Goal: Task Accomplishment & Management: Use online tool/utility

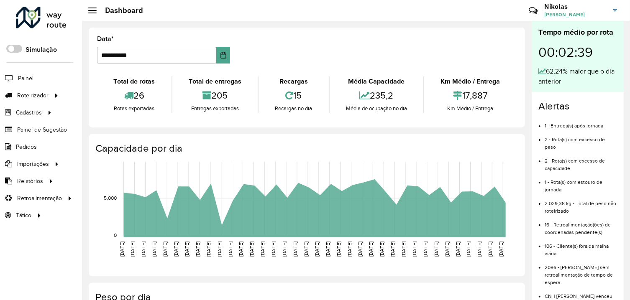
click at [384, 76] on div "Total de rotas 26 Rotas exportadas Total de entregas 205 Entregas exportadas Re…" at bounding box center [307, 94] width 420 height 49
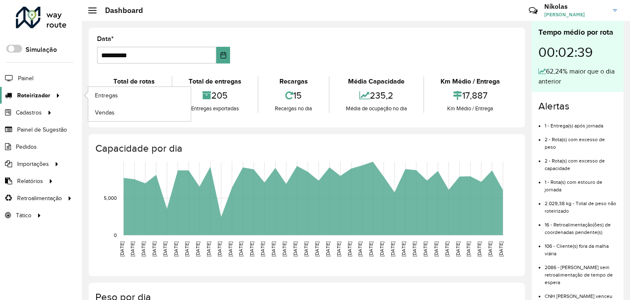
click at [49, 95] on span "Roteirizador" at bounding box center [33, 95] width 33 height 9
click at [111, 93] on span "Entregas" at bounding box center [107, 95] width 24 height 9
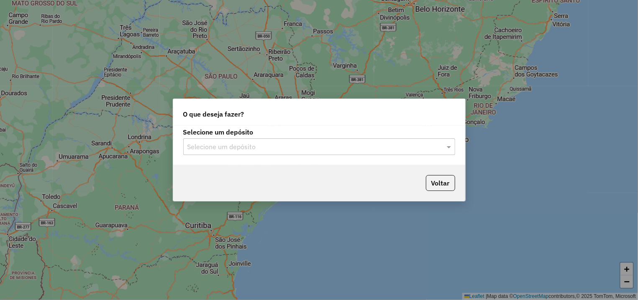
click at [387, 154] on div "Selecione um depósito" at bounding box center [319, 146] width 272 height 17
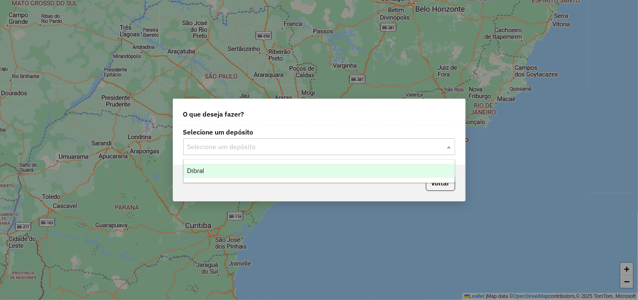
click at [321, 164] on div "Dibral" at bounding box center [319, 171] width 271 height 14
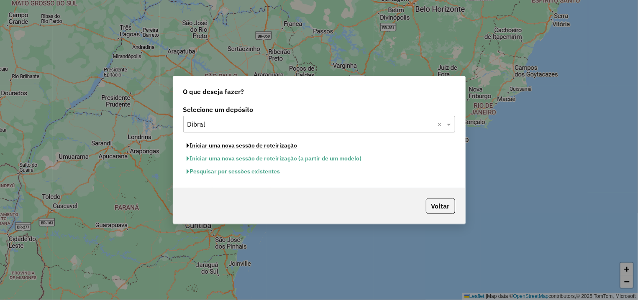
click at [268, 148] on button "Iniciar uma nova sessão de roteirização" at bounding box center [242, 145] width 118 height 13
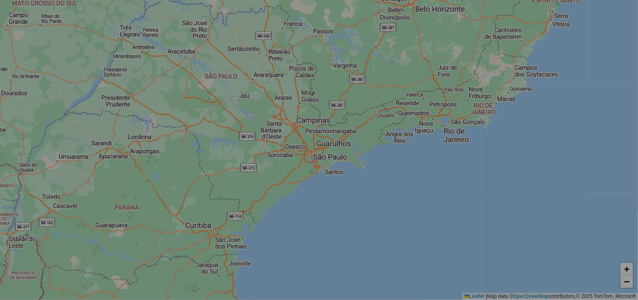
select select "*"
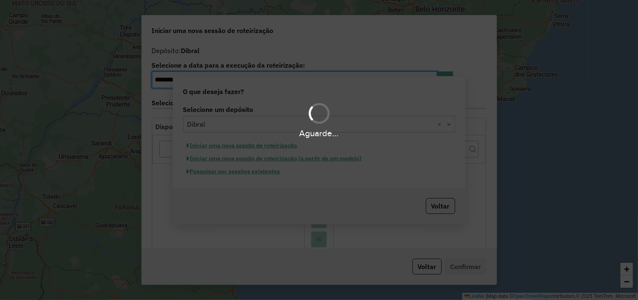
click at [290, 147] on div "Aguarde..." at bounding box center [319, 150] width 638 height 300
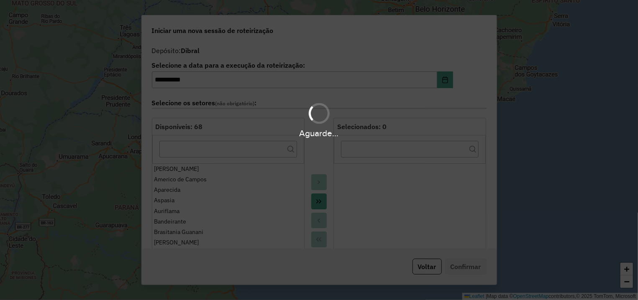
click at [317, 199] on div "Aguarde..." at bounding box center [319, 150] width 638 height 300
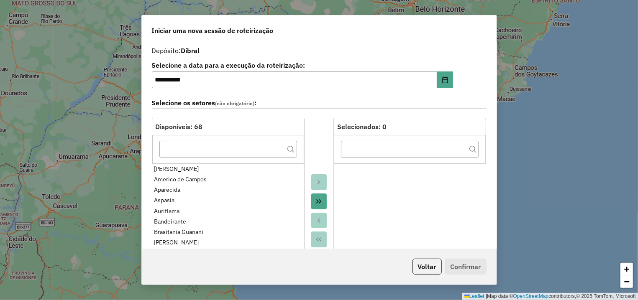
click at [314, 205] on button "Move All to Target" at bounding box center [319, 202] width 16 height 16
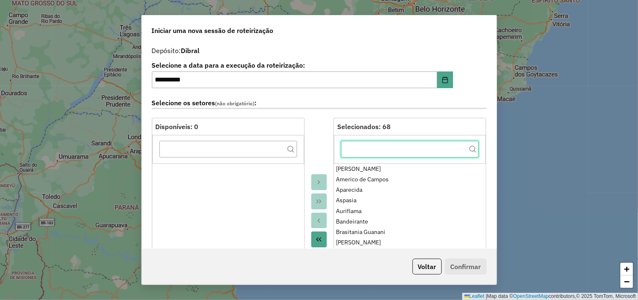
click at [376, 152] on input "text" at bounding box center [410, 149] width 138 height 17
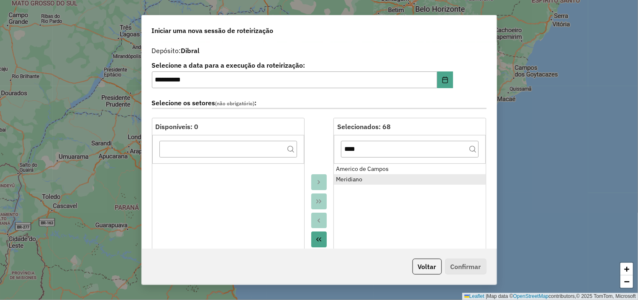
click at [391, 180] on div "Meridiano" at bounding box center [410, 179] width 148 height 9
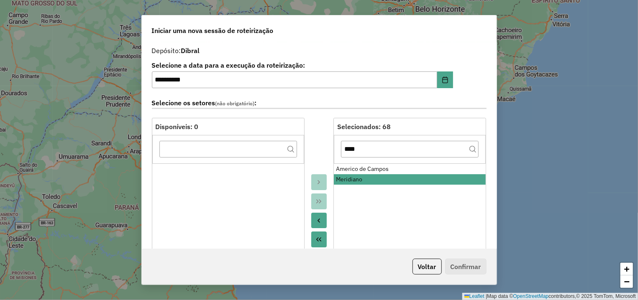
click at [322, 218] on button "Move to Source" at bounding box center [319, 221] width 16 height 16
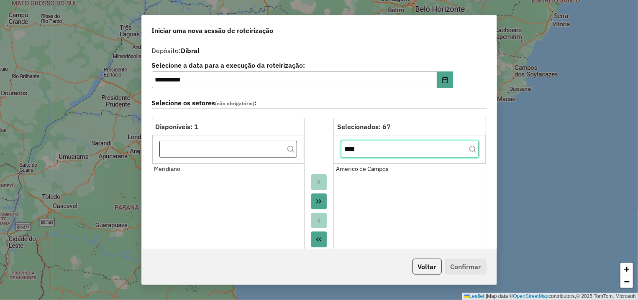
drag, startPoint x: 365, startPoint y: 151, endPoint x: 283, endPoint y: 155, distance: 82.1
click at [341, 154] on input "****" at bounding box center [410, 149] width 138 height 17
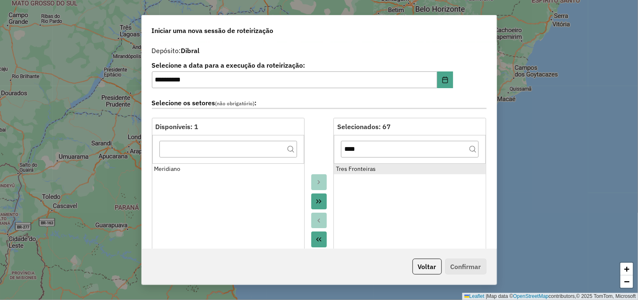
click at [365, 173] on div "Tres Fronteiras" at bounding box center [410, 169] width 148 height 9
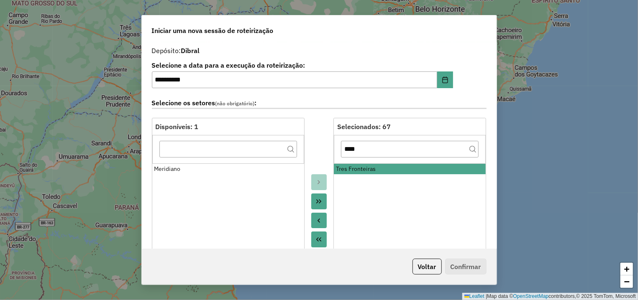
click at [311, 224] on button "Move to Source" at bounding box center [319, 221] width 16 height 16
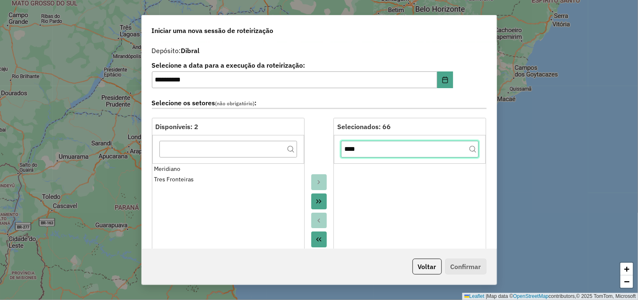
drag, startPoint x: 390, startPoint y: 155, endPoint x: 251, endPoint y: 156, distance: 138.5
click at [341, 156] on input "****" at bounding box center [410, 149] width 138 height 17
type input "****"
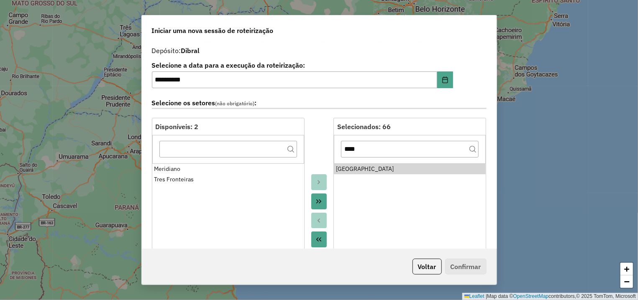
drag, startPoint x: 393, startPoint y: 173, endPoint x: 296, endPoint y: 227, distance: 111.1
click at [393, 173] on div "Marinopolis" at bounding box center [410, 169] width 148 height 9
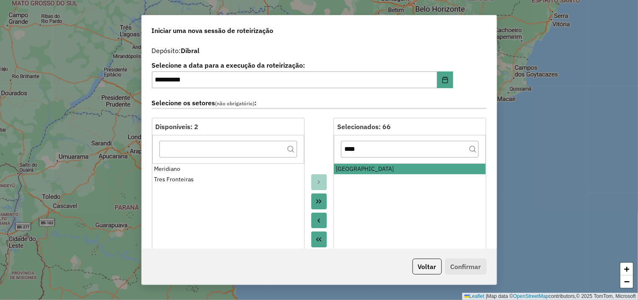
click at [317, 222] on icon "Move to Source" at bounding box center [318, 221] width 7 height 7
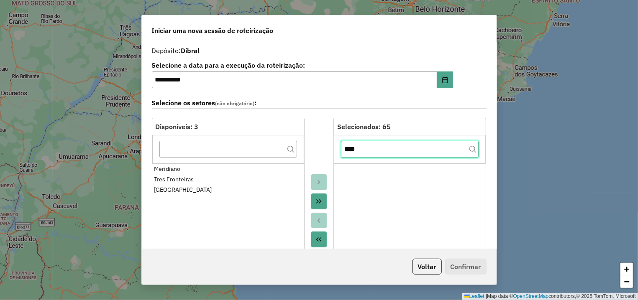
drag, startPoint x: 368, startPoint y: 151, endPoint x: 279, endPoint y: 147, distance: 89.2
click at [341, 147] on input "****" at bounding box center [410, 149] width 138 height 17
type input "*"
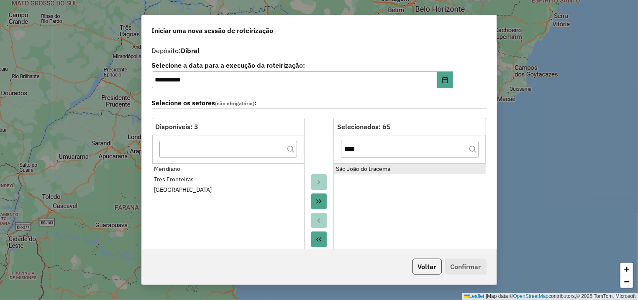
click at [364, 171] on div "São João do Iracema" at bounding box center [410, 169] width 148 height 9
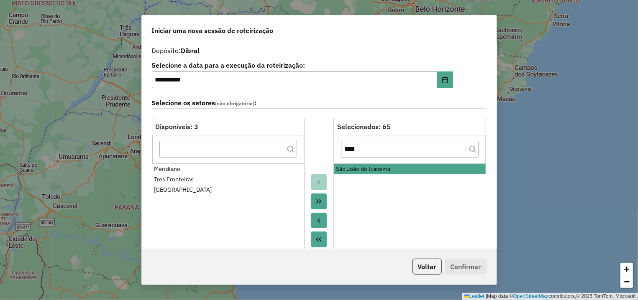
click at [319, 220] on button "Move to Source" at bounding box center [319, 221] width 16 height 16
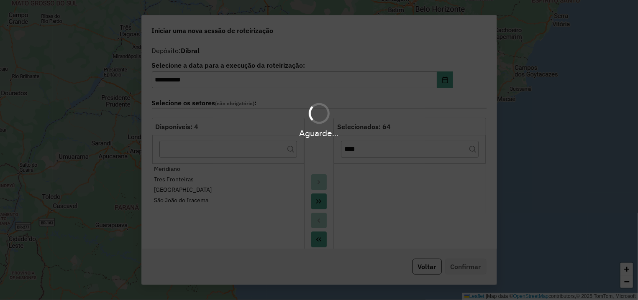
click at [392, 152] on div "Aguarde..." at bounding box center [319, 150] width 638 height 300
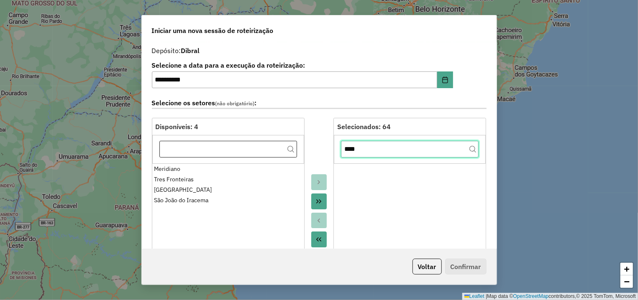
drag, startPoint x: 400, startPoint y: 152, endPoint x: 268, endPoint y: 152, distance: 131.8
click at [341, 152] on input "****" at bounding box center [410, 149] width 138 height 17
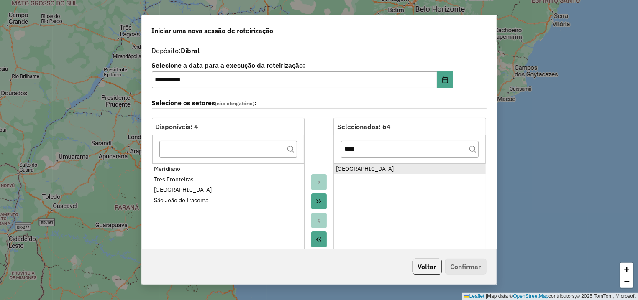
click at [341, 171] on div "Dolcinopolis" at bounding box center [410, 169] width 148 height 9
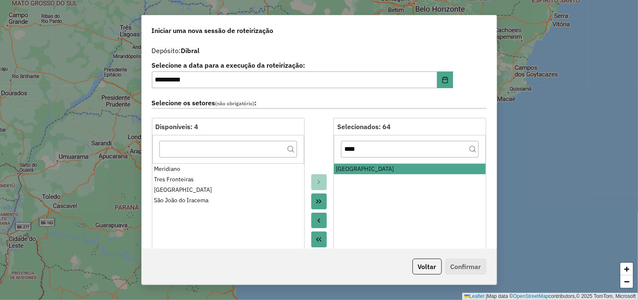
click at [318, 225] on button "Move to Source" at bounding box center [319, 221] width 16 height 16
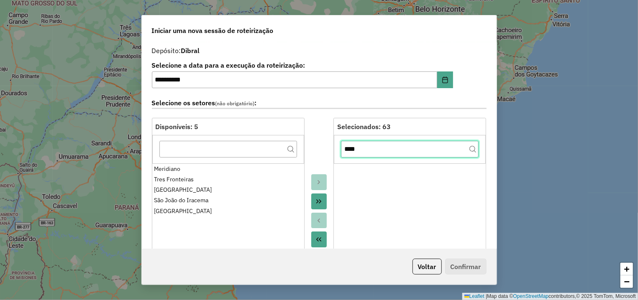
drag, startPoint x: 384, startPoint y: 151, endPoint x: 226, endPoint y: 151, distance: 158.1
click at [341, 151] on input "****" at bounding box center [410, 149] width 138 height 17
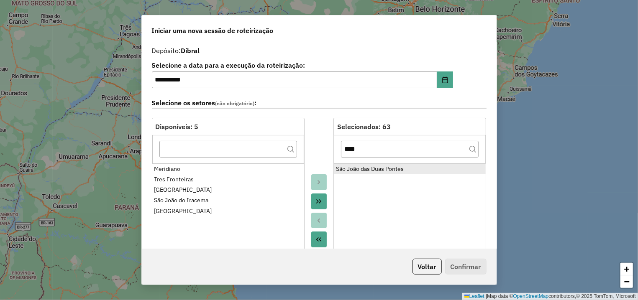
click at [349, 167] on div "São João das Duas Pontes" at bounding box center [410, 169] width 148 height 9
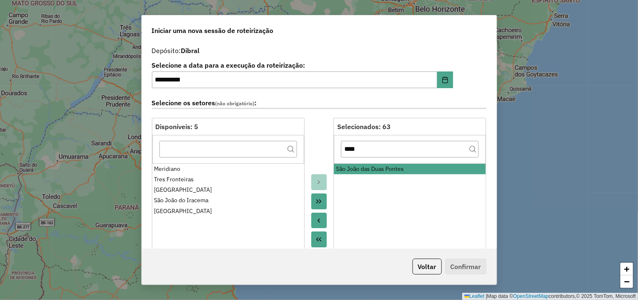
click at [320, 222] on button "Move to Source" at bounding box center [319, 221] width 16 height 16
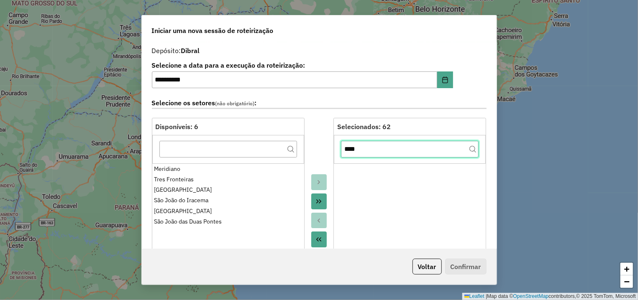
drag, startPoint x: 382, startPoint y: 153, endPoint x: 168, endPoint y: 164, distance: 213.6
click at [341, 158] on input "****" at bounding box center [410, 149] width 138 height 17
type input "****"
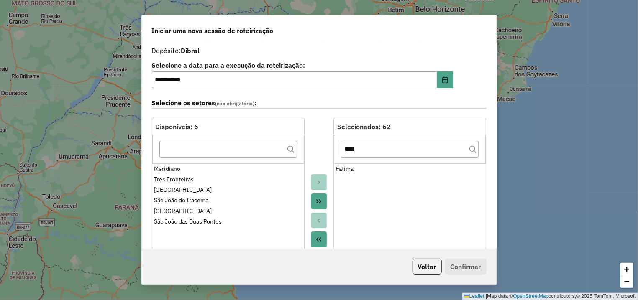
click at [341, 162] on div "****" at bounding box center [410, 149] width 152 height 28
drag, startPoint x: 347, startPoint y: 167, endPoint x: 341, endPoint y: 210, distance: 44.0
click at [347, 167] on div "Fatima" at bounding box center [410, 169] width 148 height 9
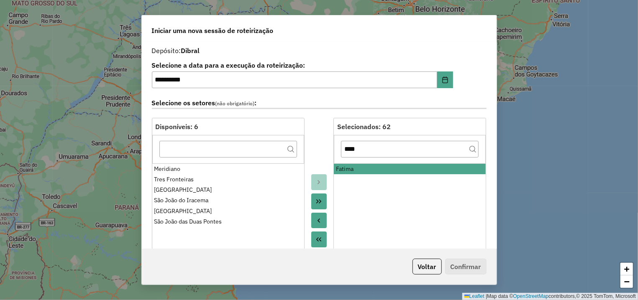
click at [320, 226] on button "Move to Source" at bounding box center [319, 221] width 16 height 16
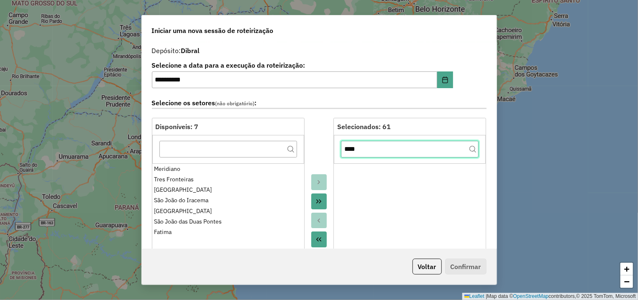
drag, startPoint x: 351, startPoint y: 149, endPoint x: 291, endPoint y: 151, distance: 60.3
click at [341, 151] on input "****" at bounding box center [410, 149] width 138 height 17
type input "*"
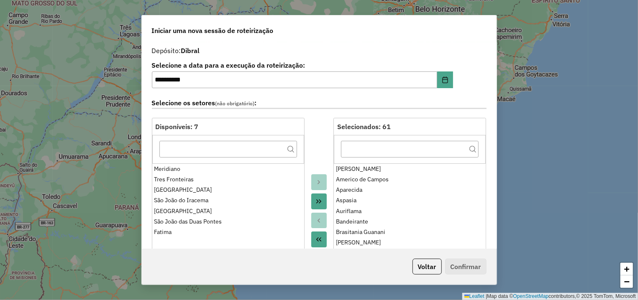
click at [416, 139] on div at bounding box center [410, 149] width 152 height 28
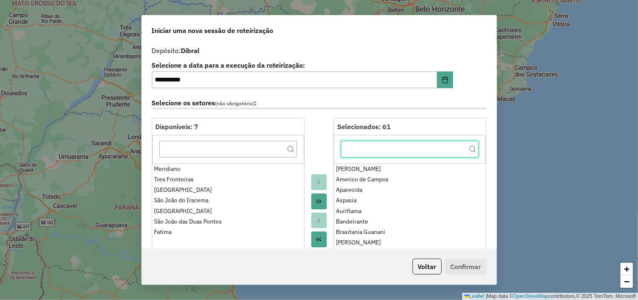
click at [415, 144] on input "text" at bounding box center [410, 149] width 138 height 17
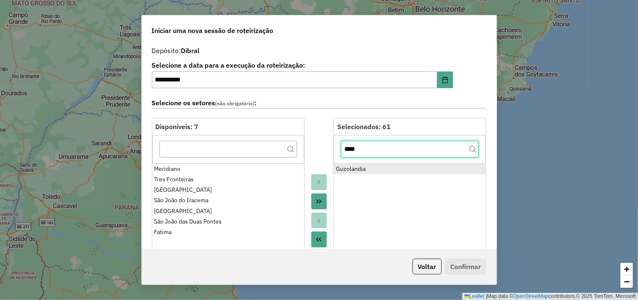
type input "****"
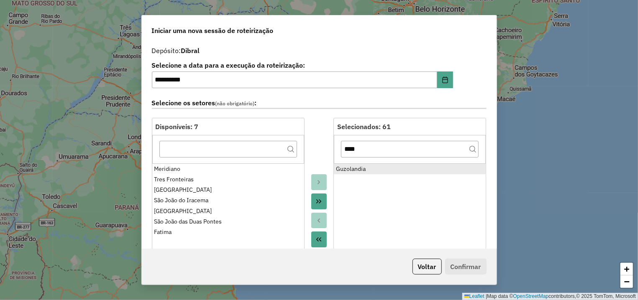
drag, startPoint x: 414, startPoint y: 164, endPoint x: 406, endPoint y: 174, distance: 12.8
click at [414, 164] on li "Guzolandia" at bounding box center [410, 169] width 152 height 10
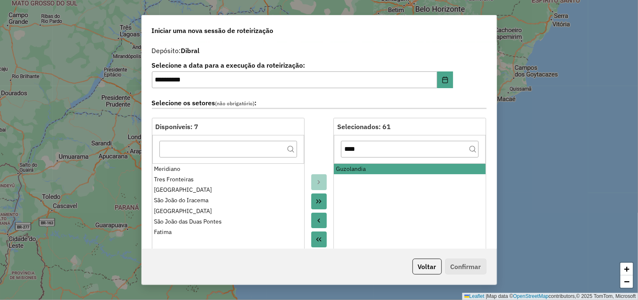
click at [311, 220] on button "Move to Source" at bounding box center [319, 221] width 16 height 16
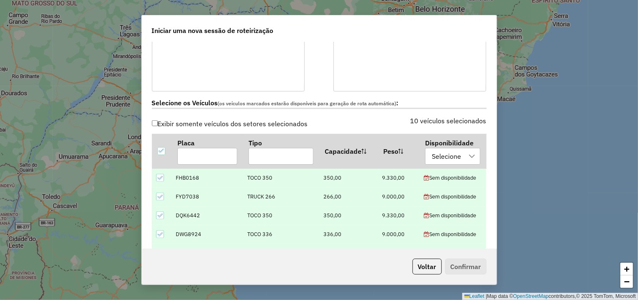
scroll to position [266, 0]
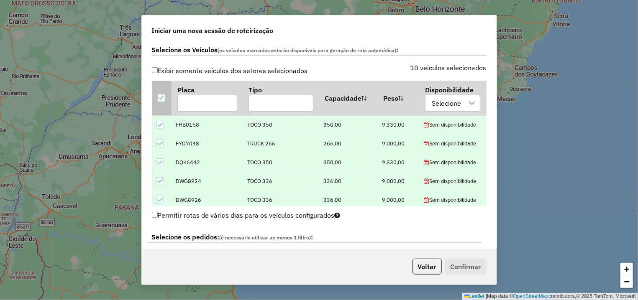
click at [165, 100] on div at bounding box center [161, 98] width 8 height 8
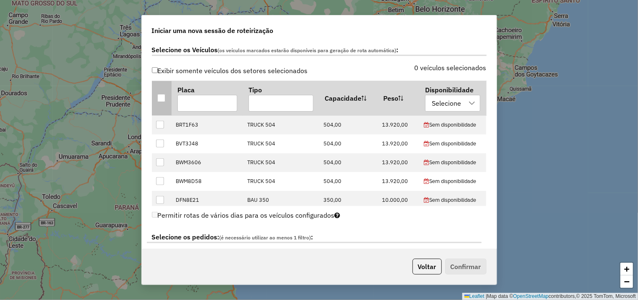
click at [164, 99] on div at bounding box center [161, 98] width 8 height 8
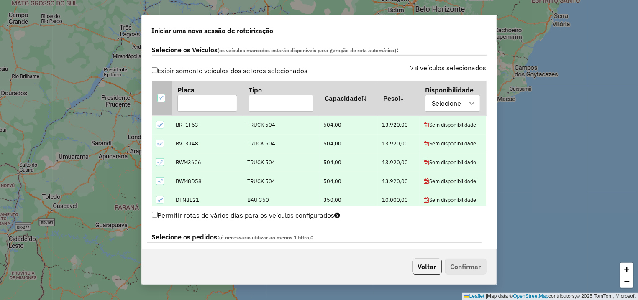
click at [163, 99] on icon at bounding box center [162, 98] width 6 height 6
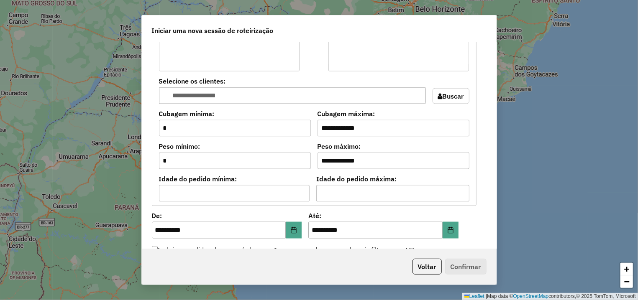
scroll to position [799, 0]
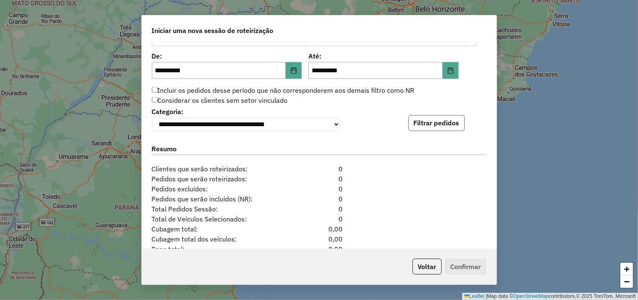
click at [441, 131] on button "Filtrar pedidos" at bounding box center [436, 123] width 56 height 16
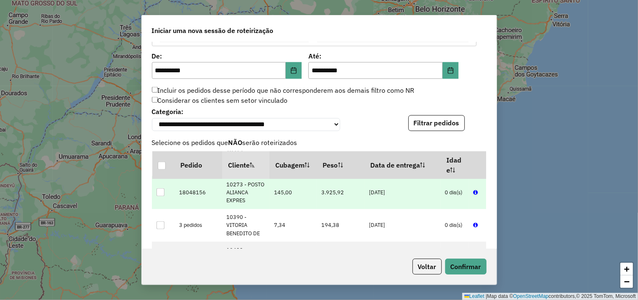
scroll to position [1025, 0]
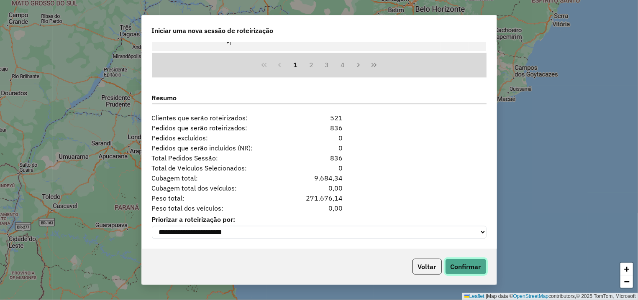
click at [467, 267] on button "Confirmar" at bounding box center [465, 267] width 41 height 16
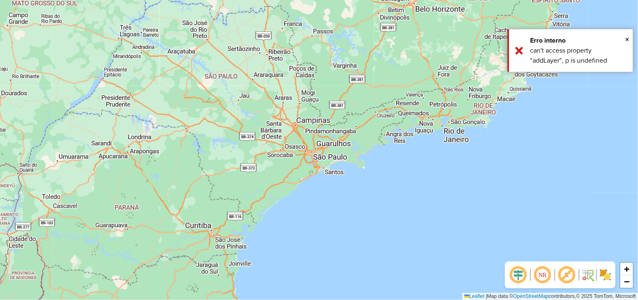
click at [365, 107] on div "+ − Leaflet | Map data © OpenStreetMap contributors,© 2025 TomTom, Microsoft" at bounding box center [319, 150] width 638 height 300
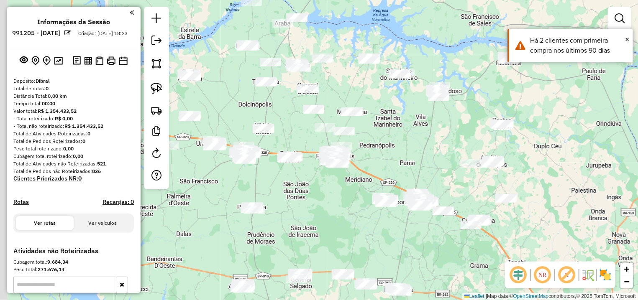
drag, startPoint x: 391, startPoint y: 141, endPoint x: 438, endPoint y: 151, distance: 48.2
click at [438, 151] on div "Janela de atendimento Grade de atendimento Capacidade Transportadoras Veículos …" at bounding box center [319, 150] width 638 height 300
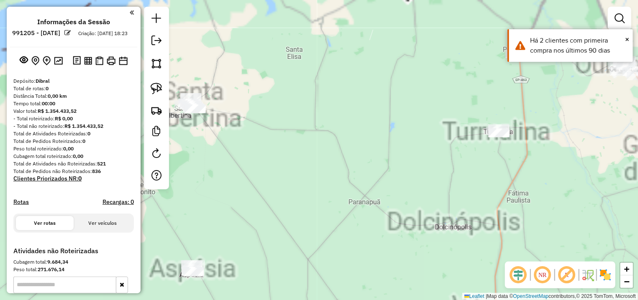
drag, startPoint x: 324, startPoint y: 79, endPoint x: 233, endPoint y: 157, distance: 119.6
click at [232, 159] on div "Janela de atendimento Grade de atendimento Capacidade Transportadoras Veículos …" at bounding box center [319, 150] width 638 height 300
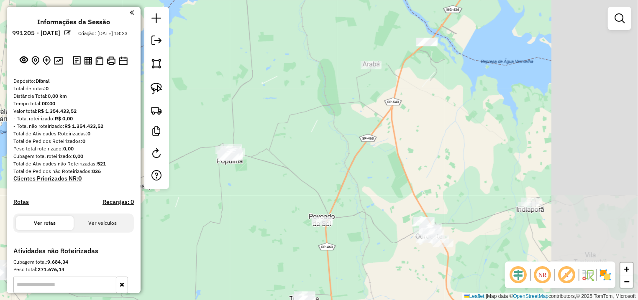
drag, startPoint x: 389, startPoint y: 116, endPoint x: 300, endPoint y: 193, distance: 117.1
click at [300, 193] on div "Janela de atendimento Grade de atendimento Capacidade Transportadoras Veículos …" at bounding box center [319, 150] width 638 height 300
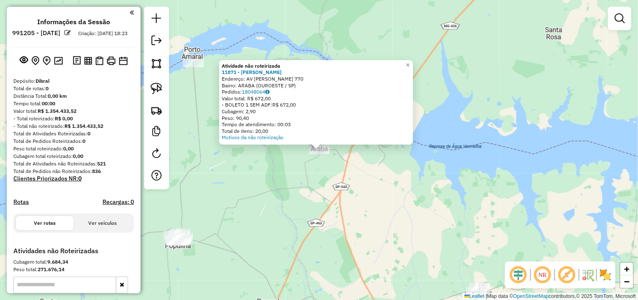
click at [377, 195] on div "Atividade não roteirizada 11871 - GESSICA ALVES GALHAR Endereço: AV OTILHA TORR…" at bounding box center [319, 150] width 638 height 300
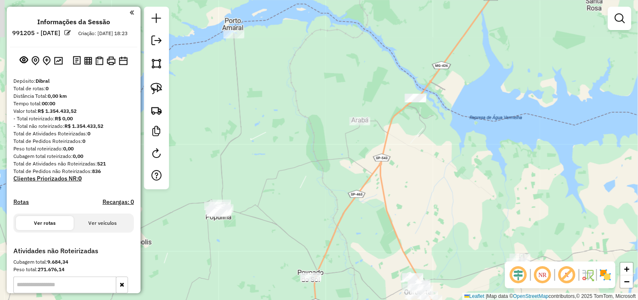
drag, startPoint x: 340, startPoint y: 200, endPoint x: 366, endPoint y: 147, distance: 59.3
click at [387, 166] on div "Janela de atendimento Grade de atendimento Capacidade Transportadoras Veículos …" at bounding box center [319, 150] width 638 height 300
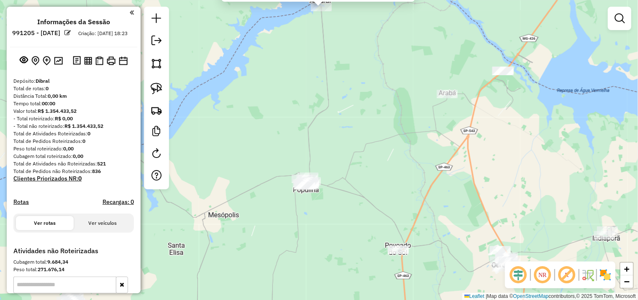
drag, startPoint x: 352, startPoint y: 226, endPoint x: 355, endPoint y: 132, distance: 93.3
click at [355, 73] on div "Atividade não roteirizada 12890 - GABRIELLE MAISE SIET Endereço: LD PORTO AMARA…" at bounding box center [319, 150] width 638 height 300
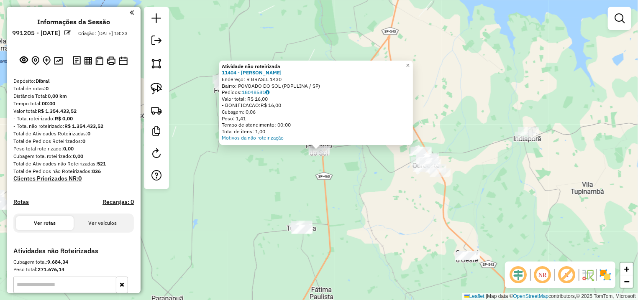
click at [316, 200] on div "Atividade não roteirizada 11404 - LUCIANA FRANCISCO DE Endereço: R BRASIL 1430 …" at bounding box center [319, 150] width 638 height 300
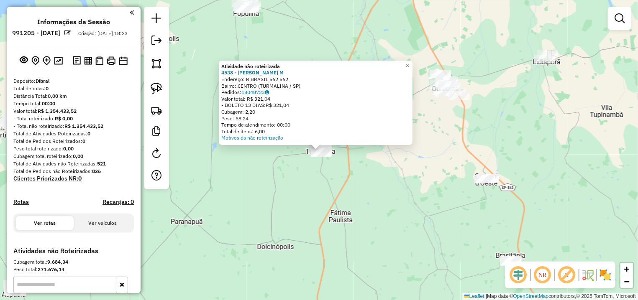
click at [299, 199] on div "Atividade não roteirizada 4538 - GILBERTO BERGAMINI M Endereço: R BRASIL 562 56…" at bounding box center [319, 150] width 638 height 300
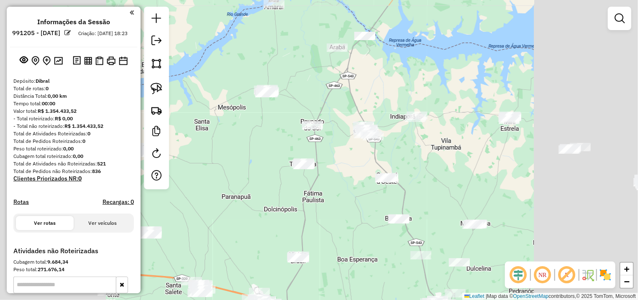
drag, startPoint x: 295, startPoint y: 129, endPoint x: 290, endPoint y: 160, distance: 31.3
click at [290, 160] on div "Janela de atendimento Grade de atendimento Capacidade Transportadoras Veículos …" at bounding box center [319, 150] width 638 height 300
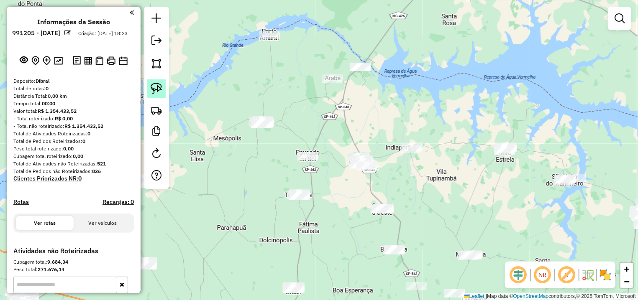
click at [159, 90] on img at bounding box center [157, 89] width 12 height 12
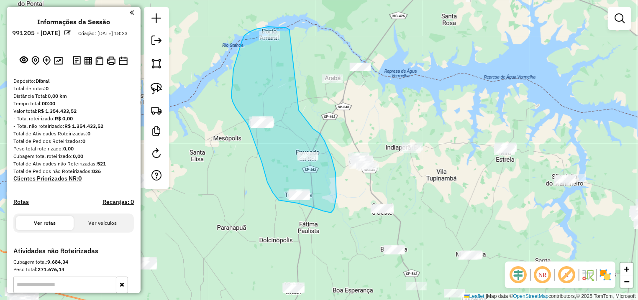
drag, startPoint x: 290, startPoint y: 30, endPoint x: 295, endPoint y: 105, distance: 75.9
click at [298, 109] on div "Janela de atendimento Grade de atendimento Capacidade Transportadoras Veículos …" at bounding box center [319, 150] width 638 height 300
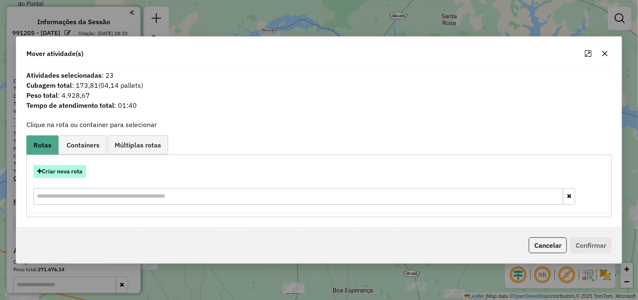
click at [71, 169] on button "Criar nova rota" at bounding box center [59, 171] width 53 height 13
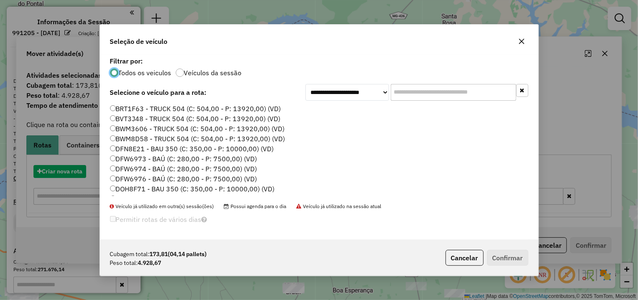
scroll to position [5, 3]
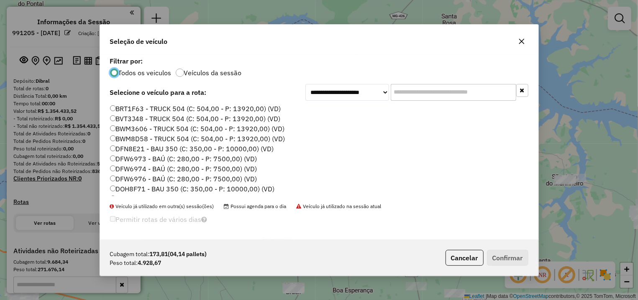
click at [525, 41] on button "button" at bounding box center [521, 41] width 13 height 13
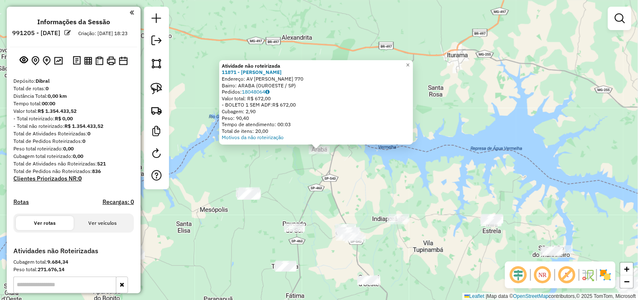
click at [296, 206] on div "Atividade não roteirizada 11871 - GESSICA ALVES GALHAR Endereço: AV OTILHA TORR…" at bounding box center [319, 150] width 638 height 300
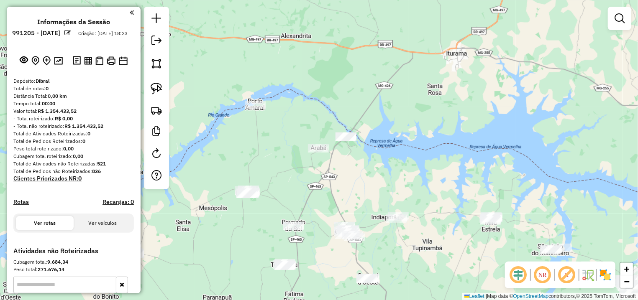
drag, startPoint x: 282, startPoint y: 210, endPoint x: 281, endPoint y: 161, distance: 49.0
click at [281, 161] on div "Janela de atendimento Grade de atendimento Capacidade Transportadoras Veículos …" at bounding box center [319, 150] width 638 height 300
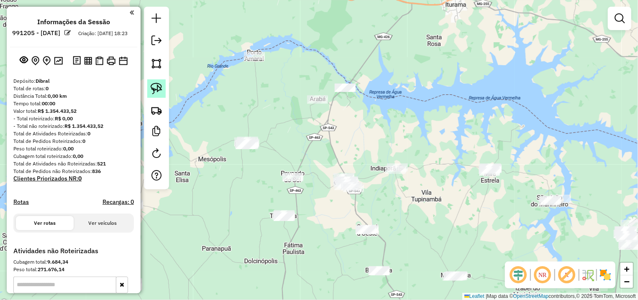
click at [157, 87] on img at bounding box center [157, 89] width 12 height 12
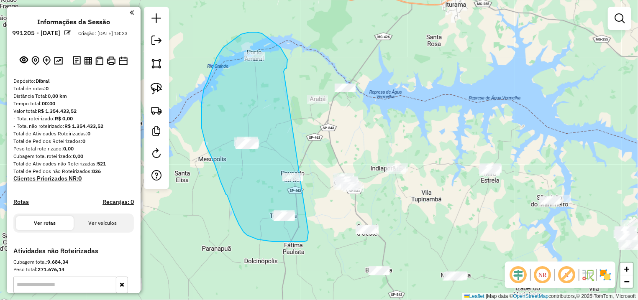
drag, startPoint x: 285, startPoint y: 69, endPoint x: 277, endPoint y: 131, distance: 62.0
click at [277, 131] on div "Janela de atendimento Grade de atendimento Capacidade Transportadoras Veículos …" at bounding box center [319, 150] width 638 height 300
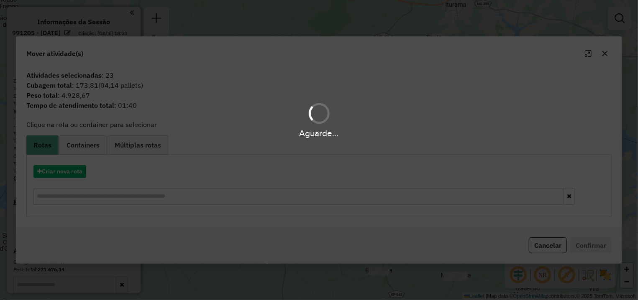
click at [64, 175] on hb-app "**********" at bounding box center [319, 150] width 638 height 300
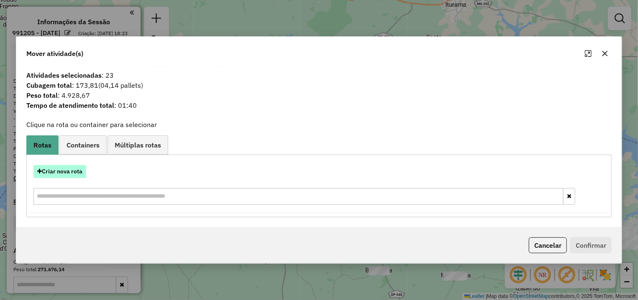
click at [65, 174] on button "Criar nova rota" at bounding box center [59, 171] width 53 height 13
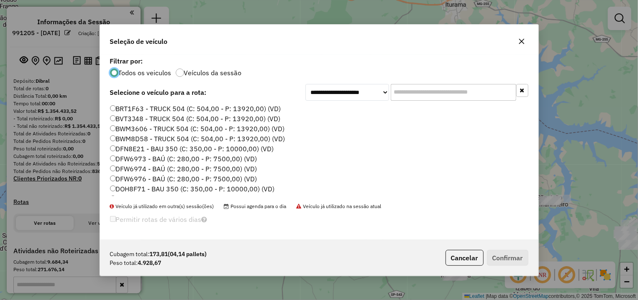
click at [470, 91] on input "text" at bounding box center [454, 92] width 126 height 17
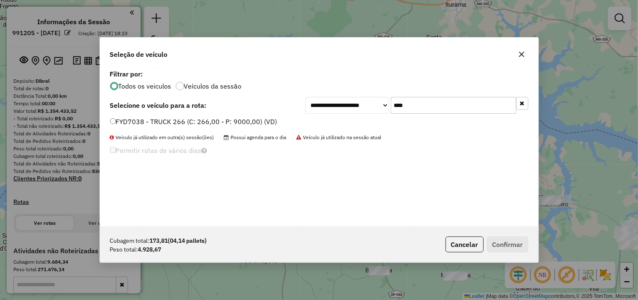
type input "****"
click at [258, 133] on div "FYD7038 - TRUCK 266 (C: 266,00 - P: 9000,00) (VD)" at bounding box center [319, 125] width 428 height 17
click at [254, 128] on div "FYD7038 - TRUCK 266 (C: 266,00 - P: 9000,00) (VD)" at bounding box center [319, 125] width 428 height 17
click at [267, 126] on label "FYD7038 - TRUCK 266 (C: 266,00 - P: 9000,00) (VD)" at bounding box center [193, 122] width 167 height 10
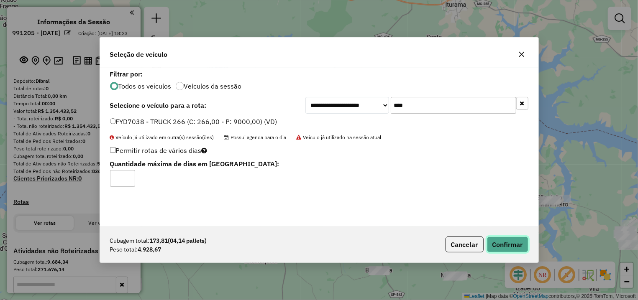
click at [513, 252] on button "Confirmar" at bounding box center [507, 245] width 41 height 16
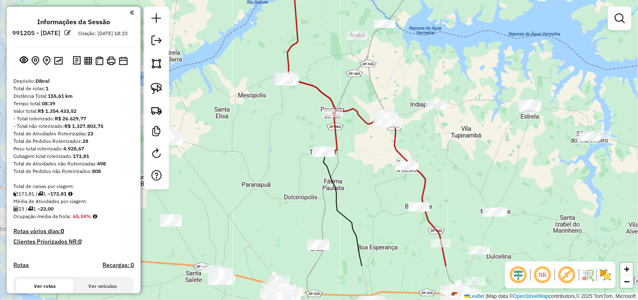
drag, startPoint x: 288, startPoint y: 133, endPoint x: 328, endPoint y: 73, distance: 71.7
click at [328, 73] on div "Janela de atendimento Grade de atendimento Capacidade Transportadoras Veículos …" at bounding box center [319, 150] width 638 height 300
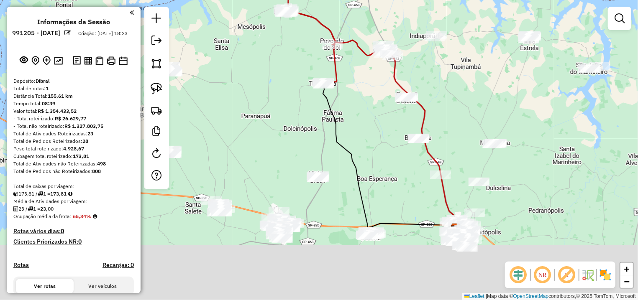
drag, startPoint x: 400, startPoint y: 197, endPoint x: 355, endPoint y: 170, distance: 52.2
click at [403, 155] on div "Janela de atendimento Grade de atendimento Capacidade Transportadoras Veículos …" at bounding box center [319, 150] width 638 height 300
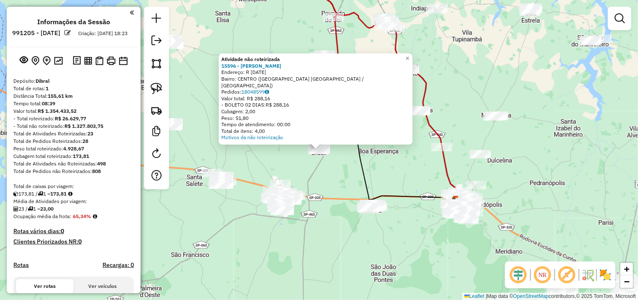
click at [356, 177] on div "Atividade não roteirizada 15596 - LUIS HENRIQUE MARQUE Endereço: R 15 DE NOVEMB…" at bounding box center [319, 150] width 638 height 300
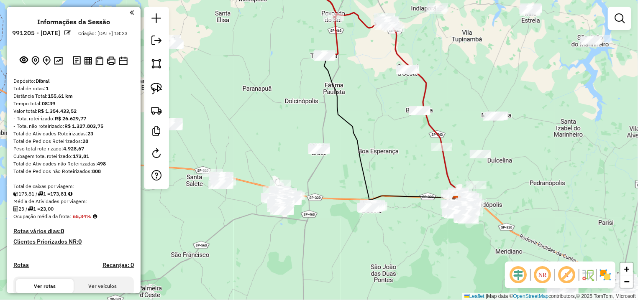
drag, startPoint x: 358, startPoint y: 157, endPoint x: 346, endPoint y: 213, distance: 57.4
click at [346, 202] on icon at bounding box center [390, 129] width 133 height 145
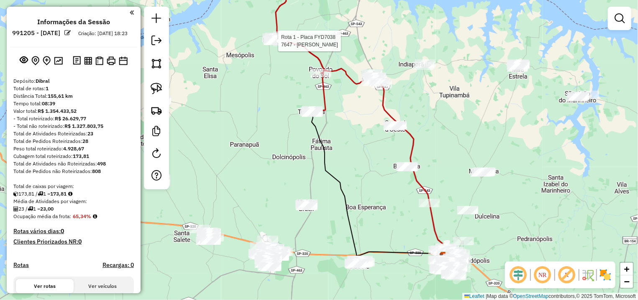
select select "**********"
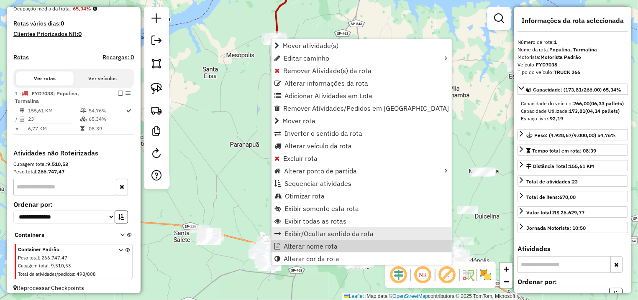
scroll to position [221, 0]
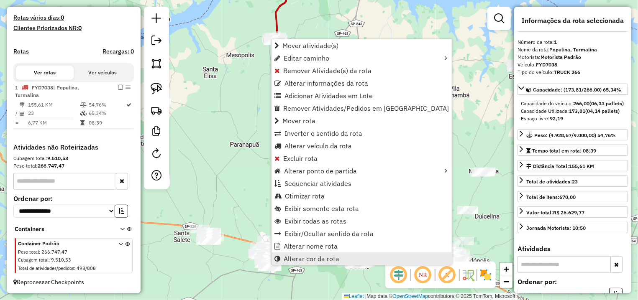
click at [322, 262] on span "Alterar cor da rota" at bounding box center [312, 259] width 56 height 7
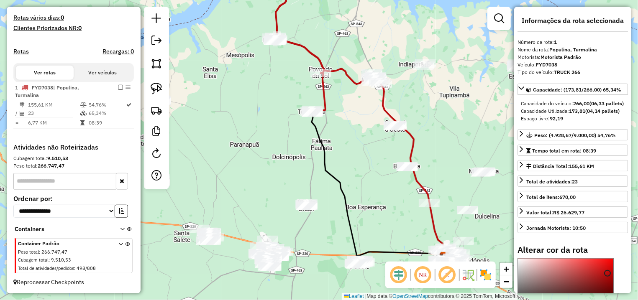
scroll to position [144, 0]
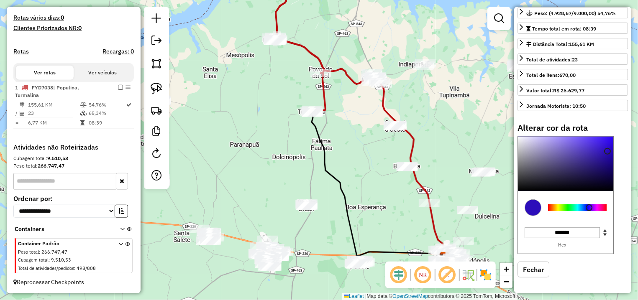
click at [589, 210] on div at bounding box center [577, 208] width 59 height 7
type input "*******"
drag, startPoint x: 621, startPoint y: 111, endPoint x: 635, endPoint y: 93, distance: 22.9
click at [635, 93] on hb-router-mapa "**********" at bounding box center [319, 150] width 638 height 300
click at [379, 42] on div "Janela de atendimento Grade de atendimento Capacidade Transportadoras Veículos …" at bounding box center [319, 150] width 638 height 300
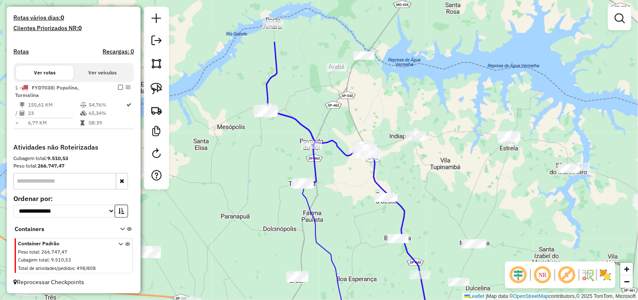
drag, startPoint x: 349, startPoint y: 122, endPoint x: 340, endPoint y: 196, distance: 75.0
click at [340, 196] on div "Janela de atendimento Grade de atendimento Capacidade Transportadoras Veículos …" at bounding box center [319, 150] width 638 height 300
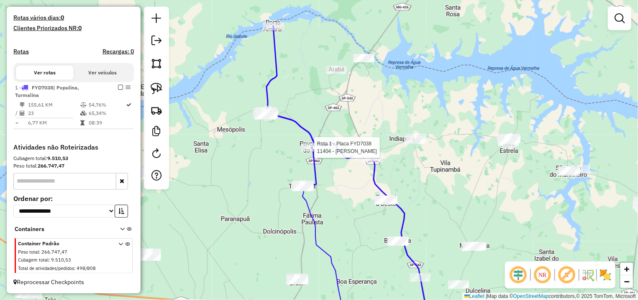
select select "**********"
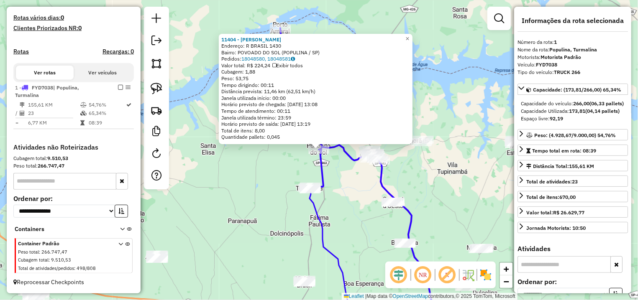
click at [309, 174] on div "Rota 1 - Placa FYD7038 11404 - LUCIANA FRANCISCO DE 11404 - LUCIANA FRANCISCO D…" at bounding box center [319, 150] width 638 height 300
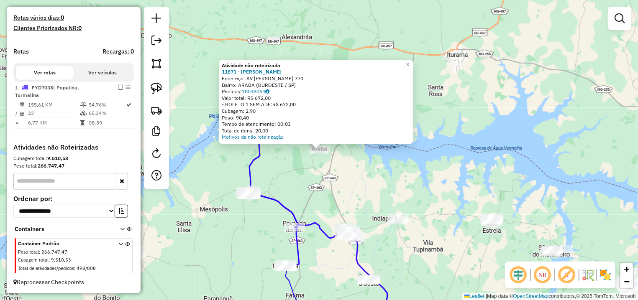
click at [373, 160] on div "Atividade não roteirizada 11871 - GESSICA ALVES GALHAR Endereço: AV OTILHA TORR…" at bounding box center [319, 150] width 638 height 300
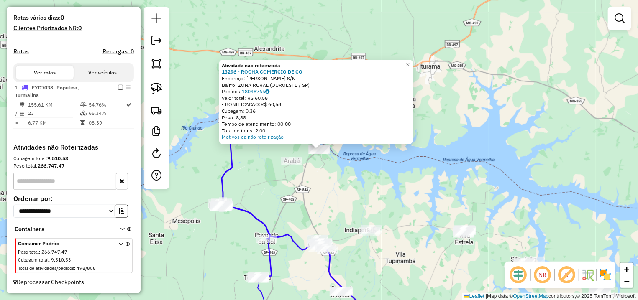
click at [323, 196] on div "Atividade não roteirizada 13296 - ROCHA COMERCIO DE CO Endereço: ROD PERCY WALD…" at bounding box center [319, 150] width 638 height 300
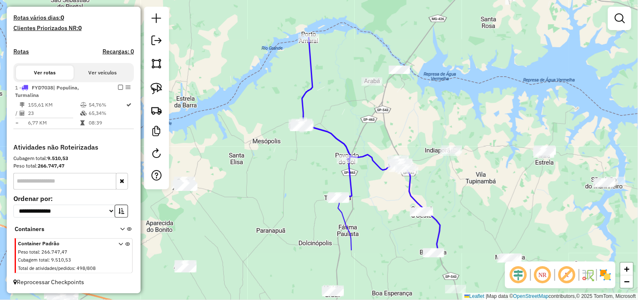
drag, startPoint x: 282, startPoint y: 179, endPoint x: 344, endPoint y: 115, distance: 88.8
click at [344, 115] on div "Janela de atendimento Grade de atendimento Capacidade Transportadoras Veículos …" at bounding box center [319, 150] width 638 height 300
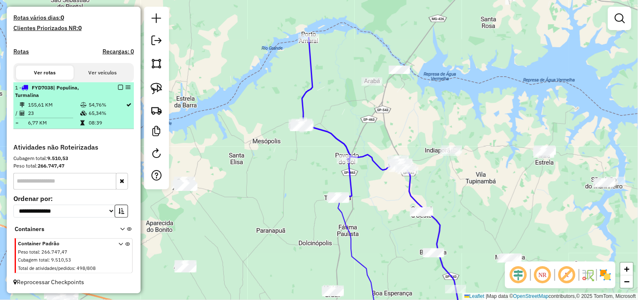
click at [118, 88] on em at bounding box center [120, 87] width 5 height 5
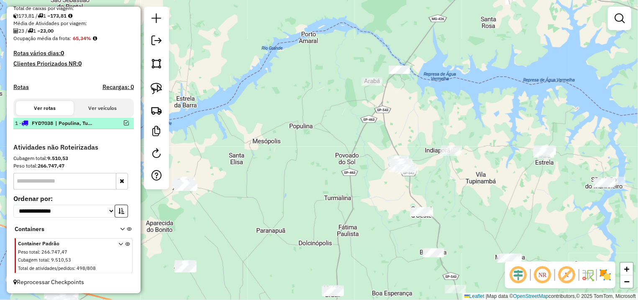
scroll to position [186, 0]
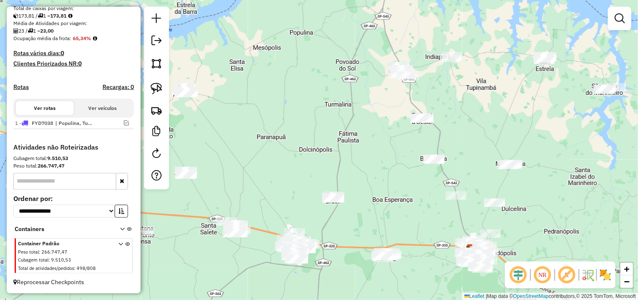
drag, startPoint x: 290, startPoint y: 85, endPoint x: 290, endPoint y: 71, distance: 14.6
click at [290, 71] on div "Janela de atendimento Grade de atendimento Capacidade Transportadoras Veículos …" at bounding box center [319, 150] width 638 height 300
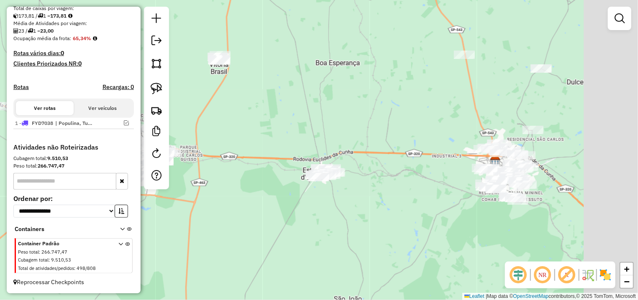
drag, startPoint x: 364, startPoint y: 211, endPoint x: 342, endPoint y: 188, distance: 32.2
click at [283, 184] on div "Janela de atendimento Grade de atendimento Capacidade Transportadoras Veículos …" at bounding box center [319, 150] width 638 height 300
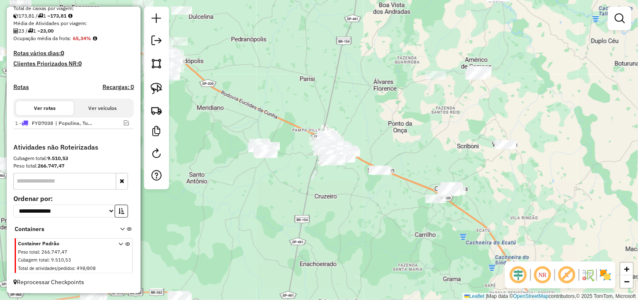
click at [466, 210] on div "Janela de atendimento Grade de atendimento Capacidade Transportadoras Veículos …" at bounding box center [319, 150] width 638 height 300
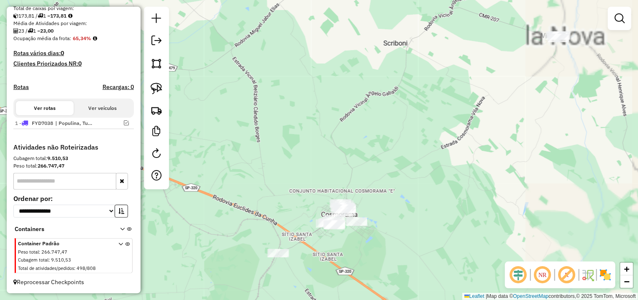
drag, startPoint x: 482, startPoint y: 161, endPoint x: 420, endPoint y: 81, distance: 100.5
click at [490, 95] on div "Janela de atendimento Grade de atendimento Capacidade Transportadoras Veículos …" at bounding box center [319, 150] width 638 height 300
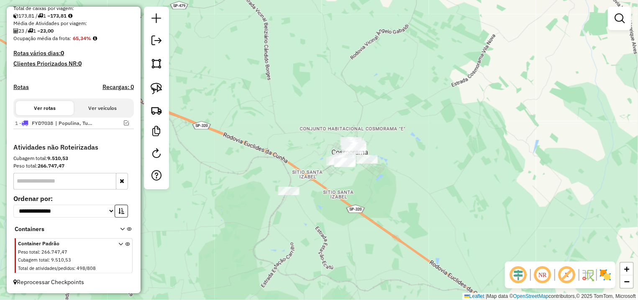
click at [144, 86] on div "Janela de atendimento Grade de atendimento Capacidade Transportadoras Veículos …" at bounding box center [319, 150] width 638 height 300
click at [147, 86] on div at bounding box center [156, 98] width 25 height 183
click at [149, 86] on link at bounding box center [156, 88] width 18 height 18
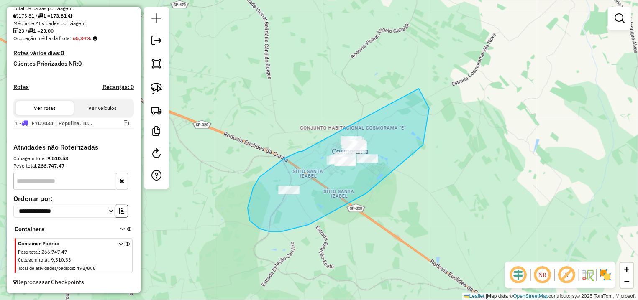
drag, startPoint x: 299, startPoint y: 152, endPoint x: 337, endPoint y: 53, distance: 106.0
click at [337, 53] on div "Janela de atendimento Grade de atendimento Capacidade Transportadoras Veículos …" at bounding box center [319, 150] width 638 height 300
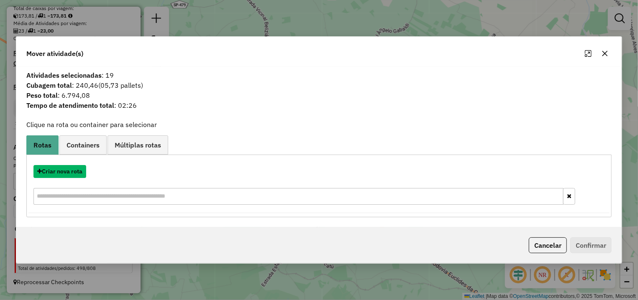
click at [68, 176] on button "Criar nova rota" at bounding box center [59, 171] width 53 height 13
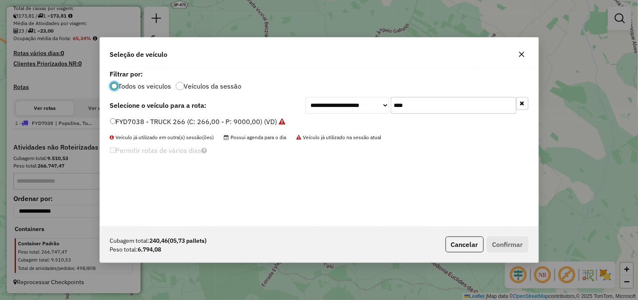
scroll to position [5, 3]
drag, startPoint x: 430, startPoint y: 109, endPoint x: 276, endPoint y: 111, distance: 154.0
click at [391, 111] on input "****" at bounding box center [454, 105] width 126 height 17
type input "**"
click at [177, 117] on div "**********" at bounding box center [319, 147] width 438 height 159
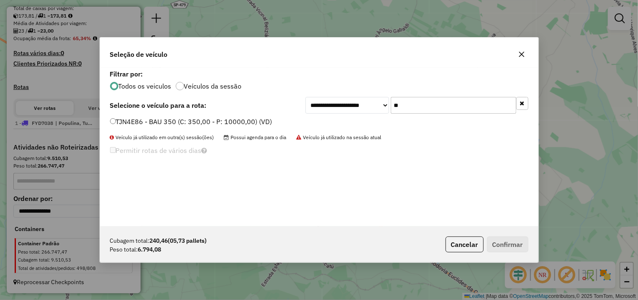
click at [237, 129] on div "TJN4E86 - BAU 350 (C: 350,00 - P: 10000,00) (VD)" at bounding box center [319, 125] width 428 height 17
click at [233, 124] on label "TJN4E86 - BAU 350 (C: 350,00 - P: 10000,00) (VD)" at bounding box center [191, 122] width 162 height 10
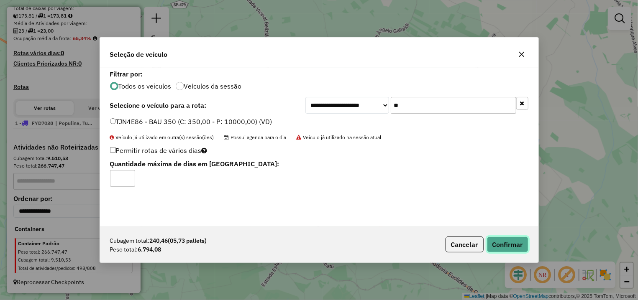
click at [517, 247] on button "Confirmar" at bounding box center [507, 245] width 41 height 16
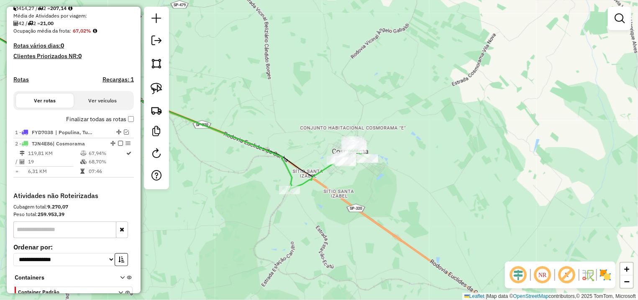
select select "**********"
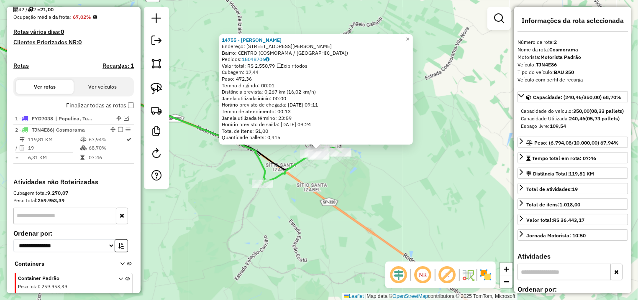
scroll to position [242, 0]
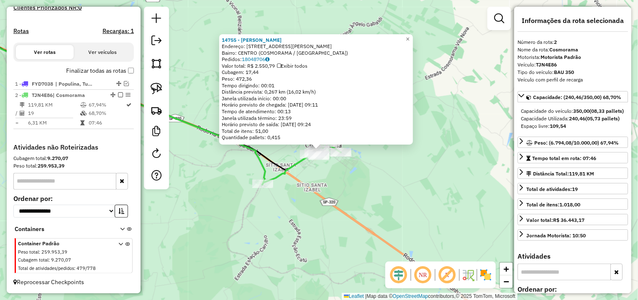
click at [378, 187] on div "14755 - JOSE MEATTO Endereço: AV DELFINO RODRIGUES MACHADO 733 Bairro: CENTRO (…" at bounding box center [319, 150] width 638 height 300
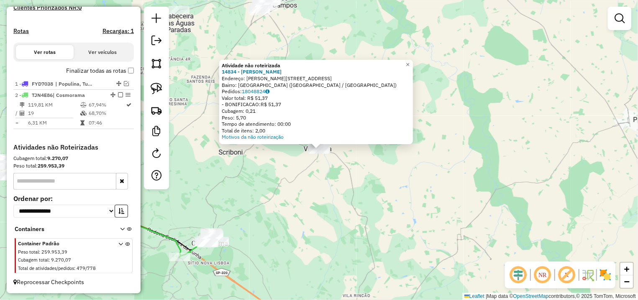
click at [275, 197] on div "Atividade não roteirizada 14834 - FRANCISCO CARLOS DE Endereço: R ABDAO DA SILV…" at bounding box center [319, 150] width 638 height 300
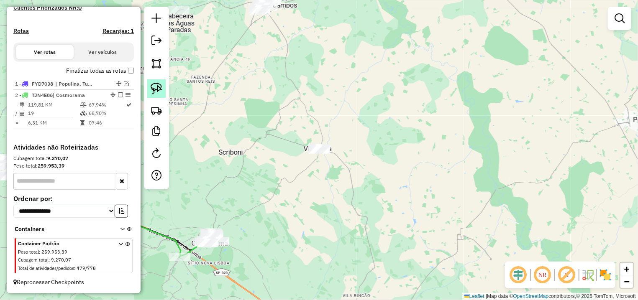
click at [164, 91] on link at bounding box center [156, 88] width 18 height 18
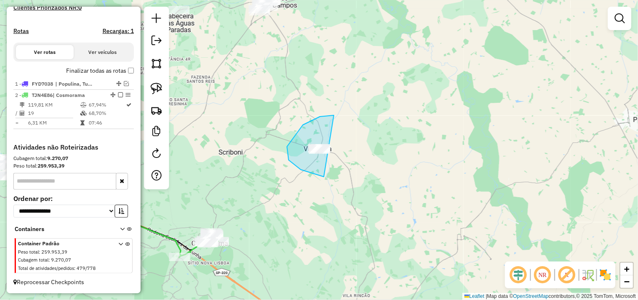
drag, startPoint x: 289, startPoint y: 160, endPoint x: 414, endPoint y: 140, distance: 126.7
click at [414, 140] on div "Janela de atendimento Grade de atendimento Capacidade Transportadoras Veículos …" at bounding box center [319, 150] width 638 height 300
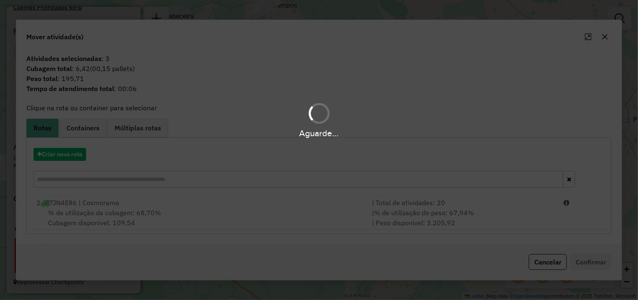
click at [553, 225] on hb-app "Aguarde... Pop-up bloqueado! Seu navegador bloqueou automáticamente a abertura …" at bounding box center [319, 150] width 638 height 300
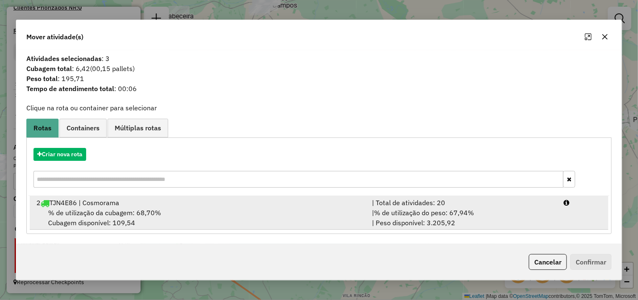
click at [559, 215] on li "2 TJN4E86 | Cosmorama | Total de atividades: 20 % de utilização da cubagem: 68,…" at bounding box center [319, 213] width 579 height 34
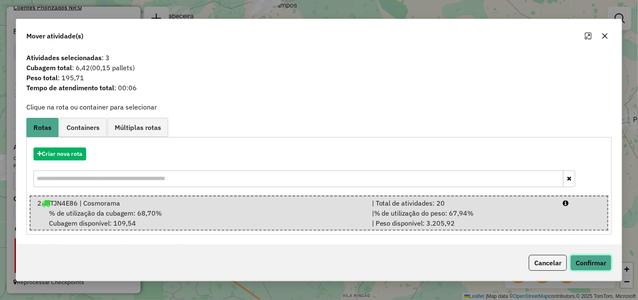
click at [587, 265] on button "Confirmar" at bounding box center [590, 263] width 41 height 16
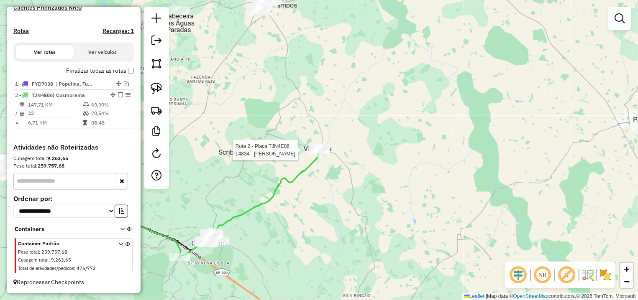
select select "**********"
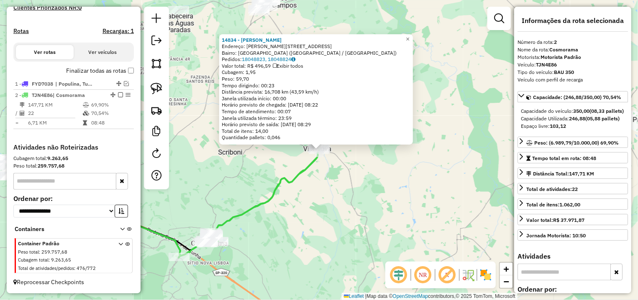
click at [247, 156] on div "14834 - FRANCISCO CARLOS DE Endereço: R ABDAO DA SILVA MOTA 380 Bairro: VILA NO…" at bounding box center [319, 150] width 638 height 300
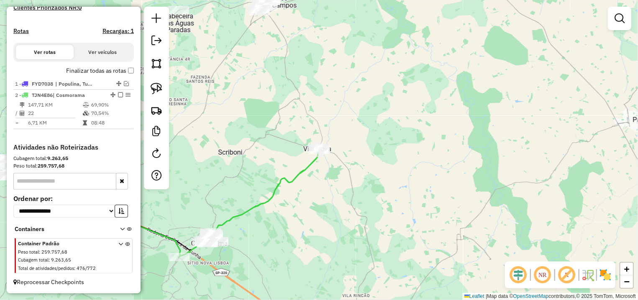
scroll to position [214, 0]
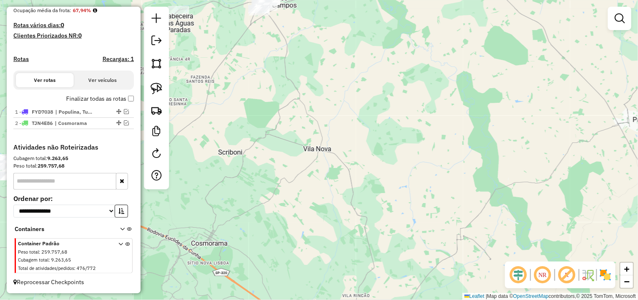
click at [243, 105] on div "Janela de atendimento Grade de atendimento Capacidade Transportadoras Veículos …" at bounding box center [319, 150] width 638 height 300
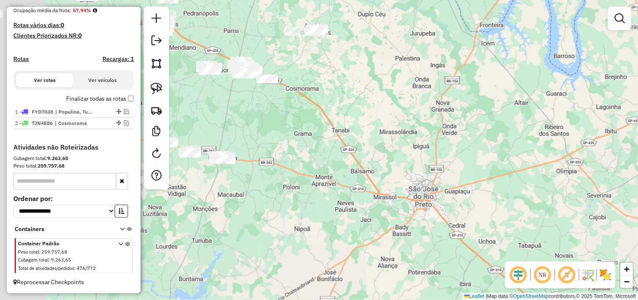
drag, startPoint x: 314, startPoint y: 156, endPoint x: 453, endPoint y: 81, distance: 158.2
click at [453, 81] on div "Janela de atendimento Grade de atendimento Capacidade Transportadoras Veículos …" at bounding box center [319, 150] width 638 height 300
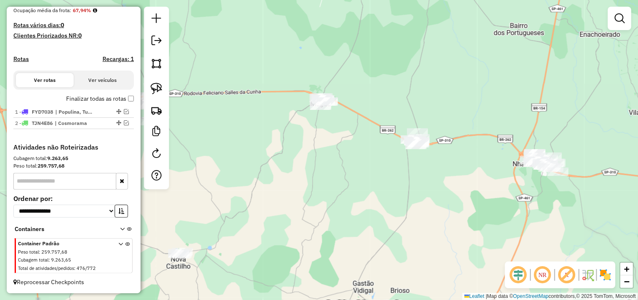
drag, startPoint x: 328, startPoint y: 154, endPoint x: 302, endPoint y: 144, distance: 28.5
click at [302, 144] on div "Janela de atendimento Grade de atendimento Capacidade Transportadoras Veículos …" at bounding box center [319, 150] width 638 height 300
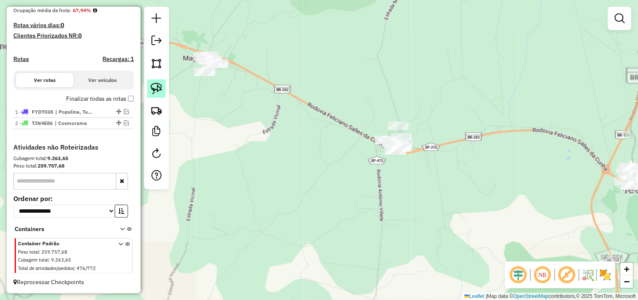
click at [155, 87] on img at bounding box center [157, 89] width 12 height 12
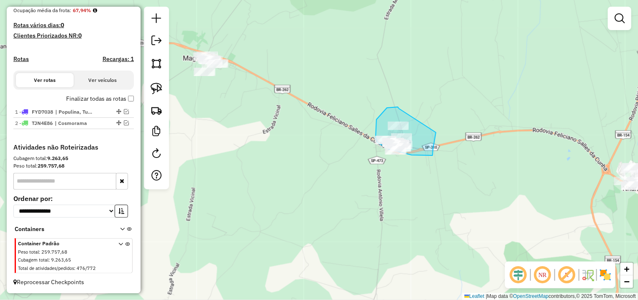
drag, startPoint x: 399, startPoint y: 109, endPoint x: 436, endPoint y: 132, distance: 43.3
click at [436, 132] on div "Janela de atendimento Grade de atendimento Capacidade Transportadoras Veículos …" at bounding box center [319, 150] width 638 height 300
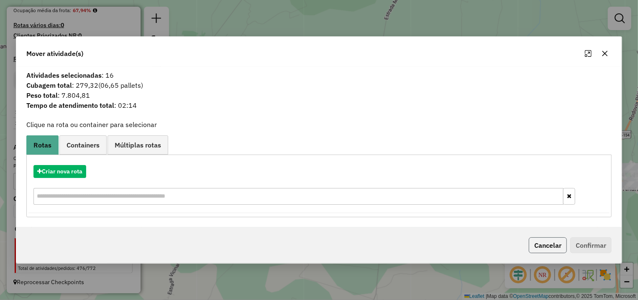
click at [544, 248] on button "Cancelar" at bounding box center [548, 246] width 38 height 16
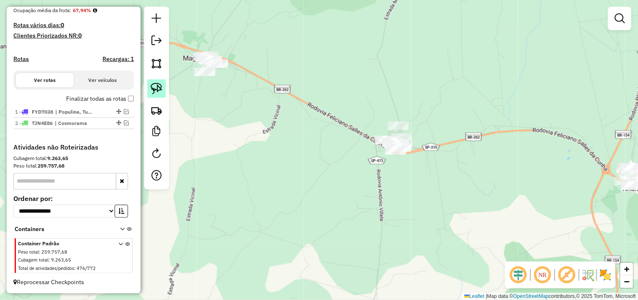
click at [153, 85] on img at bounding box center [157, 89] width 12 height 12
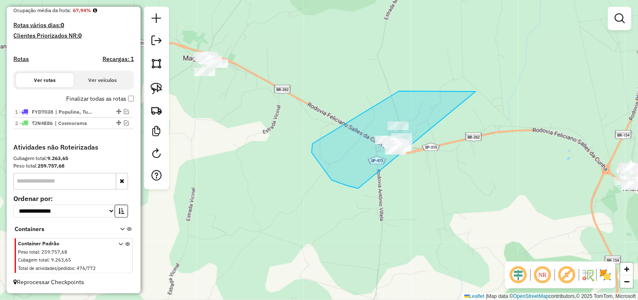
drag, startPoint x: 399, startPoint y: 91, endPoint x: 430, endPoint y: 171, distance: 85.5
click at [430, 171] on div "Janela de atendimento Grade de atendimento Capacidade Transportadoras Veículos …" at bounding box center [319, 150] width 638 height 300
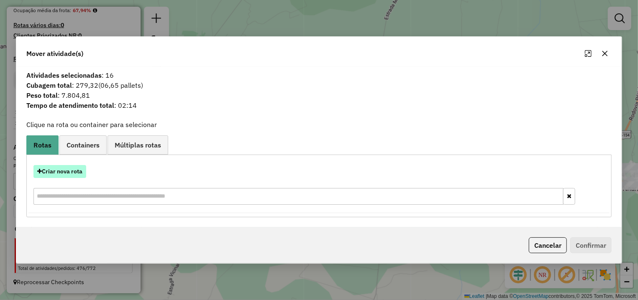
click at [69, 174] on button "Criar nova rota" at bounding box center [59, 171] width 53 height 13
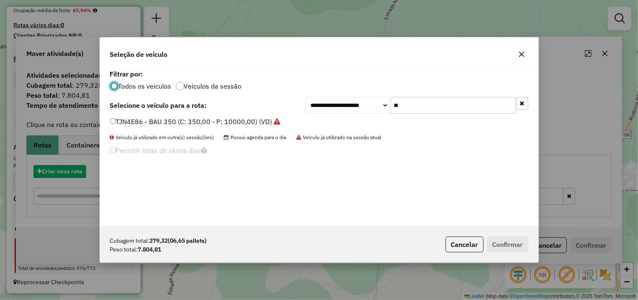
scroll to position [5, 3]
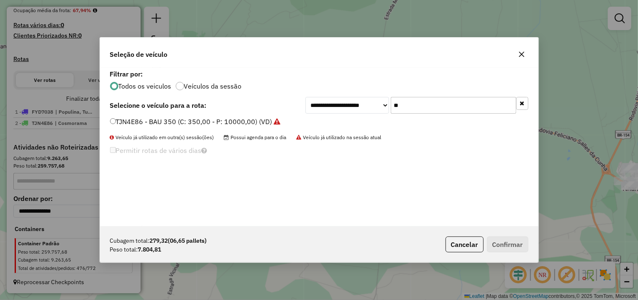
drag, startPoint x: 354, startPoint y: 112, endPoint x: 295, endPoint y: 119, distance: 59.4
click at [391, 114] on input "**" at bounding box center [454, 105] width 126 height 17
type input "***"
click at [187, 117] on div "**********" at bounding box center [319, 147] width 438 height 159
click at [246, 125] on label "EJC1B92 - TRUCK 504 (C: 504,00 - P: 13920,00) (VD)" at bounding box center [195, 122] width 171 height 10
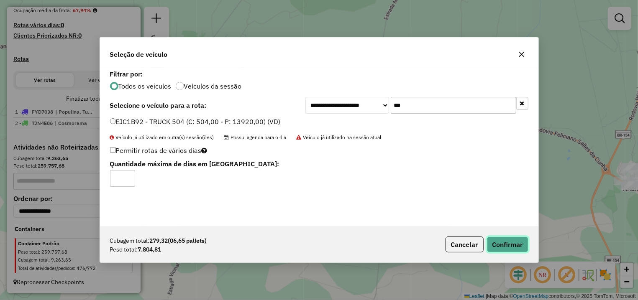
click at [504, 237] on button "Confirmar" at bounding box center [507, 245] width 41 height 16
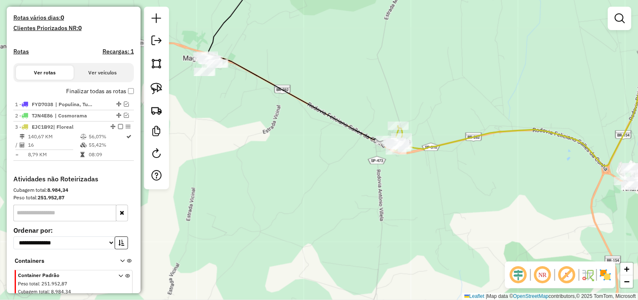
click at [126, 97] on div "Depósito: Dibral Total de rotas: 3 Distância Total: 443,98 km Tempo total: 25:3…" at bounding box center [73, 19] width 127 height 311
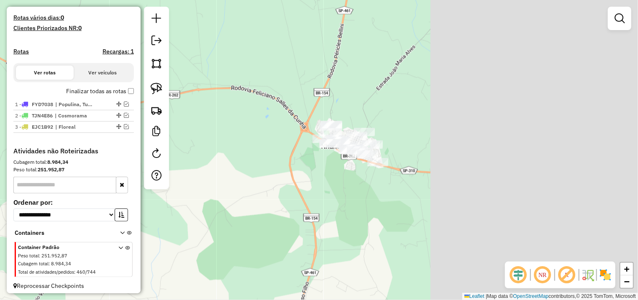
drag, startPoint x: 453, startPoint y: 139, endPoint x: 152, endPoint y: 99, distance: 303.5
click at [152, 99] on div "Janela de atendimento Grade de atendimento Capacidade Transportadoras Veículos …" at bounding box center [319, 150] width 638 height 300
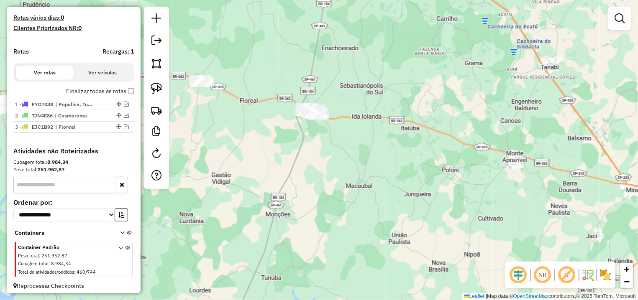
click at [381, 145] on div "Janela de atendimento Grade de atendimento Capacidade Transportadoras Veículos …" at bounding box center [319, 150] width 638 height 300
click at [153, 85] on img at bounding box center [157, 89] width 12 height 12
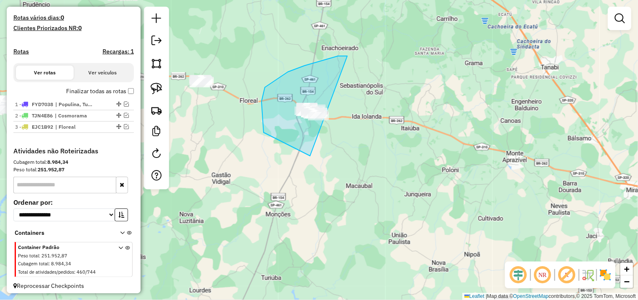
drag, startPoint x: 288, startPoint y: 72, endPoint x: 372, endPoint y: 40, distance: 89.9
click at [400, 100] on div "Janela de atendimento Grade de atendimento Capacidade Transportadoras Veículos …" at bounding box center [319, 150] width 638 height 300
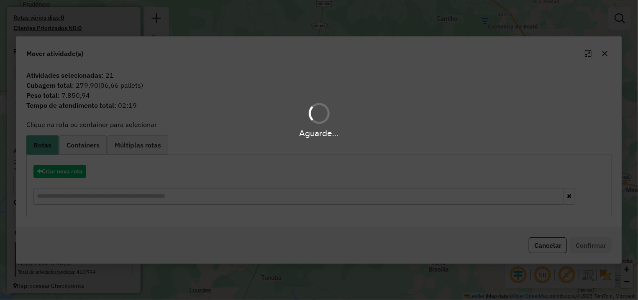
click at [52, 169] on div "Aguarde..." at bounding box center [319, 150] width 638 height 300
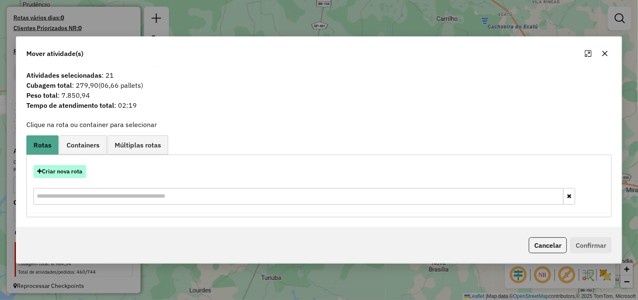
click at [70, 172] on button "Criar nova rota" at bounding box center [59, 171] width 53 height 13
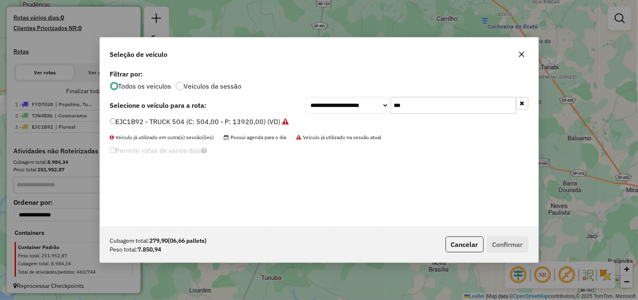
drag, startPoint x: 341, startPoint y: 110, endPoint x: 287, endPoint y: 111, distance: 54.0
click at [391, 110] on input "***" at bounding box center [454, 105] width 126 height 17
type input "***"
click at [216, 124] on label "EEY7B91 - TRUCK 504 (C: 504,00 - P: 13920,00) (VD)" at bounding box center [195, 122] width 171 height 10
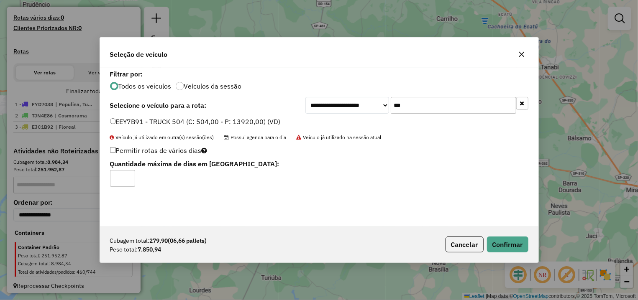
click at [491, 254] on div "Cubagem total: 279,90 (06,66 pallets) Peso total: 7.850,94 Cancelar Confirmar" at bounding box center [319, 245] width 438 height 36
click at [494, 245] on button "Confirmar" at bounding box center [507, 245] width 41 height 16
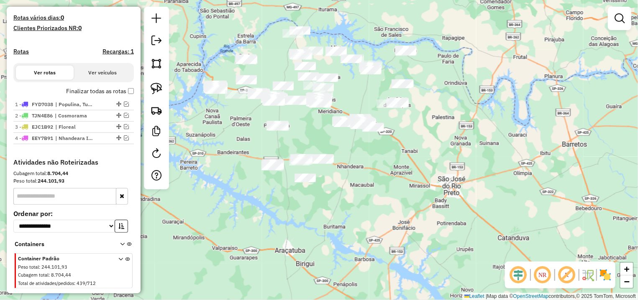
drag, startPoint x: 323, startPoint y: 85, endPoint x: 340, endPoint y: 133, distance: 50.4
click at [340, 133] on div "Janela de atendimento Grade de atendimento Capacidade Transportadoras Veículos …" at bounding box center [319, 150] width 638 height 300
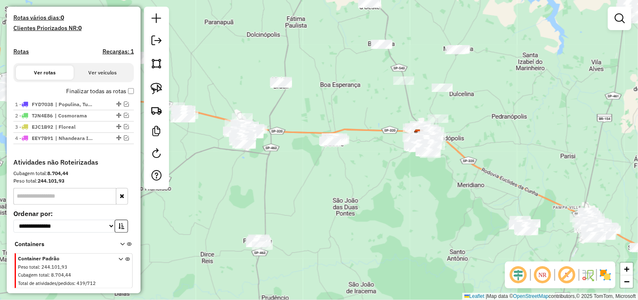
drag, startPoint x: 279, startPoint y: 192, endPoint x: 284, endPoint y: 184, distance: 9.5
click at [284, 189] on div "Janela de atendimento Grade de atendimento Capacidade Transportadoras Veículos …" at bounding box center [319, 150] width 638 height 300
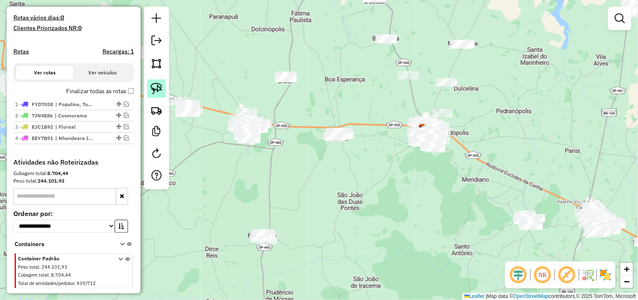
click at [161, 85] on img at bounding box center [157, 89] width 12 height 12
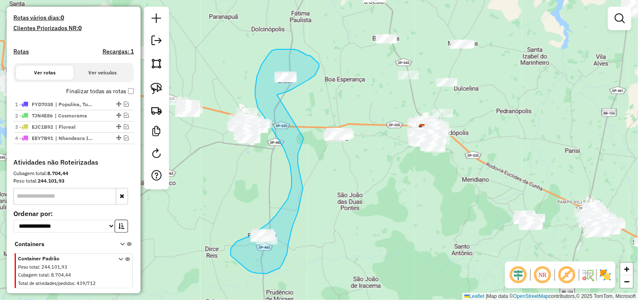
drag, startPoint x: 277, startPoint y: 95, endPoint x: 300, endPoint y: 101, distance: 24.3
click at [300, 101] on div "Janela de atendimento Grade de atendimento Capacidade Transportadoras Veículos …" at bounding box center [319, 150] width 638 height 300
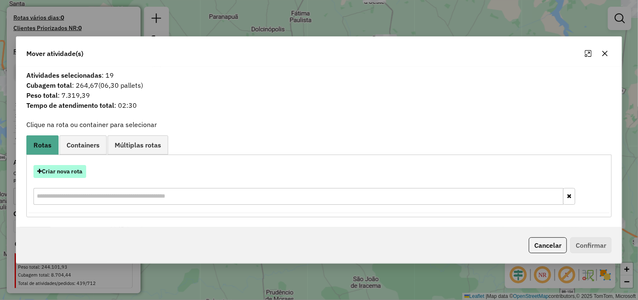
click at [69, 174] on button "Criar nova rota" at bounding box center [59, 171] width 53 height 13
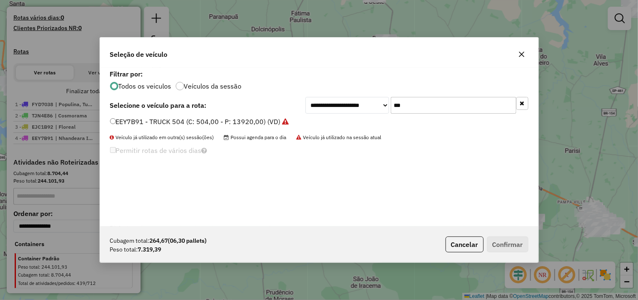
drag, startPoint x: 396, startPoint y: 110, endPoint x: 231, endPoint y: 111, distance: 164.8
click at [391, 111] on input "***" at bounding box center [454, 105] width 126 height 17
type input "***"
click at [123, 122] on label "FHB0168 - TOCO 350 (C: 350,00 - P: 9330,00) (VD)" at bounding box center [192, 122] width 164 height 10
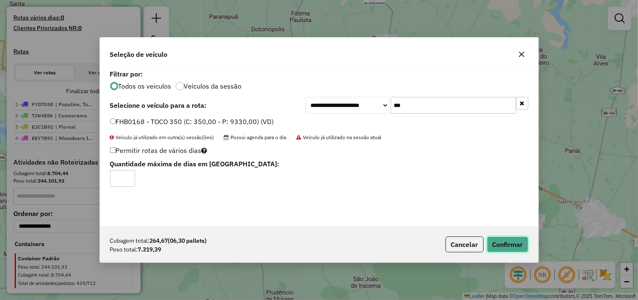
click at [505, 244] on button "Confirmar" at bounding box center [507, 245] width 41 height 16
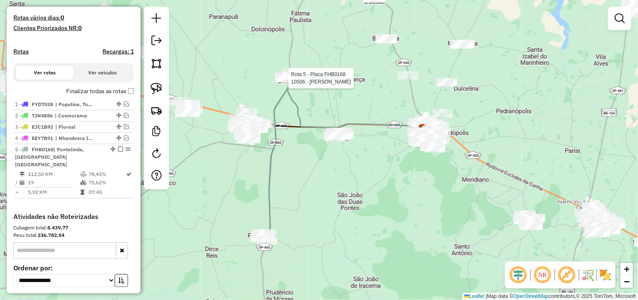
select select "**********"
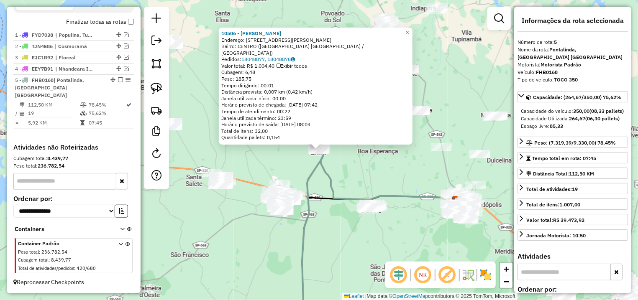
scroll to position [248, 0]
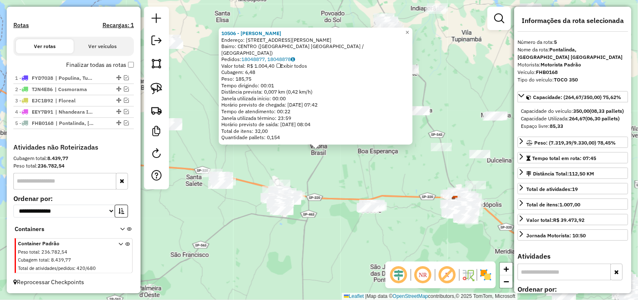
click at [297, 164] on div "10506 - ADRIANA ORTEGA GOBAT Endereço: R JOSE NOGUEIRA DE SOUZA 409 Bairro: CEN…" at bounding box center [319, 150] width 638 height 300
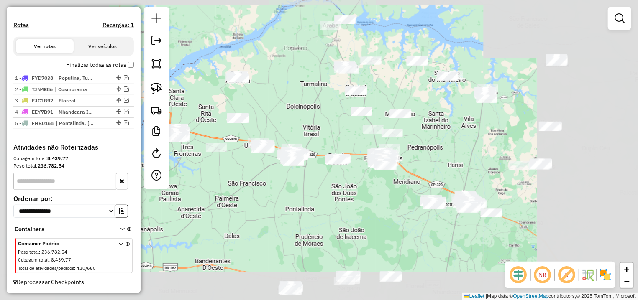
click at [313, 109] on div "Janela de atendimento Grade de atendimento Capacidade Transportadoras Veículos …" at bounding box center [319, 150] width 638 height 300
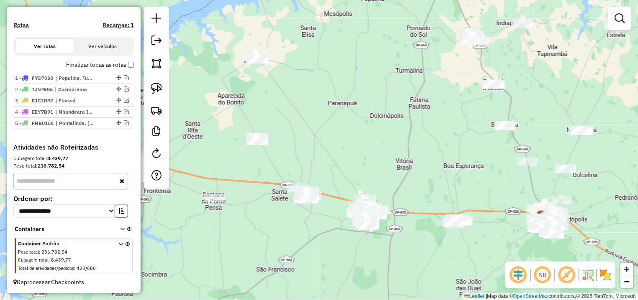
drag, startPoint x: 242, startPoint y: 107, endPoint x: 256, endPoint y: 113, distance: 15.5
click at [256, 113] on div "Janela de atendimento Grade de atendimento Capacidade Transportadoras Veículos …" at bounding box center [319, 150] width 638 height 300
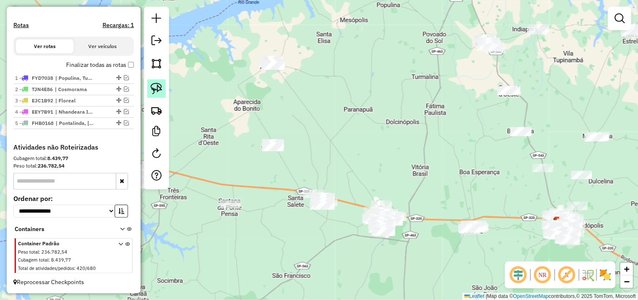
click at [161, 93] on img at bounding box center [157, 89] width 12 height 12
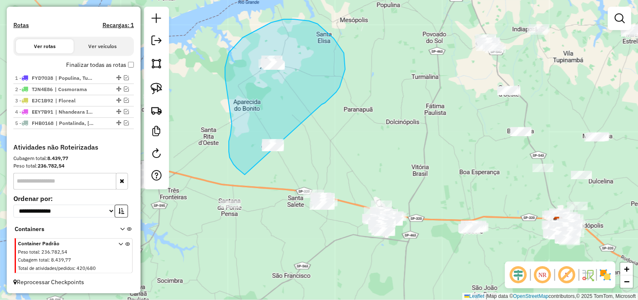
drag, startPoint x: 344, startPoint y: 53, endPoint x: 308, endPoint y: 148, distance: 101.3
click at [308, 148] on div "Janela de atendimento Grade de atendimento Capacidade Transportadoras Veículos …" at bounding box center [319, 150] width 638 height 300
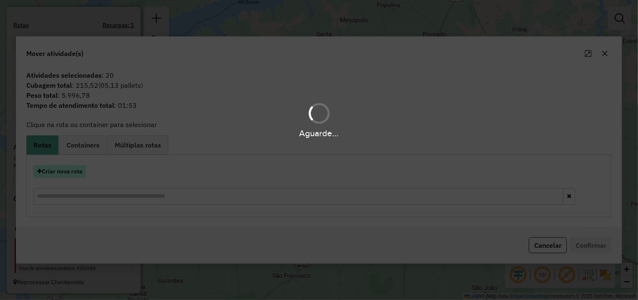
click at [80, 171] on button "Criar nova rota" at bounding box center [59, 171] width 53 height 13
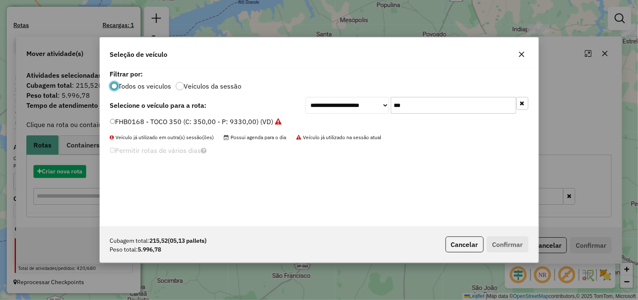
scroll to position [5, 3]
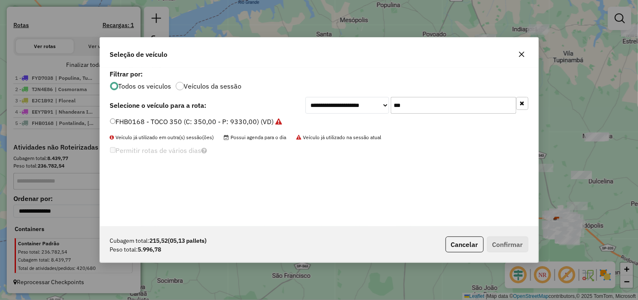
drag, startPoint x: 456, startPoint y: 101, endPoint x: 297, endPoint y: 105, distance: 158.2
click at [391, 105] on input "***" at bounding box center [454, 105] width 126 height 17
type input "**"
click at [223, 117] on label "ECI7G51 - TRUCK 504 (C: 504,00 - P: 13920,00) (VD)" at bounding box center [195, 122] width 170 height 10
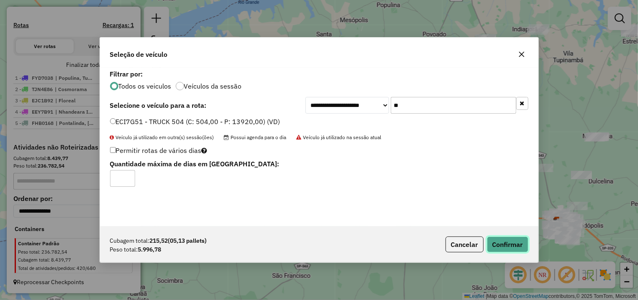
click at [505, 247] on button "Confirmar" at bounding box center [507, 245] width 41 height 16
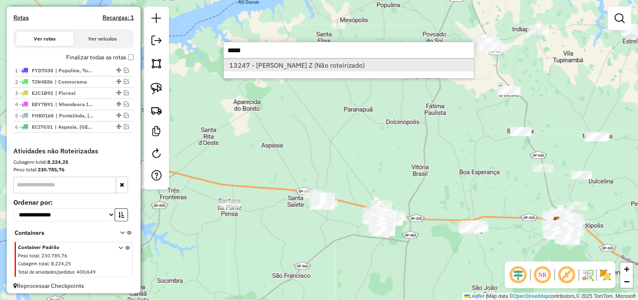
type input "*****"
click at [292, 67] on li "13247 - CLAUDEMIR VALENTIM Z (Não roteirizado)" at bounding box center [349, 65] width 250 height 13
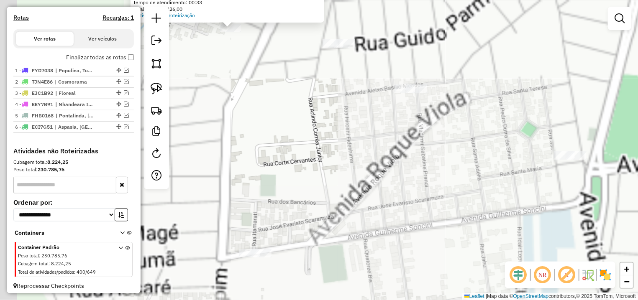
drag, startPoint x: 194, startPoint y: 74, endPoint x: 294, endPoint y: 131, distance: 114.6
click at [294, 131] on div "Atividade não roteirizada 13247 - CLAUDEMIR VALENTIM Z Endereço: AV SALUSTIANO …" at bounding box center [319, 150] width 638 height 300
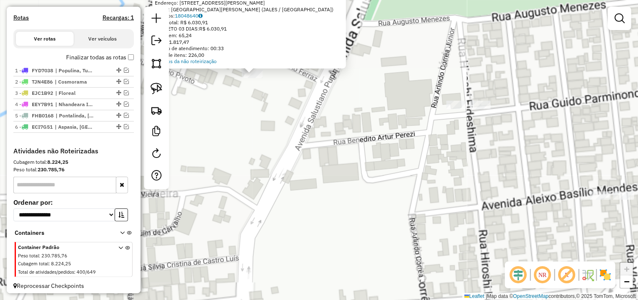
drag, startPoint x: 254, startPoint y: 126, endPoint x: 256, endPoint y: 146, distance: 21.0
click at [256, 146] on div "Atividade não roteirizada 13247 - CLAUDEMIR VALENTIM Z Endereço: AV SALUSTIANO …" at bounding box center [319, 150] width 638 height 300
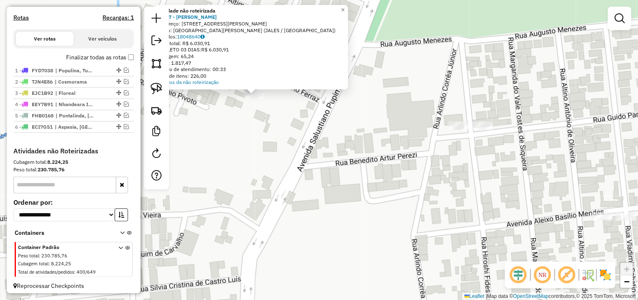
click at [219, 109] on div "Atividade não roteirizada 13247 - CLAUDEMIR VALENTIM Z Endereço: AV SALUSTIANO …" at bounding box center [319, 150] width 638 height 300
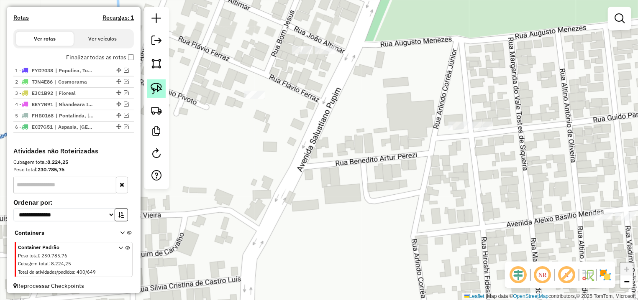
click at [155, 85] on img at bounding box center [157, 89] width 12 height 12
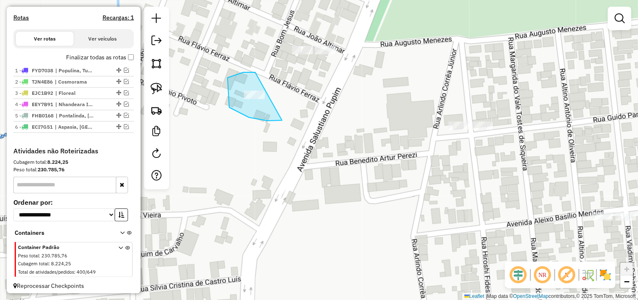
drag, startPoint x: 228, startPoint y: 78, endPoint x: 321, endPoint y: 90, distance: 94.1
click at [321, 90] on div "Janela de atendimento Grade de atendimento Capacidade Transportadoras Veículos …" at bounding box center [319, 150] width 638 height 300
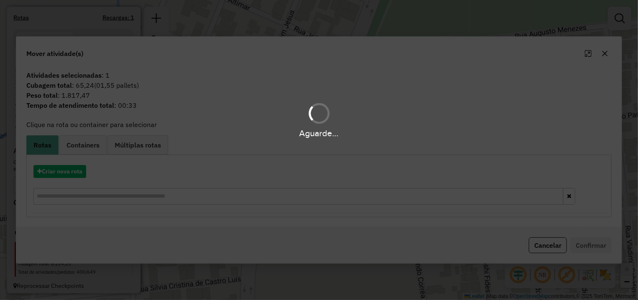
click at [49, 173] on div "Aguarde..." at bounding box center [319, 150] width 638 height 300
click at [62, 177] on button "Criar nova rota" at bounding box center [59, 171] width 53 height 13
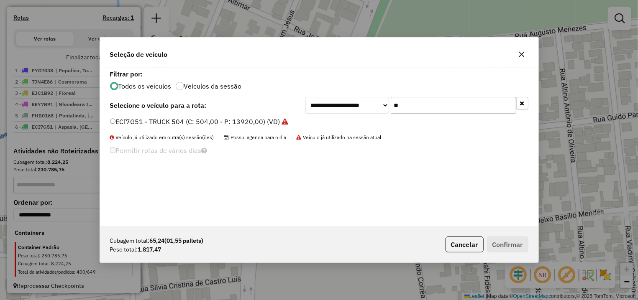
drag, startPoint x: 420, startPoint y: 106, endPoint x: 327, endPoint y: 106, distance: 93.7
click at [391, 106] on input "**" at bounding box center [454, 105] width 126 height 17
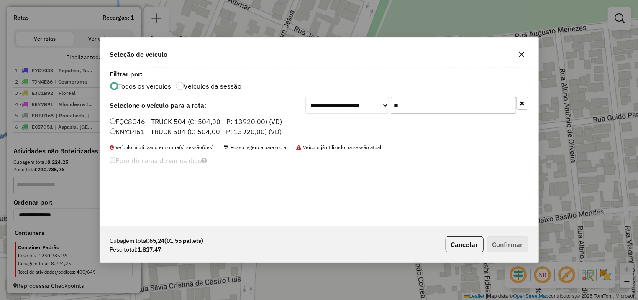
type input "**"
click at [216, 121] on label "FQC8G46 - TRUCK 504 (C: 504,00 - P: 13920,00) (VD)" at bounding box center [196, 122] width 172 height 10
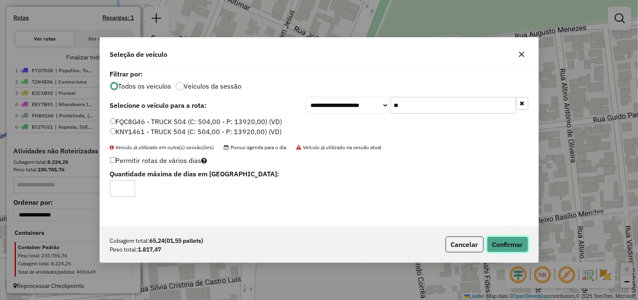
click at [500, 239] on button "Confirmar" at bounding box center [507, 245] width 41 height 16
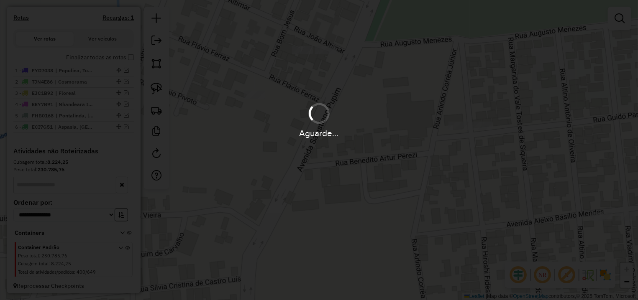
scroll to position [258, 0]
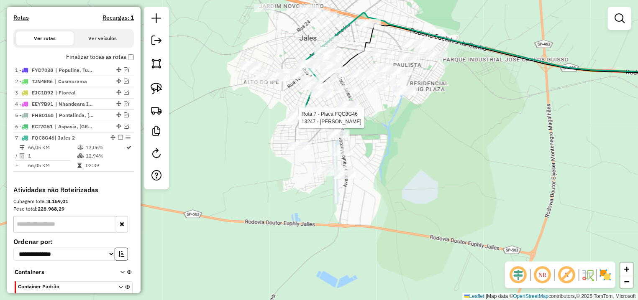
select select "**********"
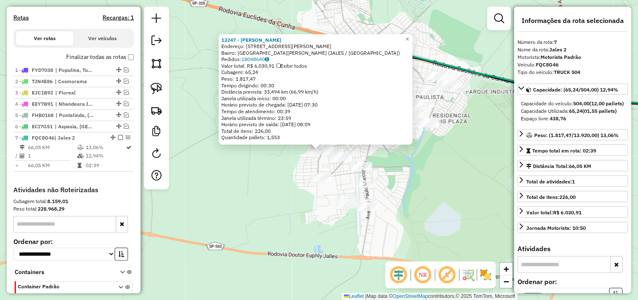
scroll to position [309, 0]
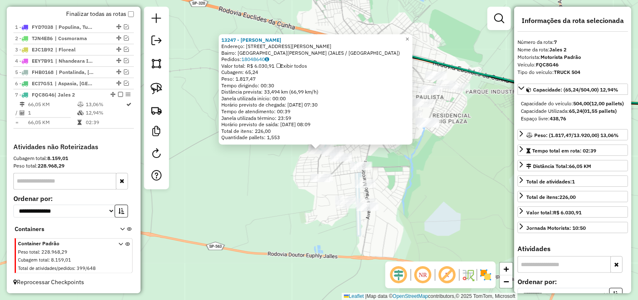
click at [243, 181] on div "13247 - CLAUDEMIR VALENTIM Z Endereço: AV SALUSTIANO PUPIM 1219 Bairro: JARDIM …" at bounding box center [319, 150] width 638 height 300
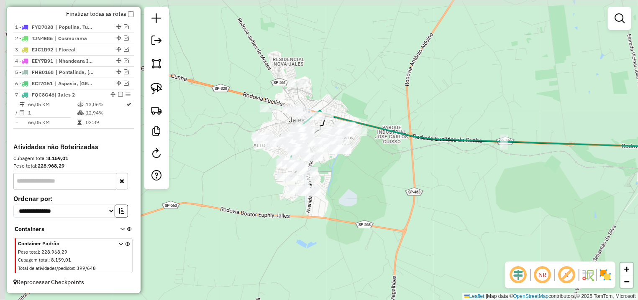
drag, startPoint x: 246, startPoint y: 147, endPoint x: 467, endPoint y: 186, distance: 224.6
click at [467, 186] on div "Janela de atendimento Grade de atendimento Capacidade Transportadoras Veículos …" at bounding box center [319, 150] width 638 height 300
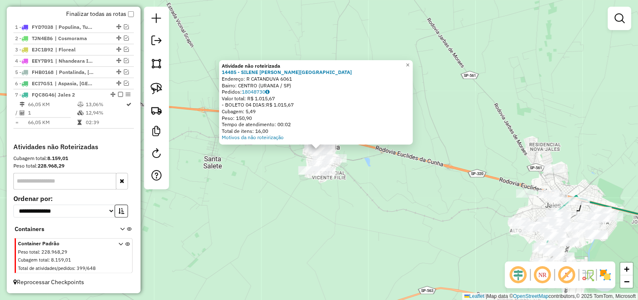
click at [290, 193] on div "Atividade não roteirizada 14485 - SILENE NATALINA ROMA Endereço: R CATANDUVA 60…" at bounding box center [319, 150] width 638 height 300
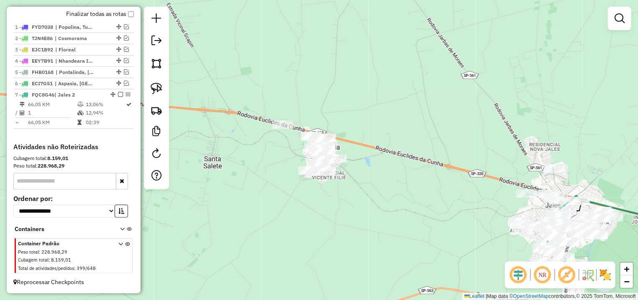
drag, startPoint x: 265, startPoint y: 183, endPoint x: 274, endPoint y: 172, distance: 14.3
click at [281, 187] on div "Janela de atendimento Grade de atendimento Capacidade Transportadoras Veículos …" at bounding box center [319, 150] width 638 height 300
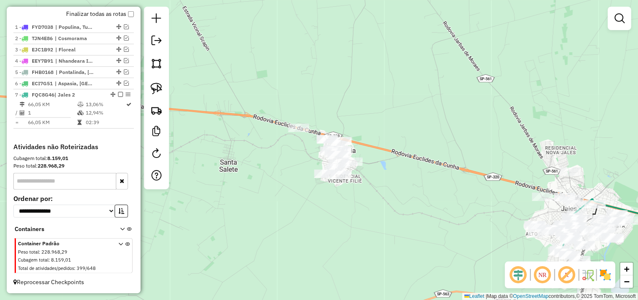
drag, startPoint x: 148, startPoint y: 79, endPoint x: 281, endPoint y: 83, distance: 133.1
click at [151, 79] on div at bounding box center [156, 98] width 25 height 183
drag, startPoint x: 151, startPoint y: 88, endPoint x: 159, endPoint y: 88, distance: 7.9
click at [152, 88] on link at bounding box center [156, 88] width 18 height 18
click at [350, 109] on div "Janela de atendimento Grade de atendimento Capacidade Transportadoras Veículos …" at bounding box center [319, 150] width 638 height 300
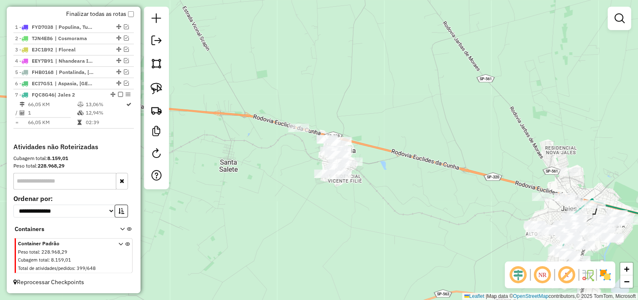
drag, startPoint x: 297, startPoint y: 105, endPoint x: 431, endPoint y: 139, distance: 138.6
click at [431, 139] on div "Janela de atendimento Grade de atendimento Capacidade Transportadoras Veículos …" at bounding box center [319, 150] width 638 height 300
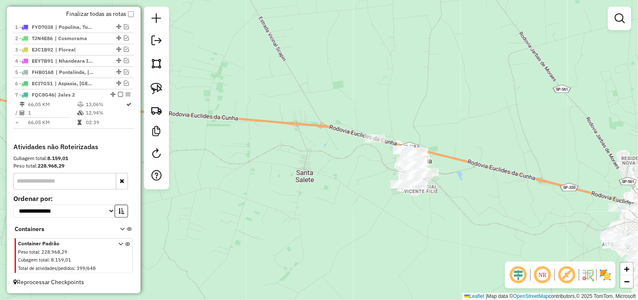
drag, startPoint x: 400, startPoint y: 121, endPoint x: 228, endPoint y: 71, distance: 178.7
click at [228, 71] on div "Janela de atendimento Grade de atendimento Capacidade Transportadoras Veículos …" at bounding box center [319, 150] width 638 height 300
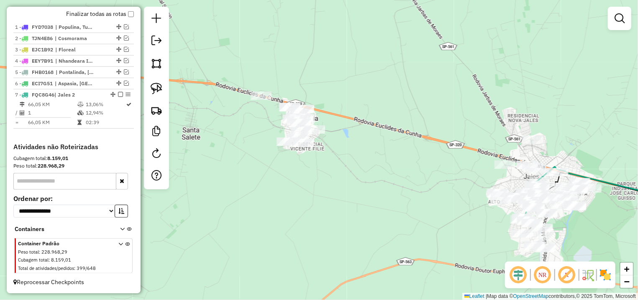
drag, startPoint x: 276, startPoint y: 81, endPoint x: 253, endPoint y: 77, distance: 23.7
click at [300, 81] on div "Janela de atendimento Grade de atendimento Capacidade Transportadoras Veículos …" at bounding box center [319, 150] width 638 height 300
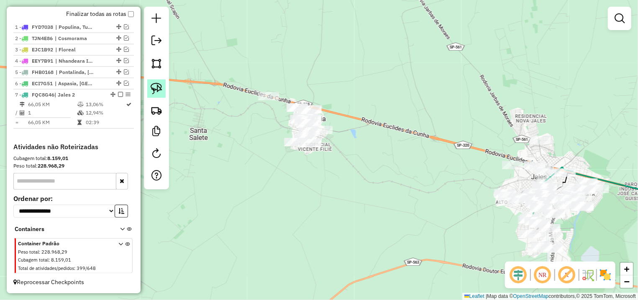
click at [157, 83] on link at bounding box center [156, 88] width 18 height 18
drag, startPoint x: 248, startPoint y: 77, endPoint x: 379, endPoint y: 95, distance: 132.1
click at [379, 95] on div "Janela de atendimento Grade de atendimento Capacidade Transportadoras Veículos …" at bounding box center [319, 150] width 638 height 300
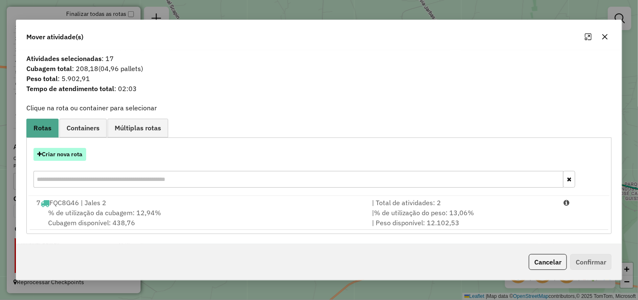
click at [59, 156] on button "Criar nova rota" at bounding box center [59, 154] width 53 height 13
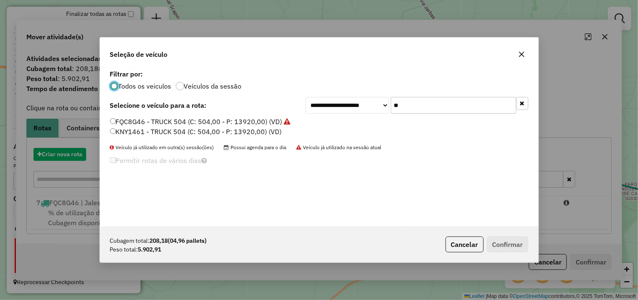
scroll to position [5, 3]
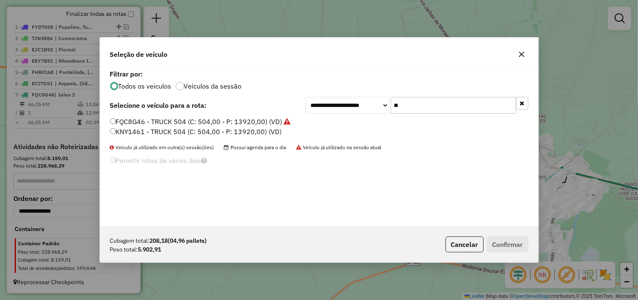
drag, startPoint x: 425, startPoint y: 100, endPoint x: 315, endPoint y: 109, distance: 109.5
click at [391, 109] on input "**" at bounding box center [454, 105] width 126 height 17
drag, startPoint x: 441, startPoint y: 103, endPoint x: 388, endPoint y: 109, distance: 53.8
click at [391, 108] on input "**" at bounding box center [454, 105] width 126 height 17
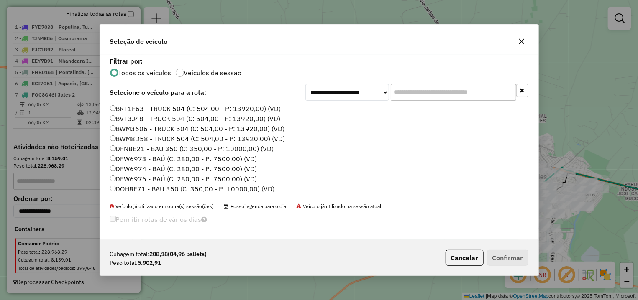
click at [522, 43] on icon "button" at bounding box center [521, 41] width 7 height 7
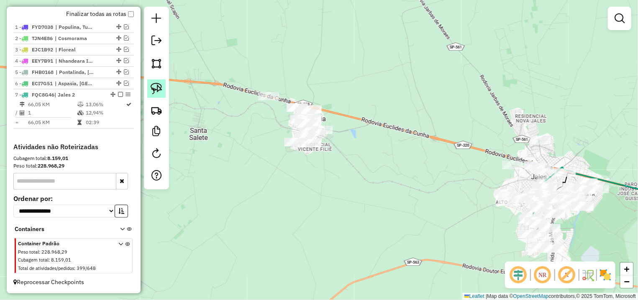
click at [155, 92] on img at bounding box center [157, 89] width 12 height 12
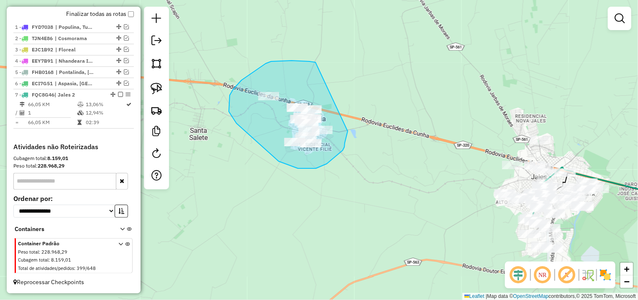
drag, startPoint x: 246, startPoint y: 77, endPoint x: 349, endPoint y: 124, distance: 113.7
click at [349, 124] on div "Janela de atendimento Grade de atendimento Capacidade Transportadoras Veículos …" at bounding box center [319, 150] width 638 height 300
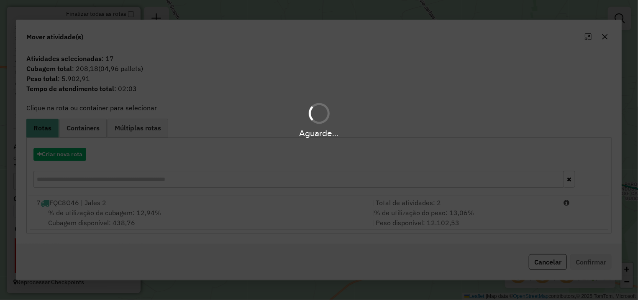
click at [544, 207] on div "Aguarde..." at bounding box center [319, 150] width 638 height 300
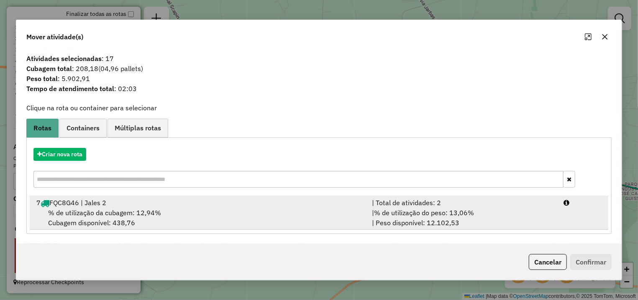
click at [575, 220] on li "7 FQC8G46 | Jales 2 | Total de atividades: 2 % de utilização da cubagem: 12,94%…" at bounding box center [319, 213] width 579 height 34
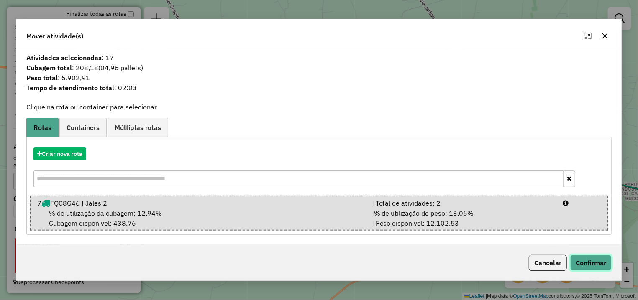
click at [589, 269] on button "Confirmar" at bounding box center [590, 263] width 41 height 16
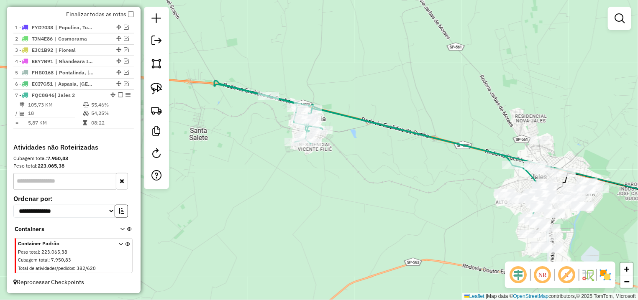
scroll to position [298, 0]
select select "**********"
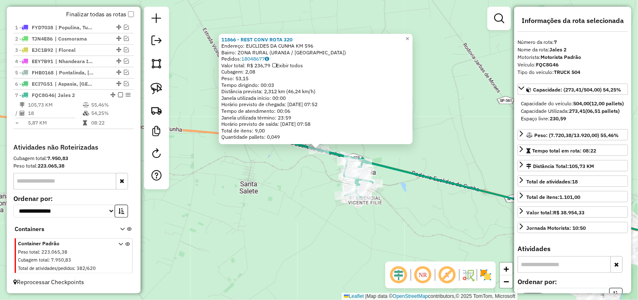
click at [270, 189] on div "11866 - REST CONV ROTA 320 Endereço: EUCLIDES DA CUNHA KM 596 Bairro: ZONA RURA…" at bounding box center [319, 150] width 638 height 300
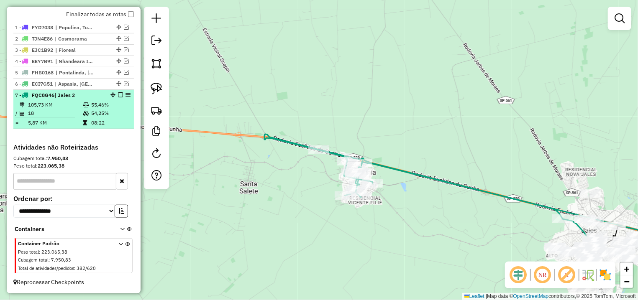
click at [118, 93] on em at bounding box center [120, 94] width 5 height 5
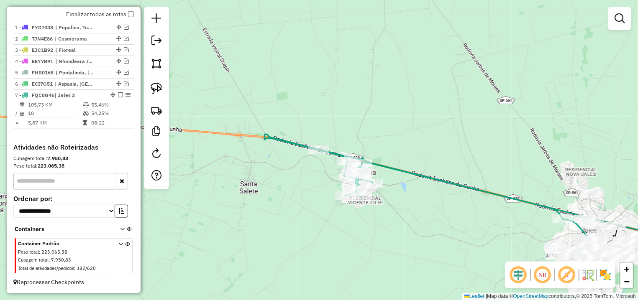
scroll to position [270, 0]
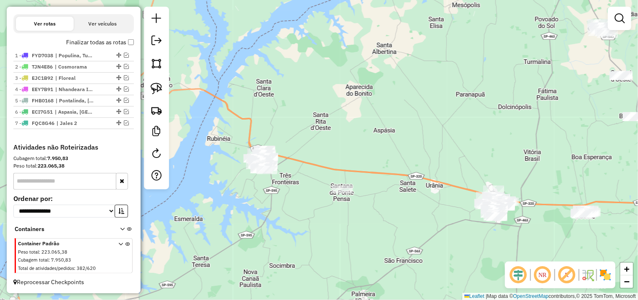
click at [435, 147] on div "Janela de atendimento Grade de atendimento Capacidade Transportadoras Veículos …" at bounding box center [319, 150] width 638 height 300
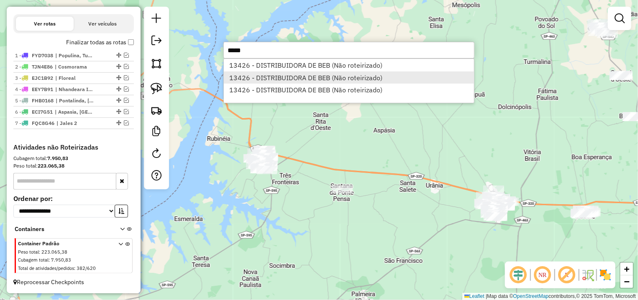
type input "*****"
click at [297, 77] on li "13426 - DISTRIBUIDORA DE BEB (Não roteirizado)" at bounding box center [349, 78] width 250 height 13
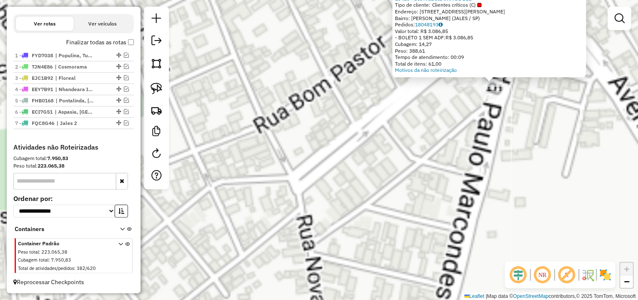
drag, startPoint x: 448, startPoint y: 138, endPoint x: 376, endPoint y: 177, distance: 82.0
click at [376, 177] on div "Atividade não roteirizada 13426 - DISTRIBUIDORA DE BEB Tipo de cliente: Cliente…" at bounding box center [319, 150] width 638 height 300
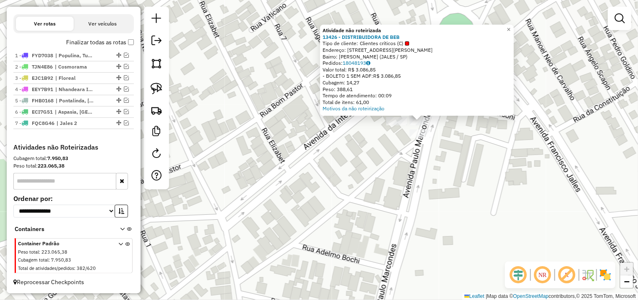
click at [443, 164] on div "Atividade não roteirizada 13426 - DISTRIBUIDORA DE BEB Tipo de cliente: Cliente…" at bounding box center [319, 150] width 638 height 300
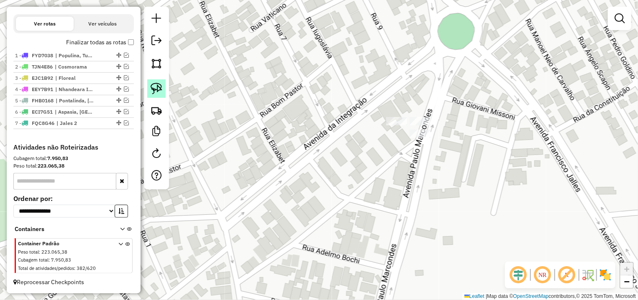
click at [149, 84] on link at bounding box center [156, 88] width 18 height 18
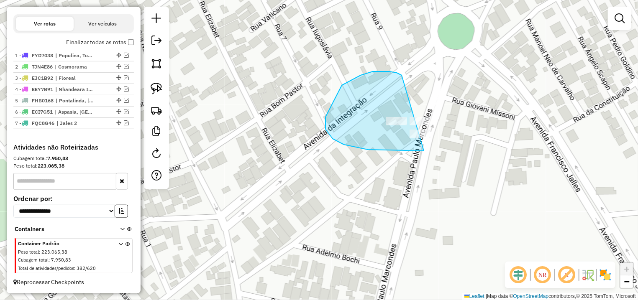
drag, startPoint x: 402, startPoint y: 75, endPoint x: 530, endPoint y: 107, distance: 131.9
click at [530, 107] on div "Janela de atendimento Grade de atendimento Capacidade Transportadoras Veículos …" at bounding box center [319, 150] width 638 height 300
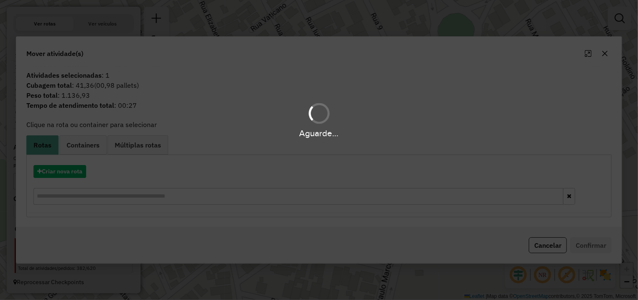
click at [67, 177] on div "Aguarde..." at bounding box center [319, 150] width 638 height 300
click at [63, 174] on button "Criar nova rota" at bounding box center [59, 171] width 53 height 13
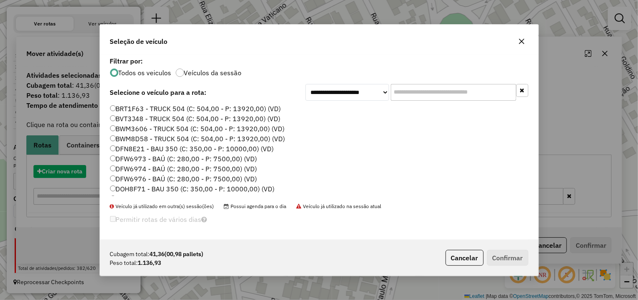
scroll to position [5, 3]
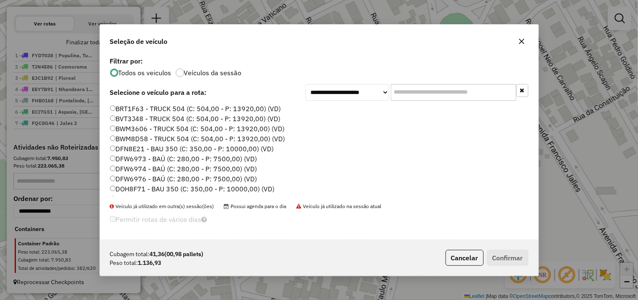
click at [412, 95] on input "text" at bounding box center [454, 92] width 126 height 17
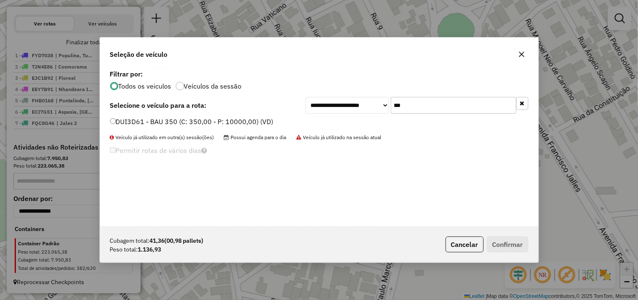
type input "***"
click at [215, 118] on label "DUI3D61 - BAU 350 (C: 350,00 - P: 10000,00) (VD)" at bounding box center [192, 122] width 164 height 10
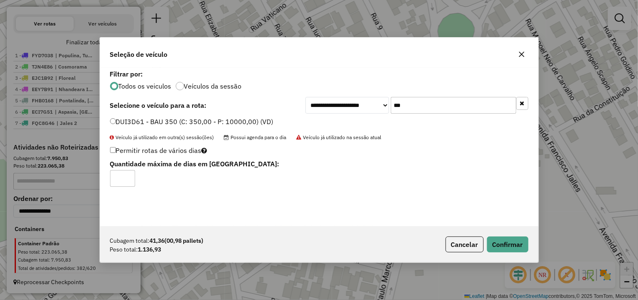
click at [505, 254] on div "Cubagem total: 41,36 (00,98 pallets) Peso total: 1.136,93 Cancelar Confirmar" at bounding box center [319, 245] width 438 height 36
click at [502, 245] on button "Confirmar" at bounding box center [507, 245] width 41 height 16
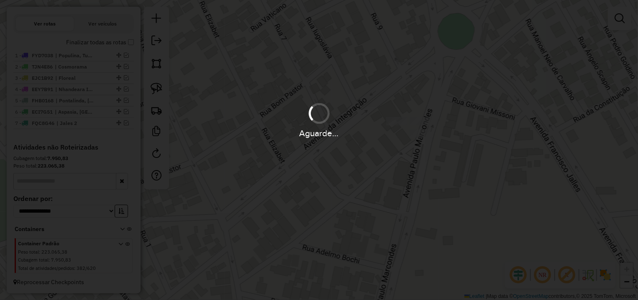
scroll to position [281, 0]
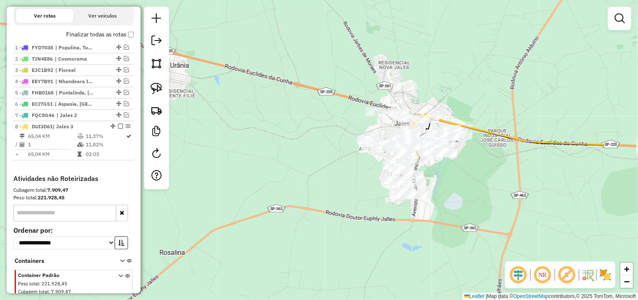
drag, startPoint x: 550, startPoint y: 179, endPoint x: 346, endPoint y: 169, distance: 204.8
click at [346, 169] on div "Janela de atendimento Grade de atendimento Capacidade Transportadoras Veículos …" at bounding box center [319, 150] width 638 height 300
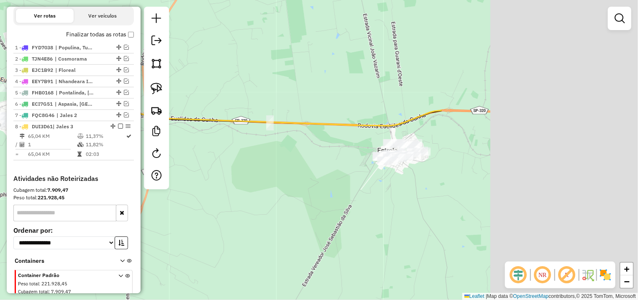
drag, startPoint x: 519, startPoint y: 181, endPoint x: 323, endPoint y: 164, distance: 196.9
click at [325, 164] on div "Janela de atendimento Grade de atendimento Capacidade Transportadoras Veículos …" at bounding box center [319, 150] width 638 height 300
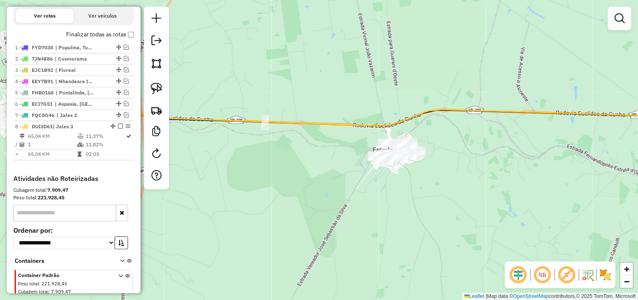
click at [145, 83] on div at bounding box center [156, 98] width 25 height 183
click at [163, 88] on link at bounding box center [156, 88] width 18 height 18
click at [157, 87] on img at bounding box center [157, 89] width 12 height 12
drag, startPoint x: 345, startPoint y: 133, endPoint x: 481, endPoint y: 130, distance: 136.0
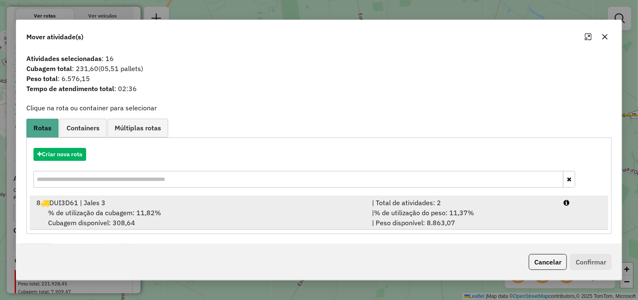
click at [541, 210] on div "| % de utilização do peso: 11,37% | Peso disponível: 8.863,07" at bounding box center [463, 218] width 192 height 20
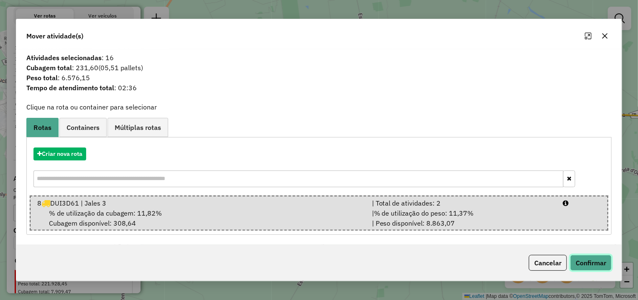
click at [596, 256] on button "Confirmar" at bounding box center [590, 263] width 41 height 16
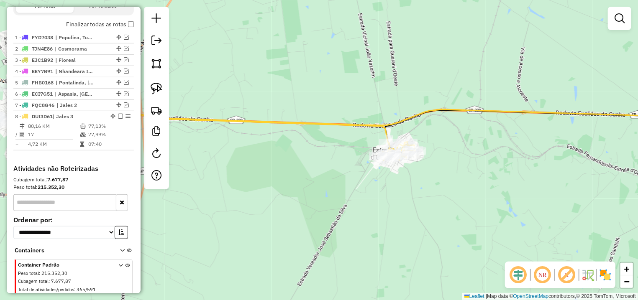
scroll to position [270, 0]
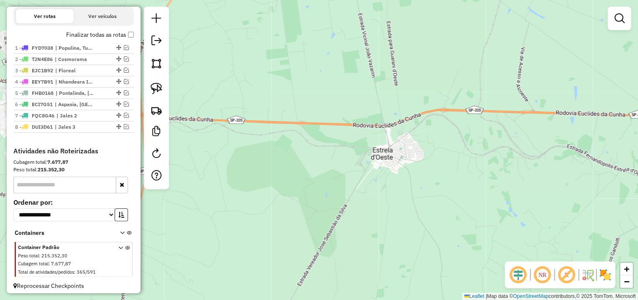
click at [270, 67] on div "Janela de atendimento Grade de atendimento Capacidade Transportadoras Veículos …" at bounding box center [319, 150] width 638 height 300
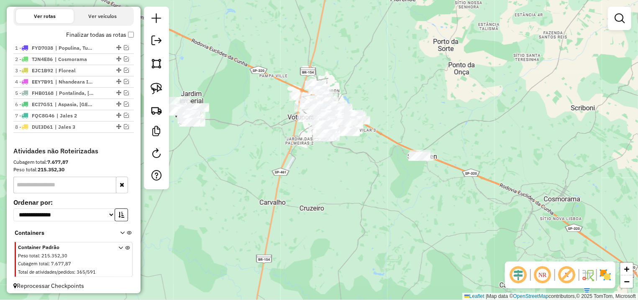
drag, startPoint x: 504, startPoint y: 167, endPoint x: 446, endPoint y: 173, distance: 58.0
click at [446, 173] on div "Janela de atendimento Grade de atendimento Capacidade Transportadoras Veículos …" at bounding box center [319, 150] width 638 height 300
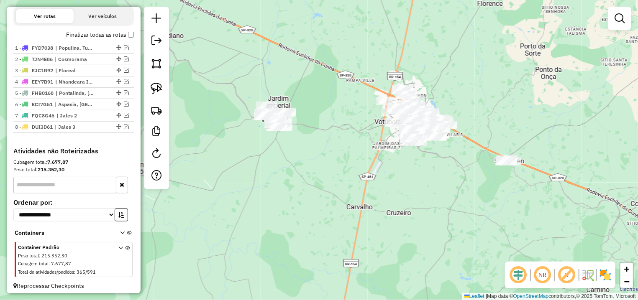
drag, startPoint x: 300, startPoint y: 174, endPoint x: 320, endPoint y: 179, distance: 21.1
click at [320, 179] on div "Janela de atendimento Grade de atendimento Capacidade Transportadoras Veículos …" at bounding box center [319, 150] width 638 height 300
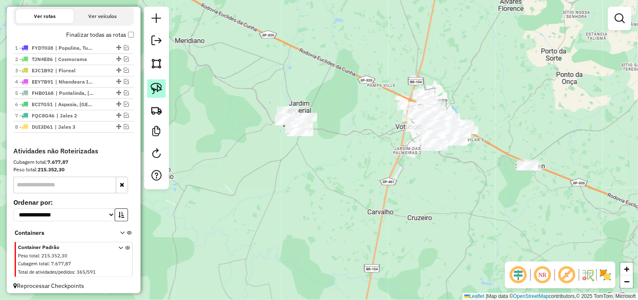
click at [151, 83] on link at bounding box center [156, 88] width 18 height 18
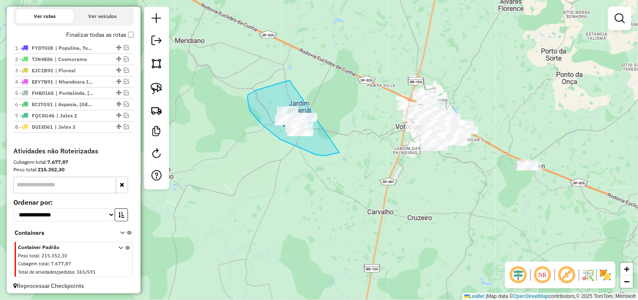
drag, startPoint x: 288, startPoint y: 80, endPoint x: 331, endPoint y: 93, distance: 44.9
click at [331, 93] on div "Janela de atendimento Grade de atendimento Capacidade Transportadoras Veículos …" at bounding box center [319, 150] width 638 height 300
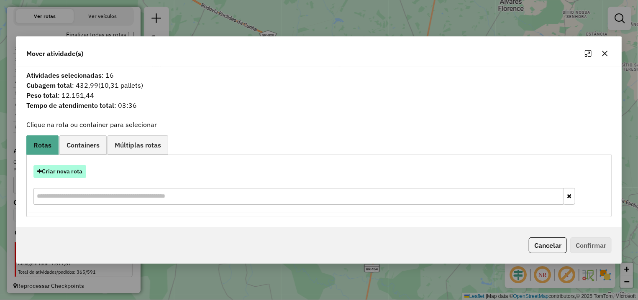
click at [63, 171] on button "Criar nova rota" at bounding box center [59, 171] width 53 height 13
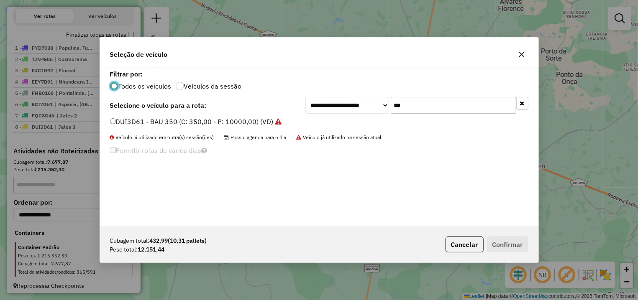
scroll to position [5, 3]
drag, startPoint x: 422, startPoint y: 102, endPoint x: 330, endPoint y: 105, distance: 92.1
click at [391, 105] on input "***" at bounding box center [454, 105] width 126 height 17
type input "***"
click at [239, 123] on label "EYW5308 - TRUCK 504 (C: 504,00 - P: 13920,00) (VD)" at bounding box center [196, 122] width 173 height 10
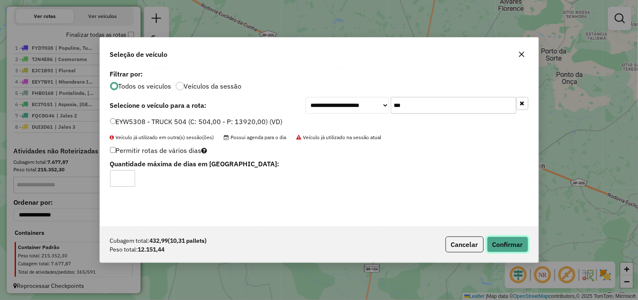
drag, startPoint x: 523, startPoint y: 239, endPoint x: 532, endPoint y: 257, distance: 20.2
click at [522, 239] on button "Confirmar" at bounding box center [507, 245] width 41 height 16
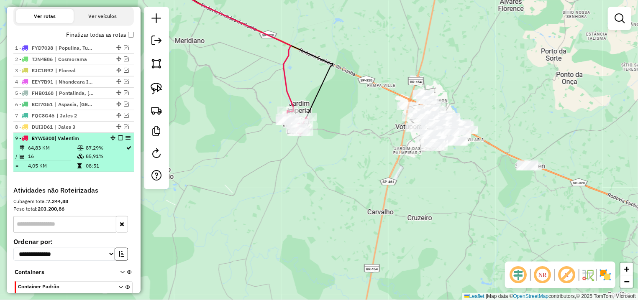
click at [118, 141] on em at bounding box center [120, 138] width 5 height 5
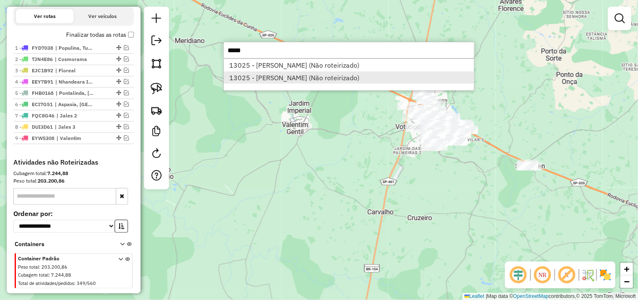
type input "*****"
click at [324, 76] on li "13025 - RENATO MOURA FILHO (Não roteirizado)" at bounding box center [349, 78] width 250 height 13
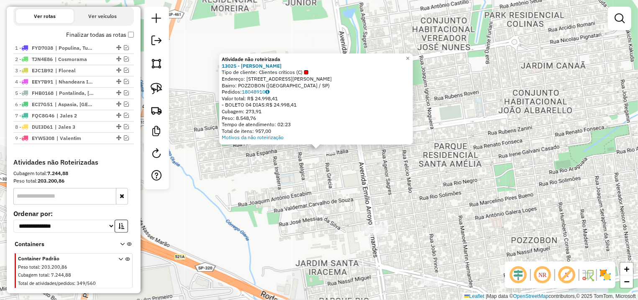
click at [219, 177] on div "Atividade não roteirizada 13025 - RENATO MOURA FILHO Tipo de cliente: Clientes …" at bounding box center [319, 150] width 638 height 300
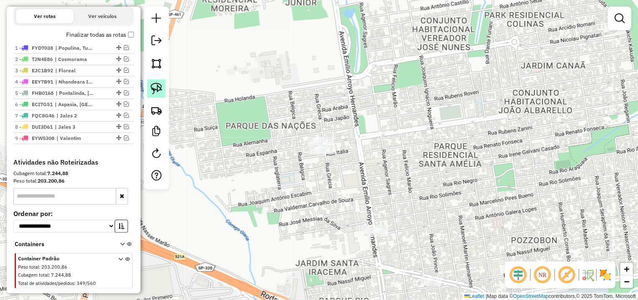
click at [149, 90] on link at bounding box center [156, 88] width 18 height 18
drag, startPoint x: 269, startPoint y: 145, endPoint x: 439, endPoint y: 133, distance: 170.3
click at [439, 133] on div "Janela de atendimento Grade de atendimento Capacidade Transportadoras Veículos …" at bounding box center [319, 150] width 638 height 300
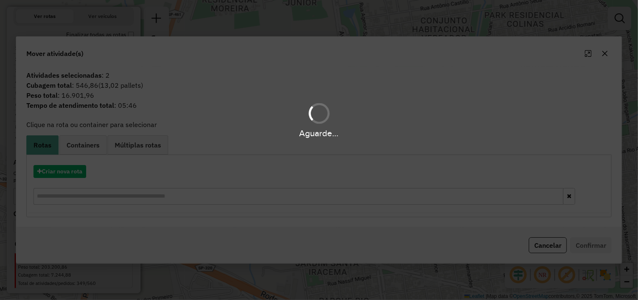
click at [68, 171] on div "Aguarde..." at bounding box center [319, 150] width 638 height 300
click at [69, 174] on div "Aguarde..." at bounding box center [319, 150] width 638 height 300
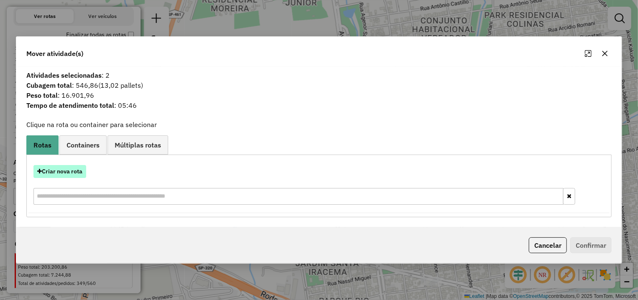
click at [59, 173] on button "Criar nova rota" at bounding box center [59, 171] width 53 height 13
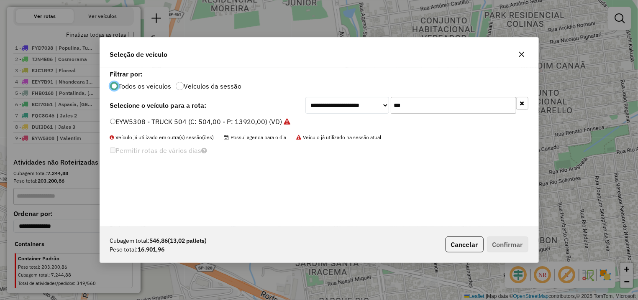
click at [467, 102] on input "***" at bounding box center [454, 105] width 126 height 17
drag, startPoint x: 465, startPoint y: 107, endPoint x: 341, endPoint y: 108, distance: 124.7
click at [391, 108] on input "***" at bounding box center [454, 105] width 126 height 17
type input "***"
click at [239, 123] on label "EYW5303 - TRUCK 504 (C: 504,00 - P: 13920,00) (VD)" at bounding box center [196, 122] width 173 height 10
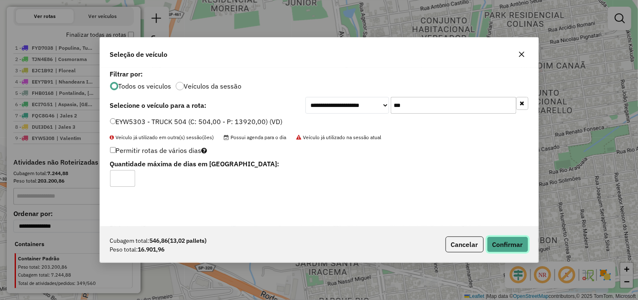
click at [500, 244] on button "Confirmar" at bounding box center [507, 245] width 41 height 16
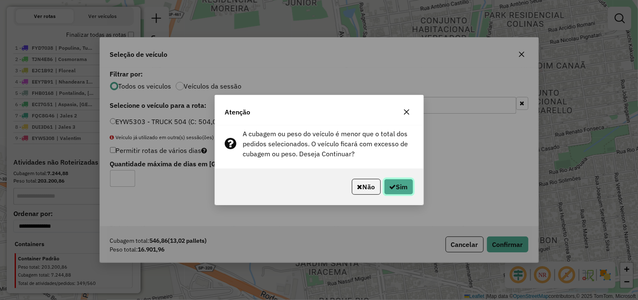
click at [384, 182] on button "Sim" at bounding box center [398, 187] width 29 height 16
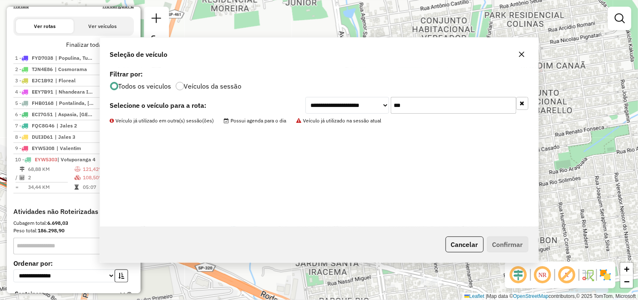
scroll to position [281, 0]
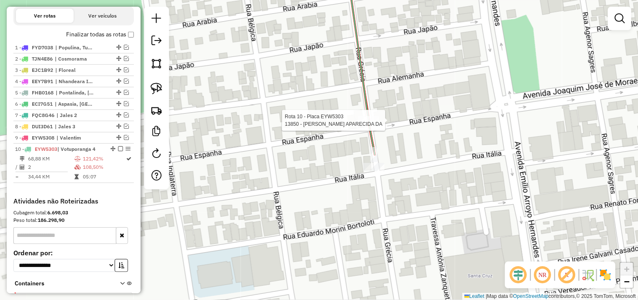
select select "**********"
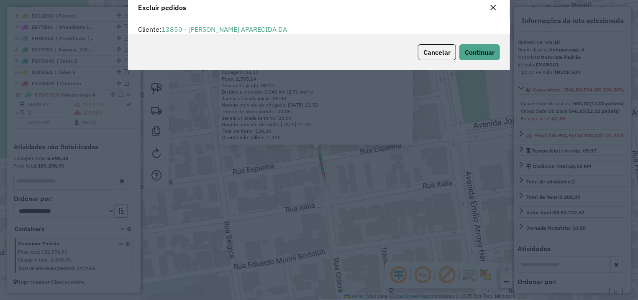
scroll to position [5, 3]
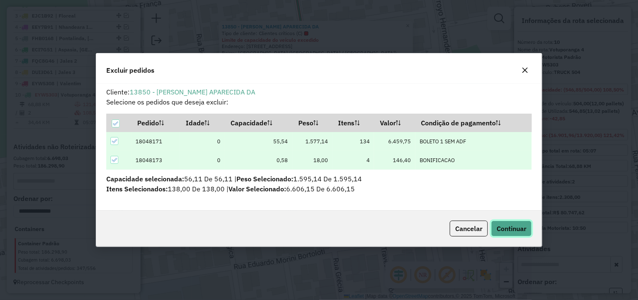
click at [518, 229] on span "Continuar" at bounding box center [512, 229] width 30 height 8
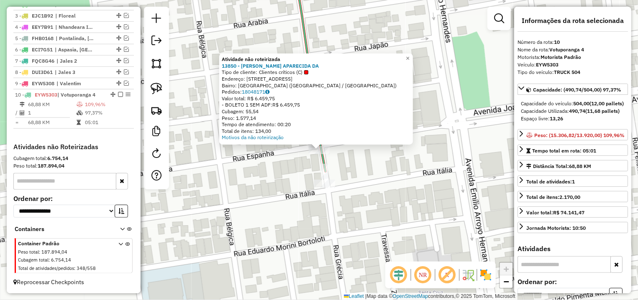
click at [236, 167] on div "Atividade não roteirizada 13850 - JANAINA APARECIDA DA Tipo de cliente: Cliente…" at bounding box center [319, 150] width 638 height 300
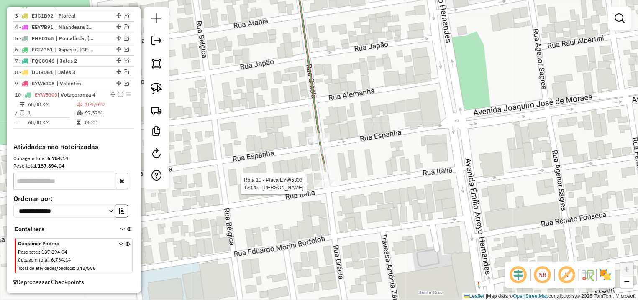
select select "**********"
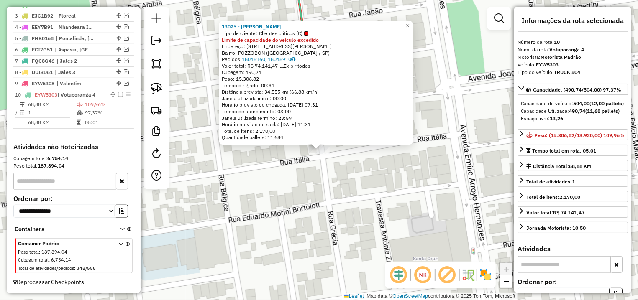
click at [268, 176] on div "13025 - RENATO MOURA FILHO Tipo de cliente: Clientes críticos (C) Limite de cap…" at bounding box center [319, 150] width 638 height 300
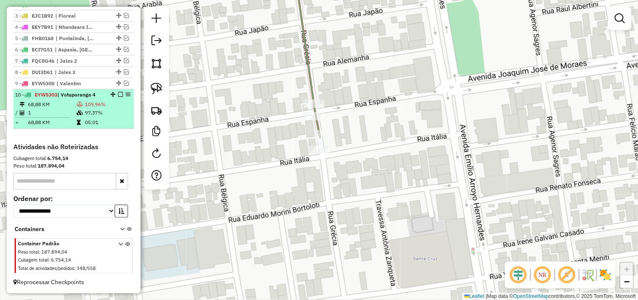
click at [118, 92] on em at bounding box center [120, 94] width 5 height 5
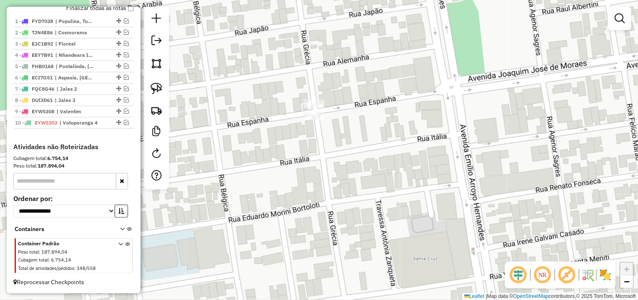
scroll to position [315, 0]
click at [323, 161] on div "Janela de atendimento Grade de atendimento Capacidade Transportadoras Veículos …" at bounding box center [319, 150] width 638 height 300
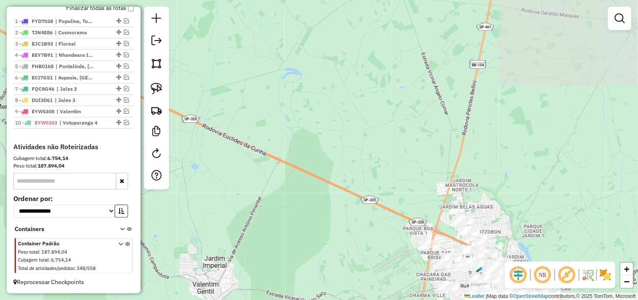
drag, startPoint x: 328, startPoint y: 67, endPoint x: 392, endPoint y: 147, distance: 102.7
click at [392, 147] on div "Janela de atendimento Grade de atendimento Capacidade Transportadoras Veículos …" at bounding box center [319, 150] width 638 height 300
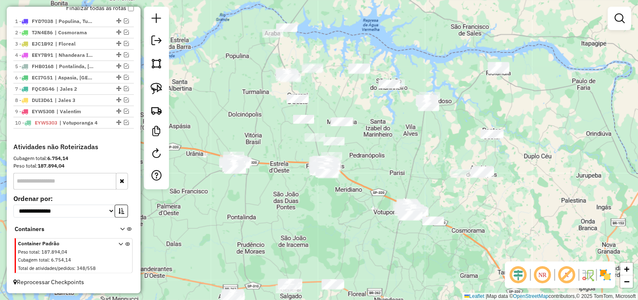
drag, startPoint x: 386, startPoint y: 104, endPoint x: 391, endPoint y: 151, distance: 47.5
click at [391, 151] on div "Janela de atendimento Grade de atendimento Capacidade Transportadoras Veículos …" at bounding box center [319, 150] width 638 height 300
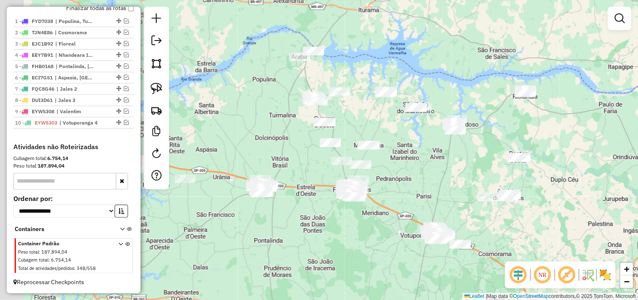
drag, startPoint x: 327, startPoint y: 47, endPoint x: 348, endPoint y: 69, distance: 30.8
click at [360, 74] on div "Janela de atendimento Grade de atendimento Capacidade Transportadoras Veículos …" at bounding box center [319, 150] width 638 height 300
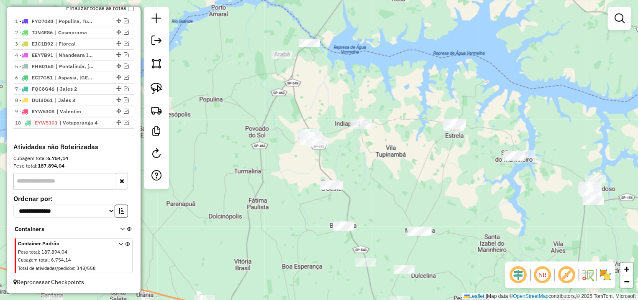
drag, startPoint x: 342, startPoint y: 110, endPoint x: 336, endPoint y: 99, distance: 12.2
click at [336, 99] on div "Janela de atendimento Grade de atendimento Capacidade Transportadoras Veículos …" at bounding box center [319, 150] width 638 height 300
click at [148, 87] on div at bounding box center [156, 98] width 25 height 183
click at [150, 87] on link at bounding box center [156, 88] width 18 height 18
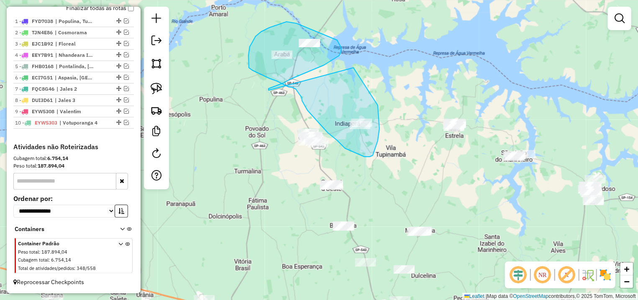
drag, startPoint x: 291, startPoint y: 79, endPoint x: 333, endPoint y: 53, distance: 49.8
click at [340, 53] on div "Janela de atendimento Grade de atendimento Capacidade Transportadoras Veículos …" at bounding box center [319, 150] width 638 height 300
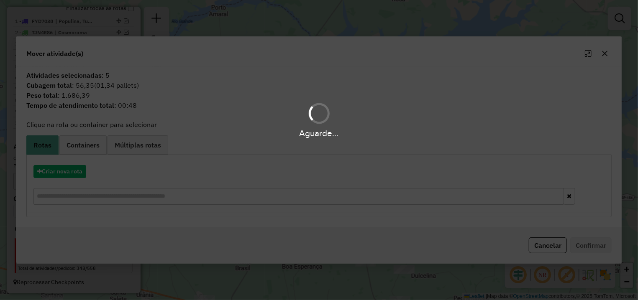
click at [63, 177] on div "Aguarde..." at bounding box center [319, 150] width 638 height 300
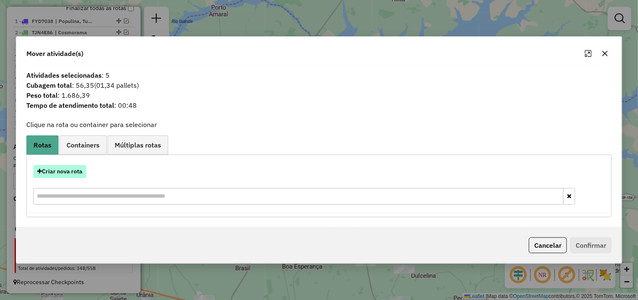
click at [62, 175] on button "Criar nova rota" at bounding box center [59, 171] width 53 height 13
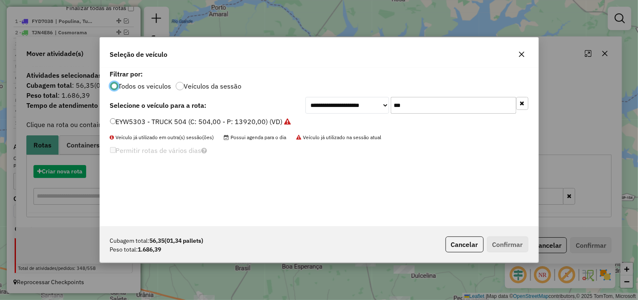
scroll to position [5, 3]
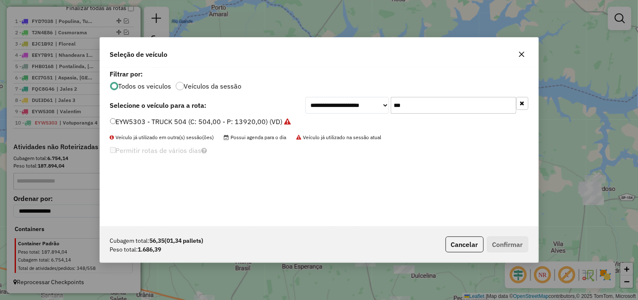
drag, startPoint x: 404, startPoint y: 113, endPoint x: 312, endPoint y: 111, distance: 92.5
click at [391, 113] on input "***" at bounding box center [454, 105] width 126 height 17
type input "***"
click at [213, 118] on label "TLR9I62 - BAU 350 (C: 350,00 - P: 10000,00) (VD)" at bounding box center [190, 122] width 161 height 10
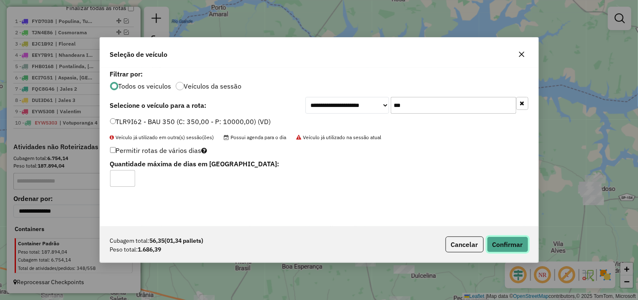
click at [519, 241] on button "Confirmar" at bounding box center [507, 245] width 41 height 16
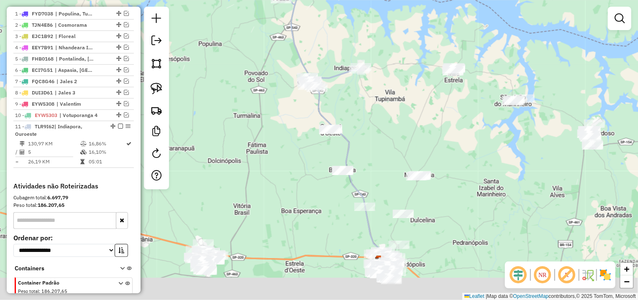
drag, startPoint x: 374, startPoint y: 232, endPoint x: 373, endPoint y: 176, distance: 55.6
click at [373, 176] on div "Janela de atendimento Grade de atendimento Capacidade Transportadoras Veículos …" at bounding box center [319, 150] width 638 height 300
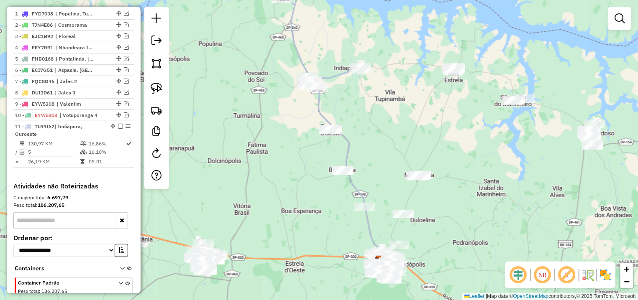
click at [421, 183] on div "Janela de atendimento Grade de atendimento Capacidade Transportadoras Veículos …" at bounding box center [319, 150] width 638 height 300
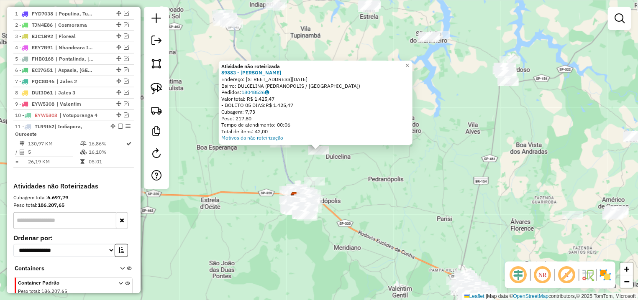
click at [357, 187] on div "Atividade não roteirizada 89883 - ALINE CRISTINA HENRI Endereço: R PRIMEIRO DE …" at bounding box center [319, 150] width 638 height 300
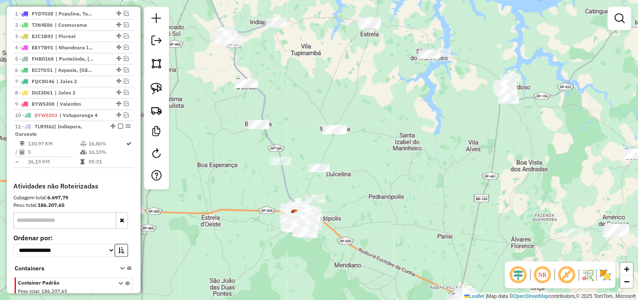
drag, startPoint x: 251, startPoint y: 172, endPoint x: 249, endPoint y: 202, distance: 30.6
click at [249, 202] on div "Janela de atendimento Grade de atendimento Capacidade Transportadoras Veículos …" at bounding box center [319, 150] width 638 height 300
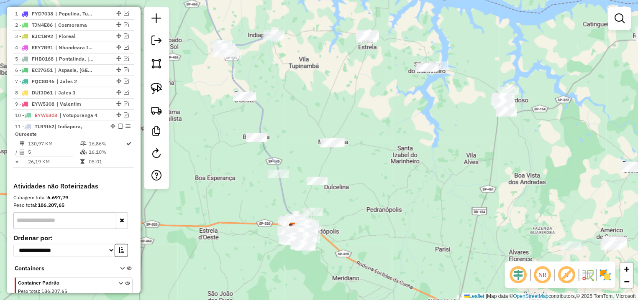
click at [256, 143] on div "Janela de atendimento Grade de atendimento Capacidade Transportadoras Veículos …" at bounding box center [319, 150] width 638 height 300
click at [159, 87] on img at bounding box center [157, 89] width 12 height 12
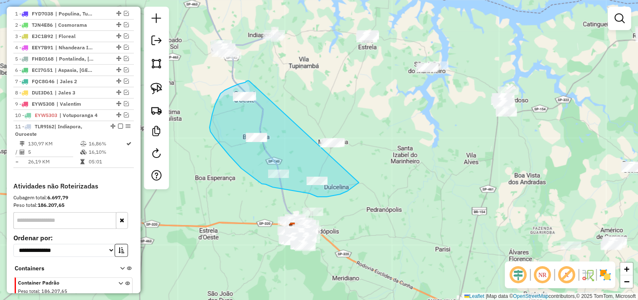
drag, startPoint x: 249, startPoint y: 81, endPoint x: 353, endPoint y: 101, distance: 105.2
click at [353, 101] on div "Janela de atendimento Grade de atendimento Capacidade Transportadoras Veículos …" at bounding box center [319, 150] width 638 height 300
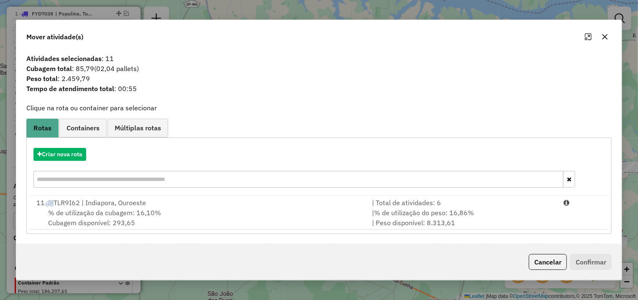
click at [551, 264] on button "Cancelar" at bounding box center [548, 262] width 38 height 16
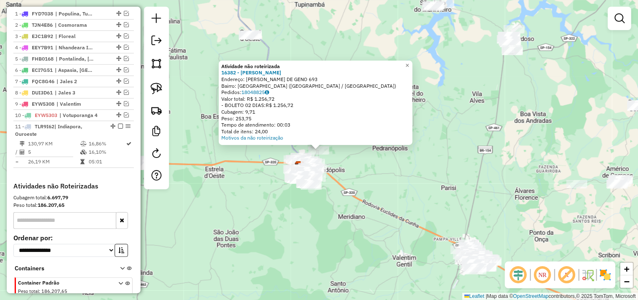
click at [353, 169] on div "Atividade não roteirizada 16382 - PAULAO SERV FESTA Endereço: MARIA TERESA STAG…" at bounding box center [319, 150] width 638 height 300
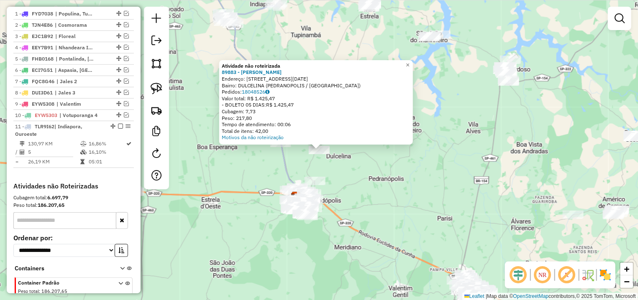
click at [288, 151] on div "Atividade não roteirizada 89883 - ALINE CRISTINA HENRI Endereço: R PRIMEIRO DE …" at bounding box center [319, 150] width 638 height 300
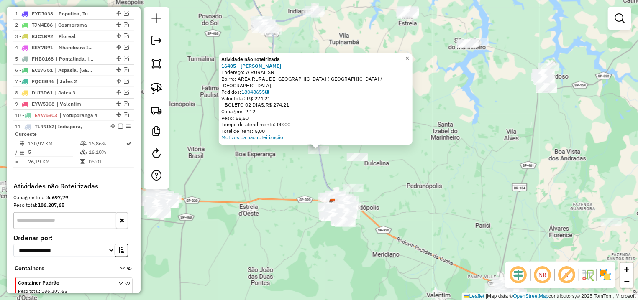
click at [316, 162] on icon at bounding box center [301, 109] width 68 height 192
select select "**********"
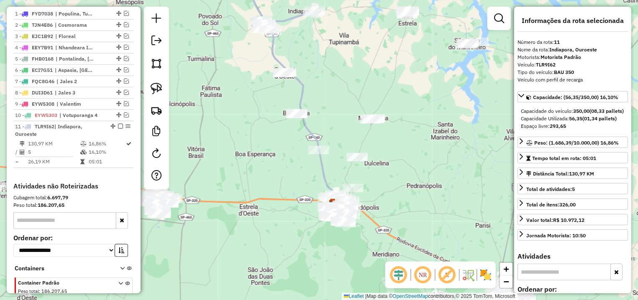
scroll to position [362, 0]
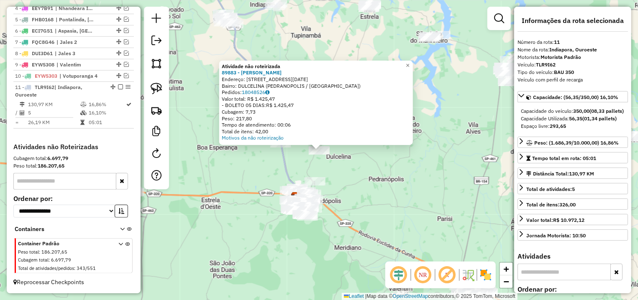
click at [361, 159] on div "Atividade não roteirizada 89883 - ALINE CRISTINA HENRI Endereço: R PRIMEIRO DE …" at bounding box center [319, 150] width 638 height 300
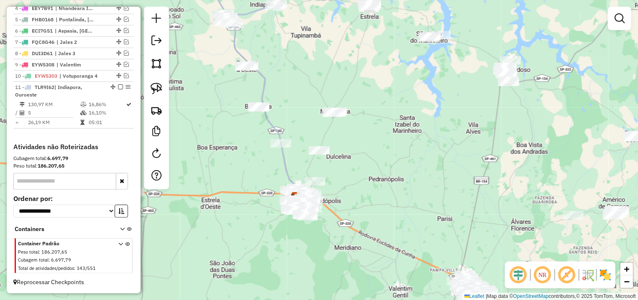
click at [328, 119] on div "Janela de atendimento Grade de atendimento Capacidade Transportadoras Veículos …" at bounding box center [319, 150] width 638 height 300
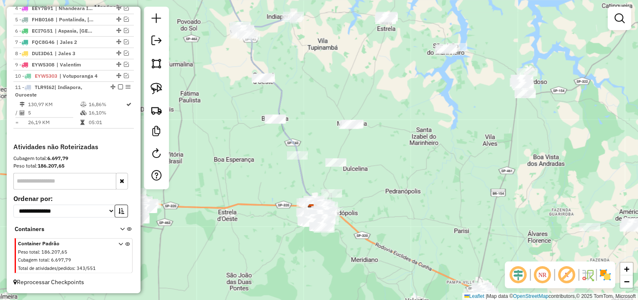
drag, startPoint x: 293, startPoint y: 97, endPoint x: 310, endPoint y: 110, distance: 20.7
click at [310, 110] on div "Janela de atendimento Grade de atendimento Capacidade Transportadoras Veículos …" at bounding box center [319, 150] width 638 height 300
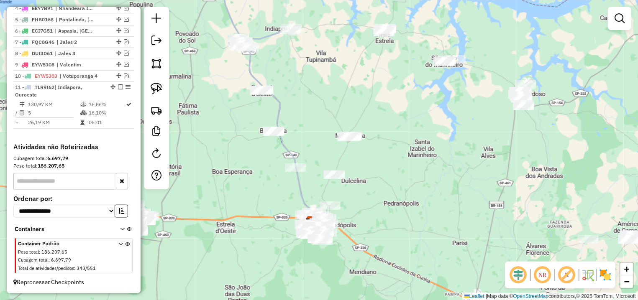
drag, startPoint x: 343, startPoint y: 80, endPoint x: 341, endPoint y: 92, distance: 12.2
click at [341, 92] on div "Janela de atendimento Grade de atendimento Capacidade Transportadoras Veículos …" at bounding box center [319, 150] width 638 height 300
drag, startPoint x: 156, startPoint y: 91, endPoint x: 382, endPoint y: 121, distance: 227.4
click at [157, 91] on img at bounding box center [157, 89] width 12 height 12
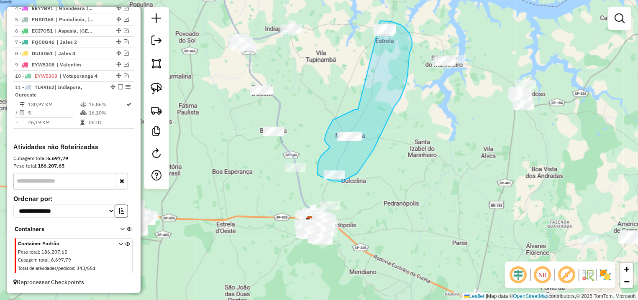
drag, startPoint x: 355, startPoint y: 110, endPoint x: 350, endPoint y: 31, distance: 78.4
click at [350, 31] on div "Janela de atendimento Grade de atendimento Capacidade Transportadoras Veículos …" at bounding box center [319, 150] width 638 height 300
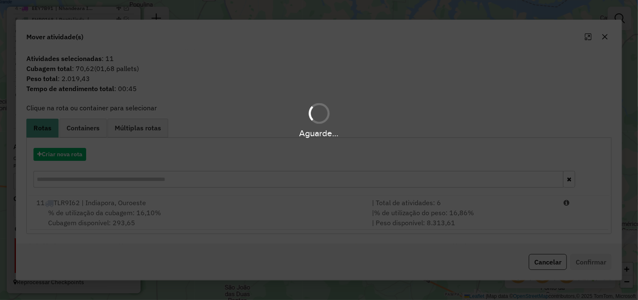
click at [69, 156] on div "Aguarde..." at bounding box center [319, 150] width 638 height 300
click at [54, 154] on hb-app "Aguarde... Pop-up bloqueado! Seu navegador bloqueou automáticamente a abertura …" at bounding box center [319, 150] width 638 height 300
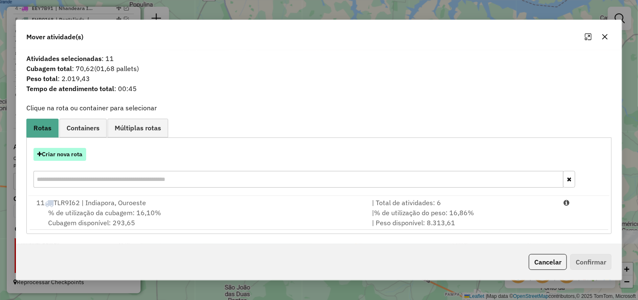
click at [56, 157] on button "Criar nova rota" at bounding box center [59, 154] width 53 height 13
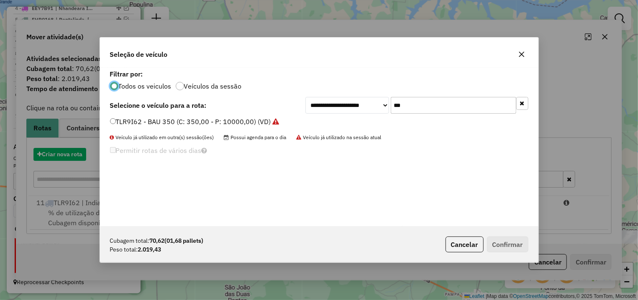
scroll to position [5, 3]
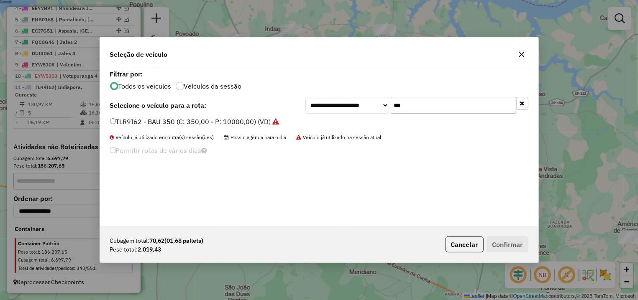
drag, startPoint x: 319, startPoint y: 119, endPoint x: 309, endPoint y: 119, distance: 10.5
click at [391, 114] on input "***" at bounding box center [454, 105] width 126 height 17
type input "**"
click at [246, 121] on label "FEK8C34 - TRUCK 504 (C: 504,00 - P: 13920,00) (VD)" at bounding box center [195, 122] width 171 height 10
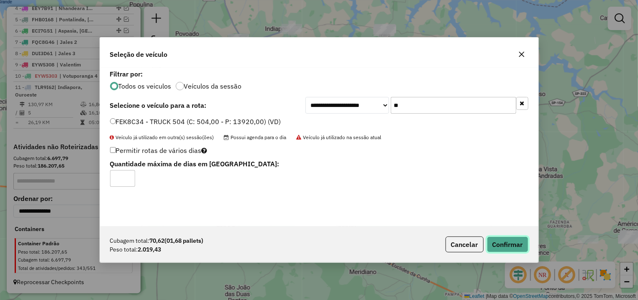
click at [525, 246] on button "Confirmar" at bounding box center [507, 245] width 41 height 16
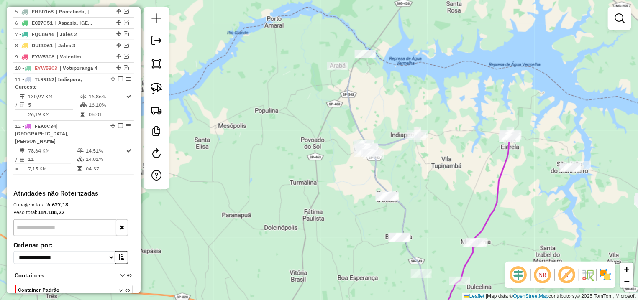
drag, startPoint x: 303, startPoint y: 75, endPoint x: 429, endPoint y: 182, distance: 164.5
click at [429, 182] on div "Janela de atendimento Grade de atendimento Capacidade Transportadoras Veículos …" at bounding box center [319, 150] width 638 height 300
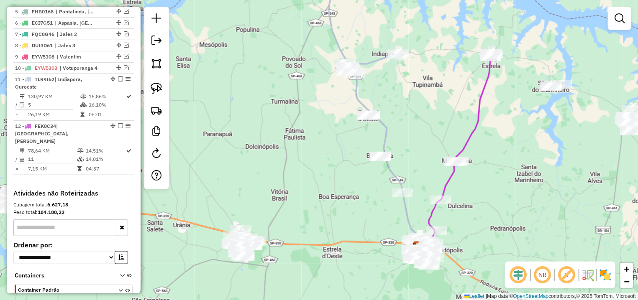
drag, startPoint x: 414, startPoint y: 170, endPoint x: 379, endPoint y: 40, distance: 134.7
click at [379, 40] on div "Janela de atendimento Grade de atendimento Capacidade Transportadoras Veículos …" at bounding box center [319, 150] width 638 height 300
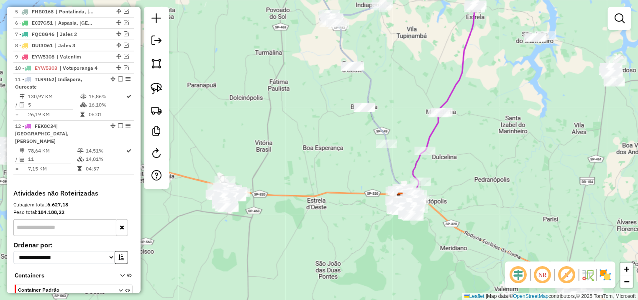
drag, startPoint x: 405, startPoint y: 68, endPoint x: 405, endPoint y: 78, distance: 9.6
click at [405, 78] on div "Janela de atendimento Grade de atendimento Capacidade Transportadoras Veículos …" at bounding box center [319, 150] width 638 height 300
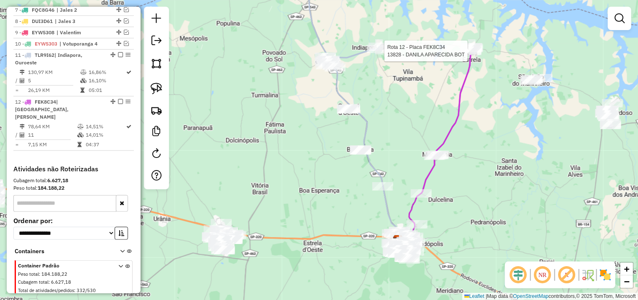
select select "**********"
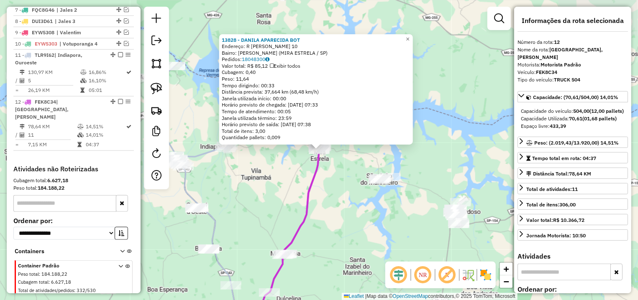
scroll to position [409, 0]
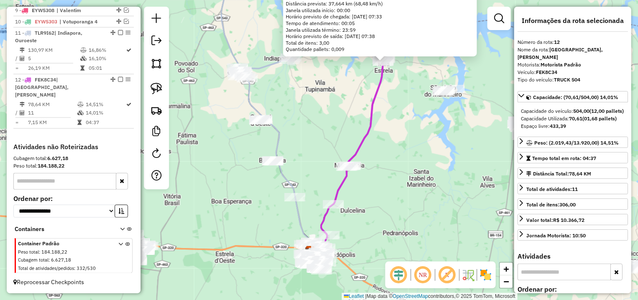
drag, startPoint x: 268, startPoint y: 192, endPoint x: 332, endPoint y: 104, distance: 109.0
click at [332, 104] on div "13828 - DANILA APARECIDA BOT Endereço: R MANOEL VALENTIM GONCALVES 10 Bairro: S…" at bounding box center [319, 150] width 638 height 300
drag, startPoint x: 333, startPoint y: 116, endPoint x: 229, endPoint y: 96, distance: 106.1
click at [333, 116] on div "13828 - DANILA APARECIDA BOT Endereço: R MANOEL VALENTIM GONCALVES 10 Bairro: S…" at bounding box center [319, 150] width 638 height 300
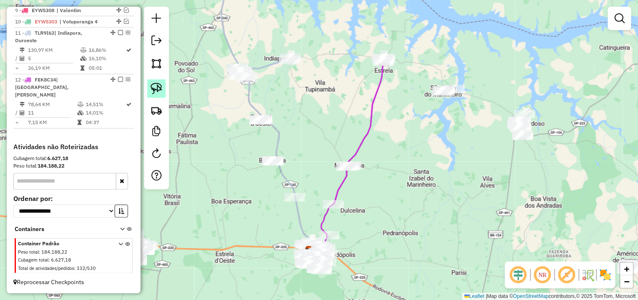
click at [159, 87] on img at bounding box center [157, 89] width 12 height 12
drag, startPoint x: 289, startPoint y: 80, endPoint x: 284, endPoint y: 68, distance: 13.7
click at [284, 68] on div "Janela de atendimento Grade de atendimento Capacidade Transportadoras Veículos …" at bounding box center [319, 150] width 638 height 300
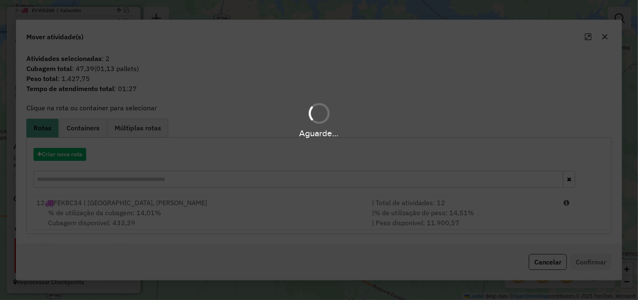
drag, startPoint x: 521, startPoint y: 198, endPoint x: 559, endPoint y: 216, distance: 41.7
click at [523, 199] on div "Aguarde..." at bounding box center [319, 150] width 638 height 300
click at [562, 218] on li "12 FEK8C34 | Macedonia, Mira Estrela | Total de atividades: 12 % de utilização …" at bounding box center [319, 213] width 579 height 34
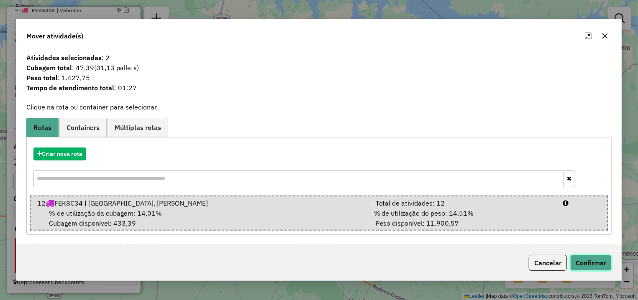
click at [584, 259] on button "Confirmar" at bounding box center [590, 263] width 41 height 16
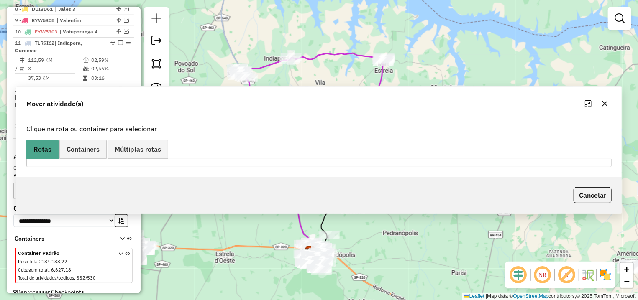
scroll to position [419, 0]
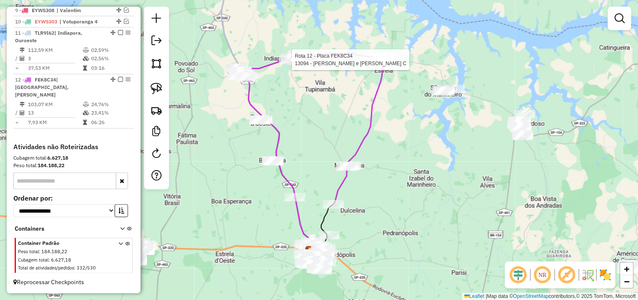
select select "**********"
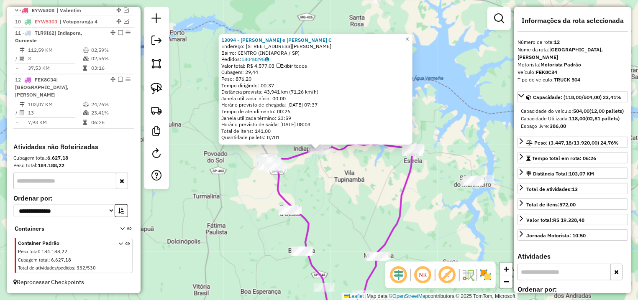
drag, startPoint x: 320, startPoint y: 177, endPoint x: 348, endPoint y: 143, distance: 43.7
click at [348, 143] on div "13094 - MARTINEZ e FACHINI C Endereço: R CANDIDO JOSE SILVA 963 Bairro: CENTRO …" at bounding box center [319, 150] width 638 height 300
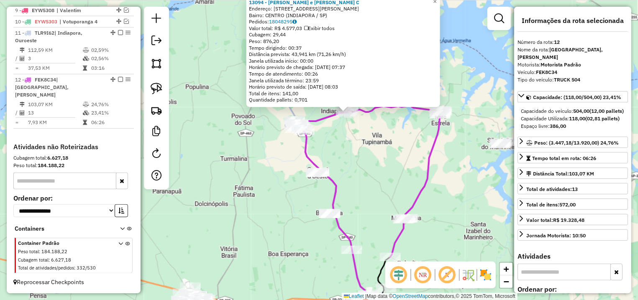
click at [356, 141] on div "13094 - MARTINEZ e FACHINI C Endereço: R CANDIDO JOSE SILVA 963 Bairro: CENTRO …" at bounding box center [319, 150] width 638 height 300
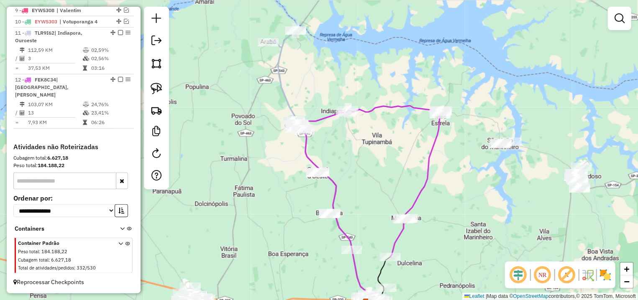
drag, startPoint x: 162, startPoint y: 83, endPoint x: 288, endPoint y: 159, distance: 147.5
click at [161, 84] on img at bounding box center [157, 89] width 12 height 12
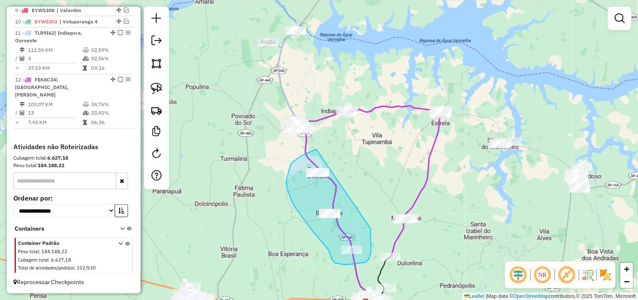
drag, startPoint x: 316, startPoint y: 149, endPoint x: 358, endPoint y: 182, distance: 52.8
click at [358, 182] on div "Janela de atendimento Grade de atendimento Capacidade Transportadoras Veículos …" at bounding box center [319, 150] width 638 height 300
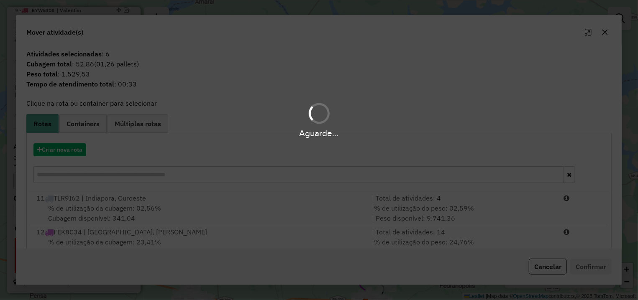
click at [515, 202] on div "Aguarde..." at bounding box center [319, 150] width 638 height 300
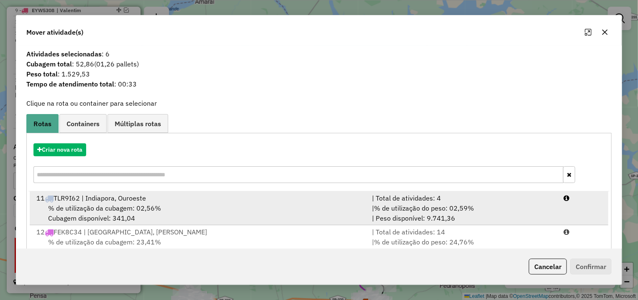
click at [548, 207] on div "| % de utilização do peso: 02,59% | Peso disponível: 9.741,36" at bounding box center [463, 213] width 192 height 20
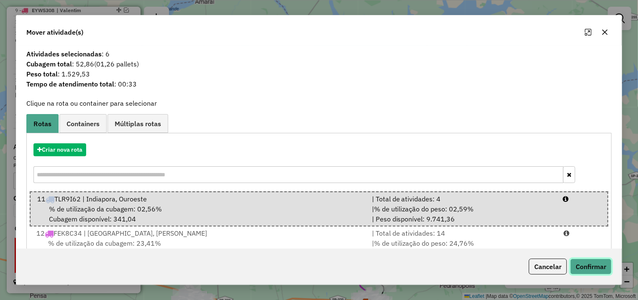
click at [570, 268] on button "Confirmar" at bounding box center [590, 267] width 41 height 16
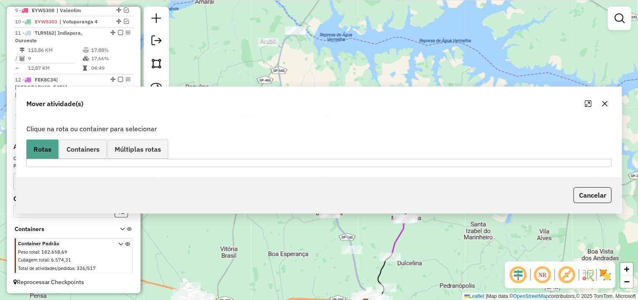
scroll to position [408, 0]
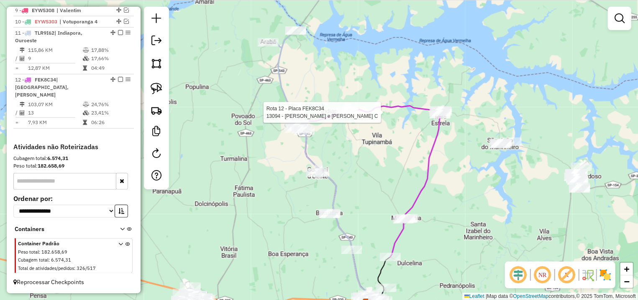
select select "**********"
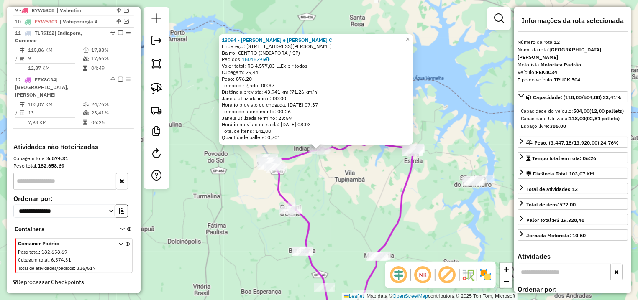
scroll to position [409, 0]
click at [332, 197] on div "13094 - MARTINEZ e FACHINI C Endereço: R CANDIDO JOSE SILVA 963 Bairro: CENTRO …" at bounding box center [319, 150] width 638 height 300
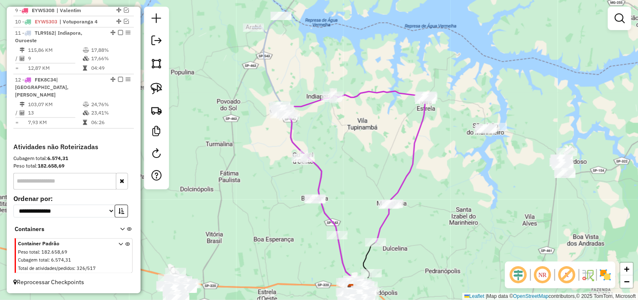
drag, startPoint x: 352, startPoint y: 191, endPoint x: 366, endPoint y: 136, distance: 56.5
click at [366, 136] on div "Janela de atendimento Grade de atendimento Capacidade Transportadoras Veículos …" at bounding box center [319, 150] width 638 height 300
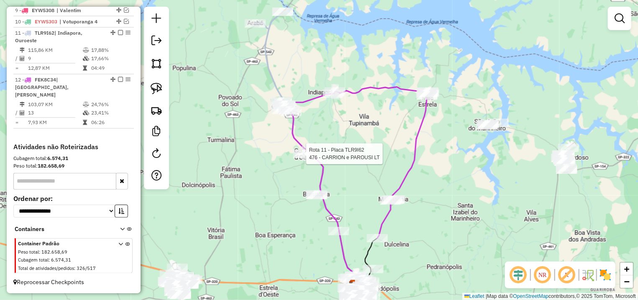
select select "**********"
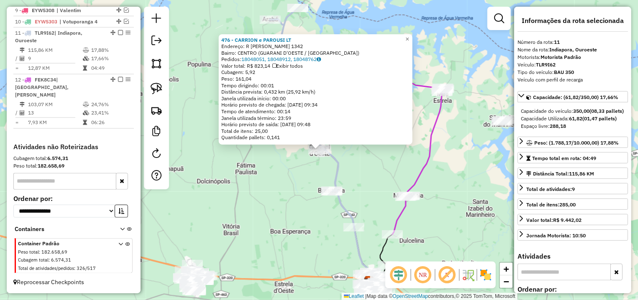
click at [373, 165] on div "476 - CARRION e PAROUSI LT Endereço: R ANTONIO VICENTE DE MELLO 1342 Bairro: CE…" at bounding box center [319, 150] width 638 height 300
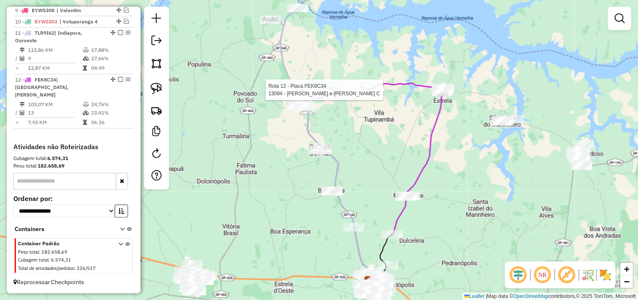
select select "**********"
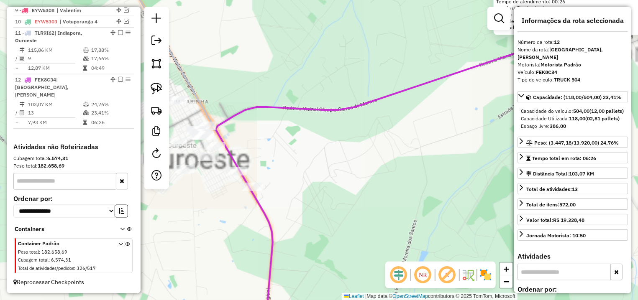
drag, startPoint x: 253, startPoint y: 144, endPoint x: 303, endPoint y: 159, distance: 52.5
click at [300, 159] on div "13094 - MARTINEZ e FACHINI C Endereço: R CANDIDO JOSE SILVA 963 Bairro: CENTRO …" at bounding box center [319, 150] width 638 height 300
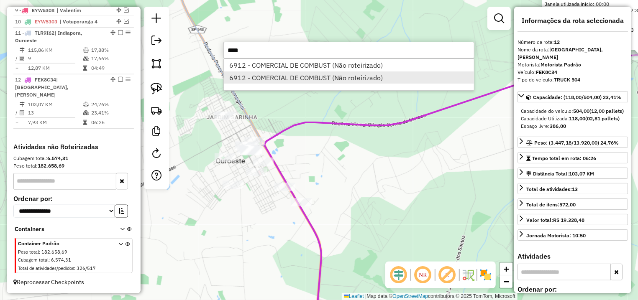
type input "****"
click at [290, 79] on li "6912 - COMERCIAL DE COMBUST (Não roteirizado)" at bounding box center [349, 78] width 250 height 13
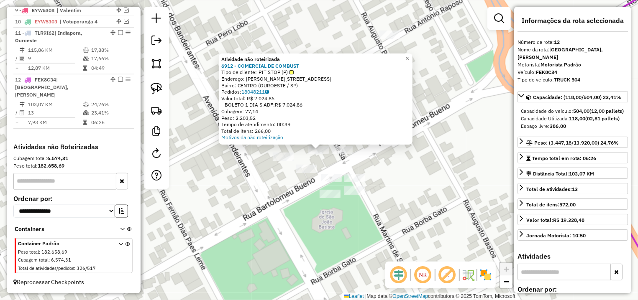
click at [417, 167] on div "Atividade não roteirizada 6912 - COMERCIAL DE COMBUST Tipo de cliente: PIT STOP…" at bounding box center [319, 150] width 638 height 300
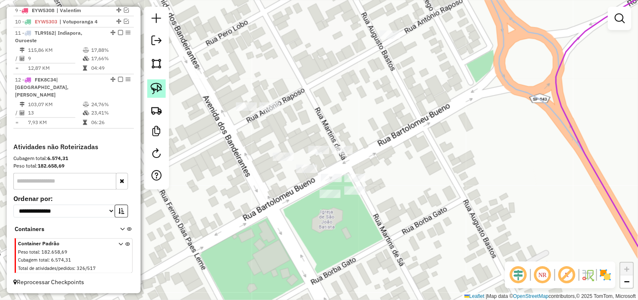
click at [157, 87] on img at bounding box center [157, 89] width 12 height 12
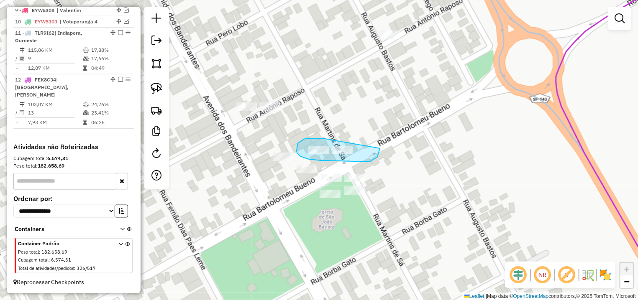
drag, startPoint x: 322, startPoint y: 138, endPoint x: 344, endPoint y: 128, distance: 25.1
click at [344, 128] on div "Janela de atendimento Grade de atendimento Capacidade Transportadoras Veículos …" at bounding box center [319, 150] width 638 height 300
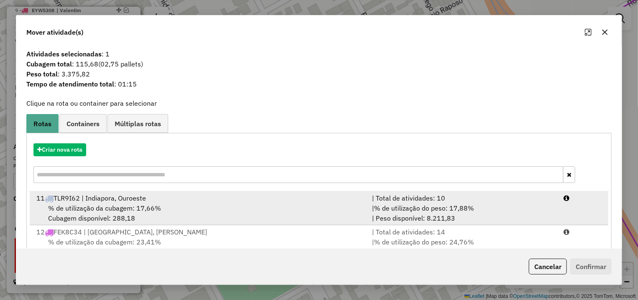
click at [532, 213] on div "| % de utilização do peso: 17,88% | Peso disponível: 8.211,83" at bounding box center [463, 213] width 192 height 20
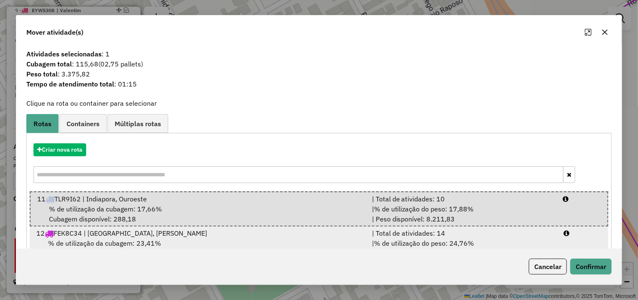
click at [569, 245] on li "12 FEK8C34 | Macedonia, Mira Estrela | Total de atividades: 14 % de utilização …" at bounding box center [319, 244] width 579 height 34
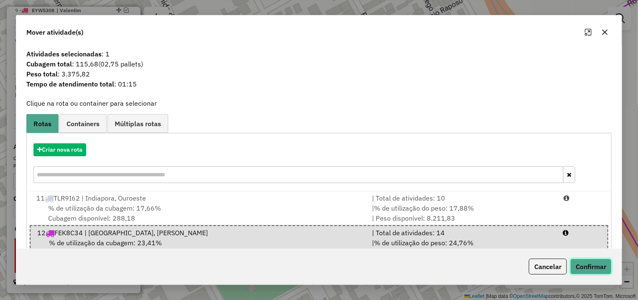
click at [586, 264] on button "Confirmar" at bounding box center [590, 267] width 41 height 16
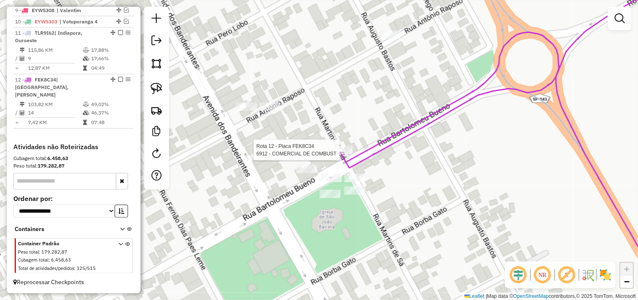
select select "**********"
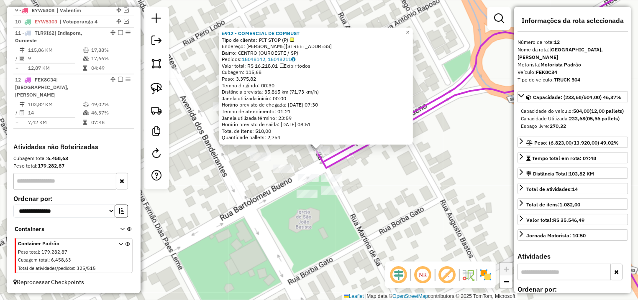
click at [374, 190] on div "6912 - COMERCIAL DE COMBUST Tipo de cliente: PIT STOP (P) Endereço: R BARTOLOME…" at bounding box center [319, 150] width 638 height 300
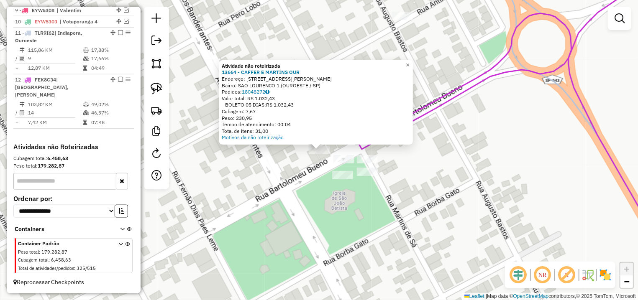
click at [400, 154] on div "Atividade não roteirizada 13664 - CAFFER E MARTINS OUR Endereço: R NICOLAU BARR…" at bounding box center [319, 150] width 638 height 300
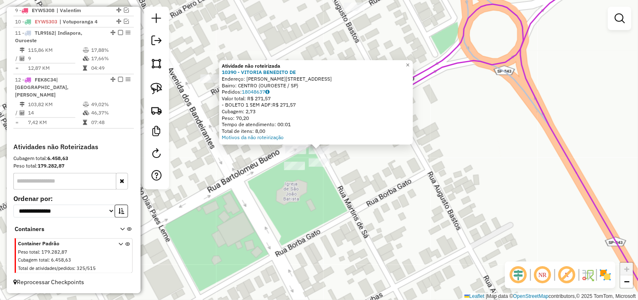
click at [319, 159] on div "Atividade não roteirizada 10390 - VITORIA BENEDITO DE Endereço: R BARTOLOMEU BU…" at bounding box center [319, 150] width 638 height 300
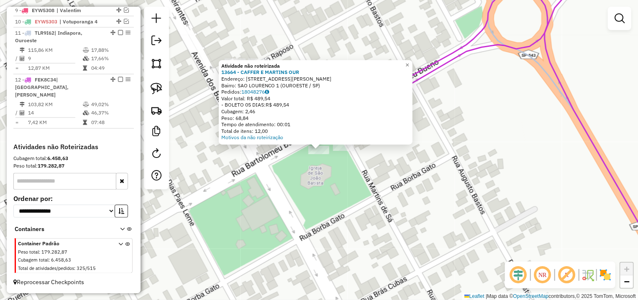
click at [292, 165] on div "Atividade não roteirizada 13664 - CAFFER E MARTINS OUR Endereço: R NICOLAU BARR…" at bounding box center [319, 150] width 638 height 300
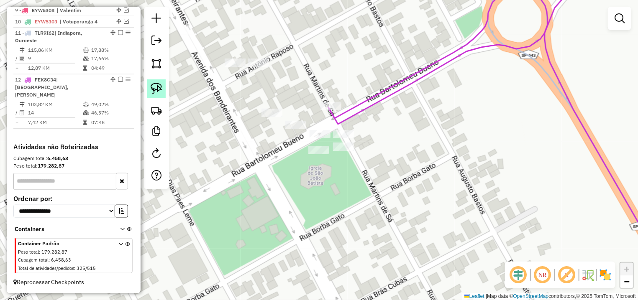
click at [157, 90] on img at bounding box center [157, 89] width 12 height 12
drag, startPoint x: 314, startPoint y: 120, endPoint x: 333, endPoint y: 122, distance: 18.9
click at [333, 122] on div "Janela de atendimento Grade de atendimento Capacidade Transportadoras Veículos …" at bounding box center [319, 150] width 638 height 300
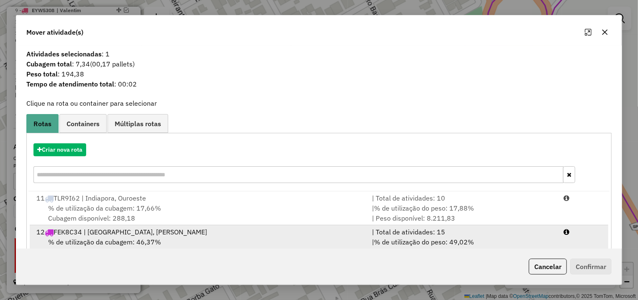
click at [562, 235] on div at bounding box center [583, 232] width 48 height 10
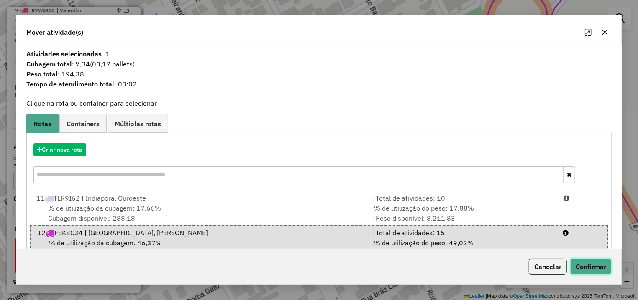
click at [577, 263] on button "Confirmar" at bounding box center [590, 267] width 41 height 16
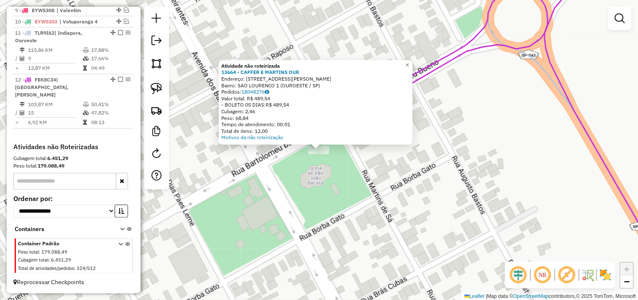
click at [261, 149] on div "Atividade não roteirizada 13664 - CAFFER E MARTINS OUR Endereço: R NICOLAU BARR…" at bounding box center [319, 150] width 638 height 300
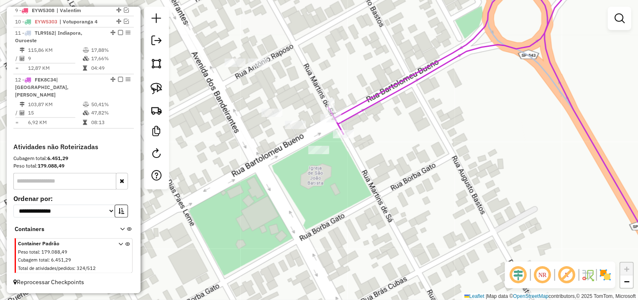
click at [296, 129] on div "Janela de atendimento Grade de atendimento Capacidade Transportadoras Veículos …" at bounding box center [319, 150] width 638 height 300
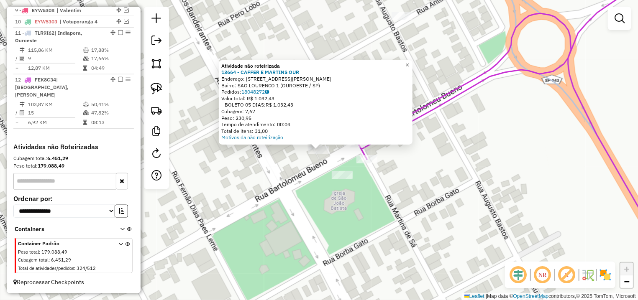
click at [200, 161] on div "Atividade não roteirizada 13664 - CAFFER E MARTINS OUR Endereço: R NICOLAU BARR…" at bounding box center [319, 150] width 638 height 300
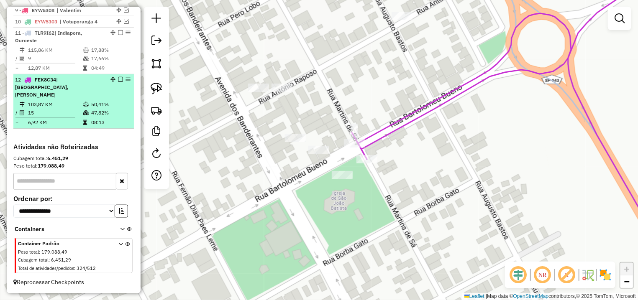
click at [118, 82] on em at bounding box center [120, 79] width 5 height 5
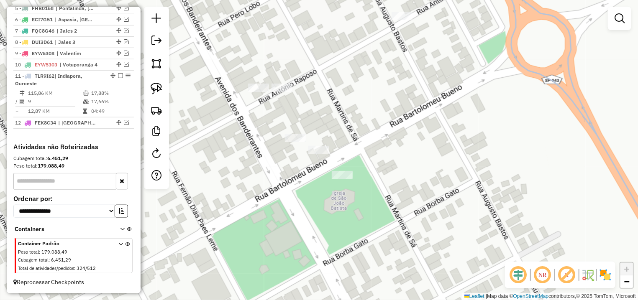
scroll to position [373, 0]
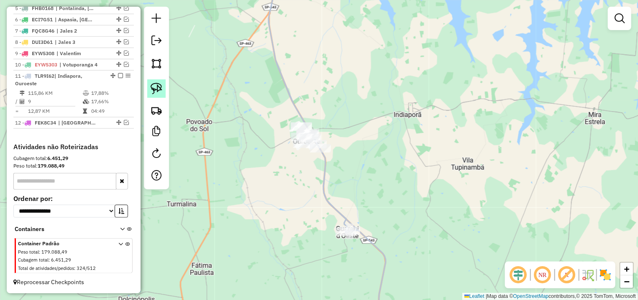
click at [163, 87] on link at bounding box center [156, 88] width 18 height 18
drag, startPoint x: 319, startPoint y: 108, endPoint x: 381, endPoint y: 155, distance: 78.0
click at [381, 155] on div "Janela de atendimento Grade de atendimento Capacidade Transportadoras Veículos …" at bounding box center [319, 150] width 638 height 300
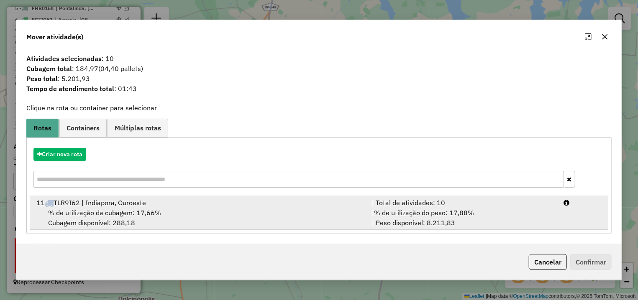
click at [547, 210] on div "| % de utilização do peso: 17,88% | Peso disponível: 8.211,83" at bounding box center [463, 218] width 192 height 20
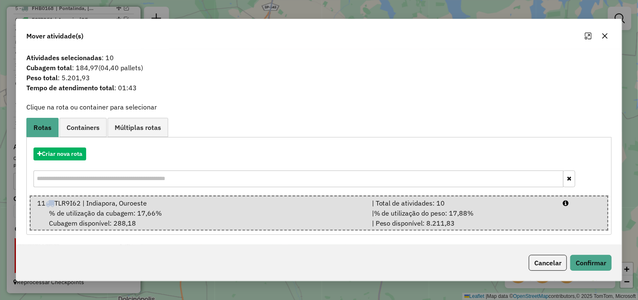
click at [588, 271] on div "Cancelar Confirmar" at bounding box center [318, 263] width 605 height 36
click at [588, 261] on button "Confirmar" at bounding box center [590, 263] width 41 height 16
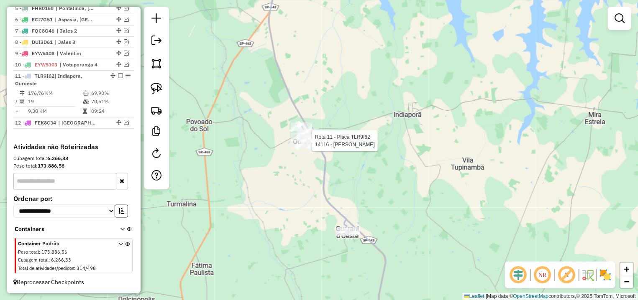
select select "**********"
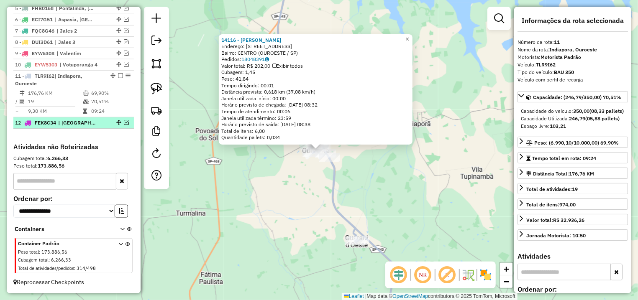
click at [124, 120] on em at bounding box center [126, 122] width 5 height 5
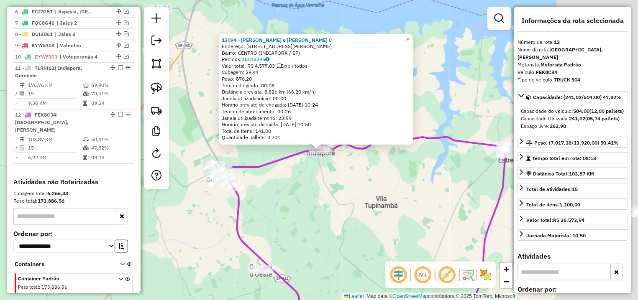
scroll to position [409, 0]
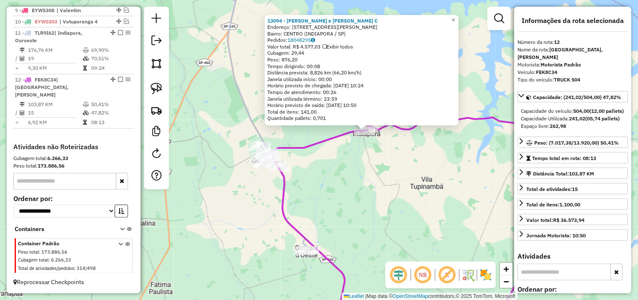
drag, startPoint x: 332, startPoint y: 191, endPoint x: 378, endPoint y: 172, distance: 49.5
click at [378, 172] on div "13094 - MARTINEZ e FACHINI C Endereço: R CANDIDO JOSE SILVA 963 Bairro: CENTRO …" at bounding box center [319, 150] width 638 height 300
click at [358, 202] on div "13094 - MARTINEZ e FACHINI C Endereço: R CANDIDO JOSE SILVA 963 Bairro: CENTRO …" at bounding box center [319, 150] width 638 height 300
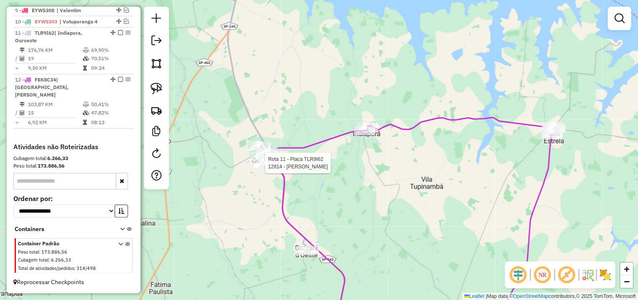
select select "**********"
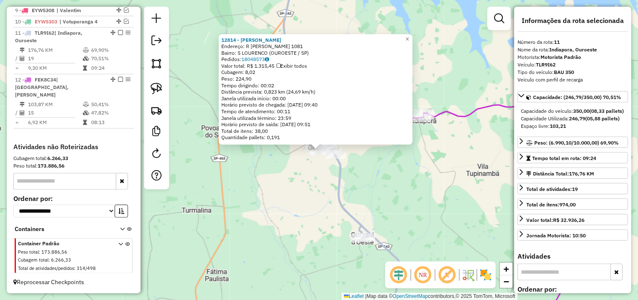
click at [279, 185] on div "12814 - ANTONIO MARCOS FRAGA Endereço: R EMILIO CAVALIM ALVES 1081 Bairro: S LO…" at bounding box center [319, 150] width 638 height 300
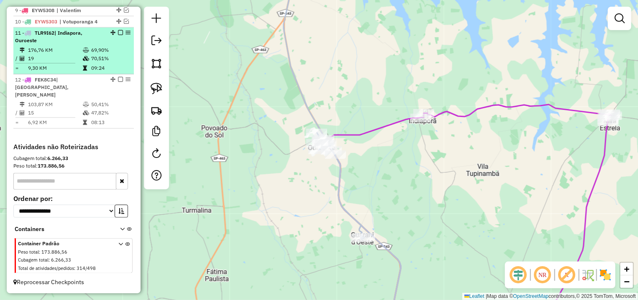
click at [118, 82] on em at bounding box center [120, 79] width 5 height 5
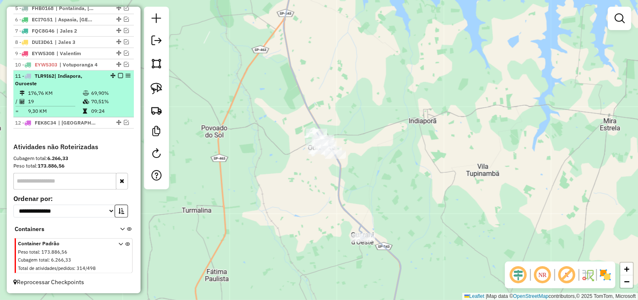
click at [118, 76] on em at bounding box center [120, 75] width 5 height 5
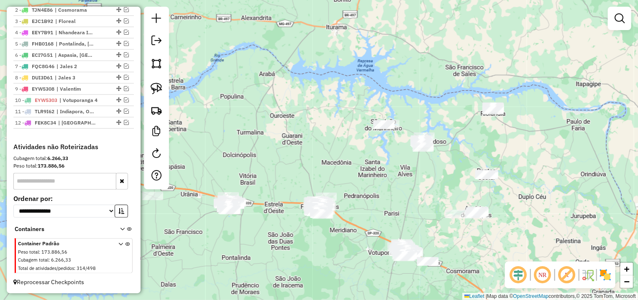
click at [370, 146] on div "Janela de atendimento Grade de atendimento Capacidade Transportadoras Veículos …" at bounding box center [319, 150] width 638 height 300
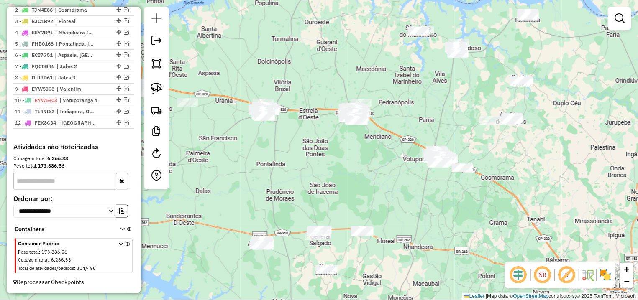
drag, startPoint x: 322, startPoint y: 142, endPoint x: 341, endPoint y: 38, distance: 106.0
click at [341, 38] on div "Janela de atendimento Grade de atendimento Capacidade Transportadoras Veículos …" at bounding box center [319, 150] width 638 height 300
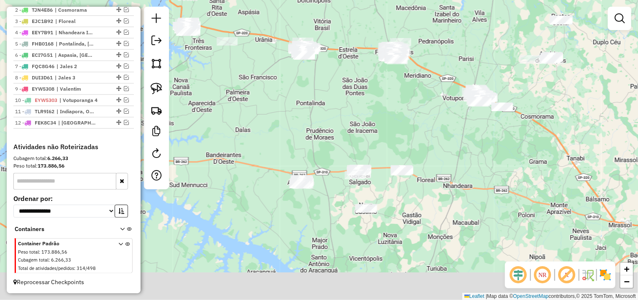
drag, startPoint x: 441, startPoint y: 216, endPoint x: 455, endPoint y: 211, distance: 14.7
click at [455, 211] on div "Janela de atendimento Grade de atendimento Capacidade Transportadoras Veículos …" at bounding box center [319, 150] width 638 height 300
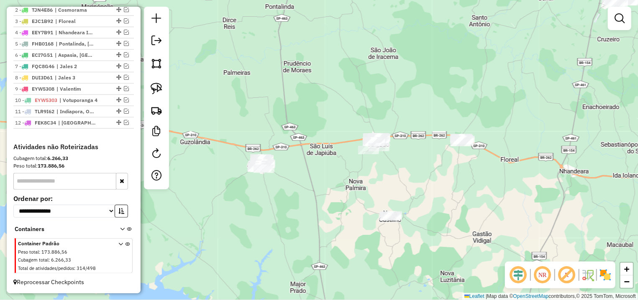
drag, startPoint x: 267, startPoint y: 147, endPoint x: 292, endPoint y: 128, distance: 32.0
click at [292, 128] on div "Janela de atendimento Grade de atendimento Capacidade Transportadoras Veículos …" at bounding box center [319, 150] width 638 height 300
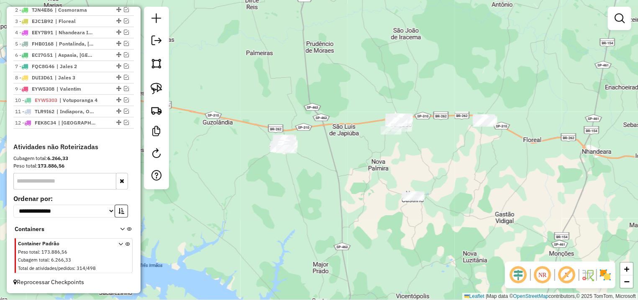
drag, startPoint x: 449, startPoint y: 163, endPoint x: 416, endPoint y: 154, distance: 34.6
click at [416, 154] on div "Janela de atendimento Grade de atendimento Capacidade Transportadoras Veículos …" at bounding box center [319, 150] width 638 height 300
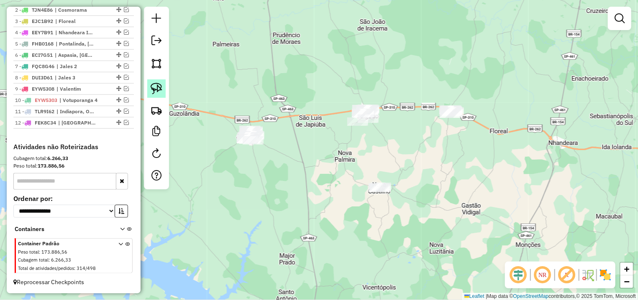
click at [149, 85] on link at bounding box center [156, 88] width 18 height 18
drag, startPoint x: 438, startPoint y: 87, endPoint x: 489, endPoint y: 86, distance: 51.9
click at [489, 86] on div "Janela de atendimento Grade de atendimento Capacidade Transportadoras Veículos …" at bounding box center [319, 150] width 638 height 300
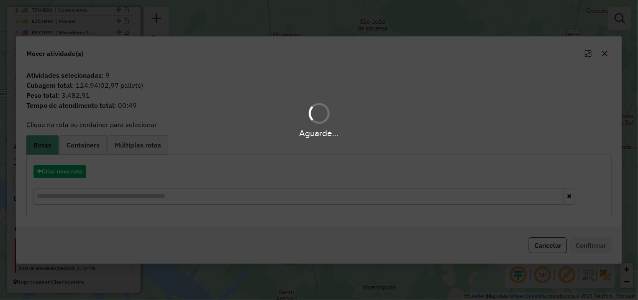
click at [68, 174] on div "Aguarde..." at bounding box center [319, 150] width 638 height 300
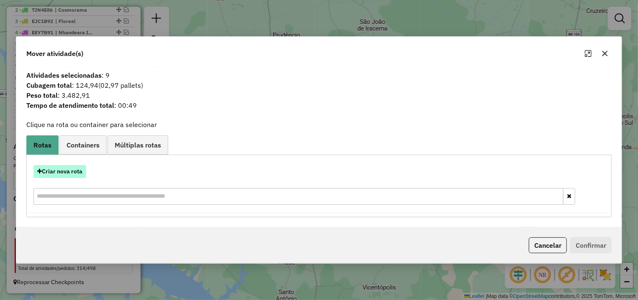
click at [76, 176] on button "Criar nova rota" at bounding box center [59, 171] width 53 height 13
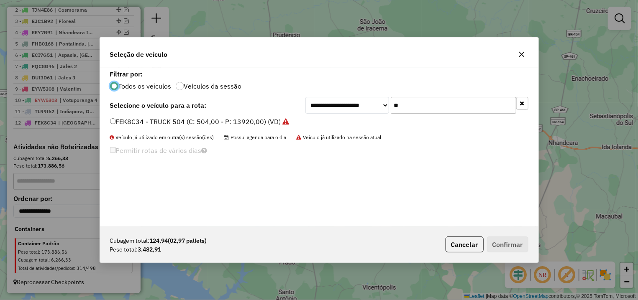
scroll to position [5, 3]
drag, startPoint x: 448, startPoint y: 108, endPoint x: 322, endPoint y: 108, distance: 125.9
click at [391, 108] on input "**" at bounding box center [454, 105] width 126 height 17
type input "***"
click at [225, 132] on div "DOH8F71 - BAU 350 (C: 350,00 - P: 10000,00) (VD)" at bounding box center [319, 125] width 428 height 17
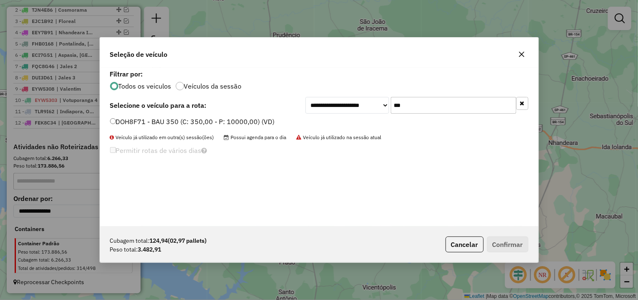
click at [226, 124] on label "DOH8F71 - BAU 350 (C: 350,00 - P: 10000,00) (VD)" at bounding box center [192, 122] width 165 height 10
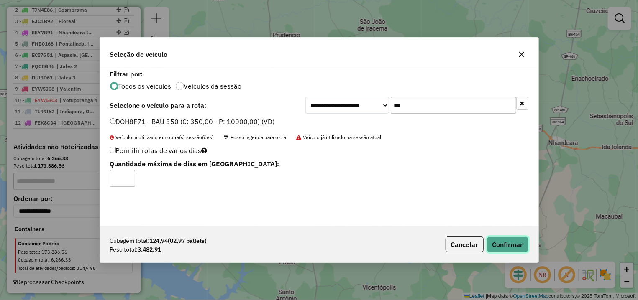
click at [502, 247] on button "Confirmar" at bounding box center [507, 245] width 41 height 16
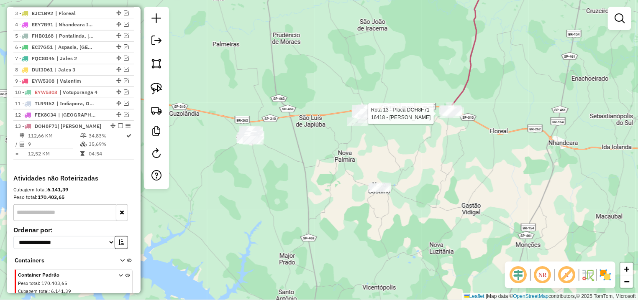
select select "**********"
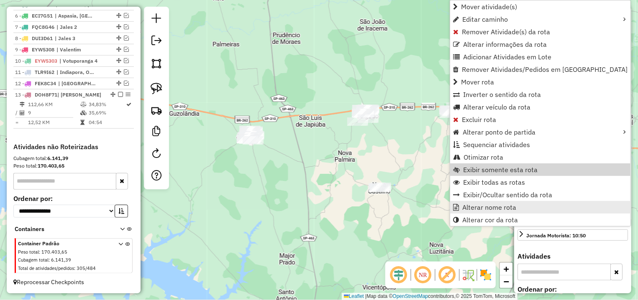
scroll to position [377, 0]
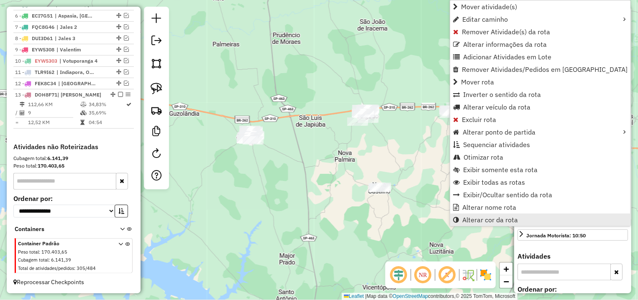
click at [480, 217] on span "Alterar cor da rota" at bounding box center [490, 220] width 56 height 7
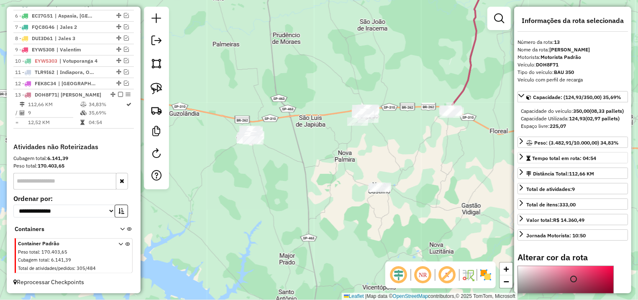
scroll to position [157, 0]
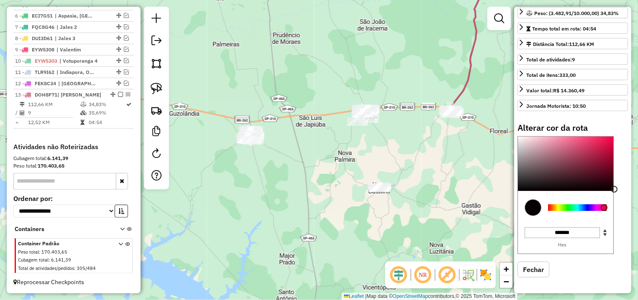
drag, startPoint x: 605, startPoint y: 179, endPoint x: 614, endPoint y: 192, distance: 15.6
click at [613, 191] on div at bounding box center [565, 164] width 95 height 54
drag, startPoint x: 600, startPoint y: 208, endPoint x: 607, endPoint y: 192, distance: 17.8
click at [600, 208] on div at bounding box center [577, 208] width 59 height 7
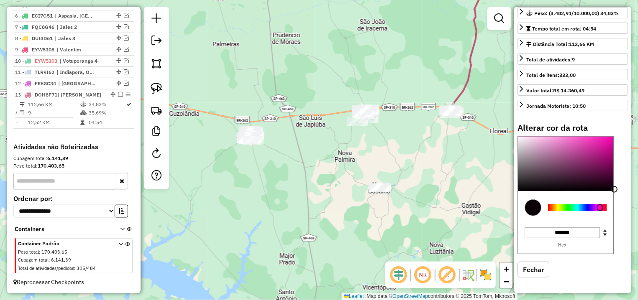
type input "*******"
drag, startPoint x: 610, startPoint y: 144, endPoint x: 619, endPoint y: 107, distance: 38.8
click at [619, 107] on div "Informações da rota selecionada Número da rota: 13 Nome da rota: Magda Motorist…" at bounding box center [572, 150] width 117 height 287
click at [440, 70] on div "Janela de atendimento Grade de atendimento Capacidade Transportadoras Veículos …" at bounding box center [319, 150] width 638 height 300
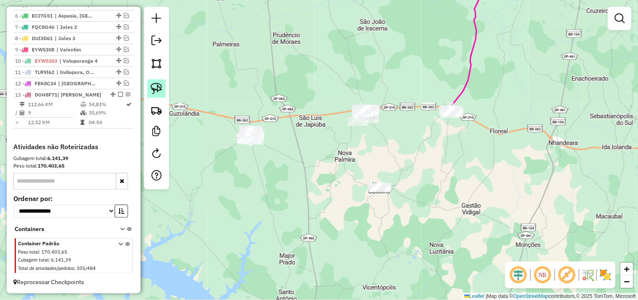
click at [154, 82] on link at bounding box center [156, 88] width 18 height 18
drag, startPoint x: 373, startPoint y: 162, endPoint x: 417, endPoint y: 183, distance: 48.8
click at [417, 183] on div "Janela de atendimento Grade de atendimento Capacidade Transportadoras Veículos …" at bounding box center [319, 150] width 638 height 300
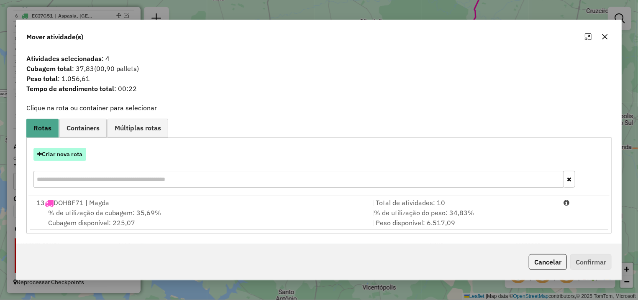
click at [59, 157] on button "Criar nova rota" at bounding box center [59, 154] width 53 height 13
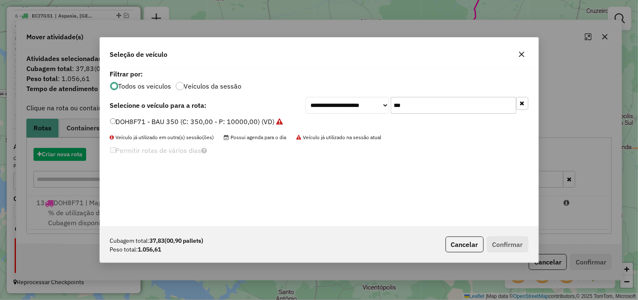
scroll to position [5, 3]
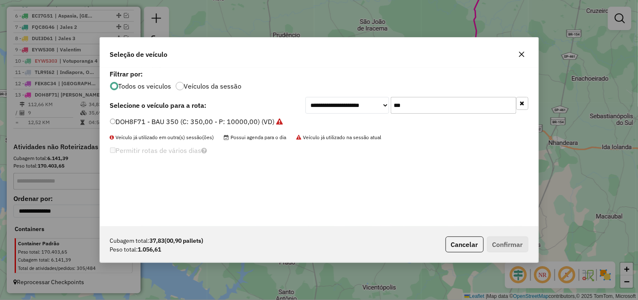
drag, startPoint x: 407, startPoint y: 105, endPoint x: 324, endPoint y: 113, distance: 83.6
click at [391, 113] on input "***" at bounding box center [454, 105] width 126 height 17
type input "***"
click at [151, 131] on div "SUH7F61 - BAU 350 (C: 350,00 - P: 10000,00) (VD)" at bounding box center [319, 125] width 428 height 17
click at [152, 121] on label "SUH7F61 - BAU 350 (C: 350,00 - P: 10000,00) (VD)" at bounding box center [192, 122] width 164 height 10
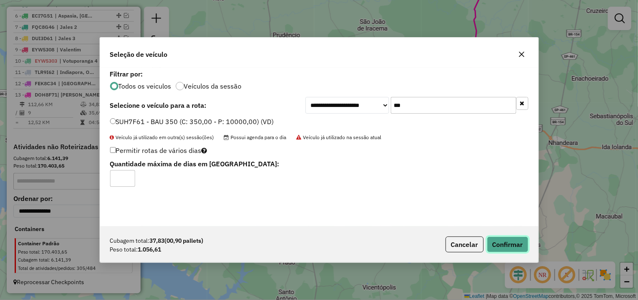
click at [503, 242] on button "Confirmar" at bounding box center [507, 245] width 41 height 16
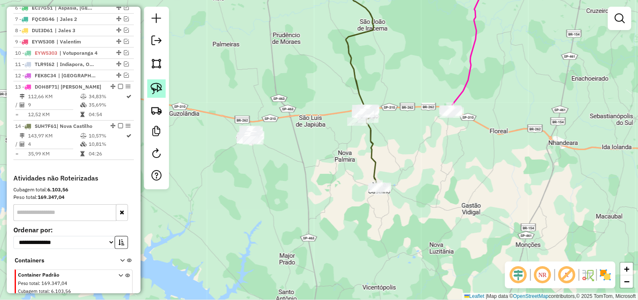
click at [151, 83] on img at bounding box center [157, 89] width 12 height 12
drag, startPoint x: 235, startPoint y: 101, endPoint x: 306, endPoint y: 139, distance: 80.7
click at [306, 139] on div "Janela de atendimento Grade de atendimento Capacidade Transportadoras Veículos …" at bounding box center [319, 150] width 638 height 300
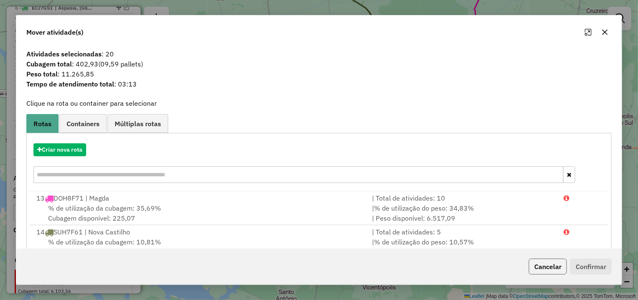
click at [548, 265] on button "Cancelar" at bounding box center [548, 267] width 38 height 16
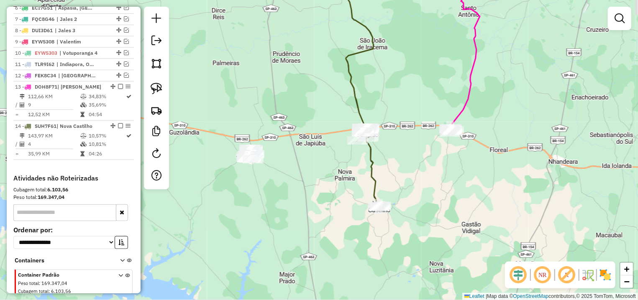
drag, startPoint x: 475, startPoint y: 164, endPoint x: 459, endPoint y: 158, distance: 17.3
click at [471, 180] on div "Janela de atendimento Grade de atendimento Capacidade Transportadoras Veículos …" at bounding box center [319, 150] width 638 height 300
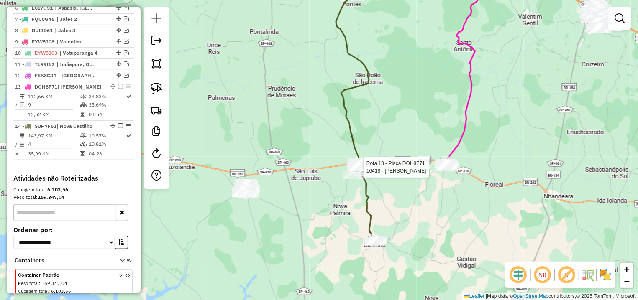
select select "**********"
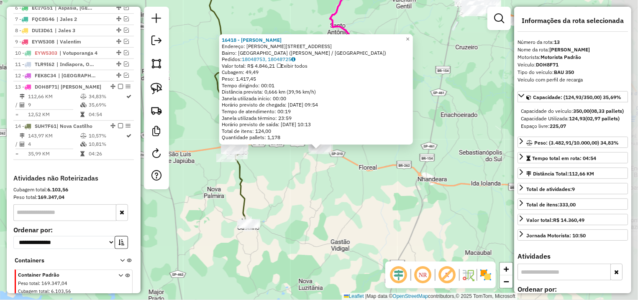
scroll to position [416, 0]
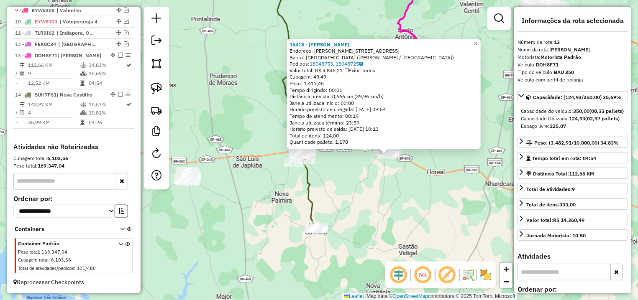
drag, startPoint x: 273, startPoint y: 172, endPoint x: 343, endPoint y: 177, distance: 70.0
click at [343, 177] on div "16418 - CONSTANTINE E SILVA Endereço: JOSE MANUEL LOIS OUREIRO 1180 Bairro: RES…" at bounding box center [319, 150] width 638 height 300
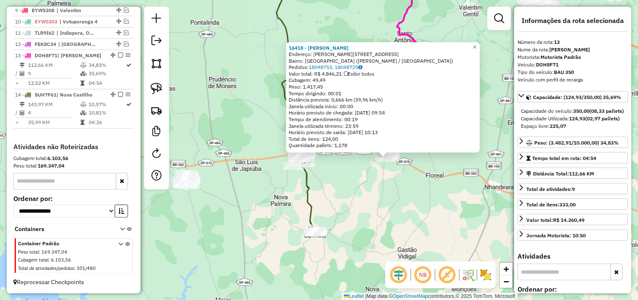
drag, startPoint x: 365, startPoint y: 184, endPoint x: 325, endPoint y: 221, distance: 54.8
click at [325, 221] on div "16418 - CONSTANTINE E SILVA Endereço: JOSE MANUEL LOIS OUREIRO 1180 Bairro: RES…" at bounding box center [319, 150] width 638 height 300
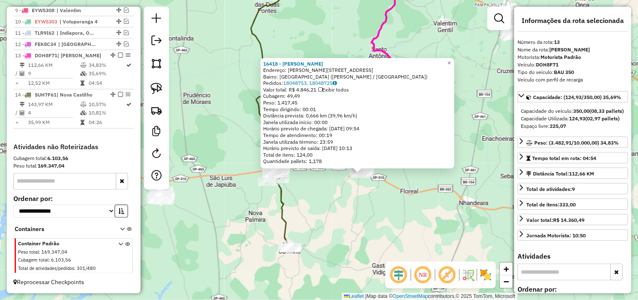
click at [340, 216] on div "16418 - CONSTANTINE E SILVA Endereço: JOSE MANUEL LOIS OUREIRO 1180 Bairro: RES…" at bounding box center [319, 150] width 638 height 300
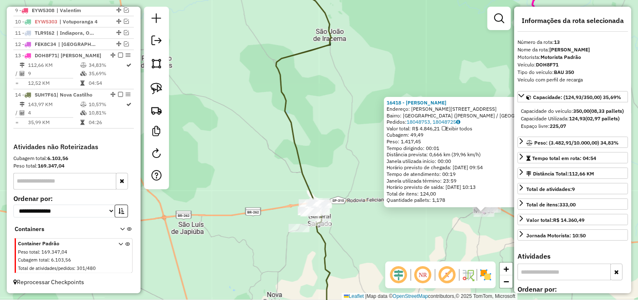
click at [182, 163] on div "16418 - CONSTANTINE E SILVA Endereço: JOSE MANUEL LOIS OUREIRO 1180 Bairro: RES…" at bounding box center [319, 150] width 638 height 300
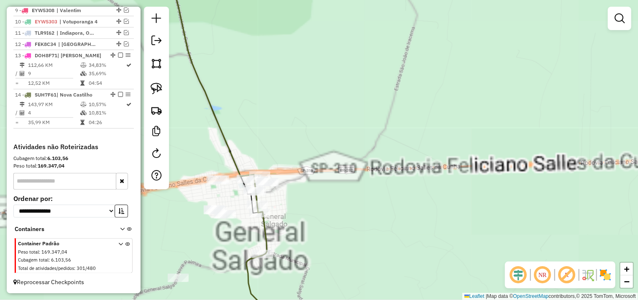
drag, startPoint x: 307, startPoint y: 191, endPoint x: 355, endPoint y: 168, distance: 53.7
click at [355, 168] on div "Janela de atendimento Grade de atendimento Capacidade Transportadoras Veículos …" at bounding box center [319, 150] width 638 height 300
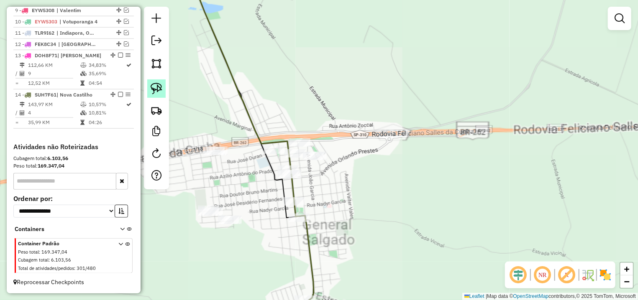
click at [156, 86] on img at bounding box center [157, 89] width 12 height 12
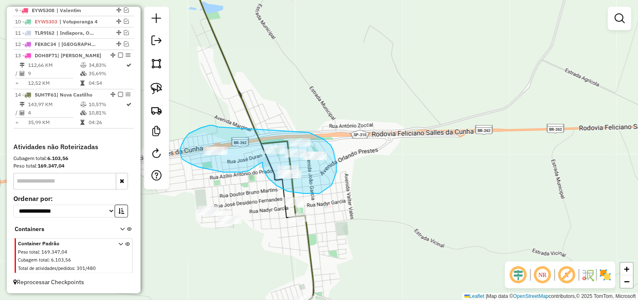
drag, startPoint x: 213, startPoint y: 126, endPoint x: 295, endPoint y: 129, distance: 82.5
click at [295, 129] on div "Janela de atendimento Grade de atendimento Capacidade Transportadoras Veículos …" at bounding box center [319, 150] width 638 height 300
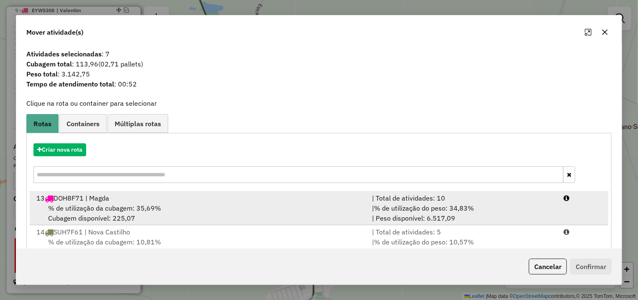
click at [519, 213] on div "| % de utilização do peso: 34,83% | Peso disponível: 6.517,09" at bounding box center [463, 213] width 192 height 20
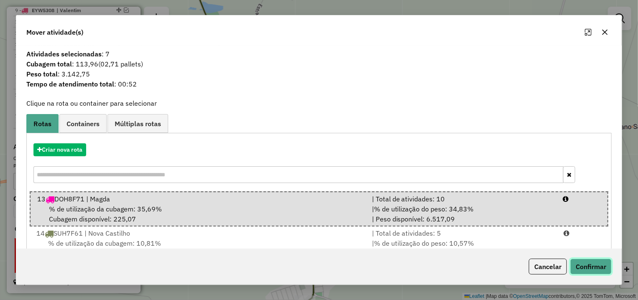
click at [607, 274] on button "Confirmar" at bounding box center [590, 267] width 41 height 16
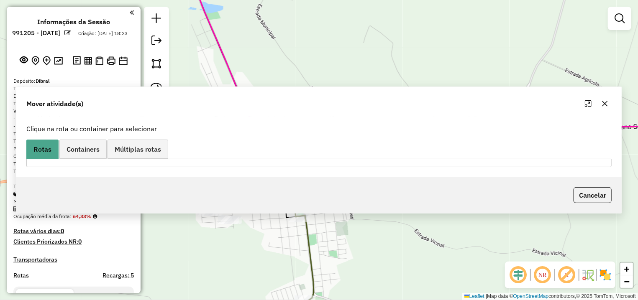
scroll to position [416, 0]
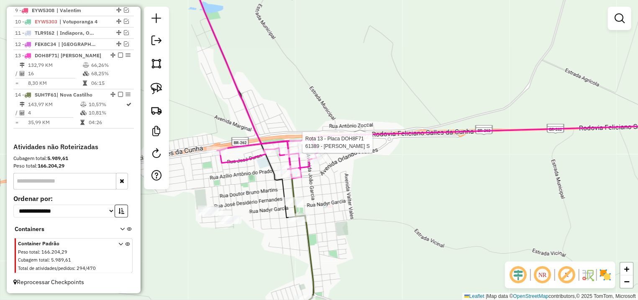
select select "**********"
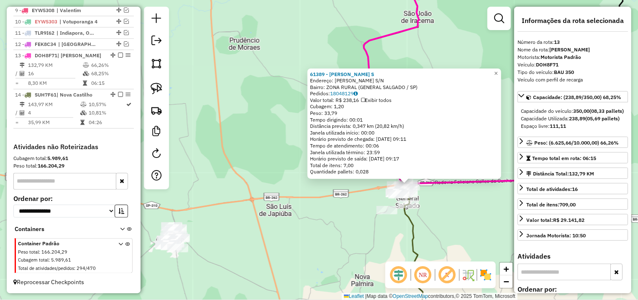
drag, startPoint x: 440, startPoint y: 199, endPoint x: 400, endPoint y: 201, distance: 39.4
click at [401, 201] on div "61389 - VALTER PARIZOTO G. S Endereço: ROD ROD FELICIANO SALES CUNHA S/N Bairro…" at bounding box center [319, 150] width 638 height 300
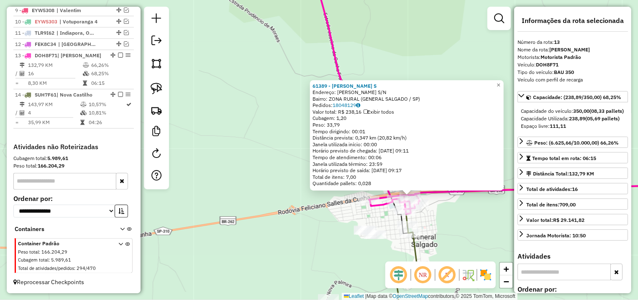
drag, startPoint x: 427, startPoint y: 239, endPoint x: 425, endPoint y: 223, distance: 15.9
click at [425, 223] on div "61389 - VALTER PARIZOTO G. S Endereço: ROD ROD FELICIANO SALES CUNHA S/N Bairro…" at bounding box center [319, 150] width 638 height 300
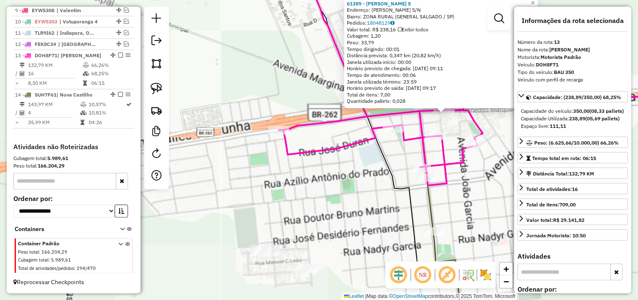
drag, startPoint x: 371, startPoint y: 243, endPoint x: 345, endPoint y: 159, distance: 88.0
click at [328, 159] on div "61389 - VALTER PARIZOTO G. S Endereço: ROD ROD FELICIANO SALES CUNHA S/N Bairro…" at bounding box center [319, 150] width 638 height 300
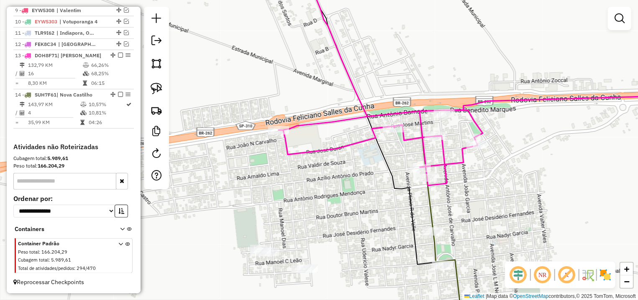
click at [435, 228] on icon at bounding box center [383, 150] width 159 height 361
select select "**********"
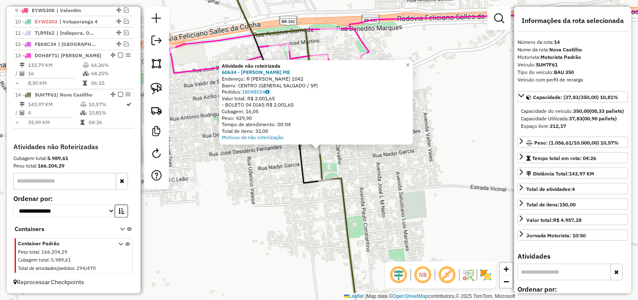
click at [252, 183] on div "Atividade não roteirizada 60634 - ROMILDO FANTINI ME Endereço: R DIOGO GARCIA C…" at bounding box center [319, 150] width 638 height 300
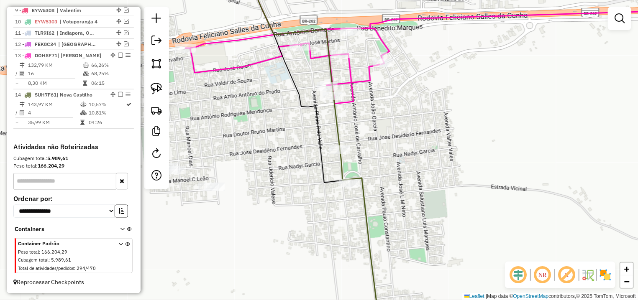
drag, startPoint x: 225, startPoint y: 181, endPoint x: 293, endPoint y: 192, distance: 69.5
click at [293, 192] on div "Janela de atendimento Grade de atendimento Capacidade Transportadoras Veículos …" at bounding box center [319, 150] width 638 height 300
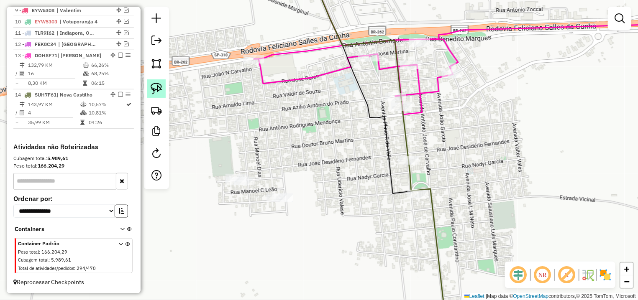
click at [155, 89] on img at bounding box center [157, 89] width 12 height 12
drag, startPoint x: 292, startPoint y: 163, endPoint x: 337, endPoint y: 200, distance: 59.1
click at [337, 200] on div "Janela de atendimento Grade de atendimento Capacidade Transportadoras Veículos …" at bounding box center [319, 150] width 638 height 300
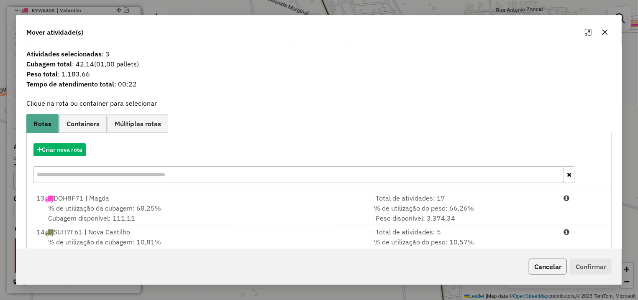
click at [534, 265] on button "Cancelar" at bounding box center [548, 267] width 38 height 16
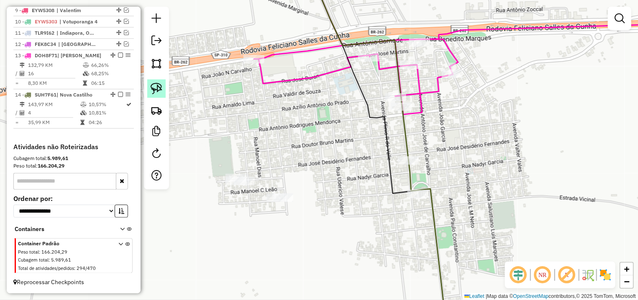
click at [149, 86] on link at bounding box center [156, 88] width 18 height 18
drag, startPoint x: 241, startPoint y: 157, endPoint x: 264, endPoint y: 178, distance: 31.1
click at [264, 178] on div "Janela de atendimento Grade de atendimento Capacidade Transportadoras Veículos …" at bounding box center [319, 150] width 638 height 300
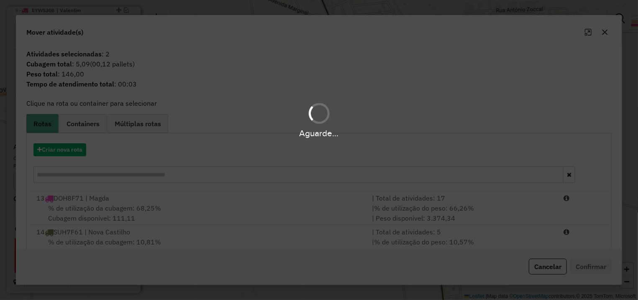
click at [542, 263] on hb-app "Aguarde... Pop-up bloqueado! Seu navegador bloqueou automáticamente a abertura …" at bounding box center [319, 150] width 638 height 300
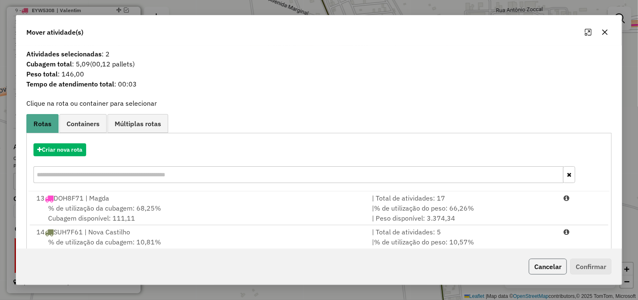
click at [545, 264] on button "Cancelar" at bounding box center [548, 267] width 38 height 16
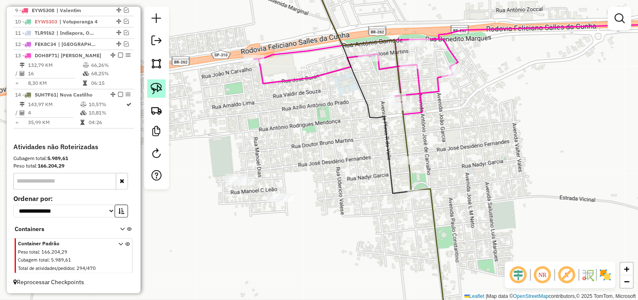
click at [154, 85] on img at bounding box center [157, 89] width 12 height 12
drag, startPoint x: 267, startPoint y: 185, endPoint x: 322, endPoint y: 198, distance: 56.3
click at [322, 198] on div "Janela de atendimento Grade de atendimento Capacidade Transportadoras Veículos …" at bounding box center [319, 150] width 638 height 300
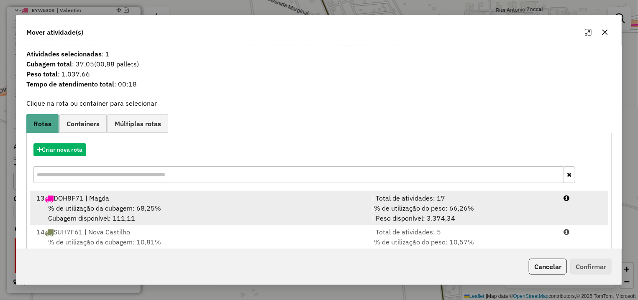
click at [484, 224] on li "13 DOH8F71 | Magda | Total de atividades: 17 % de utilização da cubagem: 68,25%…" at bounding box center [319, 209] width 579 height 34
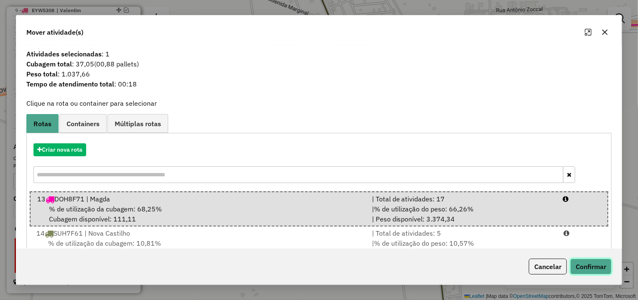
click at [603, 269] on button "Confirmar" at bounding box center [590, 267] width 41 height 16
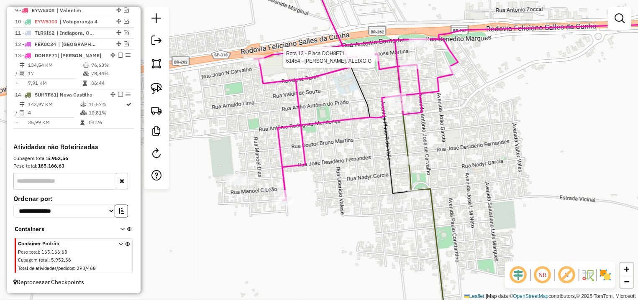
select select "**********"
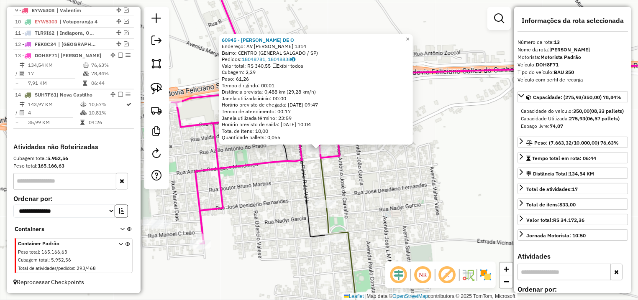
click at [244, 159] on div "60945 - MARINALDO DIOGO DE O Endereço: AV DIOGO GARCIA CARMONA 1314 Bairro: CEN…" at bounding box center [319, 150] width 638 height 300
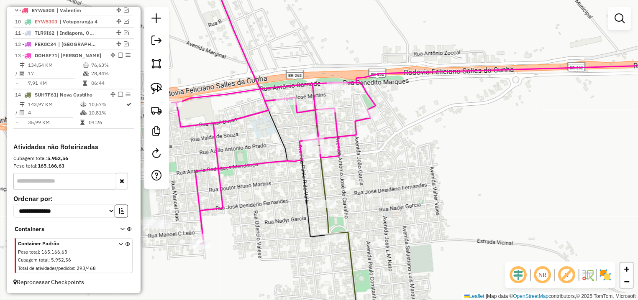
click at [176, 99] on icon at bounding box center [437, 154] width 530 height 180
select select "**********"
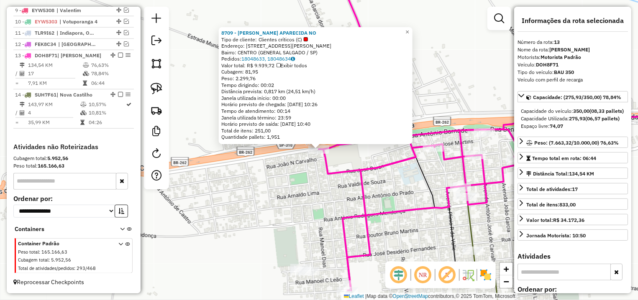
click at [384, 164] on icon at bounding box center [510, 203] width 383 height 176
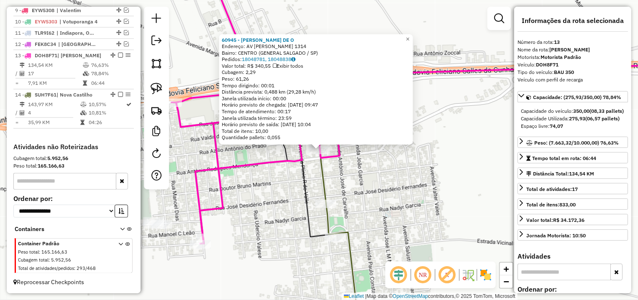
click at [279, 174] on div "60945 - MARINALDO DIOGO DE O Endereço: AV DIOGO GARCIA CARMONA 1314 Bairro: CEN…" at bounding box center [319, 150] width 638 height 300
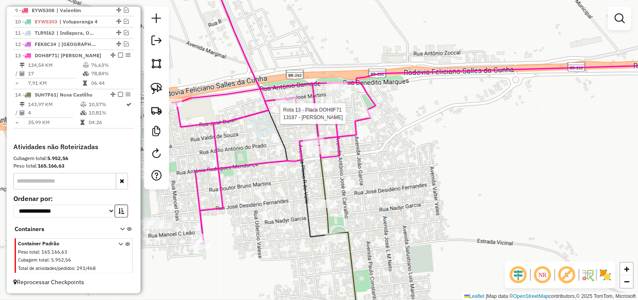
select select "**********"
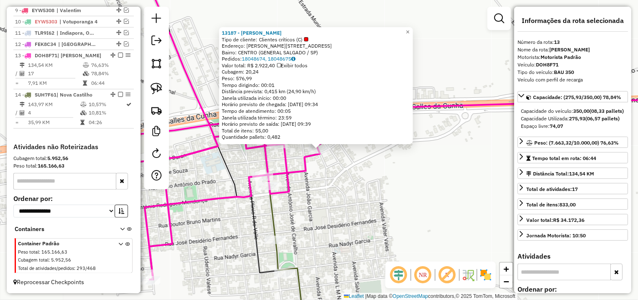
click at [297, 154] on div "13187 - MARINALVA DOS SANTOS Tipo de cliente: Clientes críticos (C) Endereço: R…" at bounding box center [319, 150] width 638 height 300
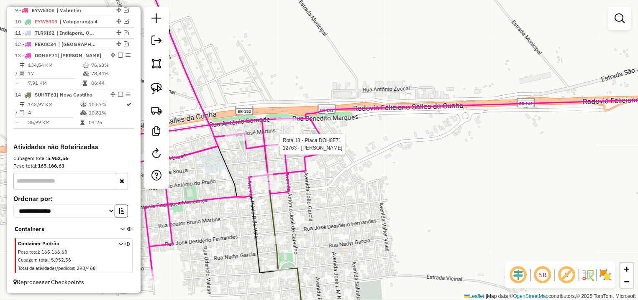
select select "**********"
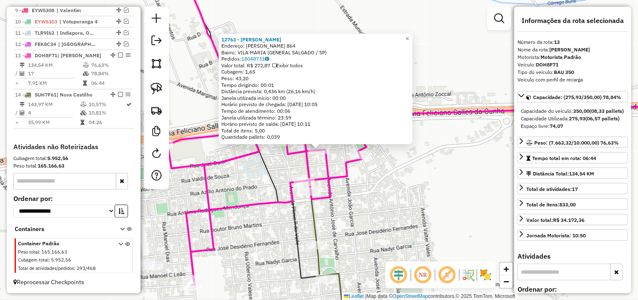
click at [266, 163] on icon at bounding box center [264, 150] width 164 height 361
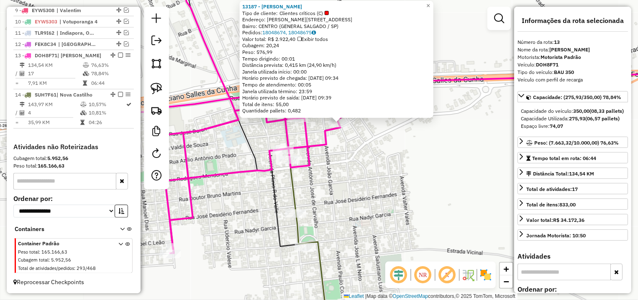
drag, startPoint x: 312, startPoint y: 190, endPoint x: 349, endPoint y: 151, distance: 53.6
click at [349, 151] on div "13187 - MARINALVA DOS SANTOS Tipo de cliente: Clientes críticos (C) Endereço: R…" at bounding box center [319, 150] width 638 height 300
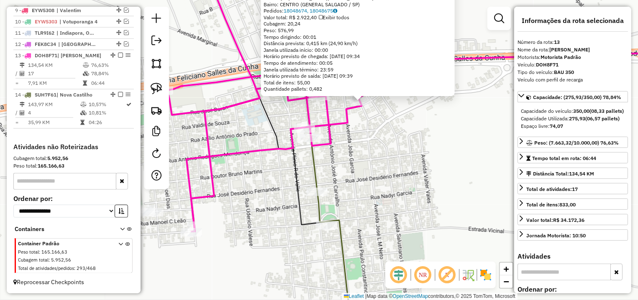
click at [196, 224] on icon at bounding box center [432, 141] width 539 height 180
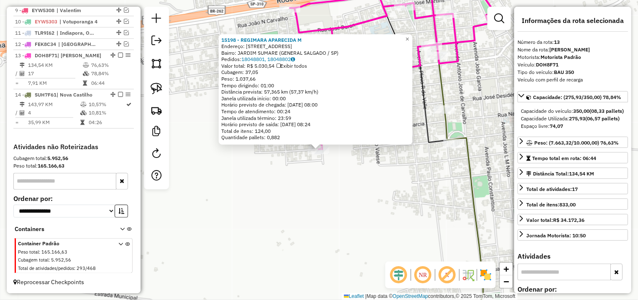
click at [356, 197] on div "15198 - REGIMARA APARECIDA M Endereço: R ORIVAL CASTILHO 1298 Bairro: JARDIM SU…" at bounding box center [319, 150] width 638 height 300
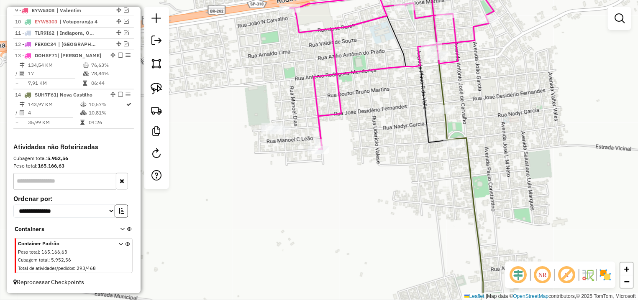
drag, startPoint x: 365, startPoint y: 165, endPoint x: 357, endPoint y: 217, distance: 52.5
click at [357, 219] on div "15198 - REGIMARA APARECIDA M Endereço: R ORIVAL CASTILHO 1298 Bairro: JARDIM SU…" at bounding box center [319, 150] width 638 height 300
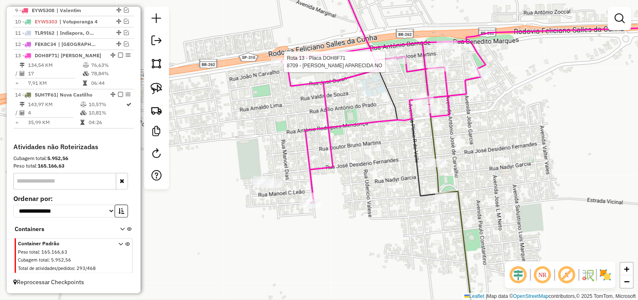
select select "**********"
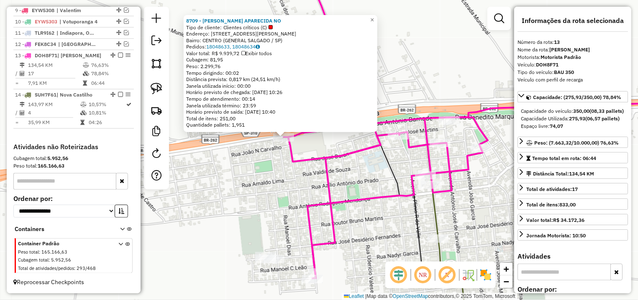
drag, startPoint x: 372, startPoint y: 153, endPoint x: 324, endPoint y: 137, distance: 50.0
click at [323, 137] on div "8709 - MARILZA APARECIDA NO Tipo de cliente: Clientes críticos (C) Endereço: R …" at bounding box center [319, 150] width 638 height 300
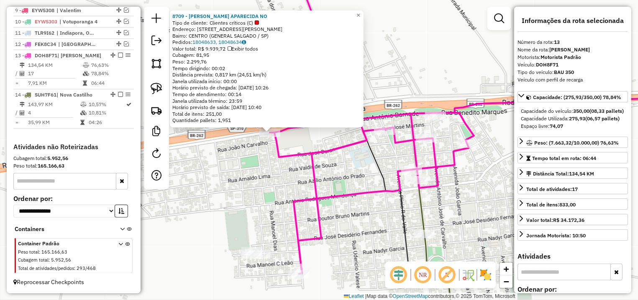
click at [450, 138] on div "8709 - MARILZA APARECIDA NO Tipo de cliente: Clientes críticos (C) Endereço: R …" at bounding box center [319, 150] width 638 height 300
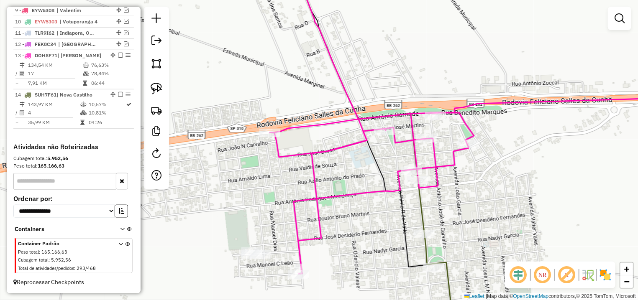
select select "**********"
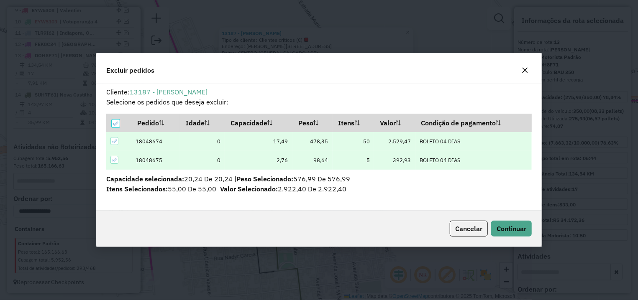
scroll to position [5, 3]
click at [514, 232] on span "Continuar" at bounding box center [512, 229] width 30 height 8
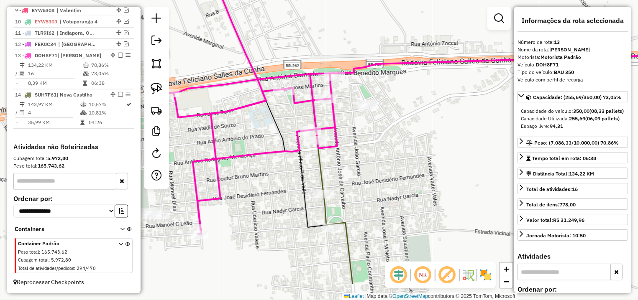
drag, startPoint x: 338, startPoint y: 172, endPoint x: 387, endPoint y: 126, distance: 67.2
click at [387, 126] on div "Janela de atendimento Grade de atendimento Capacidade Transportadoras Veículos …" at bounding box center [319, 150] width 638 height 300
click at [156, 81] on link at bounding box center [156, 88] width 18 height 18
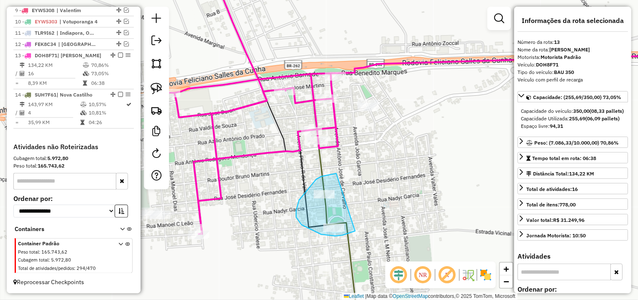
drag, startPoint x: 331, startPoint y: 174, endPoint x: 366, endPoint y: 219, distance: 56.7
click at [366, 219] on div "Janela de atendimento Grade de atendimento Capacidade Transportadoras Veículos …" at bounding box center [319, 150] width 638 height 300
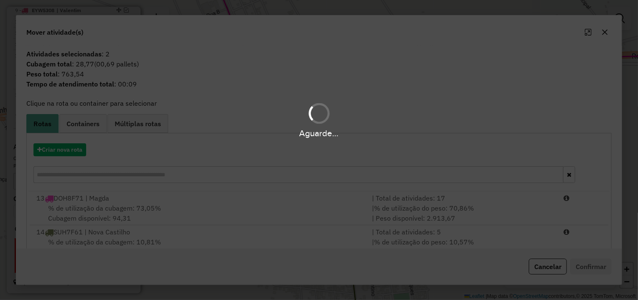
click at [540, 264] on hb-app "Aguarde... Pop-up bloqueado! Seu navegador bloqueou automáticamente a abertura …" at bounding box center [319, 150] width 638 height 300
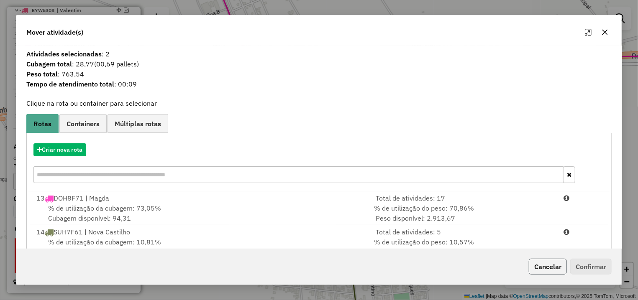
click at [541, 264] on button "Cancelar" at bounding box center [548, 267] width 38 height 16
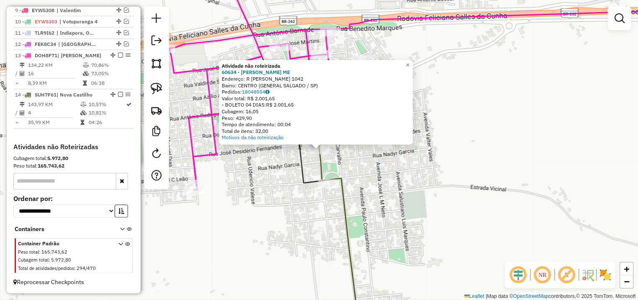
click at [249, 171] on div "Atividade não roteirizada 60634 - ROMILDO FANTINI ME Endereço: R DIOGO GARCIA C…" at bounding box center [319, 150] width 638 height 300
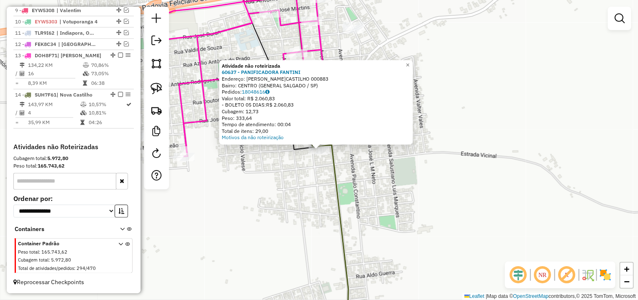
click at [243, 159] on div "Atividade não roteirizada 60637 - PANIFICADORA FANTINI Endereço: R EUFLAUZINO T…" at bounding box center [319, 150] width 638 height 300
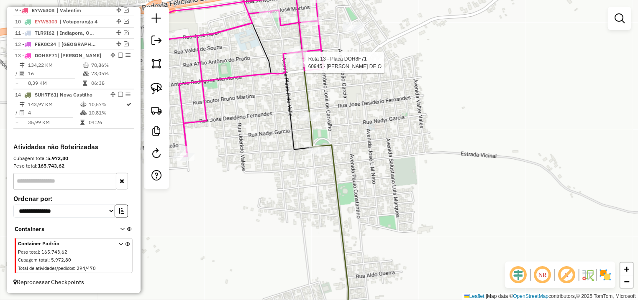
select select "**********"
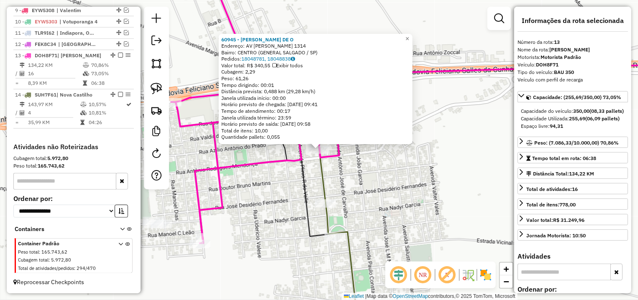
click at [333, 172] on div "60945 - MARINALDO DIOGO DE O Endereço: AV DIOGO GARCIA CARMONA 1314 Bairro: CEN…" at bounding box center [319, 150] width 638 height 300
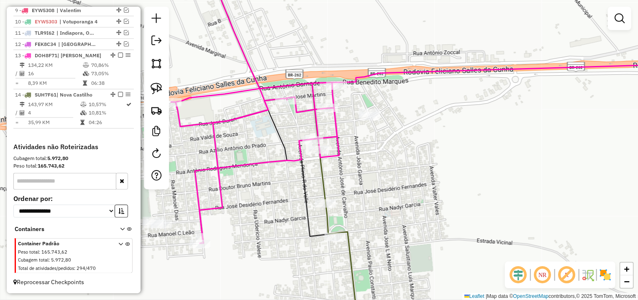
select select "**********"
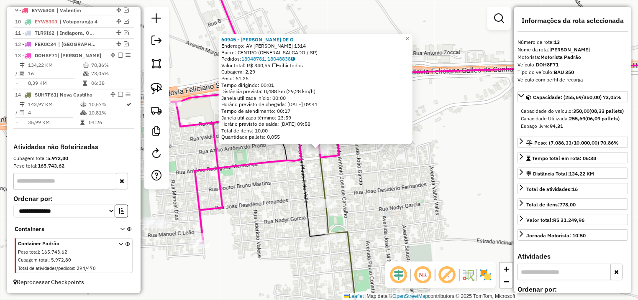
click at [276, 208] on div "60945 - MARINALDO DIOGO DE O Endereço: AV DIOGO GARCIA CARMONA 1314 Bairro: CEN…" at bounding box center [319, 150] width 638 height 300
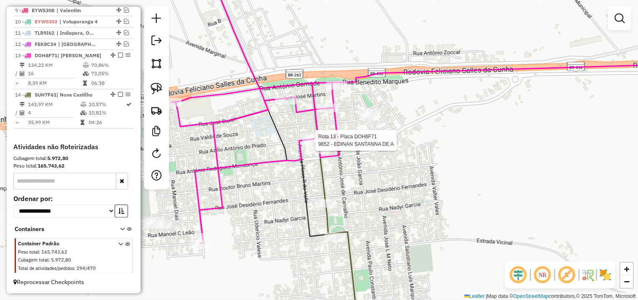
select select "**********"
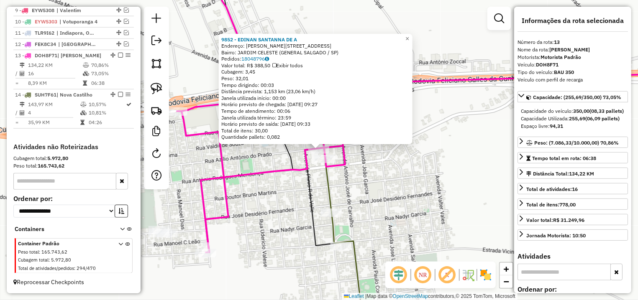
click at [267, 160] on div "9852 - EDINAN SANTANNA DE A Endereço: R AZILIO ANTONIO DO PRADO 174 Bairro: JAR…" at bounding box center [319, 150] width 638 height 300
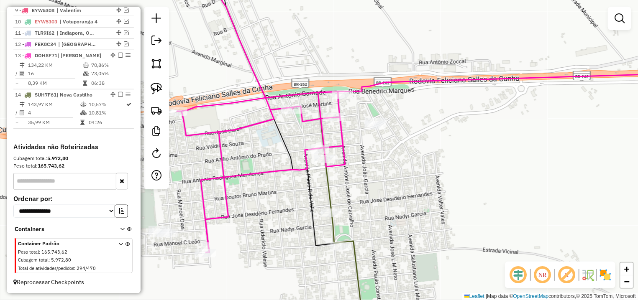
select select "**********"
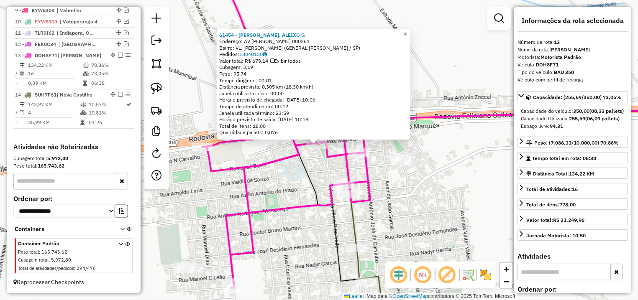
drag, startPoint x: 378, startPoint y: 241, endPoint x: 341, endPoint y: 165, distance: 84.4
click at [341, 165] on div "61454 - ROBERTO AP. ALEIXO G Endereço: AV VITALINO JOAO ONDEI 000261 Bairro: VL…" at bounding box center [319, 150] width 638 height 300
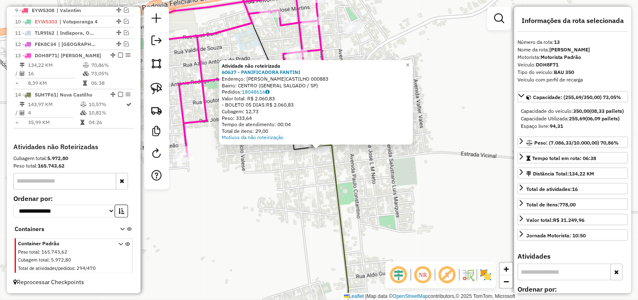
click at [267, 166] on div "Atividade não roteirizada 60637 - PANIFICADORA FANTINI Endereço: R EUFLAUZINO T…" at bounding box center [319, 150] width 638 height 300
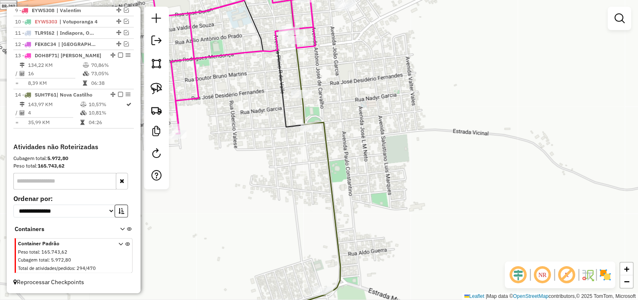
drag, startPoint x: 313, startPoint y: 144, endPoint x: 305, endPoint y: 102, distance: 43.5
click at [305, 102] on icon at bounding box center [280, 127] width 119 height 361
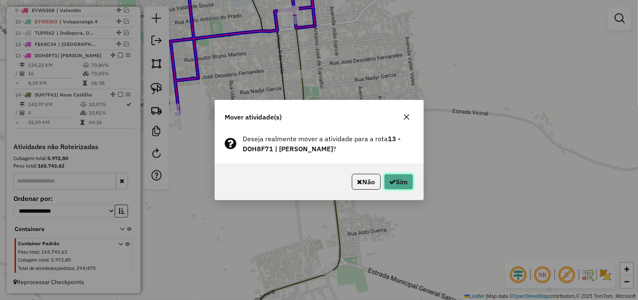
click at [388, 180] on button "Sim" at bounding box center [398, 182] width 29 height 16
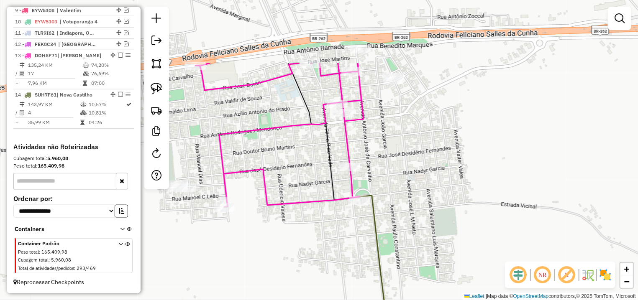
drag, startPoint x: 279, startPoint y: 110, endPoint x: 300, endPoint y: 160, distance: 54.7
click at [300, 160] on div "Janela de atendimento Grade de atendimento Capacidade Transportadoras Veículos …" at bounding box center [319, 150] width 638 height 300
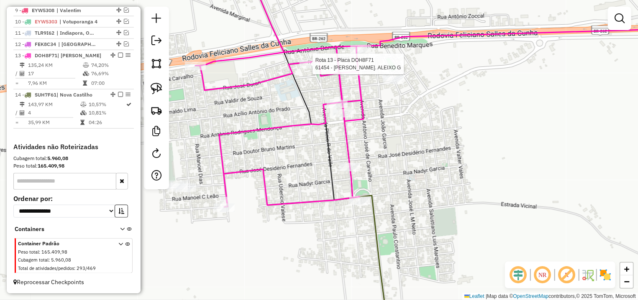
select select "**********"
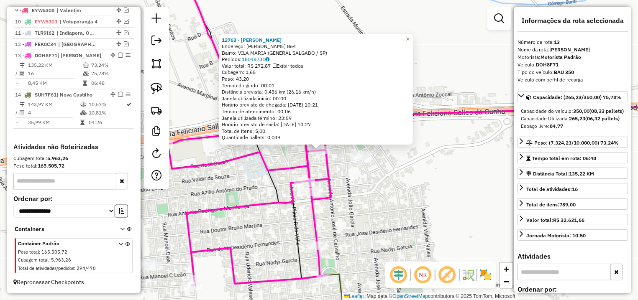
click at [316, 169] on div "12763 - DEIVID LANCHES Endereço: RUI BARBOSA 864 Bairro: VILA MARIA (GENERAL SA…" at bounding box center [319, 150] width 638 height 300
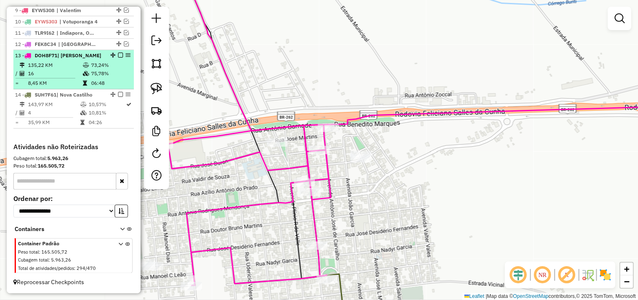
click at [118, 55] on em at bounding box center [120, 55] width 5 height 5
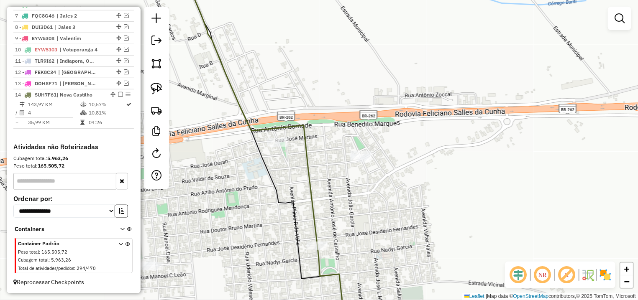
scroll to position [388, 0]
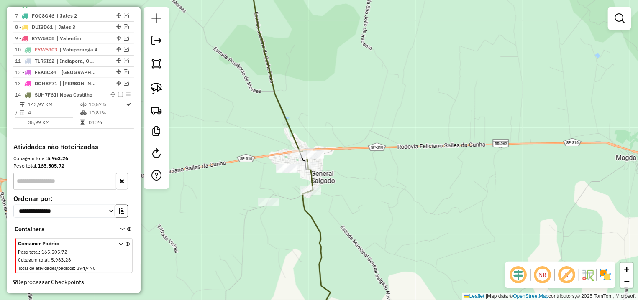
drag, startPoint x: 392, startPoint y: 160, endPoint x: 397, endPoint y: 155, distance: 7.1
click at [397, 155] on div "Janela de atendimento Grade de atendimento Capacidade Transportadoras Veículos …" at bounding box center [319, 150] width 638 height 300
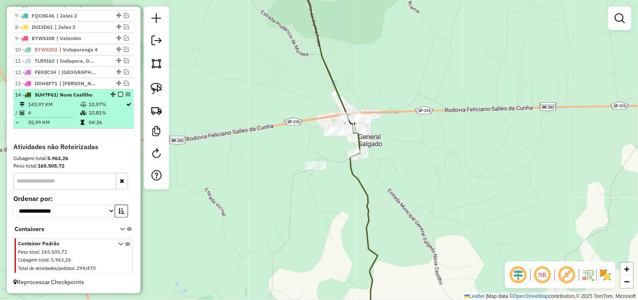
click at [100, 109] on td "10,81%" at bounding box center [107, 113] width 38 height 8
select select "**********"
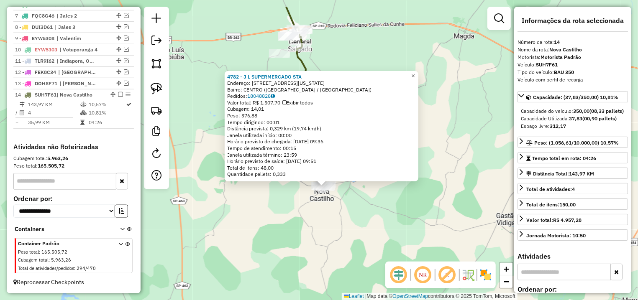
drag, startPoint x: 236, startPoint y: 192, endPoint x: 233, endPoint y: 201, distance: 9.7
click at [237, 213] on div "4782 - J L SUPERMERCADO STA Endereço: R VIRGINIA CAMPELO DA SILVA 235 Bairro: C…" at bounding box center [319, 150] width 638 height 300
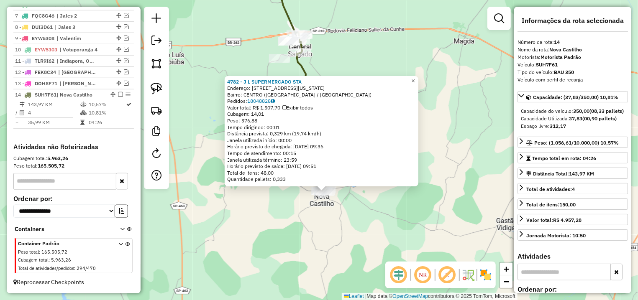
click at [205, 96] on div "4782 - J L SUPERMERCADO STA Endereço: R VIRGINIA CAMPELO DA SILVA 235 Bairro: C…" at bounding box center [319, 150] width 638 height 300
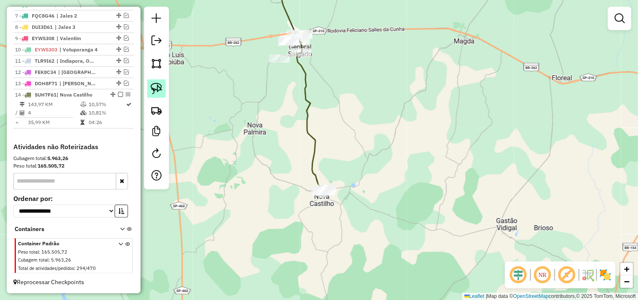
click at [159, 91] on img at bounding box center [157, 89] width 12 height 12
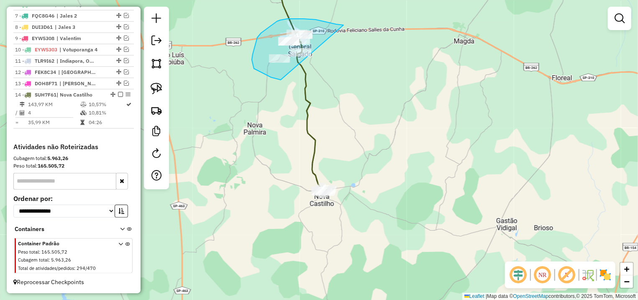
drag, startPoint x: 309, startPoint y: 19, endPoint x: 353, endPoint y: 68, distance: 65.5
click at [353, 68] on div "Janela de atendimento Grade de atendimento Capacidade Transportadoras Veículos …" at bounding box center [319, 150] width 638 height 300
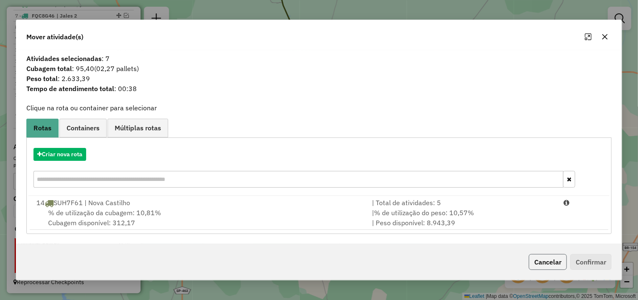
click at [548, 269] on button "Cancelar" at bounding box center [548, 262] width 38 height 16
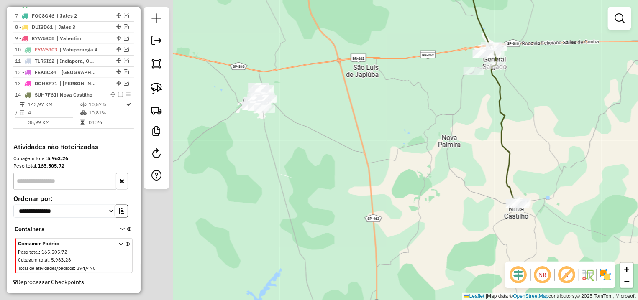
drag, startPoint x: 237, startPoint y: 118, endPoint x: 461, endPoint y: 149, distance: 225.4
click at [462, 149] on div "Janela de atendimento Grade de atendimento Capacidade Transportadoras Veículos …" at bounding box center [319, 150] width 638 height 300
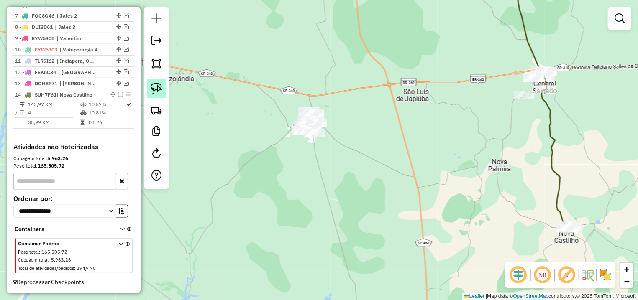
click at [159, 85] on img at bounding box center [157, 89] width 12 height 12
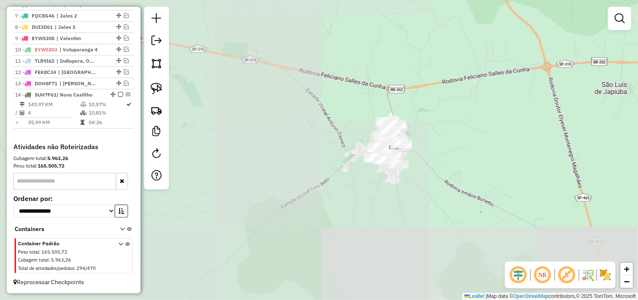
click at [479, 212] on div "Janela de atendimento Grade de atendimento Capacidade Transportadoras Veículos …" at bounding box center [319, 150] width 638 height 300
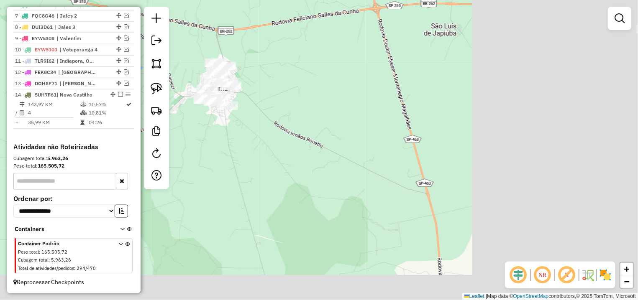
drag, startPoint x: 333, startPoint y: 161, endPoint x: 351, endPoint y: 155, distance: 19.3
click at [320, 158] on div "Janela de atendimento Grade de atendimento Capacidade Transportadoras Veículos …" at bounding box center [319, 150] width 638 height 300
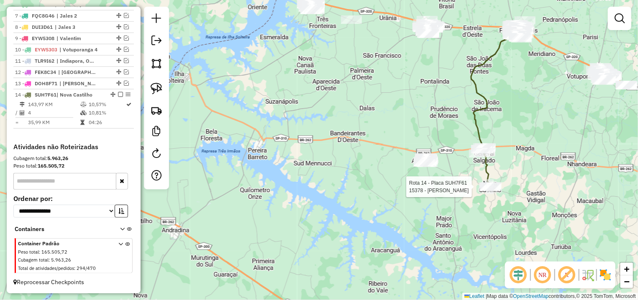
select select "**********"
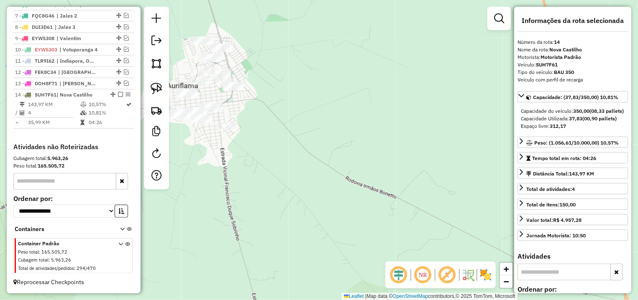
drag, startPoint x: 325, startPoint y: 15, endPoint x: 418, endPoint y: 27, distance: 93.6
click at [417, 16] on div "9675 - MAYARA APARECIDA AUG Endereço: R SAO JOSE 228 Bairro: CENTRO (NOVA CASTI…" at bounding box center [319, 150] width 638 height 300
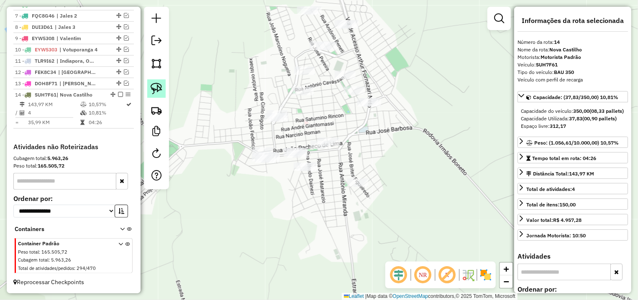
click at [159, 84] on img at bounding box center [157, 89] width 12 height 12
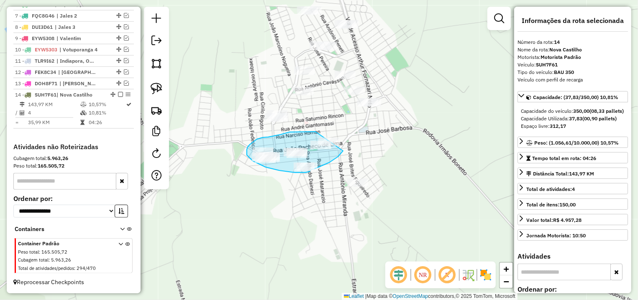
drag, startPoint x: 310, startPoint y: 132, endPoint x: 345, endPoint y: 141, distance: 35.9
click at [345, 141] on div "9675 - MAYARA APARECIDA AUG Endereço: R SAO JOSE 228 Bairro: CENTRO (NOVA CASTI…" at bounding box center [319, 150] width 638 height 300
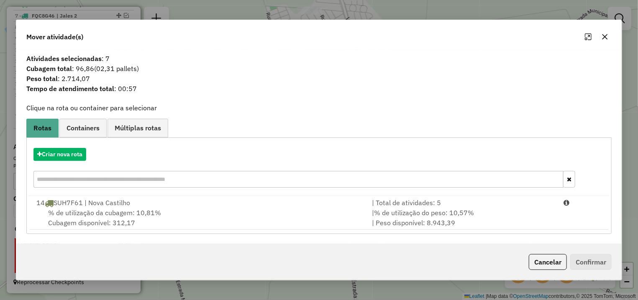
drag, startPoint x: 552, startPoint y: 226, endPoint x: 561, endPoint y: 235, distance: 12.7
click at [552, 226] on div "| % de utilização do peso: 10,57% | Peso disponível: 8.943,39" at bounding box center [463, 218] width 192 height 20
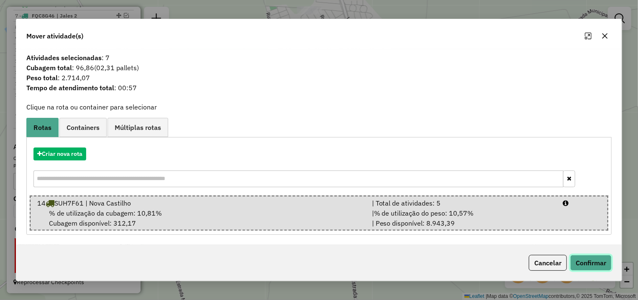
click at [585, 264] on button "Confirmar" at bounding box center [590, 263] width 41 height 16
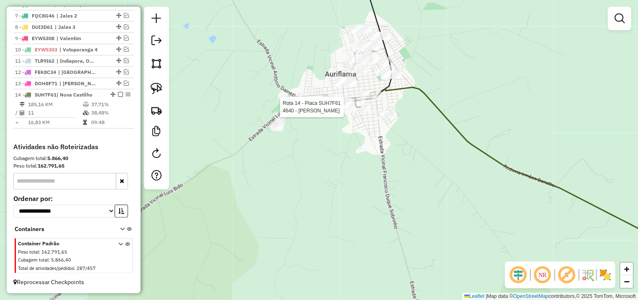
select select "**********"
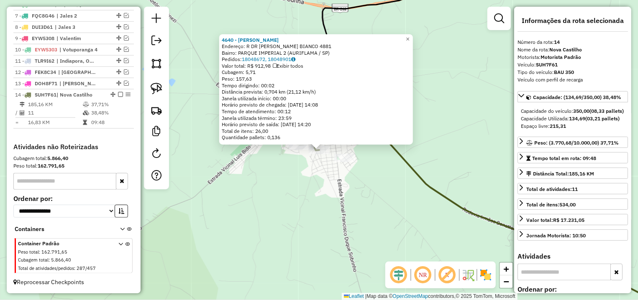
click at [392, 151] on icon at bounding box center [498, 228] width 407 height 194
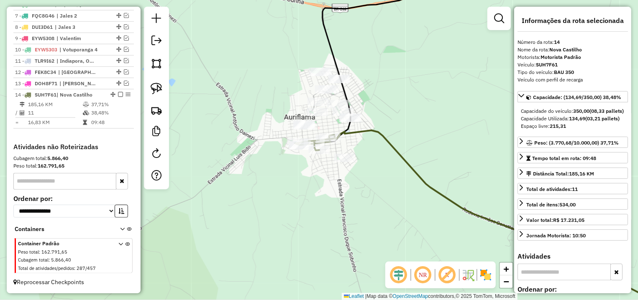
click at [343, 153] on div "Janela de atendimento Grade de atendimento Capacidade Transportadoras Veículos …" at bounding box center [319, 150] width 638 height 300
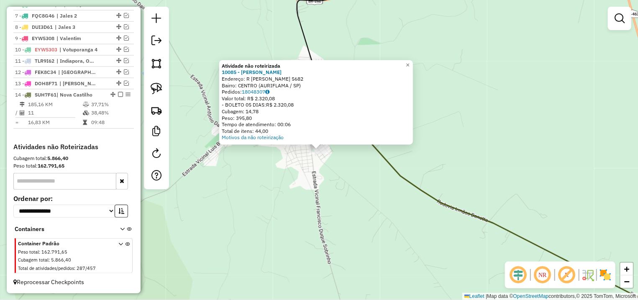
drag, startPoint x: 337, startPoint y: 160, endPoint x: 309, endPoint y: 147, distance: 30.9
click at [336, 160] on div "Atividade não roteirizada 10085 - MARIA DE FATIMA ANDRADE Endereço: R PAULO GUE…" at bounding box center [319, 150] width 638 height 300
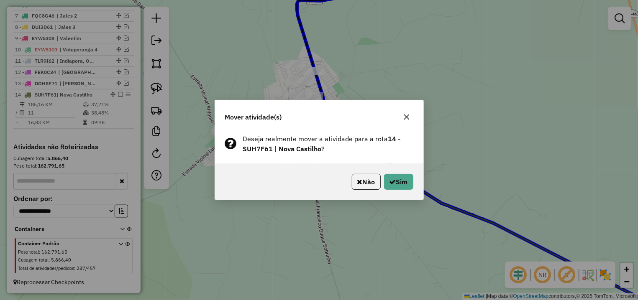
click at [391, 171] on div "Não Sim" at bounding box center [319, 182] width 208 height 36
click at [392, 177] on button "Sim" at bounding box center [398, 182] width 29 height 16
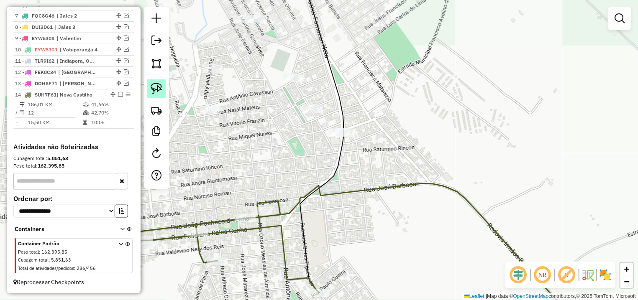
click at [158, 88] on img at bounding box center [157, 89] width 12 height 12
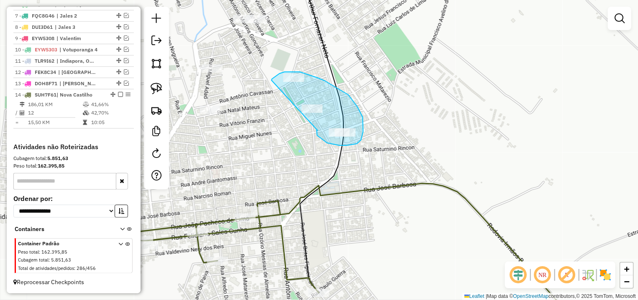
drag, startPoint x: 327, startPoint y: 143, endPoint x: 295, endPoint y: 104, distance: 50.6
click at [295, 104] on div "Janela de atendimento Grade de atendimento Capacidade Transportadoras Veículos …" at bounding box center [319, 150] width 638 height 300
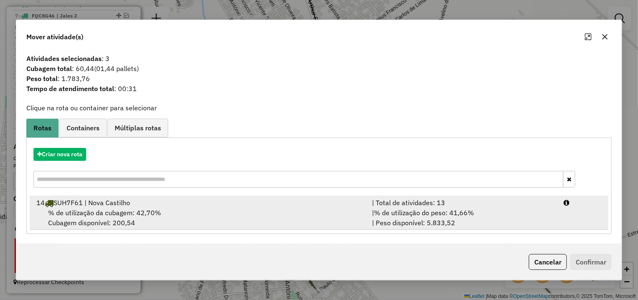
click at [552, 210] on div "| % de utilização do peso: 41,66% | Peso disponível: 5.833,52" at bounding box center [463, 218] width 192 height 20
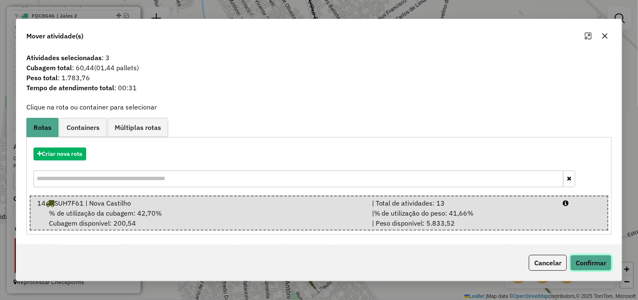
click at [582, 259] on button "Confirmar" at bounding box center [590, 263] width 41 height 16
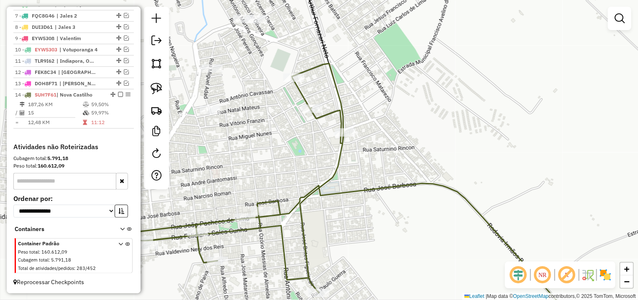
select select "**********"
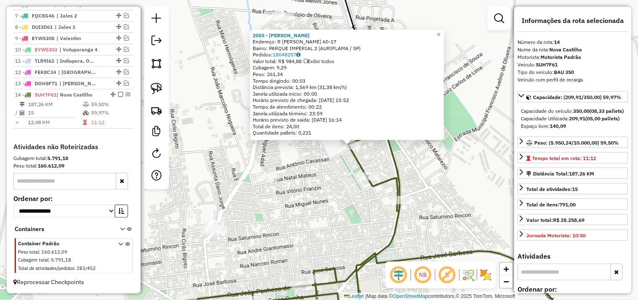
drag, startPoint x: 300, startPoint y: 179, endPoint x: 344, endPoint y: 171, distance: 45.2
click at [344, 172] on div "2055 - ANTONIO BARBOSA FILH Endereço: R CARLOS MARQUETI 60-17 Bairro: PARQUE IM…" at bounding box center [319, 150] width 638 height 300
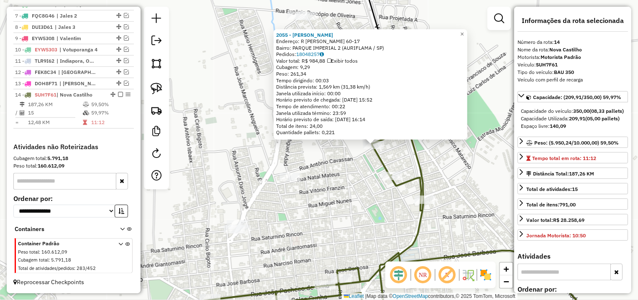
drag, startPoint x: 310, startPoint y: 174, endPoint x: 325, endPoint y: 180, distance: 16.4
click at [325, 180] on div "2055 - ANTONIO BARBOSA FILH Endereço: R CARLOS MARQUETI 60-17 Bairro: PARQUE IM…" at bounding box center [319, 150] width 638 height 300
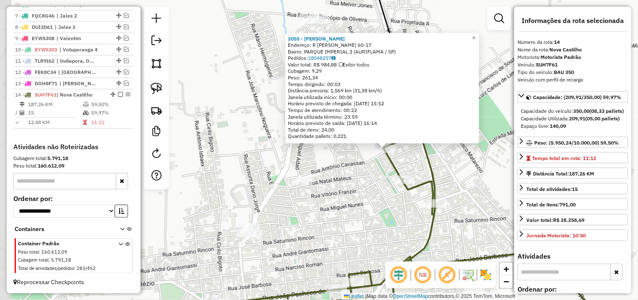
click at [325, 176] on div "2055 - ANTONIO BARBOSA FILH Endereço: R CARLOS MARQUETI 60-17 Bairro: PARQUE IM…" at bounding box center [319, 150] width 638 height 300
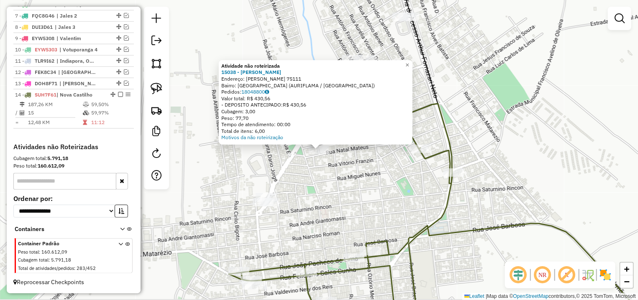
click at [364, 171] on div "Atividade não roteirizada 15038 - JOAO CARLOS FONTES Endereço: R MIGUEL HADAD 7…" at bounding box center [319, 150] width 638 height 300
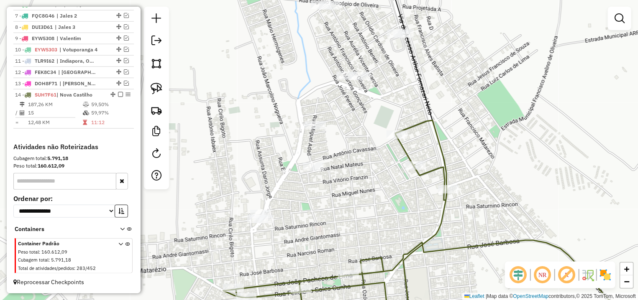
drag, startPoint x: 377, startPoint y: 108, endPoint x: 324, endPoint y: 219, distance: 123.0
click at [327, 224] on div "Janela de atendimento Grade de atendimento Capacidade Transportadoras Veículos …" at bounding box center [319, 150] width 638 height 300
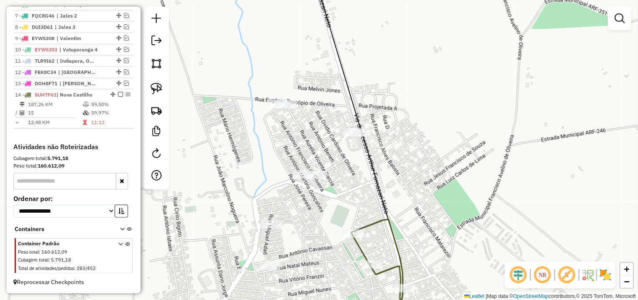
drag, startPoint x: 301, startPoint y: 120, endPoint x: 305, endPoint y: 135, distance: 16.0
click at [304, 138] on div "Janela de atendimento Grade de atendimento Capacidade Transportadoras Veículos …" at bounding box center [319, 150] width 638 height 300
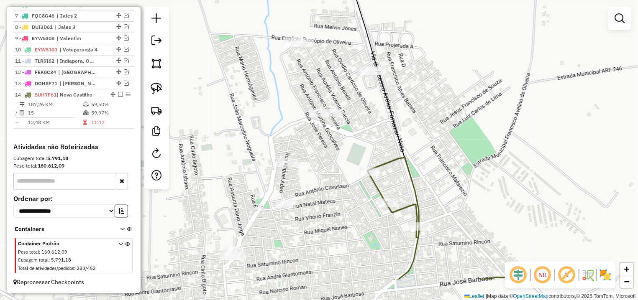
drag, startPoint x: 233, startPoint y: 149, endPoint x: 278, endPoint y: 79, distance: 83.5
click at [278, 79] on div "Janela de atendimento Grade de atendimento Capacidade Transportadoras Veículos …" at bounding box center [319, 150] width 638 height 300
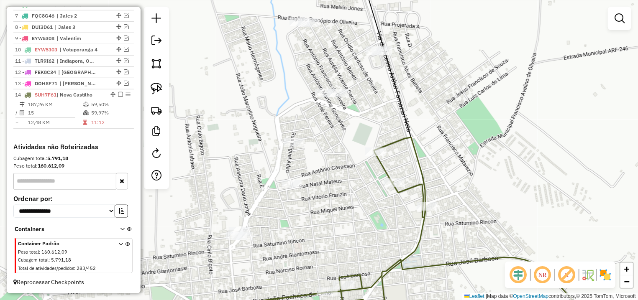
drag, startPoint x: 164, startPoint y: 83, endPoint x: 289, endPoint y: 235, distance: 196.5
click at [165, 84] on link at bounding box center [156, 88] width 18 height 18
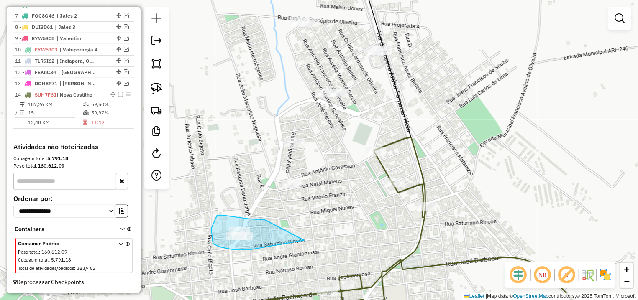
drag, startPoint x: 254, startPoint y: 219, endPoint x: 317, endPoint y: 234, distance: 64.4
click at [317, 234] on div "Janela de atendimento Grade de atendimento Capacidade Transportadoras Veículos …" at bounding box center [319, 150] width 638 height 300
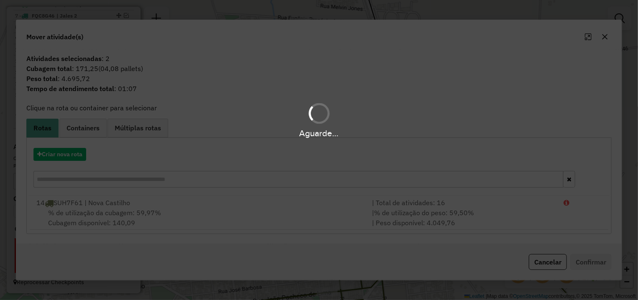
click at [541, 264] on hb-app "Aguarde... Pop-up bloqueado! Seu navegador bloqueou automáticamente a abertura …" at bounding box center [319, 150] width 638 height 300
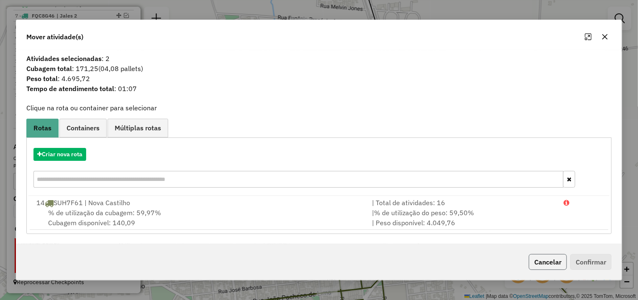
click at [542, 257] on button "Cancelar" at bounding box center [548, 262] width 38 height 16
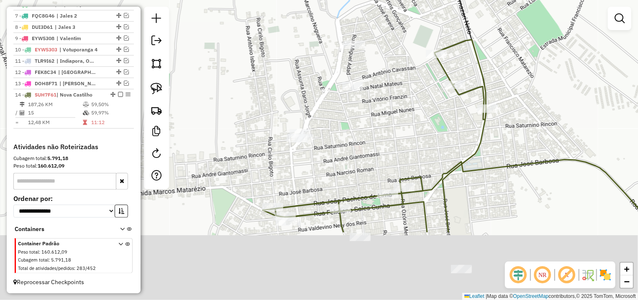
drag, startPoint x: 292, startPoint y: 236, endPoint x: 354, endPoint y: 137, distance: 116.5
click at [354, 137] on div "Janela de atendimento Grade de atendimento Capacidade Transportadoras Veículos …" at bounding box center [319, 150] width 638 height 300
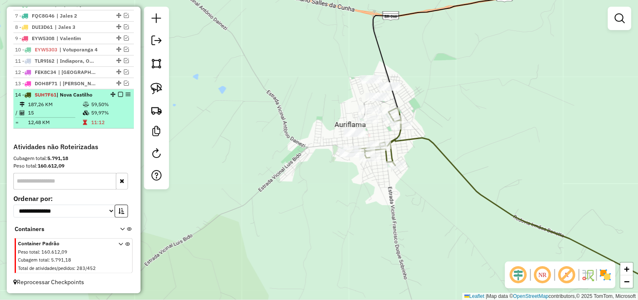
click at [110, 94] on div at bounding box center [117, 94] width 25 height 5
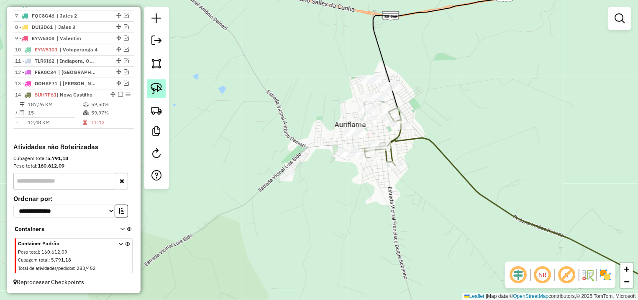
select select "**********"
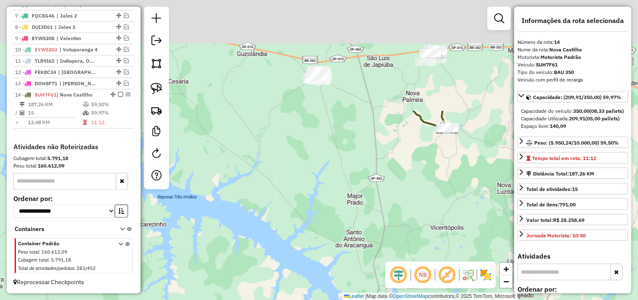
drag, startPoint x: 389, startPoint y: 16, endPoint x: 363, endPoint y: 137, distance: 123.6
click at [369, 158] on div "Janela de atendimento Grade de atendimento Capacidade Transportadoras Veículos …" at bounding box center [319, 150] width 638 height 300
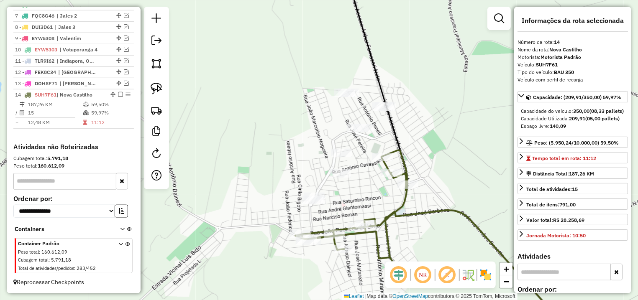
drag, startPoint x: 154, startPoint y: 89, endPoint x: 456, endPoint y: 91, distance: 301.2
click at [156, 88] on img at bounding box center [157, 89] width 12 height 12
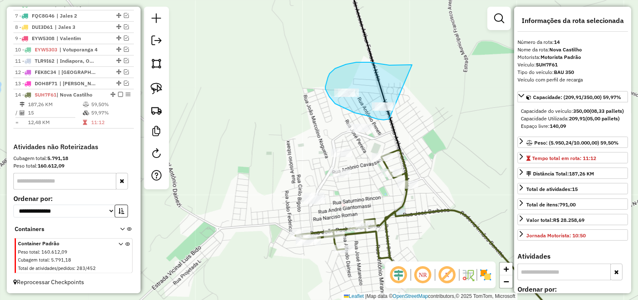
drag, startPoint x: 412, startPoint y: 65, endPoint x: 412, endPoint y: 110, distance: 45.6
click at [412, 110] on div "Janela de atendimento Grade de atendimento Capacidade Transportadoras Veículos …" at bounding box center [319, 150] width 638 height 300
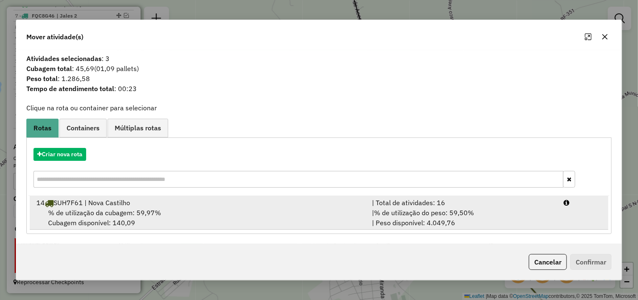
drag, startPoint x: 568, startPoint y: 224, endPoint x: 573, endPoint y: 226, distance: 4.9
click at [569, 223] on li "14 SUH7F61 | Nova Castilho | Total de atividades: 16 % de utilização da cubagem…" at bounding box center [319, 213] width 579 height 34
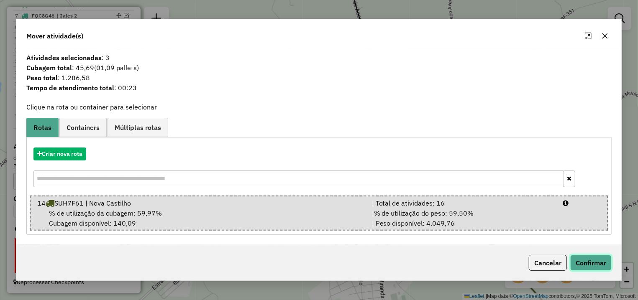
click at [585, 255] on button "Confirmar" at bounding box center [590, 263] width 41 height 16
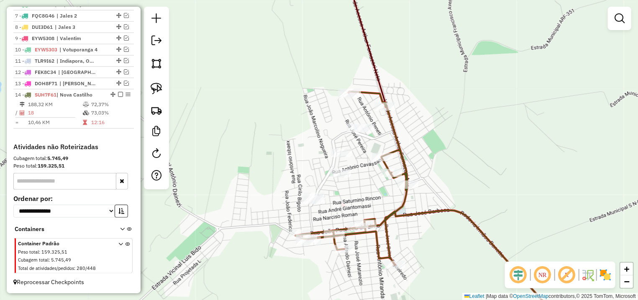
select select "**********"
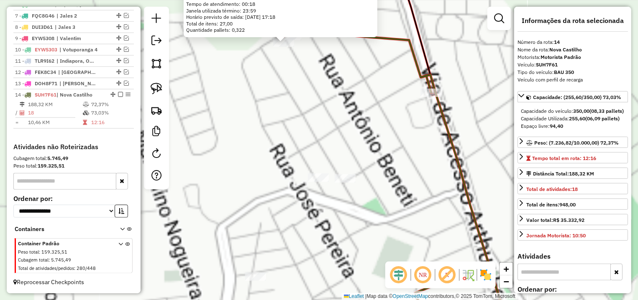
drag, startPoint x: 235, startPoint y: 146, endPoint x: 219, endPoint y: 87, distance: 61.9
click at [226, 88] on div "3641 - EDNEIA SUELI MARIMOT Endereço: R AURELIA VICENTE GARCIA 87-194 Bairro: A…" at bounding box center [319, 150] width 638 height 300
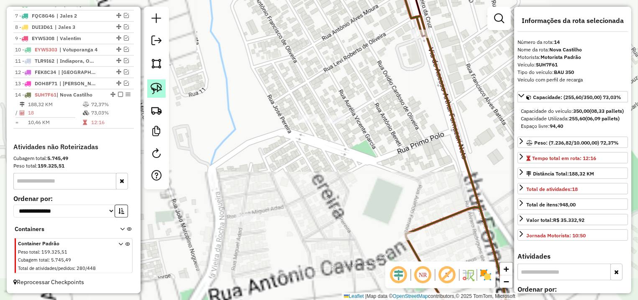
click at [160, 83] on img at bounding box center [157, 89] width 12 height 12
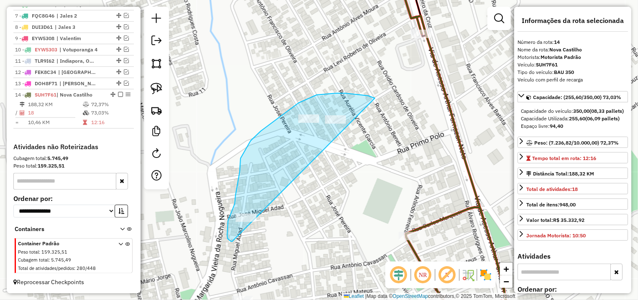
drag, startPoint x: 299, startPoint y: 103, endPoint x: 335, endPoint y: 175, distance: 80.5
click at [335, 175] on div "3641 - EDNEIA SUELI MARIMOT Endereço: R AURELIA VICENTE GARCIA 87-194 Bairro: A…" at bounding box center [319, 150] width 638 height 300
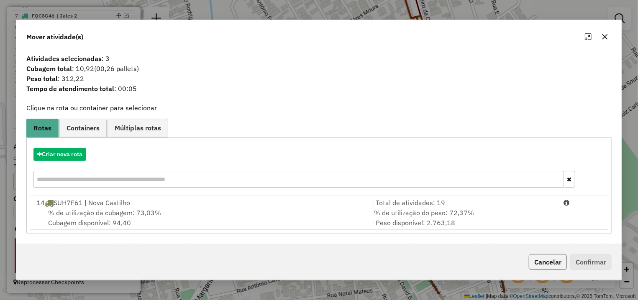
click at [542, 265] on button "Cancelar" at bounding box center [548, 262] width 38 height 16
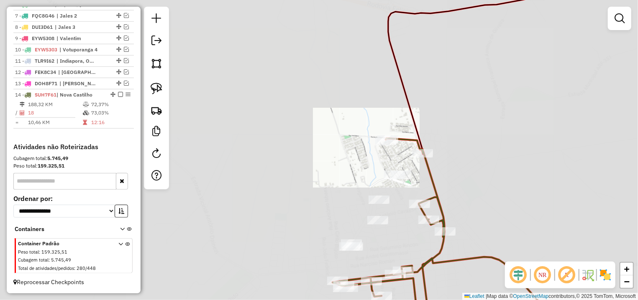
drag, startPoint x: 394, startPoint y: 208, endPoint x: 394, endPoint y: 187, distance: 20.5
click at [394, 187] on div "Janela de atendimento Grade de atendimento Capacidade Transportadoras Veículos …" at bounding box center [319, 150] width 638 height 300
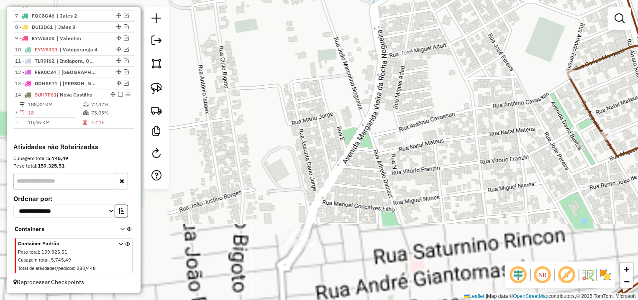
drag, startPoint x: 355, startPoint y: 183, endPoint x: 232, endPoint y: 126, distance: 136.3
click at [355, 181] on div "Janela de atendimento Grade de atendimento Capacidade Transportadoras Veículos …" at bounding box center [319, 150] width 638 height 300
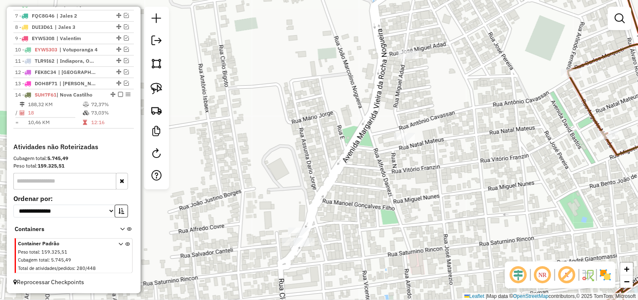
click at [405, 143] on div "Janela de atendimento Grade de atendimento Capacidade Transportadoras Veículos …" at bounding box center [319, 150] width 638 height 300
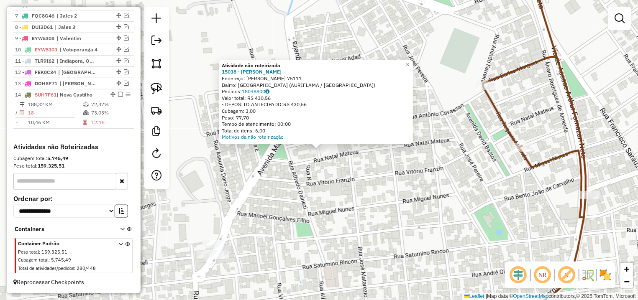
click at [407, 166] on div "Atividade não roteirizada 15038 - JOAO CARLOS FONTES Endereço: R MIGUEL HADAD 7…" at bounding box center [319, 150] width 638 height 300
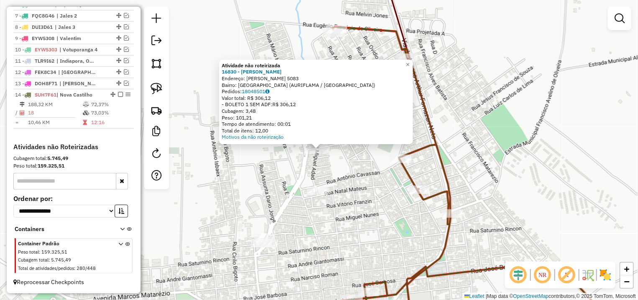
click at [386, 160] on div "Rota 14 - Placa SUH7F61 2055 - ANTONIO BARBOSA FILH Atividade não roteirizada 1…" at bounding box center [319, 150] width 638 height 300
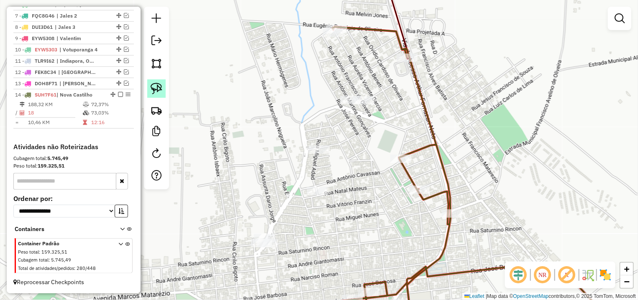
drag, startPoint x: 159, startPoint y: 85, endPoint x: 164, endPoint y: 87, distance: 4.9
click at [161, 85] on img at bounding box center [157, 89] width 12 height 12
drag, startPoint x: 351, startPoint y: 81, endPoint x: 403, endPoint y: 101, distance: 55.9
click at [403, 101] on div "Janela de atendimento Grade de atendimento Capacidade Transportadoras Veículos …" at bounding box center [319, 150] width 638 height 300
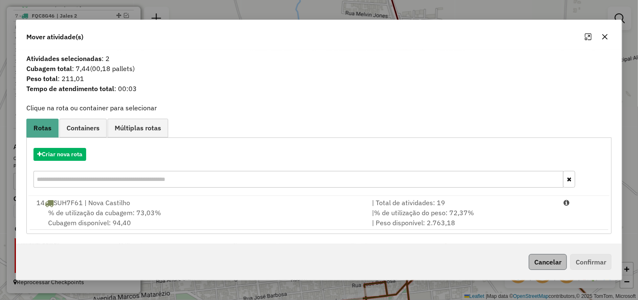
drag, startPoint x: 566, startPoint y: 266, endPoint x: 551, endPoint y: 263, distance: 14.9
click at [563, 265] on div "Cancelar Confirmar" at bounding box center [568, 262] width 86 height 16
click at [551, 263] on button "Cancelar" at bounding box center [548, 262] width 38 height 16
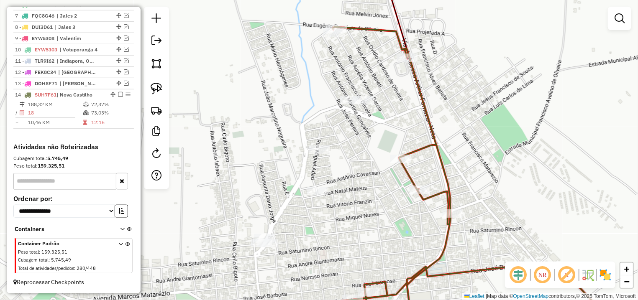
click at [395, 60] on div "Janela de atendimento Grade de atendimento Capacidade Transportadoras Veículos …" at bounding box center [319, 150] width 638 height 300
select select "**********"
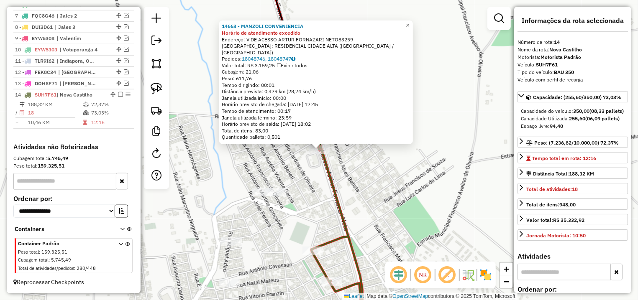
click at [367, 147] on div "14663 - MANZOLI CONVENIENCIA Horário de atendimento excedido Endereço: V DE ACE…" at bounding box center [319, 150] width 638 height 300
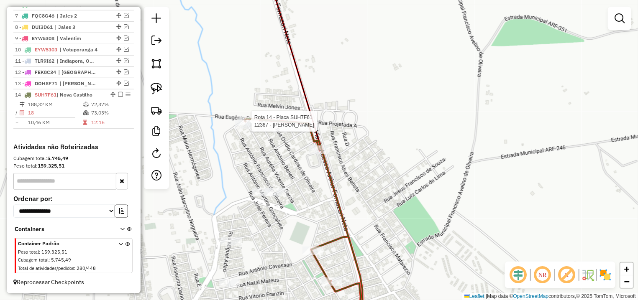
select select "**********"
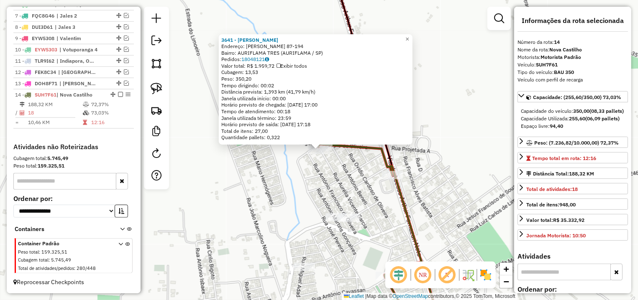
click at [366, 170] on div "3641 - EDNEIA SUELI MARIMOT Endereço: R AURELIA VICENTE GARCIA 87-194 Bairro: A…" at bounding box center [319, 150] width 638 height 300
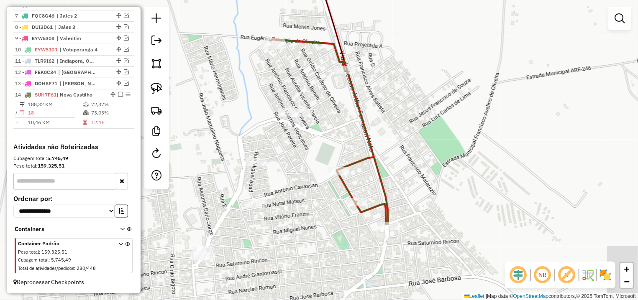
drag, startPoint x: 401, startPoint y: 247, endPoint x: 341, endPoint y: 79, distance: 177.9
click at [341, 79] on div "Janela de atendimento Grade de atendimento Capacidade Transportadoras Veículos …" at bounding box center [319, 150] width 638 height 300
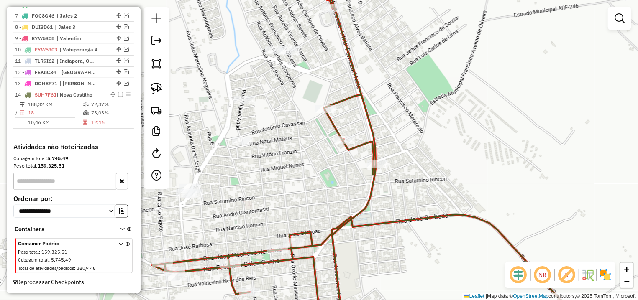
click at [325, 97] on div "Rota 14 - Placa SUH7F61 2055 - ANTONIO BARBOSA FILH Janela de atendimento Grade…" at bounding box center [319, 150] width 638 height 300
click at [325, 104] on icon at bounding box center [369, 154] width 435 height 354
select select "**********"
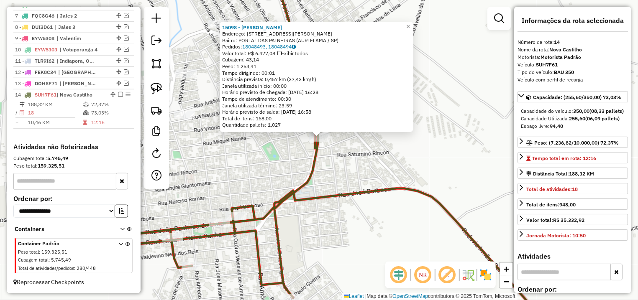
drag, startPoint x: 312, startPoint y: 231, endPoint x: 340, endPoint y: 159, distance: 77.2
click at [347, 161] on div "15098 - DIEGO VINICIUS DE OL Endereço: AV JOAO RODRIGUES FERNANDES 6150 Bairro:…" at bounding box center [319, 150] width 638 height 300
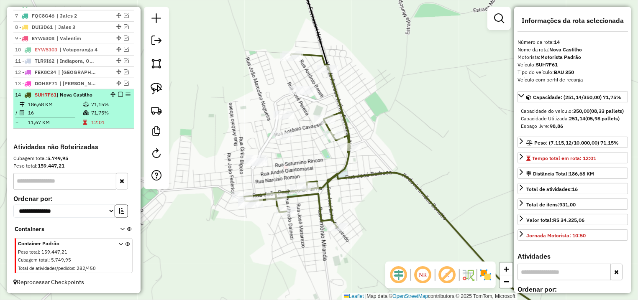
click at [118, 95] on em at bounding box center [120, 94] width 5 height 5
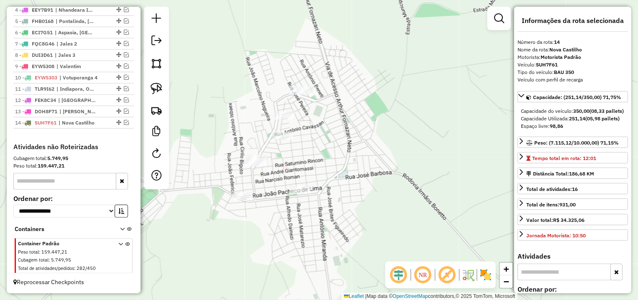
scroll to position [360, 0]
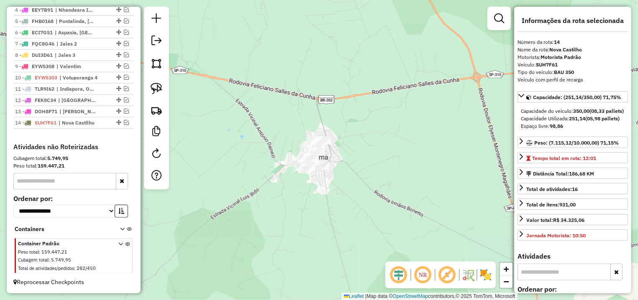
drag, startPoint x: 434, startPoint y: 177, endPoint x: 363, endPoint y: 179, distance: 70.7
click at [363, 179] on div "Janela de atendimento Grade de atendimento Capacidade Transportadoras Veículos …" at bounding box center [319, 150] width 638 height 300
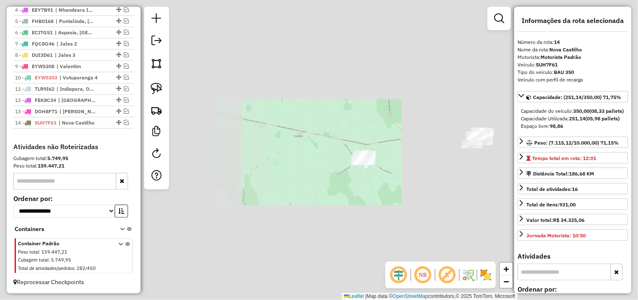
drag, startPoint x: 432, startPoint y: 175, endPoint x: 399, endPoint y: 167, distance: 34.1
click at [399, 167] on div "Janela de atendimento Grade de atendimento Capacidade Transportadoras Veículos …" at bounding box center [319, 150] width 638 height 300
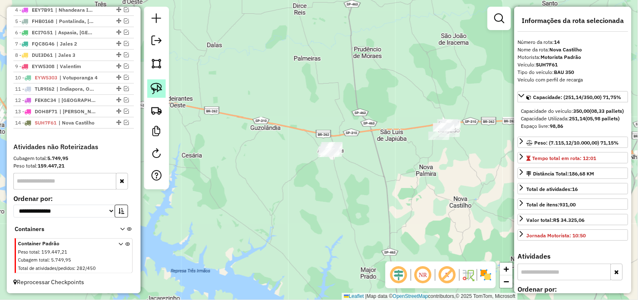
click at [157, 85] on img at bounding box center [157, 89] width 12 height 12
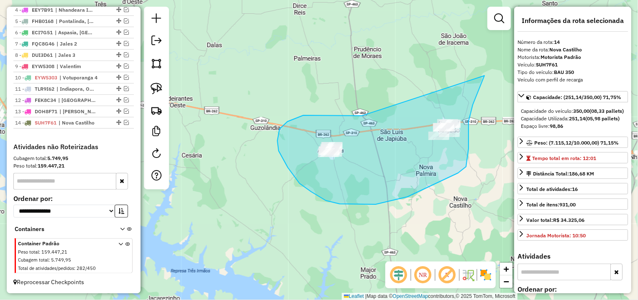
drag, startPoint x: 362, startPoint y: 116, endPoint x: 462, endPoint y: 61, distance: 114.0
click at [462, 61] on div "Janela de atendimento Grade de atendimento Capacidade Transportadoras Veículos …" at bounding box center [319, 150] width 638 height 300
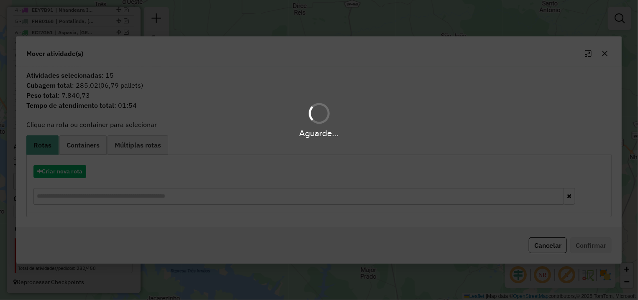
click at [69, 176] on hb-app "Aguarde... Pop-up bloqueado! Seu navegador bloqueou automáticamente a abertura …" at bounding box center [319, 150] width 638 height 300
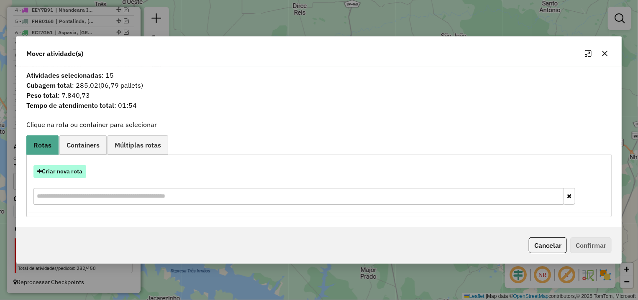
click at [67, 172] on button "Criar nova rota" at bounding box center [59, 171] width 53 height 13
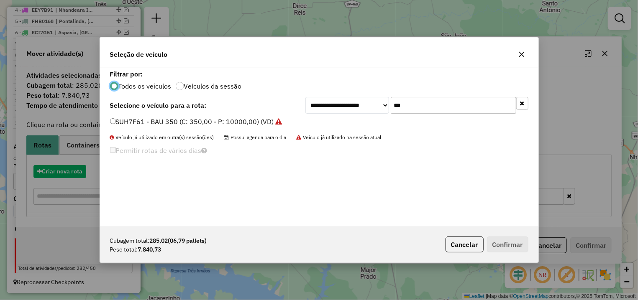
scroll to position [5, 3]
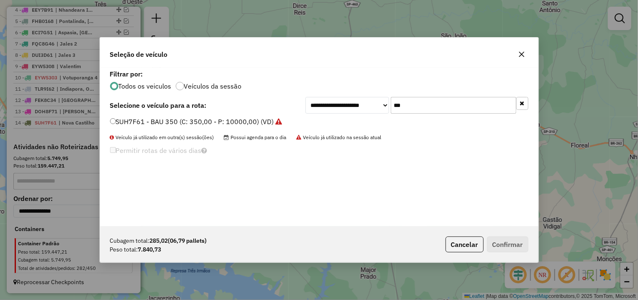
drag, startPoint x: 363, startPoint y: 111, endPoint x: 321, endPoint y: 110, distance: 41.4
click at [391, 110] on input "***" at bounding box center [454, 105] width 126 height 17
type input "*"
type input "***"
click at [173, 111] on div "**********" at bounding box center [319, 105] width 418 height 17
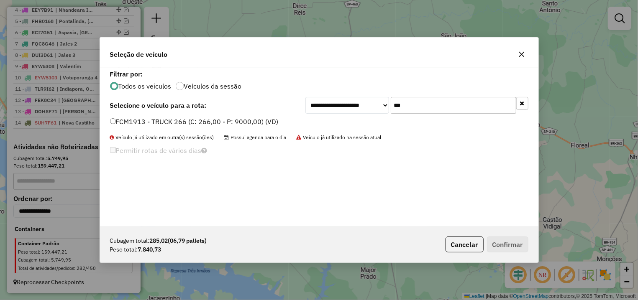
click at [179, 118] on label "FCM1913 - TRUCK 266 (C: 266,00 - P: 9000,00) (VD)" at bounding box center [194, 122] width 169 height 10
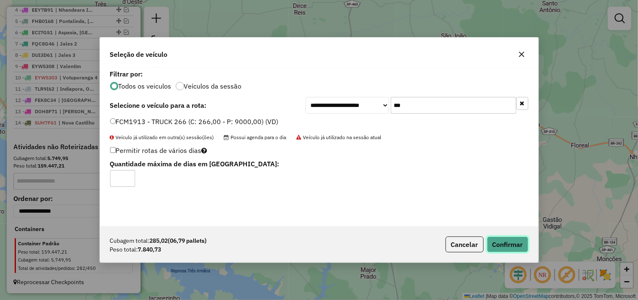
click at [498, 246] on button "Confirmar" at bounding box center [507, 245] width 41 height 16
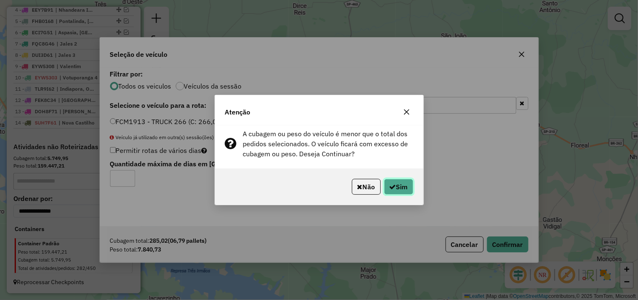
click at [403, 183] on button "Sim" at bounding box center [398, 187] width 29 height 16
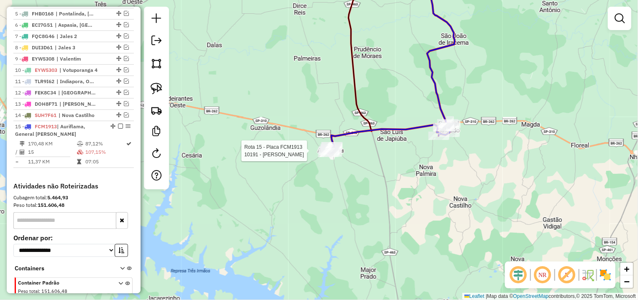
select select "**********"
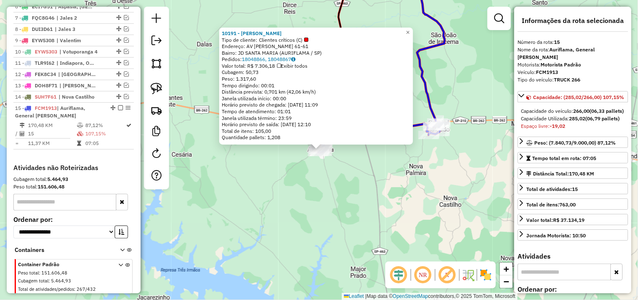
scroll to position [407, 0]
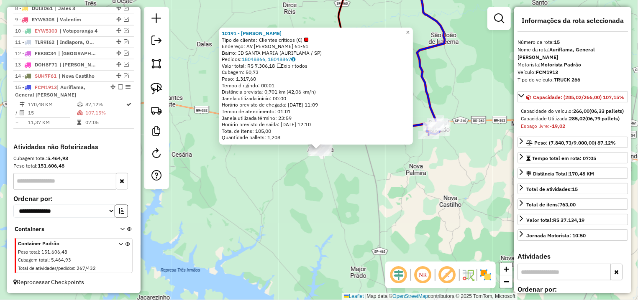
click at [367, 176] on div "10191 - ALEXANDRE APARECIDO Tipo de cliente: Clientes críticos (C) Endereço: AV…" at bounding box center [319, 150] width 638 height 300
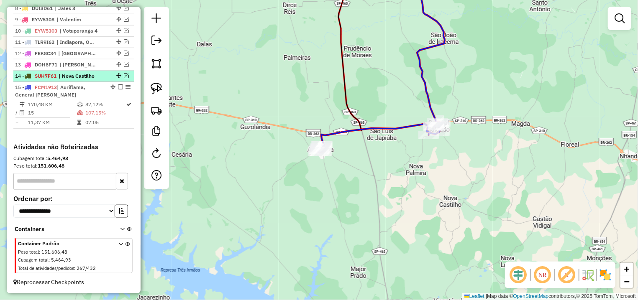
click at [124, 76] on em at bounding box center [126, 75] width 5 height 5
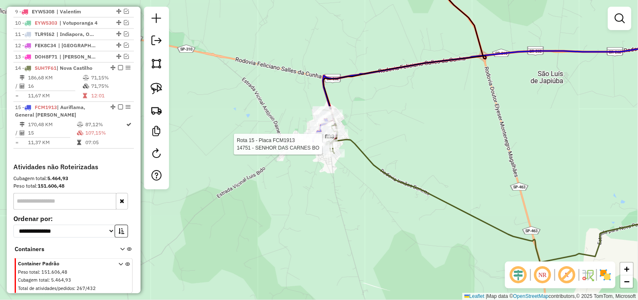
select select "**********"
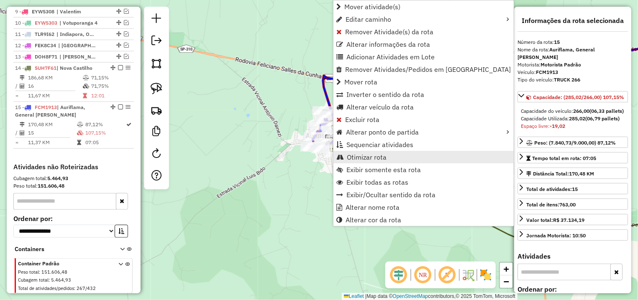
scroll to position [435, 0]
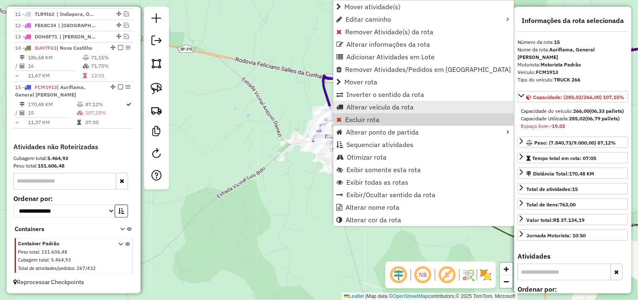
click at [380, 108] on span "Alterar veículo da rota" at bounding box center [379, 107] width 67 height 7
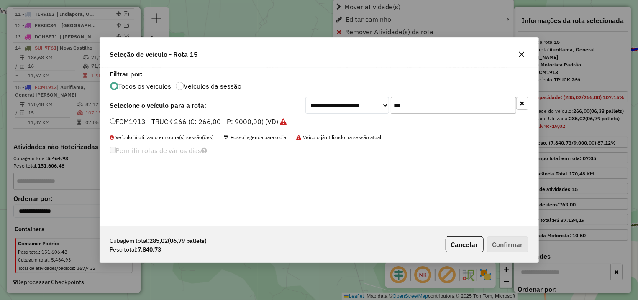
scroll to position [5, 3]
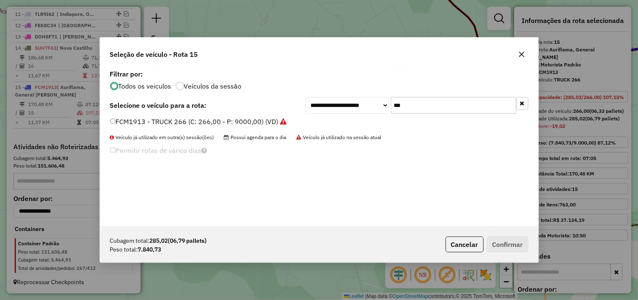
click at [160, 123] on label "FCM1913 - TRUCK 266 (C: 266,00 - P: 9000,00) (VD)" at bounding box center [198, 122] width 177 height 10
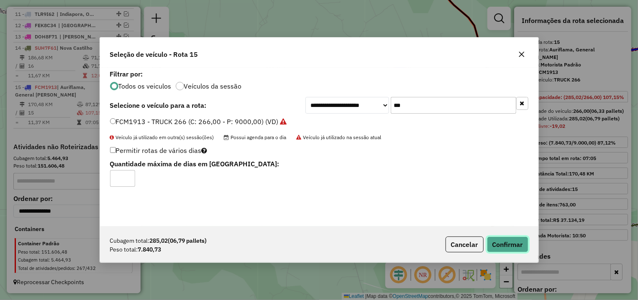
click at [513, 250] on button "Confirmar" at bounding box center [507, 245] width 41 height 16
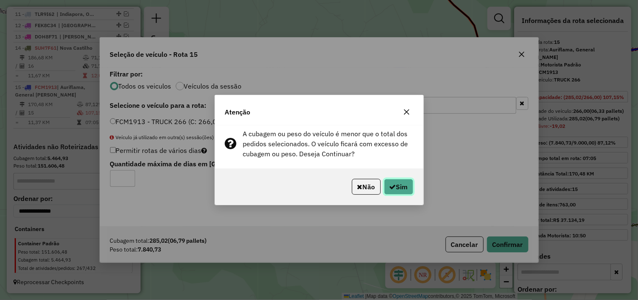
click at [407, 185] on button "Sim" at bounding box center [398, 187] width 29 height 16
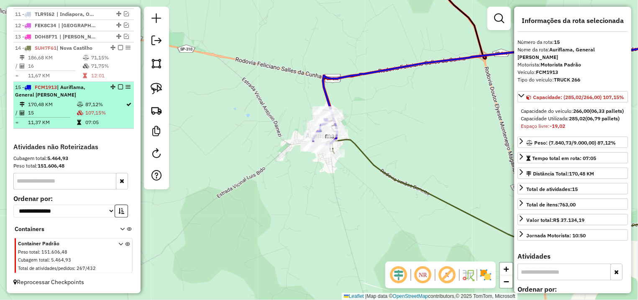
click at [118, 88] on em at bounding box center [120, 87] width 5 height 5
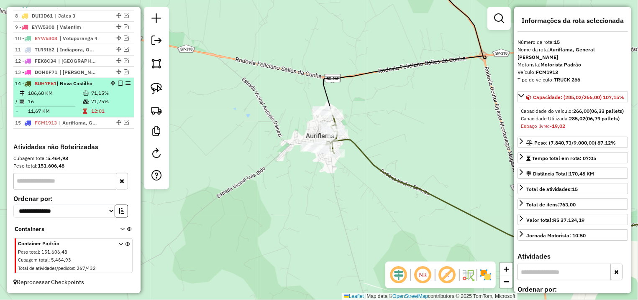
click at [118, 83] on em at bounding box center [120, 83] width 5 height 5
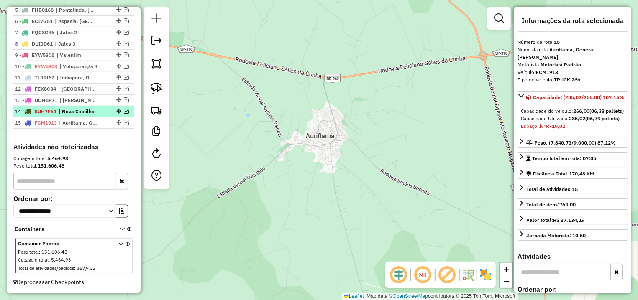
scroll to position [333, 0]
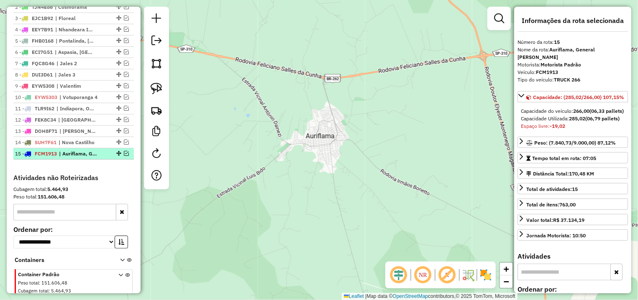
click at [124, 156] on em at bounding box center [126, 153] width 5 height 5
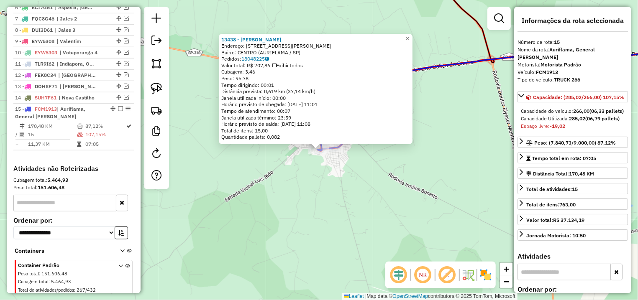
scroll to position [407, 0]
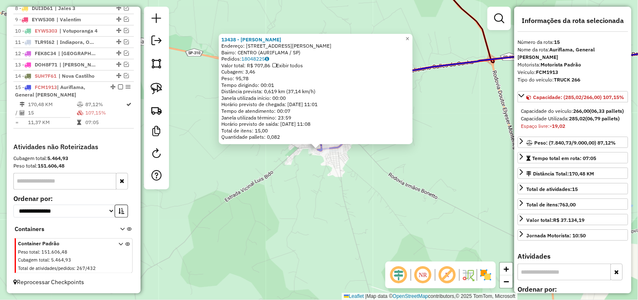
click at [320, 169] on div "13438 - BRAMBILLA FIGUEIREDO Endereço: R JOAO PACHECO DE LIMA 40-91A Bairro: CE…" at bounding box center [319, 150] width 638 height 300
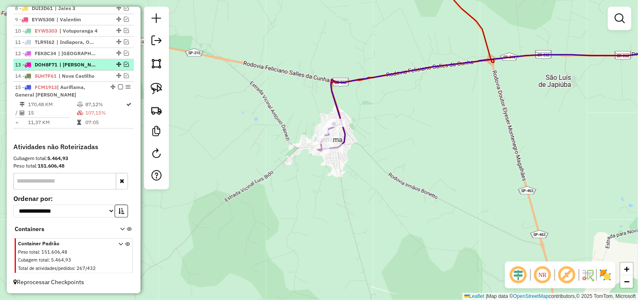
click at [124, 65] on em at bounding box center [126, 64] width 5 height 5
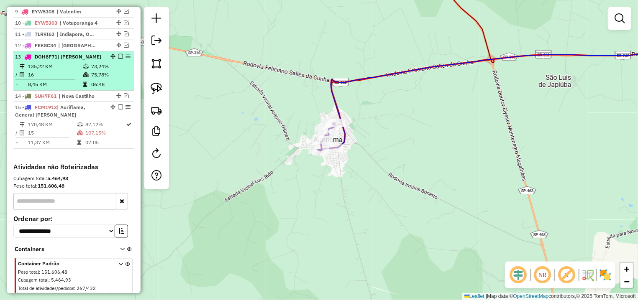
click at [118, 59] on em at bounding box center [120, 56] width 5 height 5
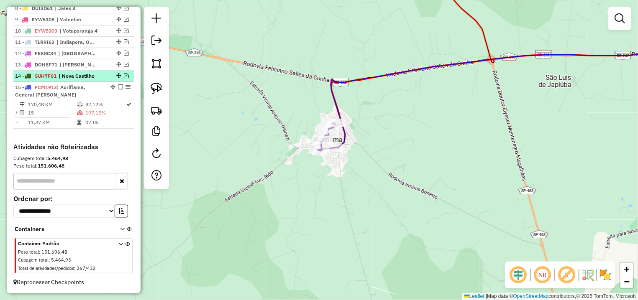
click at [124, 77] on em at bounding box center [126, 75] width 5 height 5
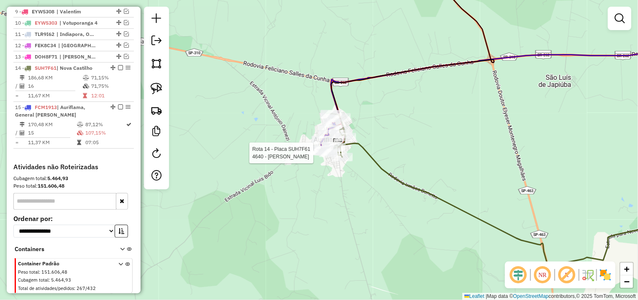
select select "**********"
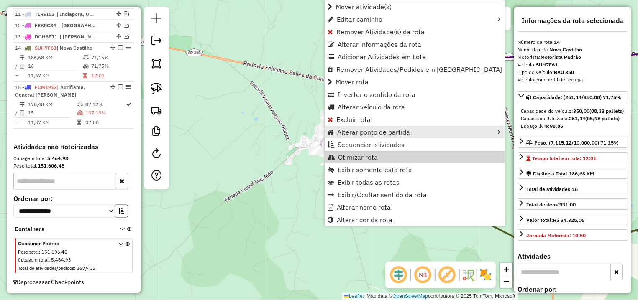
scroll to position [435, 0]
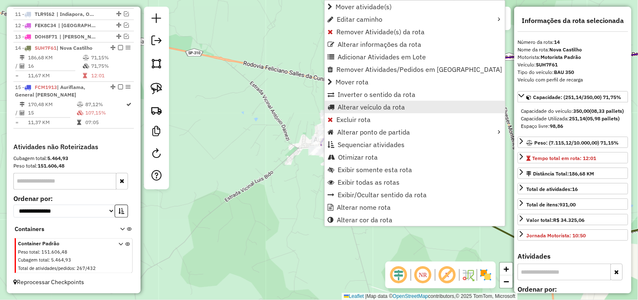
click at [364, 105] on span "Alterar veículo da rota" at bounding box center [371, 107] width 67 height 7
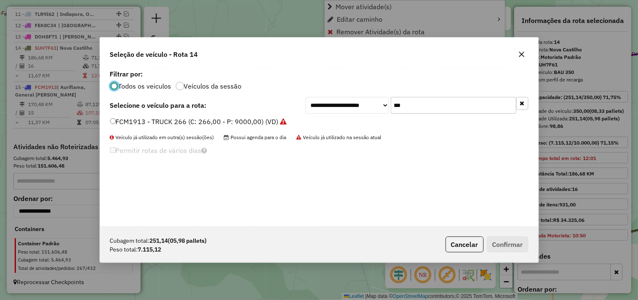
scroll to position [5, 3]
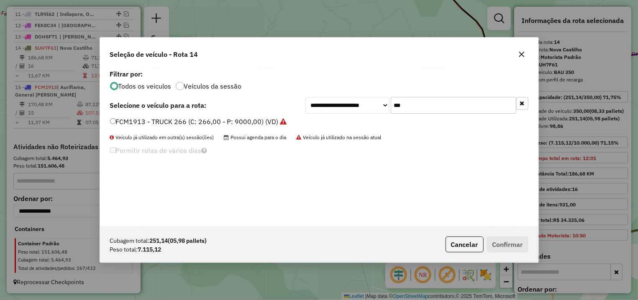
click at [185, 126] on label "FCM1913 - TRUCK 266 (C: 266,00 - P: 9000,00) (VD)" at bounding box center [198, 122] width 177 height 10
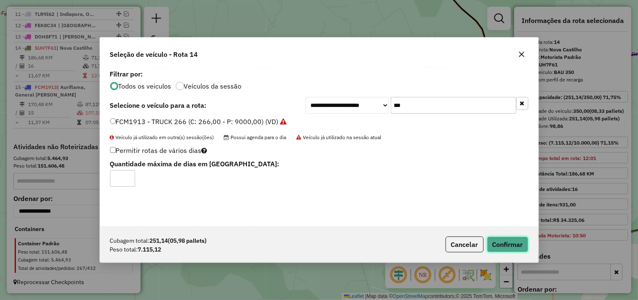
click at [493, 247] on button "Confirmar" at bounding box center [507, 245] width 41 height 16
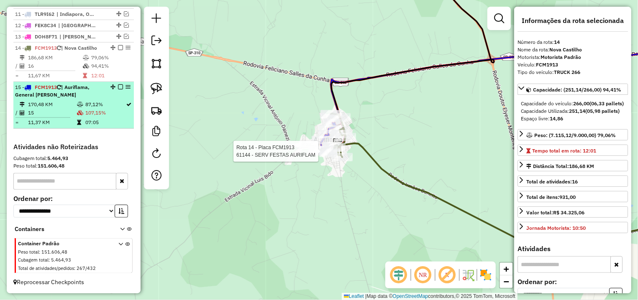
scroll to position [443, 0]
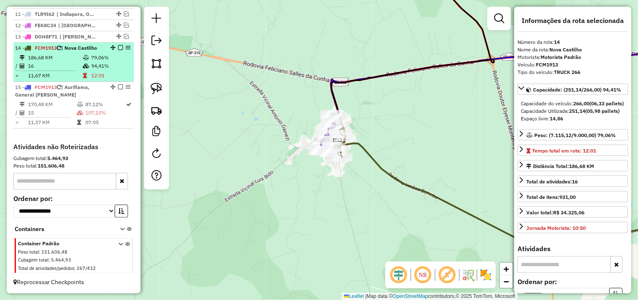
click at [118, 45] on em at bounding box center [120, 47] width 5 height 5
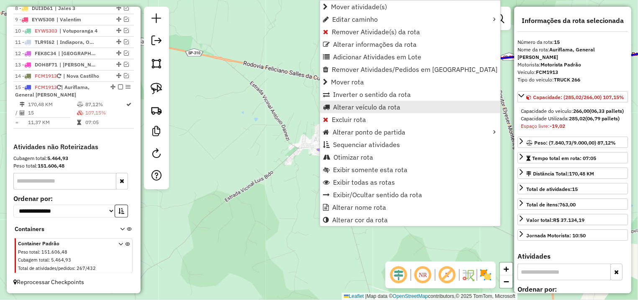
click at [366, 110] on span "Alterar veículo da rota" at bounding box center [366, 107] width 67 height 7
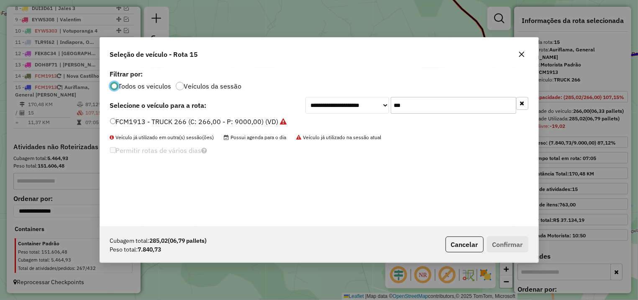
scroll to position [5, 3]
drag, startPoint x: 370, startPoint y: 105, endPoint x: 360, endPoint y: 107, distance: 9.8
click at [391, 107] on input "***" at bounding box center [454, 105] width 126 height 17
type input "***"
click at [210, 121] on label "SUH7F61 - BAU 350 (C: 350,00 - P: 10000,00) (VD)" at bounding box center [192, 122] width 164 height 10
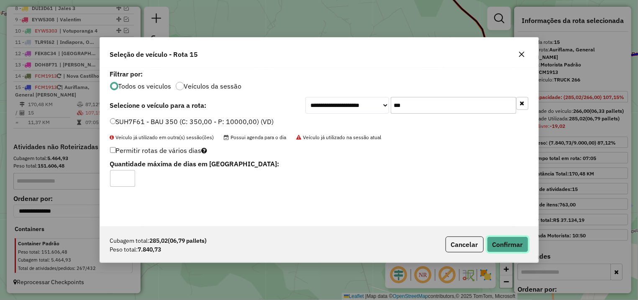
click at [495, 240] on button "Confirmar" at bounding box center [507, 245] width 41 height 16
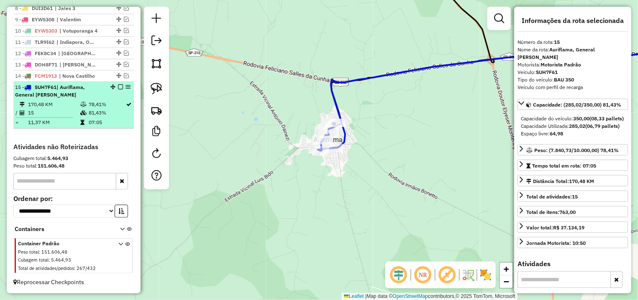
click at [118, 87] on em at bounding box center [120, 87] width 5 height 5
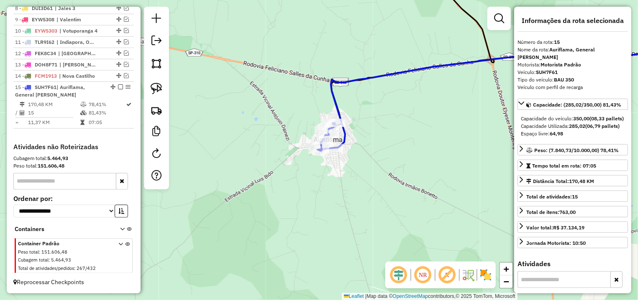
scroll to position [372, 0]
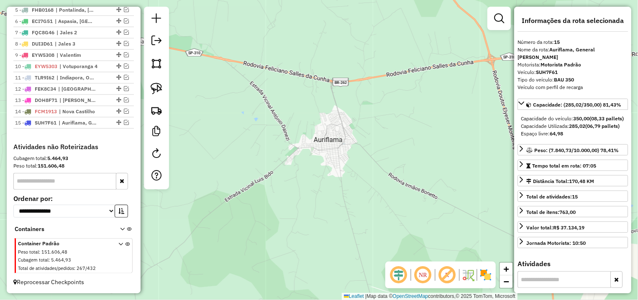
click at [258, 136] on div "Janela de atendimento Grade de atendimento Capacidade Transportadoras Veículos …" at bounding box center [319, 150] width 638 height 300
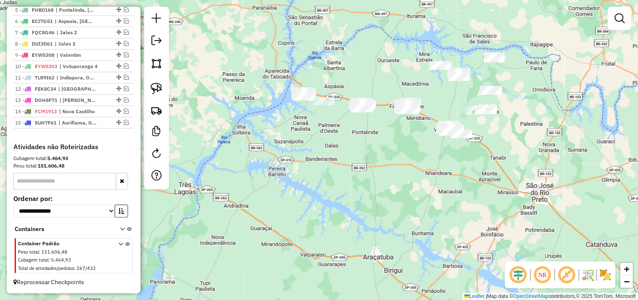
drag, startPoint x: 392, startPoint y: 151, endPoint x: 386, endPoint y: 170, distance: 19.4
click at [386, 170] on div "Janela de atendimento Grade de atendimento Capacidade Transportadoras Veículos …" at bounding box center [319, 150] width 638 height 300
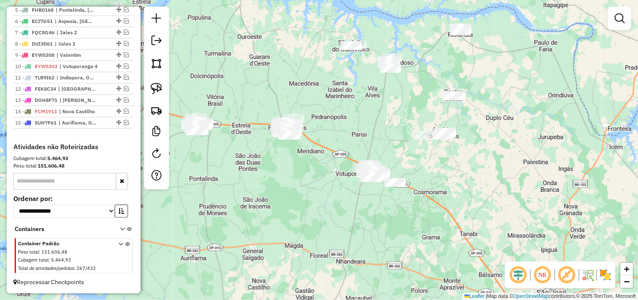
drag, startPoint x: 415, startPoint y: 151, endPoint x: 387, endPoint y: 120, distance: 42.1
click at [387, 120] on div "Janela de atendimento Grade de atendimento Capacidade Transportadoras Veículos …" at bounding box center [319, 150] width 638 height 300
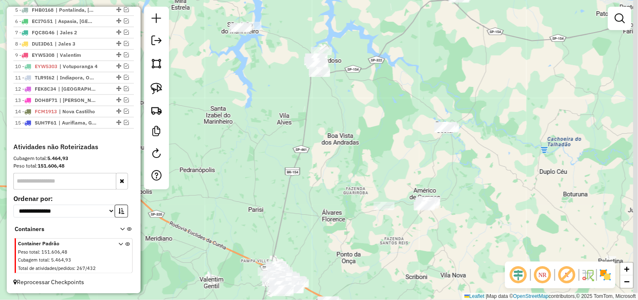
drag, startPoint x: 483, startPoint y: 125, endPoint x: 485, endPoint y: 43, distance: 82.0
click at [485, 43] on div "Janela de atendimento Grade de atendimento Capacidade Transportadoras Veículos …" at bounding box center [319, 150] width 638 height 300
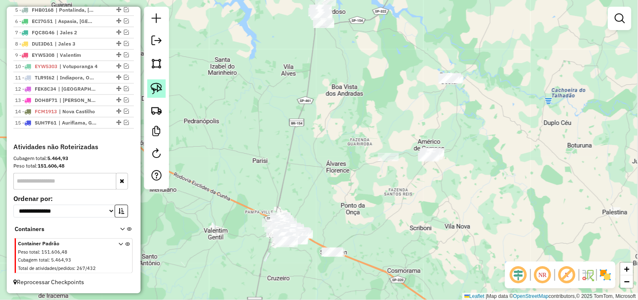
click at [155, 89] on img at bounding box center [157, 89] width 12 height 12
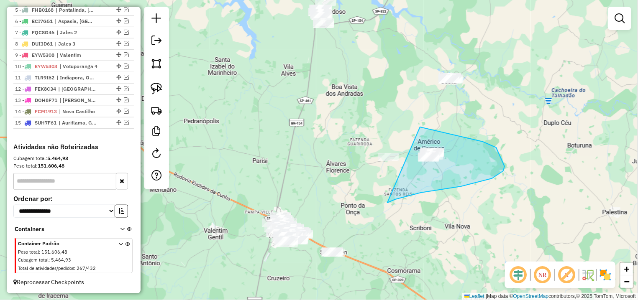
drag, startPoint x: 387, startPoint y: 203, endPoint x: 346, endPoint y: 156, distance: 62.5
click at [346, 156] on div "Janela de atendimento Grade de atendimento Capacidade Transportadoras Veículos …" at bounding box center [319, 150] width 638 height 300
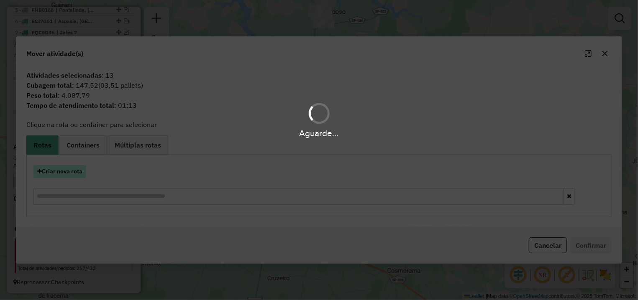
click at [48, 172] on button "Criar nova rota" at bounding box center [59, 171] width 53 height 13
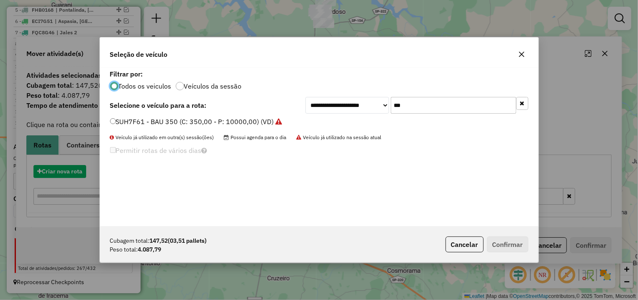
scroll to position [5, 3]
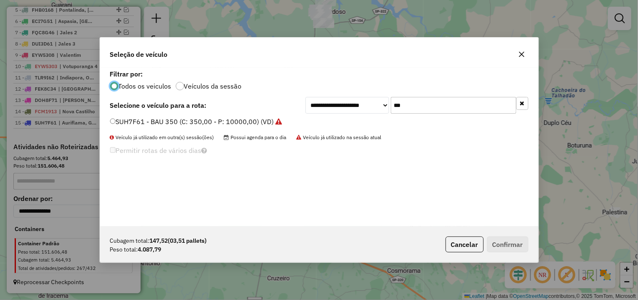
drag, startPoint x: 414, startPoint y: 106, endPoint x: 320, endPoint y: 106, distance: 93.7
click at [391, 106] on input "***" at bounding box center [454, 105] width 126 height 17
type input "**"
click at [187, 128] on div "BVT3J48 - TRUCK 504 (C: 504,00 - P: 13920,00) (VD)" at bounding box center [319, 125] width 428 height 17
click at [251, 120] on label "BVT3J48 - TRUCK 504 (C: 504,00 - P: 13920,00) (VD)" at bounding box center [195, 122] width 171 height 10
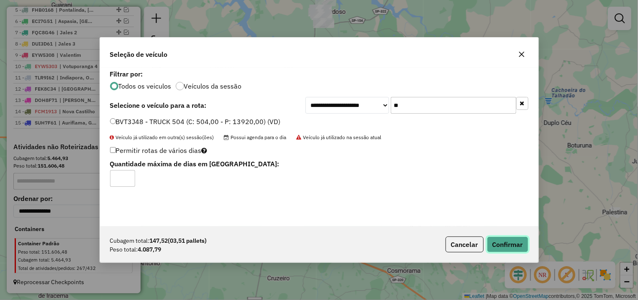
click at [512, 245] on button "Confirmar" at bounding box center [507, 245] width 41 height 16
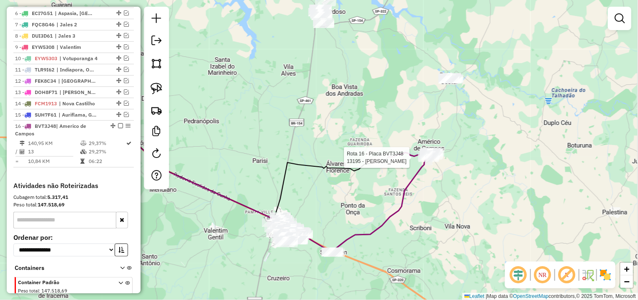
select select "**********"
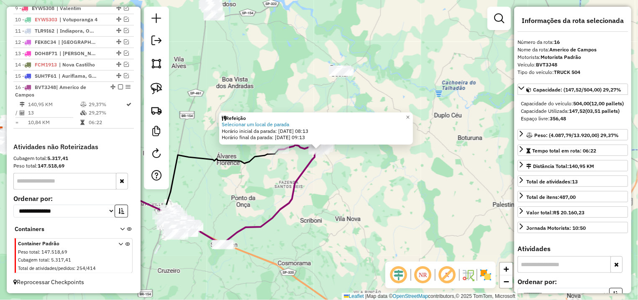
scroll to position [418, 0]
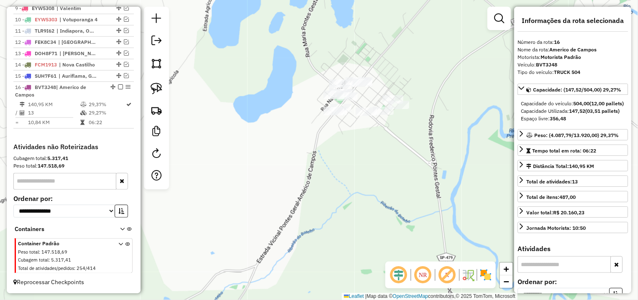
drag, startPoint x: 355, startPoint y: 51, endPoint x: 352, endPoint y: 62, distance: 11.3
click at [352, 62] on div "Refeição Selecionar um local de parada Horário inicial da parada: 19/08/2025 08…" at bounding box center [319, 150] width 638 height 300
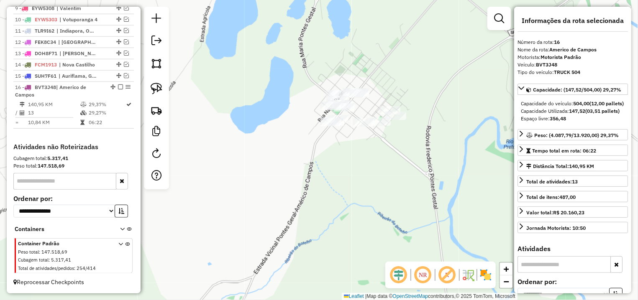
drag, startPoint x: 159, startPoint y: 91, endPoint x: 350, endPoint y: 88, distance: 191.2
click at [159, 90] on img at bounding box center [157, 89] width 12 height 12
drag, startPoint x: 361, startPoint y: 86, endPoint x: 431, endPoint y: 85, distance: 70.3
click at [431, 85] on div "Refeição Selecionar um local de parada Horário inicial da parada: 19/08/2025 08…" at bounding box center [319, 150] width 638 height 300
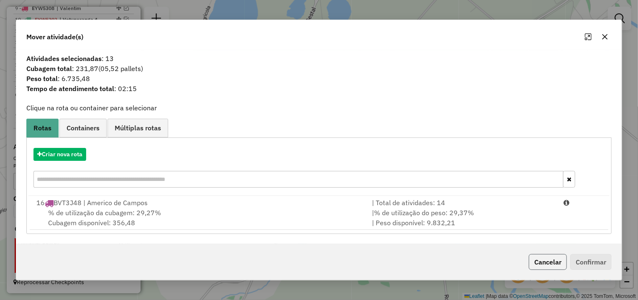
click at [556, 260] on button "Cancelar" at bounding box center [548, 262] width 38 height 16
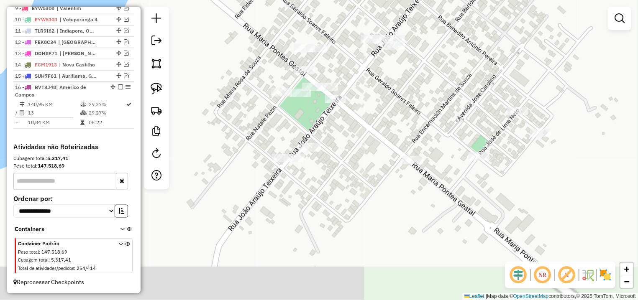
drag, startPoint x: 383, startPoint y: 141, endPoint x: 366, endPoint y: 52, distance: 91.2
click at [366, 52] on div "Janela de atendimento Grade de atendimento Capacidade Transportadoras Veículos …" at bounding box center [319, 150] width 638 height 300
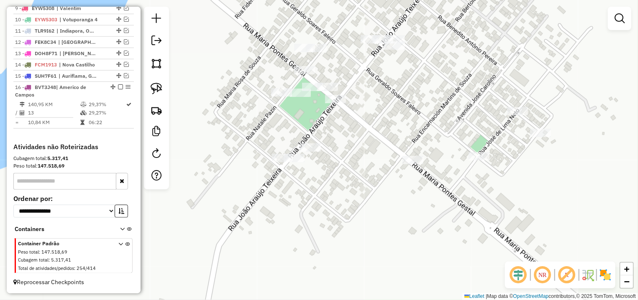
click at [157, 88] on img at bounding box center [157, 89] width 12 height 12
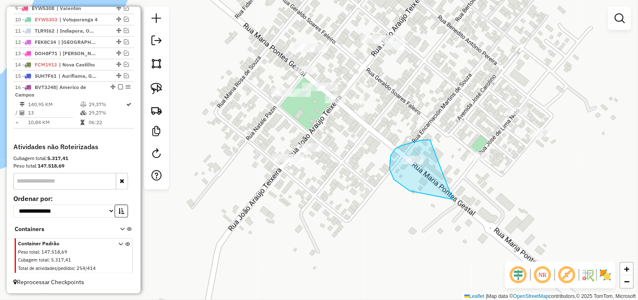
drag, startPoint x: 391, startPoint y: 156, endPoint x: 513, endPoint y: 124, distance: 126.1
click at [513, 124] on div "Janela de atendimento Grade de atendimento Capacidade Transportadoras Veículos …" at bounding box center [319, 150] width 638 height 300
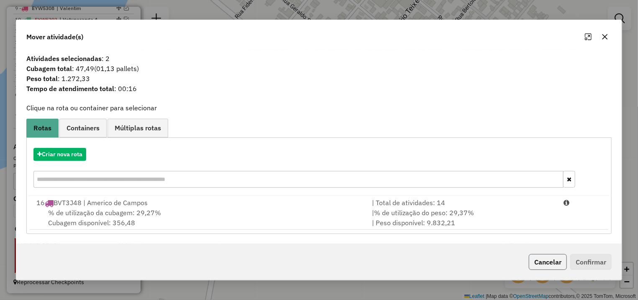
click at [549, 261] on button "Cancelar" at bounding box center [548, 262] width 38 height 16
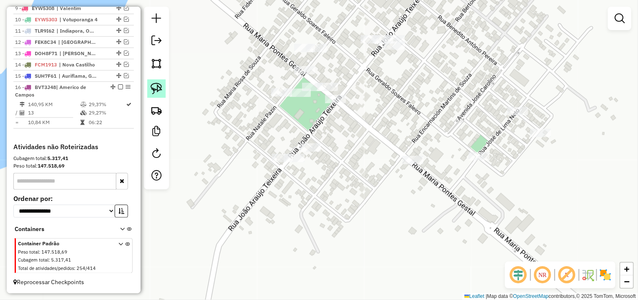
click at [159, 92] on img at bounding box center [157, 89] width 12 height 12
drag, startPoint x: 497, startPoint y: 117, endPoint x: 564, endPoint y: 103, distance: 69.2
click at [567, 128] on div "Janela de atendimento Grade de atendimento Capacidade Transportadoras Veículos …" at bounding box center [319, 150] width 638 height 300
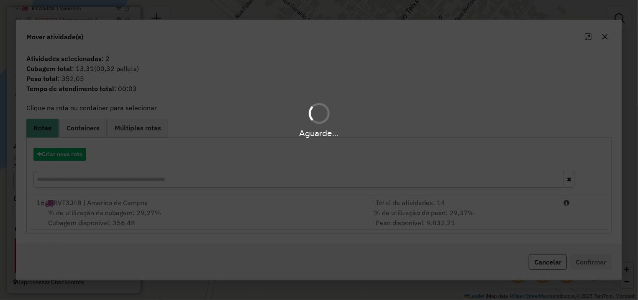
click at [558, 261] on div "Aguarde..." at bounding box center [319, 150] width 638 height 300
click at [551, 261] on div "Aguarde..." at bounding box center [319, 150] width 638 height 300
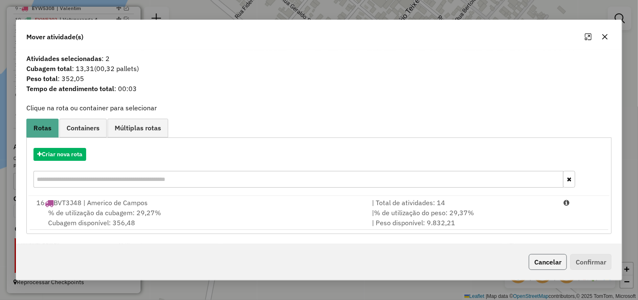
click at [546, 261] on button "Cancelar" at bounding box center [548, 262] width 38 height 16
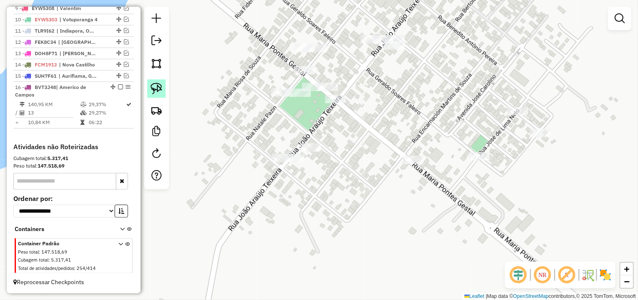
click at [155, 83] on img at bounding box center [157, 89] width 12 height 12
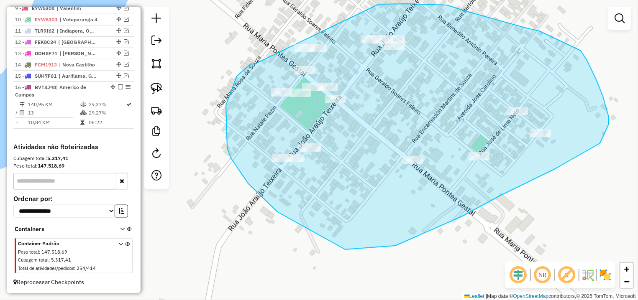
drag, startPoint x: 255, startPoint y: 64, endPoint x: 325, endPoint y: 17, distance: 84.8
click at [325, 17] on div "Janela de atendimento Grade de atendimento Capacidade Transportadoras Veículos …" at bounding box center [319, 150] width 638 height 300
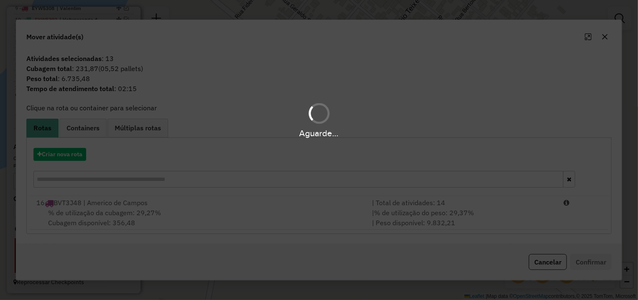
click at [62, 154] on div "Aguarde..." at bounding box center [319, 150] width 638 height 300
click at [70, 154] on button "Criar nova rota" at bounding box center [59, 154] width 53 height 13
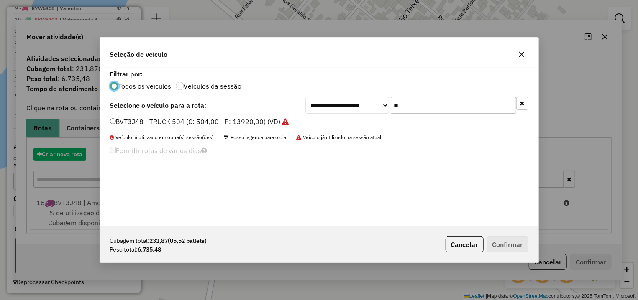
scroll to position [5, 3]
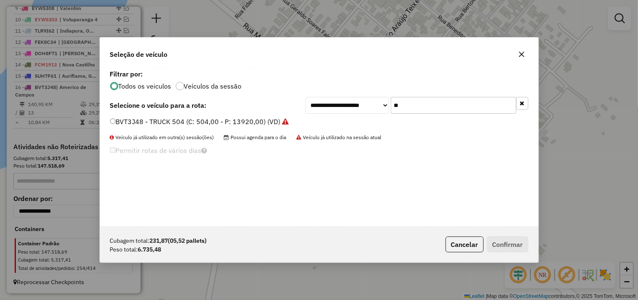
drag, startPoint x: 437, startPoint y: 102, endPoint x: 301, endPoint y: 104, distance: 136.0
click at [391, 104] on input "**" at bounding box center [454, 105] width 126 height 17
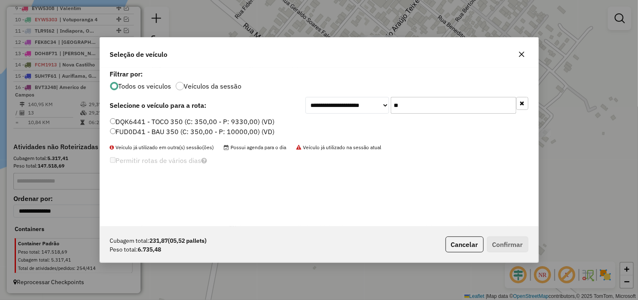
type input "**"
click at [149, 136] on label "FUD0D41 - BAU 350 (C: 350,00 - P: 10000,00) (VD)" at bounding box center [192, 132] width 165 height 10
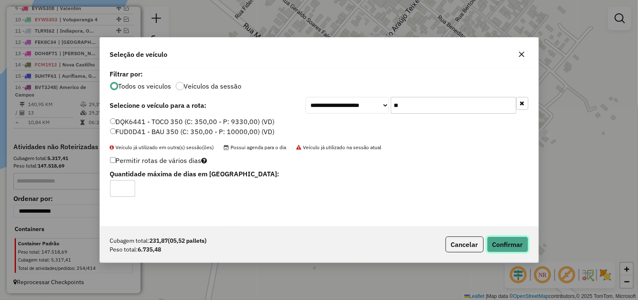
click at [497, 245] on button "Confirmar" at bounding box center [507, 245] width 41 height 16
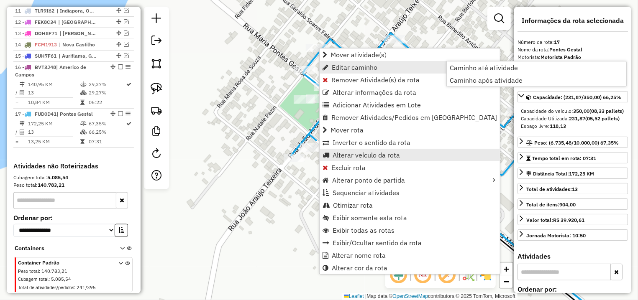
scroll to position [458, 0]
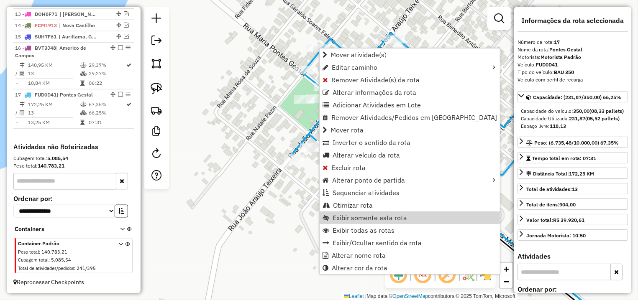
click at [595, 123] on div "Capacidade Utilizada: 231,87 (05,52 pallets)" at bounding box center [573, 119] width 104 height 8
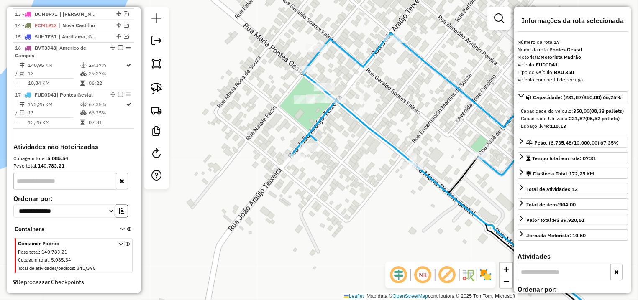
scroll to position [196, 0]
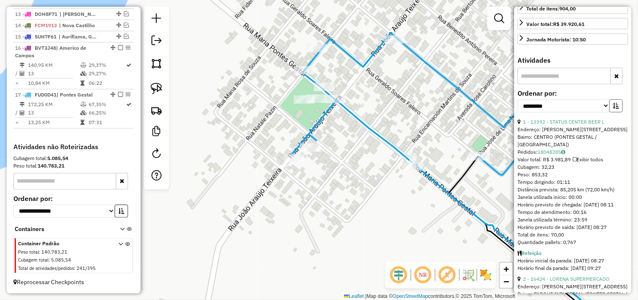
click at [613, 109] on icon "button" at bounding box center [616, 106] width 6 height 6
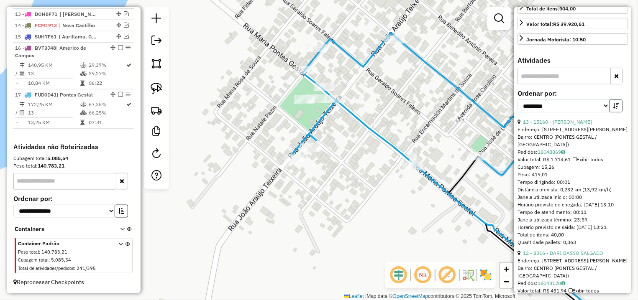
click at [613, 109] on icon "button" at bounding box center [616, 106] width 6 height 6
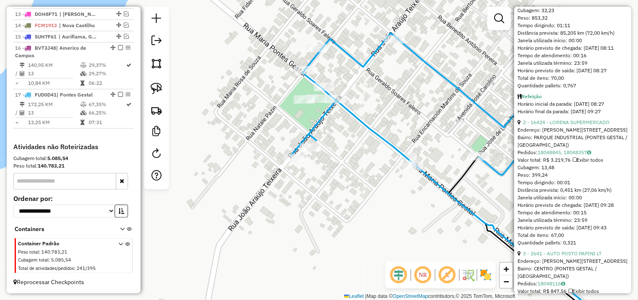
scroll to position [314, 0]
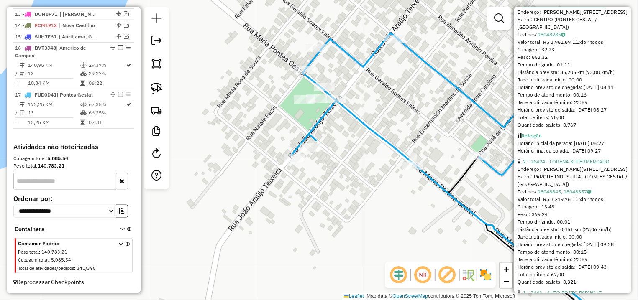
click at [579, 8] on link "1 - 13392 - STATUS CENTER BEER L" at bounding box center [564, 4] width 82 height 6
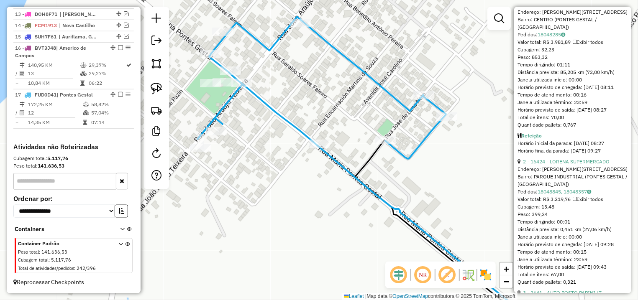
scroll to position [431, 0]
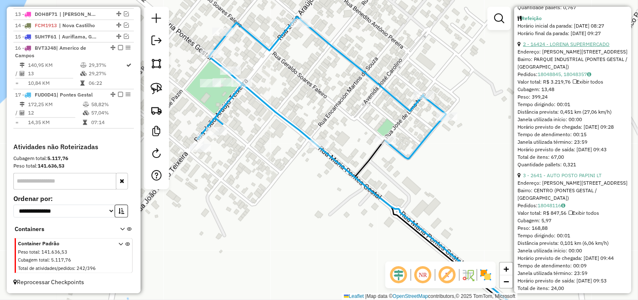
click at [576, 47] on link "2 - 16424 - LORENA SUPERMERCADO" at bounding box center [566, 44] width 87 height 6
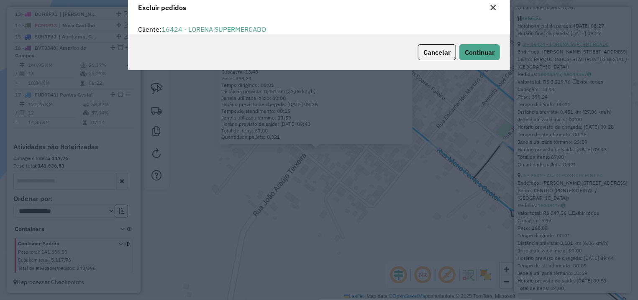
scroll to position [5, 3]
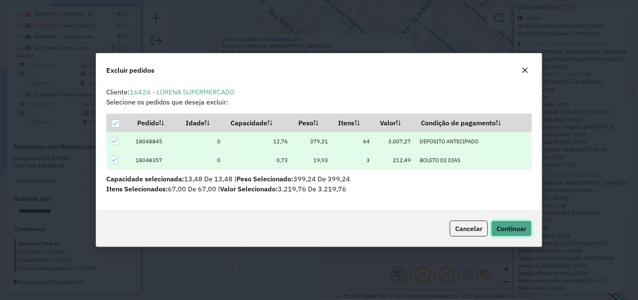
click at [503, 222] on button "Continuar" at bounding box center [511, 229] width 41 height 16
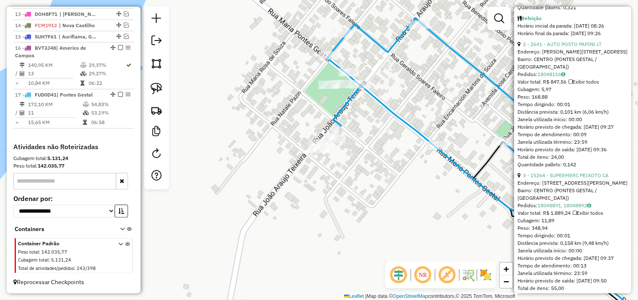
scroll to position [274, 0]
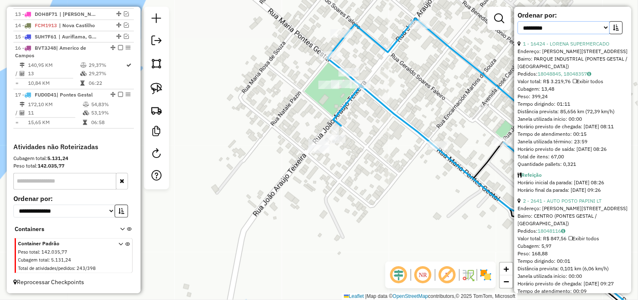
click at [518, 21] on select "**********" at bounding box center [564, 27] width 92 height 13
select select "*********"
click option "****" at bounding box center [0, 0] width 0 height 0
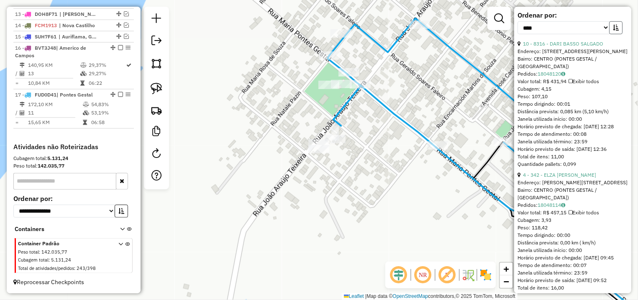
click at [613, 31] on icon "button" at bounding box center [616, 28] width 6 height 6
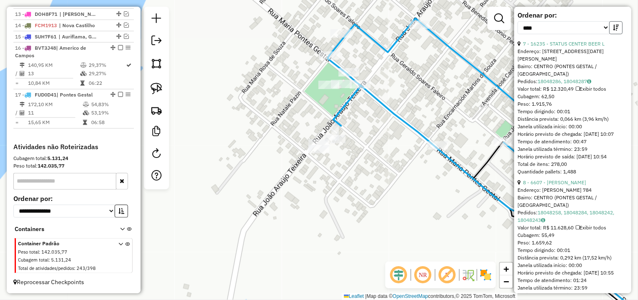
click at [613, 31] on icon "button" at bounding box center [616, 28] width 6 height 6
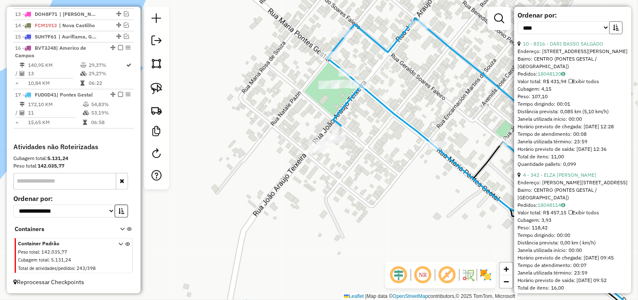
click at [613, 31] on icon "button" at bounding box center [616, 28] width 6 height 6
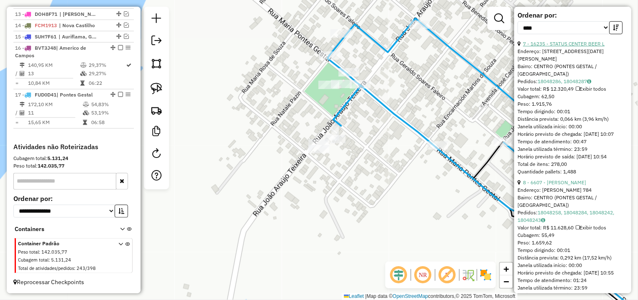
click at [589, 47] on link "7 - 16235 - STATUS CENTER BEER L" at bounding box center [564, 44] width 82 height 6
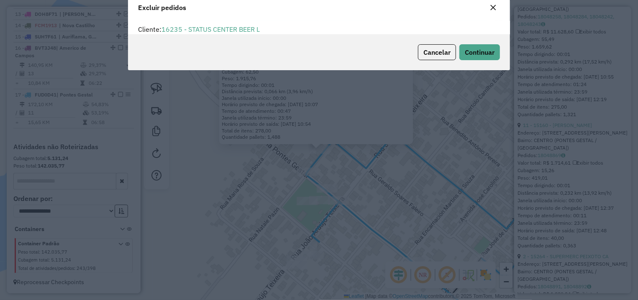
scroll to position [0, 0]
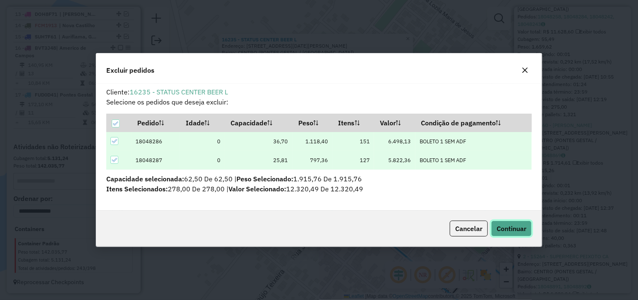
click at [523, 233] on button "Continuar" at bounding box center [511, 229] width 41 height 16
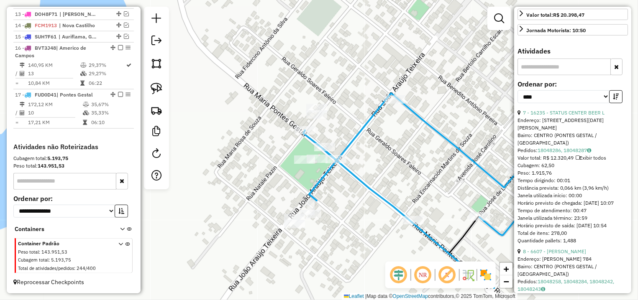
drag, startPoint x: 349, startPoint y: 251, endPoint x: 322, endPoint y: 212, distance: 48.4
click at [348, 208] on div "Janela de atendimento Grade de atendimento Capacidade Transportadoras Veículos …" at bounding box center [319, 150] width 638 height 300
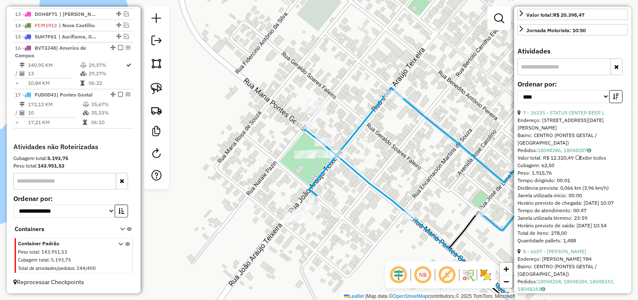
drag, startPoint x: 156, startPoint y: 85, endPoint x: 292, endPoint y: 151, distance: 151.9
click at [156, 85] on img at bounding box center [157, 89] width 12 height 12
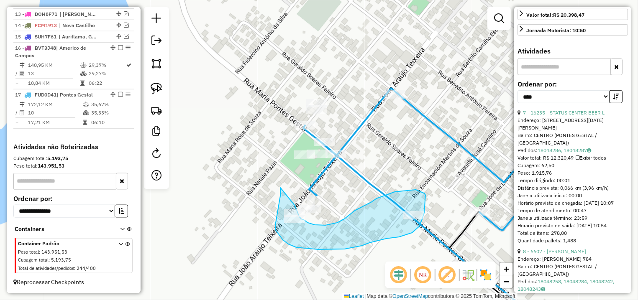
drag, startPoint x: 281, startPoint y: 192, endPoint x: 291, endPoint y: 203, distance: 15.1
click at [291, 203] on div "Janela de atendimento Grade de atendimento Capacidade Transportadoras Veículos …" at bounding box center [319, 150] width 638 height 300
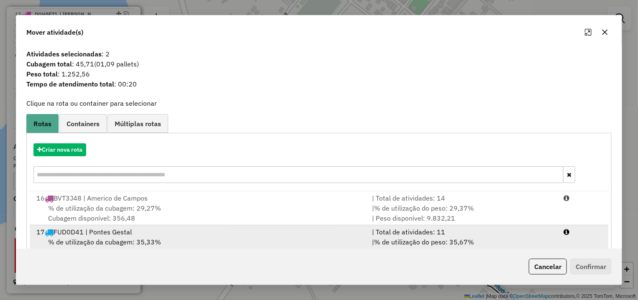
click at [559, 236] on div at bounding box center [583, 232] width 48 height 10
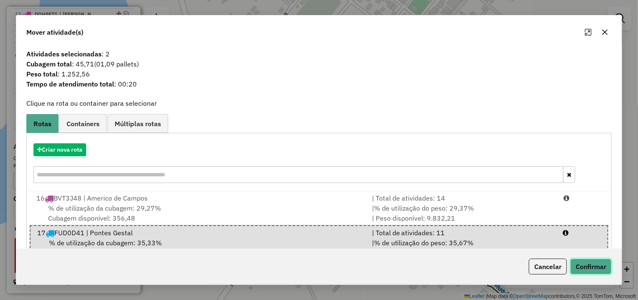
click at [590, 263] on button "Confirmar" at bounding box center [590, 267] width 41 height 16
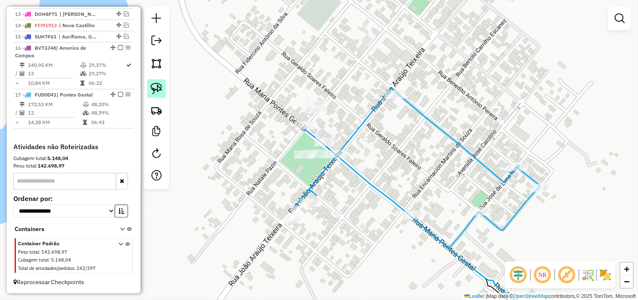
drag, startPoint x: 164, startPoint y: 81, endPoint x: 159, endPoint y: 87, distance: 7.7
click at [163, 82] on div at bounding box center [156, 98] width 25 height 183
click at [159, 87] on img at bounding box center [157, 89] width 12 height 12
drag, startPoint x: 302, startPoint y: 84, endPoint x: 336, endPoint y: 91, distance: 35.1
click at [336, 91] on div "Janela de atendimento Grade de atendimento Capacidade Transportadoras Veículos …" at bounding box center [319, 150] width 638 height 300
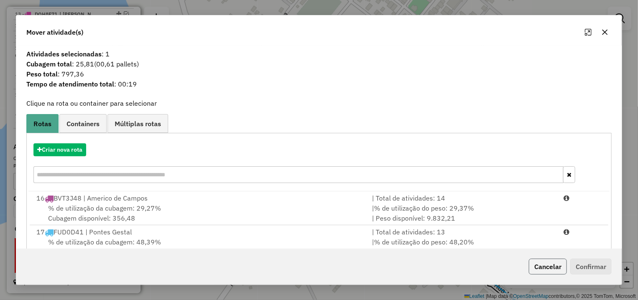
click at [554, 272] on button "Cancelar" at bounding box center [548, 267] width 38 height 16
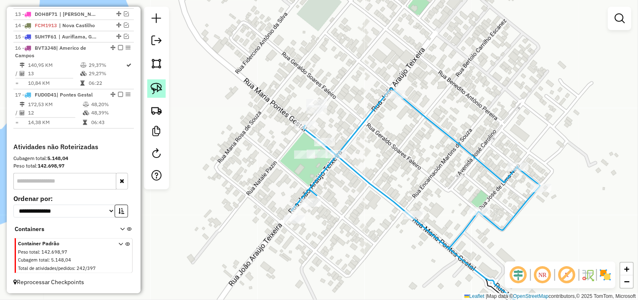
click at [159, 87] on img at bounding box center [157, 89] width 12 height 12
drag, startPoint x: 337, startPoint y: 96, endPoint x: 349, endPoint y: 109, distance: 17.8
click at [349, 109] on div "Janela de atendimento Grade de atendimento Capacidade Transportadoras Veículos …" at bounding box center [319, 150] width 638 height 300
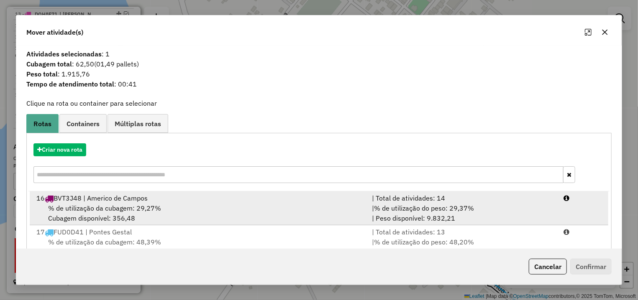
click at [556, 220] on li "16 BVT3J48 | Americo de Campos | Total de atividades: 14 % de utilização da cub…" at bounding box center [319, 209] width 579 height 34
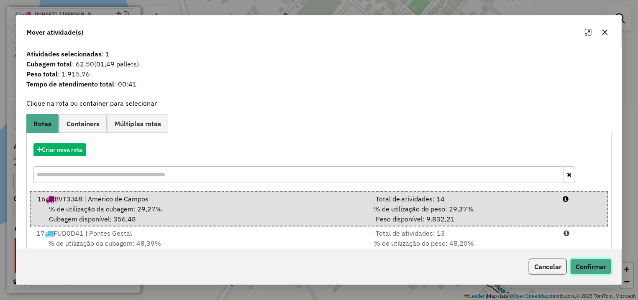
click at [592, 272] on button "Confirmar" at bounding box center [590, 267] width 41 height 16
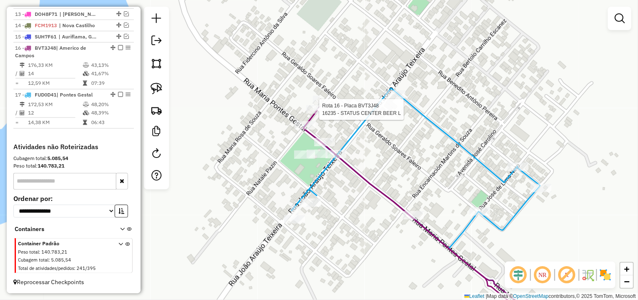
select select "*********"
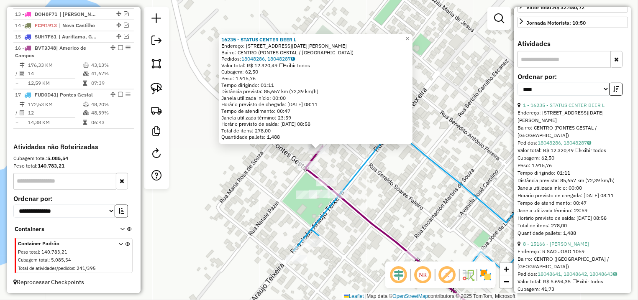
scroll to position [0, 0]
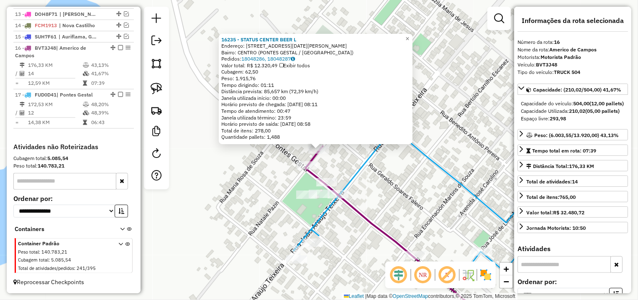
click at [406, 194] on div "16235 - STATUS CENTER BEER L Endereço: R NATALE PAZIN 701 Bairro: CENTRO (PONTE…" at bounding box center [319, 150] width 638 height 300
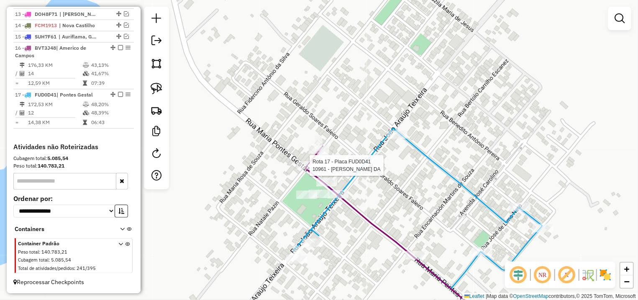
select select "*********"
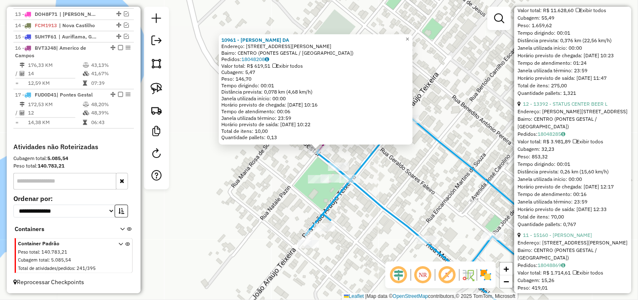
scroll to position [392, 0]
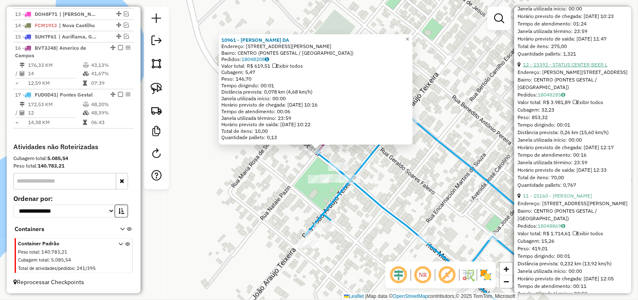
click at [584, 68] on link "12 - 13392 - STATUS CENTER BEER L" at bounding box center [565, 65] width 85 height 6
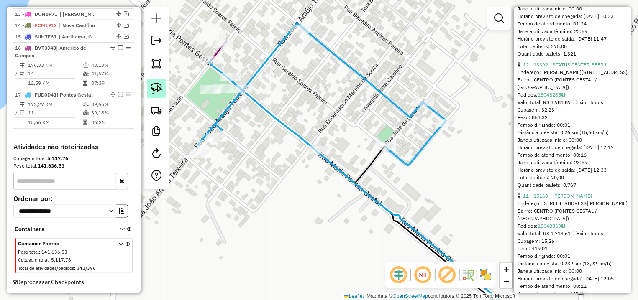
click at [153, 91] on img at bounding box center [157, 89] width 12 height 12
drag, startPoint x: 316, startPoint y: 128, endPoint x: 338, endPoint y: 142, distance: 26.0
click at [338, 142] on div "Janela de atendimento Grade de atendimento Capacidade Transportadoras Veículos …" at bounding box center [319, 150] width 638 height 300
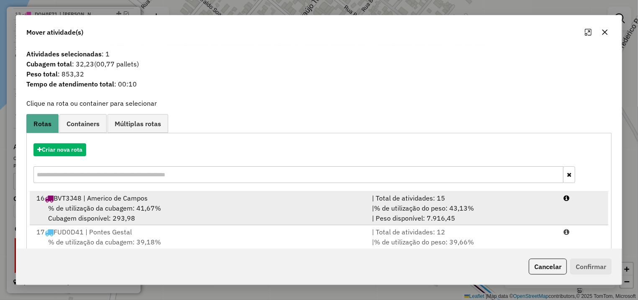
click at [566, 213] on li "16 BVT3J48 | Americo de Campos | Total de atividades: 15 % de utilização da cub…" at bounding box center [319, 209] width 579 height 34
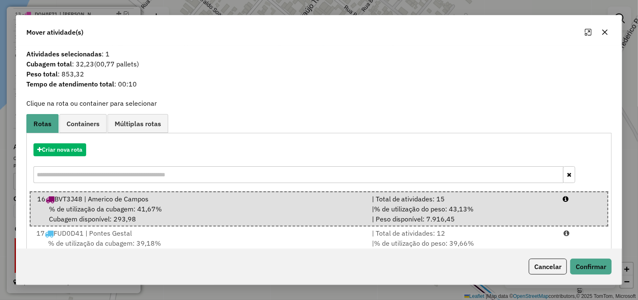
click at [581, 256] on div "Cancelar Confirmar" at bounding box center [318, 267] width 605 height 36
drag, startPoint x: 582, startPoint y: 264, endPoint x: 564, endPoint y: 259, distance: 19.0
click at [582, 264] on button "Confirmar" at bounding box center [590, 267] width 41 height 16
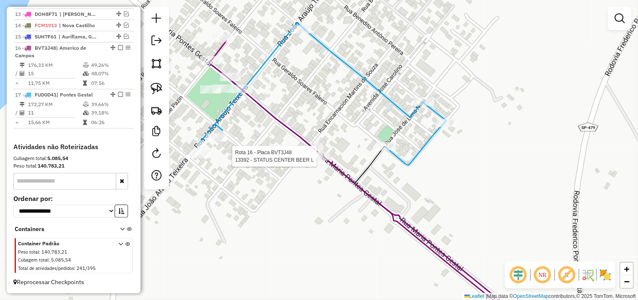
select select "*********"
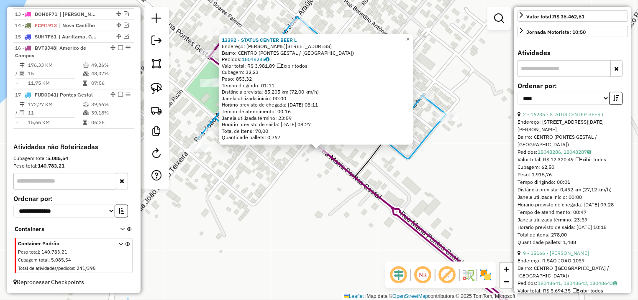
scroll to position [0, 0]
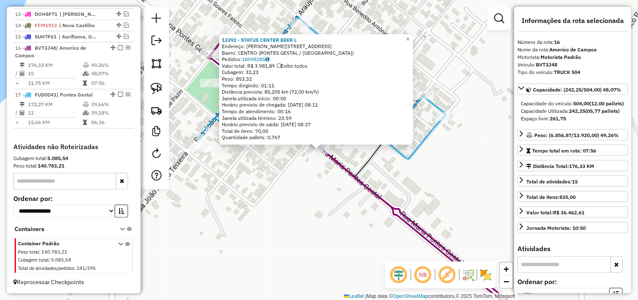
click at [270, 189] on div "13392 - STATUS CENTER BEER L Endereço: R MARIA PONTES GESTAL 170 Bairro: CENTRO…" at bounding box center [319, 150] width 638 height 300
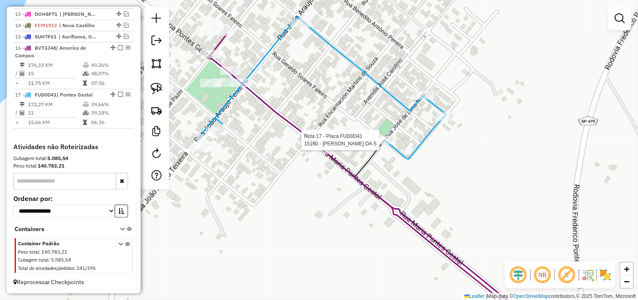
select select "*********"
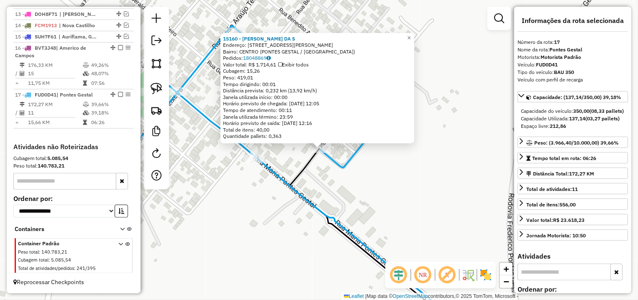
drag, startPoint x: 198, startPoint y: 182, endPoint x: 284, endPoint y: 164, distance: 88.4
click at [292, 172] on div "15160 - DAYANE CRISTINA DA S Endereço: R MANOEL JOSE DE LIMA 415 Bairro: CENTRO…" at bounding box center [319, 150] width 638 height 300
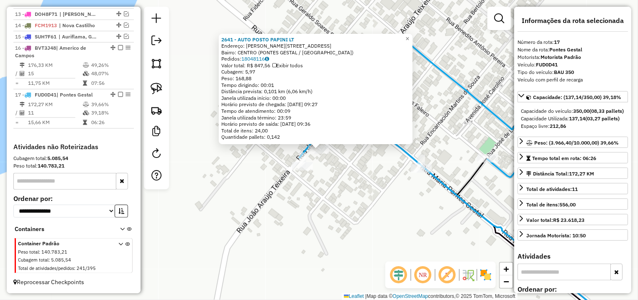
click at [355, 188] on div "2641 - AUTO POSTO PAPINI LT Endereço: R LAURO MOREIRA DOS SANTOS 400 Bairro: CE…" at bounding box center [319, 150] width 638 height 300
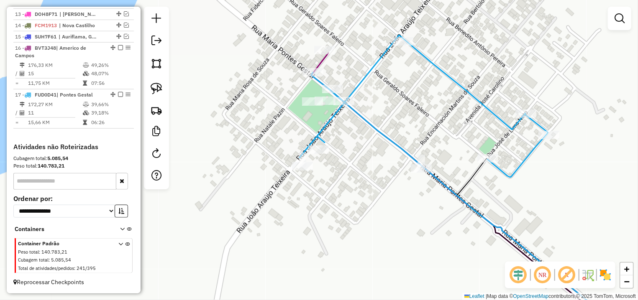
select select "*********"
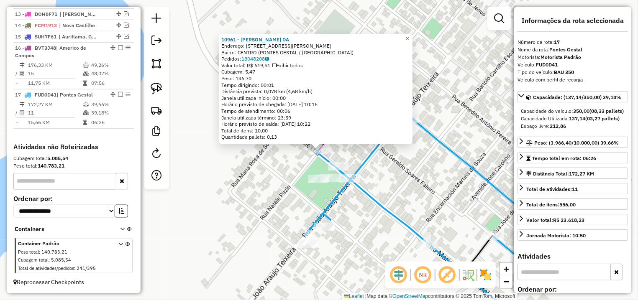
click at [375, 152] on icon at bounding box center [429, 184] width 249 height 142
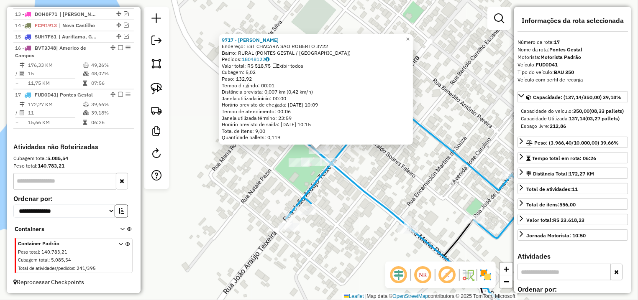
click at [368, 161] on div "9717 - ALESSANDRA MARIA DIA Endereço: EST CHACARA SAO ROBERTO 3722 Bairro: RURA…" at bounding box center [319, 150] width 638 height 300
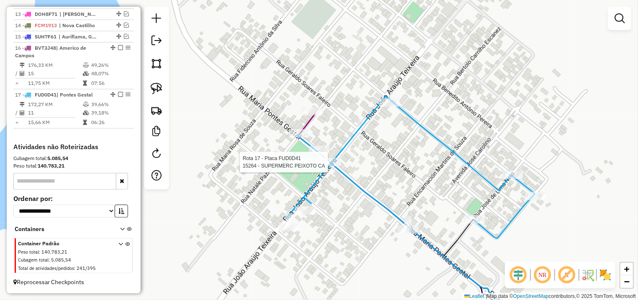
select select "*********"
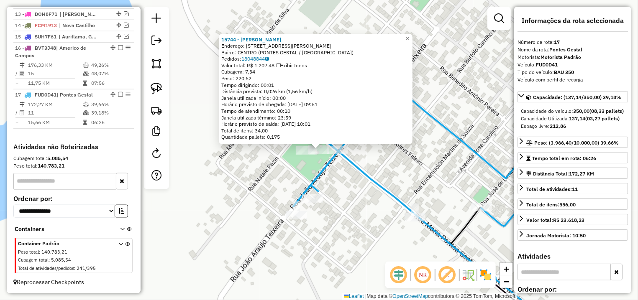
click at [305, 164] on div "Rota 17 - Placa FUD0D41 342 - ELZA MARA BENEDITA B 15744 - VALERIA DE SOUZA BER…" at bounding box center [319, 150] width 638 height 300
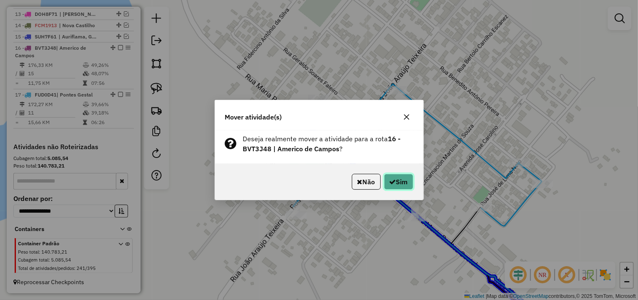
click at [384, 187] on button "Sim" at bounding box center [398, 182] width 29 height 16
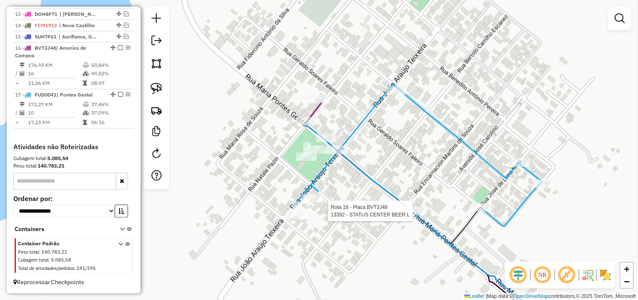
select select "*********"
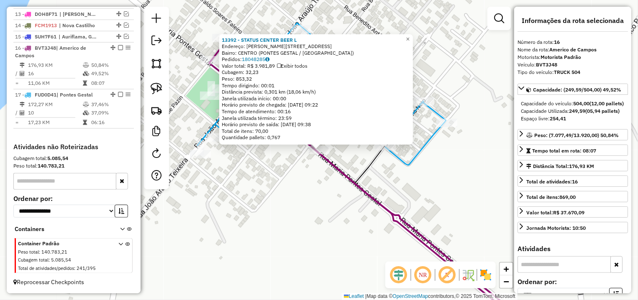
click at [304, 205] on div "13392 - STATUS CENTER BEER L Endereço: R MARIA PONTES GESTAL 170 Bairro: CENTRO…" at bounding box center [319, 150] width 638 height 300
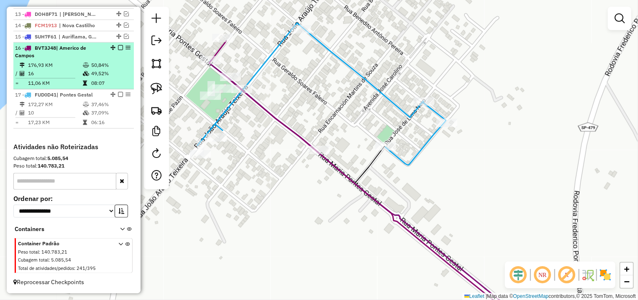
click at [118, 49] on em at bounding box center [120, 47] width 5 height 5
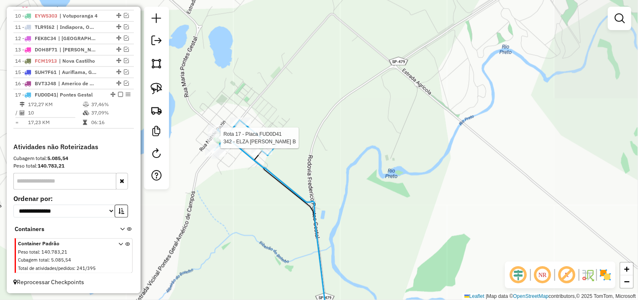
select select "*********"
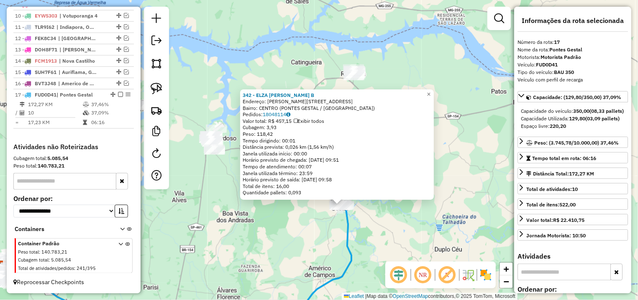
click at [270, 211] on div "342 - ELZA MARA BENEDITA B Endereço: R MARIA PONTES GESTAL 478 Bairro: CENTRO (…" at bounding box center [319, 150] width 638 height 300
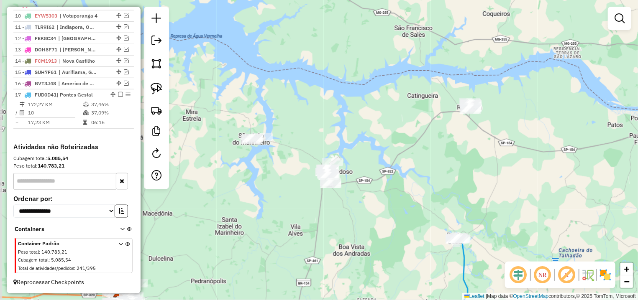
drag, startPoint x: 251, startPoint y: 136, endPoint x: 364, endPoint y: 169, distance: 117.9
click at [364, 169] on div "Janela de atendimento Grade de atendimento Capacidade Transportadoras Veículos …" at bounding box center [319, 150] width 638 height 300
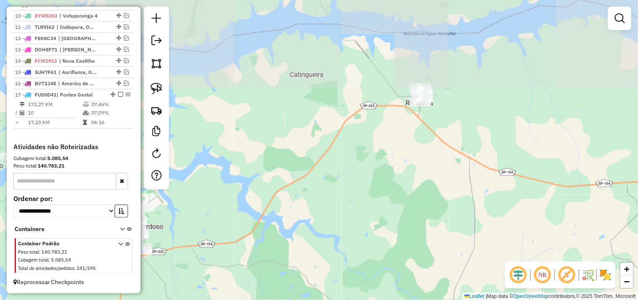
drag, startPoint x: 433, startPoint y: 201, endPoint x: 425, endPoint y: 95, distance: 106.9
click at [428, 72] on div "Janela de atendimento Grade de atendimento Capacidade Transportadoras Veículos …" at bounding box center [319, 150] width 638 height 300
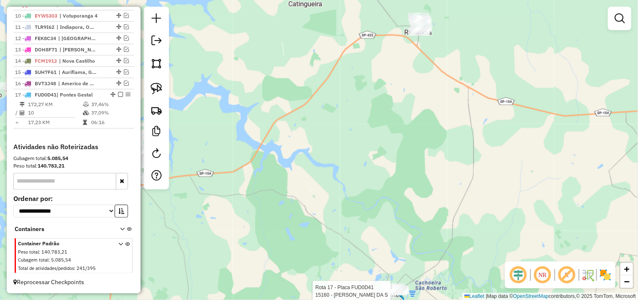
select select "*********"
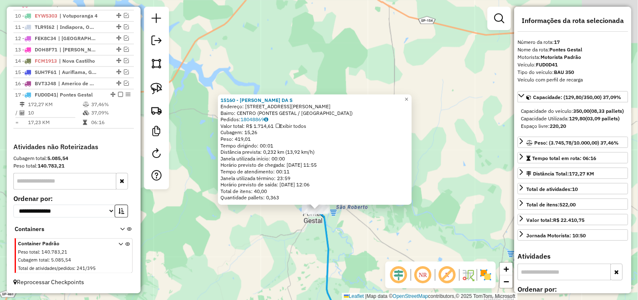
drag, startPoint x: 423, startPoint y: 230, endPoint x: 395, endPoint y: 161, distance: 73.7
click at [421, 242] on div "15160 - DAYANE CRISTINA DA S Endereço: R MANOEL JOSE DE LIMA 415 Bairro: CENTRO…" at bounding box center [319, 150] width 638 height 300
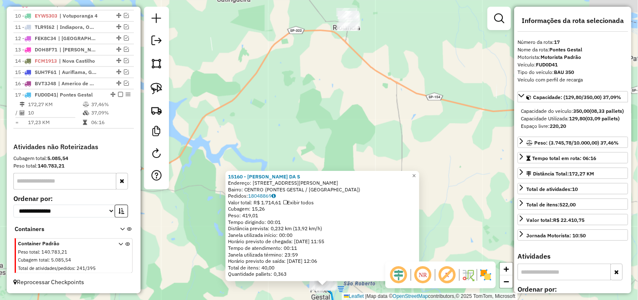
drag, startPoint x: 404, startPoint y: 128, endPoint x: 395, endPoint y: 177, distance: 50.2
click at [396, 177] on div "15160 - DAYANE CRISTINA DA S Endereço: R MANOEL JOSE DE LIMA 415 Bairro: CENTRO…" at bounding box center [319, 150] width 638 height 300
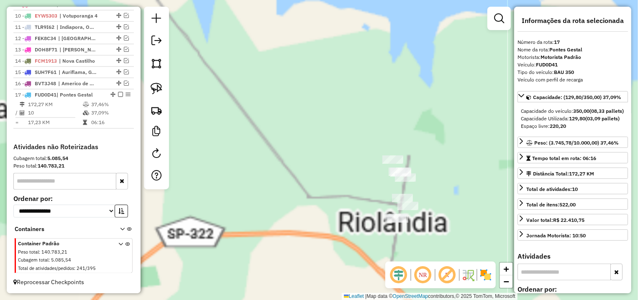
click at [154, 86] on img at bounding box center [157, 89] width 12 height 12
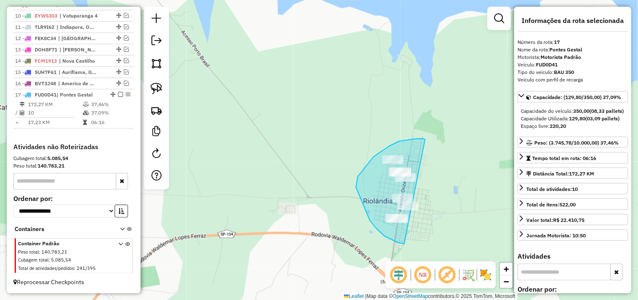
drag, startPoint x: 425, startPoint y: 140, endPoint x: 429, endPoint y: 224, distance: 84.2
click at [429, 224] on div "15160 - DAYANE CRISTINA DA S Endereço: R MANOEL JOSE DE LIMA 415 Bairro: CENTRO…" at bounding box center [319, 150] width 638 height 300
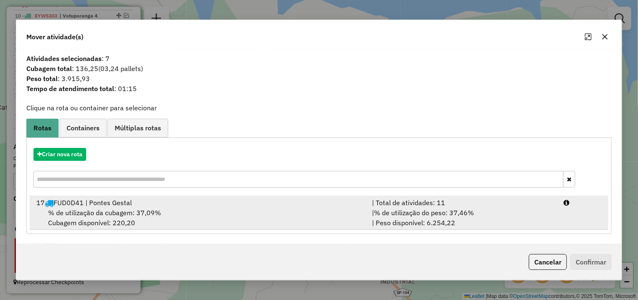
click at [521, 225] on div "| % de utilização do peso: 37,46% | Peso disponível: 6.254,22" at bounding box center [463, 218] width 192 height 20
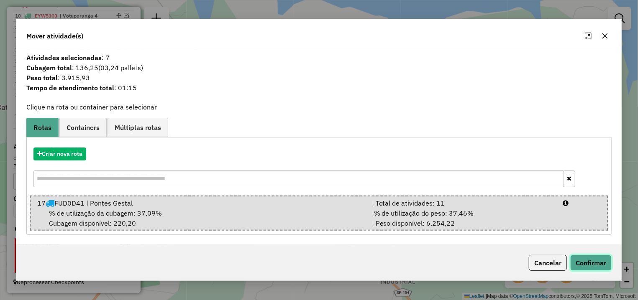
click at [581, 257] on button "Confirmar" at bounding box center [590, 263] width 41 height 16
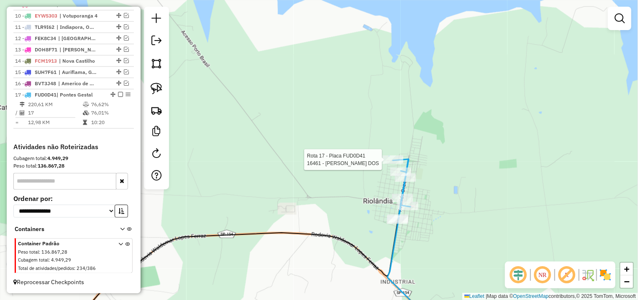
select select "*********"
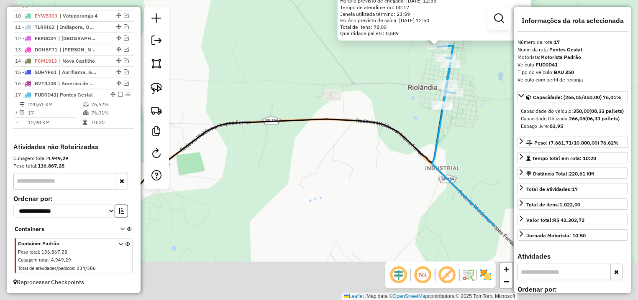
drag, startPoint x: 278, startPoint y: 213, endPoint x: 426, endPoint y: 88, distance: 193.3
click at [425, 88] on div "16461 - DOMINGAS SOARES DOS Endereço: R ESPIRITO SANTO 870 Bairro: JARDIM BRASI…" at bounding box center [319, 150] width 638 height 300
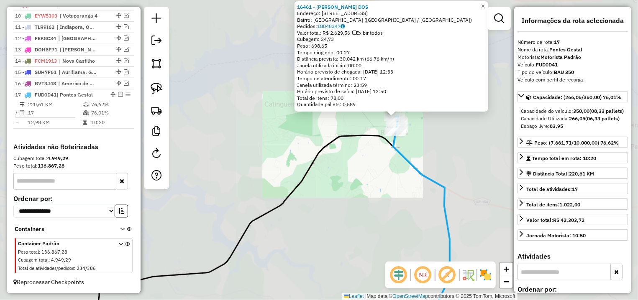
drag, startPoint x: 315, startPoint y: 189, endPoint x: 476, endPoint y: 135, distance: 169.9
click at [476, 135] on div "16461 - DOMINGAS SOARES DOS Endereço: R ESPIRITO SANTO 870 Bairro: JARDIM BRASI…" at bounding box center [319, 150] width 638 height 300
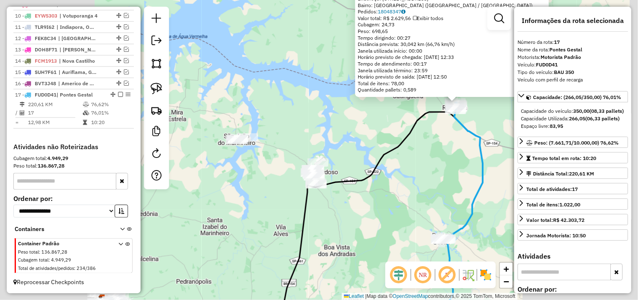
click at [354, 120] on div "16461 - DOMINGAS SOARES DOS Endereço: R ESPIRITO SANTO 870 Bairro: JARDIM BRASI…" at bounding box center [319, 150] width 638 height 300
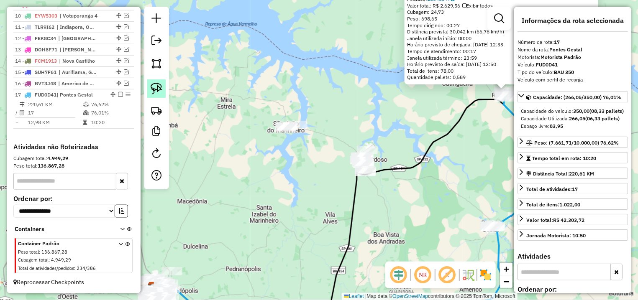
drag, startPoint x: 153, startPoint y: 89, endPoint x: 164, endPoint y: 90, distance: 10.9
click at [154, 89] on img at bounding box center [157, 89] width 12 height 12
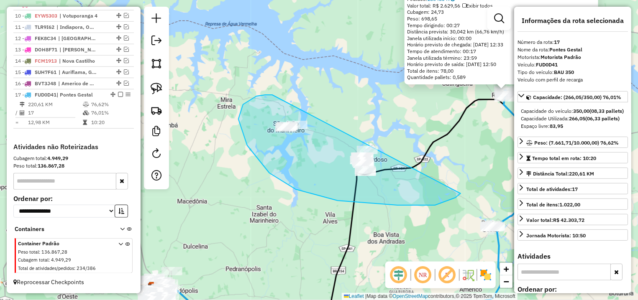
drag, startPoint x: 256, startPoint y: 96, endPoint x: 424, endPoint y: 131, distance: 171.2
click at [424, 131] on div "16461 - DOMINGAS SOARES DOS Endereço: R ESPIRITO SANTO 870 Bairro: JARDIM BRASI…" at bounding box center [319, 150] width 638 height 300
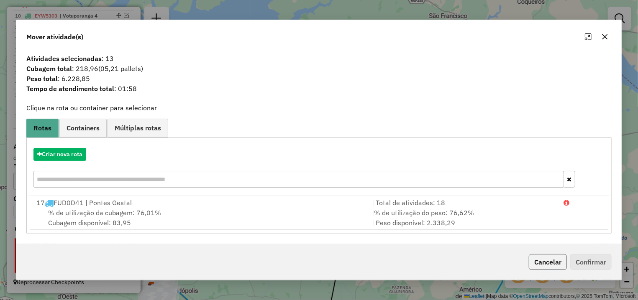
click at [541, 258] on button "Cancelar" at bounding box center [548, 262] width 38 height 16
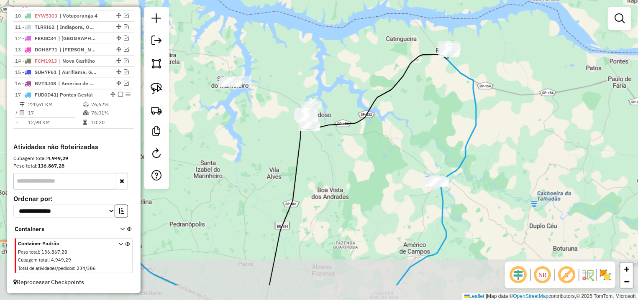
drag, startPoint x: 465, startPoint y: 197, endPoint x: 405, endPoint y: 149, distance: 77.0
click at [412, 155] on div "Janela de atendimento Grade de atendimento Capacidade Transportadoras Veículos …" at bounding box center [319, 150] width 638 height 300
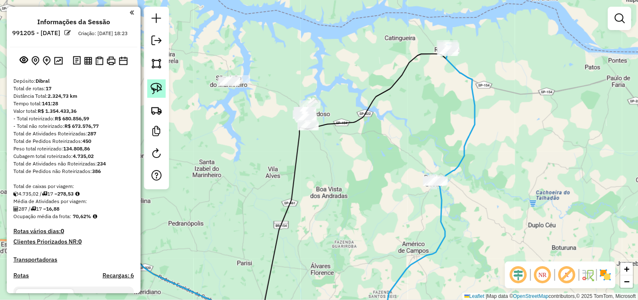
click at [159, 87] on img at bounding box center [157, 89] width 12 height 12
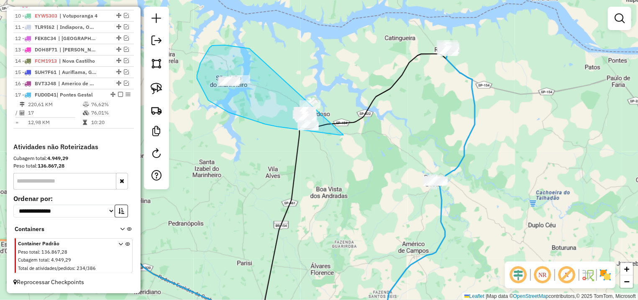
drag, startPoint x: 212, startPoint y: 46, endPoint x: 352, endPoint y: 84, distance: 145.2
click at [352, 84] on div "Janela de atendimento Grade de atendimento Capacidade Transportadoras Veículos …" at bounding box center [319, 150] width 638 height 300
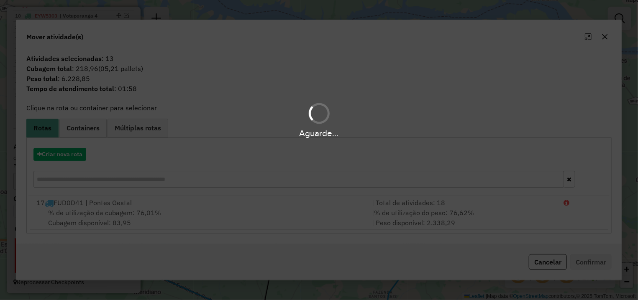
click at [69, 154] on hb-app "Aguarde... Pop-up bloqueado! Seu navegador bloqueou automáticamente a abertura …" at bounding box center [319, 150] width 638 height 300
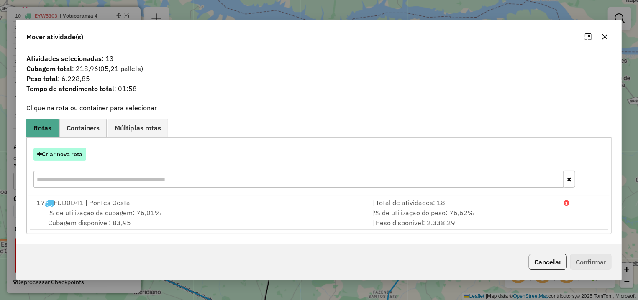
click at [68, 158] on button "Criar nova rota" at bounding box center [59, 154] width 53 height 13
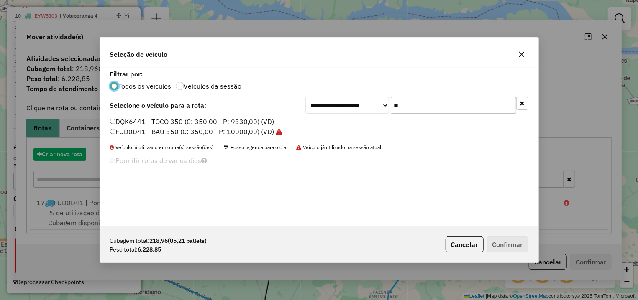
scroll to position [5, 3]
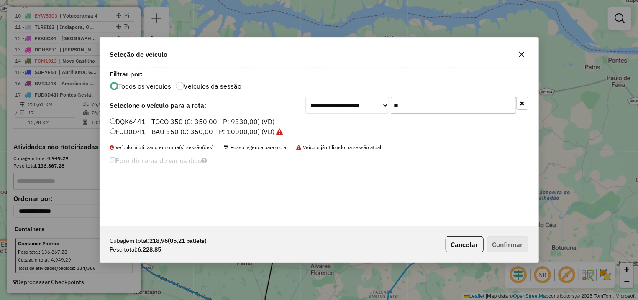
drag, startPoint x: 455, startPoint y: 108, endPoint x: 349, endPoint y: 117, distance: 106.6
click at [391, 114] on input "**" at bounding box center [454, 105] width 126 height 17
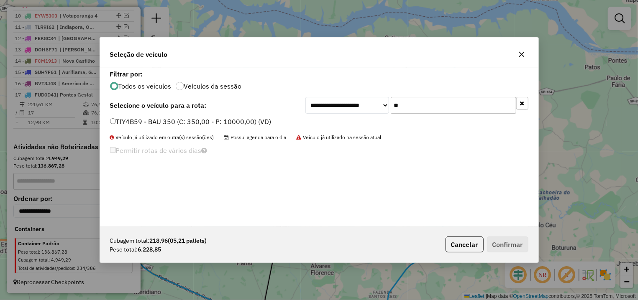
type input "**"
click at [230, 124] on label "TIY4B59 - BAU 350 (C: 350,00 - P: 10000,00) (VD)" at bounding box center [190, 122] width 161 height 10
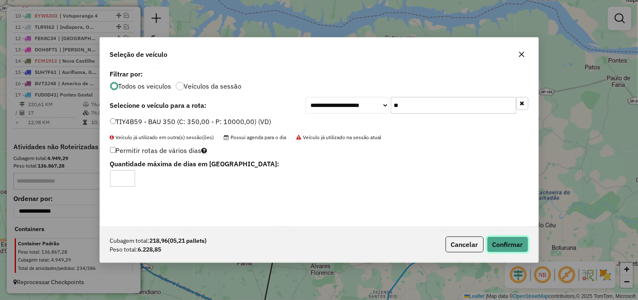
click at [506, 252] on button "Confirmar" at bounding box center [507, 245] width 41 height 16
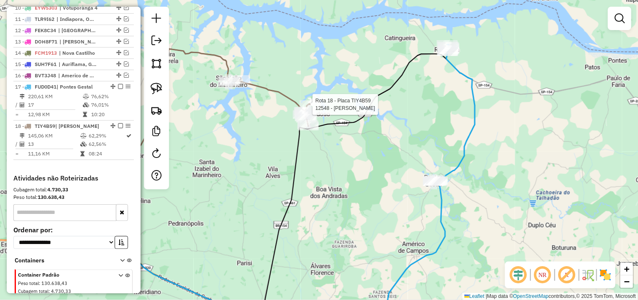
select select "*********"
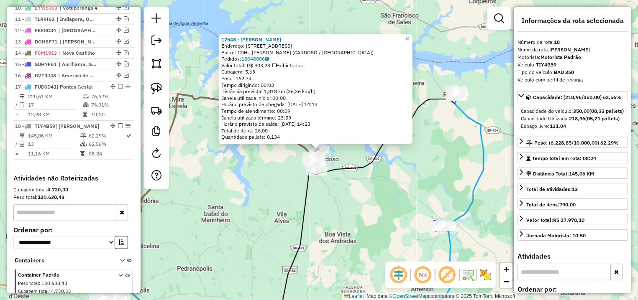
scroll to position [461, 0]
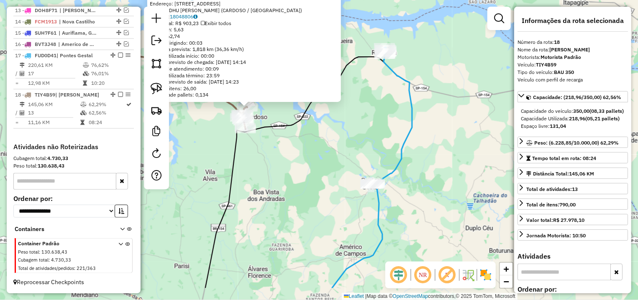
drag, startPoint x: 380, startPoint y: 221, endPoint x: 284, endPoint y: 156, distance: 115.3
click at [284, 156] on div "12548 - DEBORA DE SOUZA SILV Endereço: R IRINEU CATANOCE 1051 Bairro: CDHU JOSE…" at bounding box center [319, 150] width 638 height 300
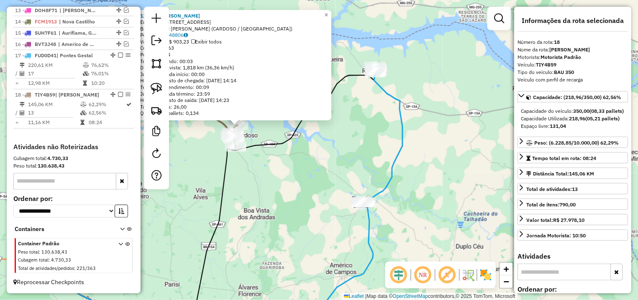
drag, startPoint x: 369, startPoint y: 87, endPoint x: 383, endPoint y: 129, distance: 44.3
click at [383, 129] on div "12548 - DEBORA DE SOUZA SILV Endereço: R IRINEU CATANOCE 1051 Bairro: CDHU JOSE…" at bounding box center [319, 150] width 638 height 300
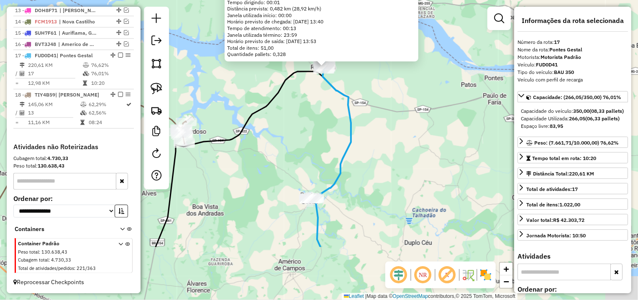
drag, startPoint x: 431, startPoint y: 224, endPoint x: 403, endPoint y: 149, distance: 79.6
click at [438, 123] on div "13374 - EMPORIO TIO PATINHAS Endereço: ONZE 1631 Bairro: CENTRO (RIOLANDIA / SP…" at bounding box center [319, 150] width 638 height 300
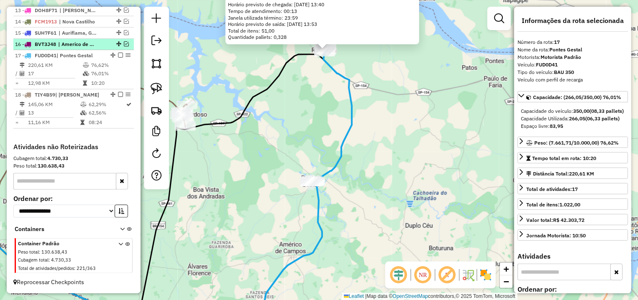
click at [124, 45] on em at bounding box center [126, 43] width 5 height 5
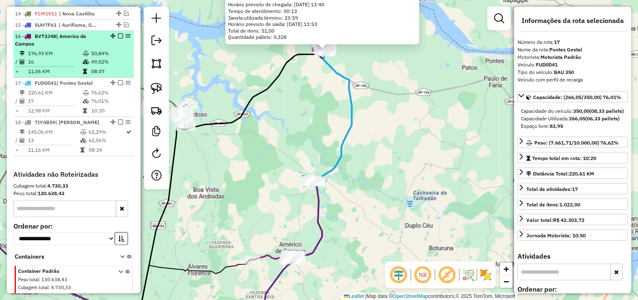
click at [126, 38] on em at bounding box center [128, 35] width 5 height 5
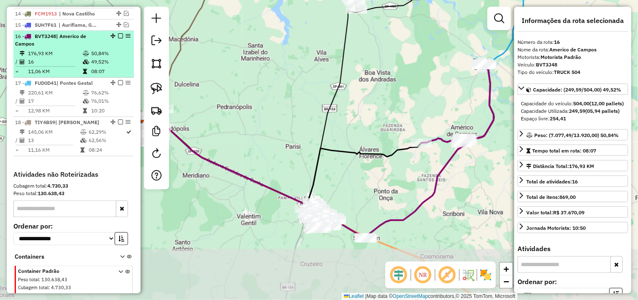
click at [118, 38] on em at bounding box center [120, 35] width 5 height 5
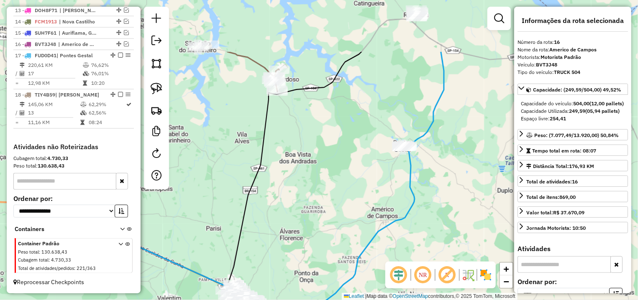
drag, startPoint x: 504, startPoint y: 105, endPoint x: 425, endPoint y: 185, distance: 112.4
click at [425, 185] on div "Janela de atendimento Grade de atendimento Capacidade Transportadoras Veículos …" at bounding box center [319, 150] width 638 height 300
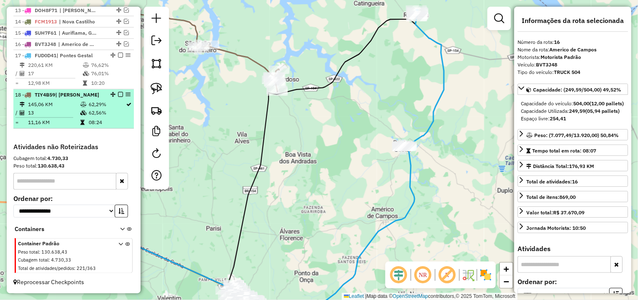
click at [118, 96] on em at bounding box center [120, 94] width 5 height 5
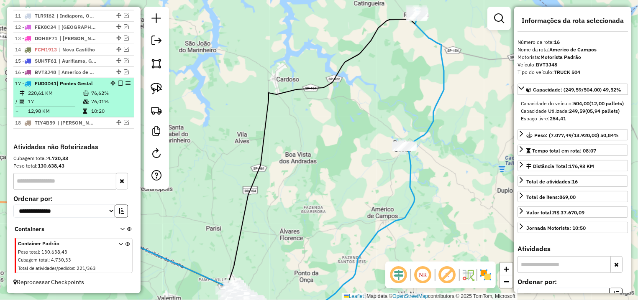
click at [118, 83] on em at bounding box center [120, 83] width 5 height 5
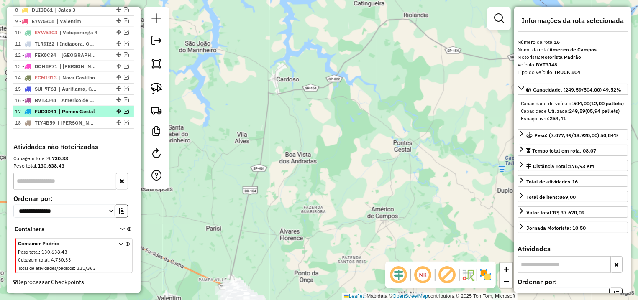
scroll to position [405, 0]
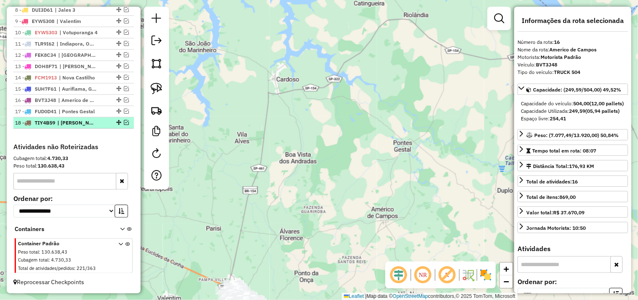
click at [124, 121] on em at bounding box center [126, 122] width 5 height 5
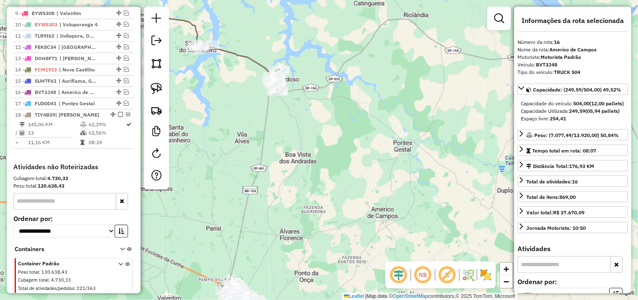
drag, startPoint x: 231, startPoint y: 103, endPoint x: 282, endPoint y: 105, distance: 50.7
click at [282, 105] on div "Janela de atendimento Grade de atendimento Capacidade Transportadoras Veículos …" at bounding box center [319, 150] width 638 height 300
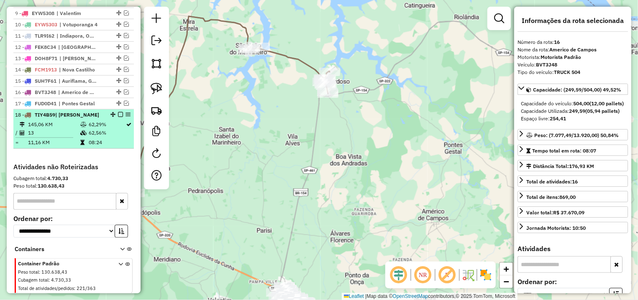
click at [118, 117] on em at bounding box center [120, 114] width 5 height 5
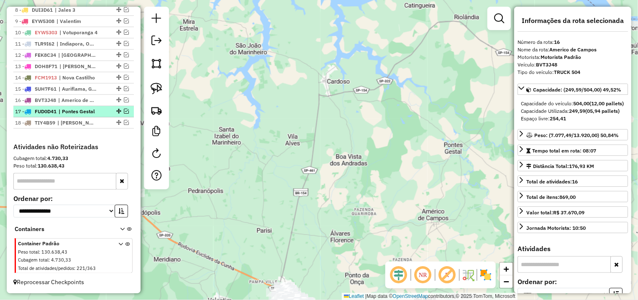
click at [119, 109] on div "17 - FUD0D41 | Pontes Gestal" at bounding box center [73, 112] width 117 height 8
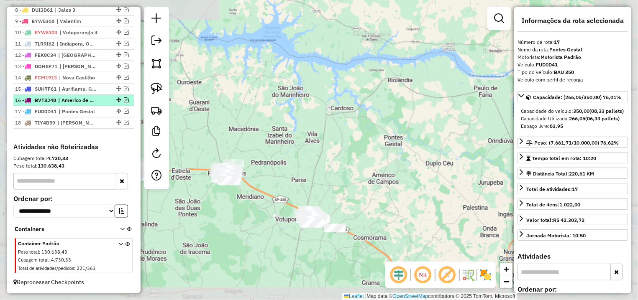
click at [124, 101] on em at bounding box center [126, 99] width 5 height 5
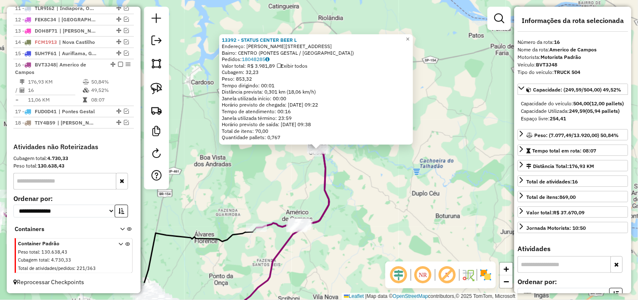
scroll to position [441, 0]
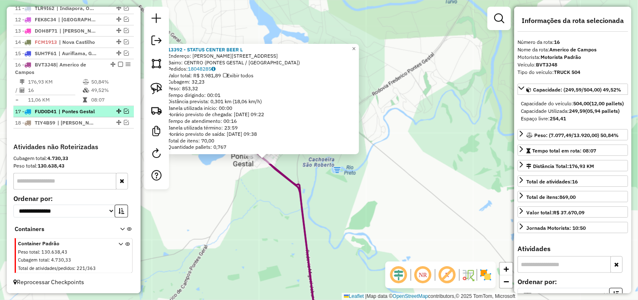
click at [124, 110] on em at bounding box center [126, 111] width 5 height 5
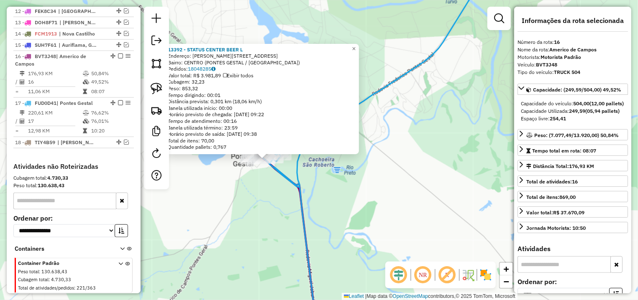
click at [211, 167] on div "13392 - STATUS CENTER BEER L Endereço: R MARIA PONTES GESTAL 170 Bairro: CENTRO…" at bounding box center [319, 150] width 638 height 300
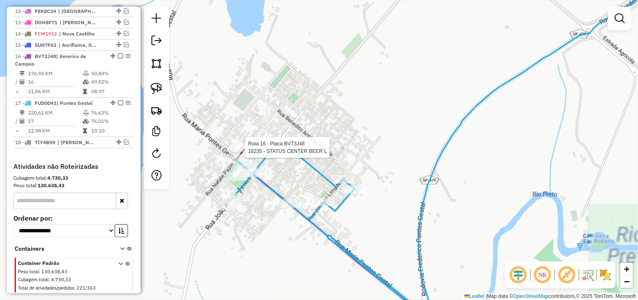
select select "*********"
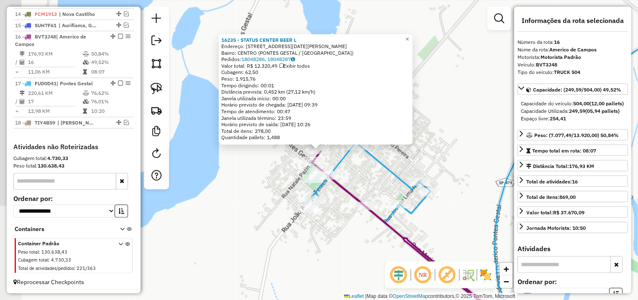
scroll to position [469, 0]
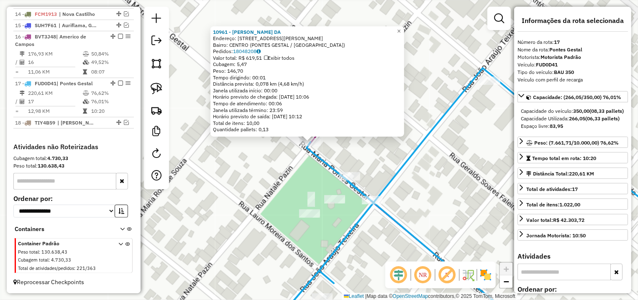
click at [349, 171] on div "10961 - JOAO VICTOR DIAS DA Endereço: R ANTONIO MELEIRO 391 Bairro: CENTRO (PON…" at bounding box center [319, 150] width 638 height 300
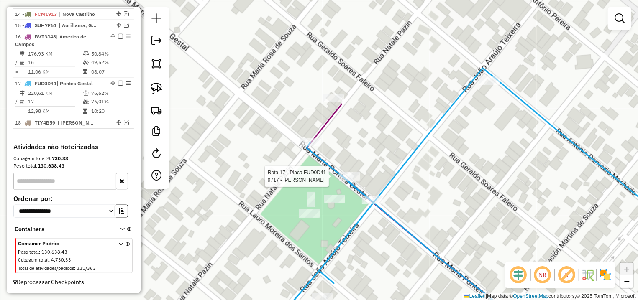
select select "*********"
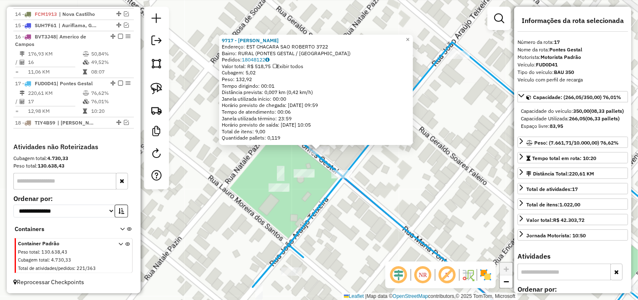
click at [363, 151] on icon at bounding box center [477, 186] width 449 height 288
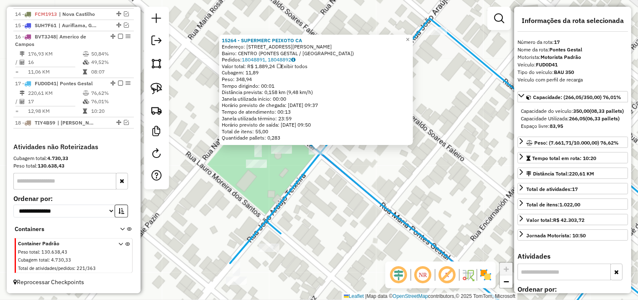
click at [300, 161] on div "15264 - SUPERMERC PEIXOTO CA Endereço: R RUA MARIA PONTES GESTAL 444 Bairro: CE…" at bounding box center [319, 150] width 638 height 300
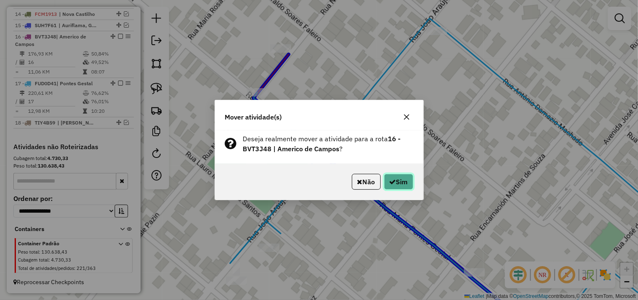
click at [408, 189] on button "Sim" at bounding box center [398, 182] width 29 height 16
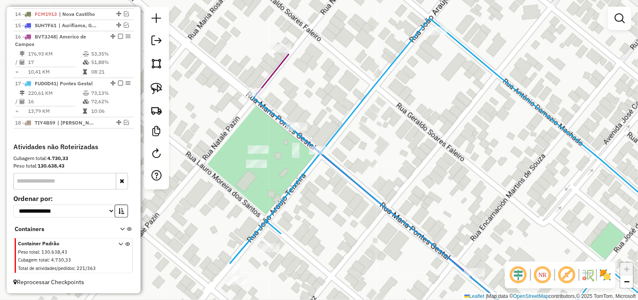
click at [309, 149] on icon at bounding box center [466, 174] width 472 height 312
select select "*********"
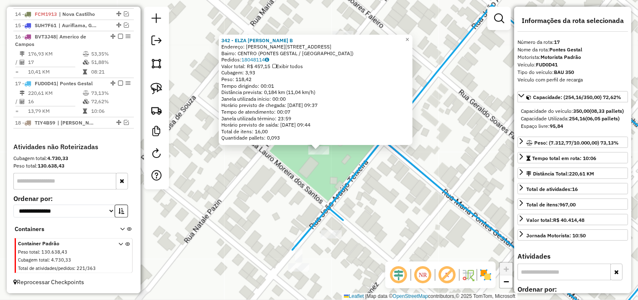
click at [333, 179] on div "342 - ELZA MARA BENEDITA B Endereço: R MARIA PONTES GESTAL 478 Bairro: CENTRO (…" at bounding box center [319, 150] width 638 height 300
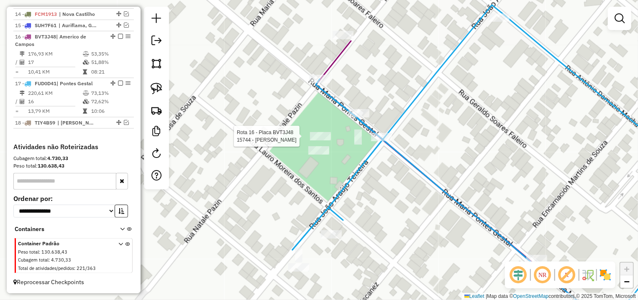
select select "*********"
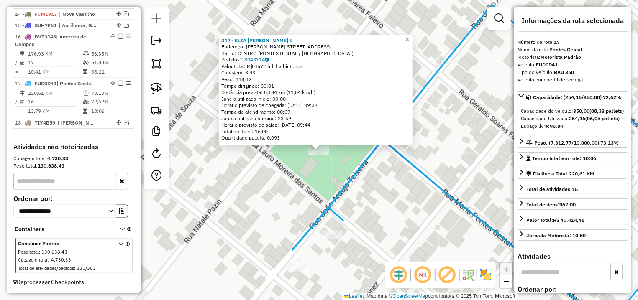
click at [255, 183] on div "342 - ELZA MARA BENEDITA B Endereço: R MARIA PONTES GESTAL 478 Bairro: CENTRO (…" at bounding box center [319, 150] width 638 height 300
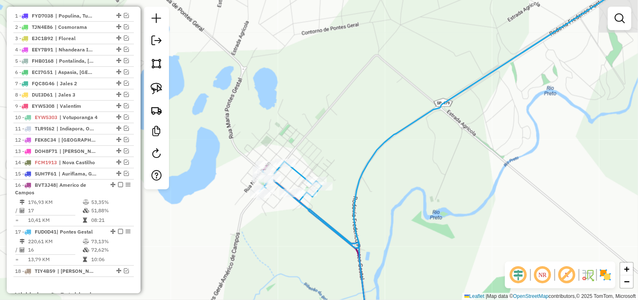
scroll to position [195, 0]
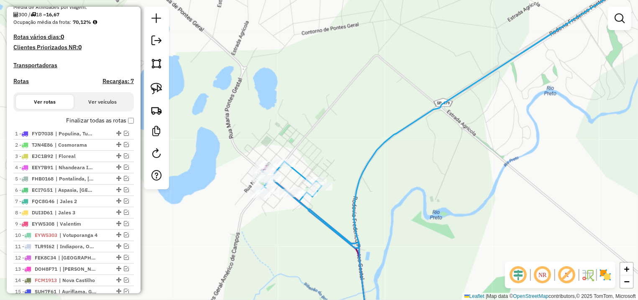
click at [120, 125] on label "Finalizar todas as rotas" at bounding box center [100, 120] width 68 height 9
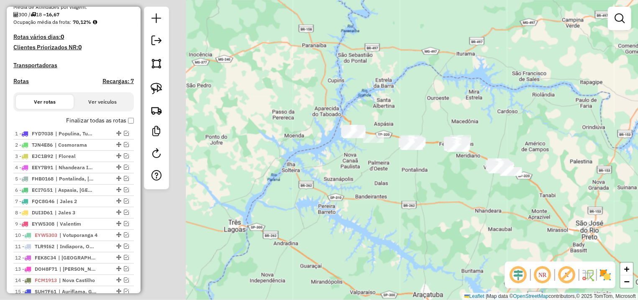
drag, startPoint x: 302, startPoint y: 190, endPoint x: 516, endPoint y: 184, distance: 213.9
click at [516, 184] on div "Janela de atendimento Grade de atendimento Capacidade Transportadoras Veículos …" at bounding box center [319, 150] width 638 height 300
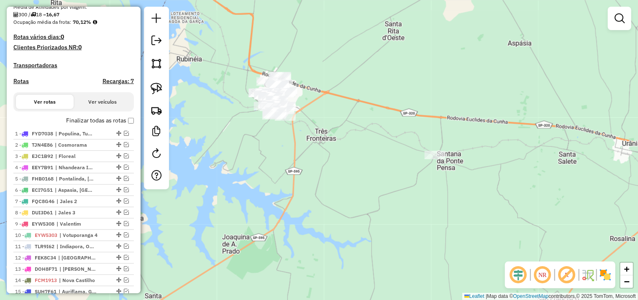
click at [169, 90] on div at bounding box center [156, 98] width 25 height 183
click at [166, 89] on div at bounding box center [156, 98] width 25 height 183
click at [156, 87] on img at bounding box center [157, 89] width 12 height 12
drag, startPoint x: 468, startPoint y: 123, endPoint x: 565, endPoint y: 83, distance: 105.0
click at [504, 177] on div "Janela de atendimento Grade de atendimento Capacidade Transportadoras Veículos …" at bounding box center [319, 150] width 638 height 300
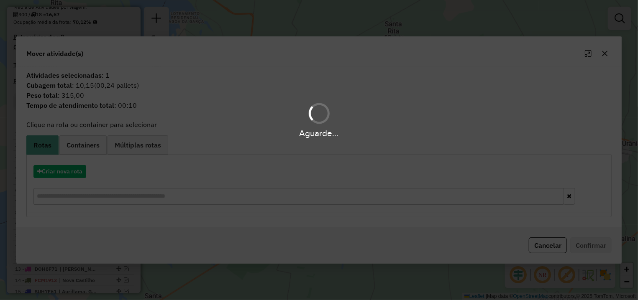
click at [51, 175] on div "Aguarde..." at bounding box center [319, 150] width 638 height 300
click at [57, 174] on button "Criar nova rota" at bounding box center [59, 171] width 53 height 13
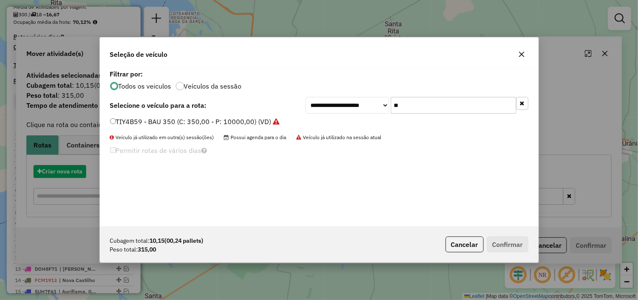
scroll to position [5, 3]
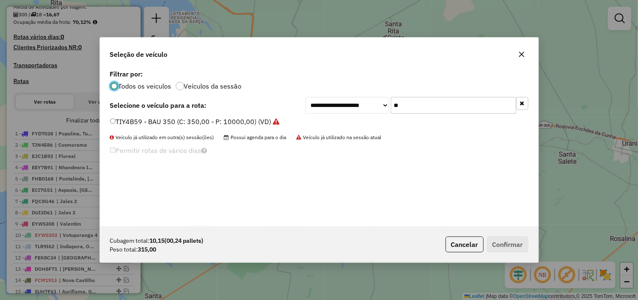
drag, startPoint x: 415, startPoint y: 112, endPoint x: 328, endPoint y: 99, distance: 87.6
click at [391, 100] on input "**" at bounding box center [454, 105] width 126 height 17
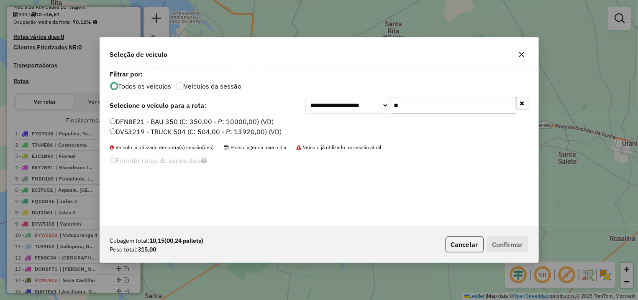
type input "**"
click at [179, 123] on label "DFN8E21 - BAU 350 (C: 350,00 - P: 10000,00) (VD)" at bounding box center [192, 122] width 164 height 10
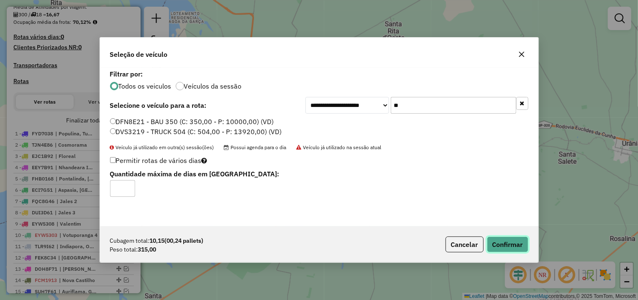
click at [493, 245] on button "Confirmar" at bounding box center [507, 245] width 41 height 16
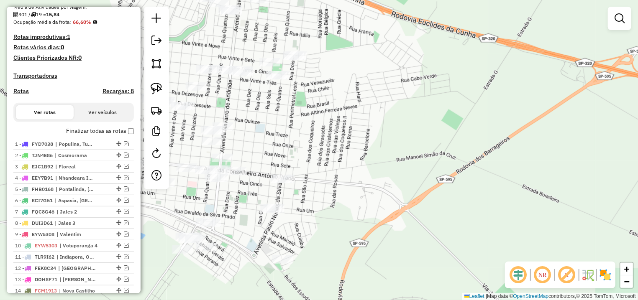
drag, startPoint x: 315, startPoint y: 177, endPoint x: 336, endPoint y: 133, distance: 47.7
click at [356, 144] on div "Janela de atendimento Grade de atendimento Capacidade Transportadoras Veículos …" at bounding box center [319, 150] width 638 height 300
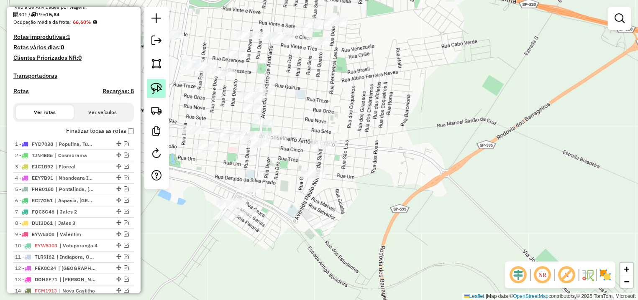
click at [153, 92] on img at bounding box center [157, 89] width 12 height 12
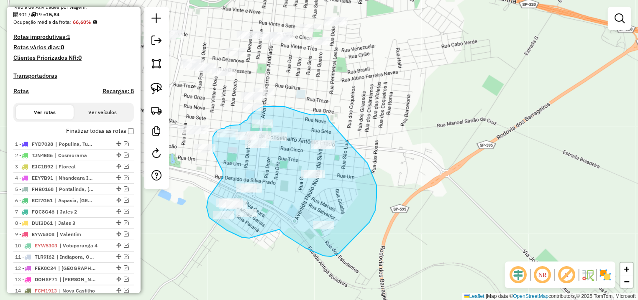
drag, startPoint x: 279, startPoint y: 230, endPoint x: 264, endPoint y: 231, distance: 15.1
click at [264, 231] on div "Janela de atendimento Grade de atendimento Capacidade Transportadoras Veículos …" at bounding box center [319, 150] width 638 height 300
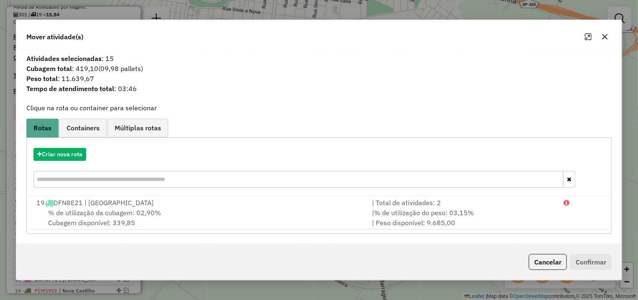
click at [539, 272] on div "Cancelar Confirmar" at bounding box center [318, 262] width 605 height 36
click at [535, 261] on button "Cancelar" at bounding box center [548, 262] width 38 height 16
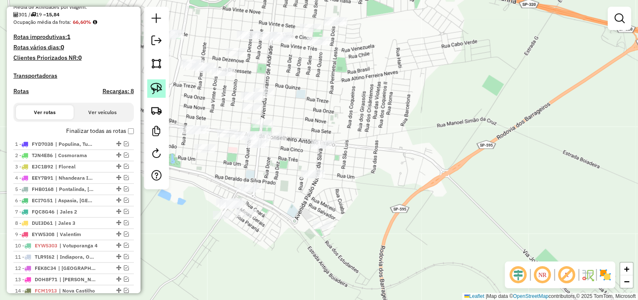
click at [156, 89] on img at bounding box center [157, 89] width 12 height 12
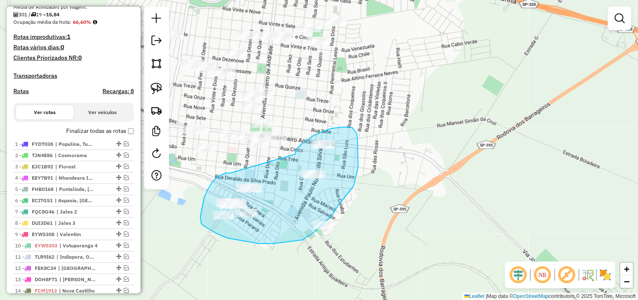
drag, startPoint x: 219, startPoint y: 176, endPoint x: 294, endPoint y: 159, distance: 76.4
click at [294, 159] on div "Janela de atendimento Grade de atendimento Capacidade Transportadoras Veículos …" at bounding box center [319, 150] width 638 height 300
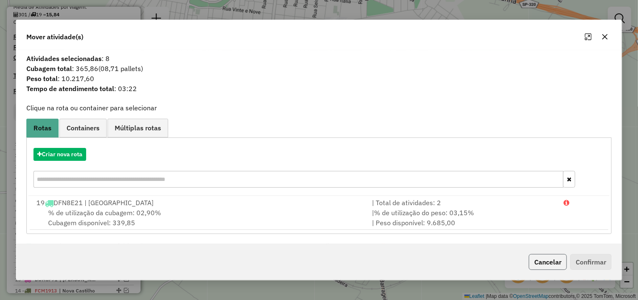
click at [533, 264] on button "Cancelar" at bounding box center [548, 262] width 38 height 16
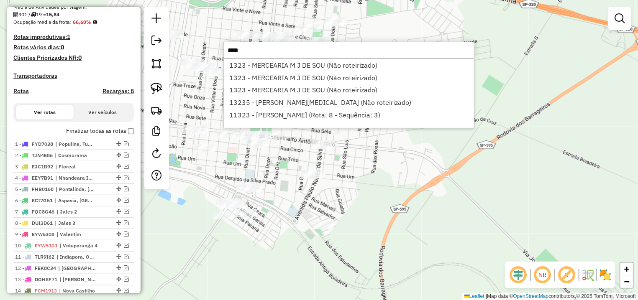
click at [351, 53] on input "****" at bounding box center [348, 50] width 251 height 17
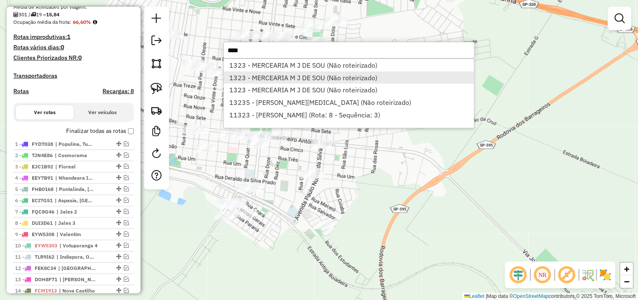
type input "****"
click at [349, 72] on li "1323 - MERCEARIA M J DE SOU (Não roteirizado)" at bounding box center [349, 78] width 250 height 13
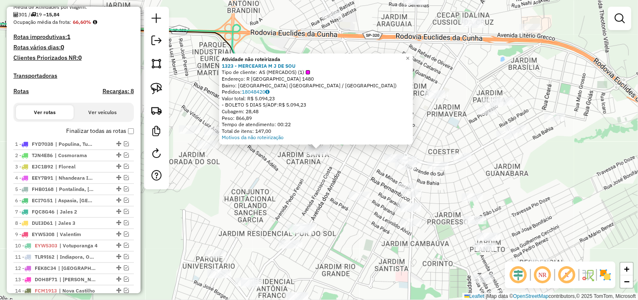
click at [349, 158] on div "Atividade não roteirizada 1323 - MERCEARIA M J DE SOU Tipo de cliente: AS (MERC…" at bounding box center [319, 150] width 638 height 300
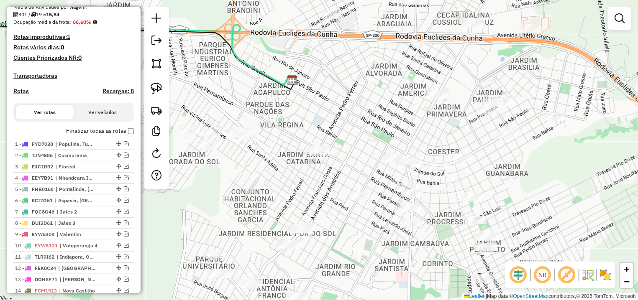
drag, startPoint x: 159, startPoint y: 79, endPoint x: 269, endPoint y: 137, distance: 124.4
click at [159, 80] on div at bounding box center [156, 98] width 25 height 183
click at [287, 133] on div "Janela de atendimento Grade de atendimento Capacidade Transportadoras Veículos …" at bounding box center [319, 150] width 638 height 300
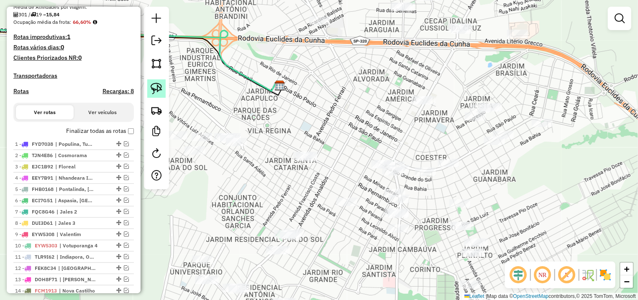
click at [163, 88] on link at bounding box center [156, 88] width 18 height 18
drag, startPoint x: 293, startPoint y: 135, endPoint x: 323, endPoint y: 164, distance: 42.0
click at [323, 164] on div "Janela de atendimento Grade de atendimento Capacidade Transportadoras Veículos …" at bounding box center [319, 150] width 638 height 300
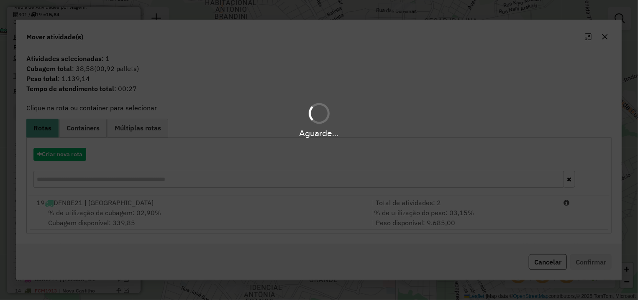
click at [64, 159] on div "Aguarde..." at bounding box center [319, 150] width 638 height 300
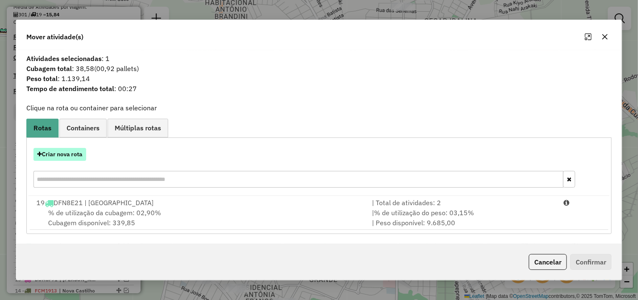
click at [64, 154] on button "Criar nova rota" at bounding box center [59, 154] width 53 height 13
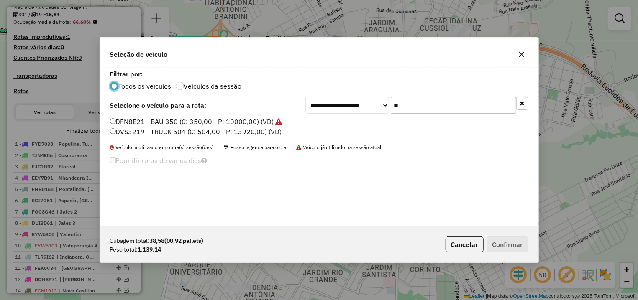
drag, startPoint x: 370, startPoint y: 113, endPoint x: 324, endPoint y: 118, distance: 46.0
click at [391, 114] on input "**" at bounding box center [454, 105] width 126 height 17
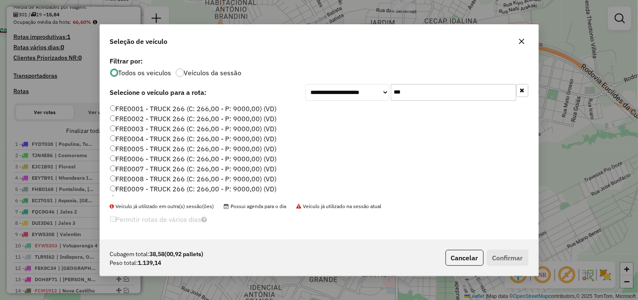
type input "***"
click at [225, 103] on div "**********" at bounding box center [319, 147] width 438 height 185
click at [228, 106] on label "FRE0001 - TRUCK 266 (C: 266,00 - P: 9000,00) (VD)" at bounding box center [193, 109] width 167 height 10
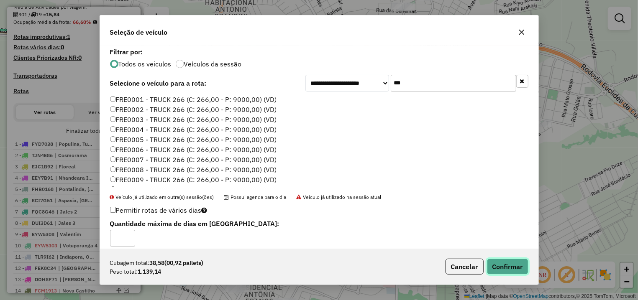
click at [496, 266] on button "Confirmar" at bounding box center [507, 267] width 41 height 16
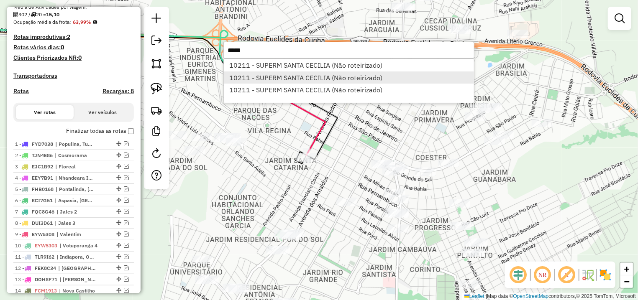
type input "*****"
click at [375, 74] on li "10211 - SUPERM SANTA CECILIA (Não roteirizado)" at bounding box center [349, 78] width 250 height 13
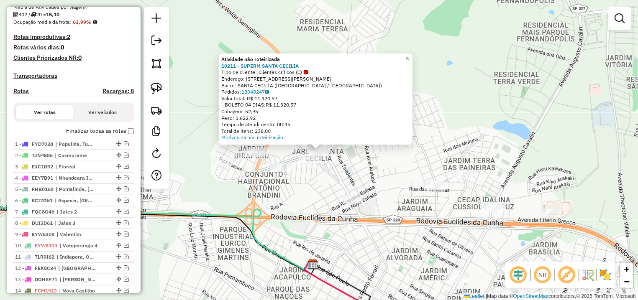
click at [341, 168] on div "Atividade não roteirizada 10211 - SUPERM SANTA CECILIA Tipo de cliente: Cliente…" at bounding box center [319, 150] width 638 height 300
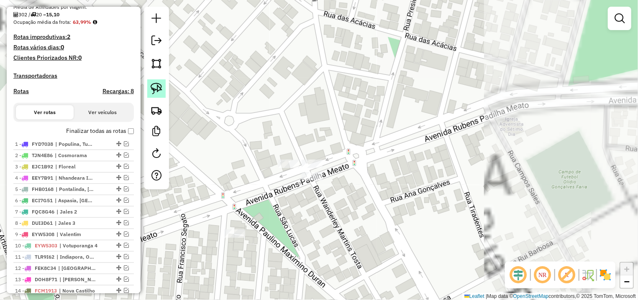
click at [159, 91] on img at bounding box center [157, 89] width 12 height 12
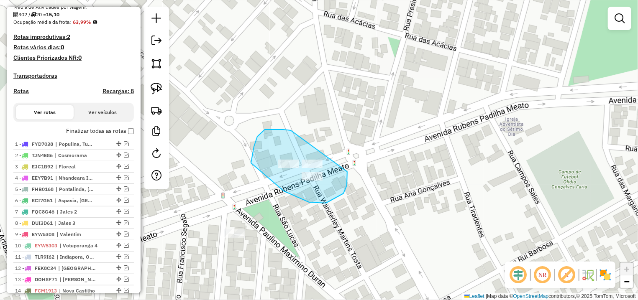
drag, startPoint x: 274, startPoint y: 130, endPoint x: 344, endPoint y: 149, distance: 73.0
click at [344, 149] on div "Janela de atendimento Grade de atendimento Capacidade Transportadoras Veículos …" at bounding box center [319, 150] width 638 height 300
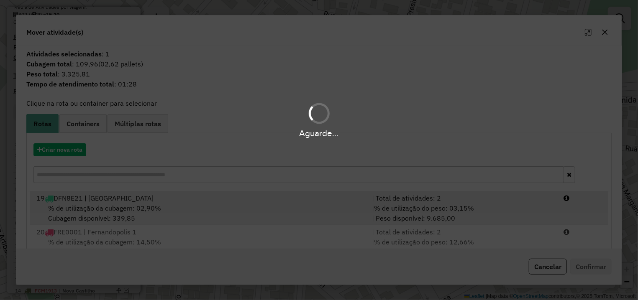
scroll to position [25, 0]
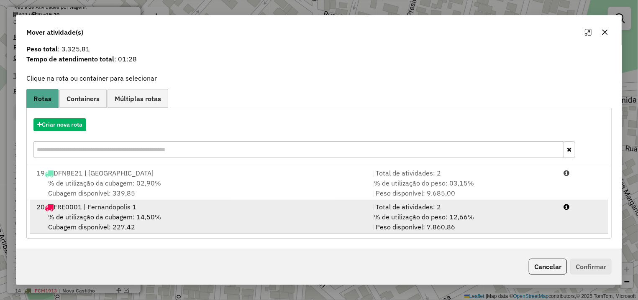
click at [248, 216] on div "% de utilização da cubagem: 14,50% Cubagem disponível: 227,42" at bounding box center [199, 222] width 336 height 20
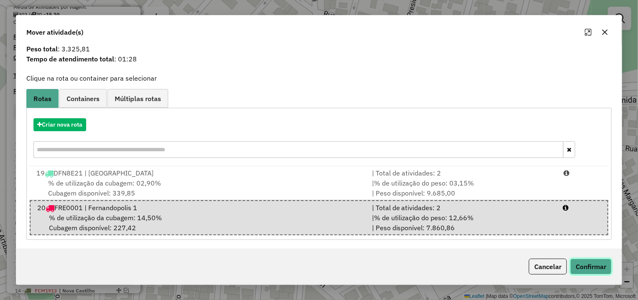
click at [584, 269] on button "Confirmar" at bounding box center [590, 267] width 41 height 16
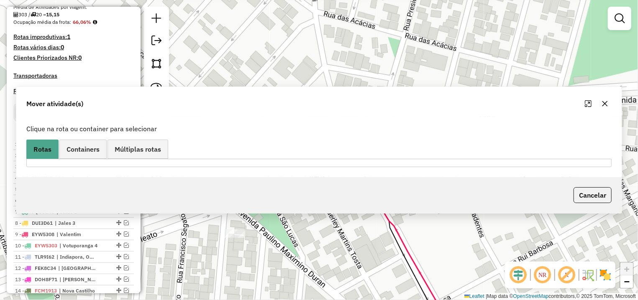
scroll to position [0, 0]
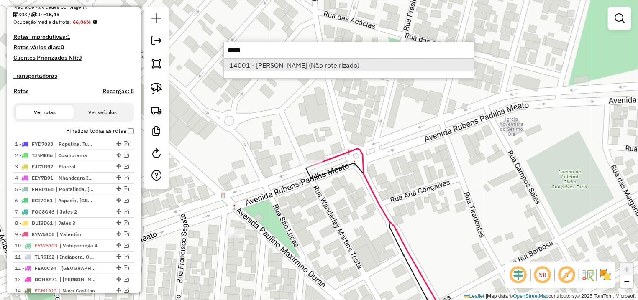
type input "*****"
click at [294, 60] on li "14001 - JOSE CEZAR MARQUES V (Não roteirizado)" at bounding box center [349, 65] width 250 height 13
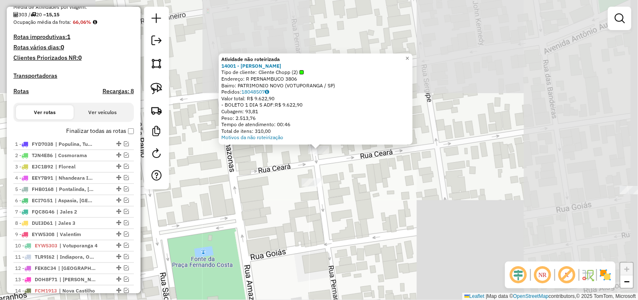
click at [364, 171] on div "Atividade não roteirizada 14001 - JOSE CEZAR MARQUES V Tipo de cliente: Cliente…" at bounding box center [319, 150] width 638 height 300
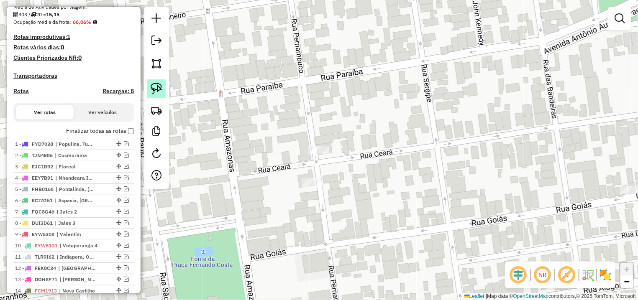
click at [151, 91] on img at bounding box center [157, 89] width 12 height 12
drag, startPoint x: 300, startPoint y: 125, endPoint x: 333, endPoint y: 155, distance: 45.0
click at [333, 155] on div "Janela de atendimento Grade de atendimento Capacidade Transportadoras Veículos …" at bounding box center [319, 150] width 638 height 300
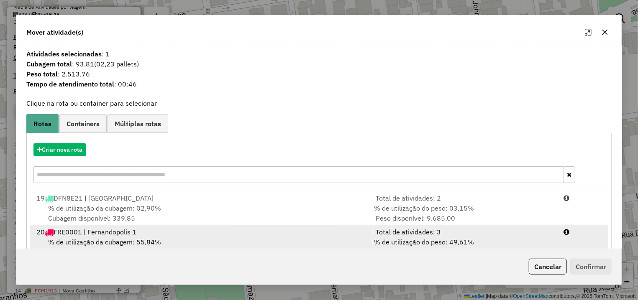
drag, startPoint x: 530, startPoint y: 232, endPoint x: 586, endPoint y: 258, distance: 61.2
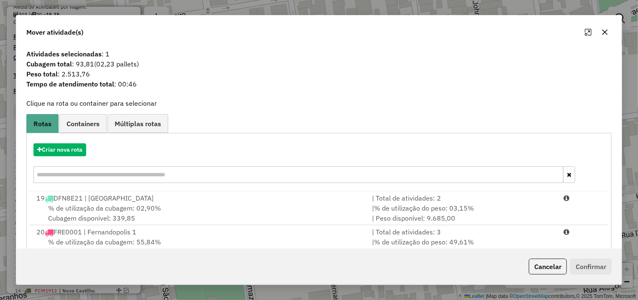
click at [531, 232] on div "| Total de atividades: 3" at bounding box center [463, 232] width 192 height 10
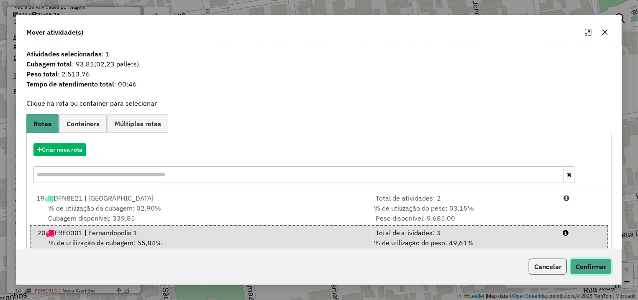
click at [587, 259] on button "Confirmar" at bounding box center [590, 267] width 41 height 16
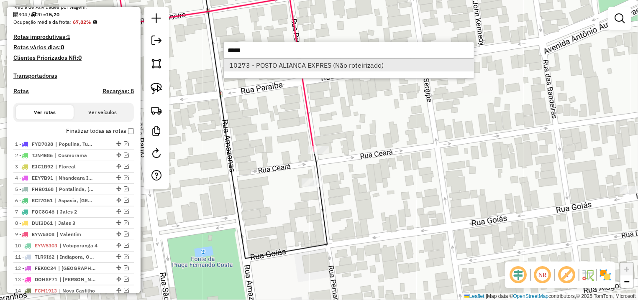
type input "*****"
click at [413, 71] on li "10273 - POSTO ALIANCA EXPRES (Não roteirizado)" at bounding box center [349, 65] width 250 height 13
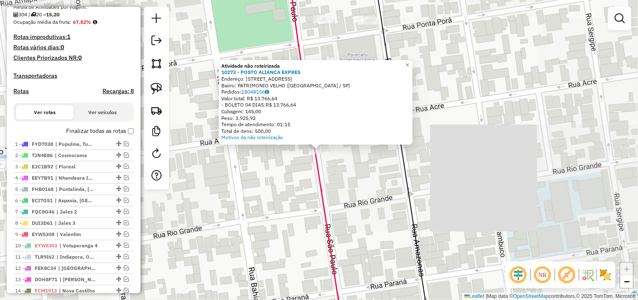
drag, startPoint x: 355, startPoint y: 174, endPoint x: 320, endPoint y: 155, distance: 39.3
click at [355, 174] on div "Atividade não roteirizada 10273 - POSTO ALIANCA EXPRES Endereço: R ACRE 3300 Ba…" at bounding box center [319, 150] width 638 height 300
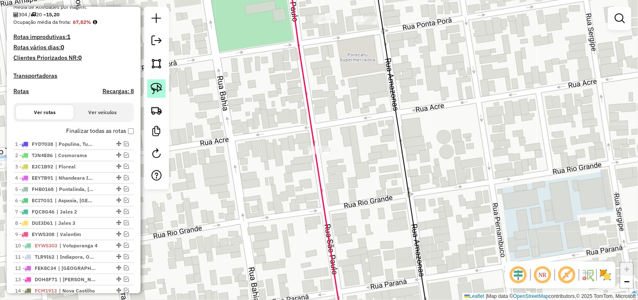
click at [159, 94] on img at bounding box center [157, 89] width 12 height 12
drag, startPoint x: 295, startPoint y: 115, endPoint x: 383, endPoint y: 143, distance: 91.7
click at [383, 143] on div "Janela de atendimento Grade de atendimento Capacidade Transportadoras Veículos …" at bounding box center [319, 150] width 638 height 300
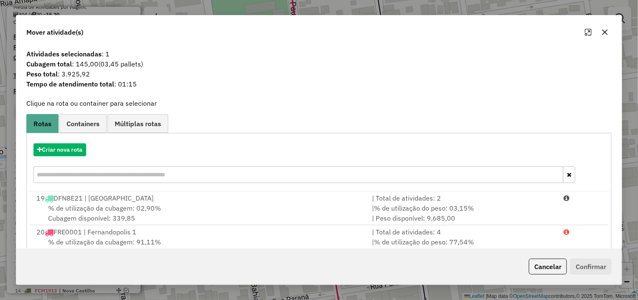
drag, startPoint x: 473, startPoint y: 242, endPoint x: 524, endPoint y: 256, distance: 53.0
click at [474, 242] on div "| % de utilização do peso: 77,54% | Peso disponível: 2.021,29" at bounding box center [463, 247] width 192 height 20
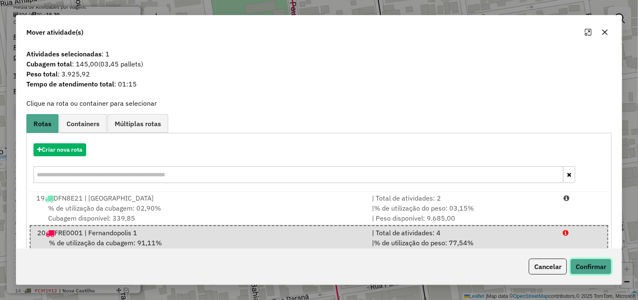
click at [605, 267] on button "Confirmar" at bounding box center [590, 267] width 41 height 16
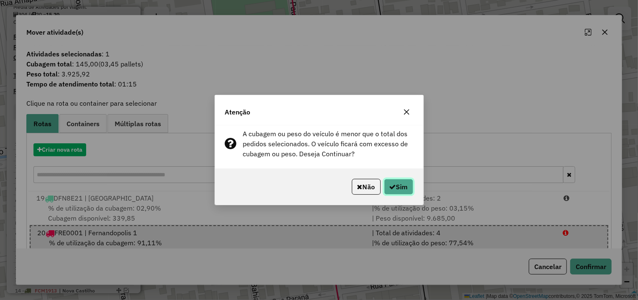
click at [403, 182] on button "Sim" at bounding box center [398, 187] width 29 height 16
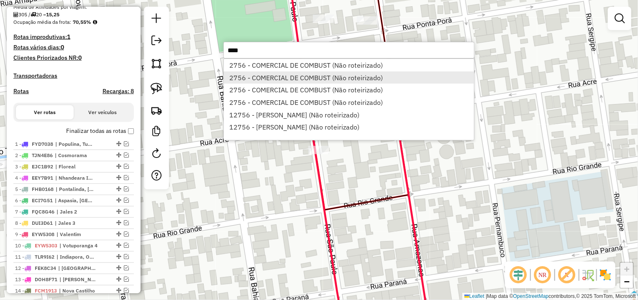
type input "****"
click at [337, 78] on li "2756 - COMERCIAL DE COMBUST (Não roteirizado)" at bounding box center [349, 78] width 250 height 13
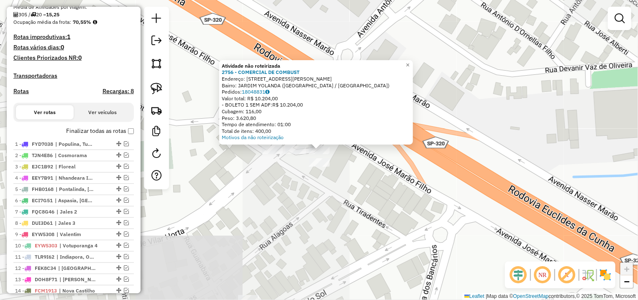
click at [393, 139] on div "Motivos da não roteirização" at bounding box center [316, 137] width 189 height 7
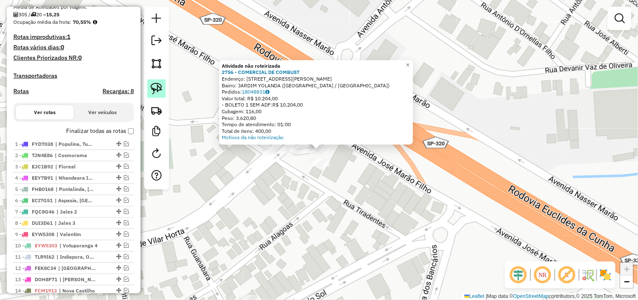
click at [152, 85] on img at bounding box center [157, 89] width 12 height 12
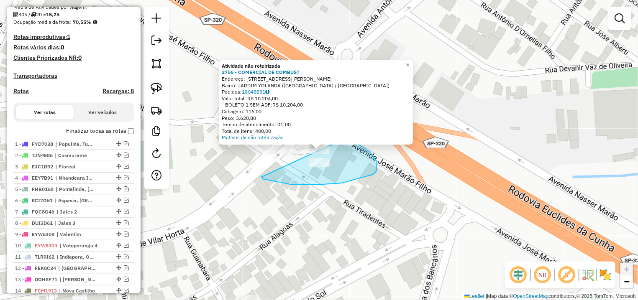
drag, startPoint x: 374, startPoint y: 174, endPoint x: 217, endPoint y: 164, distance: 156.8
click at [217, 164] on div "Atividade não roteirizada 2756 - COMERCIAL DE COMBUST Endereço: AV JOSE MARAO F…" at bounding box center [319, 150] width 638 height 300
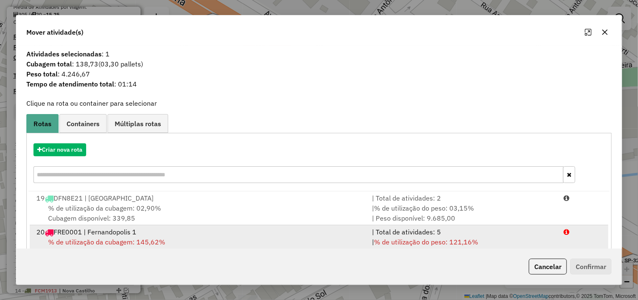
click at [495, 231] on div "| Total de atividades: 5" at bounding box center [463, 232] width 192 height 10
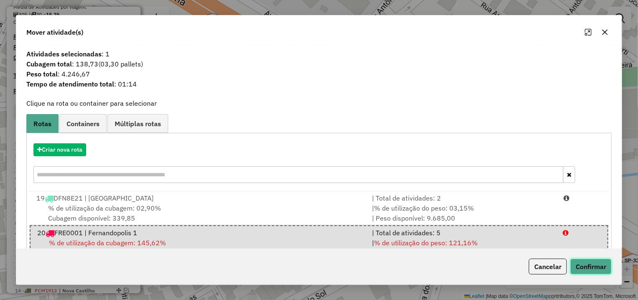
click at [587, 268] on button "Confirmar" at bounding box center [590, 267] width 41 height 16
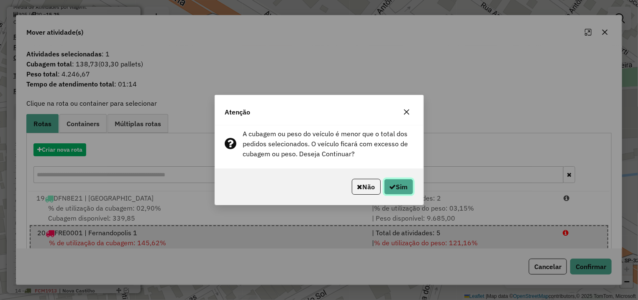
click at [407, 189] on button "Sim" at bounding box center [398, 187] width 29 height 16
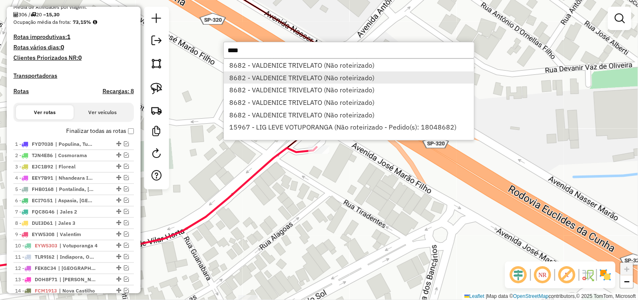
type input "****"
click at [308, 81] on li "8682 - VALDENICE TRIVELATO (Não roteirizado)" at bounding box center [349, 78] width 250 height 13
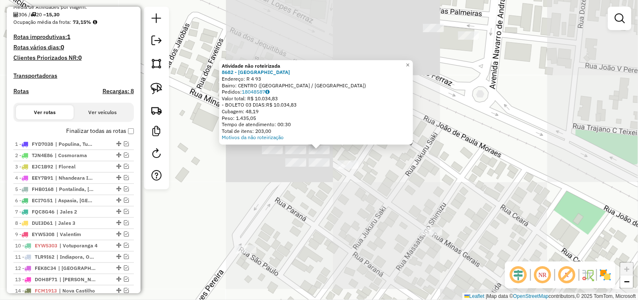
drag, startPoint x: 377, startPoint y: 256, endPoint x: 231, endPoint y: 130, distance: 192.8
click at [376, 256] on div "Atividade não roteirizada 8682 - VALDENICE TRIVELATO Endereço: R 4 93 Bairro: C…" at bounding box center [319, 150] width 638 height 300
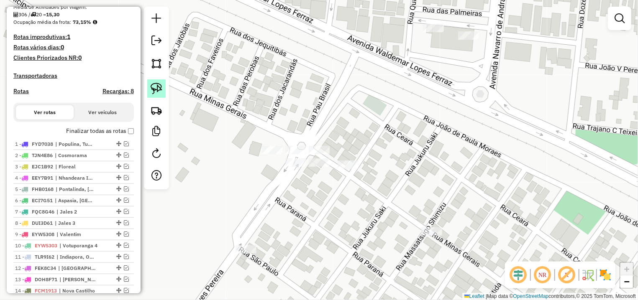
click at [156, 88] on img at bounding box center [157, 89] width 12 height 12
drag, startPoint x: 230, startPoint y: 133, endPoint x: 403, endPoint y: 139, distance: 173.3
click at [403, 139] on div "Janela de atendimento Grade de atendimento Capacidade Transportadoras Veículos …" at bounding box center [319, 150] width 638 height 300
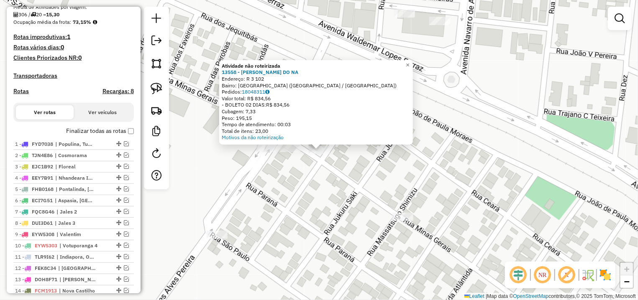
click at [276, 189] on div "Atividade não roteirizada 13558 - MARCOS ROGERIO DO NA Endereço: R 3 102 Bairro…" at bounding box center [319, 150] width 638 height 300
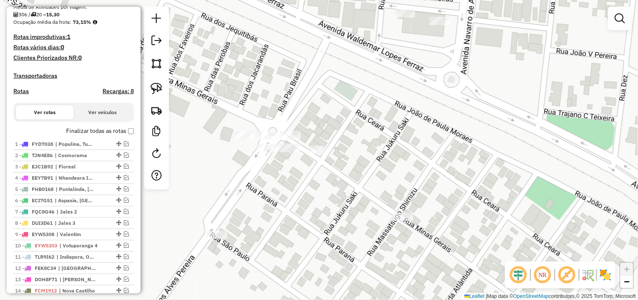
drag, startPoint x: 154, startPoint y: 89, endPoint x: 272, endPoint y: 119, distance: 121.1
click at [154, 89] on img at bounding box center [157, 89] width 12 height 12
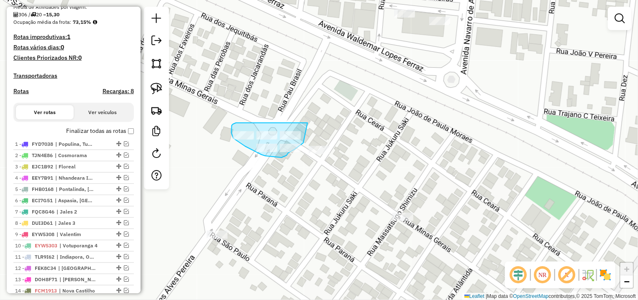
drag, startPoint x: 308, startPoint y: 123, endPoint x: 303, endPoint y: 133, distance: 10.5
click at [303, 133] on div "Janela de atendimento Grade de atendimento Capacidade Transportadoras Veículos …" at bounding box center [319, 150] width 638 height 300
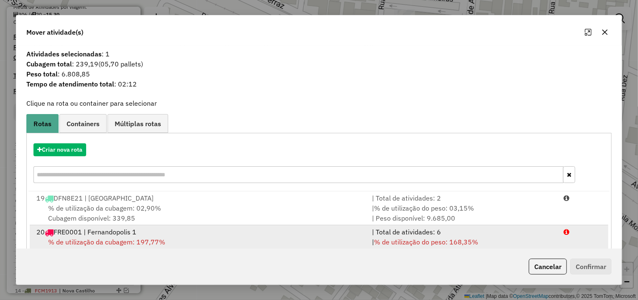
click at [428, 236] on div "| Total de atividades: 6" at bounding box center [463, 232] width 192 height 10
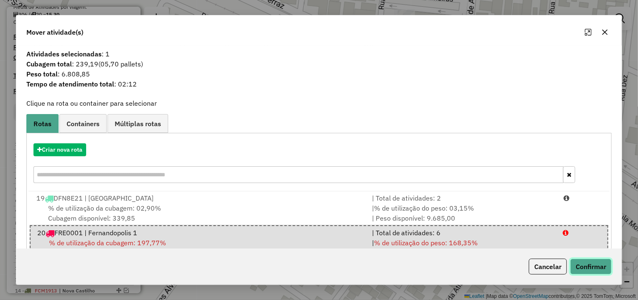
click at [576, 261] on button "Confirmar" at bounding box center [590, 267] width 41 height 16
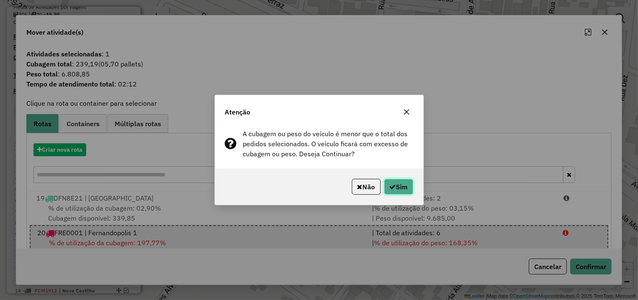
click at [395, 189] on button "Sim" at bounding box center [398, 187] width 29 height 16
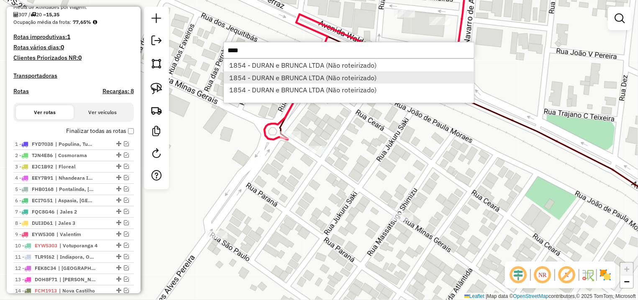
type input "****"
click at [340, 73] on li "1854 - DURAN e BRUNCA LTDA (Não roteirizado)" at bounding box center [349, 78] width 250 height 13
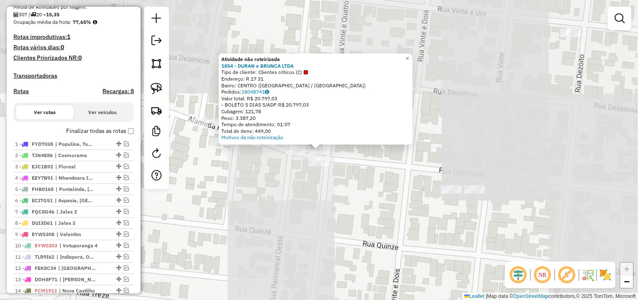
click at [374, 172] on div "Atividade não roteirizada 1854 - DURAN e BRUNCA LTDA Tipo de cliente: Clientes …" at bounding box center [319, 150] width 638 height 300
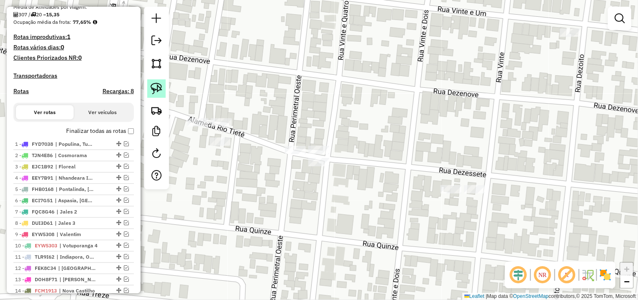
click at [158, 92] on img at bounding box center [157, 89] width 12 height 12
drag, startPoint x: 281, startPoint y: 129, endPoint x: 343, endPoint y: 159, distance: 69.0
click at [343, 159] on div "Janela de atendimento Grade de atendimento Capacidade Transportadoras Veículos …" at bounding box center [319, 150] width 638 height 300
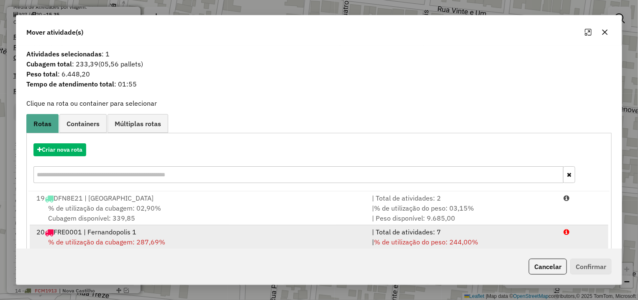
drag, startPoint x: 450, startPoint y: 243, endPoint x: 506, endPoint y: 241, distance: 56.5
click at [450, 243] on span "% de utilização do peso: 244,00%" at bounding box center [426, 242] width 104 height 8
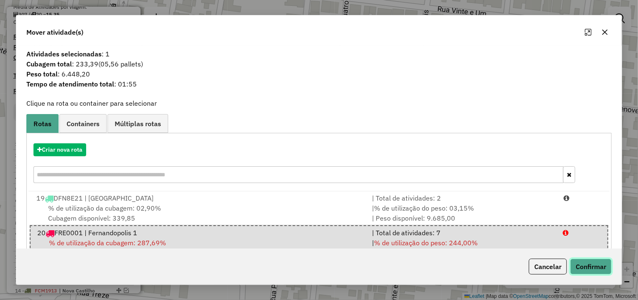
click at [577, 261] on button "Confirmar" at bounding box center [590, 267] width 41 height 16
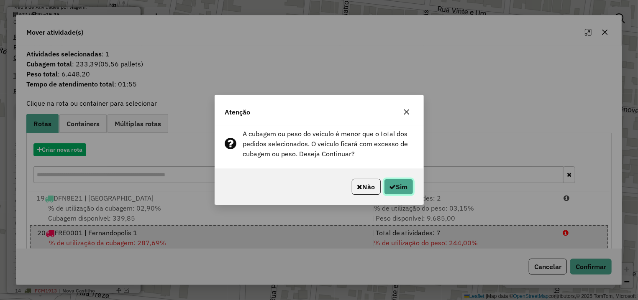
click at [391, 182] on button "Sim" at bounding box center [398, 187] width 29 height 16
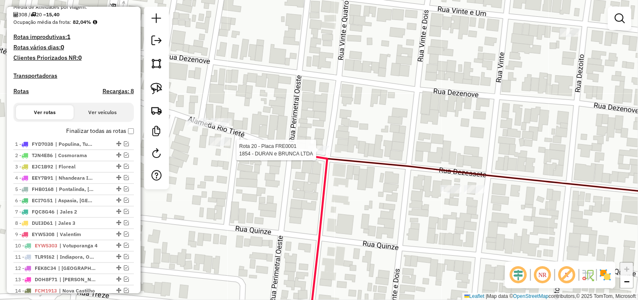
select select "*********"
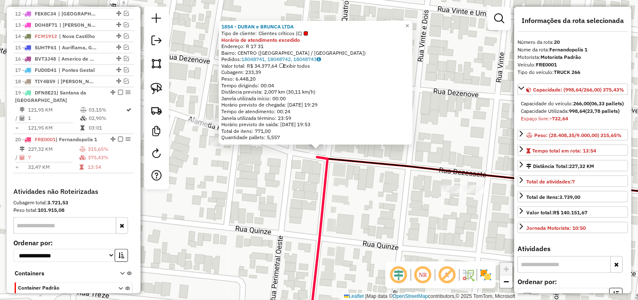
scroll to position [510, 0]
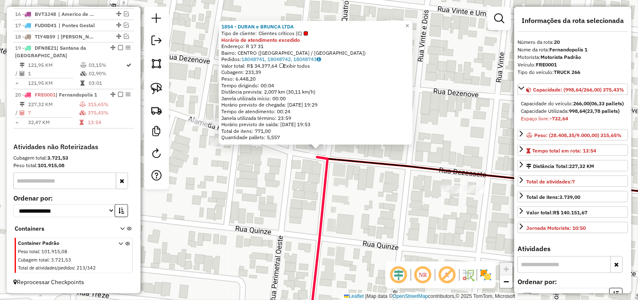
click at [355, 197] on div "1854 - DURAN e BRUNCA LTDA Tipo de cliente: Clientes críticos (C) Horário de at…" at bounding box center [319, 150] width 638 height 300
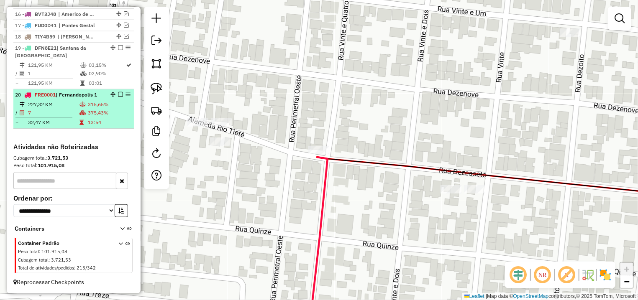
click at [118, 92] on em at bounding box center [120, 94] width 5 height 5
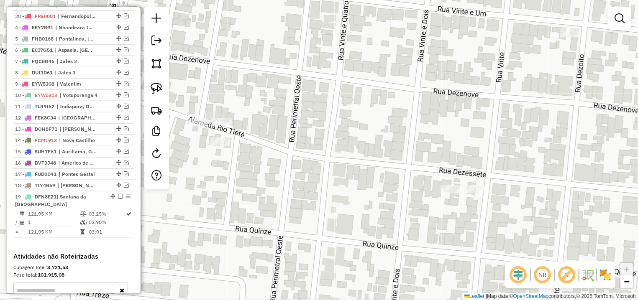
scroll to position [317, 0]
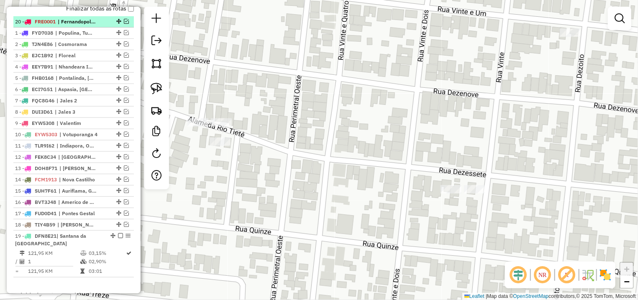
drag, startPoint x: 110, startPoint y: 123, endPoint x: 84, endPoint y: 24, distance: 102.3
click at [84, 24] on li "20 - FRE0001 | Fernandopolis 1" at bounding box center [73, 21] width 120 height 11
select select "*********"
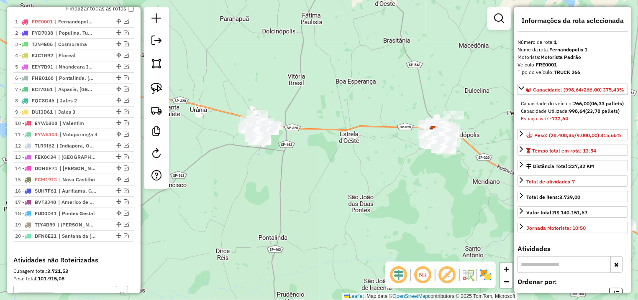
drag, startPoint x: 268, startPoint y: 190, endPoint x: 480, endPoint y: 187, distance: 211.7
click at [480, 187] on div "Janela de atendimento Grade de atendimento Capacidade Transportadoras Veículos …" at bounding box center [319, 150] width 638 height 300
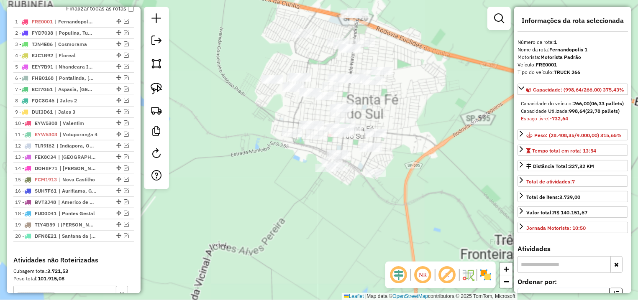
click at [205, 197] on div "Janela de atendimento Grade de atendimento Capacidade Transportadoras Veículos …" at bounding box center [319, 150] width 638 height 300
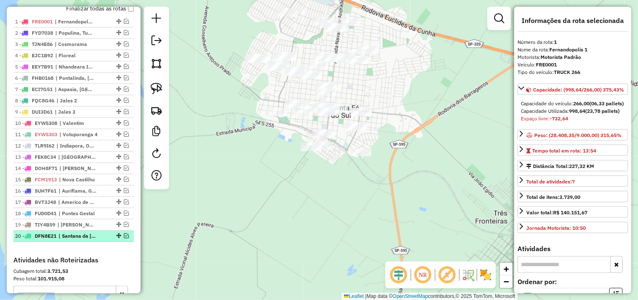
click at [124, 238] on em at bounding box center [126, 235] width 5 height 5
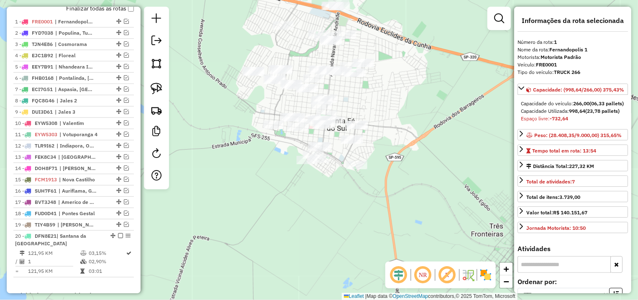
drag, startPoint x: 303, startPoint y: 196, endPoint x: 287, endPoint y: 215, distance: 24.6
click at [288, 215] on div "Janela de atendimento Grade de atendimento Capacidade Transportadoras Veículos …" at bounding box center [319, 150] width 638 height 300
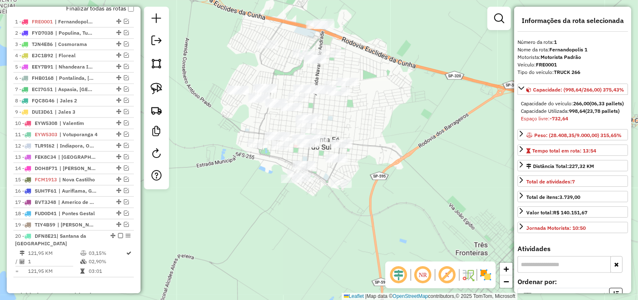
click at [92, 258] on td "03,15%" at bounding box center [107, 253] width 38 height 8
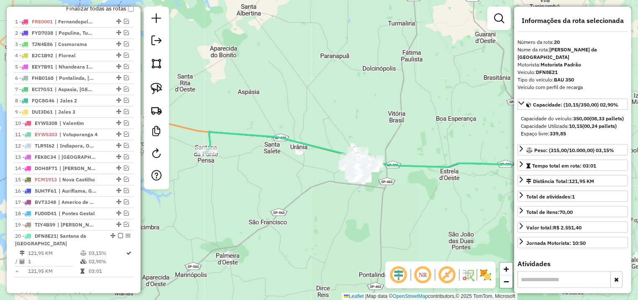
drag, startPoint x: 301, startPoint y: 199, endPoint x: 324, endPoint y: 199, distance: 23.4
click at [424, 199] on div "Janela de atendimento Grade de atendimento Capacidade Transportadoras Veículos …" at bounding box center [319, 150] width 638 height 300
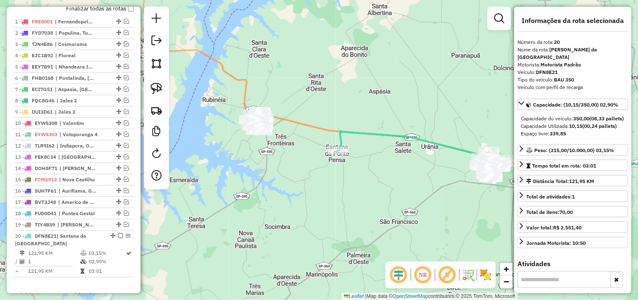
drag, startPoint x: 263, startPoint y: 188, endPoint x: 356, endPoint y: 187, distance: 92.9
click at [356, 187] on div "Janela de atendimento Grade de atendimento Capacidade Transportadoras Veículos …" at bounding box center [319, 150] width 638 height 300
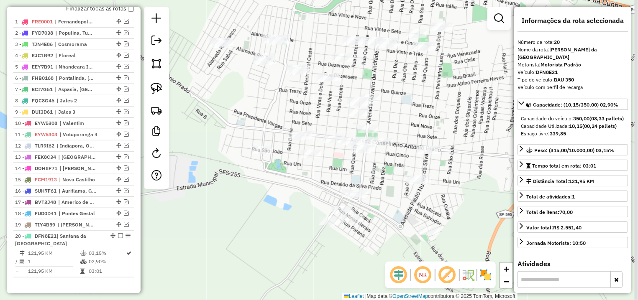
drag, startPoint x: 283, startPoint y: 155, endPoint x: 213, endPoint y: 44, distance: 131.6
click at [213, 44] on div "Janela de atendimento Grade de atendimento Capacidade Transportadoras Veículos …" at bounding box center [319, 150] width 638 height 300
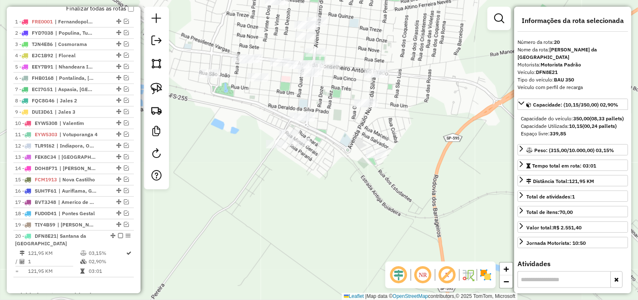
drag, startPoint x: 157, startPoint y: 80, endPoint x: 240, endPoint y: 116, distance: 90.5
click at [158, 82] on link at bounding box center [156, 88] width 18 height 18
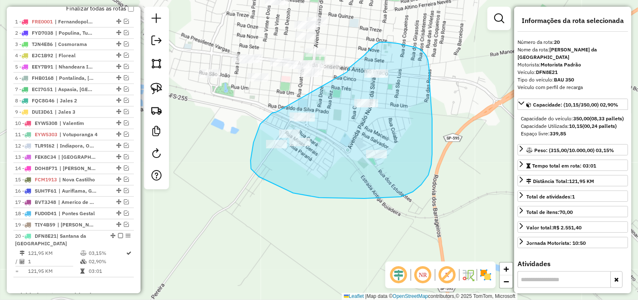
drag, startPoint x: 277, startPoint y: 112, endPoint x: 343, endPoint y: 89, distance: 70.1
click at [343, 89] on div "Janela de atendimento Grade de atendimento Capacidade Transportadoras Veículos …" at bounding box center [319, 150] width 638 height 300
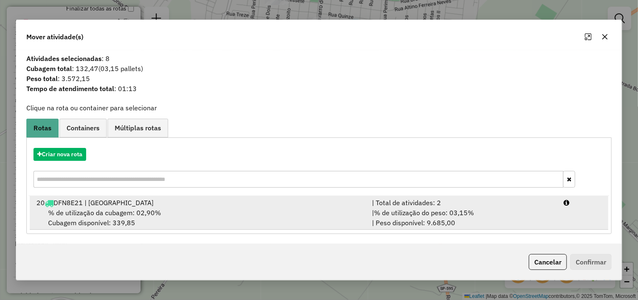
click at [513, 209] on div "| % de utilização do peso: 03,15% | Peso disponível: 9.685,00" at bounding box center [463, 218] width 192 height 20
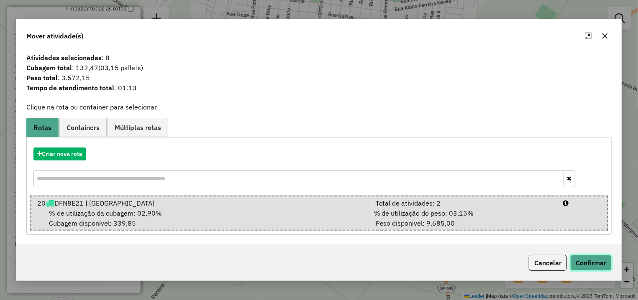
click at [575, 261] on button "Confirmar" at bounding box center [590, 263] width 41 height 16
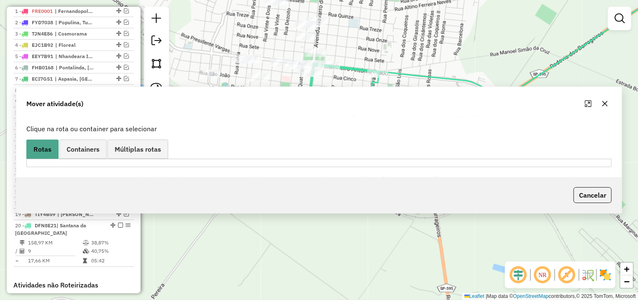
scroll to position [307, 0]
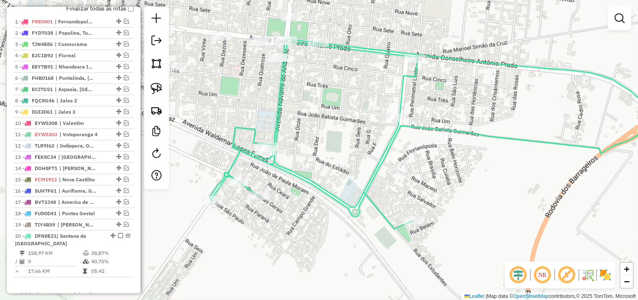
drag, startPoint x: 346, startPoint y: 64, endPoint x: 355, endPoint y: 111, distance: 47.8
click at [357, 111] on div "Janela de atendimento Grade de atendimento Capacidade Transportadoras Veículos …" at bounding box center [319, 150] width 638 height 300
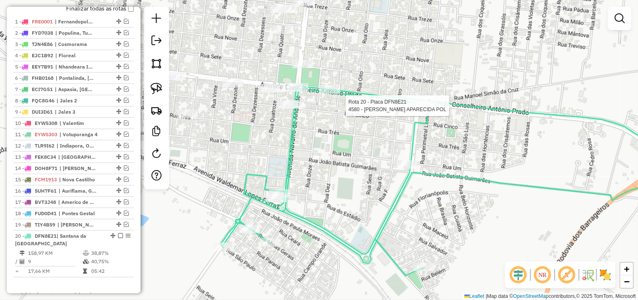
select select "*********"
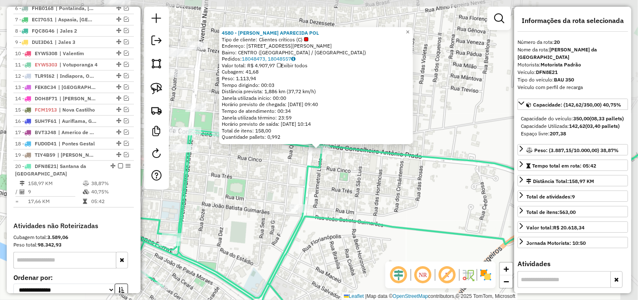
scroll to position [464, 0]
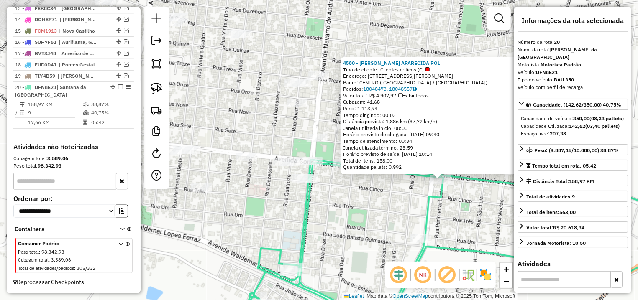
drag, startPoint x: 271, startPoint y: 154, endPoint x: 385, endPoint y: 180, distance: 117.6
click at [385, 180] on div "4580 - SILVIA APARECIDA POL Tipo de cliente: Clientes críticos (C) Endereço: AV…" at bounding box center [319, 150] width 638 height 300
click at [149, 90] on link at bounding box center [156, 88] width 18 height 18
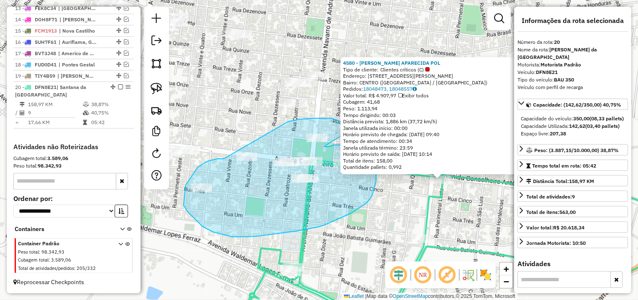
drag, startPoint x: 223, startPoint y: 159, endPoint x: 248, endPoint y: 128, distance: 39.3
click at [248, 128] on div "4580 - SILVIA APARECIDA POL Tipo de cliente: Clientes críticos (C) Endereço: AV…" at bounding box center [319, 150] width 638 height 300
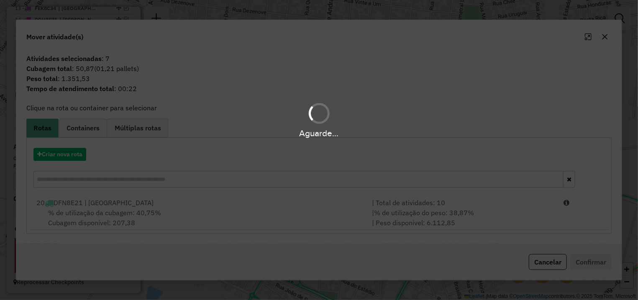
click at [551, 226] on div "Aguarde..." at bounding box center [319, 150] width 638 height 300
click at [564, 218] on div "Aguarde..." at bounding box center [319, 150] width 638 height 300
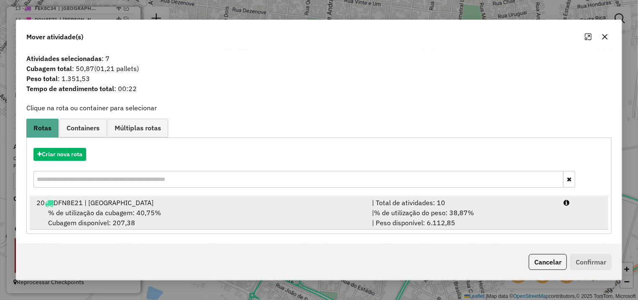
click at [577, 216] on li "20 DFN8E21 | Santana da Ponte Pensa | Total de atividades: 10 % de utilização d…" at bounding box center [319, 213] width 579 height 34
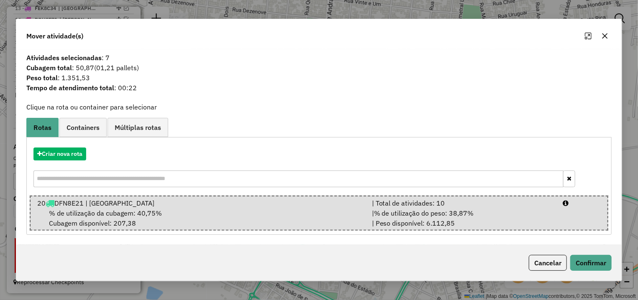
click at [541, 250] on div "Cancelar Confirmar" at bounding box center [318, 263] width 605 height 36
click at [544, 256] on button "Cancelar" at bounding box center [548, 263] width 38 height 16
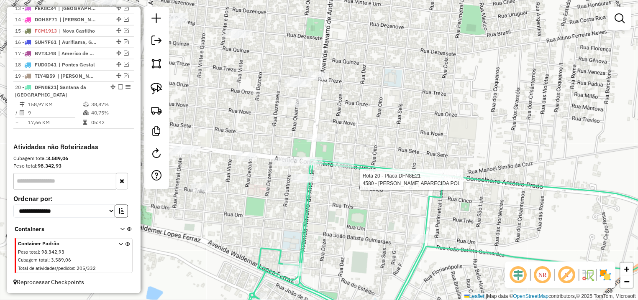
select select "*********"
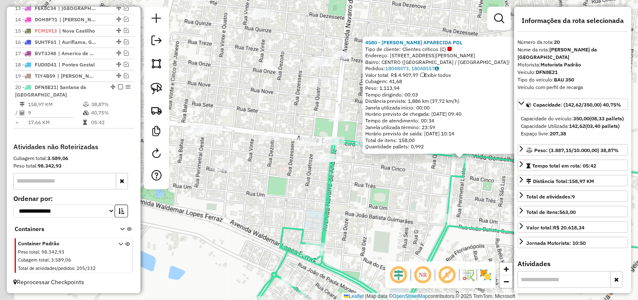
drag, startPoint x: 312, startPoint y: 188, endPoint x: 456, endPoint y: 197, distance: 144.2
click at [456, 197] on div "4580 - SILVIA APARECIDA POL Tipo de cliente: Clientes críticos (C) Endereço: AV…" at bounding box center [319, 150] width 638 height 300
click at [357, 189] on div "4580 - SILVIA APARECIDA POL Tipo de cliente: Clientes críticos (C) Endereço: AV…" at bounding box center [319, 150] width 638 height 300
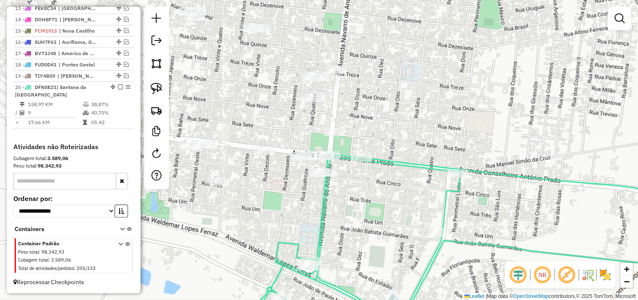
drag, startPoint x: 262, startPoint y: 206, endPoint x: 276, endPoint y: 251, distance: 47.0
click at [277, 251] on div "Janela de atendimento Grade de atendimento Capacidade Transportadoras Veículos …" at bounding box center [319, 150] width 638 height 300
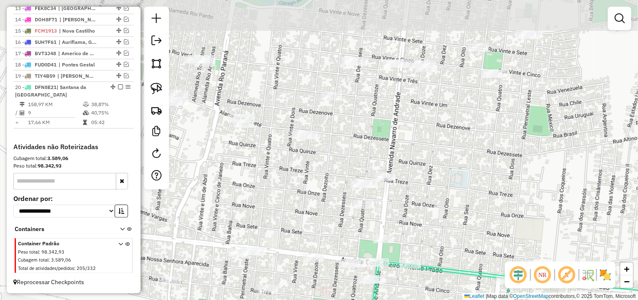
drag, startPoint x: 292, startPoint y: 174, endPoint x: 293, endPoint y: 223, distance: 49.0
click at [299, 227] on div "Janela de atendimento Grade de atendimento Capacidade Transportadoras Veículos …" at bounding box center [319, 150] width 638 height 300
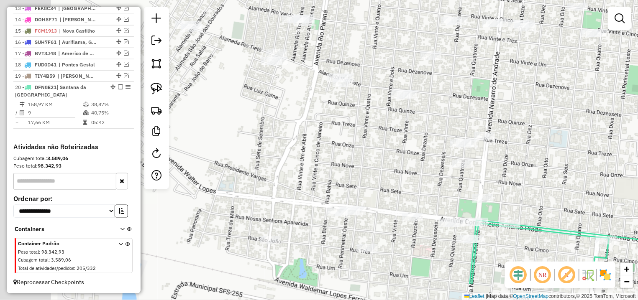
drag, startPoint x: 365, startPoint y: 164, endPoint x: 401, endPoint y: 138, distance: 44.4
click at [401, 138] on div "Janela de atendimento Grade de atendimento Capacidade Transportadoras Veículos …" at bounding box center [319, 150] width 638 height 300
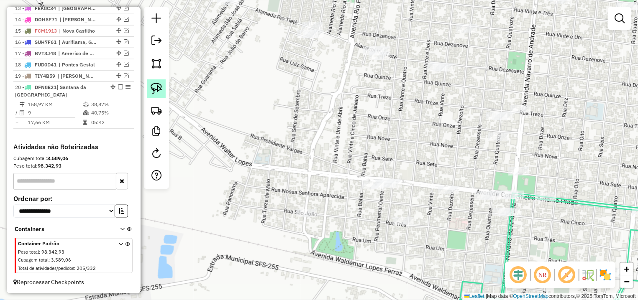
click at [159, 85] on img at bounding box center [157, 89] width 12 height 12
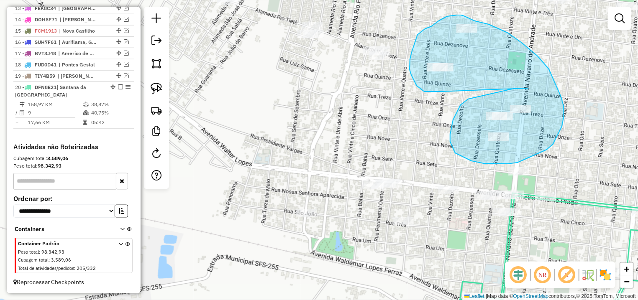
drag, startPoint x: 515, startPoint y: 88, endPoint x: 443, endPoint y: 92, distance: 72.0
click at [443, 92] on div "Janela de atendimento Grade de atendimento Capacidade Transportadoras Veículos …" at bounding box center [319, 150] width 638 height 300
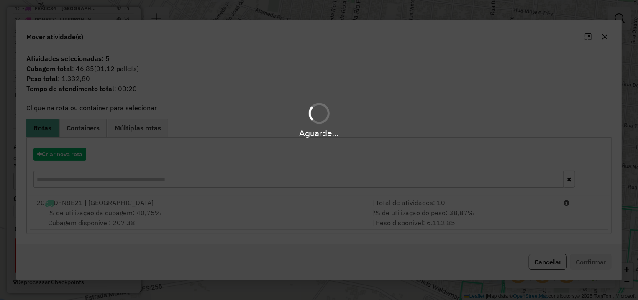
click at [540, 262] on div "Aguarde..." at bounding box center [319, 150] width 638 height 300
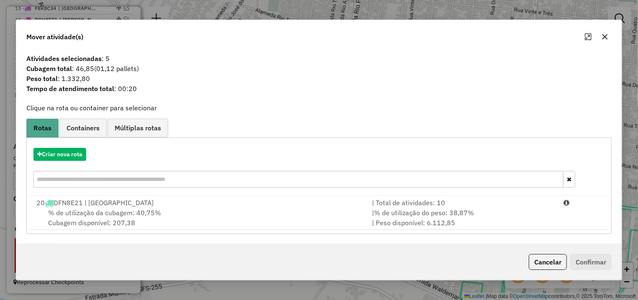
click at [547, 265] on button "Cancelar" at bounding box center [548, 262] width 38 height 16
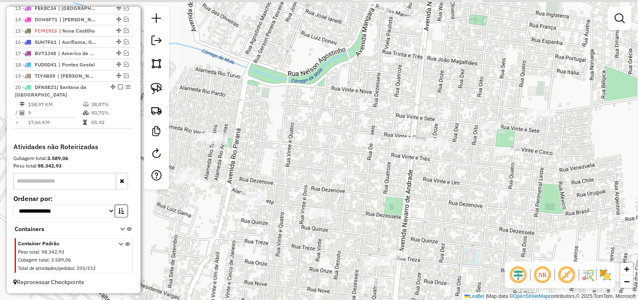
drag, startPoint x: 524, startPoint y: 141, endPoint x: 436, endPoint y: 202, distance: 107.2
click at [459, 223] on div "Janela de atendimento Grade de atendimento Capacidade Transportadoras Veículos …" at bounding box center [319, 150] width 638 height 300
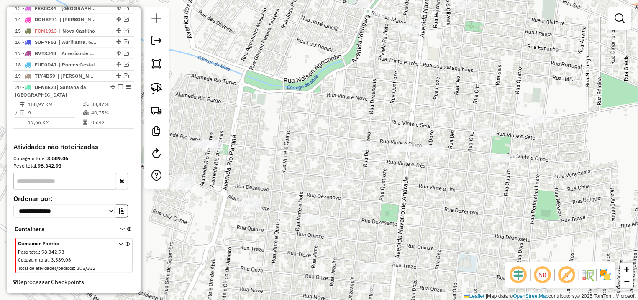
drag, startPoint x: 151, startPoint y: 79, endPoint x: 290, endPoint y: 105, distance: 141.1
click at [154, 81] on div at bounding box center [156, 98] width 25 height 183
drag, startPoint x: 392, startPoint y: 115, endPoint x: 366, endPoint y: 124, distance: 27.9
click at [366, 124] on div "Janela de atendimento Grade de atendimento Capacidade Transportadoras Veículos …" at bounding box center [319, 150] width 638 height 300
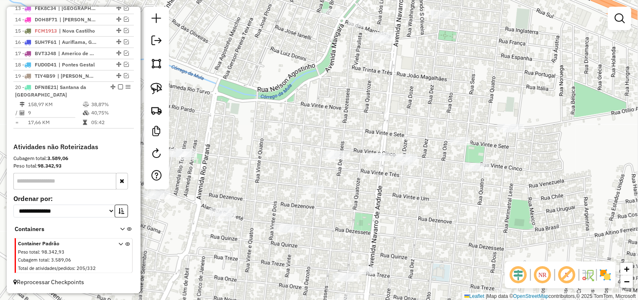
drag, startPoint x: 155, startPoint y: 91, endPoint x: 239, endPoint y: 103, distance: 84.5
click at [156, 91] on img at bounding box center [157, 89] width 12 height 12
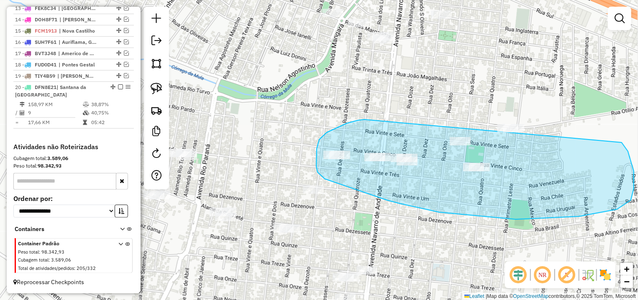
click at [506, 126] on div "Janela de atendimento Grade de atendimento Capacidade Transportadoras Veículos …" at bounding box center [319, 150] width 638 height 300
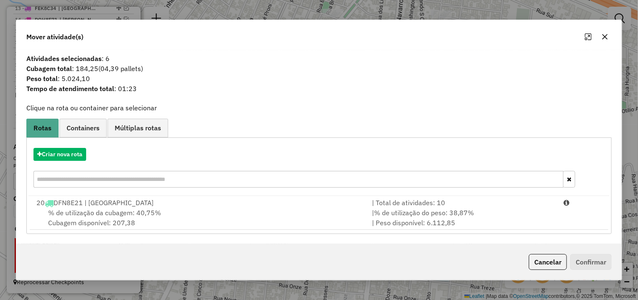
click at [561, 179] on input "text" at bounding box center [298, 179] width 530 height 17
drag, startPoint x: 575, startPoint y: 202, endPoint x: 582, endPoint y: 247, distance: 46.2
click at [575, 203] on div at bounding box center [583, 203] width 48 height 10
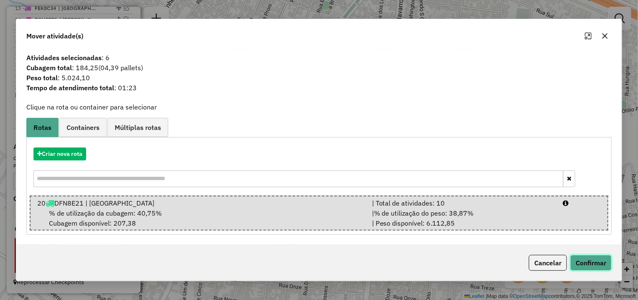
click at [582, 260] on button "Confirmar" at bounding box center [590, 263] width 41 height 16
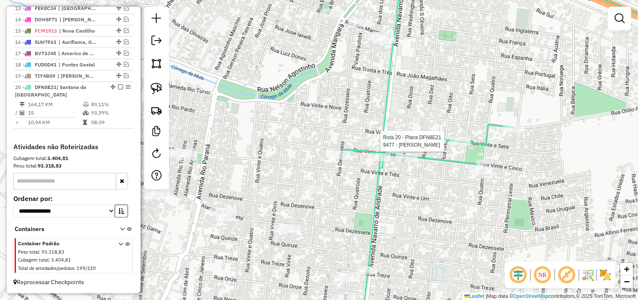
click at [454, 146] on icon at bounding box center [427, 228] width 173 height 206
select select "*********"
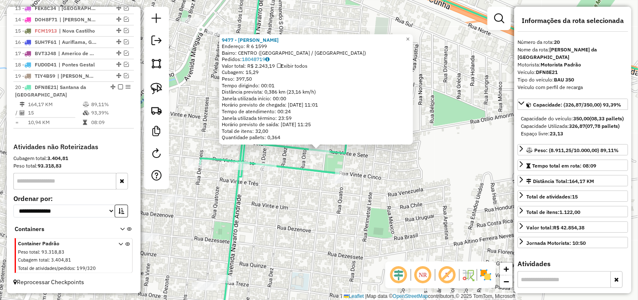
scroll to position [78, 0]
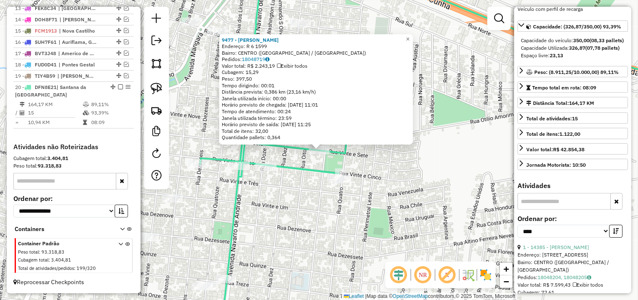
click at [614, 205] on icon "button" at bounding box center [616, 202] width 5 height 6
click at [609, 238] on button "button" at bounding box center [615, 231] width 13 height 13
click at [177, 300] on div "9477 - MANOEL LUIS RUIZ ME Endereço: R 6 1599 Bairro: CENTRO (SANTA FE DO SUL /…" at bounding box center [319, 150] width 638 height 300
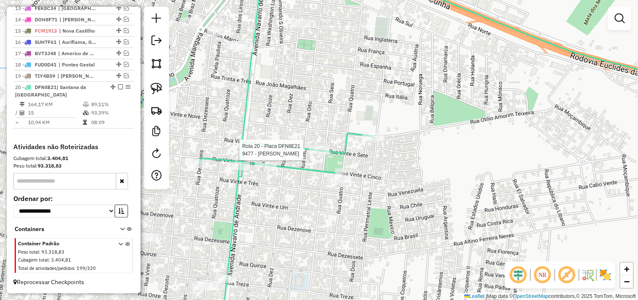
select select "*********"
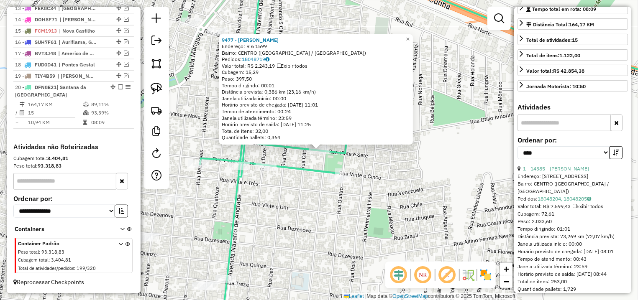
scroll to position [353, 0]
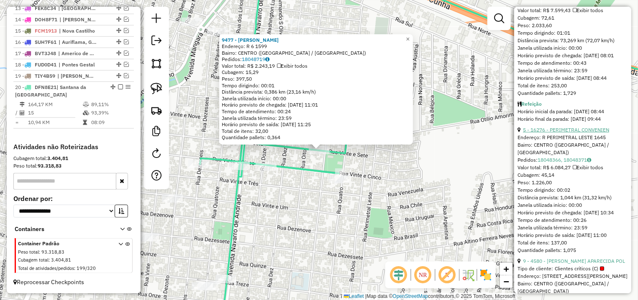
click at [585, 133] on link "5 - 16276 - PERIMETRAL CONVENIEN" at bounding box center [566, 130] width 86 height 6
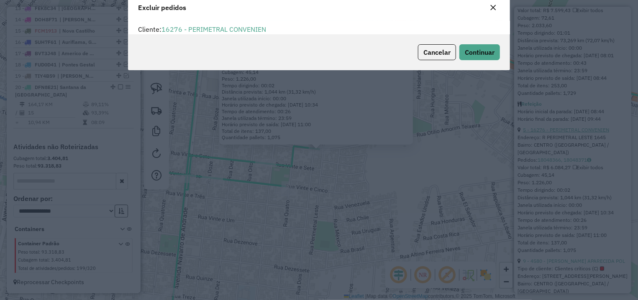
scroll to position [0, 0]
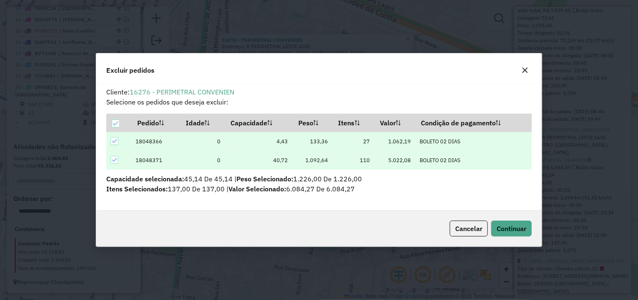
click at [502, 238] on div "Cancelar Continuar" at bounding box center [319, 229] width 446 height 36
click at [505, 235] on button "Continuar" at bounding box center [511, 229] width 41 height 16
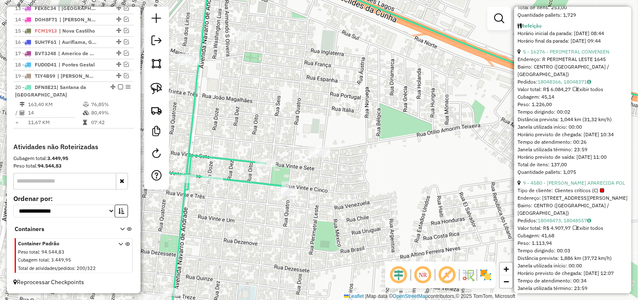
scroll to position [157, 0]
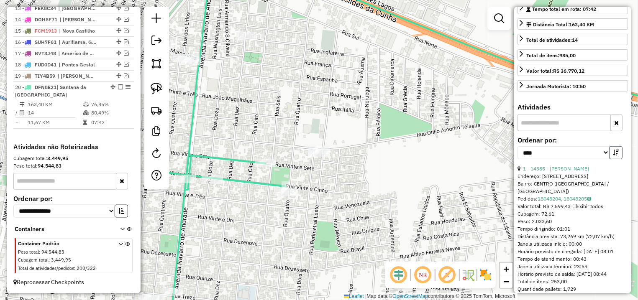
click at [612, 159] on button "button" at bounding box center [615, 152] width 13 height 13
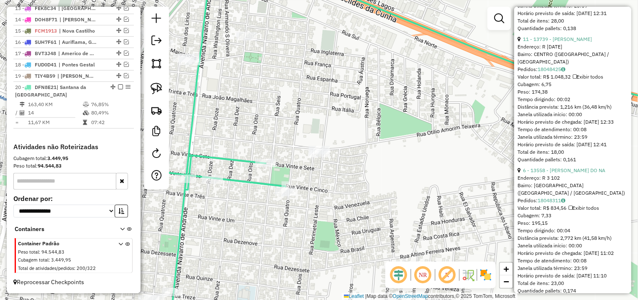
scroll to position [706, 0]
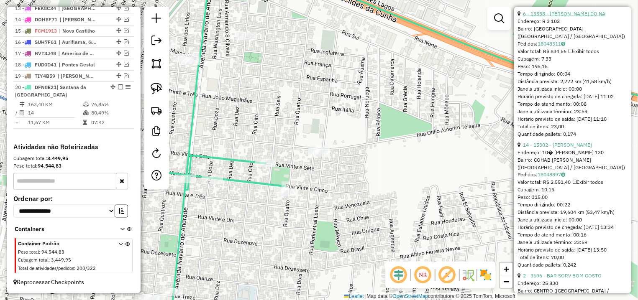
click at [569, 17] on link "6 - 13558 - MARCOS ROGERIO DO NA" at bounding box center [564, 13] width 82 height 6
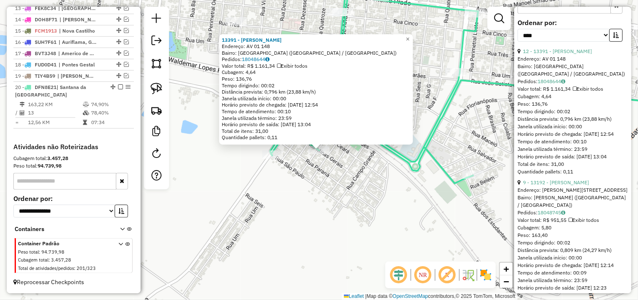
scroll to position [78, 0]
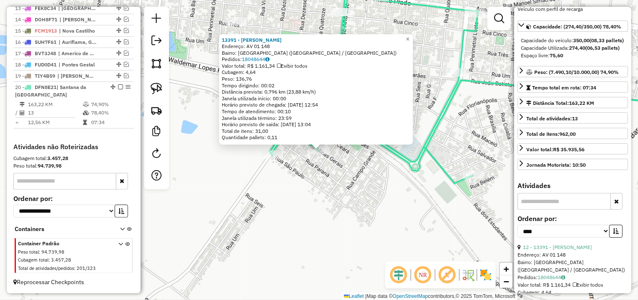
click at [332, 192] on div "13391 - VAGNER DE SOUZA HONO Endereço: AV 01 148 Bairro: VILA MARIANA (SANTA FE…" at bounding box center [319, 150] width 638 height 300
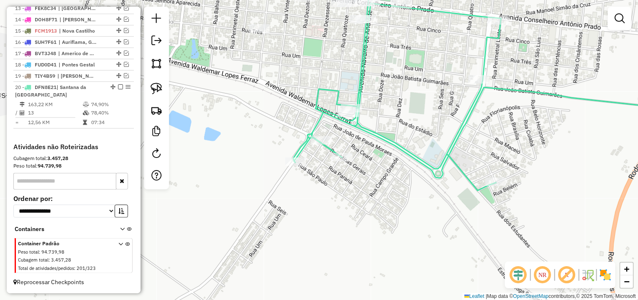
drag, startPoint x: 297, startPoint y: 138, endPoint x: 319, endPoint y: 146, distance: 23.3
click at [319, 146] on icon at bounding box center [509, 84] width 432 height 214
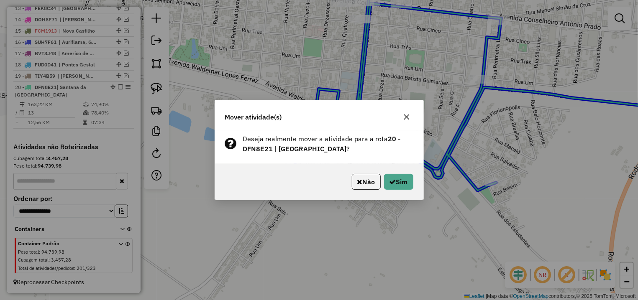
click at [400, 192] on div "Não Sim" at bounding box center [319, 182] width 208 height 36
click at [397, 184] on button "Sim" at bounding box center [398, 182] width 29 height 16
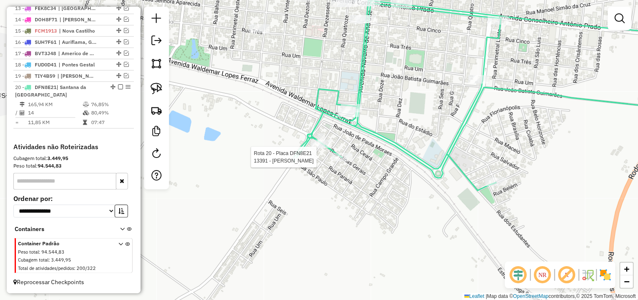
select select "*********"
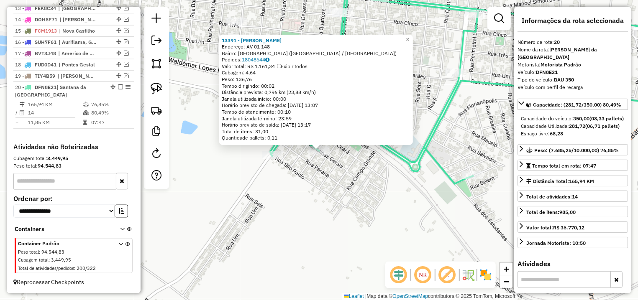
scroll to position [706, 0]
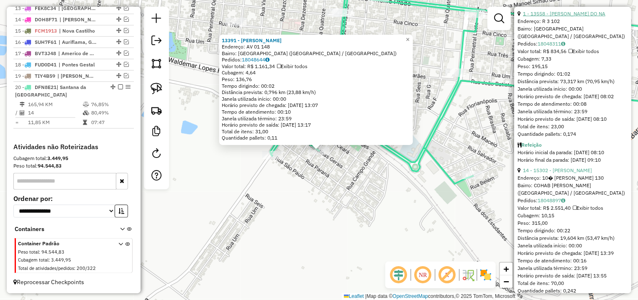
click at [583, 17] on link "1 - 13558 - MARCOS ROGERIO DO NA" at bounding box center [564, 13] width 82 height 6
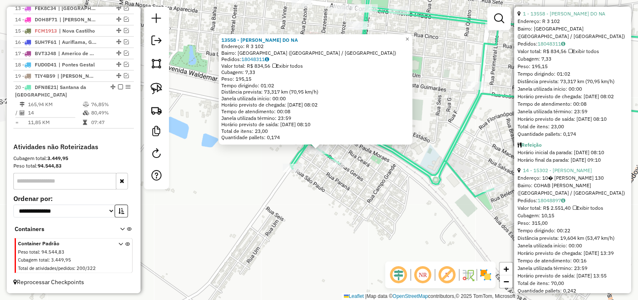
scroll to position [628, 0]
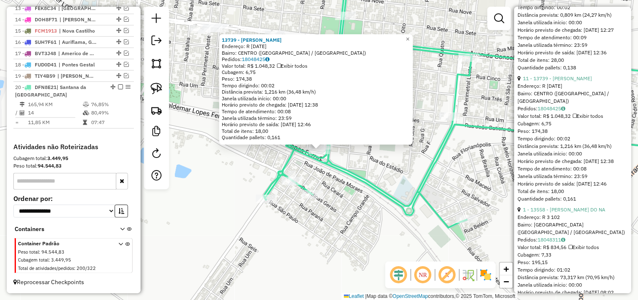
scroll to position [471, 0]
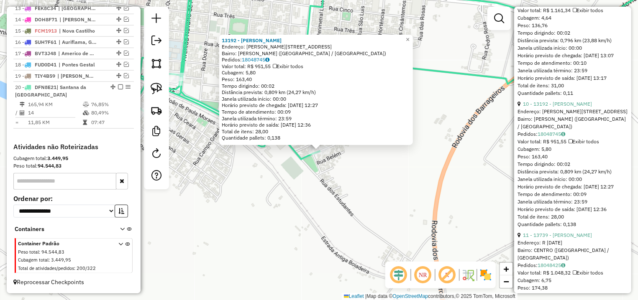
scroll to position [314, 0]
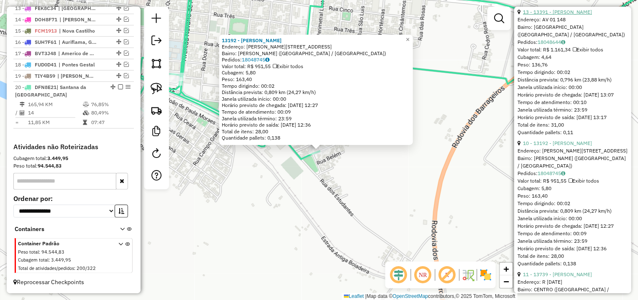
click at [570, 15] on link "13 - 13391 - VAGNER DE SOUZA HONO" at bounding box center [557, 12] width 69 height 6
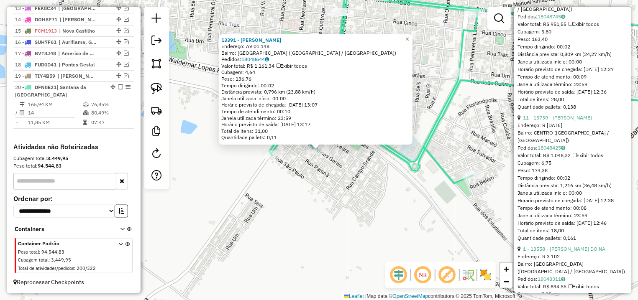
scroll to position [589, 0]
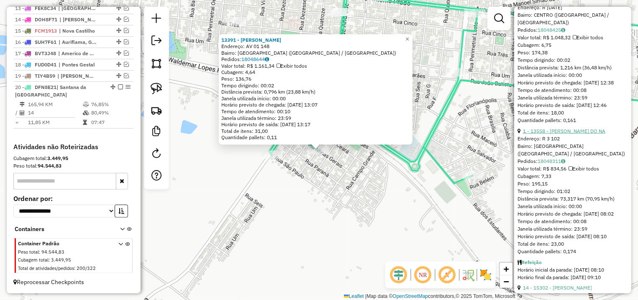
click at [562, 134] on link "1 - 13558 - MARCOS ROGERIO DO NA" at bounding box center [564, 131] width 82 height 6
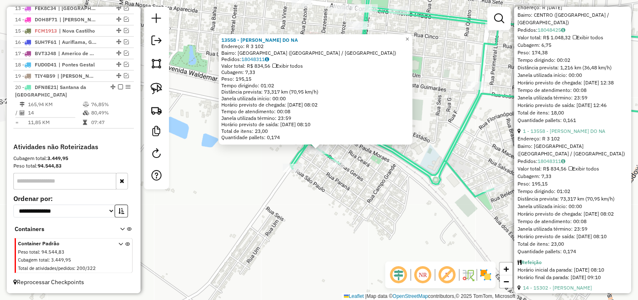
click at [556, 3] on link "11 - 13739 - PAULA BRAITE HORTA" at bounding box center [557, 0] width 69 height 6
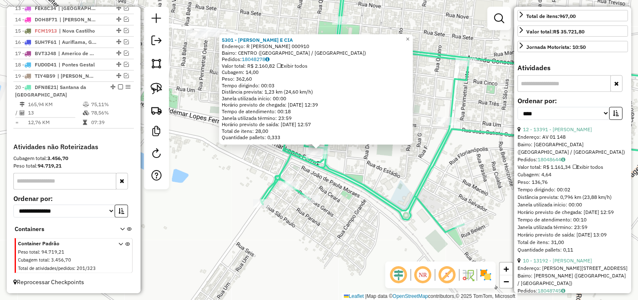
scroll to position [39, 0]
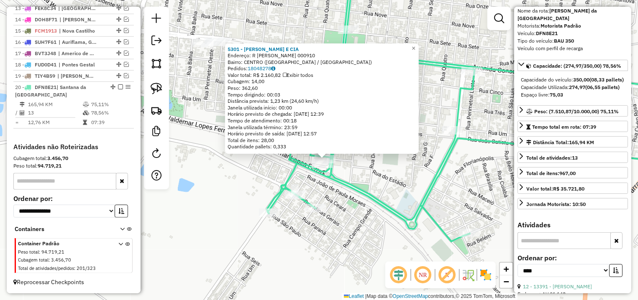
drag, startPoint x: 394, startPoint y: 164, endPoint x: 402, endPoint y: 174, distance: 12.8
click at [402, 174] on div "5301 - CEJU MORIKAWA E CIA Endereço: R WALDEMAR LOPES FERRAZ 000910 Bairro: CEN…" at bounding box center [319, 150] width 638 height 300
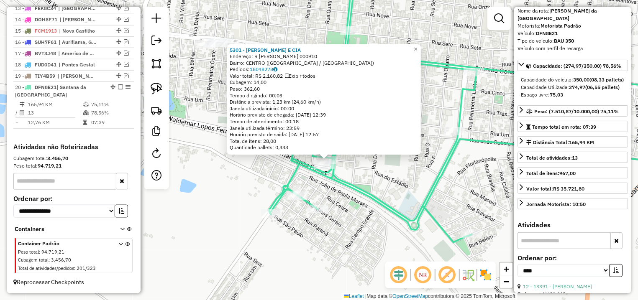
click at [394, 174] on div "5301 - CEJU MORIKAWA E CIA Endereço: R WALDEMAR LOPES FERRAZ 000910 Bairro: CEN…" at bounding box center [319, 150] width 638 height 300
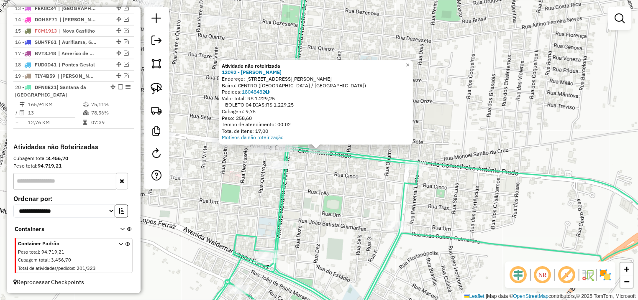
click at [333, 173] on div "Atividade não roteirizada 12092 - PAULO CESAR DE OLIVE Endereço: AV CONSELHEIRO…" at bounding box center [319, 150] width 638 height 300
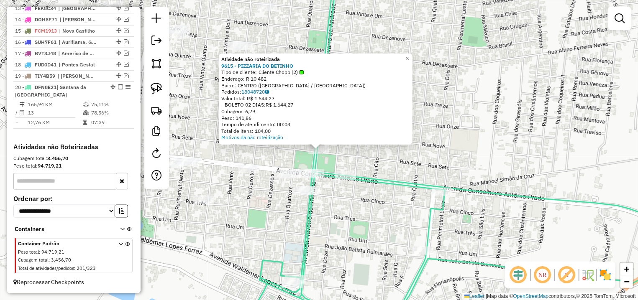
click at [344, 151] on div "Atividade não roteirizada 9615 - PIZZARIA DO BETINHO Tipo de cliente: Cliente C…" at bounding box center [319, 150] width 638 height 300
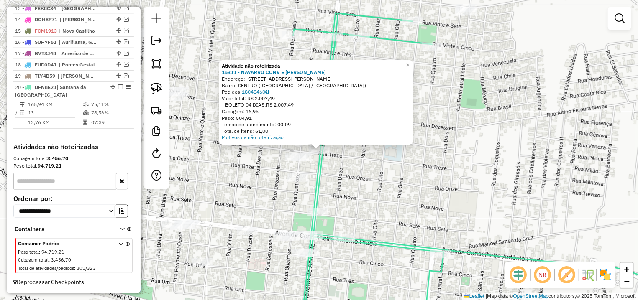
click at [337, 154] on div "Atividade não roteirizada 15311 - NAVARRO CONV E COMER Endereço: AV NAVARRO DE …" at bounding box center [319, 150] width 638 height 300
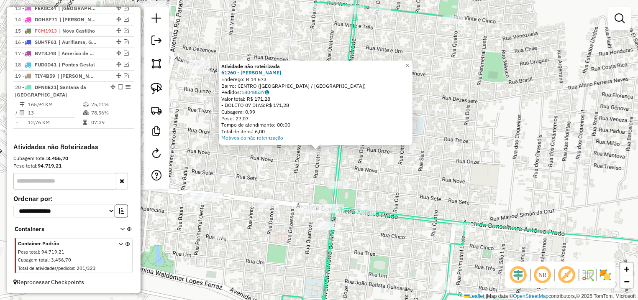
drag, startPoint x: 292, startPoint y: 168, endPoint x: 308, endPoint y: 153, distance: 21.9
click at [292, 168] on div "Atividade não roteirizada 61260 - ELOIZA DA SILVA RAMI Endereço: R 14 673 Bairr…" at bounding box center [319, 150] width 638 height 300
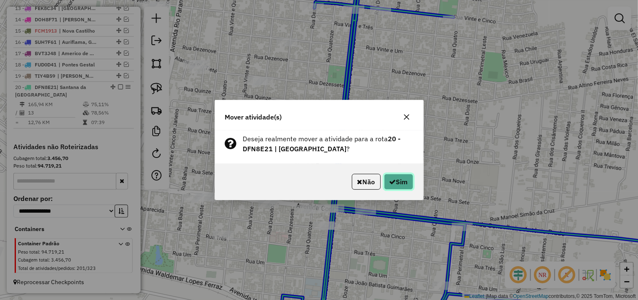
click at [404, 179] on button "Sim" at bounding box center [398, 182] width 29 height 16
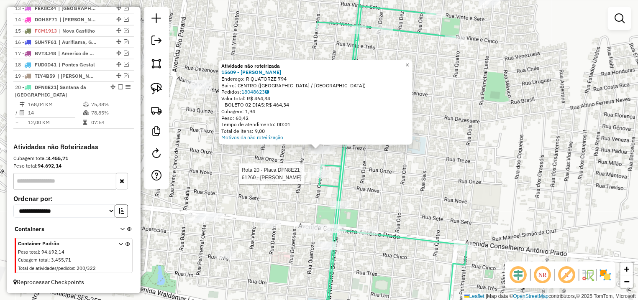
select select "*********"
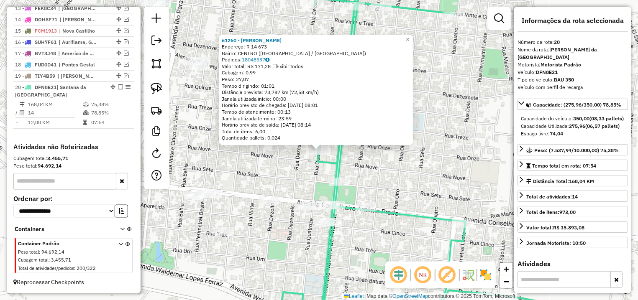
scroll to position [589, 0]
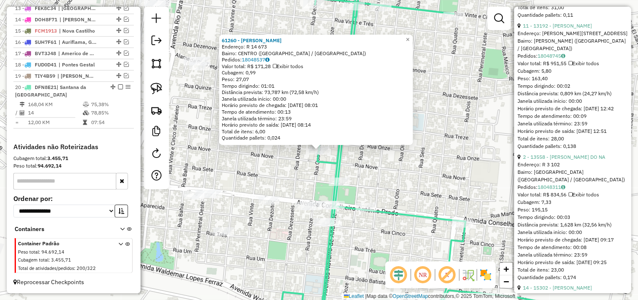
click at [269, 165] on div "61260 - ELOIZA DA SILVA RAMI Endereço: R 14 673 Bairro: CENTRO (SANTA FE DO SUL…" at bounding box center [319, 150] width 638 height 300
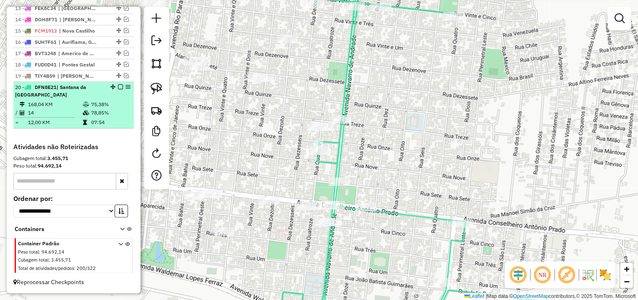
click at [118, 85] on em at bounding box center [120, 87] width 5 height 5
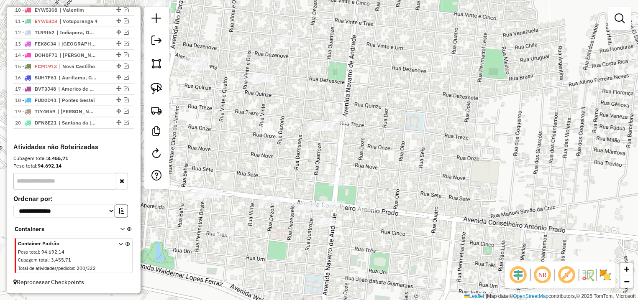
scroll to position [428, 0]
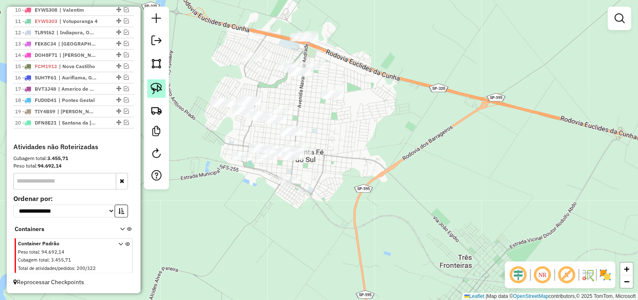
click at [161, 84] on link at bounding box center [156, 88] width 18 height 18
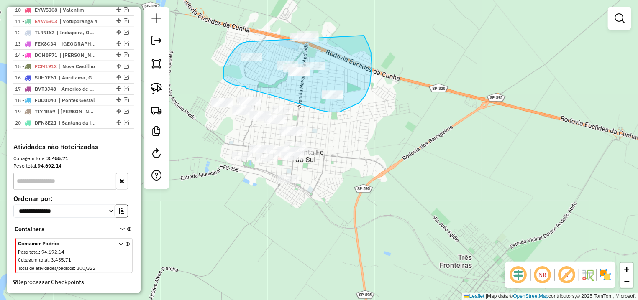
drag, startPoint x: 239, startPoint y: 45, endPoint x: 290, endPoint y: 23, distance: 54.7
click at [290, 23] on div "Janela de atendimento Grade de atendimento Capacidade Transportadoras Veículos …" at bounding box center [319, 150] width 638 height 300
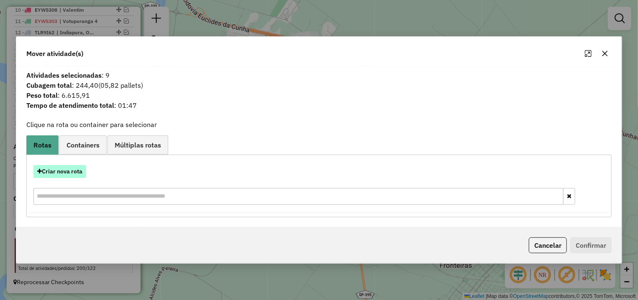
click at [67, 176] on button "Criar nova rota" at bounding box center [59, 171] width 53 height 13
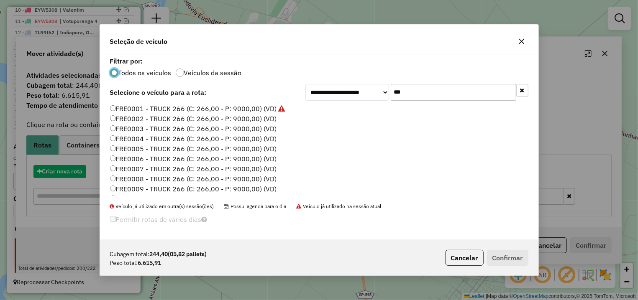
scroll to position [5, 3]
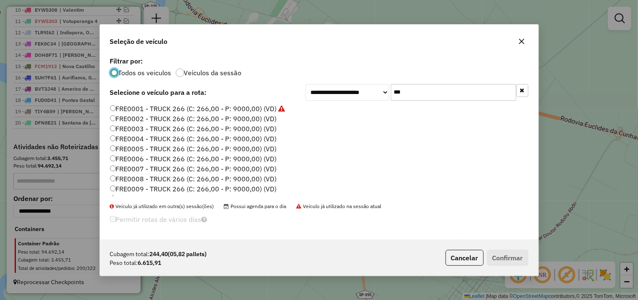
click at [391, 93] on input "***" at bounding box center [454, 92] width 126 height 17
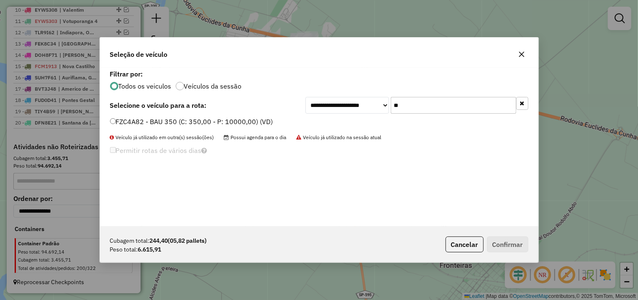
type input "**"
click at [213, 119] on label "FZC4A82 - BAU 350 (C: 350,00 - P: 10000,00) (VD)" at bounding box center [191, 122] width 163 height 10
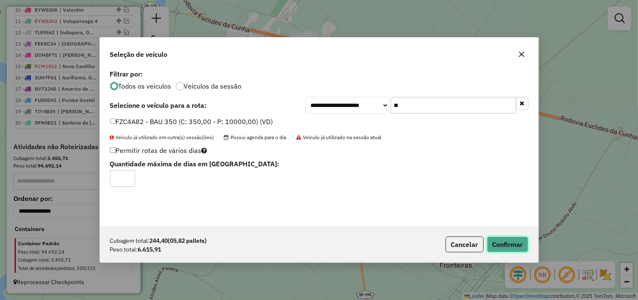
click at [496, 238] on button "Confirmar" at bounding box center [507, 245] width 41 height 16
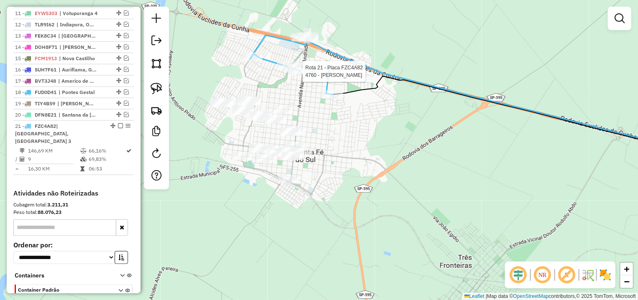
select select "*********"
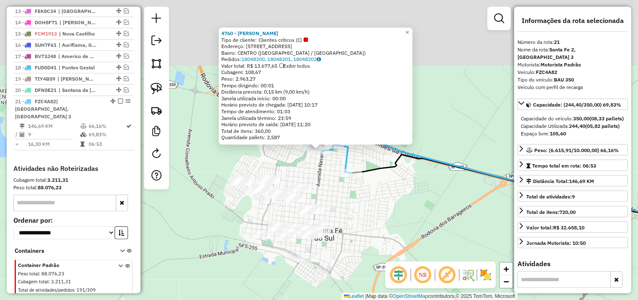
scroll to position [475, 0]
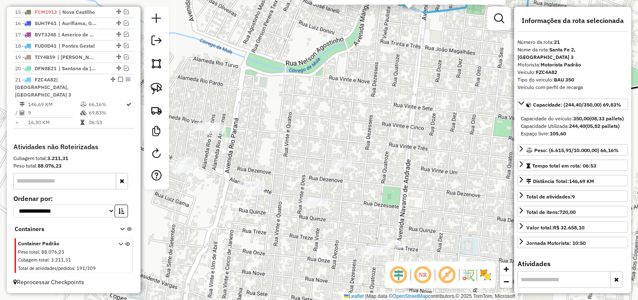
drag, startPoint x: 379, startPoint y: 173, endPoint x: 387, endPoint y: 103, distance: 70.7
click at [387, 104] on div "4760 - GILBERTO IWASSAKI Tipo de cliente: Clientes críticos (C) Endereço: R DAS…" at bounding box center [319, 150] width 638 height 300
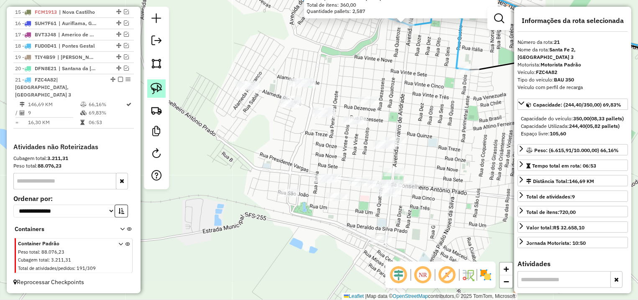
click at [159, 90] on img at bounding box center [157, 89] width 12 height 12
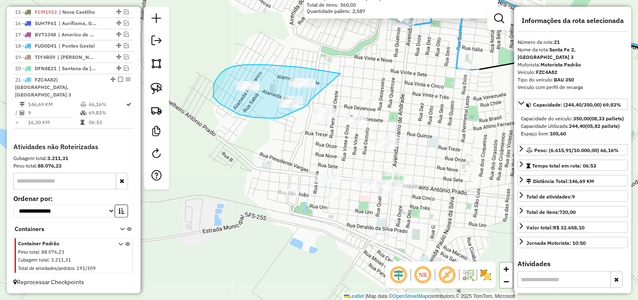
drag, startPoint x: 338, startPoint y: 73, endPoint x: 311, endPoint y: 95, distance: 34.2
click at [311, 95] on div "4760 - GILBERTO IWASSAKI Tipo de cliente: Clientes críticos (C) Endereço: R DAS…" at bounding box center [319, 150] width 638 height 300
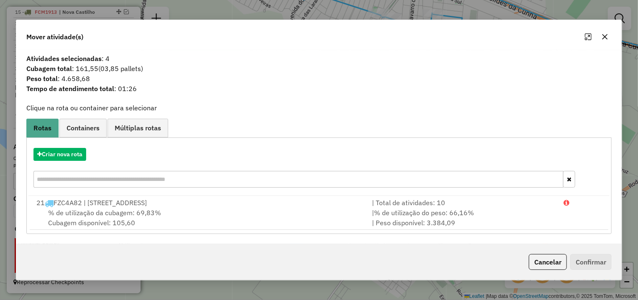
click at [542, 267] on button "Cancelar" at bounding box center [548, 262] width 38 height 16
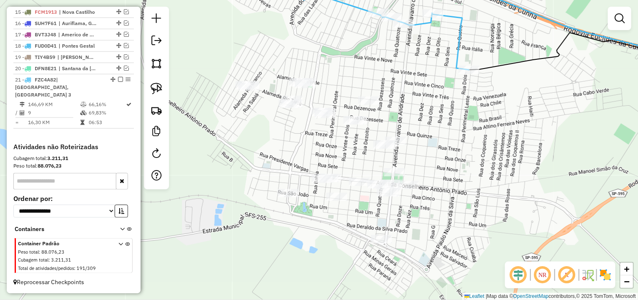
drag, startPoint x: 481, startPoint y: 220, endPoint x: 430, endPoint y: 196, distance: 56.1
click at [472, 210] on div "Janela de atendimento Grade de atendimento Capacidade Transportadoras Veículos …" at bounding box center [319, 150] width 638 height 300
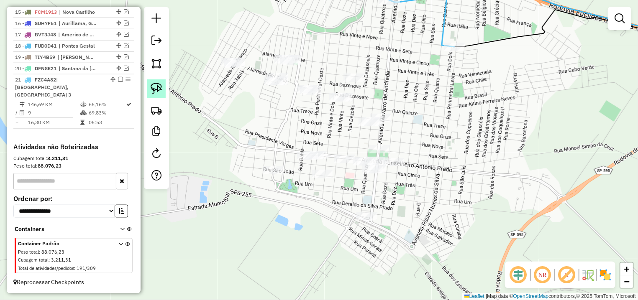
click at [157, 89] on img at bounding box center [157, 89] width 12 height 12
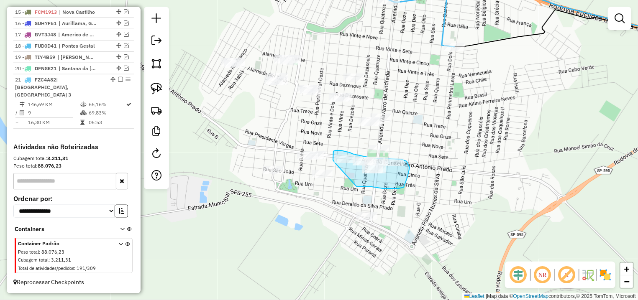
drag, startPoint x: 356, startPoint y: 187, endPoint x: 351, endPoint y: 169, distance: 18.4
click at [351, 169] on div "Janela de atendimento Grade de atendimento Capacidade Transportadoras Veículos …" at bounding box center [319, 150] width 638 height 300
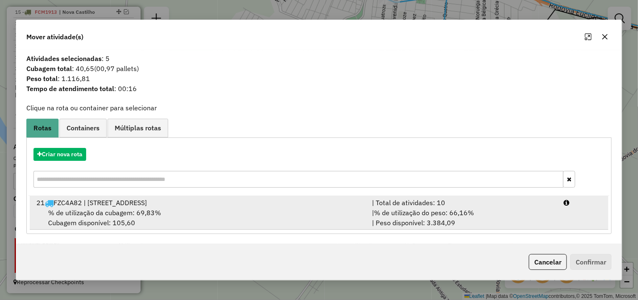
click at [543, 225] on div "| % de utilização do peso: 66,16% | Peso disponível: 3.384,09" at bounding box center [463, 218] width 192 height 20
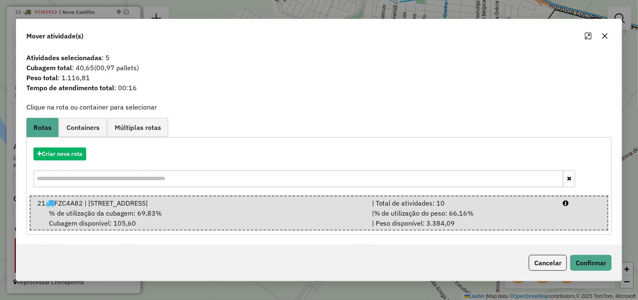
click at [577, 254] on div "Cancelar Confirmar" at bounding box center [318, 263] width 605 height 36
click at [580, 261] on button "Confirmar" at bounding box center [590, 263] width 41 height 16
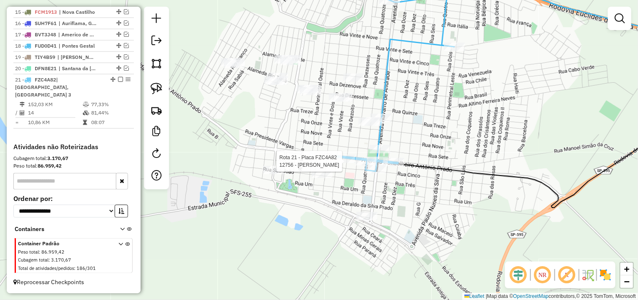
select select "*********"
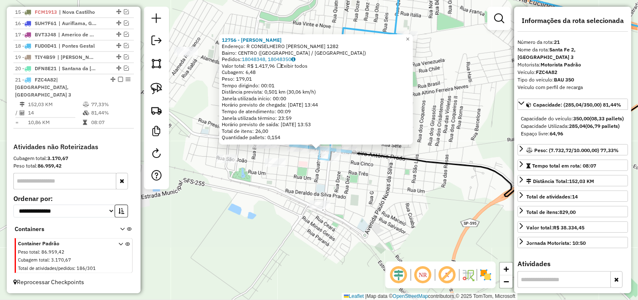
click at [342, 184] on div "12756 - MARCOS DIAS DE MENEZ Endereço: R CONSELHEIRO ANTONIO PRADO 1282 Bairro:…" at bounding box center [319, 150] width 638 height 300
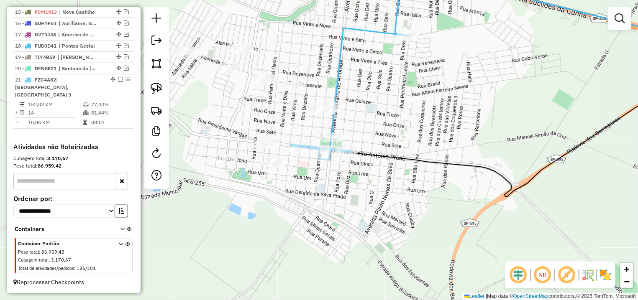
drag, startPoint x: 295, startPoint y: 188, endPoint x: 319, endPoint y: 191, distance: 24.0
click at [325, 196] on div "Janela de atendimento Grade de atendimento Capacidade Transportadoras Veículos …" at bounding box center [319, 150] width 638 height 300
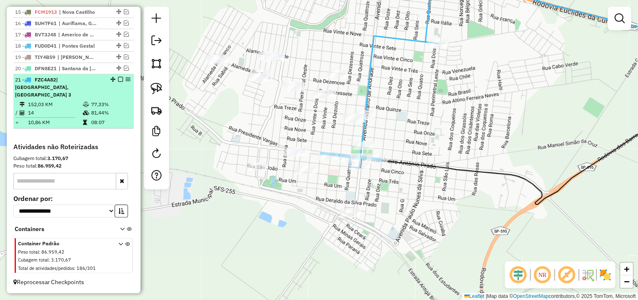
click at [118, 82] on em at bounding box center [120, 79] width 5 height 5
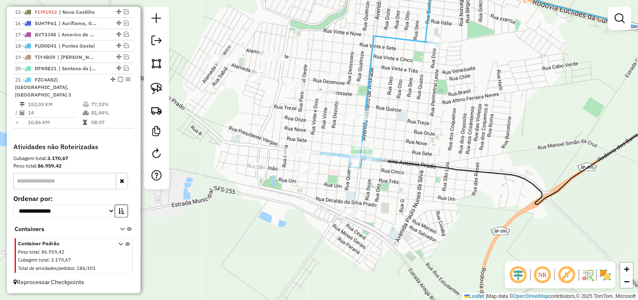
scroll to position [439, 0]
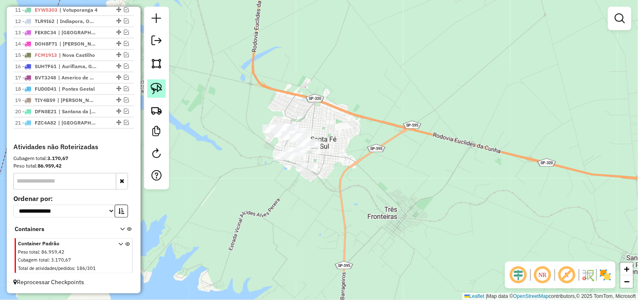
click at [160, 85] on img at bounding box center [157, 89] width 12 height 12
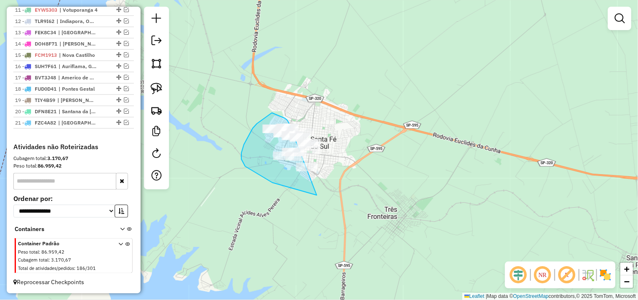
drag, startPoint x: 287, startPoint y: 120, endPoint x: 334, endPoint y: 113, distance: 47.3
click at [352, 125] on div "Janela de atendimento Grade de atendimento Capacidade Transportadoras Veículos …" at bounding box center [319, 150] width 638 height 300
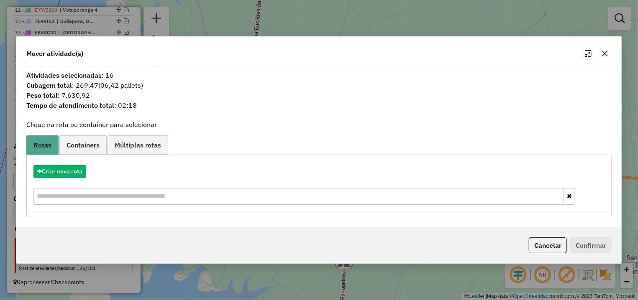
click at [67, 183] on div "Criar nova rota" at bounding box center [318, 186] width 581 height 54
click at [68, 178] on div "Criar nova rota" at bounding box center [318, 186] width 581 height 54
click at [57, 171] on button "Criar nova rota" at bounding box center [59, 171] width 53 height 13
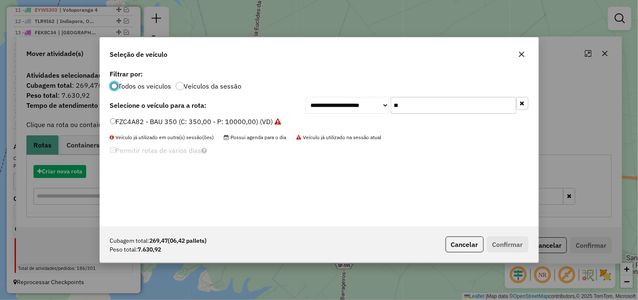
scroll to position [5, 3]
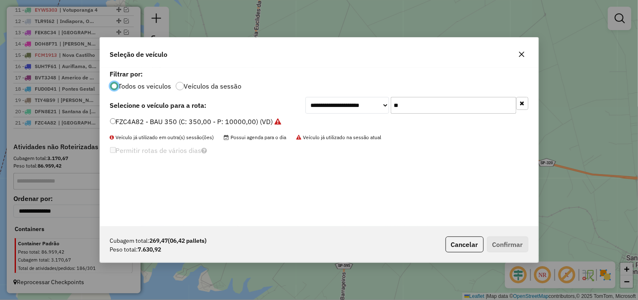
drag, startPoint x: 441, startPoint y: 107, endPoint x: 273, endPoint y: 106, distance: 168.6
click at [391, 107] on input "**" at bounding box center [454, 105] width 126 height 17
type input "**"
click at [144, 128] on div "TLR4F57 - BAU 350 (C: 350,00 - P: 10000,00) (VD)" at bounding box center [319, 125] width 428 height 17
click at [159, 120] on label "TLR4F57 - BAU 350 (C: 350,00 - P: 10000,00) (VD)" at bounding box center [191, 122] width 162 height 10
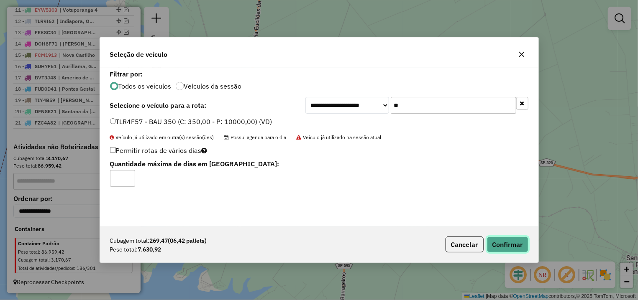
click at [503, 237] on button "Confirmar" at bounding box center [507, 245] width 41 height 16
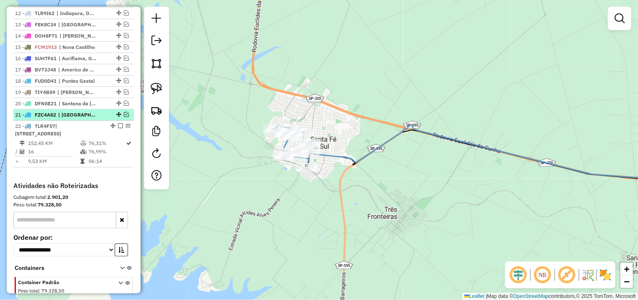
click at [124, 117] on em at bounding box center [126, 114] width 5 height 5
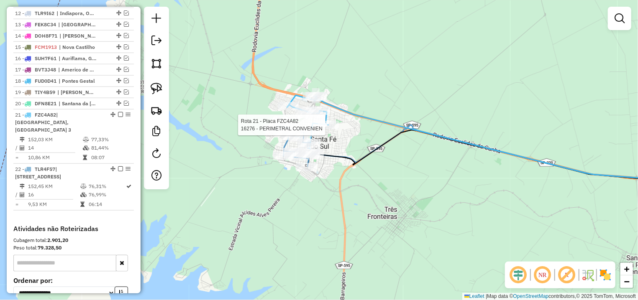
select select "*********"
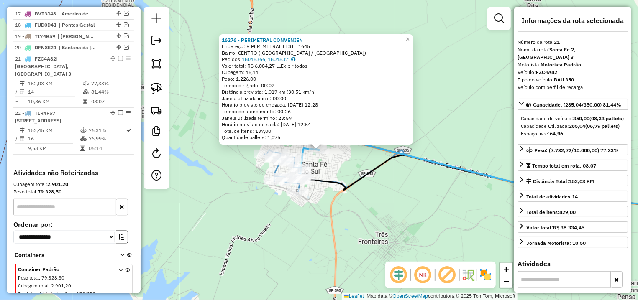
scroll to position [522, 0]
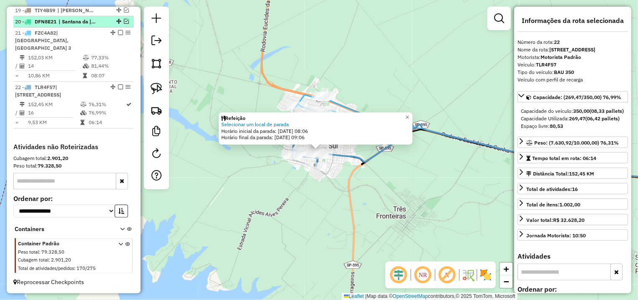
click at [124, 24] on em at bounding box center [126, 21] width 5 height 5
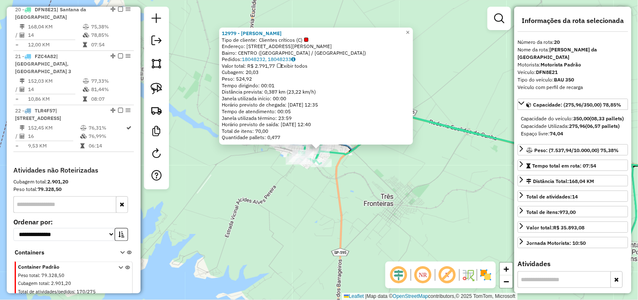
scroll to position [539, 0]
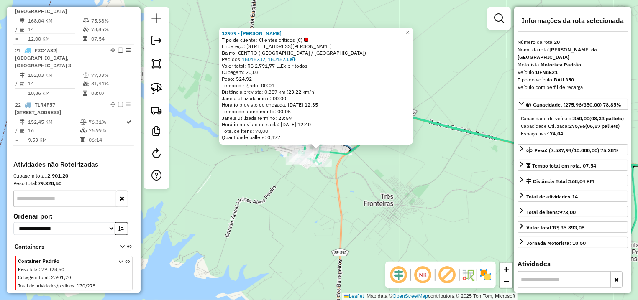
click at [271, 225] on div "12979 - BRUNO MOACYR DE OLIV Tipo de cliente: Clientes críticos (C) Endereço: A…" at bounding box center [319, 150] width 638 height 300
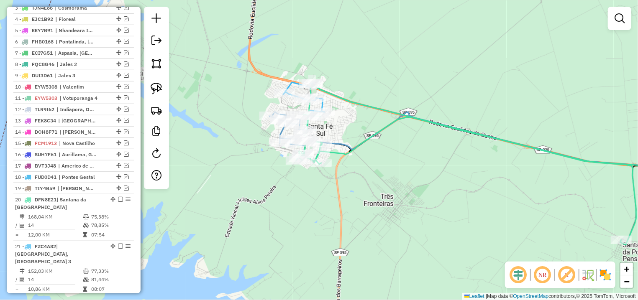
scroll to position [186, 0]
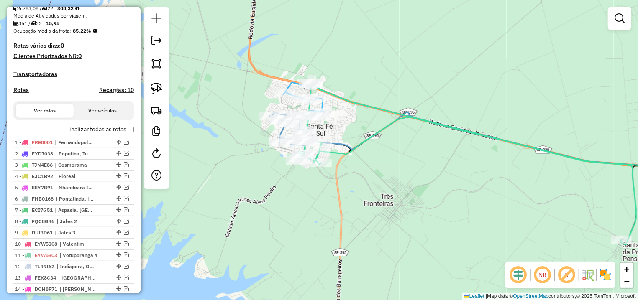
click at [123, 139] on body "Aguarde... Pop-up bloqueado! Seu navegador bloqueou automáticamente a abertura …" at bounding box center [319, 150] width 638 height 300
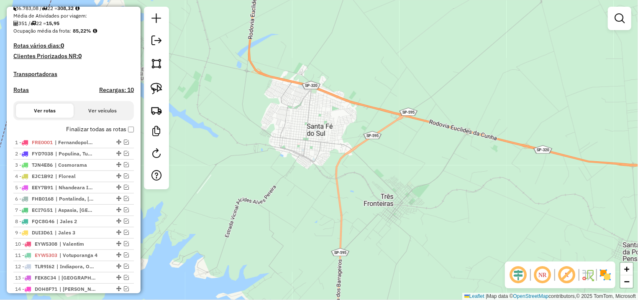
click at [303, 182] on div "Janela de atendimento Grade de atendimento Capacidade Transportadoras Veículos …" at bounding box center [319, 150] width 638 height 300
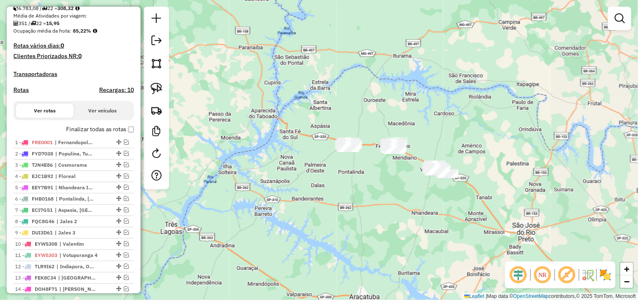
drag, startPoint x: 484, startPoint y: 181, endPoint x: 382, endPoint y: 161, distance: 104.1
click at [386, 180] on div "Janela de atendimento Grade de atendimento Capacidade Transportadoras Veículos …" at bounding box center [319, 150] width 638 height 300
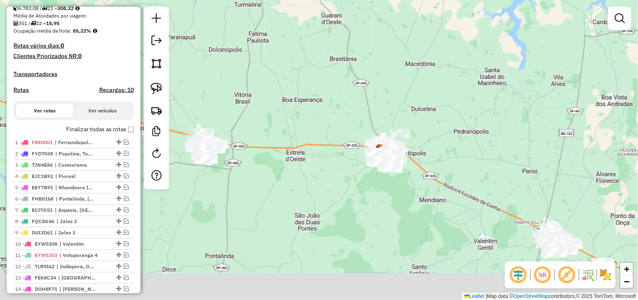
drag, startPoint x: 466, startPoint y: 165, endPoint x: 531, endPoint y: 95, distance: 95.9
click at [531, 95] on div "Janela de atendimento Grade de atendimento Capacidade Transportadoras Veículos …" at bounding box center [319, 150] width 638 height 300
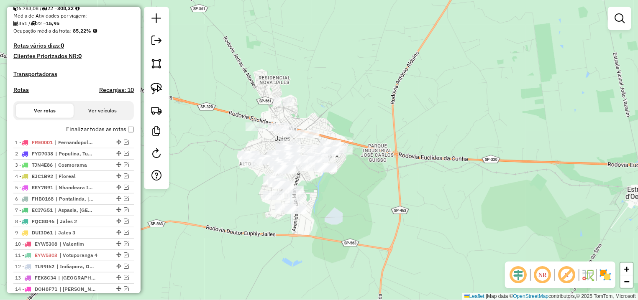
drag, startPoint x: 268, startPoint y: 128, endPoint x: 325, endPoint y: 72, distance: 80.2
click at [325, 72] on div "Janela de atendimento Grade de atendimento Capacidade Transportadoras Veículos …" at bounding box center [319, 150] width 638 height 300
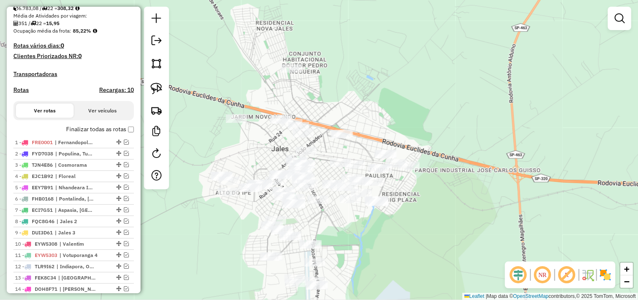
drag, startPoint x: 315, startPoint y: 109, endPoint x: 336, endPoint y: 109, distance: 21.3
click at [336, 109] on div "Janela de atendimento Grade de atendimento Capacidade Transportadoras Veículos …" at bounding box center [319, 150] width 638 height 300
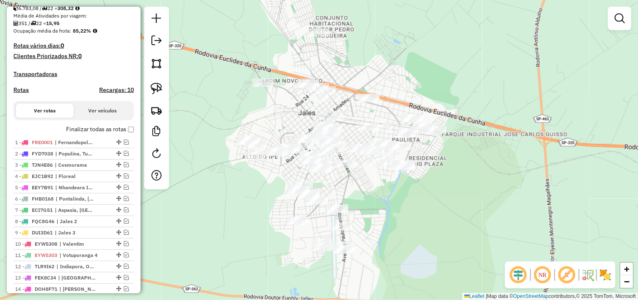
drag, startPoint x: 343, startPoint y: 100, endPoint x: 369, endPoint y: 67, distance: 42.2
click at [369, 67] on div "Janela de atendimento Grade de atendimento Capacidade Transportadoras Veículos …" at bounding box center [319, 150] width 638 height 300
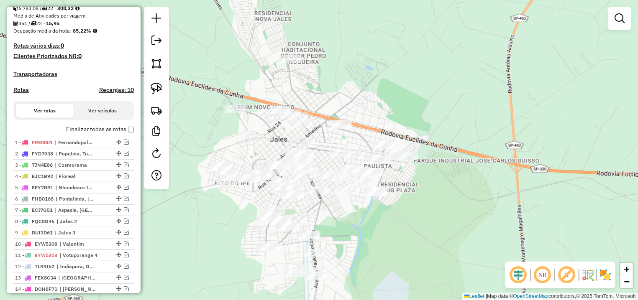
drag, startPoint x: 269, startPoint y: 95, endPoint x: 236, endPoint y: 129, distance: 47.9
click at [236, 129] on div "Janela de atendimento Grade de atendimento Capacidade Transportadoras Veículos …" at bounding box center [319, 150] width 638 height 300
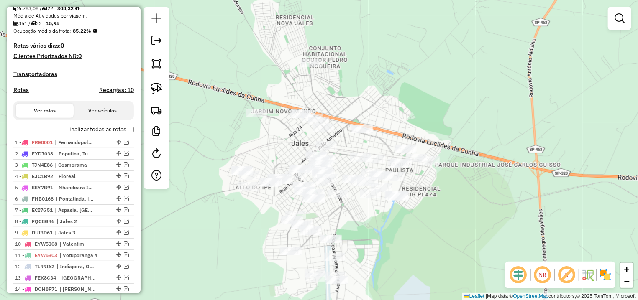
drag, startPoint x: 239, startPoint y: 135, endPoint x: 256, endPoint y: 138, distance: 16.9
click at [256, 138] on div "Janela de atendimento Grade de atendimento Capacidade Transportadoras Veículos …" at bounding box center [319, 150] width 638 height 300
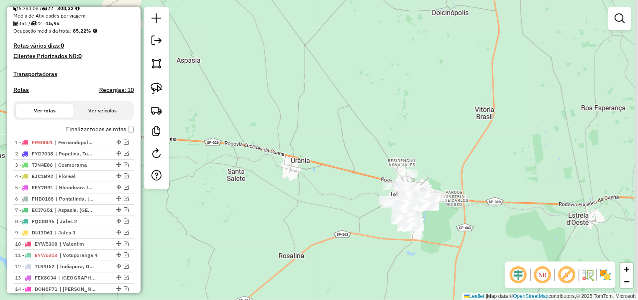
drag, startPoint x: 467, startPoint y: 216, endPoint x: 279, endPoint y: 145, distance: 201.5
click at [279, 148] on div "Janela de atendimento Grade de atendimento Capacidade Transportadoras Veículos …" at bounding box center [319, 150] width 638 height 300
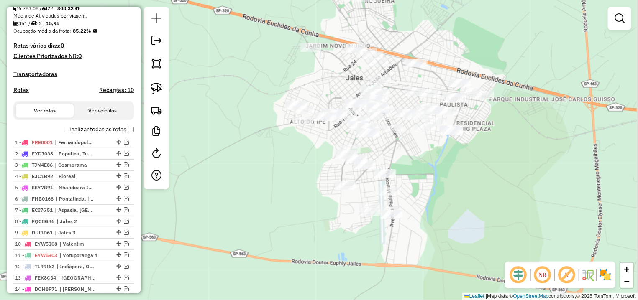
drag, startPoint x: 499, startPoint y: 199, endPoint x: 436, endPoint y: 179, distance: 66.3
click at [436, 179] on div "Janela de atendimento Grade de atendimento Capacidade Transportadoras Veículos …" at bounding box center [319, 150] width 638 height 300
drag, startPoint x: 158, startPoint y: 87, endPoint x: 344, endPoint y: 197, distance: 216.6
click at [159, 87] on img at bounding box center [157, 89] width 12 height 12
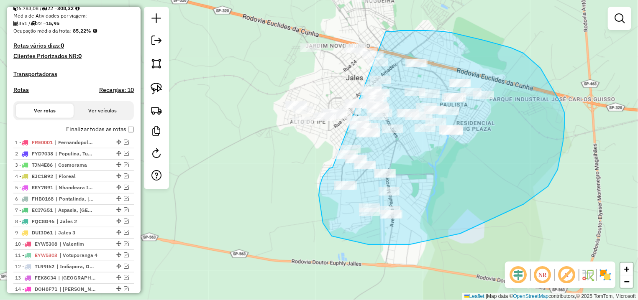
drag, startPoint x: 333, startPoint y: 168, endPoint x: 402, endPoint y: 27, distance: 157.0
click at [402, 27] on div "Janela de atendimento Grade de atendimento Capacidade Transportadoras Veículos …" at bounding box center [319, 150] width 638 height 300
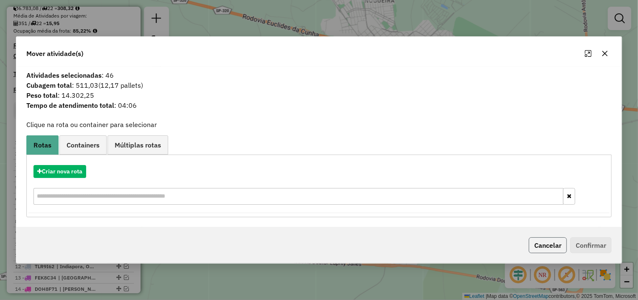
click at [555, 244] on button "Cancelar" at bounding box center [548, 246] width 38 height 16
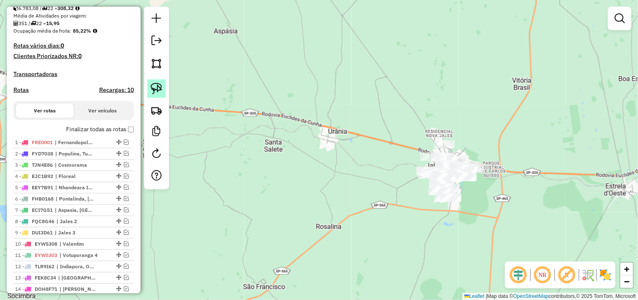
click at [157, 90] on img at bounding box center [157, 89] width 12 height 12
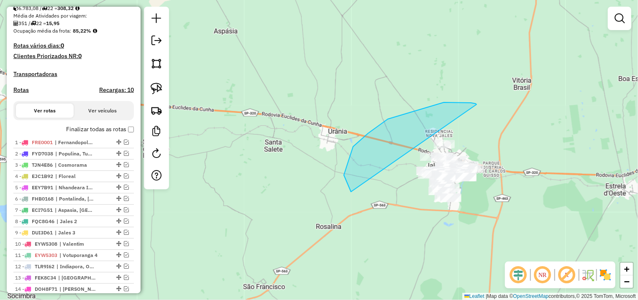
drag, startPoint x: 444, startPoint y: 103, endPoint x: 537, endPoint y: 170, distance: 114.7
click at [537, 170] on div "Janela de atendimento Grade de atendimento Capacidade Transportadoras Veículos …" at bounding box center [319, 150] width 638 height 300
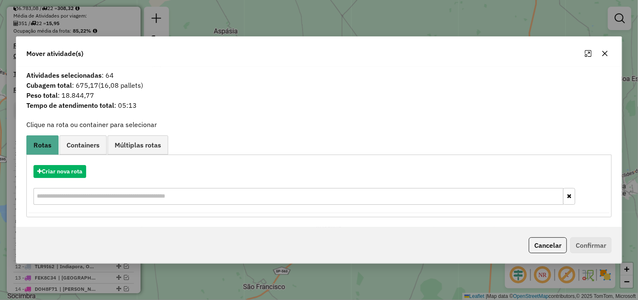
drag, startPoint x: 608, startPoint y: 60, endPoint x: 605, endPoint y: 55, distance: 5.5
click at [608, 59] on div at bounding box center [597, 53] width 30 height 13
click at [604, 54] on icon "button" at bounding box center [605, 53] width 7 height 7
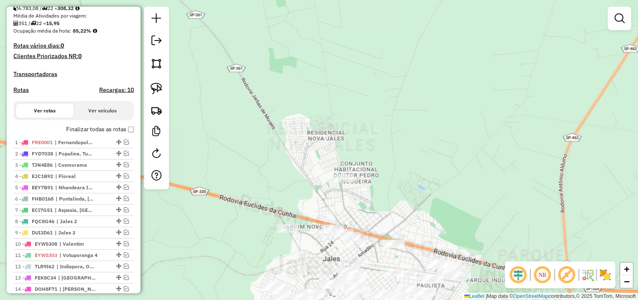
drag, startPoint x: 429, startPoint y: 194, endPoint x: 446, endPoint y: 0, distance: 194.4
click at [446, 0] on div "Janela de atendimento Grade de atendimento Capacidade Transportadoras Veículos …" at bounding box center [319, 150] width 638 height 300
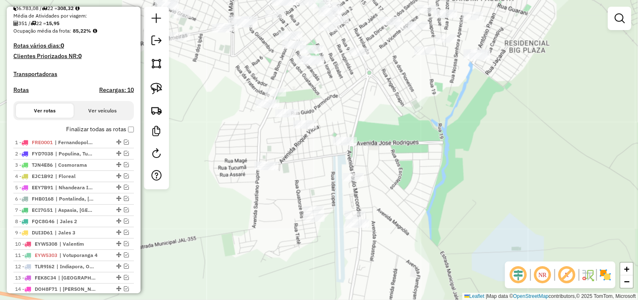
drag, startPoint x: 401, startPoint y: 208, endPoint x: 411, endPoint y: 204, distance: 10.9
click at [414, 215] on div "Janela de atendimento Grade de atendimento Capacidade Transportadoras Veículos …" at bounding box center [319, 150] width 638 height 300
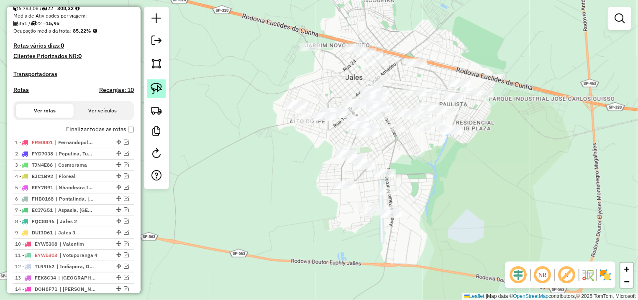
click at [149, 85] on link at bounding box center [156, 88] width 18 height 18
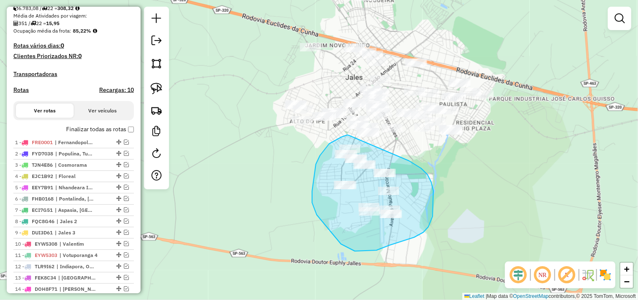
drag, startPoint x: 349, startPoint y: 136, endPoint x: 407, endPoint y: 160, distance: 63.2
click at [407, 160] on div "Janela de atendimento Grade de atendimento Capacidade Transportadoras Veículos …" at bounding box center [319, 150] width 638 height 300
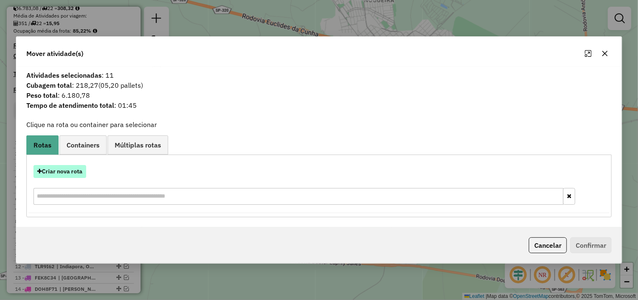
click at [74, 177] on button "Criar nova rota" at bounding box center [59, 171] width 53 height 13
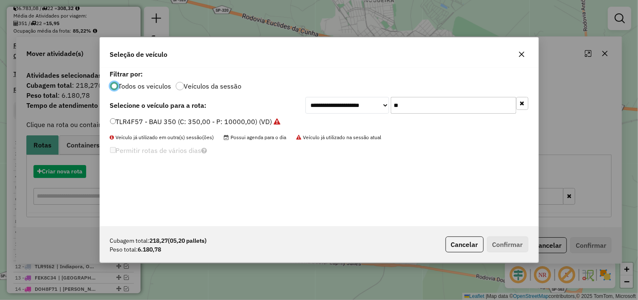
scroll to position [5, 3]
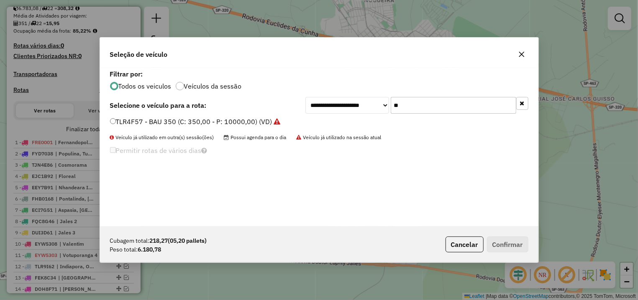
drag, startPoint x: 420, startPoint y: 107, endPoint x: 324, endPoint y: 106, distance: 95.8
click at [391, 106] on input "**" at bounding box center [454, 105] width 126 height 17
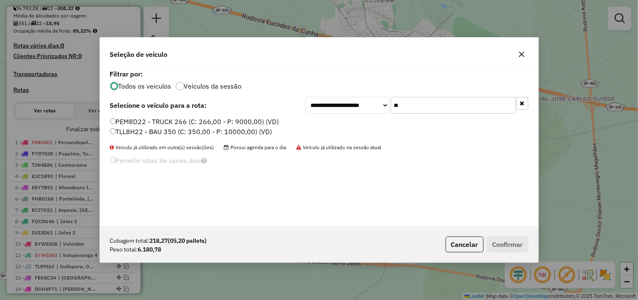
type input "**"
click at [180, 117] on div "**********" at bounding box center [319, 147] width 438 height 159
click at [200, 131] on label "TLL8H22 - BAU 350 (C: 350,00 - P: 10000,00) (VD)" at bounding box center [191, 132] width 162 height 10
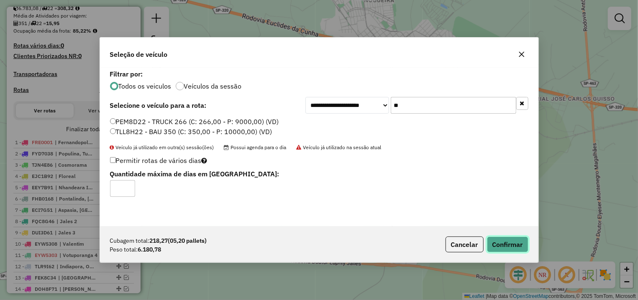
click at [494, 241] on button "Confirmar" at bounding box center [507, 245] width 41 height 16
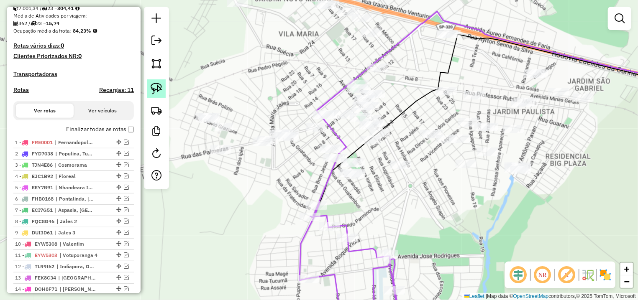
click at [156, 89] on img at bounding box center [157, 89] width 12 height 12
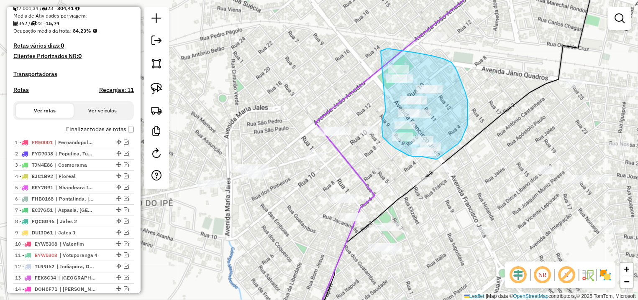
drag, startPoint x: 386, startPoint y: 111, endPoint x: 367, endPoint y: 61, distance: 53.2
click at [367, 61] on div "Janela de atendimento Grade de atendimento Capacidade Transportadoras Veículos …" at bounding box center [319, 150] width 638 height 300
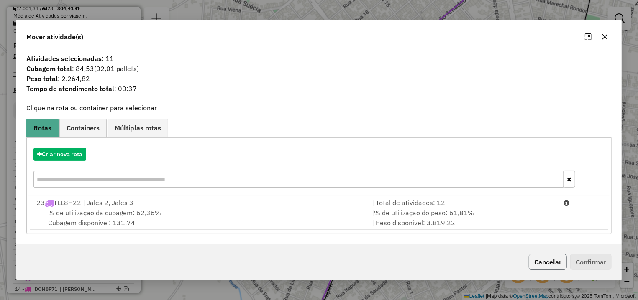
click at [536, 265] on button "Cancelar" at bounding box center [548, 262] width 38 height 16
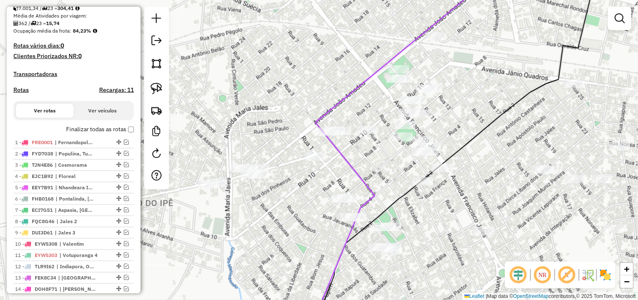
click at [156, 87] on img at bounding box center [157, 89] width 12 height 12
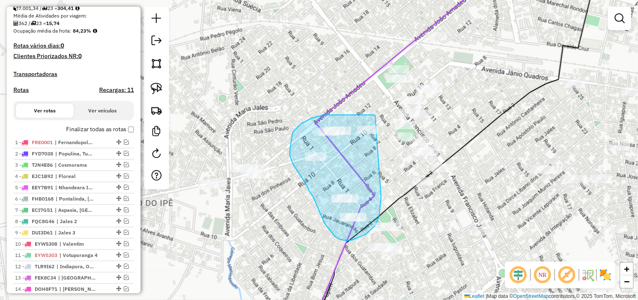
drag, startPoint x: 335, startPoint y: 115, endPoint x: 381, endPoint y: 180, distance: 80.1
click at [381, 180] on div "Janela de atendimento Grade de atendimento Capacidade Transportadoras Veículos …" at bounding box center [319, 150] width 638 height 300
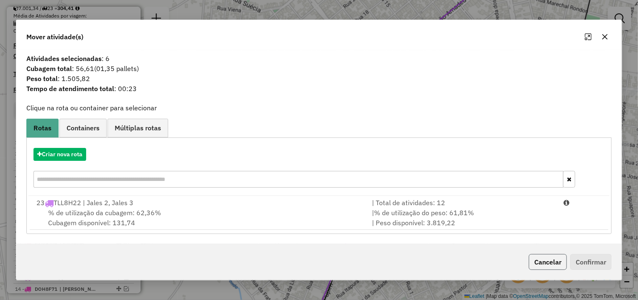
click at [542, 265] on button "Cancelar" at bounding box center [548, 262] width 38 height 16
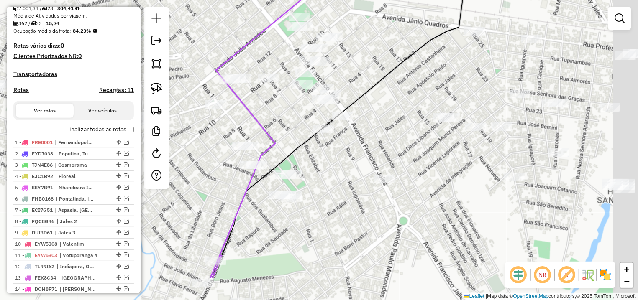
drag, startPoint x: 528, startPoint y: 175, endPoint x: 428, endPoint y: 112, distance: 118.6
click at [428, 112] on div "Janela de atendimento Grade de atendimento Capacidade Transportadoras Veículos …" at bounding box center [319, 150] width 638 height 300
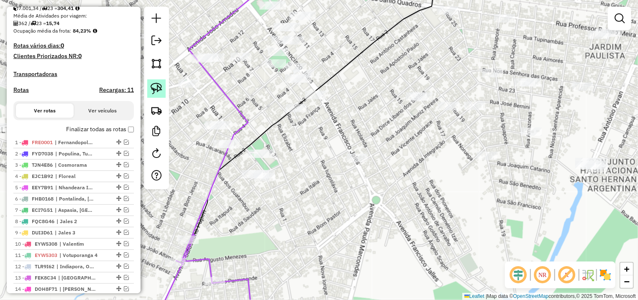
click at [152, 84] on img at bounding box center [157, 89] width 12 height 12
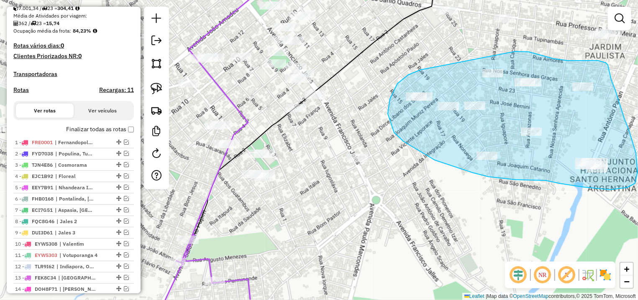
drag, startPoint x: 423, startPoint y: 69, endPoint x: 505, endPoint y: 54, distance: 83.1
click at [505, 54] on div "Janela de atendimento Grade de atendimento Capacidade Transportadoras Veículos …" at bounding box center [319, 150] width 638 height 300
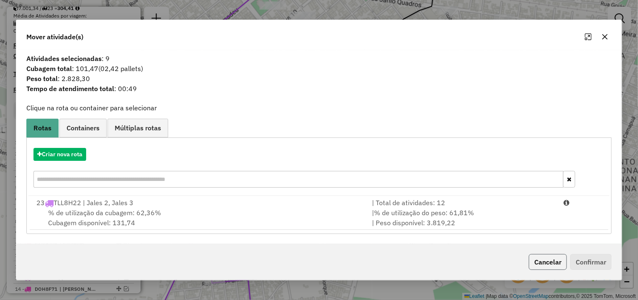
click at [549, 269] on button "Cancelar" at bounding box center [548, 262] width 38 height 16
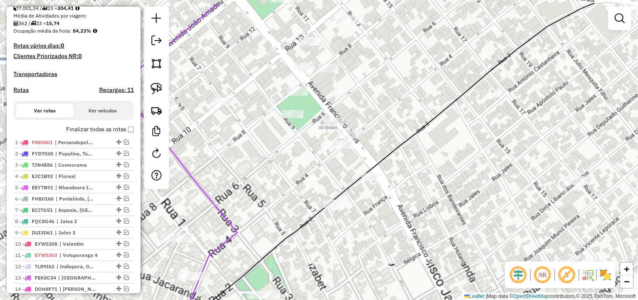
drag, startPoint x: 350, startPoint y: 87, endPoint x: 344, endPoint y: 125, distance: 38.5
click at [344, 125] on div "Janela de atendimento Grade de atendimento Capacidade Transportadoras Veículos …" at bounding box center [319, 150] width 638 height 300
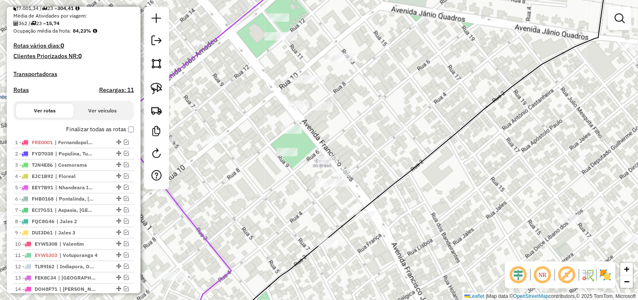
click at [160, 83] on img at bounding box center [157, 89] width 12 height 12
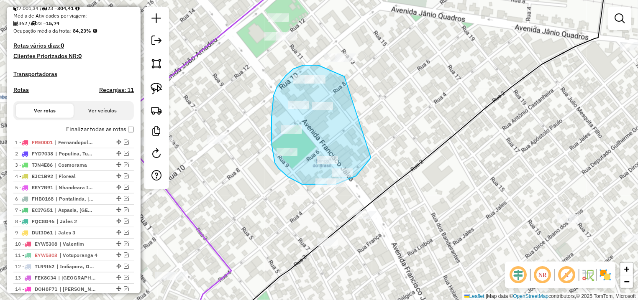
drag, startPoint x: 341, startPoint y: 75, endPoint x: 371, endPoint y: 157, distance: 87.8
click at [371, 157] on div "Janela de atendimento Grade de atendimento Capacidade Transportadoras Veículos …" at bounding box center [319, 150] width 638 height 300
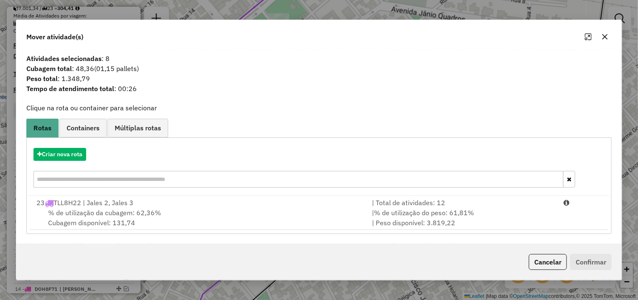
click at [548, 235] on div "Atividades selecionadas : 8 Cubagem total : 48,36 (01,15 pallets) Peso total : …" at bounding box center [318, 147] width 605 height 195
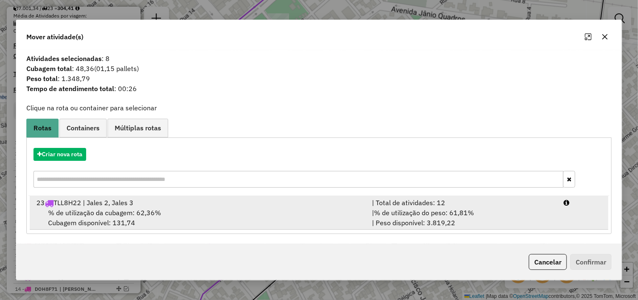
click at [562, 211] on li "23 TLL8H22 | Jales 2, Jales 3 | Total de atividades: 12 % de utilização da cuba…" at bounding box center [319, 213] width 579 height 34
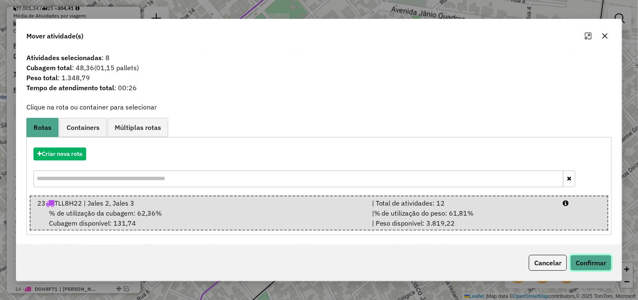
click at [587, 259] on button "Confirmar" at bounding box center [590, 263] width 41 height 16
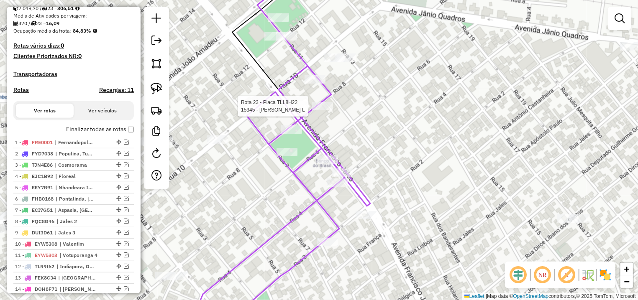
select select "*********"
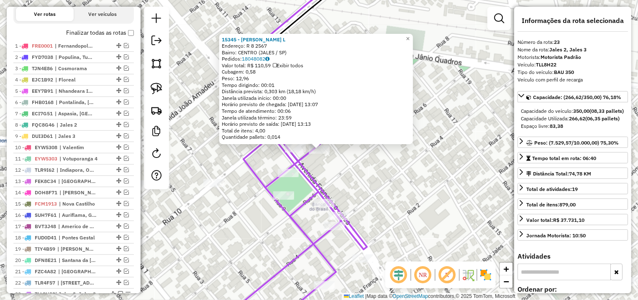
scroll to position [498, 0]
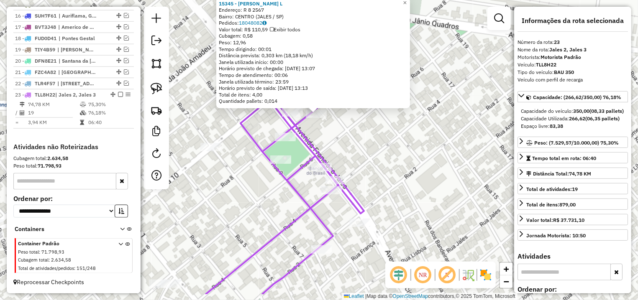
drag, startPoint x: 401, startPoint y: 185, endPoint x: 406, endPoint y: 134, distance: 51.7
click at [406, 134] on div "15345 - ARIANE SOLER ZANIN L Endereço: R 8 2567 Bairro: CENTRO (JALES / SP) Ped…" at bounding box center [319, 150] width 638 height 300
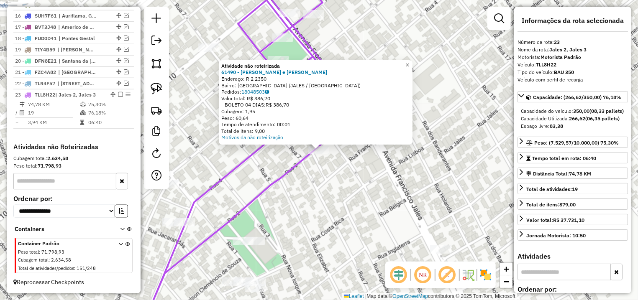
click at [279, 172] on div "× Atividade não roteirizada 61490 - PEREIRA e MARTINELI Endereço: R 2 2350 Bair…" at bounding box center [319, 150] width 638 height 300
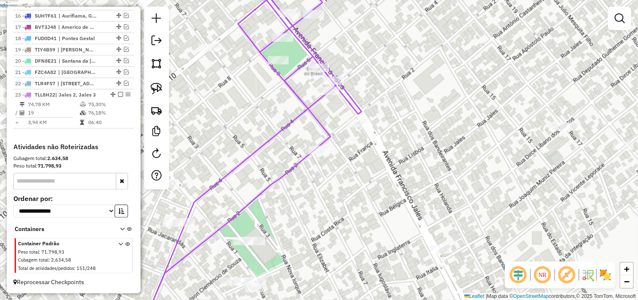
click at [226, 159] on div "Janela de atendimento Grade de atendimento Capacidade Transportadoras Veículos …" at bounding box center [319, 150] width 638 height 300
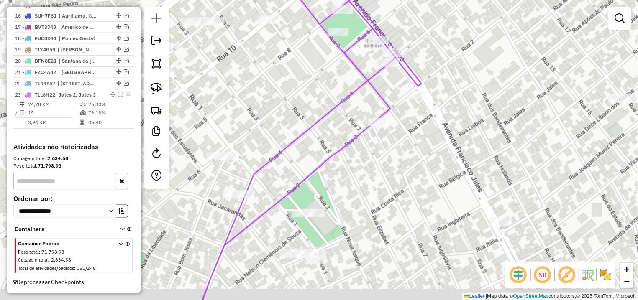
drag, startPoint x: 231, startPoint y: 159, endPoint x: 249, endPoint y: 153, distance: 19.1
click at [288, 131] on div "Janela de atendimento Grade de atendimento Capacidade Transportadoras Veículos …" at bounding box center [319, 150] width 638 height 300
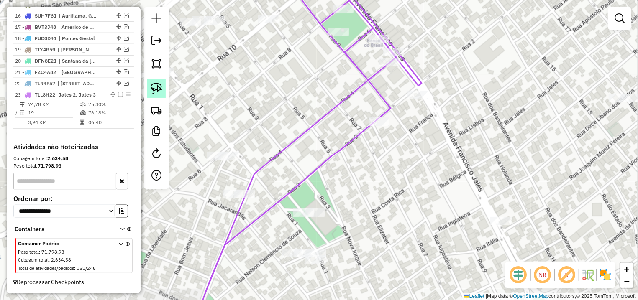
click at [157, 89] on img at bounding box center [157, 89] width 12 height 12
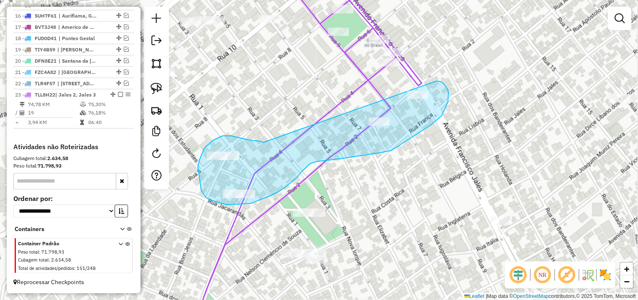
drag, startPoint x: 261, startPoint y: 141, endPoint x: 404, endPoint y: 83, distance: 154.6
click at [404, 83] on div "Janela de atendimento Grade de atendimento Capacidade Transportadoras Veículos …" at bounding box center [319, 150] width 638 height 300
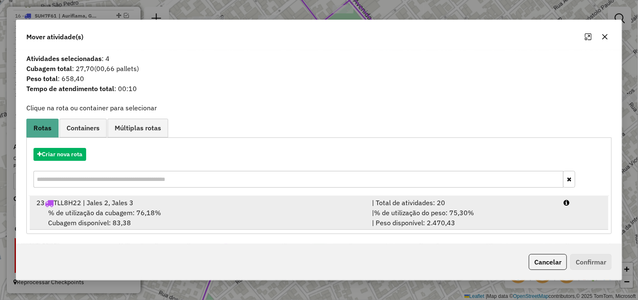
click at [580, 216] on li "23 TLL8H22 | Jales 2, Jales 3 | Total de atividades: 20 % de utilização da cuba…" at bounding box center [319, 213] width 579 height 34
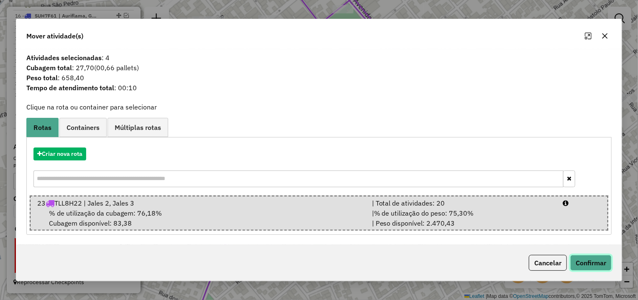
click at [593, 268] on button "Confirmar" at bounding box center [590, 263] width 41 height 16
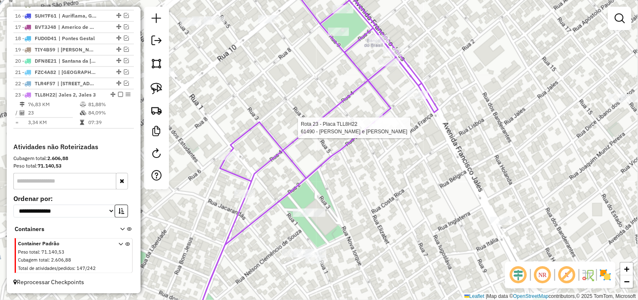
select select "*********"
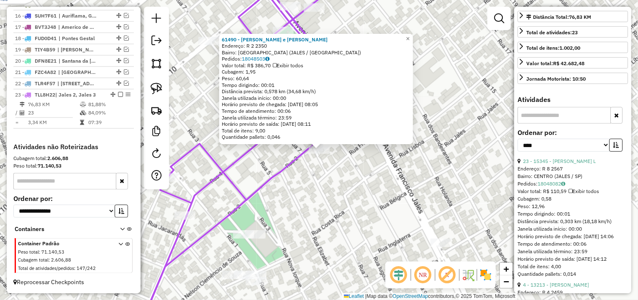
scroll to position [196, 0]
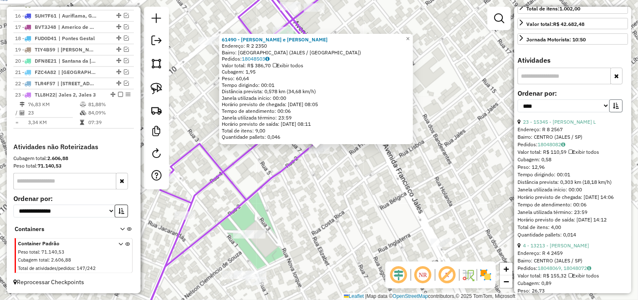
click at [610, 113] on button "button" at bounding box center [615, 106] width 13 height 13
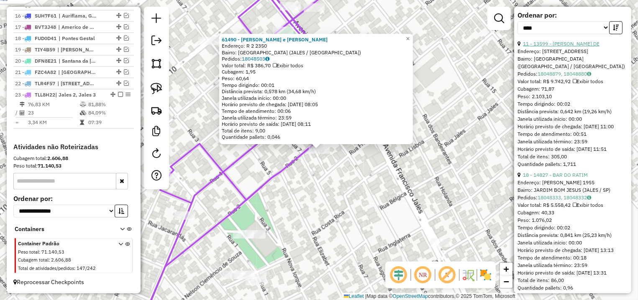
scroll to position [353, 0]
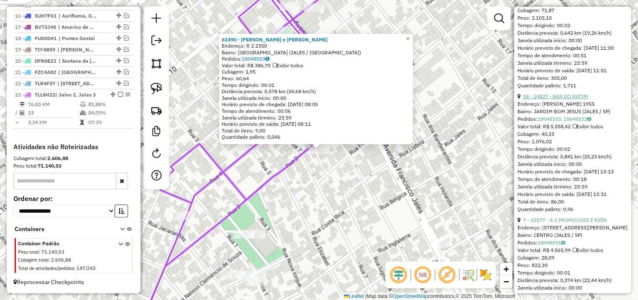
click at [578, 100] on link "18 - 14827 - BAR DO RATIM" at bounding box center [555, 96] width 65 height 6
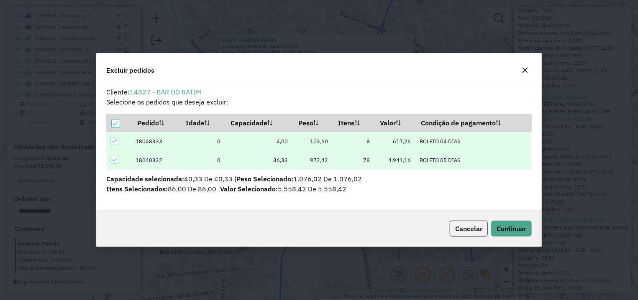
scroll to position [5, 3]
click at [498, 233] on span "Continuar" at bounding box center [512, 229] width 30 height 8
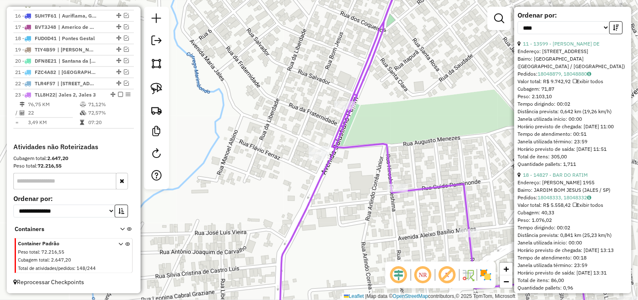
scroll to position [510, 0]
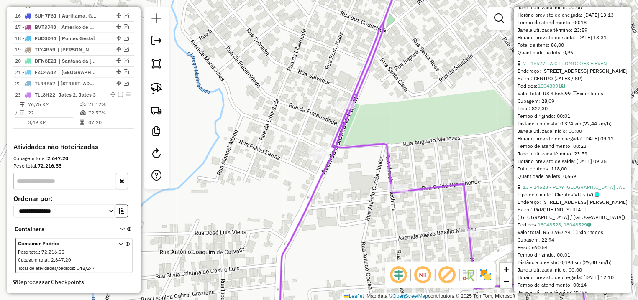
click at [570, 119] on li "7 - 15577 - A C PROMOCOES E EVEN Endereço: AV FRANCISCO JALES 2153 Bairro: CENT…" at bounding box center [573, 120] width 110 height 120
click at [573, 67] on link "7 - 15577 - A C PROMOCOES E EVEN" at bounding box center [565, 63] width 84 height 6
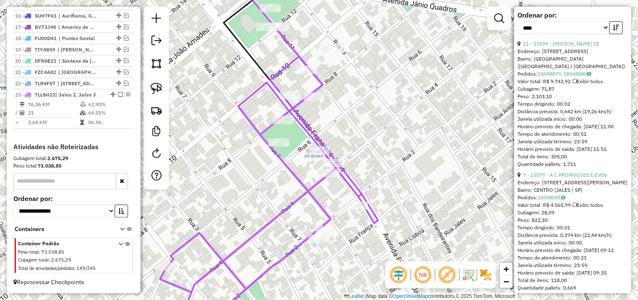
scroll to position [78, 0]
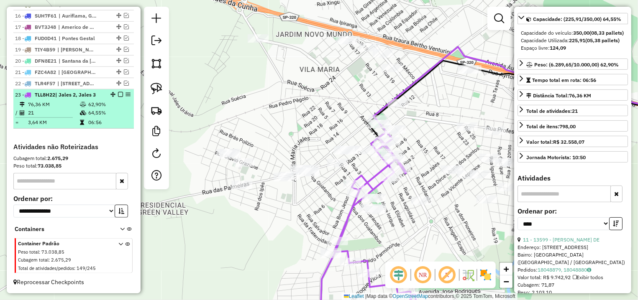
click at [118, 92] on em at bounding box center [120, 94] width 5 height 5
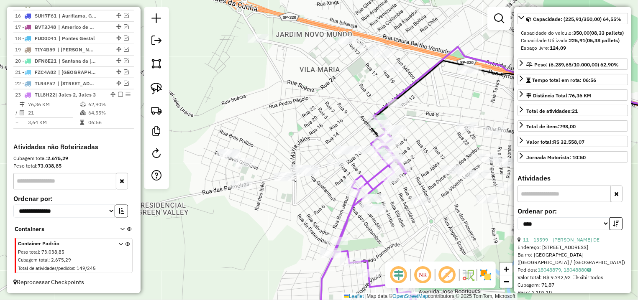
scroll to position [462, 0]
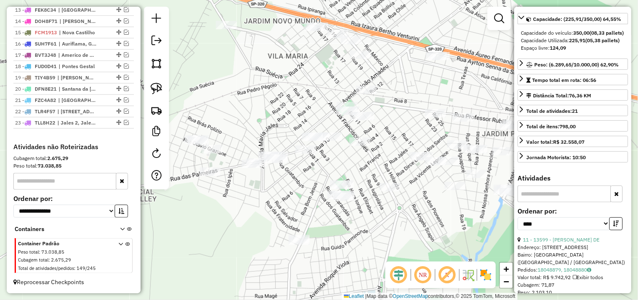
drag, startPoint x: 264, startPoint y: 113, endPoint x: 244, endPoint y: 105, distance: 20.9
click at [244, 105] on div "Janela de atendimento Grade de atendimento Capacidade Transportadoras Veículos …" at bounding box center [319, 150] width 638 height 300
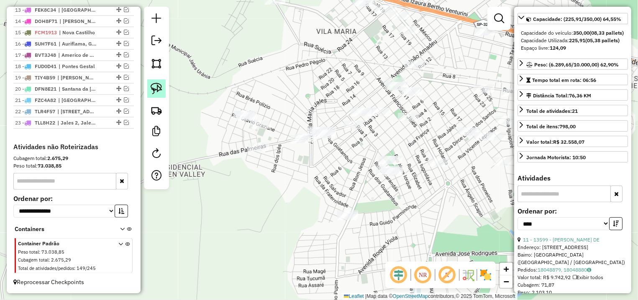
click at [157, 84] on img at bounding box center [157, 89] width 12 height 12
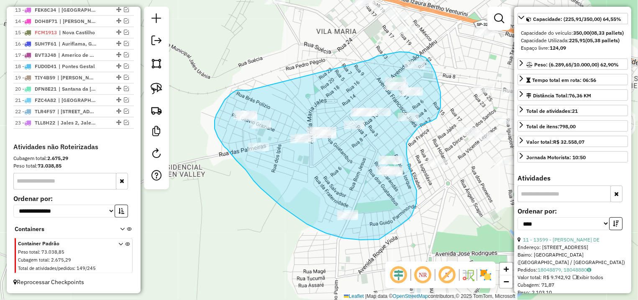
drag, startPoint x: 236, startPoint y: 90, endPoint x: 350, endPoint y: 68, distance: 115.6
click at [350, 68] on div "Janela de atendimento Grade de atendimento Capacidade Transportadoras Veículos …" at bounding box center [319, 150] width 638 height 300
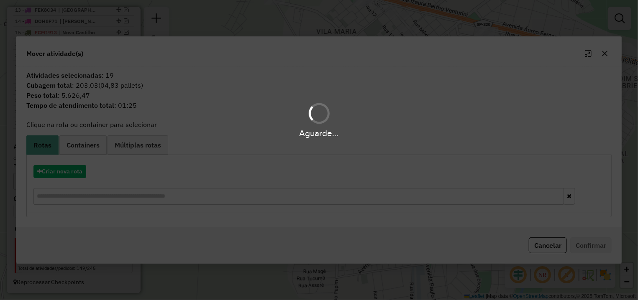
click at [74, 170] on div "Aguarde..." at bounding box center [319, 150] width 638 height 300
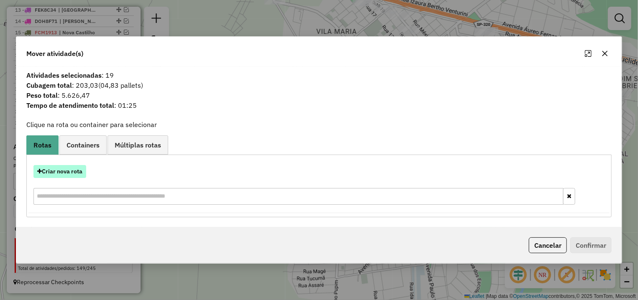
click at [73, 173] on button "Criar nova rota" at bounding box center [59, 171] width 53 height 13
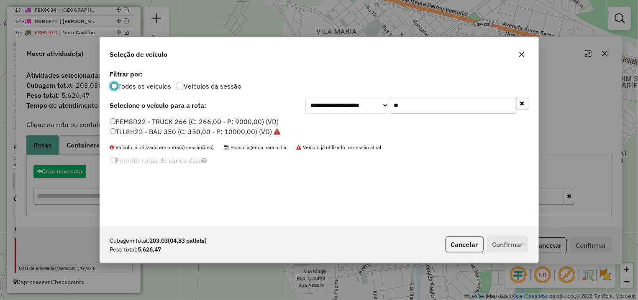
scroll to position [5, 3]
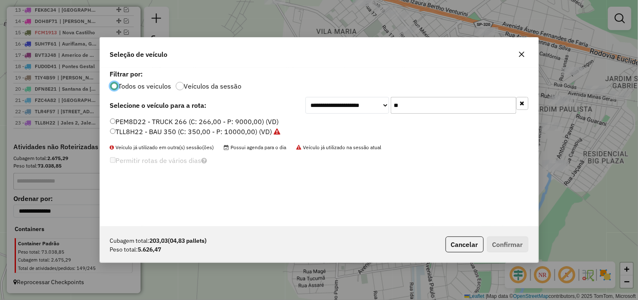
click at [447, 108] on div "**********" at bounding box center [319, 147] width 438 height 159
drag, startPoint x: 351, startPoint y: 120, endPoint x: 309, endPoint y: 120, distance: 42.3
click at [391, 114] on input "**" at bounding box center [454, 105] width 126 height 17
type input "**"
click at [196, 131] on label "TLH4H67 - BAU 350 (C: 350,00 - P: 10000,00) (VD)" at bounding box center [192, 132] width 164 height 10
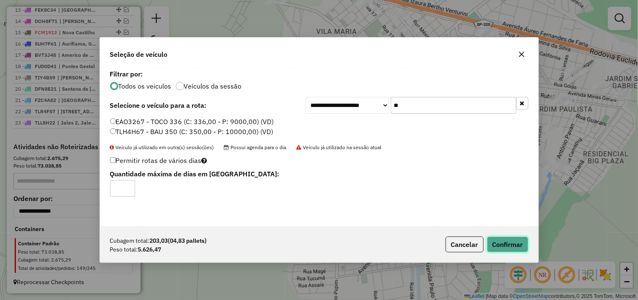
click at [505, 244] on button "Confirmar" at bounding box center [507, 245] width 41 height 16
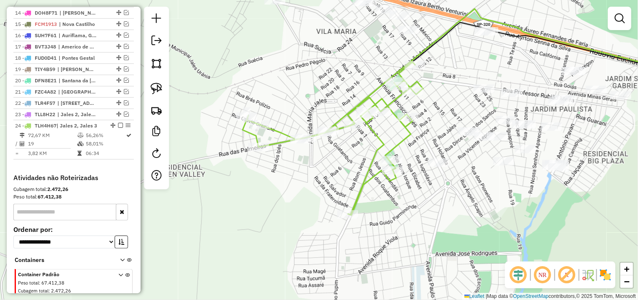
click at [408, 112] on icon at bounding box center [333, 139] width 180 height 154
select select "*********"
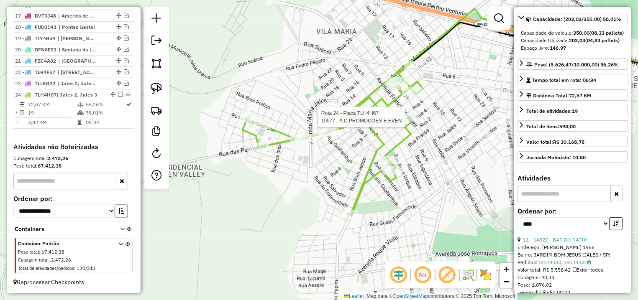
scroll to position [509, 0]
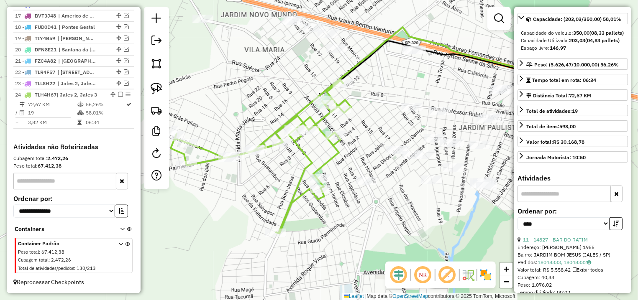
drag, startPoint x: 456, startPoint y: 208, endPoint x: 349, endPoint y: 238, distance: 111.3
click at [349, 238] on div "Janela de atendimento Grade de atendimento Capacidade Transportadoras Veículos …" at bounding box center [319, 150] width 638 height 300
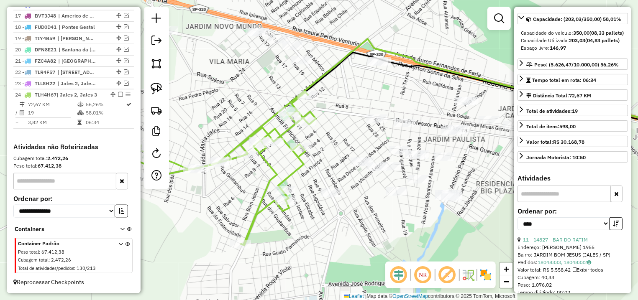
click at [212, 251] on div "Janela de atendimento Grade de atendimento Capacidade Transportadoras Veículos …" at bounding box center [319, 150] width 638 height 300
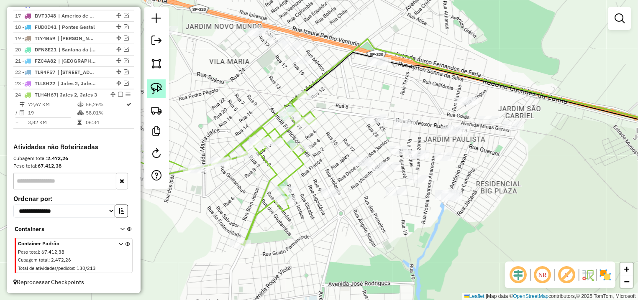
click at [157, 83] on img at bounding box center [157, 89] width 12 height 12
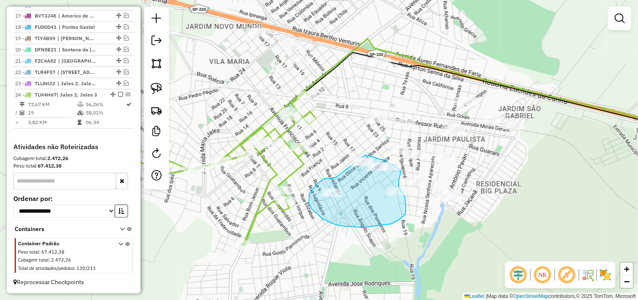
drag, startPoint x: 324, startPoint y: 179, endPoint x: 351, endPoint y: 156, distance: 35.3
click at [351, 156] on div "Janela de atendimento Grade de atendimento Capacidade Transportadoras Veículos …" at bounding box center [319, 150] width 638 height 300
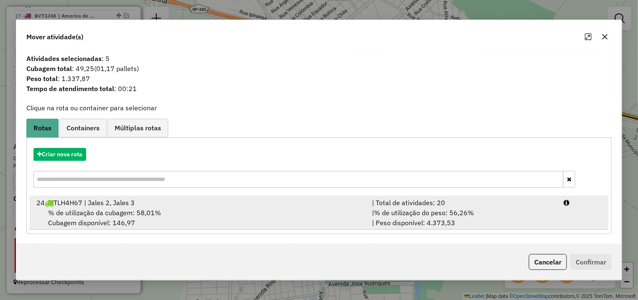
click at [524, 211] on div "| % de utilização do peso: 56,26% | Peso disponível: 4.373,53" at bounding box center [463, 218] width 192 height 20
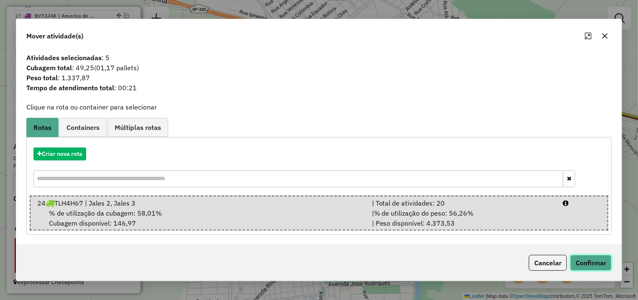
click at [597, 259] on button "Confirmar" at bounding box center [590, 263] width 41 height 16
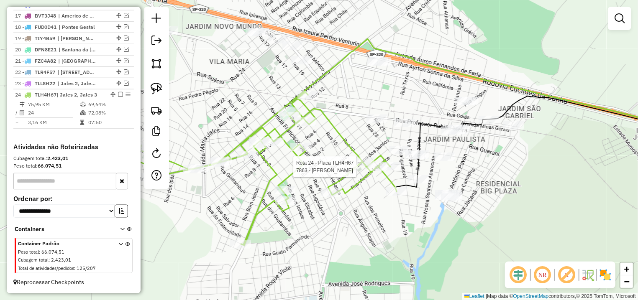
select select "*********"
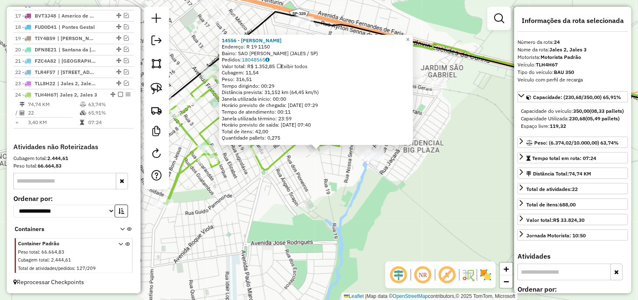
click at [303, 174] on div "14556 - MARLI MARIA ALVES Endereço: R 19 1150 Bairro: SAO JUDAS TADEU (JALES / …" at bounding box center [319, 150] width 638 height 300
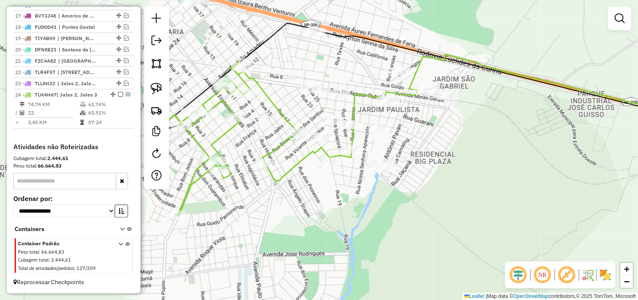
drag, startPoint x: 310, startPoint y: 168, endPoint x: 321, endPoint y: 181, distance: 17.2
click at [321, 181] on div "Janela de atendimento Grade de atendimento Capacidade Transportadoras Veículos …" at bounding box center [319, 150] width 638 height 300
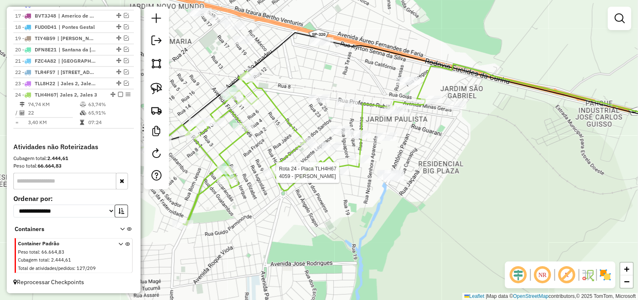
select select "*********"
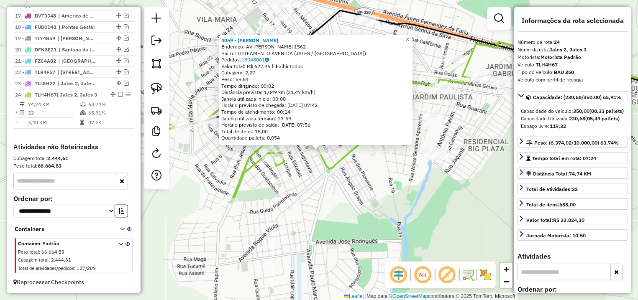
click at [299, 168] on div "4059 - CLAUDIO DA SILVA MAR Endereço: AV FRANCISCO JALES 1562 Bairro: LOTEAMENT…" at bounding box center [319, 150] width 638 height 300
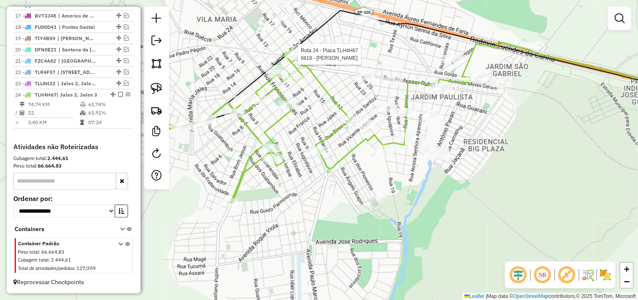
select select "*********"
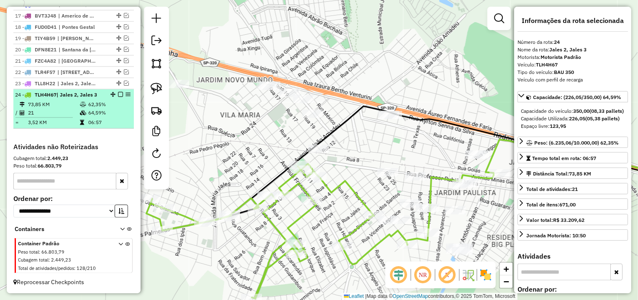
click at [109, 92] on div at bounding box center [117, 94] width 25 height 5
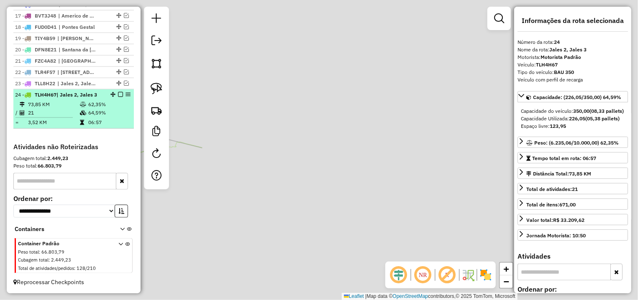
click at [118, 92] on em at bounding box center [120, 94] width 5 height 5
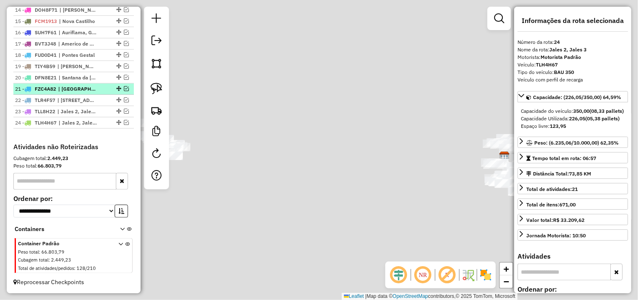
scroll to position [474, 0]
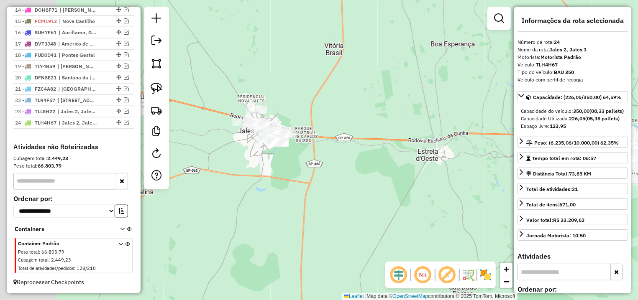
drag, startPoint x: 358, startPoint y: 139, endPoint x: 359, endPoint y: 121, distance: 18.4
click at [410, 135] on div "Janela de atendimento Grade de atendimento Capacidade Transportadoras Veículos …" at bounding box center [319, 150] width 638 height 300
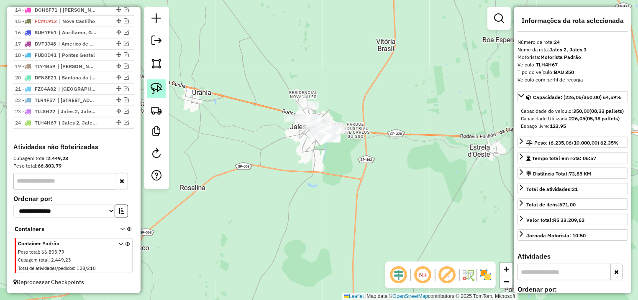
click at [160, 89] on img at bounding box center [157, 89] width 12 height 12
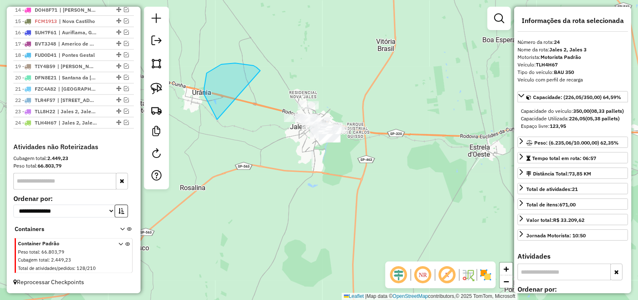
drag, startPoint x: 207, startPoint y: 73, endPoint x: 374, endPoint y: 62, distance: 167.3
click at [374, 62] on div "Janela de atendimento Grade de atendimento Capacidade Transportadoras Veículos …" at bounding box center [319, 150] width 638 height 300
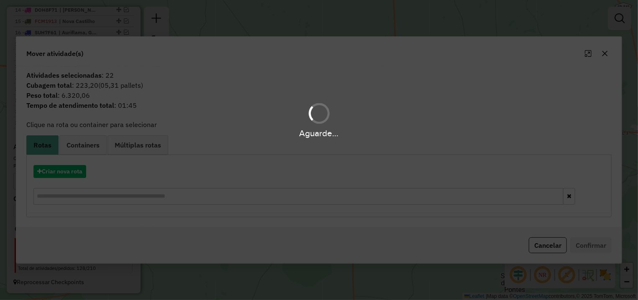
click at [67, 170] on hb-app "Aguarde... Pop-up bloqueado! Seu navegador bloqueou automáticamente a abertura …" at bounding box center [319, 150] width 638 height 300
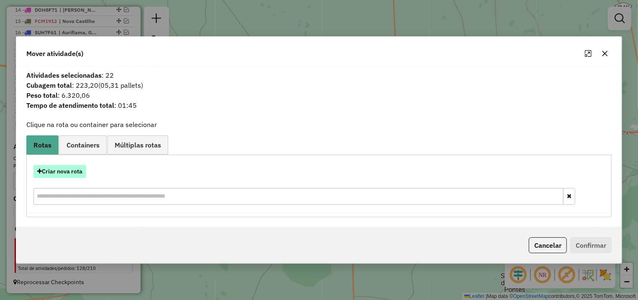
click at [69, 172] on button "Criar nova rota" at bounding box center [59, 171] width 53 height 13
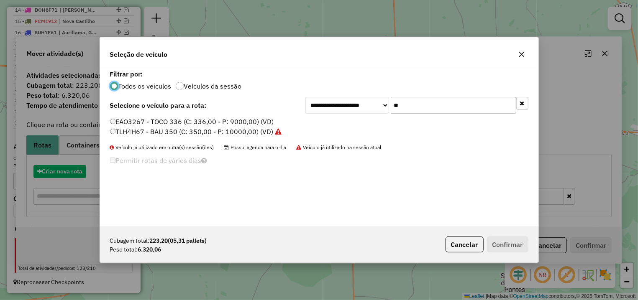
scroll to position [5, 3]
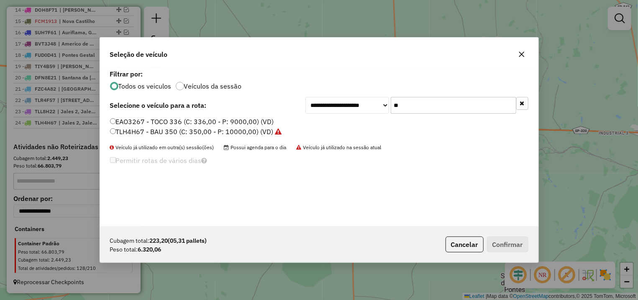
drag, startPoint x: 438, startPoint y: 108, endPoint x: 238, endPoint y: 108, distance: 200.4
click at [391, 108] on input "**" at bounding box center [454, 105] width 126 height 17
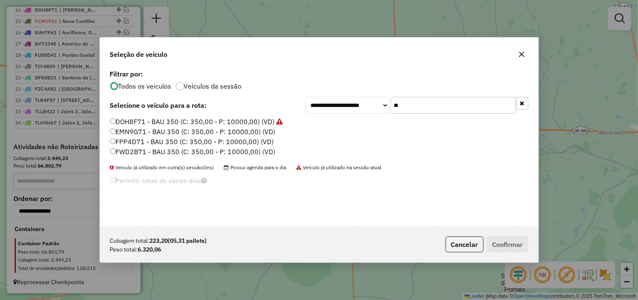
type input "**"
click at [157, 133] on label "EMN9G71 - BAU 350 (C: 350,00 - P: 10000,00) (VD)" at bounding box center [193, 132] width 166 height 10
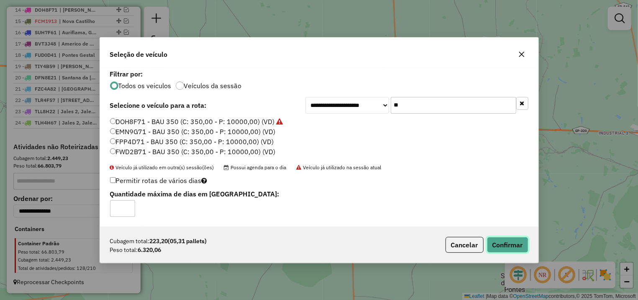
click at [508, 251] on button "Confirmar" at bounding box center [507, 245] width 41 height 16
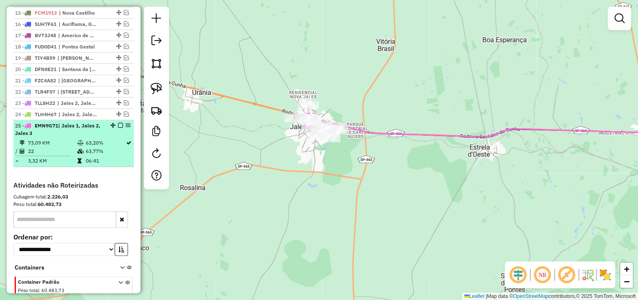
click at [113, 131] on li "25 - EMN9G71 | Jales 1, Jales 2, Jales 3 73,09 KM 63,20% / 22 63,77% = 3,32 KM …" at bounding box center [73, 143] width 120 height 47
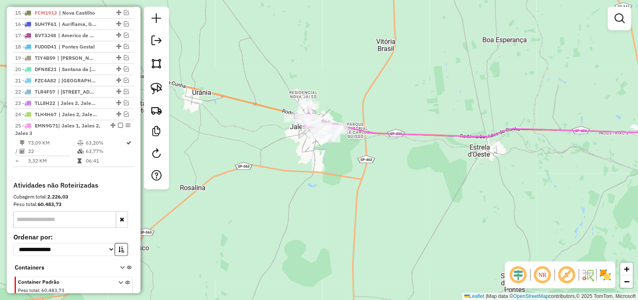
select select "*********"
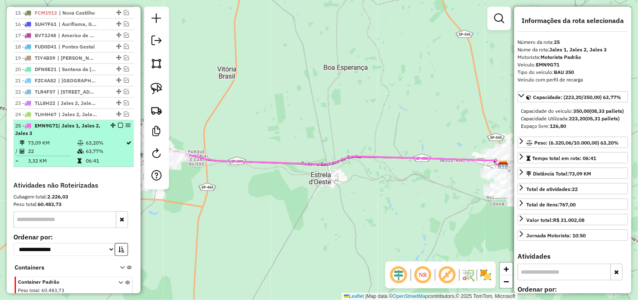
click at [118, 128] on em at bounding box center [120, 125] width 5 height 5
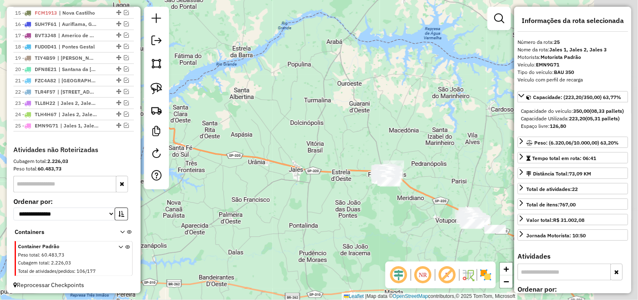
drag, startPoint x: 416, startPoint y: 218, endPoint x: 291, endPoint y: 188, distance: 128.2
click at [292, 189] on div "Janela de atendimento Grade de atendimento Capacidade Transportadoras Veículos …" at bounding box center [319, 150] width 638 height 300
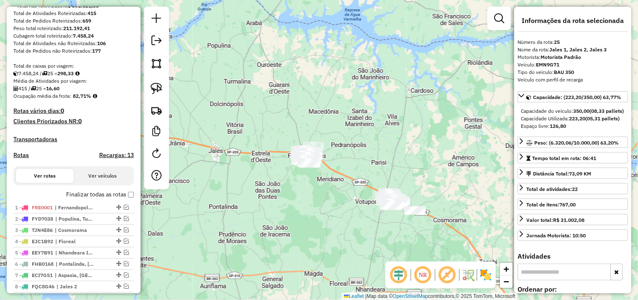
scroll to position [81, 0]
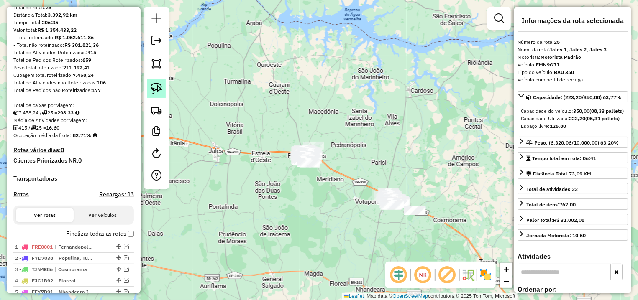
click at [160, 87] on img at bounding box center [157, 89] width 12 height 12
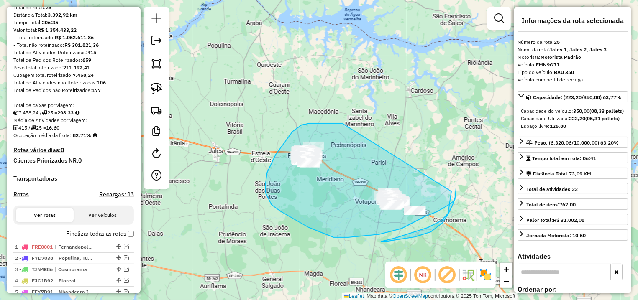
drag, startPoint x: 343, startPoint y: 124, endPoint x: 452, endPoint y: 184, distance: 123.9
click at [452, 184] on div "Janela de atendimento Grade de atendimento Capacidade Transportadoras Veículos …" at bounding box center [319, 150] width 638 height 300
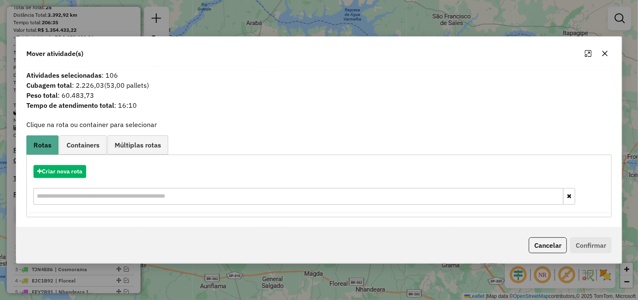
click at [602, 59] on button "button" at bounding box center [604, 53] width 13 height 13
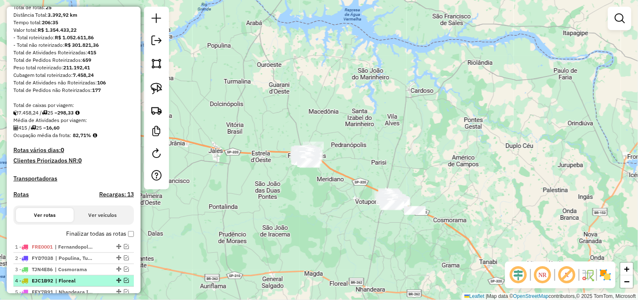
scroll to position [120, 0]
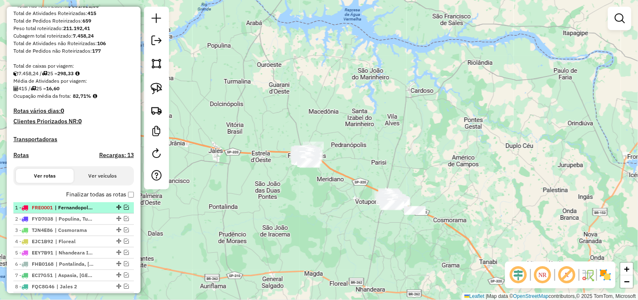
click at [74, 212] on span "| Fernandopolis 1" at bounding box center [74, 208] width 38 height 8
select select "*********"
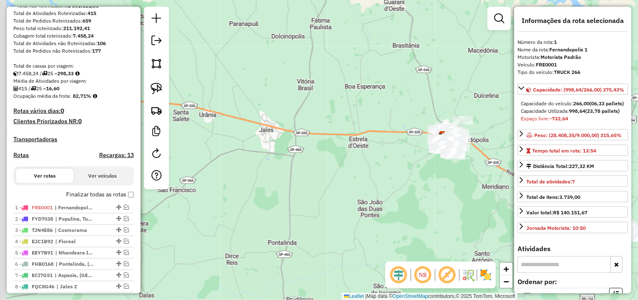
drag, startPoint x: 341, startPoint y: 103, endPoint x: 356, endPoint y: 109, distance: 15.6
click at [356, 109] on div "Janela de atendimento Grade de atendimento Capacidade Transportadoras Veículos …" at bounding box center [319, 150] width 638 height 300
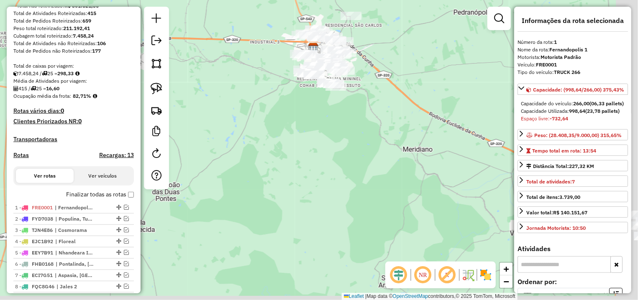
drag, startPoint x: 358, startPoint y: 193, endPoint x: 213, endPoint y: 72, distance: 188.9
click at [213, 72] on div "Janela de atendimento Grade de atendimento Capacidade Transportadoras Veículos …" at bounding box center [319, 150] width 638 height 300
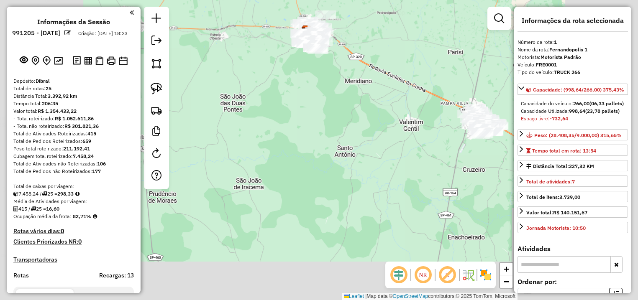
select select "*********"
click at [381, 136] on div "Janela de atendimento Grade de atendimento Capacidade Transportadoras Veículos …" at bounding box center [319, 150] width 638 height 300
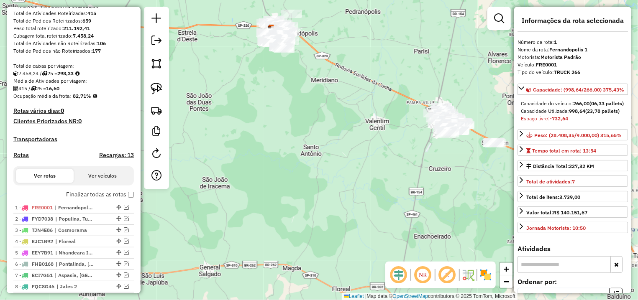
drag, startPoint x: 446, startPoint y: 147, endPoint x: 383, endPoint y: 138, distance: 63.4
click at [383, 138] on div "Janela de atendimento Grade de atendimento Capacidade Transportadoras Veículos …" at bounding box center [319, 150] width 638 height 300
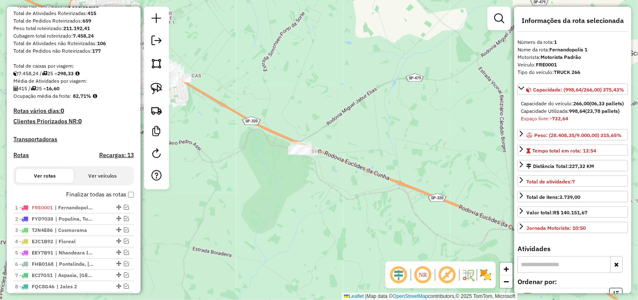
drag, startPoint x: 149, startPoint y: 82, endPoint x: 215, endPoint y: 108, distance: 71.3
click at [151, 82] on link at bounding box center [156, 88] width 18 height 18
drag, startPoint x: 303, startPoint y: 125, endPoint x: 368, endPoint y: 161, distance: 74.3
click at [368, 161] on div "Janela de atendimento Grade de atendimento Capacidade Transportadoras Veículos …" at bounding box center [319, 150] width 638 height 300
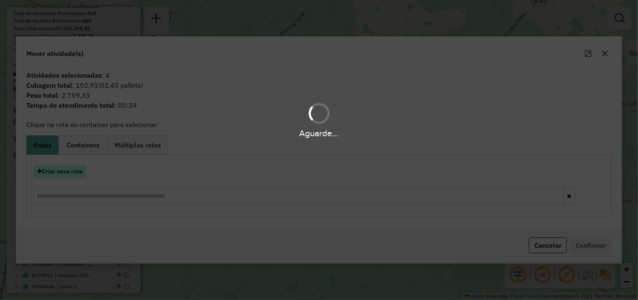
click at [79, 171] on button "Criar nova rota" at bounding box center [59, 171] width 53 height 13
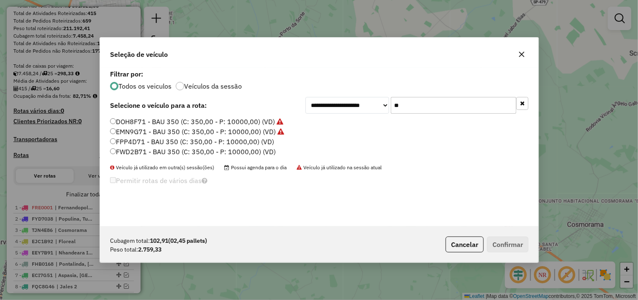
scroll to position [5, 3]
drag, startPoint x: 442, startPoint y: 107, endPoint x: 333, endPoint y: 109, distance: 109.6
click at [391, 110] on input "**" at bounding box center [454, 105] width 126 height 17
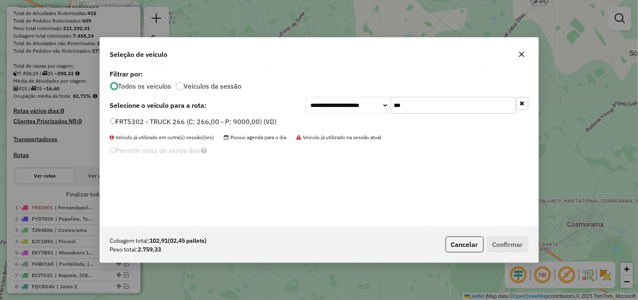
type input "***"
click at [227, 111] on div "**********" at bounding box center [319, 105] width 418 height 17
click at [229, 124] on label "FRT5302 - TRUCK 266 (C: 266,00 - P: 9000,00) (VD)" at bounding box center [193, 122] width 167 height 10
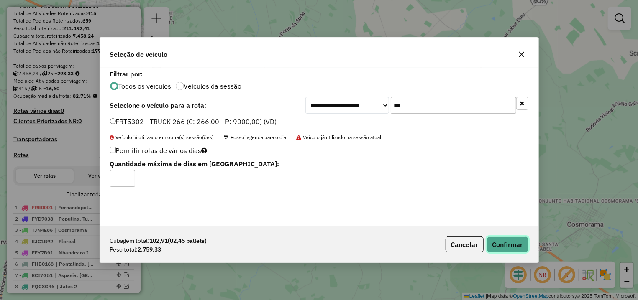
click at [500, 247] on button "Confirmar" at bounding box center [507, 245] width 41 height 16
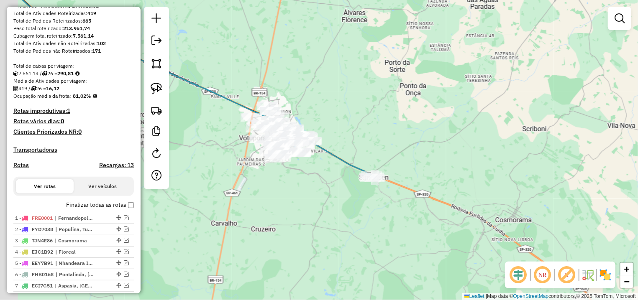
drag, startPoint x: 257, startPoint y: 192, endPoint x: 331, endPoint y: 207, distance: 75.0
click at [331, 207] on div "Janela de atendimento Grade de atendimento Capacidade Transportadoras Veículos …" at bounding box center [319, 150] width 638 height 300
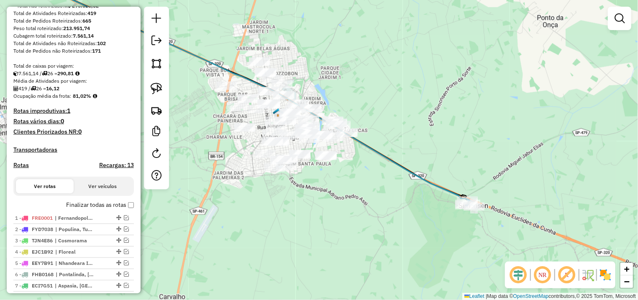
click at [460, 211] on div "Janela de atendimento Grade de atendimento Capacidade Transportadoras Veículos …" at bounding box center [319, 150] width 638 height 300
select select "*********"
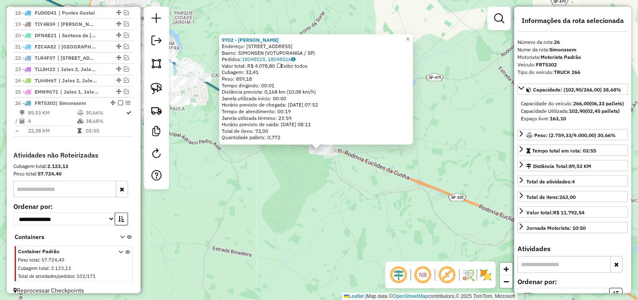
scroll to position [535, 0]
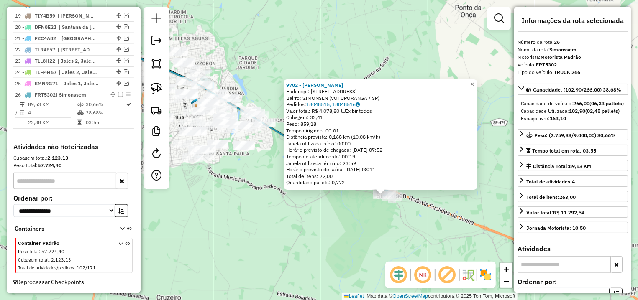
drag, startPoint x: 253, startPoint y: 179, endPoint x: 328, endPoint y: 228, distance: 89.7
click at [328, 228] on div "9702 - [PERSON_NAME]: R [GEOGRAPHIC_DATA] 1138 Bairro: SIMONSEN ([GEOGRAPHIC_DA…" at bounding box center [319, 150] width 638 height 300
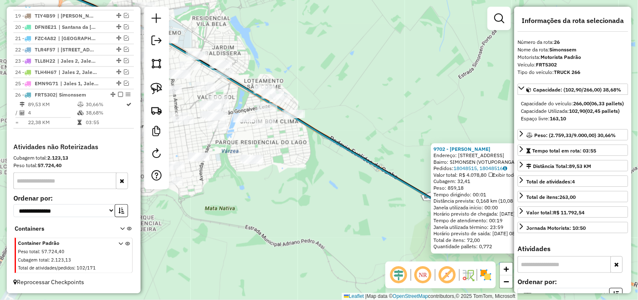
click at [312, 178] on div "9702 - [PERSON_NAME]: R [GEOGRAPHIC_DATA] 1138 Bairro: SIMONSEN ([GEOGRAPHIC_DA…" at bounding box center [319, 150] width 638 height 300
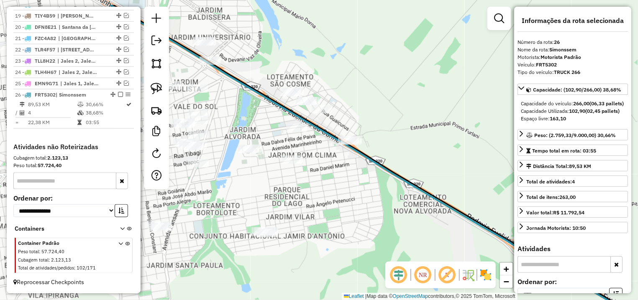
drag, startPoint x: 292, startPoint y: 202, endPoint x: 299, endPoint y: 241, distance: 39.2
click at [299, 241] on div "9702 - [PERSON_NAME]: R [GEOGRAPHIC_DATA] 1138 Bairro: SIMONSEN ([GEOGRAPHIC_DA…" at bounding box center [319, 150] width 638 height 300
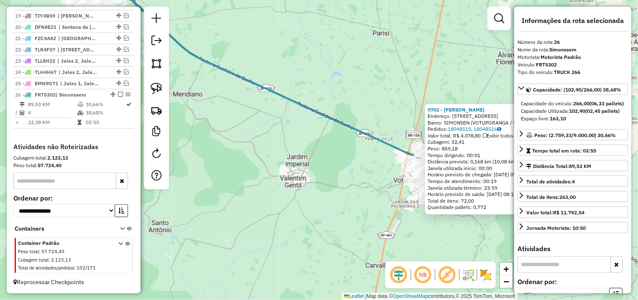
click at [386, 59] on div "9702 - [PERSON_NAME]: R [GEOGRAPHIC_DATA] 1138 Bairro: SIMONSEN ([GEOGRAPHIC_DA…" at bounding box center [319, 150] width 638 height 300
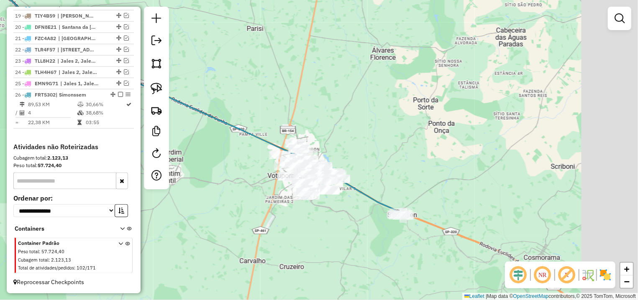
drag, startPoint x: 428, startPoint y: 86, endPoint x: 299, endPoint y: 80, distance: 128.6
click at [299, 80] on div "Janela de atendimento Grade de atendimento Capacidade Transportadoras Veículos …" at bounding box center [319, 150] width 638 height 300
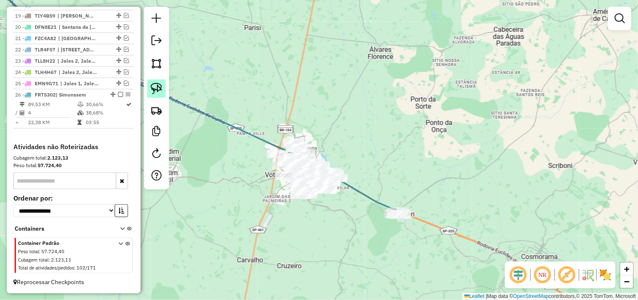
click at [151, 83] on link at bounding box center [156, 88] width 18 height 18
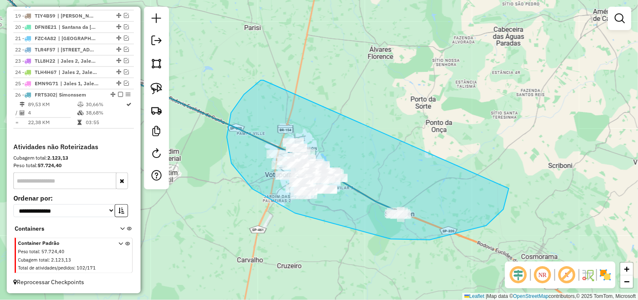
drag, startPoint x: 263, startPoint y: 80, endPoint x: 471, endPoint y: 131, distance: 214.0
click at [471, 131] on div "Janela de atendimento Grade de atendimento Capacidade Transportadoras Veículos …" at bounding box center [319, 150] width 638 height 300
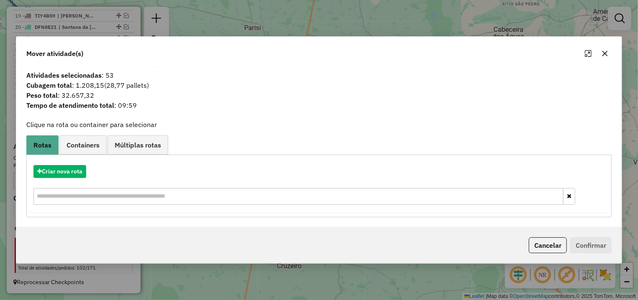
click at [607, 58] on button "button" at bounding box center [604, 53] width 13 height 13
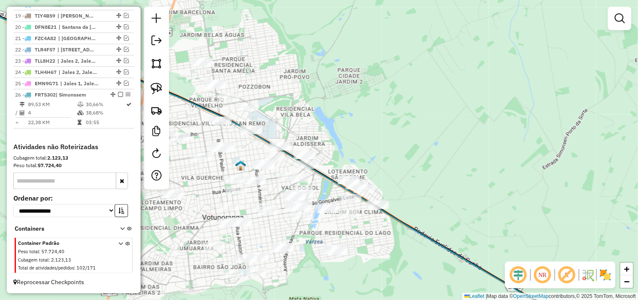
drag, startPoint x: 427, startPoint y: 217, endPoint x: 405, endPoint y: 179, distance: 43.3
click at [405, 179] on div "Janela de atendimento Grade de atendimento Capacidade Transportadoras Veículos …" at bounding box center [319, 150] width 638 height 300
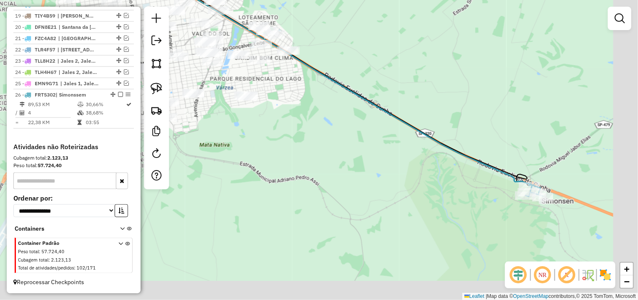
drag, startPoint x: 496, startPoint y: 190, endPoint x: 422, endPoint y: 68, distance: 142.5
click at [422, 68] on div "Janela de atendimento Grade de atendimento Capacidade Transportadoras Veículos …" at bounding box center [319, 150] width 638 height 300
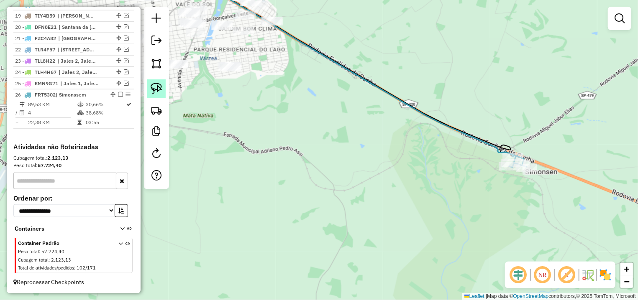
click at [160, 85] on img at bounding box center [157, 89] width 12 height 12
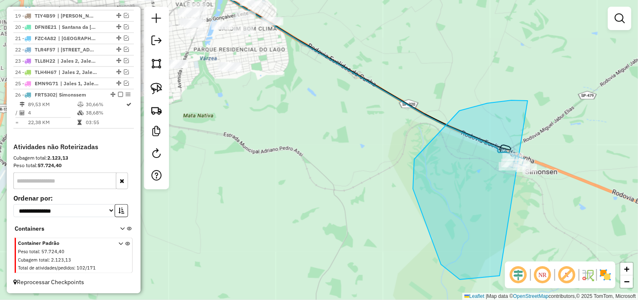
drag, startPoint x: 413, startPoint y: 189, endPoint x: 581, endPoint y: 180, distance: 168.0
click at [581, 180] on div "Janela de atendimento Grade de atendimento Capacidade Transportadoras Veículos …" at bounding box center [319, 150] width 638 height 300
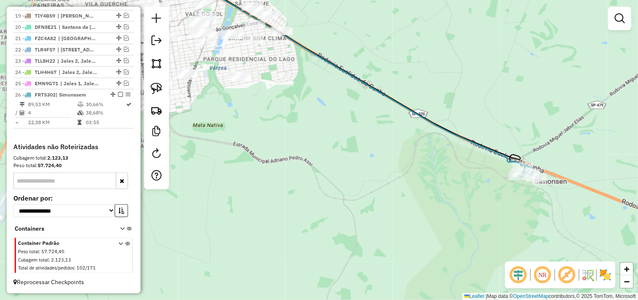
drag, startPoint x: 345, startPoint y: 38, endPoint x: 351, endPoint y: 51, distance: 14.6
click at [351, 44] on div "Janela de atendimento Grade de atendimento Capacidade Transportadoras Veículos …" at bounding box center [319, 150] width 638 height 300
drag, startPoint x: 328, startPoint y: 41, endPoint x: 361, endPoint y: 80, distance: 51.9
click at [361, 80] on div "Janela de atendimento Grade de atendimento Capacidade Transportadoras Veículos …" at bounding box center [319, 150] width 638 height 300
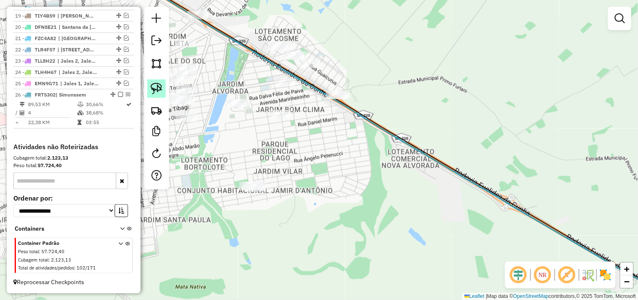
click at [160, 82] on link at bounding box center [156, 88] width 18 height 18
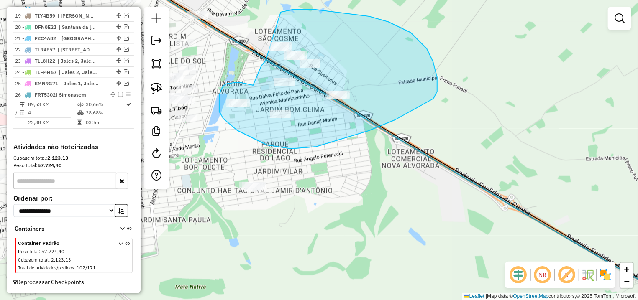
drag, startPoint x: 264, startPoint y: 63, endPoint x: 261, endPoint y: 24, distance: 39.0
click at [261, 24] on g at bounding box center [13, 61] width 1377 height 500
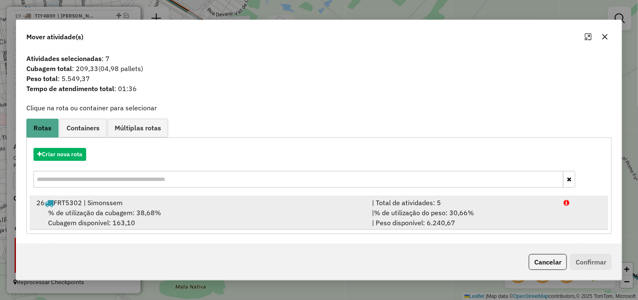
drag, startPoint x: 554, startPoint y: 206, endPoint x: 567, endPoint y: 220, distance: 19.3
click at [555, 206] on div "| Total de atividades: 5" at bounding box center [463, 203] width 192 height 10
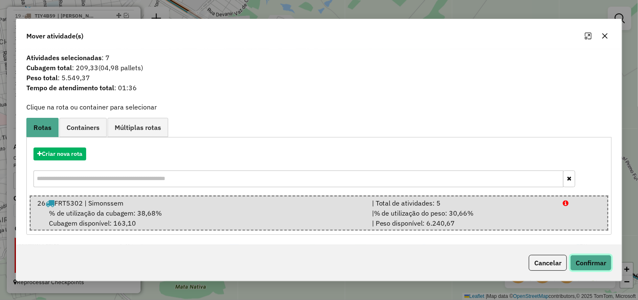
click at [581, 257] on button "Confirmar" at bounding box center [590, 263] width 41 height 16
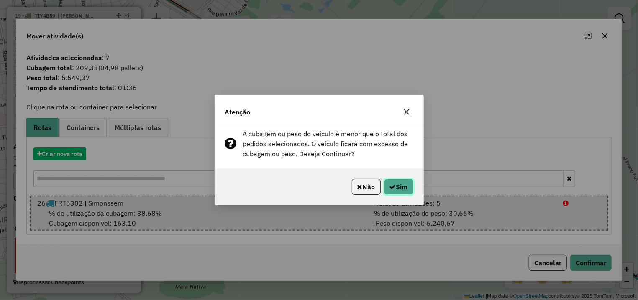
click at [386, 184] on button "Sim" at bounding box center [398, 187] width 29 height 16
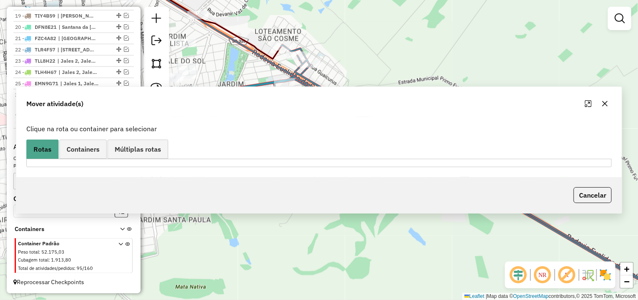
scroll to position [524, 0]
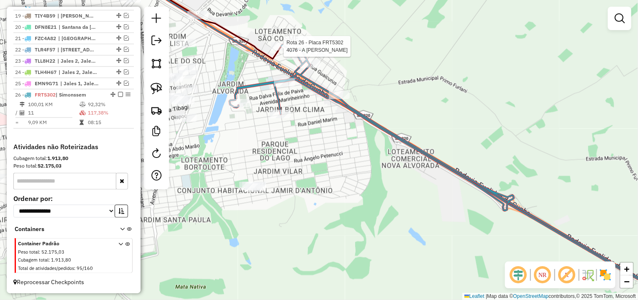
select select "*********"
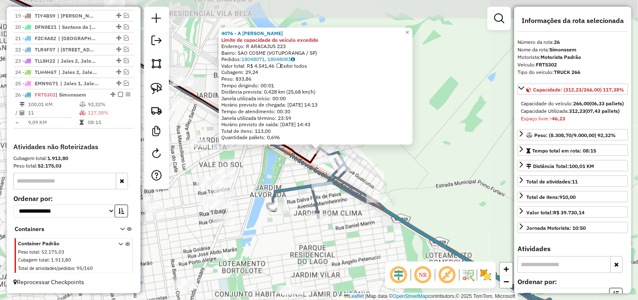
scroll to position [525, 0]
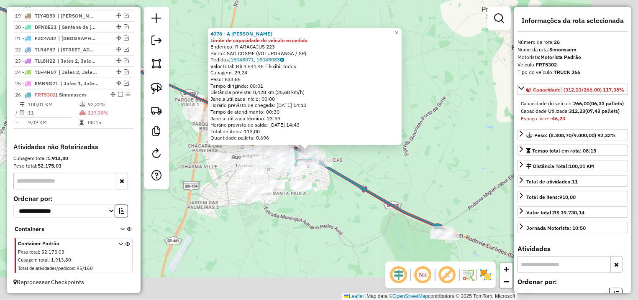
drag, startPoint x: 386, startPoint y: 220, endPoint x: 332, endPoint y: 191, distance: 61.8
click at [332, 191] on div "4076 - A [PERSON_NAME] DA Limite de capacidade do veículo excedido Endereço: R …" at bounding box center [319, 150] width 638 height 300
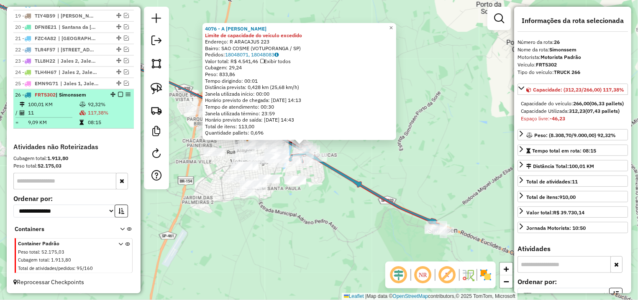
click at [118, 93] on em at bounding box center [120, 94] width 5 height 5
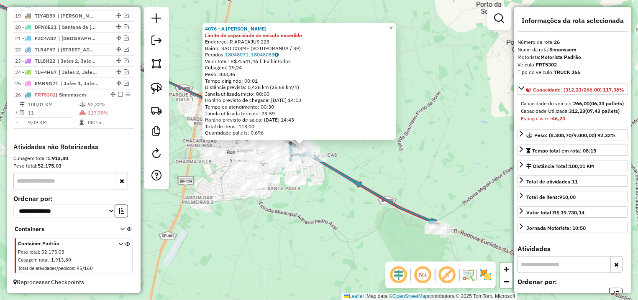
scroll to position [497, 0]
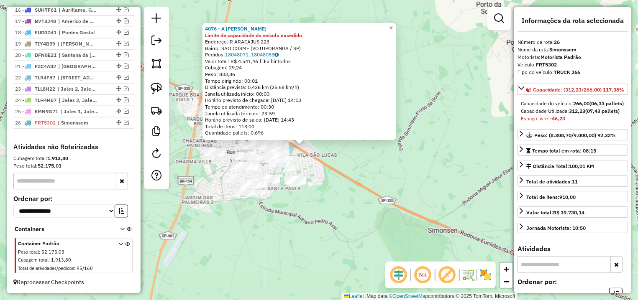
click at [306, 245] on div "4076 - A [PERSON_NAME] DA Limite de capacidade do veículo excedido Endereço: R …" at bounding box center [319, 150] width 638 height 300
click at [279, 243] on div "4076 - A [PERSON_NAME] DA Limite de capacidade do veículo excedido Endereço: R …" at bounding box center [319, 150] width 638 height 300
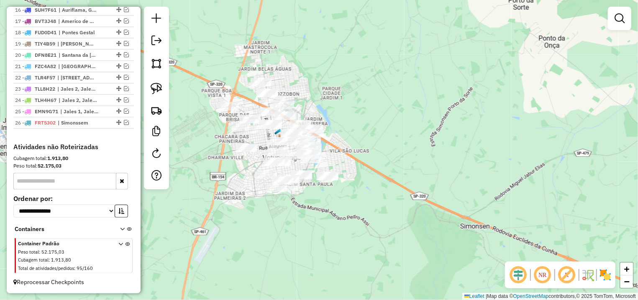
drag, startPoint x: 343, startPoint y: 113, endPoint x: 313, endPoint y: 113, distance: 29.7
click at [348, 113] on div "Janela de atendimento Grade de atendimento Capacidade Transportadoras Veículos …" at bounding box center [319, 150] width 638 height 300
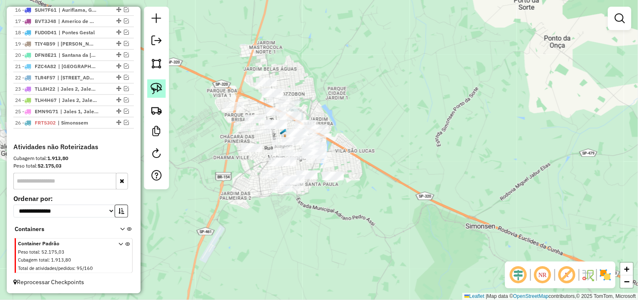
click at [158, 87] on img at bounding box center [157, 89] width 12 height 12
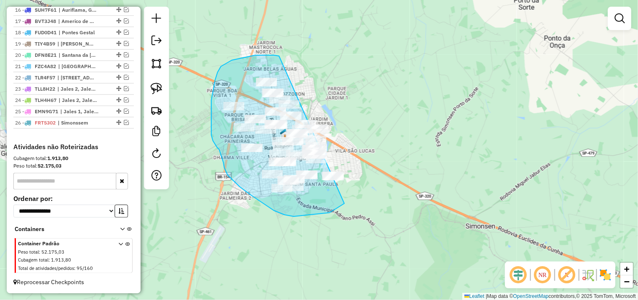
drag, startPoint x: 255, startPoint y: 55, endPoint x: 350, endPoint y: 109, distance: 108.9
click at [350, 109] on div "Janela de atendimento Grade de atendimento Capacidade Transportadoras Veículos …" at bounding box center [319, 150] width 638 height 300
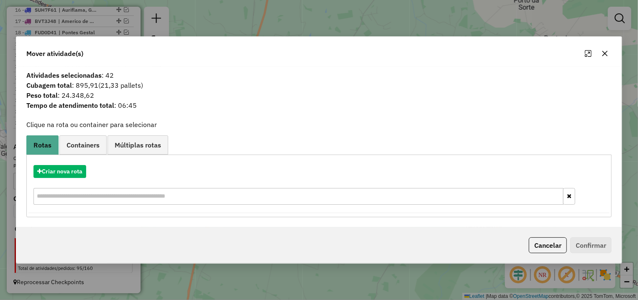
click at [607, 54] on icon "button" at bounding box center [605, 53] width 7 height 7
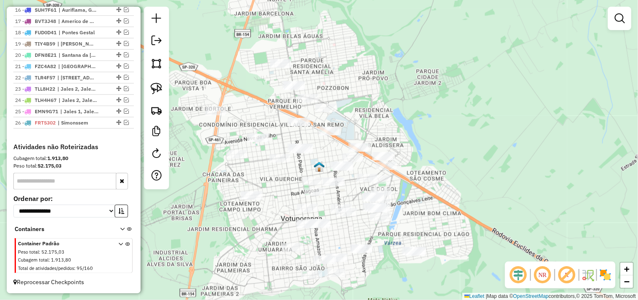
drag, startPoint x: 196, startPoint y: 74, endPoint x: 203, endPoint y: 79, distance: 7.9
click at [203, 79] on div "Janela de atendimento Grade de atendimento Capacidade Transportadoras Veículos …" at bounding box center [319, 150] width 638 height 300
click at [157, 85] on img at bounding box center [157, 89] width 12 height 12
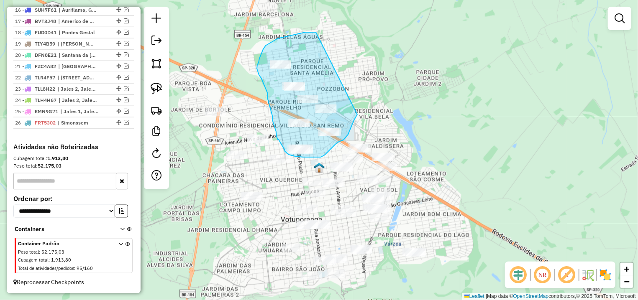
drag, startPoint x: 305, startPoint y: 32, endPoint x: 361, endPoint y: 105, distance: 91.9
click at [361, 105] on div "Janela de atendimento Grade de atendimento Capacidade Transportadoras Veículos …" at bounding box center [319, 150] width 638 height 300
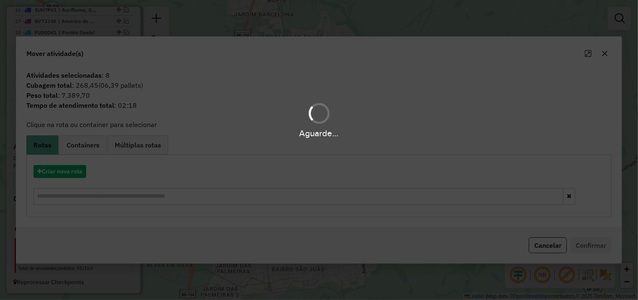
click at [59, 174] on hb-app "Aguarde... Pop-up bloqueado! Seu navegador bloqueou automáticamente a abertura …" at bounding box center [319, 150] width 638 height 300
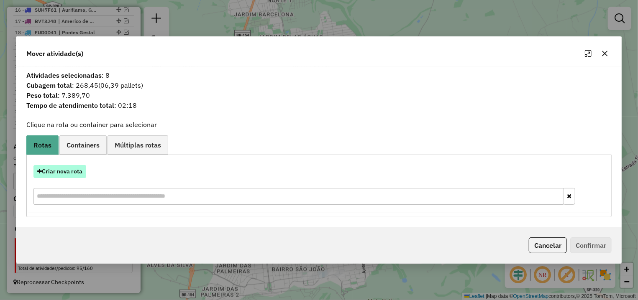
click at [63, 169] on button "Criar nova rota" at bounding box center [59, 171] width 53 height 13
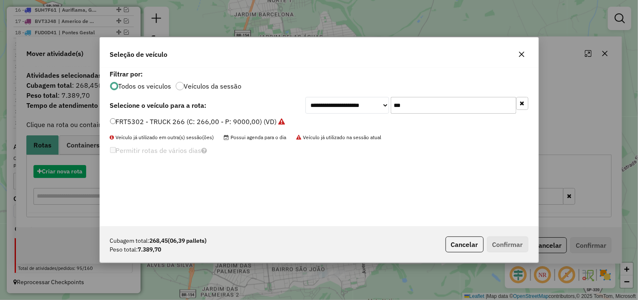
scroll to position [5, 3]
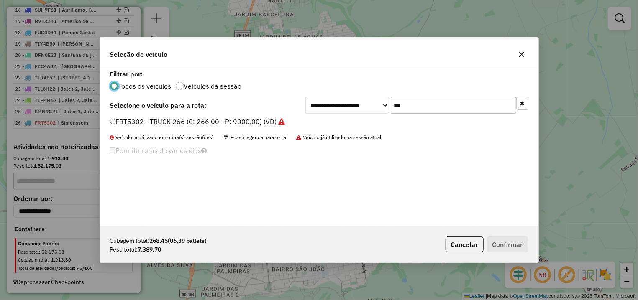
drag, startPoint x: 417, startPoint y: 112, endPoint x: 236, endPoint y: 116, distance: 181.2
click at [391, 113] on input "***" at bounding box center [454, 105] width 126 height 17
type input "*"
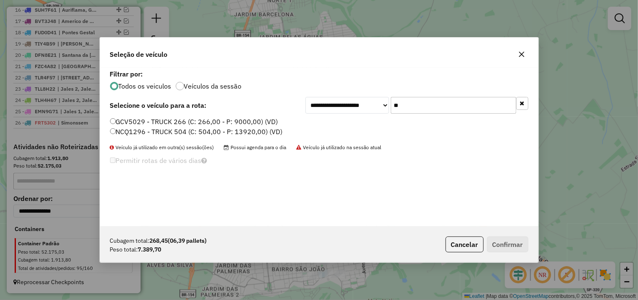
type input "**"
click at [238, 115] on div "**********" at bounding box center [319, 147] width 438 height 159
click at [241, 118] on label "GCV5029 - TRUCK 266 (C: 266,00 - P: 9000,00) (VD)" at bounding box center [194, 122] width 168 height 10
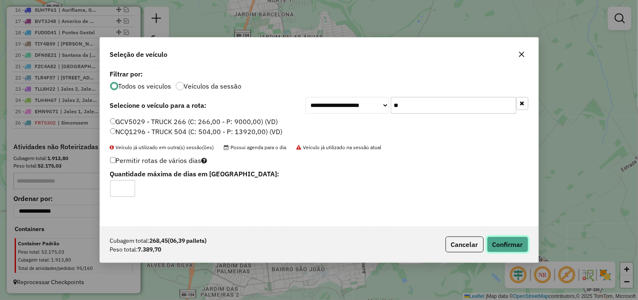
click at [508, 245] on button "Confirmar" at bounding box center [507, 245] width 41 height 16
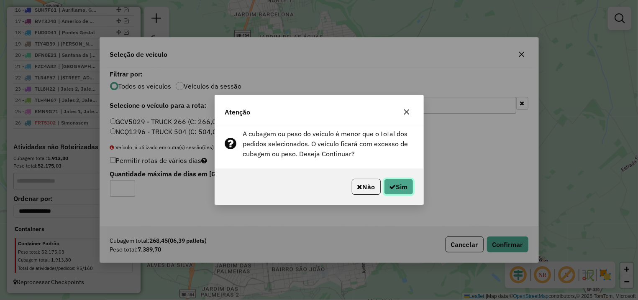
click at [407, 186] on button "Sim" at bounding box center [398, 187] width 29 height 16
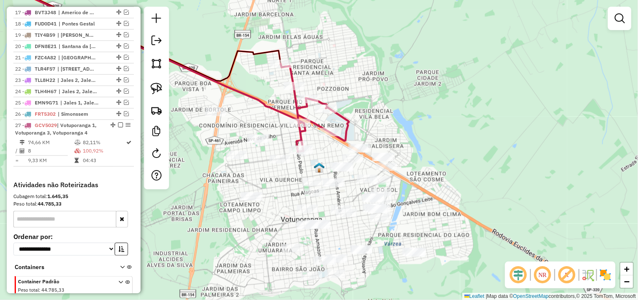
click at [323, 127] on icon at bounding box center [315, 108] width 68 height 88
select select "*********"
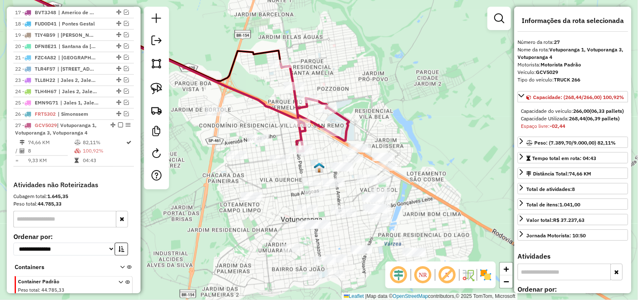
scroll to position [543, 0]
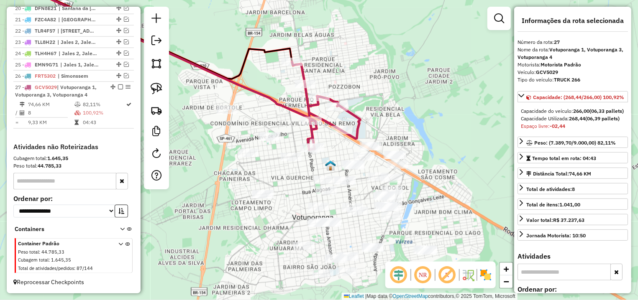
drag, startPoint x: 257, startPoint y: 189, endPoint x: 200, endPoint y: 136, distance: 78.2
click at [269, 187] on div "Janela de atendimento Grade de atendimento Capacidade Transportadoras Veículos …" at bounding box center [319, 150] width 638 height 300
click at [152, 90] on img at bounding box center [157, 89] width 12 height 12
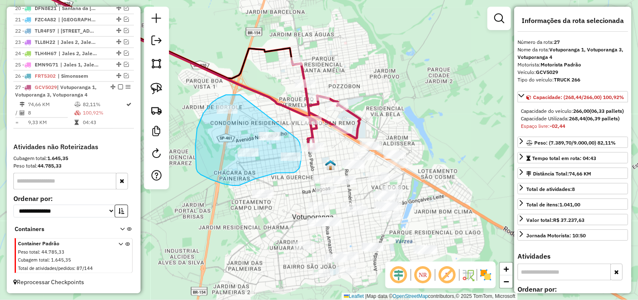
drag, startPoint x: 238, startPoint y: 95, endPoint x: 292, endPoint y: 132, distance: 65.0
click at [292, 132] on div "Rota 27 - Placa GCV5029 12991 - JOYCE EVENTOS Janela de atendimento Grade de at…" at bounding box center [319, 150] width 638 height 300
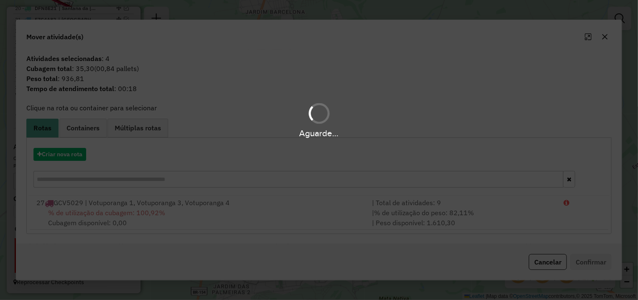
click at [506, 222] on div "Aguarde..." at bounding box center [319, 150] width 638 height 300
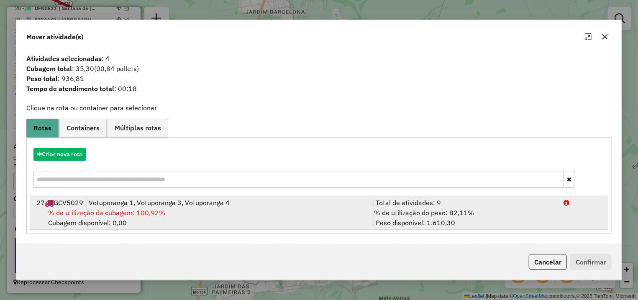
click at [592, 224] on li "27 GCV5029 | Votuporanga 1, Votuporanga 3, Votuporanga 4 | Total de atividades:…" at bounding box center [319, 213] width 579 height 34
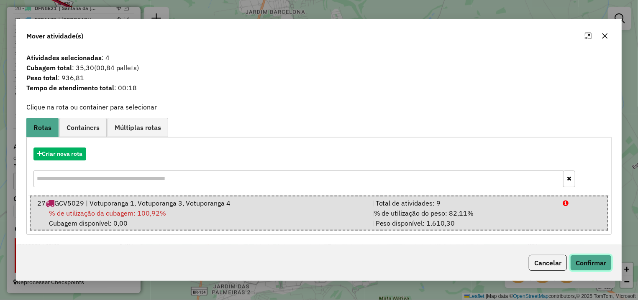
click at [589, 261] on button "Confirmar" at bounding box center [590, 263] width 41 height 16
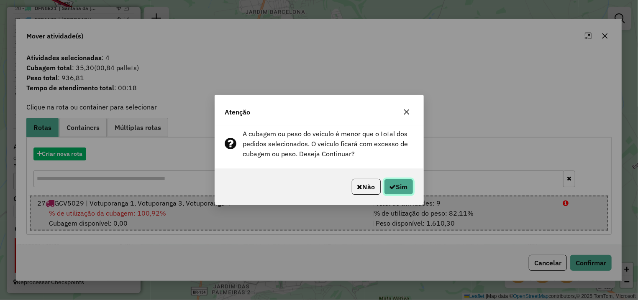
click at [402, 187] on button "Sim" at bounding box center [398, 187] width 29 height 16
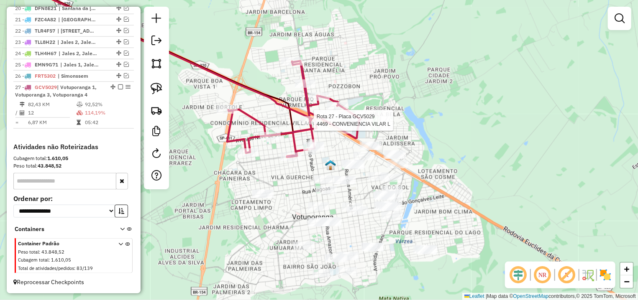
select select "*********"
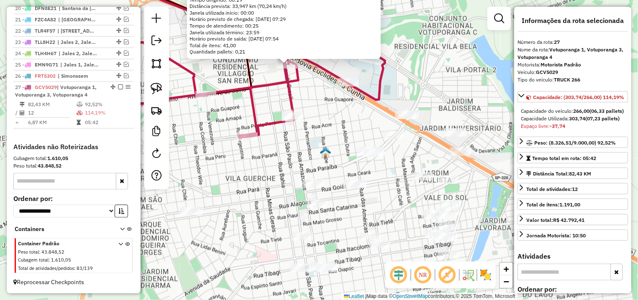
drag, startPoint x: 347, startPoint y: 187, endPoint x: 336, endPoint y: 149, distance: 39.5
click at [336, 149] on div "4469 - CONVENIENCIA VILAR L Endereço: [STREET_ADDRESS][PERSON_NAME] Bairro: POL…" at bounding box center [319, 150] width 638 height 300
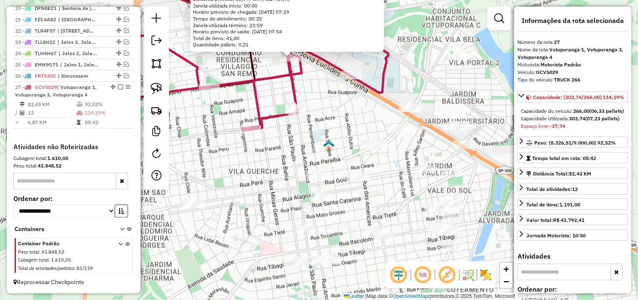
drag, startPoint x: 200, startPoint y: 166, endPoint x: 219, endPoint y: 151, distance: 24.2
click at [225, 154] on div "4469 - CONVENIENCIA VILAR L Endereço: [STREET_ADDRESS][PERSON_NAME] Bairro: POL…" at bounding box center [319, 150] width 638 height 300
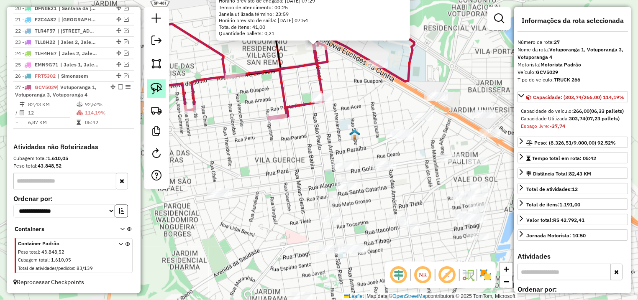
click at [158, 88] on img at bounding box center [157, 89] width 12 height 12
drag, startPoint x: 341, startPoint y: 154, endPoint x: 359, endPoint y: 181, distance: 32.3
click at [359, 181] on div "4469 - CONVENIENCIA VILAR L Endereço: [STREET_ADDRESS][PERSON_NAME] Bairro: POL…" at bounding box center [319, 150] width 638 height 300
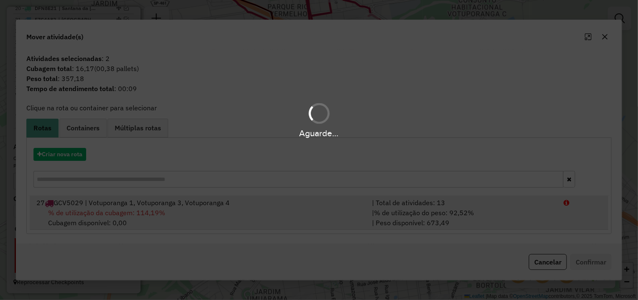
click at [579, 229] on li "27 GCV5029 | Votuporanga 1, Votuporanga 3, Votuporanga 4 | Total de atividades:…" at bounding box center [319, 213] width 579 height 34
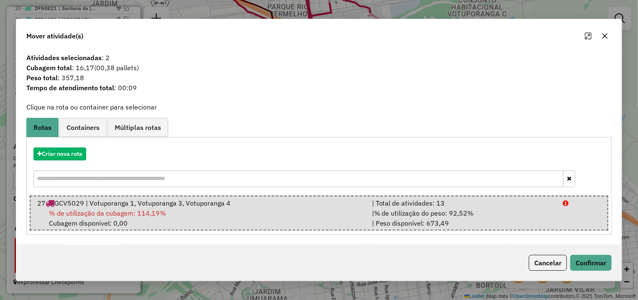
click at [584, 255] on div "Cancelar Confirmar" at bounding box center [318, 263] width 605 height 36
click at [587, 269] on button "Confirmar" at bounding box center [590, 263] width 41 height 16
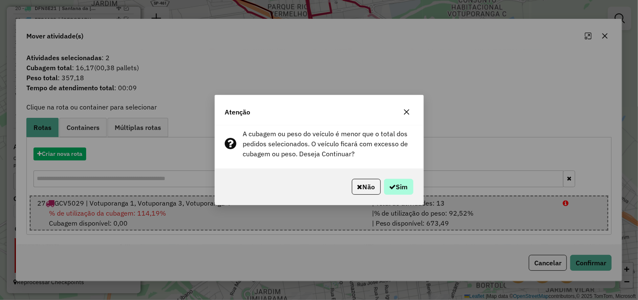
drag, startPoint x: 375, startPoint y: 177, endPoint x: 383, endPoint y: 180, distance: 8.6
click at [383, 180] on div "Não Sim" at bounding box center [319, 187] width 208 height 36
click at [397, 186] on button "Sim" at bounding box center [398, 187] width 29 height 16
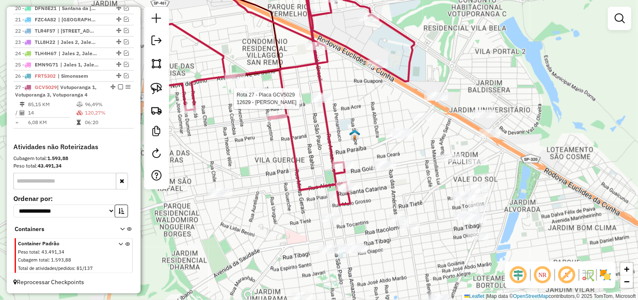
select select "*********"
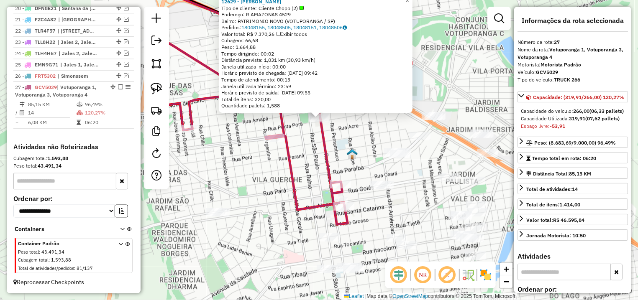
drag, startPoint x: 284, startPoint y: 217, endPoint x: 287, endPoint y: 192, distance: 24.8
click at [287, 192] on div "12629 - [PERSON_NAME] Tipo de cliente: Cliente Chopp (2) Endereço: R AMAZONAS 4…" at bounding box center [319, 150] width 638 height 300
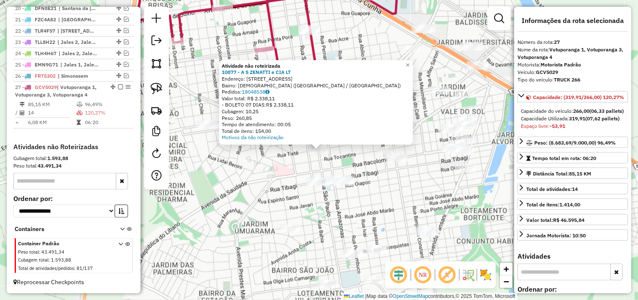
click at [267, 199] on div "Atividade não roteirizada 10877 - A S ZENATTI e CIA LT Endereço: R TIETE 3306 B…" at bounding box center [319, 150] width 638 height 300
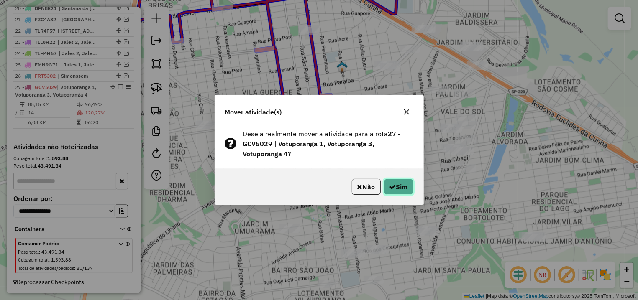
click at [397, 189] on button "Sim" at bounding box center [398, 187] width 29 height 16
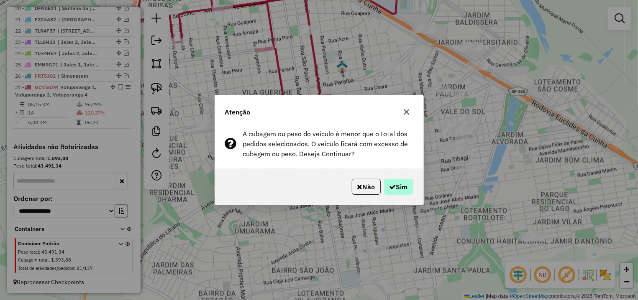
drag, startPoint x: 404, startPoint y: 196, endPoint x: 398, endPoint y: 190, distance: 8.6
click at [400, 195] on div "Não Sim" at bounding box center [319, 187] width 208 height 36
click at [396, 187] on button "Sim" at bounding box center [398, 187] width 29 height 16
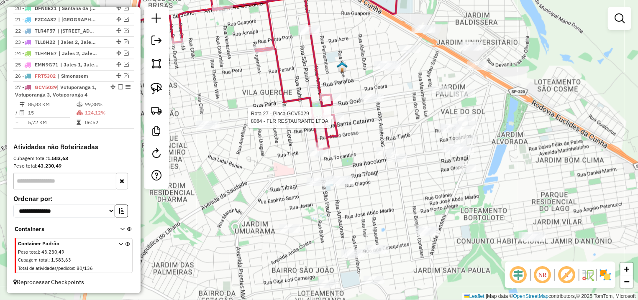
select select "*********"
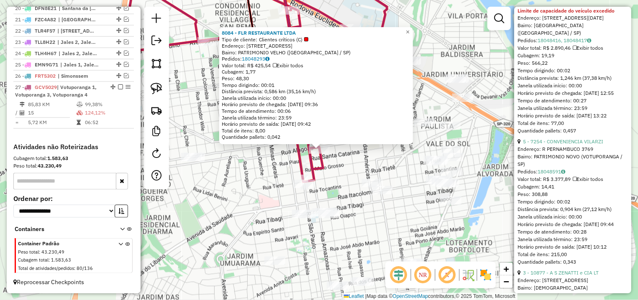
scroll to position [824, 0]
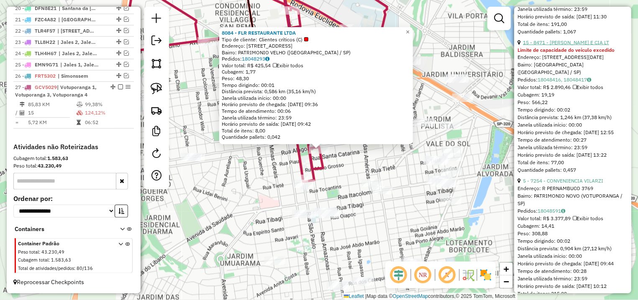
click at [569, 46] on link "15 - 8471 - [PERSON_NAME] E CIA LT" at bounding box center [566, 42] width 86 height 6
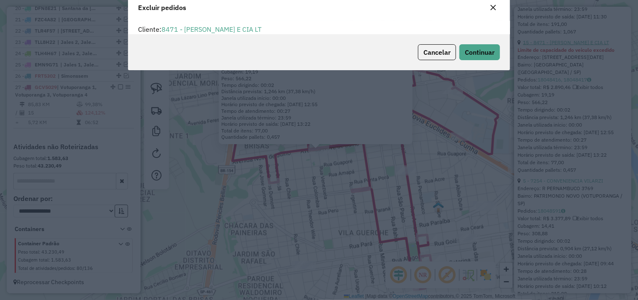
scroll to position [5, 3]
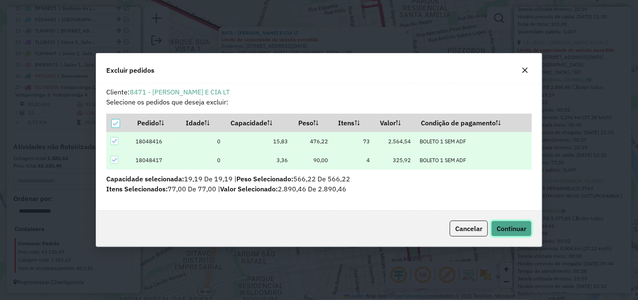
click at [509, 227] on span "Continuar" at bounding box center [512, 229] width 30 height 8
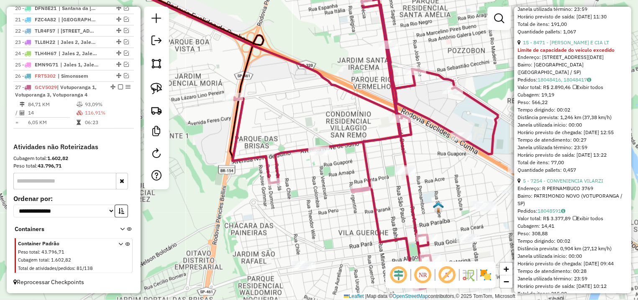
scroll to position [942, 0]
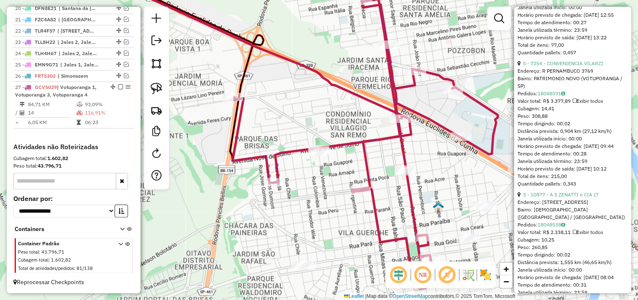
click at [564, 75] on div "Endereço: R PERNAMBUCO 3769" at bounding box center [573, 71] width 110 height 8
click at [567, 67] on link "5 - 7254 - CONVENIENCIA VILARZI" at bounding box center [563, 63] width 80 height 6
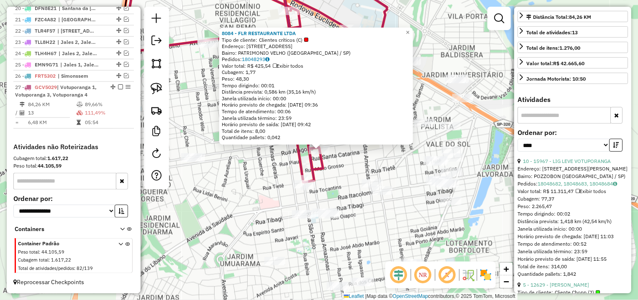
scroll to position [0, 0]
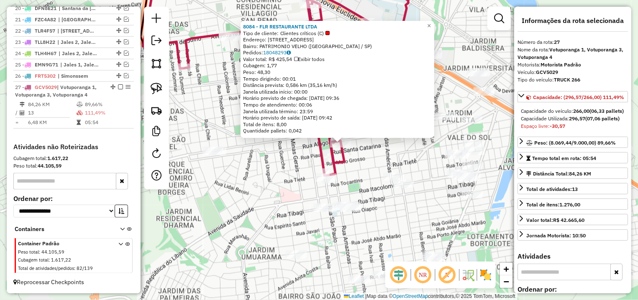
drag, startPoint x: 288, startPoint y: 203, endPoint x: 329, endPoint y: 190, distance: 42.9
click at [329, 190] on div "8084 - FLR RESTAURANTE LTDA Tipo de cliente: Clientes críticos (C) Endereço: R …" at bounding box center [319, 150] width 638 height 300
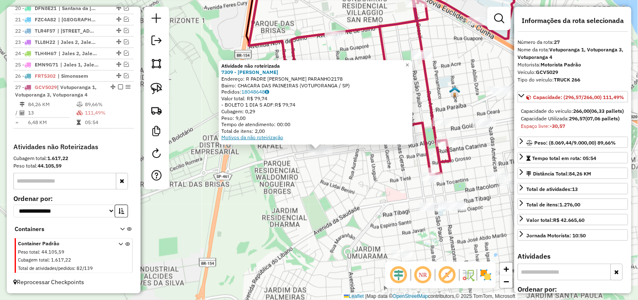
click at [336, 187] on div "Atividade não roteirizada 7309 - [PERSON_NAME] VO Endereço: R PADRE [PERSON_NAM…" at bounding box center [319, 150] width 638 height 300
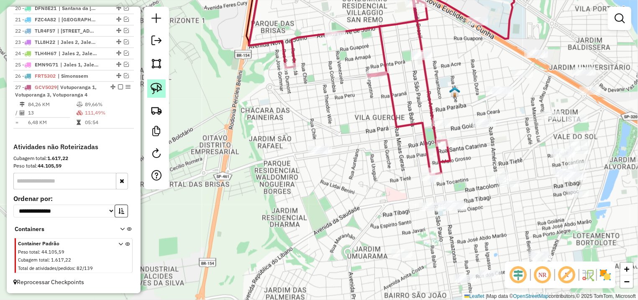
click at [157, 87] on img at bounding box center [157, 89] width 12 height 12
drag, startPoint x: 337, startPoint y: 129, endPoint x: 358, endPoint y: 147, distance: 27.3
click at [358, 147] on div "Janela de atendimento Grade de atendimento Capacidade Transportadoras Veículos …" at bounding box center [319, 150] width 638 height 300
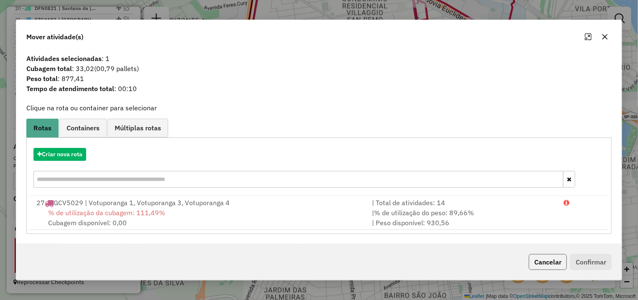
click at [548, 258] on button "Cancelar" at bounding box center [548, 262] width 38 height 16
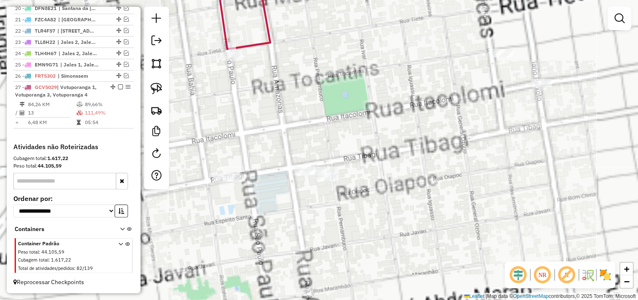
drag, startPoint x: 464, startPoint y: 219, endPoint x: 433, endPoint y: 196, distance: 38.6
click at [433, 235] on div "Janela de atendimento Grade de atendimento Capacidade Transportadoras Veículos …" at bounding box center [319, 150] width 638 height 300
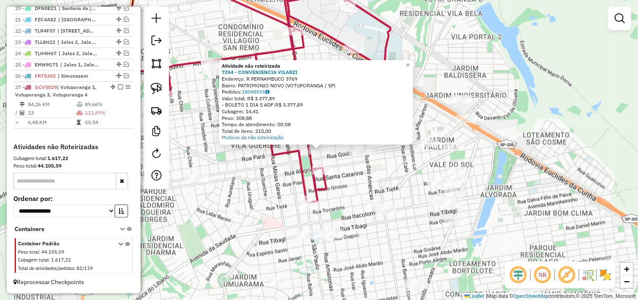
click at [392, 174] on div "Atividade não roteirizada 7254 - CONVENIENCIA VILARZI Endereço: R PERNAMBUCO 37…" at bounding box center [319, 150] width 638 height 300
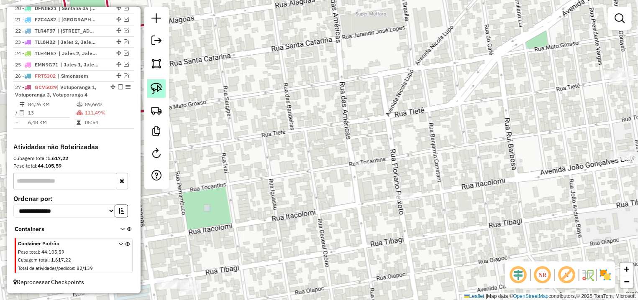
click at [161, 85] on img at bounding box center [157, 89] width 12 height 12
drag, startPoint x: 396, startPoint y: 135, endPoint x: 407, endPoint y: 172, distance: 38.5
click at [407, 172] on div "Janela de atendimento Grade de atendimento Capacidade Transportadoras Veículos …" at bounding box center [319, 150] width 638 height 300
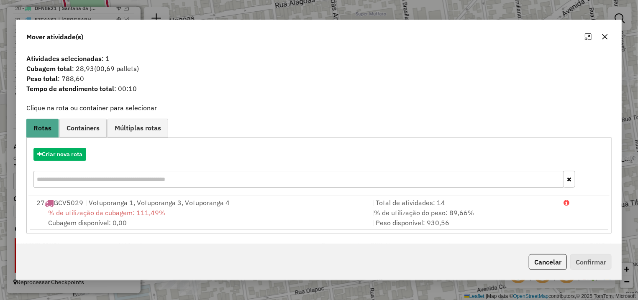
click at [414, 171] on input "text" at bounding box center [298, 179] width 530 height 17
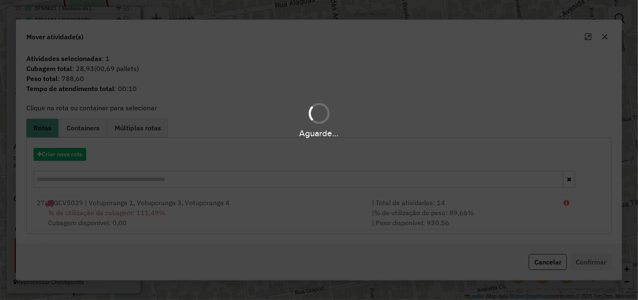
click at [544, 265] on div "Aguarde..." at bounding box center [319, 150] width 638 height 300
drag, startPoint x: 536, startPoint y: 264, endPoint x: 541, endPoint y: 266, distance: 5.3
click at [539, 265] on div "Aguarde..." at bounding box center [319, 150] width 638 height 300
click at [541, 266] on button "Cancelar" at bounding box center [548, 262] width 38 height 16
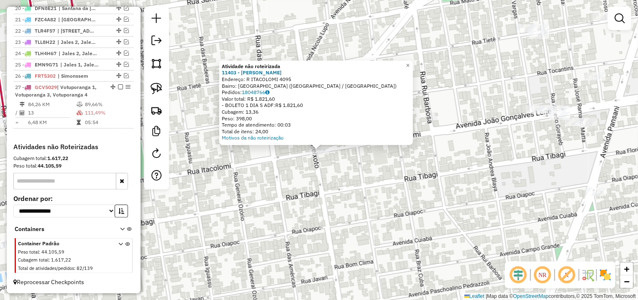
click at [282, 197] on div "Atividade não roteirizada 11403 - [PERSON_NAME] DE S Endereço: R ITACOLOMI 4095…" at bounding box center [319, 150] width 638 height 300
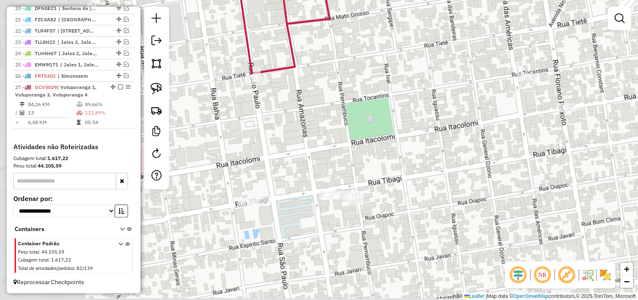
drag, startPoint x: 233, startPoint y: 201, endPoint x: 481, endPoint y: 157, distance: 251.9
click at [481, 158] on div "Janela de atendimento Grade de atendimento Capacidade Transportadoras Veículos …" at bounding box center [319, 150] width 638 height 300
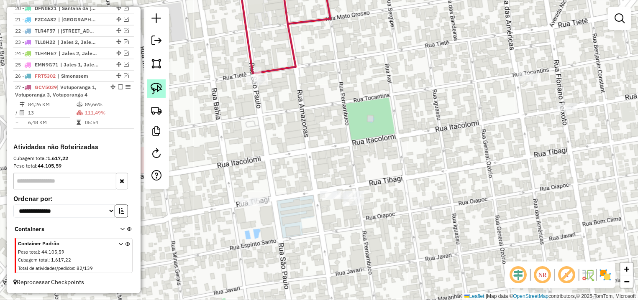
click at [160, 91] on img at bounding box center [157, 89] width 12 height 12
drag, startPoint x: 376, startPoint y: 167, endPoint x: 464, endPoint y: 215, distance: 100.7
click at [464, 215] on div "Janela de atendimento Grade de atendimento Capacidade Transportadoras Veículos …" at bounding box center [319, 150] width 638 height 300
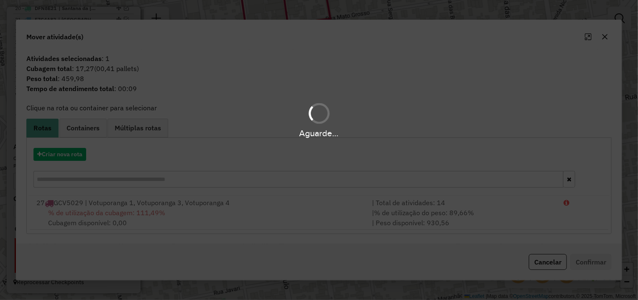
click at [530, 259] on hb-app "Aguarde... Pop-up bloqueado! Seu navegador bloqueou automáticamente a abertura …" at bounding box center [319, 150] width 638 height 300
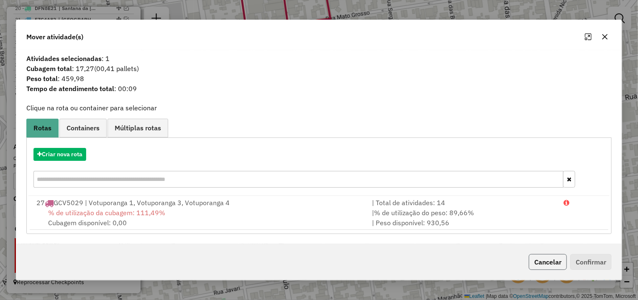
click at [533, 260] on button "Cancelar" at bounding box center [548, 262] width 38 height 16
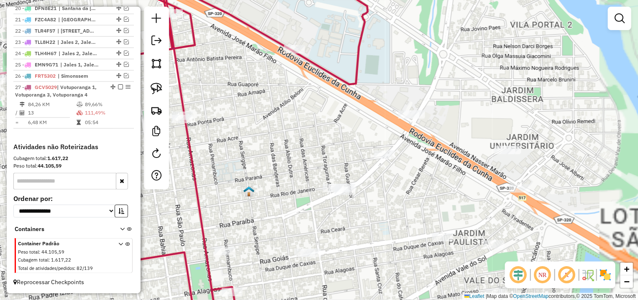
click at [379, 150] on div "Janela de atendimento Grade de atendimento Capacidade Transportadoras Veículos …" at bounding box center [319, 150] width 638 height 300
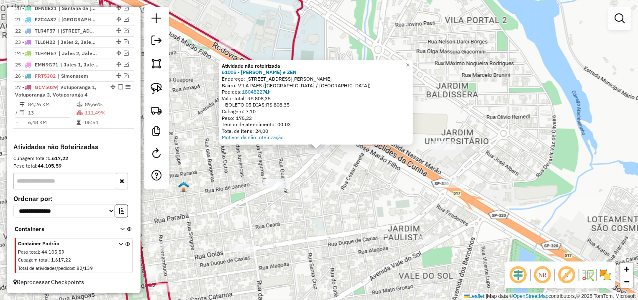
drag, startPoint x: 224, startPoint y: 159, endPoint x: 338, endPoint y: 148, distance: 113.9
click at [333, 148] on div "Atividade não roteirizada 61005 - [PERSON_NAME] e ZEN Endereço: [STREET_ADDRESS…" at bounding box center [319, 150] width 638 height 300
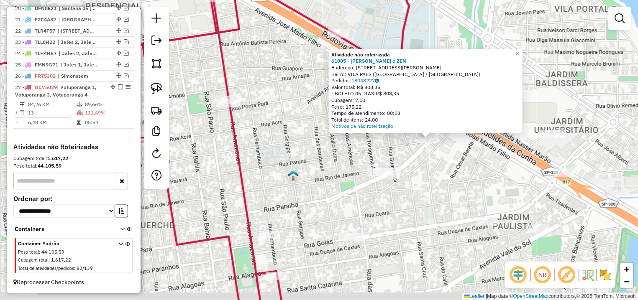
click at [362, 156] on div "Atividade não roteirizada 61005 - [PERSON_NAME] e ZEN Endereço: [STREET_ADDRESS…" at bounding box center [319, 150] width 638 height 300
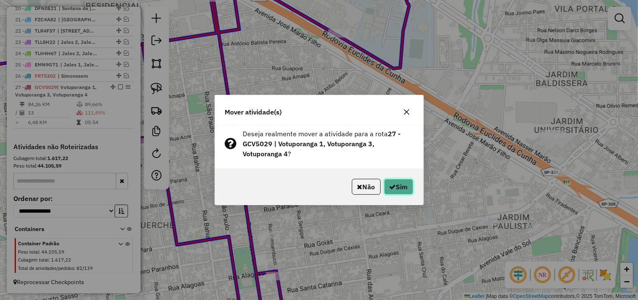
click at [384, 184] on button "Sim" at bounding box center [398, 187] width 29 height 16
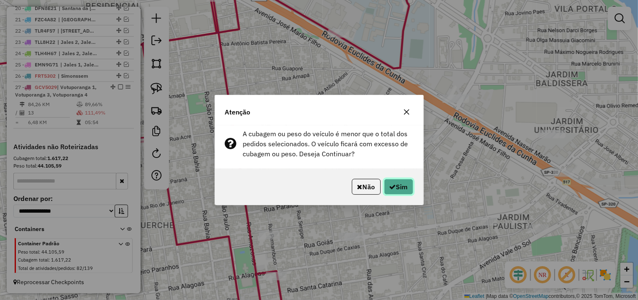
click at [406, 188] on button "Sim" at bounding box center [398, 187] width 29 height 16
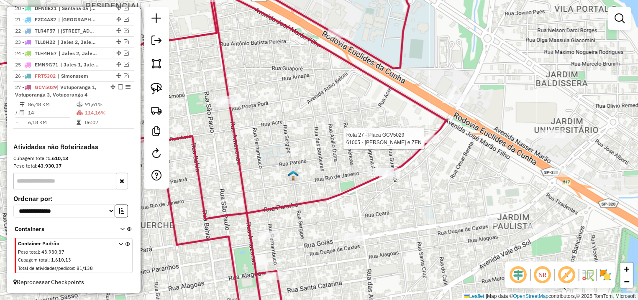
select select "*********"
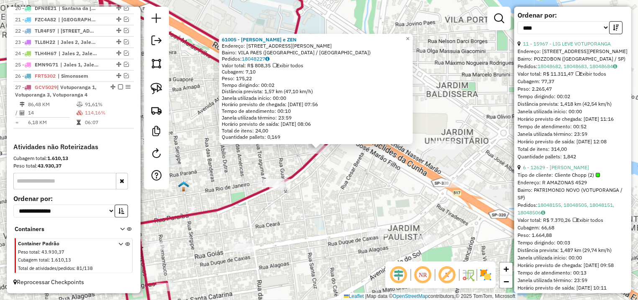
scroll to position [39, 0]
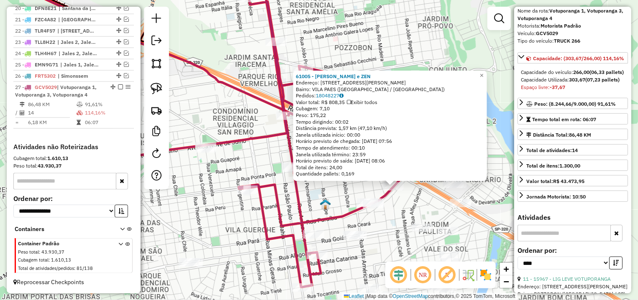
drag, startPoint x: 261, startPoint y: 171, endPoint x: 314, endPoint y: 161, distance: 54.0
click at [316, 183] on div "61005 - [PERSON_NAME] e ZEN Endereço: [STREET_ADDRESS][PERSON_NAME] Bairro: [GE…" at bounding box center [319, 150] width 638 height 300
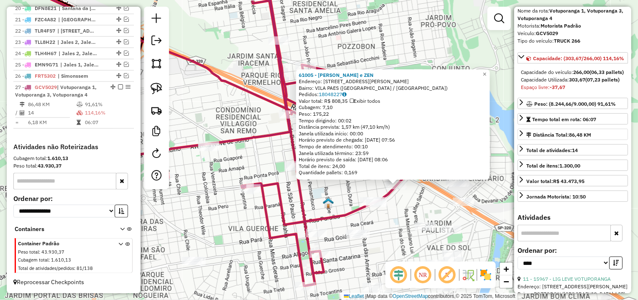
scroll to position [274, 0]
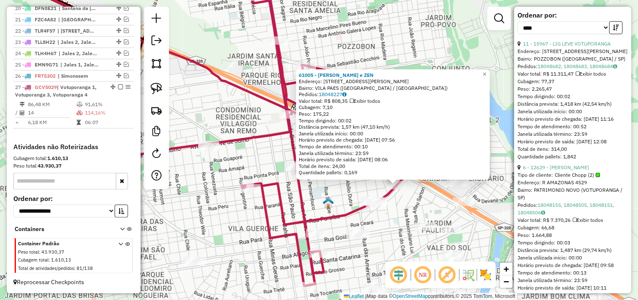
click at [612, 40] on div "**********" at bounding box center [573, 26] width 110 height 28
click at [609, 34] on button "button" at bounding box center [615, 27] width 13 height 13
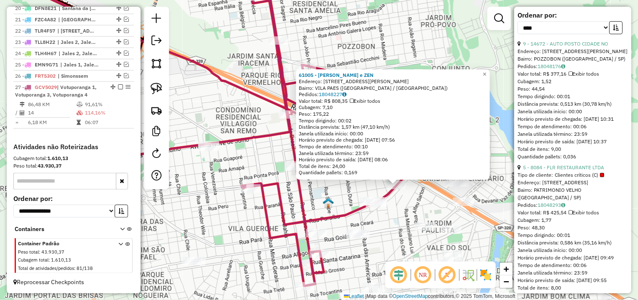
click at [576, 48] on div "9 - 14672 - AUTO POSTO CIDADE NO" at bounding box center [573, 44] width 110 height 8
click at [576, 47] on link "9 - 14672 - AUTO POSTO CIDADE NO" at bounding box center [565, 44] width 85 height 6
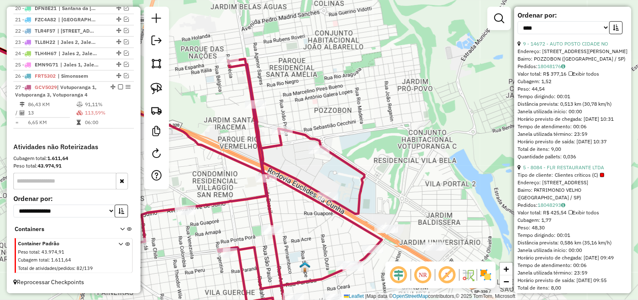
scroll to position [39, 0]
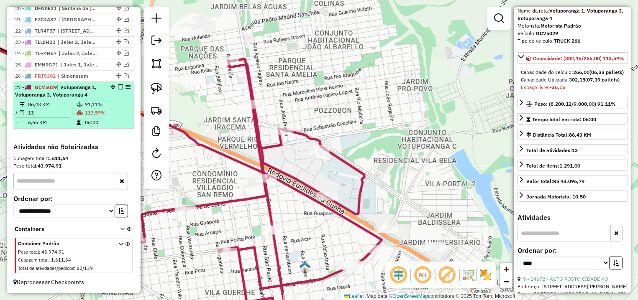
click at [118, 88] on em at bounding box center [120, 87] width 5 height 5
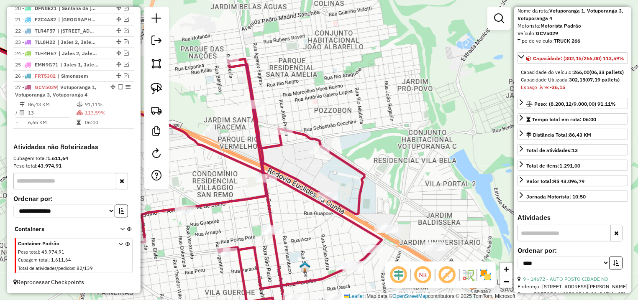
scroll to position [507, 0]
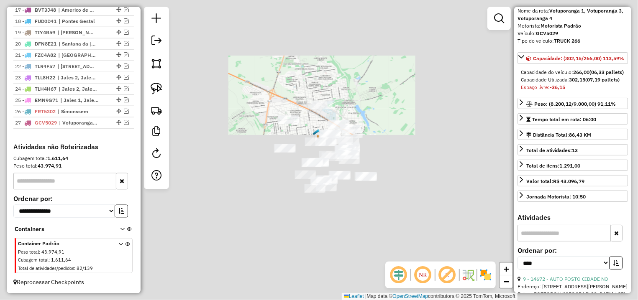
drag, startPoint x: 380, startPoint y: 163, endPoint x: 380, endPoint y: 82, distance: 81.2
click at [380, 82] on div "Janela de atendimento Grade de atendimento Capacidade Transportadoras Veículos …" at bounding box center [319, 150] width 638 height 300
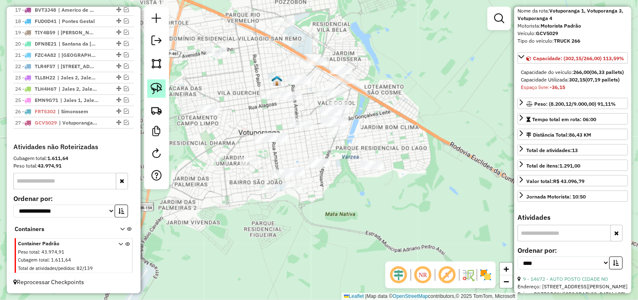
click at [158, 89] on img at bounding box center [157, 89] width 12 height 12
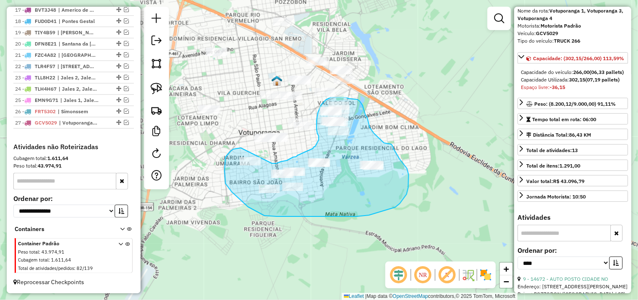
drag, startPoint x: 233, startPoint y: 149, endPoint x: 269, endPoint y: 162, distance: 38.1
click at [269, 162] on div "Janela de atendimento Grade de atendimento Capacidade Transportadoras Veículos …" at bounding box center [319, 150] width 638 height 300
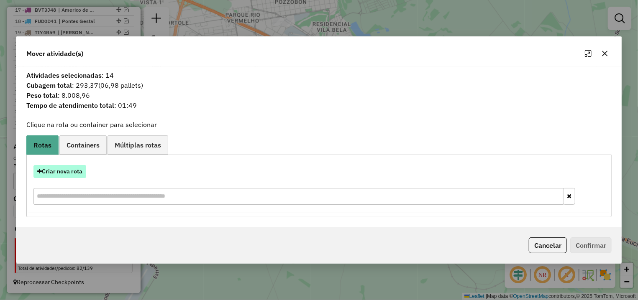
click at [64, 175] on button "Criar nova rota" at bounding box center [59, 171] width 53 height 13
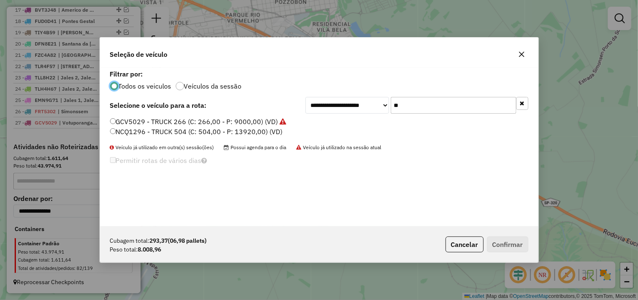
scroll to position [5, 3]
drag, startPoint x: 461, startPoint y: 108, endPoint x: 364, endPoint y: 109, distance: 96.2
click at [391, 109] on input "**" at bounding box center [454, 105] width 126 height 17
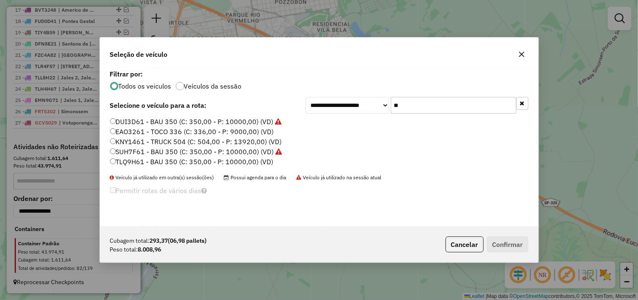
type input "**"
click at [154, 162] on label "TLQ9H61 - BAU 350 (C: 350,00 - P: 10000,00) (VD)" at bounding box center [192, 162] width 164 height 10
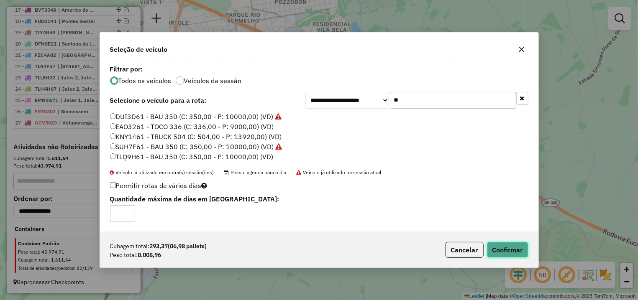
click at [511, 251] on button "Confirmar" at bounding box center [507, 250] width 41 height 16
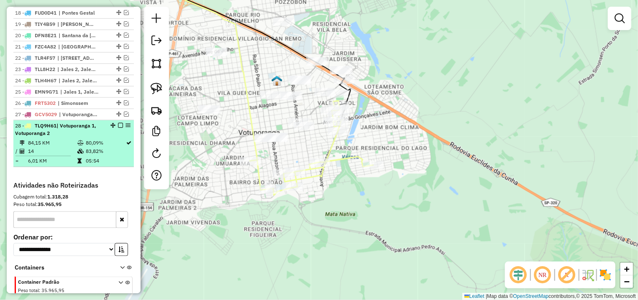
click at [118, 128] on em at bounding box center [120, 125] width 5 height 5
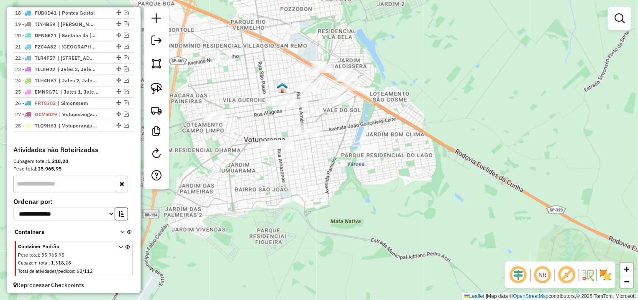
drag, startPoint x: 261, startPoint y: 164, endPoint x: 300, endPoint y: 188, distance: 45.7
click at [300, 188] on div "Janela de atendimento Grade de atendimento Capacidade Transportadoras Veículos …" at bounding box center [319, 150] width 638 height 300
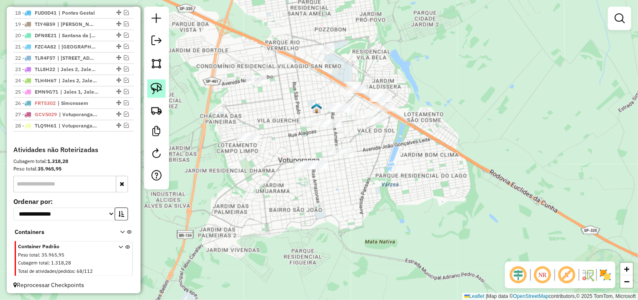
click at [159, 87] on img at bounding box center [157, 89] width 12 height 12
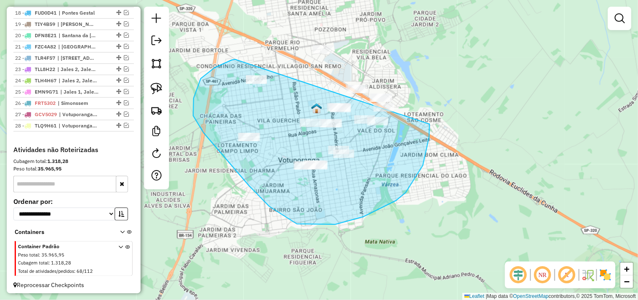
drag, startPoint x: 215, startPoint y: 68, endPoint x: 313, endPoint y: 35, distance: 104.1
click at [313, 35] on div "Janela de atendimento Grade de atendimento Capacidade Transportadoras Veículos …" at bounding box center [319, 150] width 638 height 300
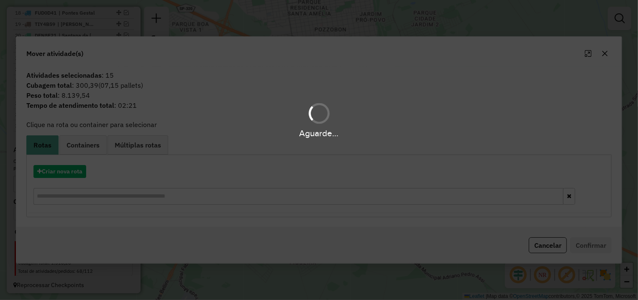
click at [64, 172] on hb-app "Aguarde... Pop-up bloqueado! Seu navegador bloqueou automáticamente a abertura …" at bounding box center [319, 150] width 638 height 300
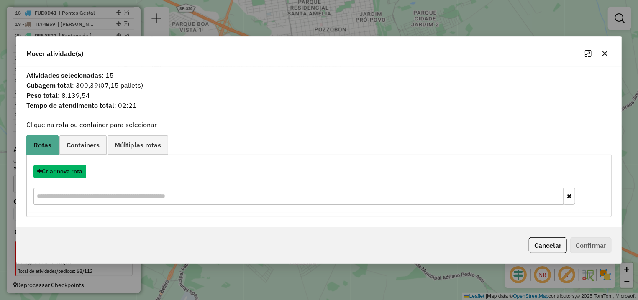
click at [64, 172] on button "Criar nova rota" at bounding box center [59, 171] width 53 height 13
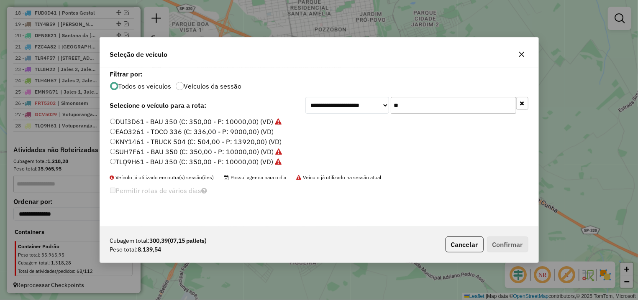
drag, startPoint x: 373, startPoint y: 112, endPoint x: 296, endPoint y: 110, distance: 76.6
click at [391, 112] on input "**" at bounding box center [454, 105] width 126 height 17
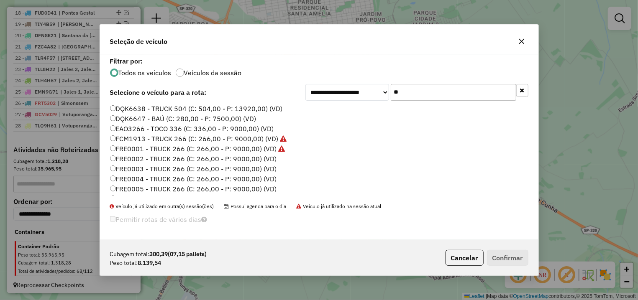
click at [394, 92] on input "**" at bounding box center [454, 92] width 126 height 17
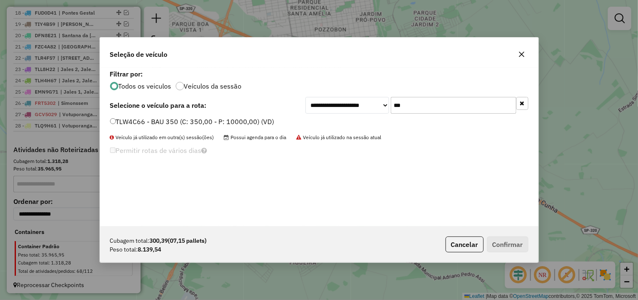
type input "***"
click at [197, 117] on label "TLW4C66 - BAU 350 (C: 350,00 - P: 10000,00) (VD)" at bounding box center [192, 122] width 164 height 10
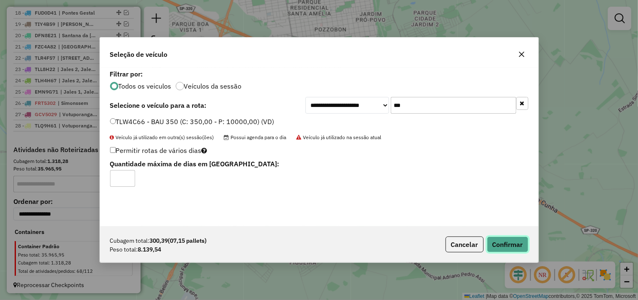
click at [503, 243] on button "Confirmar" at bounding box center [507, 245] width 41 height 16
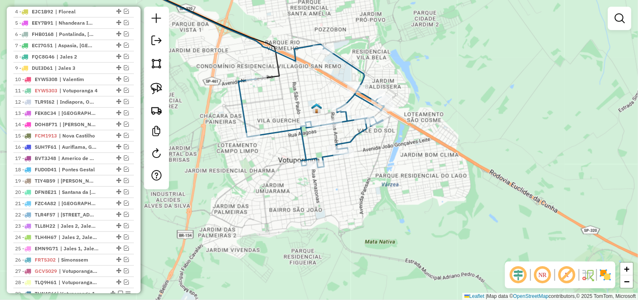
scroll to position [194, 0]
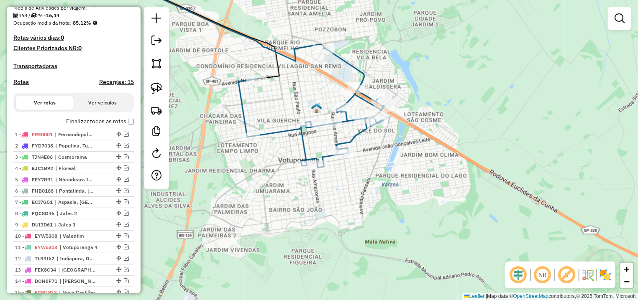
click at [125, 131] on body "Aguarde... Pop-up bloqueado! Seu navegador bloqueou automáticamente a abertura …" at bounding box center [319, 150] width 638 height 300
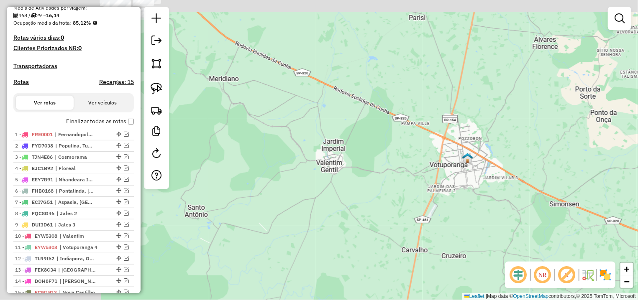
drag, startPoint x: 256, startPoint y: 139, endPoint x: 456, endPoint y: 165, distance: 202.5
click at [476, 165] on div "Janela de atendimento Grade de atendimento Capacidade Transportadoras Veículos …" at bounding box center [319, 150] width 638 height 300
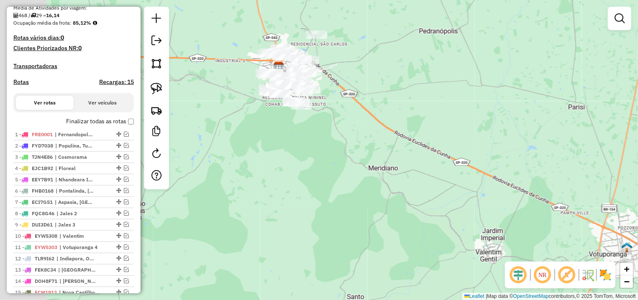
drag, startPoint x: 370, startPoint y: 168, endPoint x: 412, endPoint y: 185, distance: 45.4
click at [423, 213] on div "Janela de atendimento Grade de atendimento Capacidade Transportadoras Veículos …" at bounding box center [319, 150] width 638 height 300
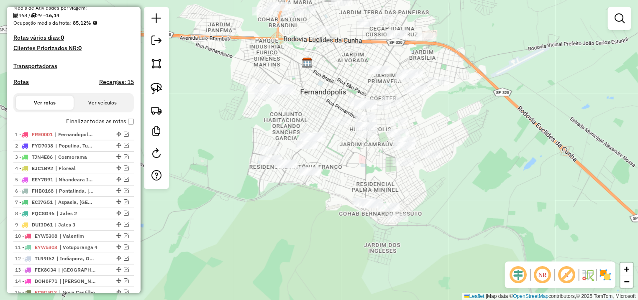
drag, startPoint x: 282, startPoint y: 119, endPoint x: 315, endPoint y: 97, distance: 40.0
click at [315, 97] on div "Janela de atendimento Grade de atendimento Capacidade Transportadoras Veículos …" at bounding box center [319, 150] width 638 height 300
drag, startPoint x: 152, startPoint y: 89, endPoint x: 329, endPoint y: 189, distance: 203.3
click at [151, 90] on img at bounding box center [157, 89] width 12 height 12
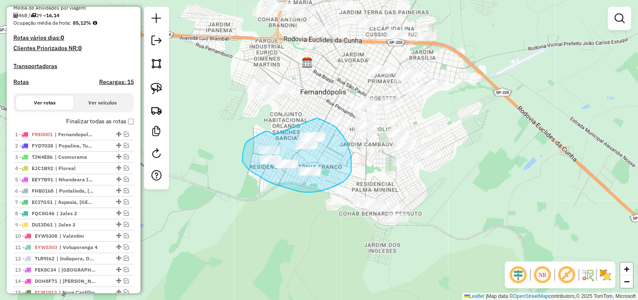
drag, startPoint x: 274, startPoint y: 135, endPoint x: 317, endPoint y: 118, distance: 45.8
click at [317, 118] on div "Janela de atendimento Grade de atendimento Capacidade Transportadoras Veículos …" at bounding box center [319, 150] width 638 height 300
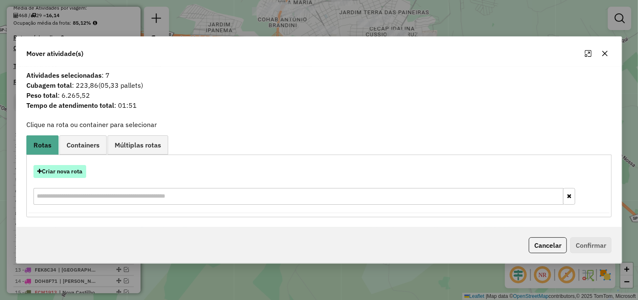
click at [68, 168] on button "Criar nova rota" at bounding box center [59, 171] width 53 height 13
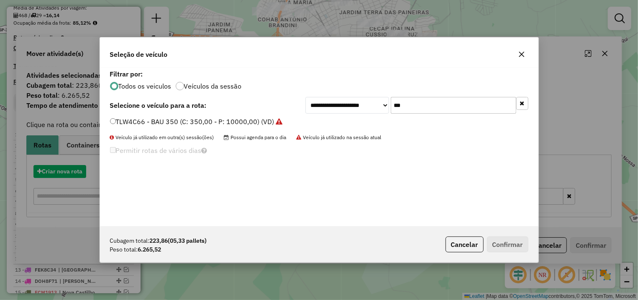
scroll to position [5, 3]
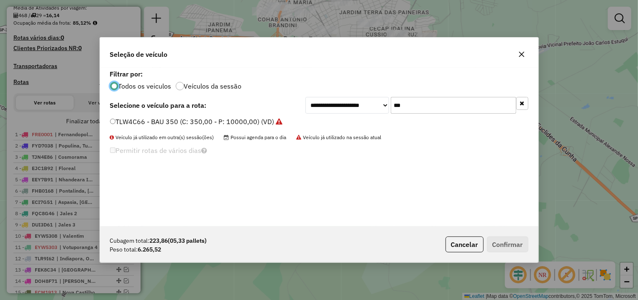
drag, startPoint x: 356, startPoint y: 106, endPoint x: 296, endPoint y: 105, distance: 59.4
click at [391, 106] on input "***" at bounding box center [454, 105] width 126 height 17
type input "***"
click at [163, 128] on div "DFW6976 - BAÚ (C: 280,00 - P: 7500,00) (VD)" at bounding box center [319, 125] width 428 height 17
click at [236, 123] on label "DFW6976 - BAÚ (C: 280,00 - P: 7500,00) (VD)" at bounding box center [183, 122] width 147 height 10
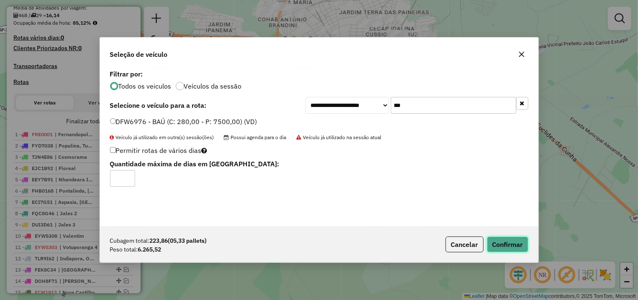
click at [500, 249] on button "Confirmar" at bounding box center [507, 245] width 41 height 16
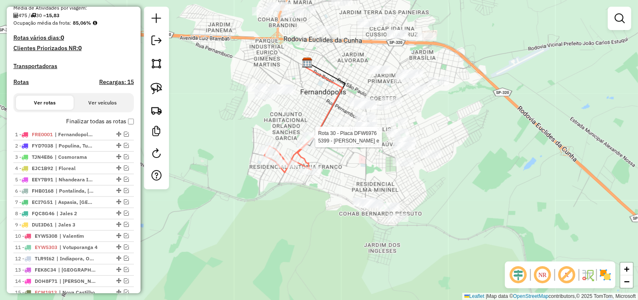
select select "*********"
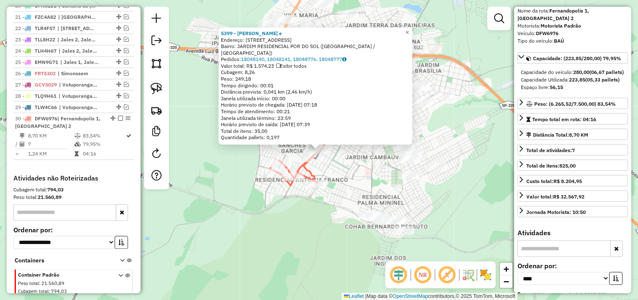
scroll to position [585, 0]
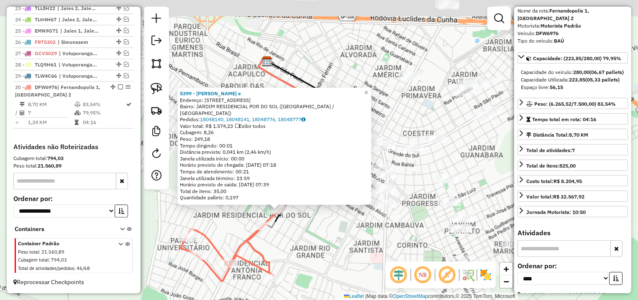
drag, startPoint x: 324, startPoint y: 164, endPoint x: 329, endPoint y: 231, distance: 67.5
click at [329, 231] on div "5399 - [PERSON_NAME] e Endereço: [STREET_ADDRESS] Bairro: JARDIM RESIDENCIAL PO…" at bounding box center [319, 150] width 638 height 300
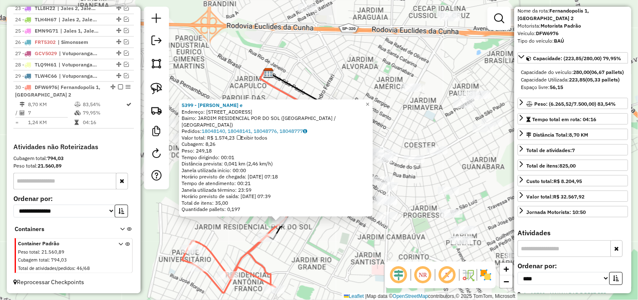
click at [351, 226] on div "5399 - [PERSON_NAME] e Endereço: [STREET_ADDRESS] Bairro: JARDIM RESIDENCIAL PO…" at bounding box center [319, 150] width 638 height 300
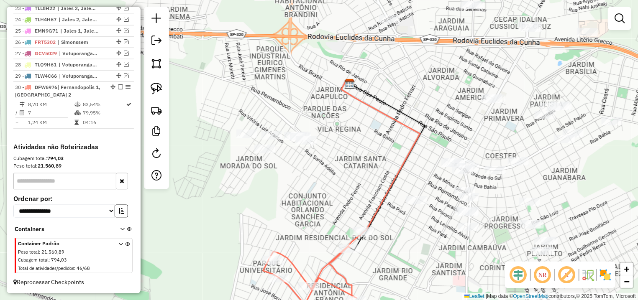
drag, startPoint x: 356, startPoint y: 104, endPoint x: 437, endPoint y: 115, distance: 81.8
click at [437, 115] on div "Janela de atendimento Grade de atendimento Capacidade Transportadoras Veículos …" at bounding box center [319, 150] width 638 height 300
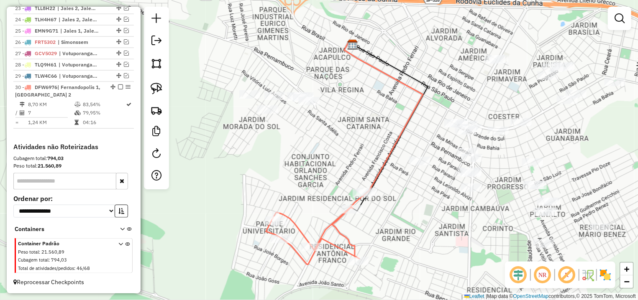
drag, startPoint x: 356, startPoint y: 195, endPoint x: 358, endPoint y: 159, distance: 36.9
click at [358, 159] on div "Janela de atendimento Grade de atendimento Capacidade Transportadoras Veículos …" at bounding box center [319, 150] width 638 height 300
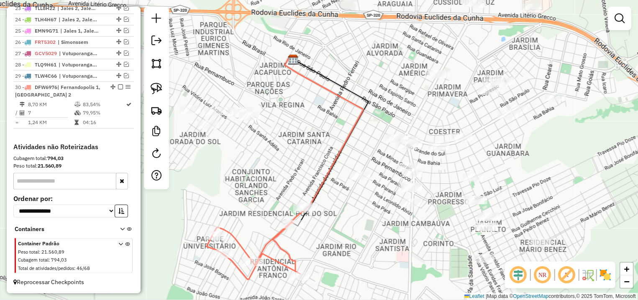
drag, startPoint x: 373, startPoint y: 119, endPoint x: 313, endPoint y: 131, distance: 60.6
click at [313, 131] on div "Janela de atendimento Grade de atendimento Capacidade Transportadoras Veículos …" at bounding box center [319, 150] width 638 height 300
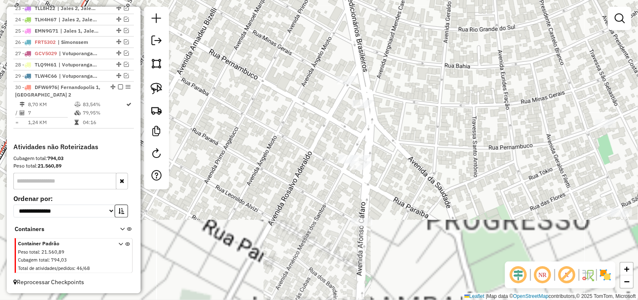
drag, startPoint x: 417, startPoint y: 179, endPoint x: 407, endPoint y: 118, distance: 61.9
click at [411, 121] on div "Janela de atendimento Grade de atendimento Capacidade Transportadoras Veículos …" at bounding box center [319, 150] width 638 height 300
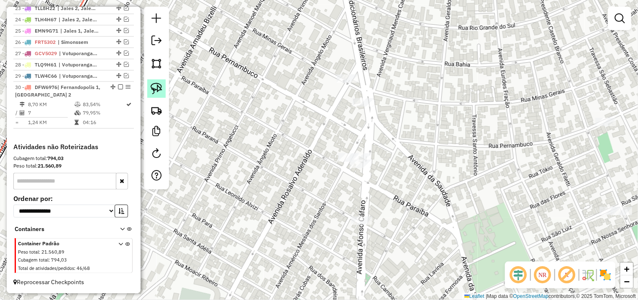
click at [156, 91] on img at bounding box center [157, 89] width 12 height 12
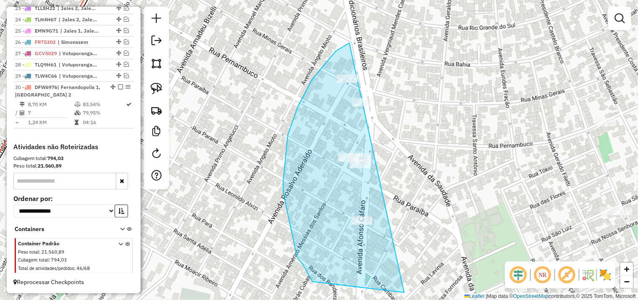
drag, startPoint x: 349, startPoint y: 43, endPoint x: 473, endPoint y: 131, distance: 151.5
click at [473, 131] on div "Janela de atendimento Grade de atendimento Capacidade Transportadoras Veículos …" at bounding box center [319, 150] width 638 height 300
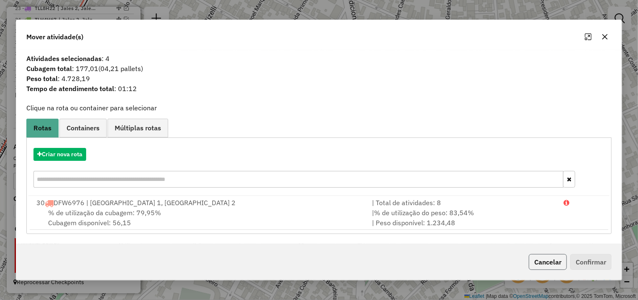
click at [539, 257] on button "Cancelar" at bounding box center [548, 262] width 38 height 16
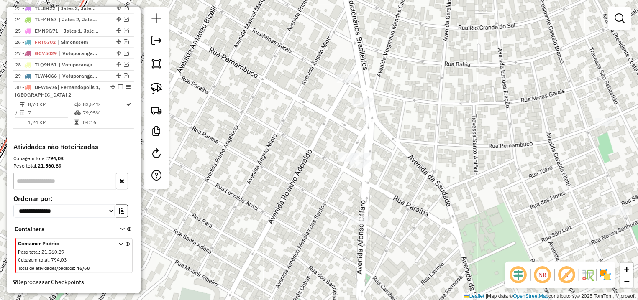
click at [541, 257] on div "Janela de atendimento Grade de atendimento Capacidade Transportadoras Veículos …" at bounding box center [319, 150] width 638 height 300
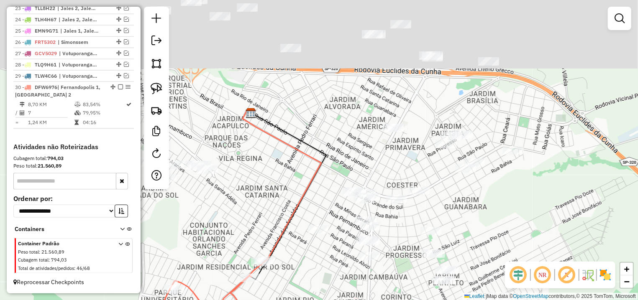
drag, startPoint x: 316, startPoint y: 112, endPoint x: 328, endPoint y: 206, distance: 94.8
click at [326, 210] on div "Janela de atendimento Grade de atendimento Capacidade Transportadoras Veículos …" at bounding box center [319, 150] width 638 height 300
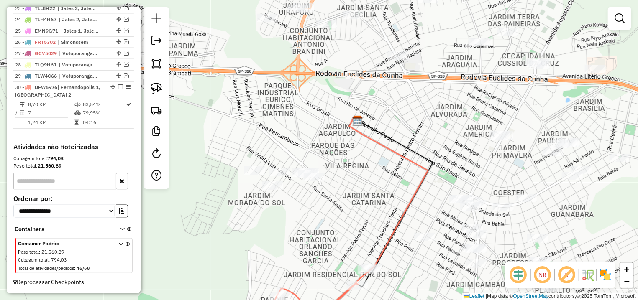
drag, startPoint x: 247, startPoint y: 117, endPoint x: 356, endPoint y: 73, distance: 117.7
click at [356, 73] on div "Janela de atendimento Grade de atendimento Capacidade Transportadoras Veículos …" at bounding box center [319, 150] width 638 height 300
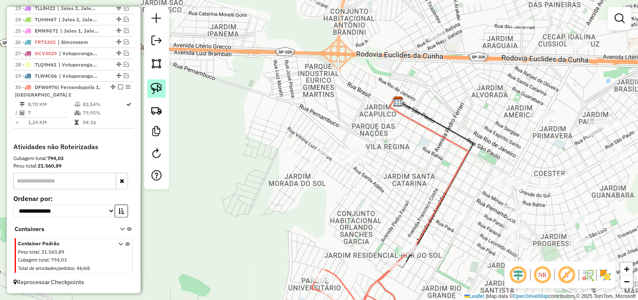
click at [156, 88] on img at bounding box center [157, 89] width 12 height 12
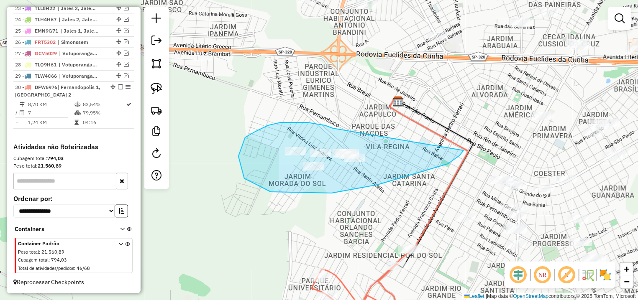
drag, startPoint x: 268, startPoint y: 126, endPoint x: 464, endPoint y: 130, distance: 195.8
click at [464, 130] on div "Janela de atendimento Grade de atendimento Capacidade Transportadoras Veículos …" at bounding box center [319, 150] width 638 height 300
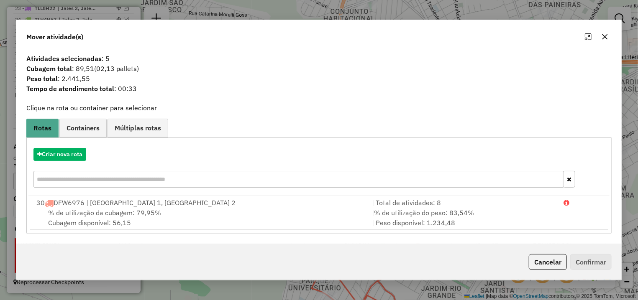
click at [545, 256] on button "Cancelar" at bounding box center [548, 262] width 38 height 16
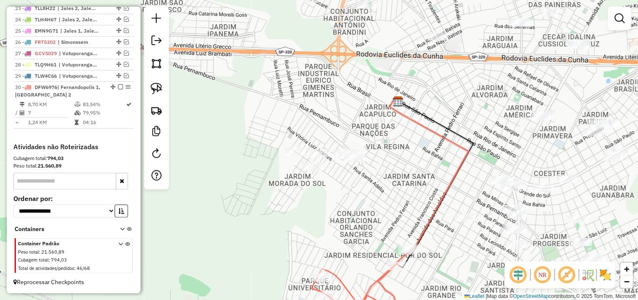
select select "*********"
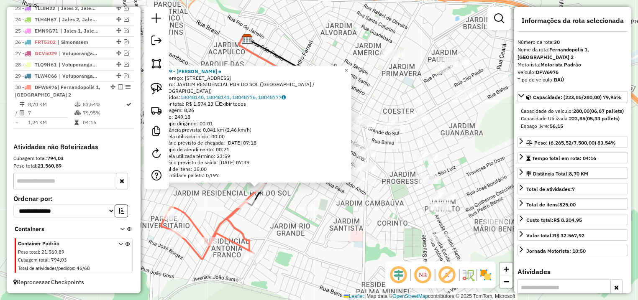
drag, startPoint x: 409, startPoint y: 178, endPoint x: 305, endPoint y: 237, distance: 119.7
click at [305, 237] on div "5399 - [PERSON_NAME] e Endereço: [STREET_ADDRESS] Bairro: JARDIM RESIDENCIAL PO…" at bounding box center [319, 150] width 638 height 300
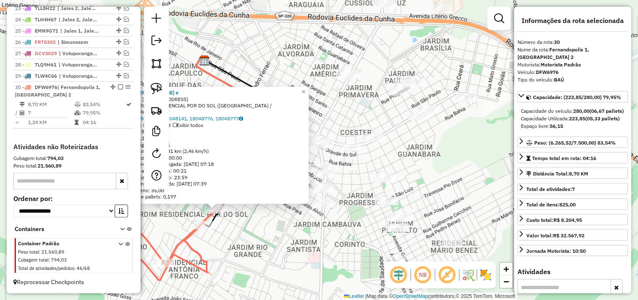
click at [316, 239] on div "5399 - [PERSON_NAME] e Endereço: [STREET_ADDRESS] Bairro: JARDIM RESIDENCIAL PO…" at bounding box center [319, 150] width 638 height 300
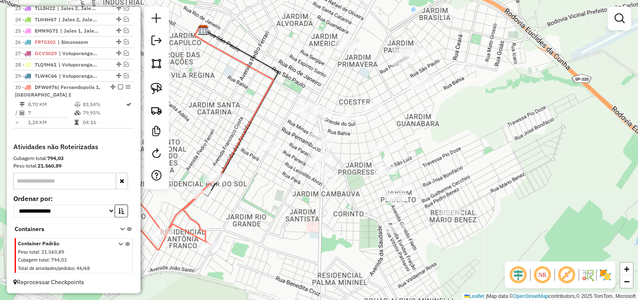
drag, startPoint x: 423, startPoint y: 179, endPoint x: 422, endPoint y: 171, distance: 8.0
click at [422, 172] on div "Janela de atendimento Grade de atendimento Capacidade Transportadoras Veículos …" at bounding box center [319, 150] width 638 height 300
drag, startPoint x: 158, startPoint y: 87, endPoint x: 532, endPoint y: 187, distance: 387.6
click at [160, 88] on img at bounding box center [157, 89] width 12 height 12
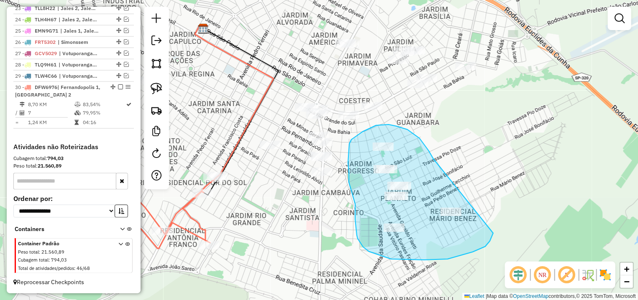
drag, startPoint x: 433, startPoint y: 159, endPoint x: 477, endPoint y: 189, distance: 53.6
click at [477, 189] on div "Janela de atendimento Grade de atendimento Capacidade Transportadoras Veículos …" at bounding box center [319, 150] width 638 height 300
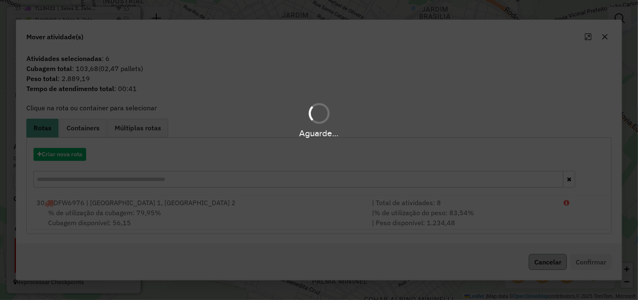
click at [537, 256] on hb-app "Aguarde... Pop-up bloqueado! Seu navegador bloqueou automáticamente a abertura …" at bounding box center [319, 150] width 638 height 300
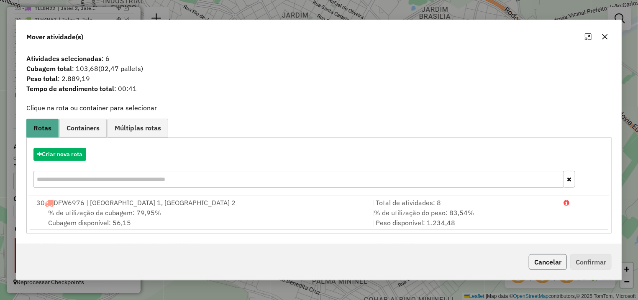
click at [538, 261] on button "Cancelar" at bounding box center [548, 262] width 38 height 16
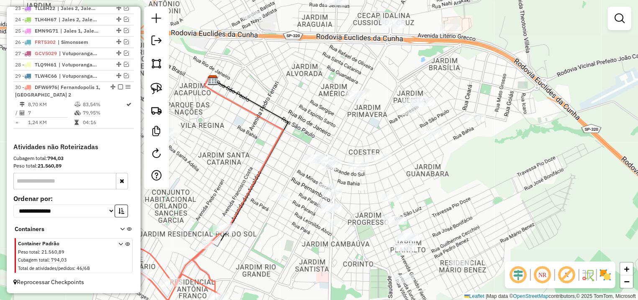
drag, startPoint x: 468, startPoint y: 192, endPoint x: 458, endPoint y: 204, distance: 15.7
click at [470, 205] on div "Janela de atendimento Grade de atendimento Capacidade Transportadoras Veículos …" at bounding box center [319, 150] width 638 height 300
click at [159, 92] on img at bounding box center [157, 89] width 12 height 12
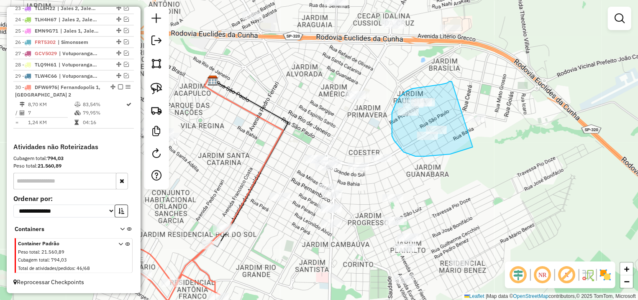
drag, startPoint x: 428, startPoint y: 87, endPoint x: 511, endPoint y: 108, distance: 85.8
click at [511, 108] on div "Janela de atendimento Grade de atendimento Capacidade Transportadoras Veículos …" at bounding box center [319, 150] width 638 height 300
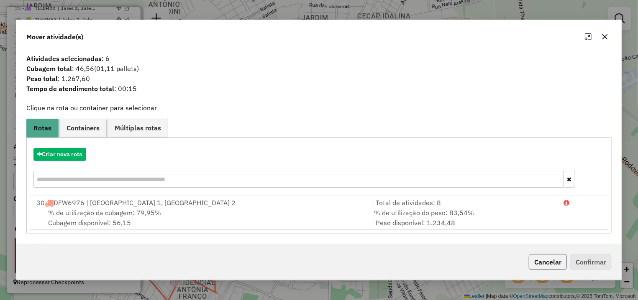
click at [531, 259] on button "Cancelar" at bounding box center [548, 262] width 38 height 16
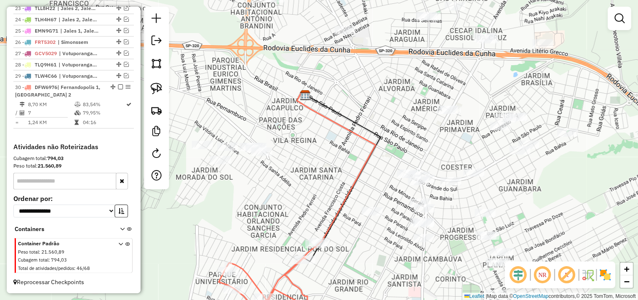
drag, startPoint x: 408, startPoint y: 168, endPoint x: 508, endPoint y: 103, distance: 119.1
click at [510, 111] on div "Janela de atendimento Grade de atendimento Capacidade Transportadoras Veículos …" at bounding box center [319, 150] width 638 height 300
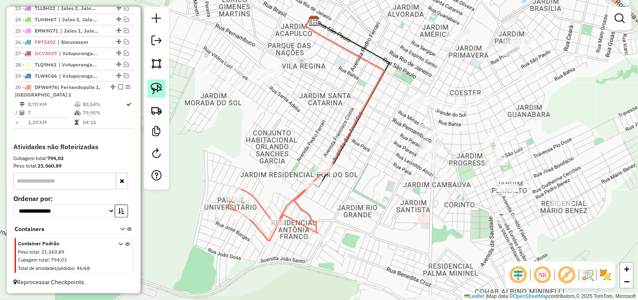
click at [152, 91] on img at bounding box center [157, 89] width 12 height 12
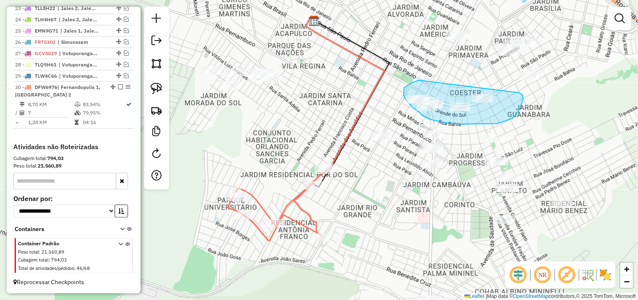
drag, startPoint x: 422, startPoint y: 81, endPoint x: 502, endPoint y: 85, distance: 79.6
click at [502, 85] on div "Janela de atendimento Grade de atendimento Capacidade Transportadoras Veículos …" at bounding box center [319, 150] width 638 height 300
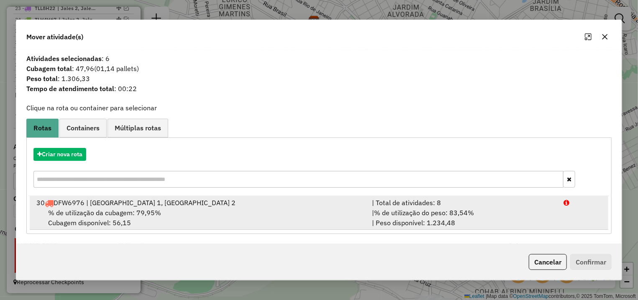
click at [527, 213] on div "| % de utilização do peso: 83,54% | Peso disponível: 1.234,48" at bounding box center [463, 218] width 192 height 20
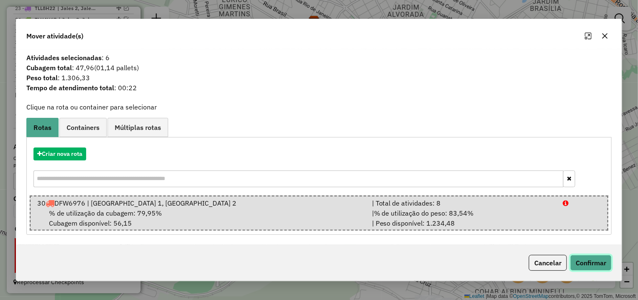
click at [603, 270] on button "Confirmar" at bounding box center [590, 263] width 41 height 16
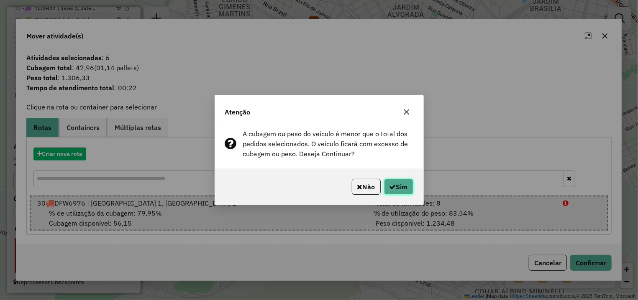
click at [397, 184] on button "Sim" at bounding box center [398, 187] width 29 height 16
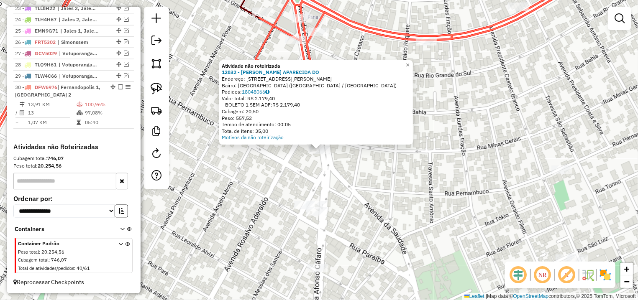
click at [307, 173] on div "Atividade não roteirizada 12832 - GISELE APARECIDA DO Endereço: [STREET_ADDRESS…" at bounding box center [319, 150] width 638 height 300
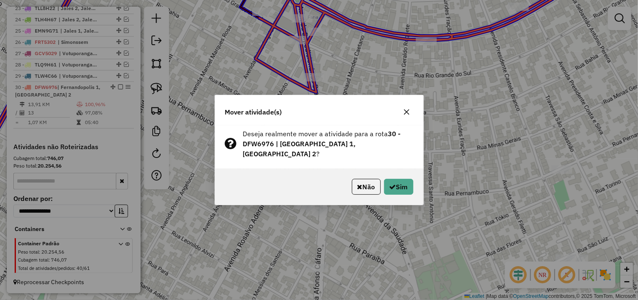
click at [384, 173] on div "Não Sim" at bounding box center [319, 187] width 208 height 36
click at [385, 180] on button "Sim" at bounding box center [398, 187] width 29 height 16
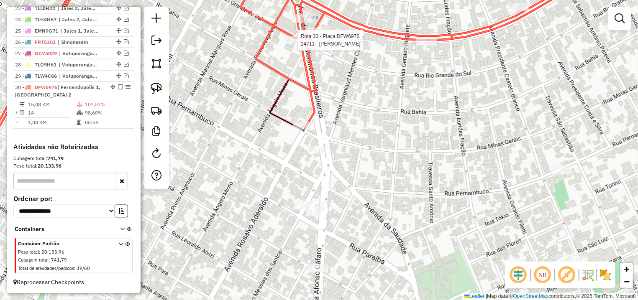
select select "*********"
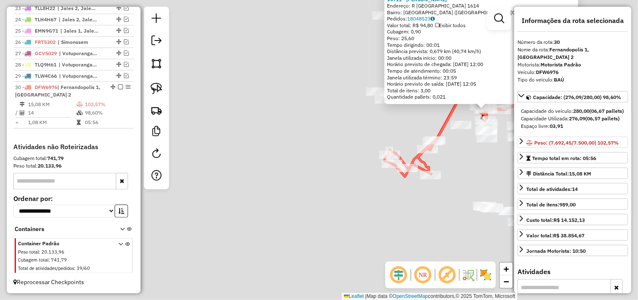
scroll to position [274, 0]
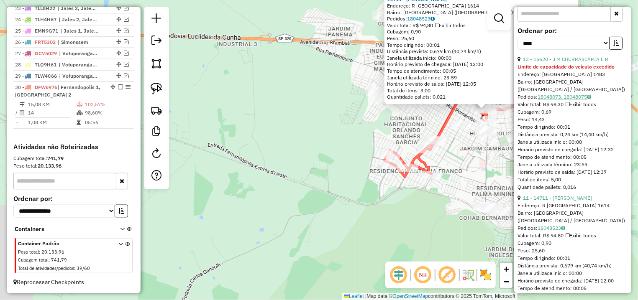
click at [569, 100] on link "18048073, 18048075" at bounding box center [565, 97] width 54 height 6
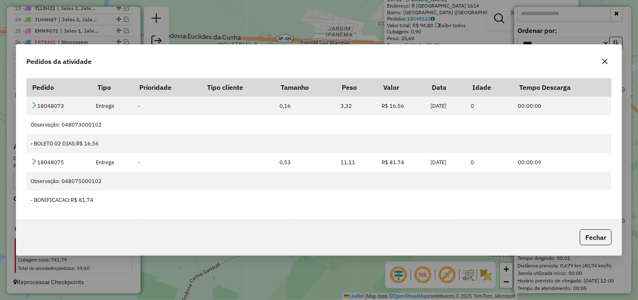
click at [608, 65] on button "button" at bounding box center [604, 61] width 13 height 13
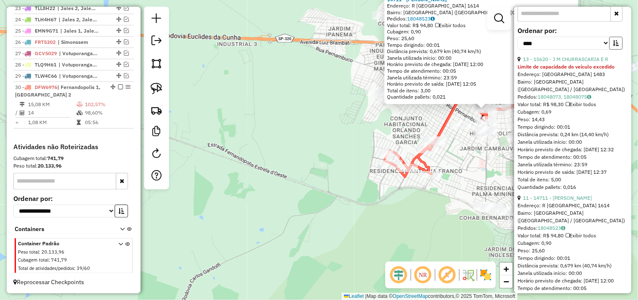
click at [613, 46] on icon "button" at bounding box center [616, 43] width 6 height 6
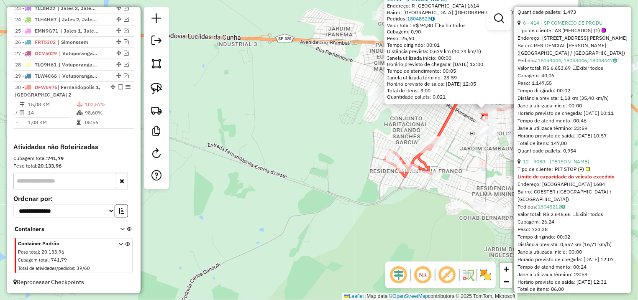
scroll to position [785, 0]
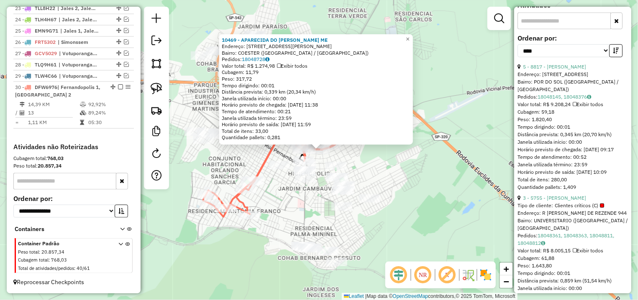
scroll to position [31, 0]
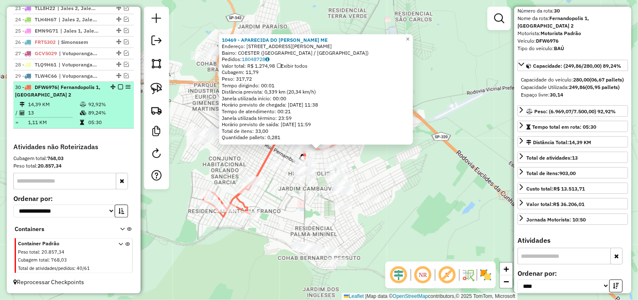
click at [118, 87] on em at bounding box center [120, 87] width 5 height 5
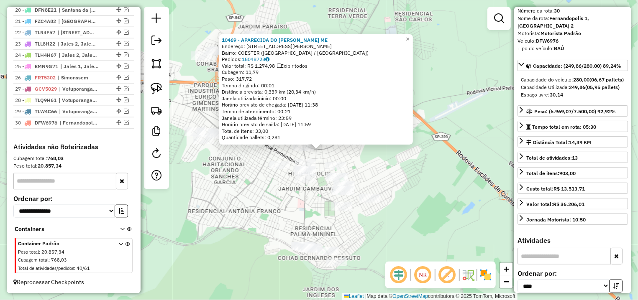
scroll to position [549, 0]
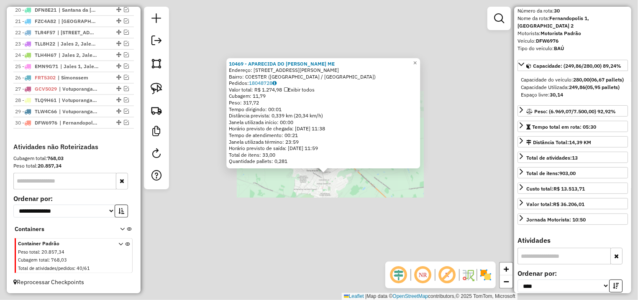
click at [388, 226] on div "10469 - APARECIDA DO [PERSON_NAME] ME Endereço: AV [PERSON_NAME] 2556 Bairro: C…" at bounding box center [319, 150] width 638 height 300
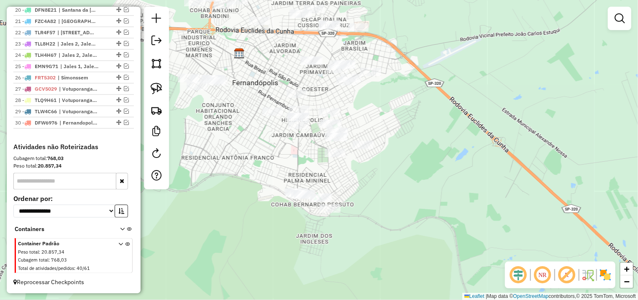
drag, startPoint x: 315, startPoint y: 171, endPoint x: 176, endPoint y: 112, distance: 151.3
click at [317, 154] on div "Janela de atendimento Grade de atendimento Capacidade Transportadoras Veículos …" at bounding box center [319, 150] width 638 height 300
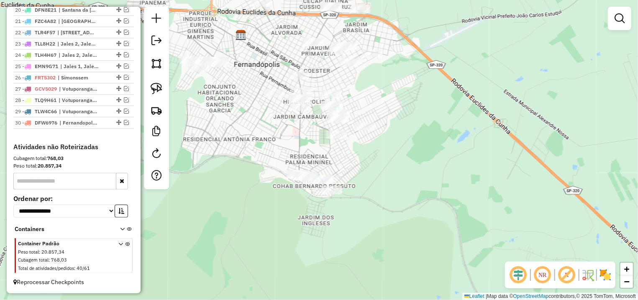
click at [155, 86] on img at bounding box center [157, 89] width 12 height 12
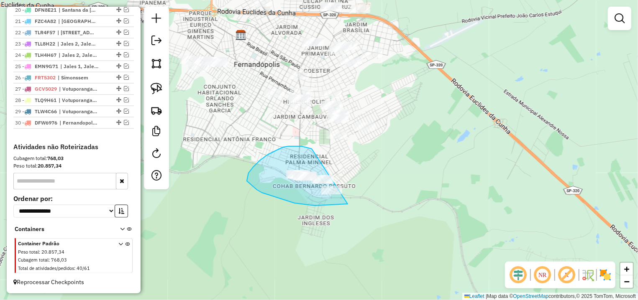
drag, startPoint x: 307, startPoint y: 147, endPoint x: 387, endPoint y: 169, distance: 83.2
click at [387, 169] on div "Janela de atendimento Grade de atendimento Capacidade Transportadoras Veículos …" at bounding box center [319, 150] width 638 height 300
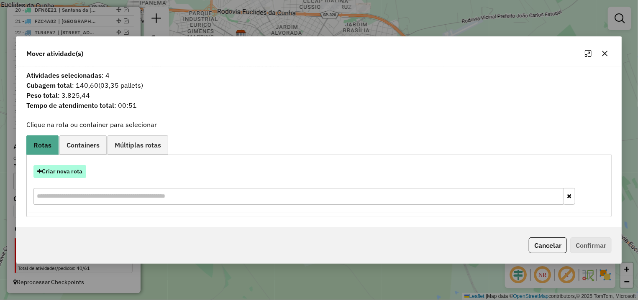
click at [67, 171] on button "Criar nova rota" at bounding box center [59, 171] width 53 height 13
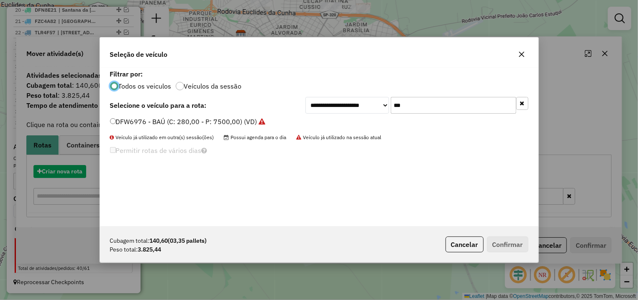
scroll to position [5, 3]
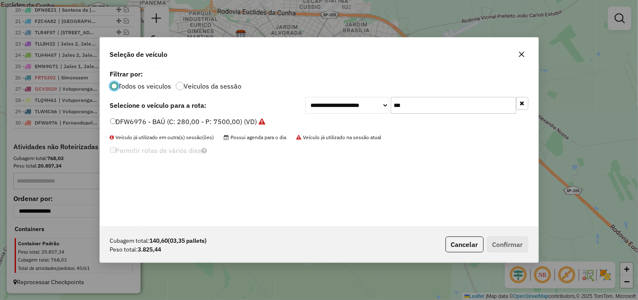
drag, startPoint x: 440, startPoint y: 101, endPoint x: 340, endPoint y: 106, distance: 100.5
click at [391, 108] on input "***" at bounding box center [454, 105] width 126 height 17
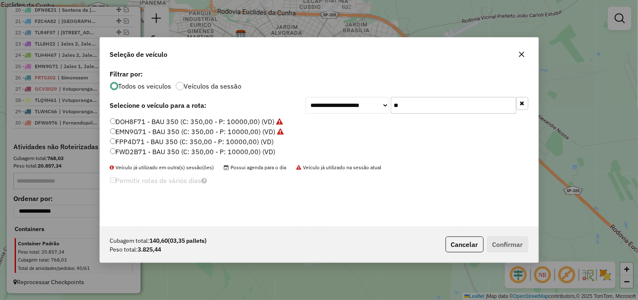
type input "**"
click at [200, 146] on label "FPP4D71 - BAU 350 (C: 350,00 - P: 10000,00) (VD)" at bounding box center [192, 142] width 164 height 10
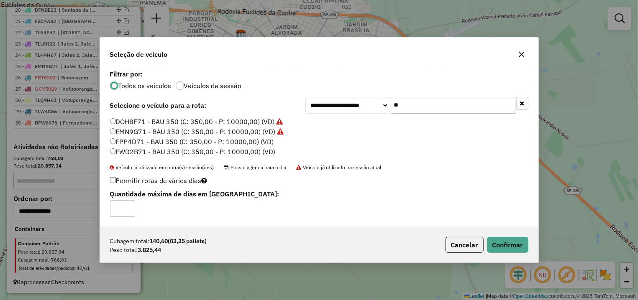
click at [168, 150] on label "FWD2B71 - BAU 350 (C: 350,00 - P: 10000,00) (VD)" at bounding box center [193, 152] width 166 height 10
click at [511, 246] on button "Confirmar" at bounding box center [507, 245] width 41 height 16
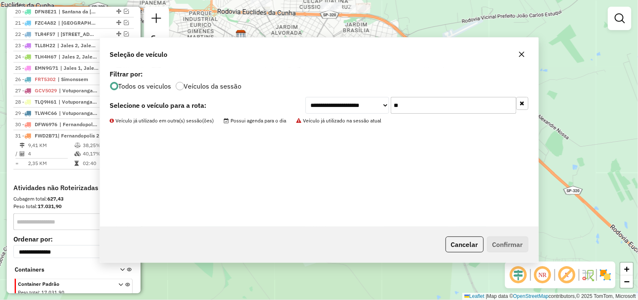
scroll to position [560, 0]
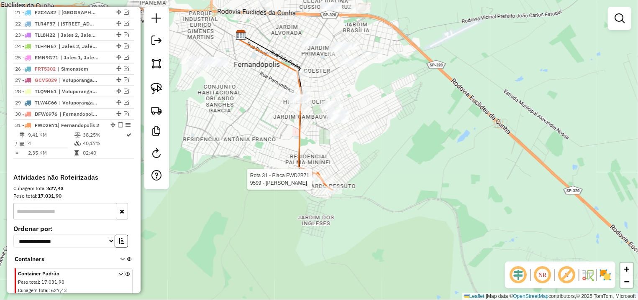
select select "*********"
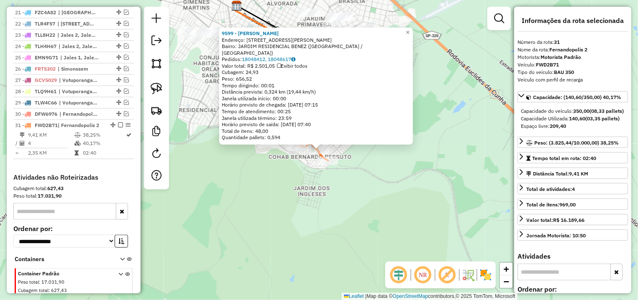
scroll to position [607, 0]
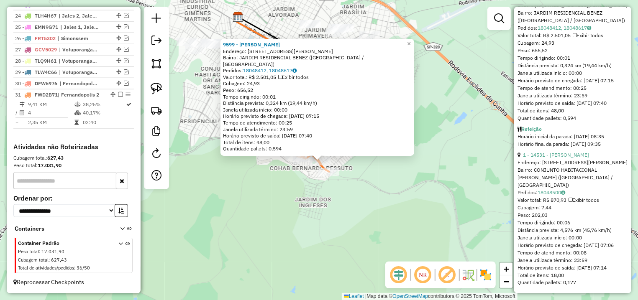
drag, startPoint x: 247, startPoint y: 159, endPoint x: 277, endPoint y: 213, distance: 61.8
click at [258, 213] on div "9599 - [PERSON_NAME]: AV [PERSON_NAME] 405 Bairro: JARDIM RESIDENCIAL BENEZ ([G…" at bounding box center [319, 150] width 638 height 300
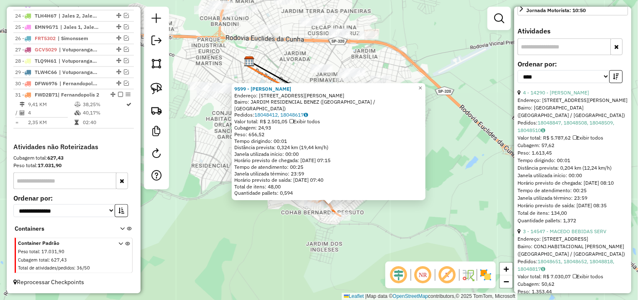
scroll to position [29, 0]
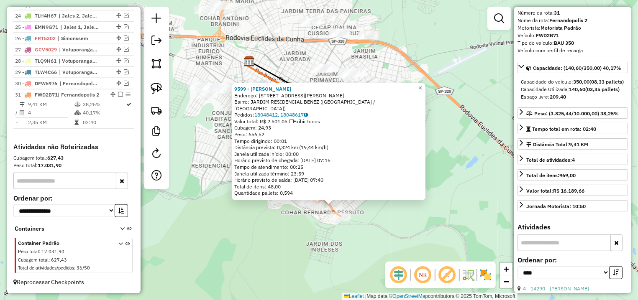
click at [400, 231] on div "9599 - [PERSON_NAME]: AV [PERSON_NAME] 405 Bairro: JARDIM RESIDENCIAL BENEZ ([G…" at bounding box center [319, 150] width 638 height 300
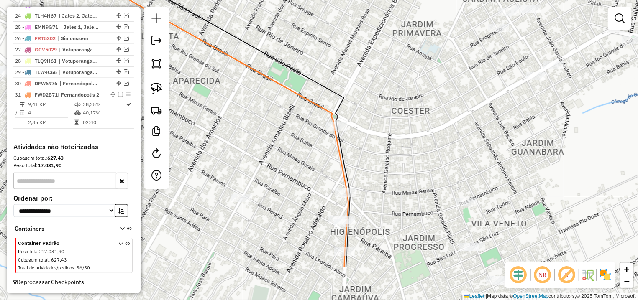
drag, startPoint x: 344, startPoint y: 187, endPoint x: 354, endPoint y: 123, distance: 64.8
click at [354, 123] on div "Janela de atendimento Grade de atendimento Capacidade Transportadoras Veículos …" at bounding box center [319, 150] width 638 height 300
click at [404, 208] on div "Janela de atendimento Grade de atendimento Capacidade Transportadoras Veículos …" at bounding box center [319, 150] width 638 height 300
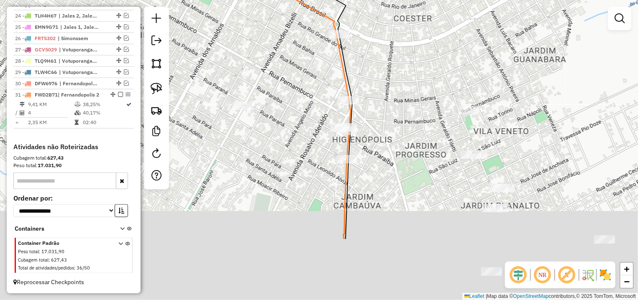
drag, startPoint x: 394, startPoint y: 238, endPoint x: 319, endPoint y: 123, distance: 137.6
click at [398, 134] on div "Janela de atendimento Grade de atendimento Capacidade Transportadoras Veículos …" at bounding box center [319, 150] width 638 height 300
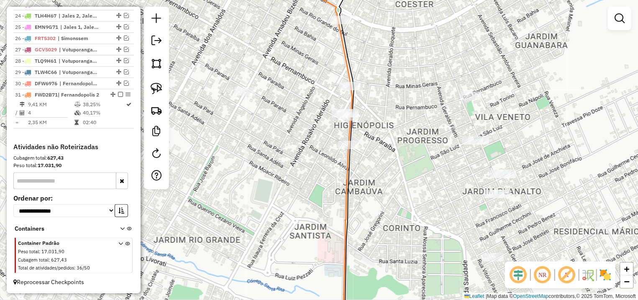
click at [158, 97] on link at bounding box center [156, 88] width 18 height 18
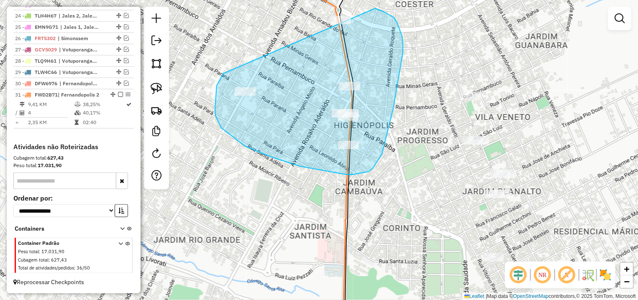
drag, startPoint x: 217, startPoint y: 86, endPoint x: 329, endPoint y: 7, distance: 137.3
click at [329, 7] on div "Janela de atendimento Grade de atendimento Capacidade Transportadoras Veículos …" at bounding box center [319, 150] width 638 height 300
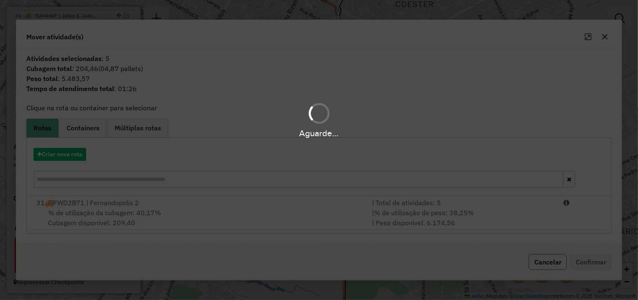
click at [561, 265] on button "Cancelar" at bounding box center [548, 262] width 38 height 16
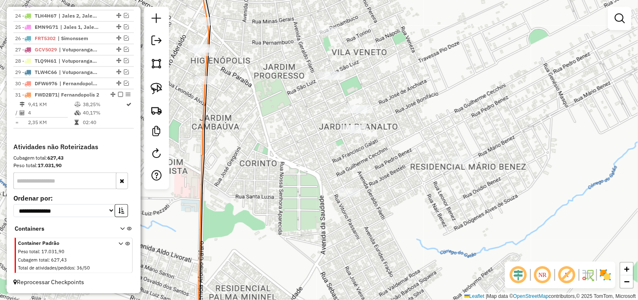
click at [142, 85] on div "Janela de atendimento Grade de atendimento Capacidade Transportadoras Veículos …" at bounding box center [319, 150] width 638 height 300
click at [150, 85] on link at bounding box center [156, 88] width 18 height 18
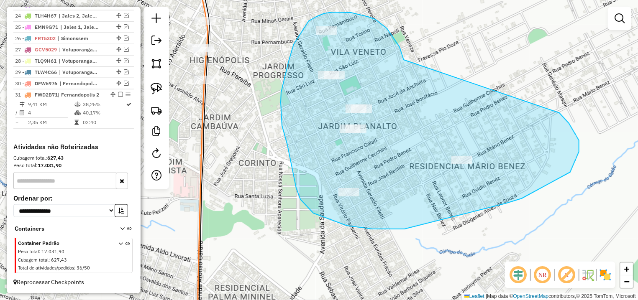
drag, startPoint x: 375, startPoint y: 19, endPoint x: 547, endPoint y: 103, distance: 191.0
click at [547, 103] on div "Janela de atendimento Grade de atendimento Capacidade Transportadoras Veículos …" at bounding box center [319, 150] width 638 height 300
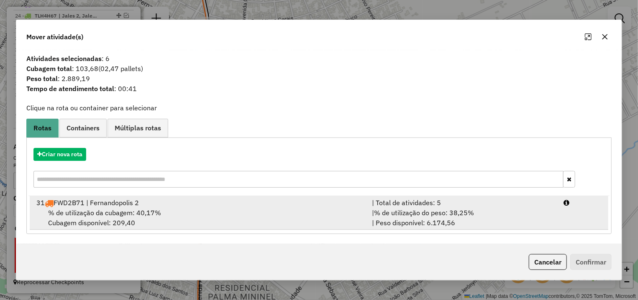
click at [553, 228] on li "31 FWD2B71 | Fernandopolis 2 | Total de atividades: 5 % de utilização da cubage…" at bounding box center [319, 213] width 579 height 34
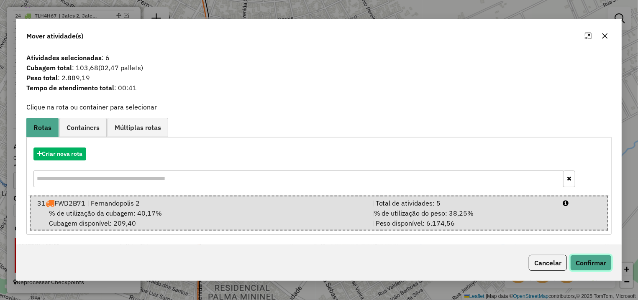
click at [582, 267] on button "Confirmar" at bounding box center [590, 263] width 41 height 16
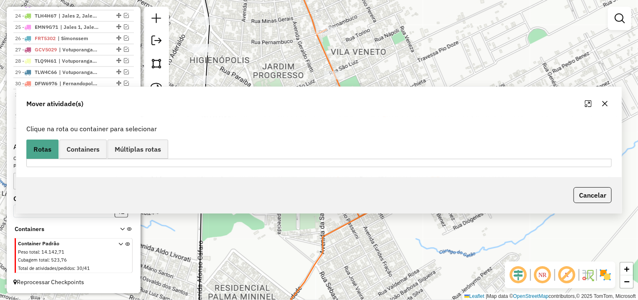
scroll to position [596, 0]
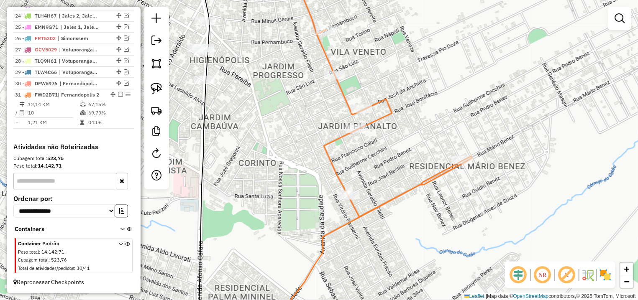
click at [342, 80] on icon at bounding box center [360, 180] width 223 height 301
select select "*********"
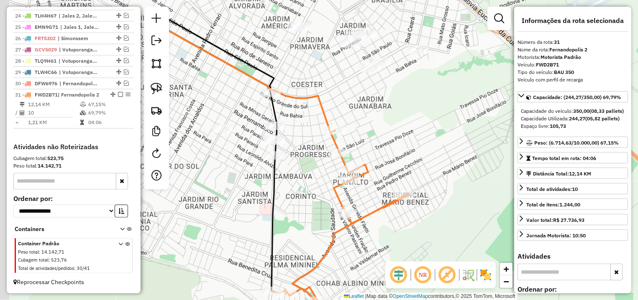
drag, startPoint x: 313, startPoint y: 162, endPoint x: 332, endPoint y: 210, distance: 52.1
click at [331, 219] on div "Janela de atendimento Grade de atendimento Capacidade Transportadoras Veículos …" at bounding box center [319, 150] width 638 height 300
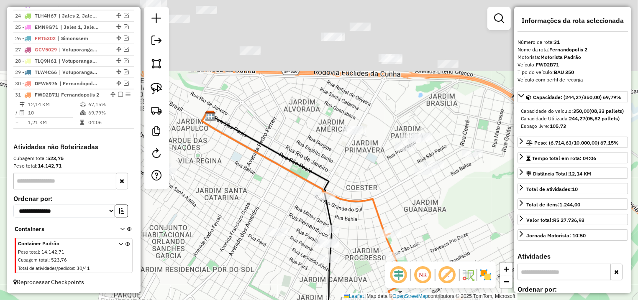
drag, startPoint x: 333, startPoint y: 141, endPoint x: 345, endPoint y: 162, distance: 24.8
click at [345, 162] on div "Janela de atendimento Grade de atendimento Capacidade Transportadoras Veículos …" at bounding box center [319, 150] width 638 height 300
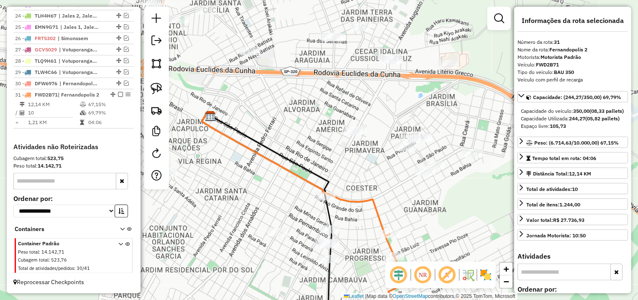
click at [164, 90] on link at bounding box center [156, 88] width 18 height 18
drag, startPoint x: 325, startPoint y: 174, endPoint x: 328, endPoint y: 185, distance: 11.9
click at [325, 174] on div "Janela de atendimento Grade de atendimento Capacidade Transportadoras Veículos …" at bounding box center [319, 150] width 638 height 300
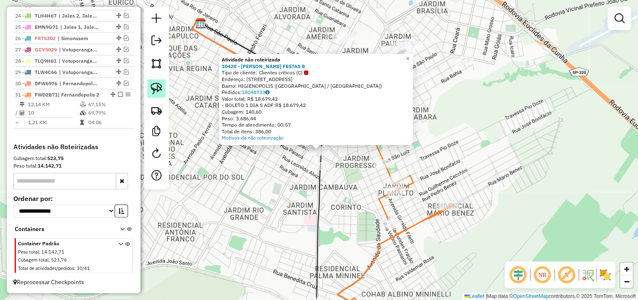
click at [154, 87] on img at bounding box center [157, 89] width 12 height 12
click at [413, 51] on div "Atividade não roteirizada 10428 - [PERSON_NAME] FESTAS B Tipo de cliente: Clien…" at bounding box center [319, 150] width 638 height 300
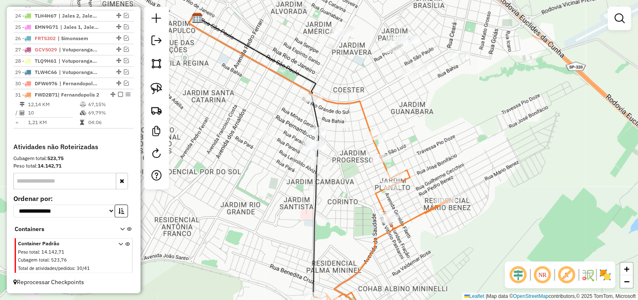
drag, startPoint x: 363, startPoint y: 41, endPoint x: 325, endPoint y: 28, distance: 39.4
click at [326, 27] on div "Janela de atendimento Grade de atendimento Capacidade Transportadoras Veículos …" at bounding box center [319, 150] width 638 height 300
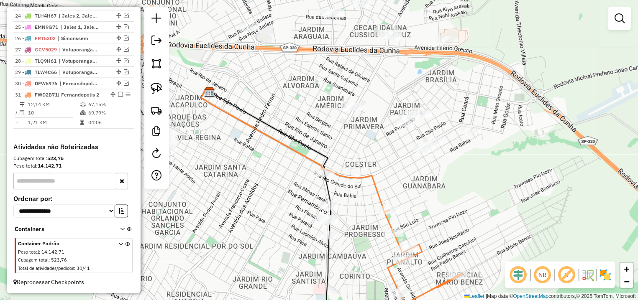
drag, startPoint x: 337, startPoint y: 82, endPoint x: 401, endPoint y: 142, distance: 87.6
click at [401, 142] on div "Janela de atendimento Grade de atendimento Capacidade Transportadoras Veículos …" at bounding box center [319, 150] width 638 height 300
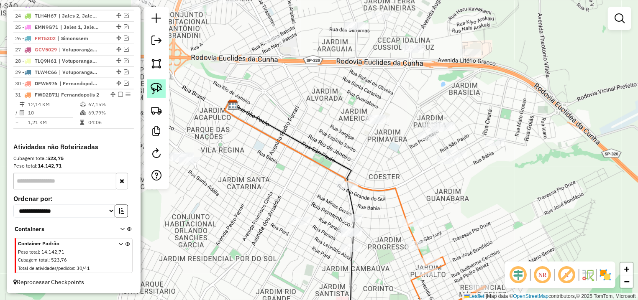
click at [151, 85] on img at bounding box center [157, 89] width 12 height 12
click at [248, 172] on div "Janela de atendimento Grade de atendimento Capacidade Transportadoras Veículos …" at bounding box center [319, 150] width 638 height 300
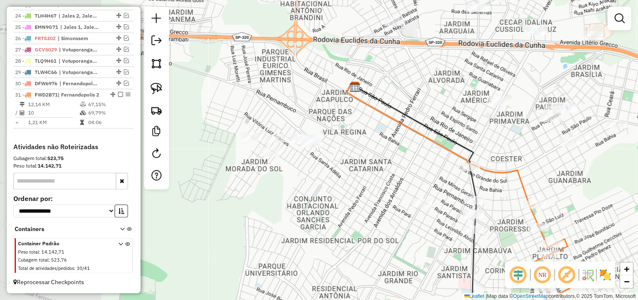
drag, startPoint x: 271, startPoint y: 195, endPoint x: 309, endPoint y: 164, distance: 48.8
click at [351, 181] on div "Janela de atendimento Grade de atendimento Capacidade Transportadoras Veículos …" at bounding box center [319, 150] width 638 height 300
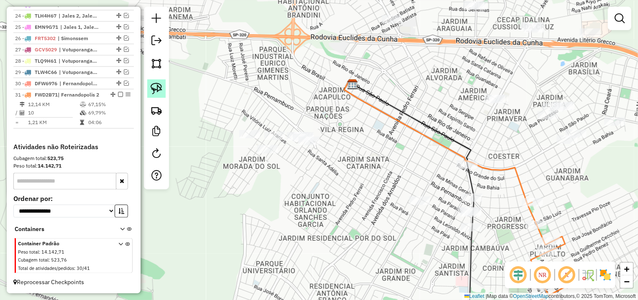
click at [155, 82] on link at bounding box center [156, 88] width 18 height 18
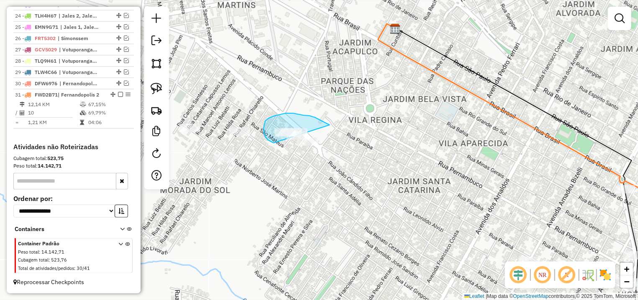
drag, startPoint x: 329, startPoint y: 124, endPoint x: 339, endPoint y: 148, distance: 25.5
click at [339, 148] on div "Janela de atendimento Grade de atendimento Capacidade Transportadoras Veículos …" at bounding box center [319, 150] width 638 height 300
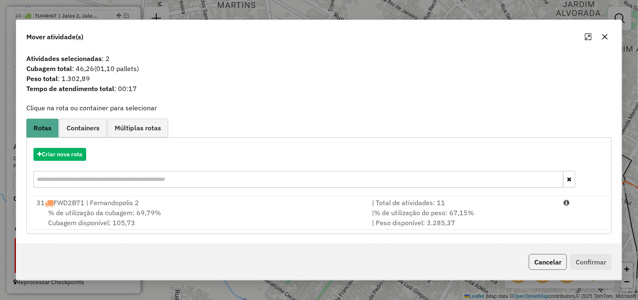
click at [540, 264] on button "Cancelar" at bounding box center [548, 262] width 38 height 16
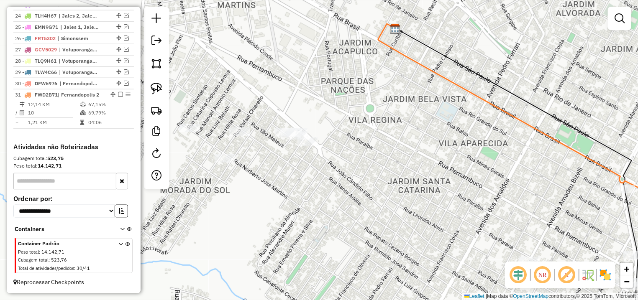
click at [584, 161] on icon at bounding box center [540, 112] width 324 height 177
select select "*********"
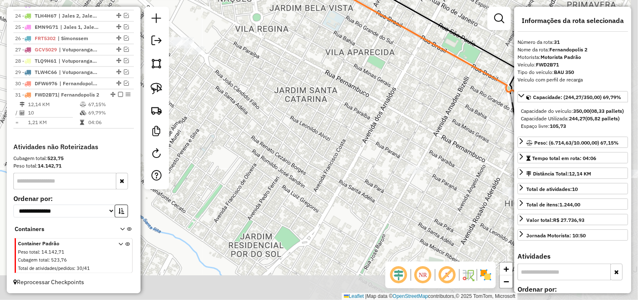
drag, startPoint x: 367, startPoint y: 177, endPoint x: 264, endPoint y: 91, distance: 134.0
click at [264, 91] on div "Janela de atendimento Grade de atendimento Capacidade Transportadoras Veículos …" at bounding box center [319, 150] width 638 height 300
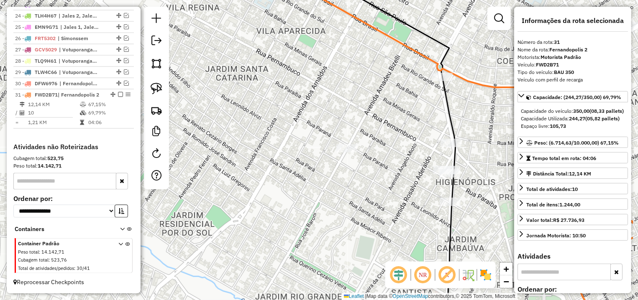
drag, startPoint x: 371, startPoint y: 143, endPoint x: 318, endPoint y: 125, distance: 55.7
click at [318, 125] on div "Janela de atendimento Grade de atendimento Capacidade Transportadoras Veículos …" at bounding box center [319, 150] width 638 height 300
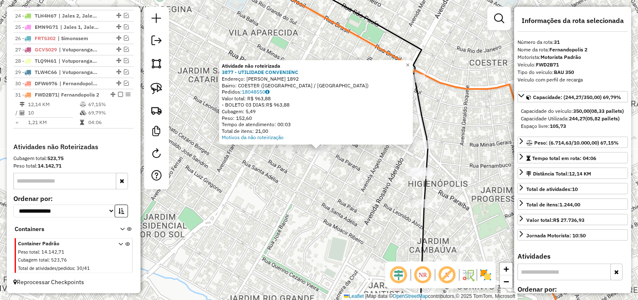
click at [360, 179] on div "Atividade não roteirizada 3877 - UTILIDADE CONVENIENC Endereço: [PERSON_NAME] 1…" at bounding box center [319, 150] width 638 height 300
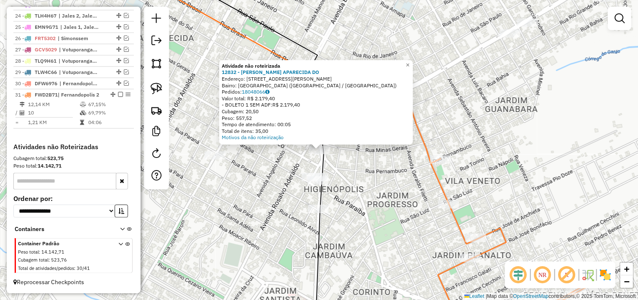
drag, startPoint x: 364, startPoint y: 167, endPoint x: 320, endPoint y: 119, distance: 64.6
click at [363, 167] on div "Atividade não roteirizada 12832 - GISELE APARECIDA DO Endereço: [STREET_ADDRESS…" at bounding box center [319, 150] width 638 height 300
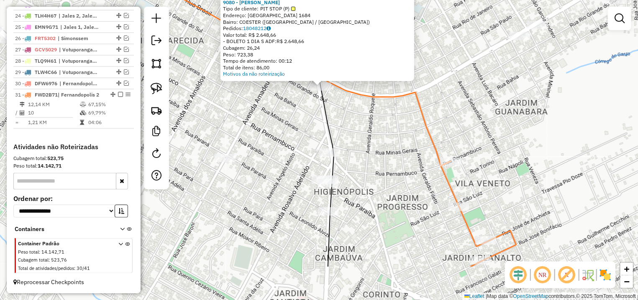
drag, startPoint x: 367, startPoint y: 192, endPoint x: 369, endPoint y: 138, distance: 54.9
click at [369, 138] on div "Atividade não roteirizada 9080 - [PERSON_NAME] A Tipo de cliente: PIT STOP (P) …" at bounding box center [319, 150] width 638 height 300
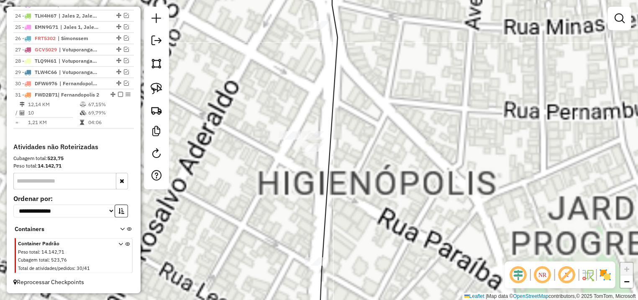
click at [315, 256] on div "Atividade não roteirizada 9080 - [PERSON_NAME] A Tipo de cliente: PIT STOP (P) …" at bounding box center [319, 150] width 638 height 300
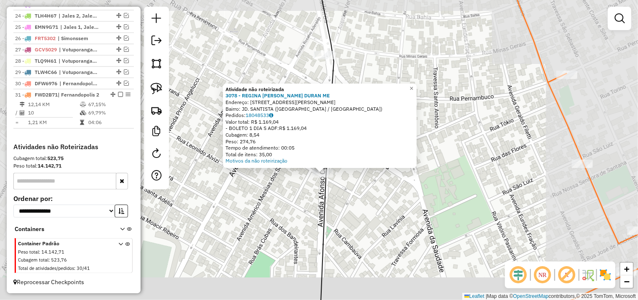
click at [372, 186] on div "Atividade não roteirizada 3078 - REGINA [PERSON_NAME] DURAN ME Endereço: [STREE…" at bounding box center [319, 150] width 638 height 300
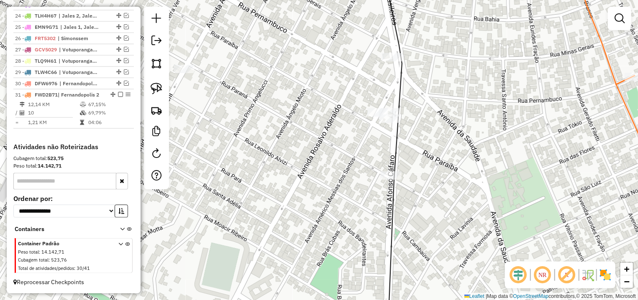
drag, startPoint x: 329, startPoint y: 147, endPoint x: 297, endPoint y: 128, distance: 37.7
click at [354, 150] on div "Janela de atendimento Grade de atendimento Capacidade Transportadoras Veículos …" at bounding box center [319, 150] width 638 height 300
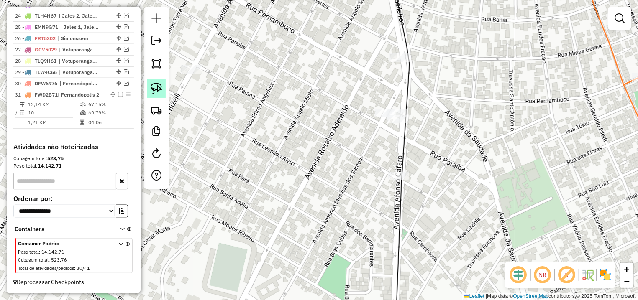
click at [156, 86] on img at bounding box center [157, 89] width 12 height 12
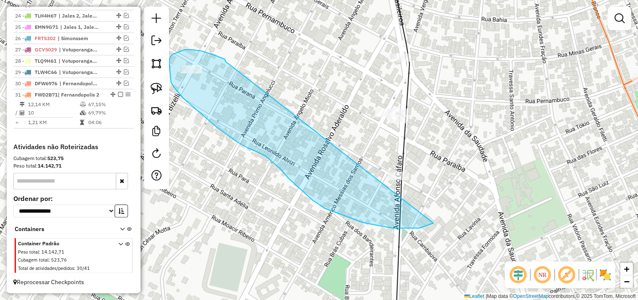
drag, startPoint x: 226, startPoint y: 62, endPoint x: 385, endPoint y: 148, distance: 181.2
click at [385, 148] on div "Janela de atendimento Grade de atendimento Capacidade Transportadoras Veículos …" at bounding box center [319, 150] width 638 height 300
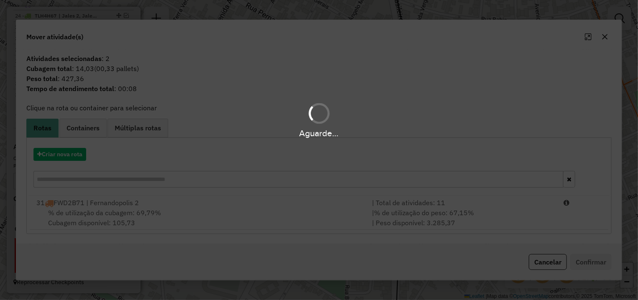
click at [554, 217] on div "Aguarde..." at bounding box center [319, 150] width 638 height 300
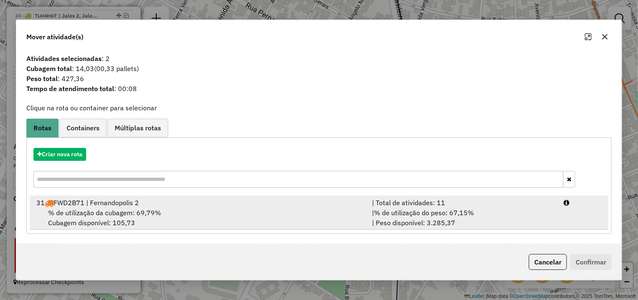
click at [585, 214] on li "31 FWD2B71 | Fernandopolis 2 | Total de atividades: 11 % de utilização da cubag…" at bounding box center [319, 213] width 579 height 34
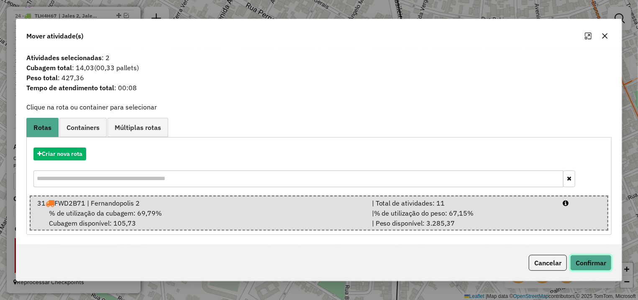
click at [595, 265] on button "Confirmar" at bounding box center [590, 263] width 41 height 16
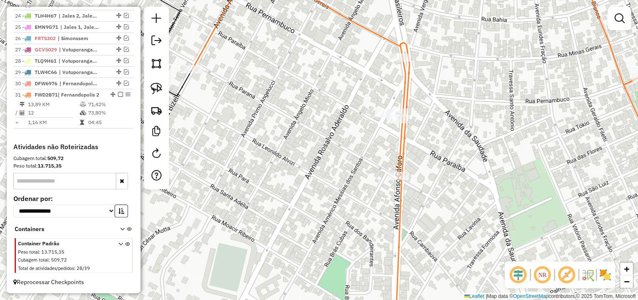
select select "*********"
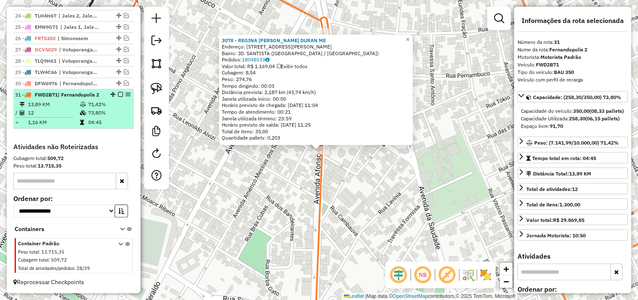
click at [113, 91] on div "31 - FWD2B71 | [GEOGRAPHIC_DATA] 2" at bounding box center [73, 95] width 117 height 8
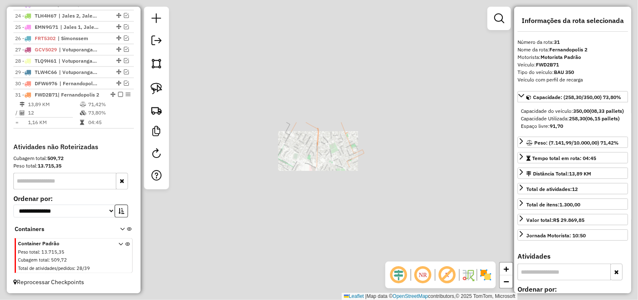
click at [232, 149] on div "3078 - REGINA [PERSON_NAME] DURAN ME Endereço: [STREET_ADDRESS][PERSON_NAME]. S…" at bounding box center [319, 150] width 638 height 300
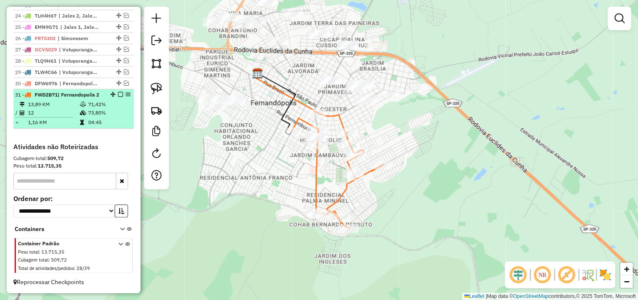
click at [118, 92] on em at bounding box center [120, 94] width 5 height 5
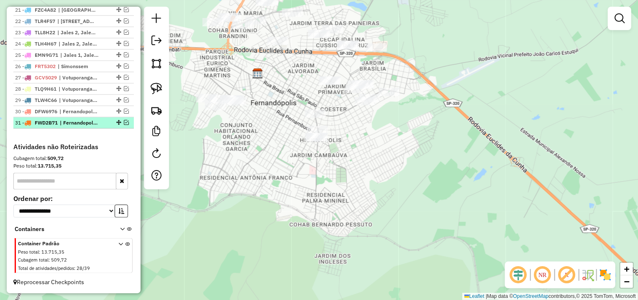
scroll to position [561, 0]
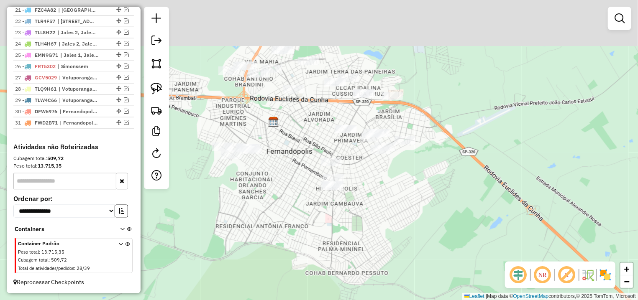
drag, startPoint x: 309, startPoint y: 163, endPoint x: 336, endPoint y: 232, distance: 74.0
click at [336, 232] on div "Janela de atendimento Grade de atendimento Capacidade Transportadoras Veículos …" at bounding box center [319, 150] width 638 height 300
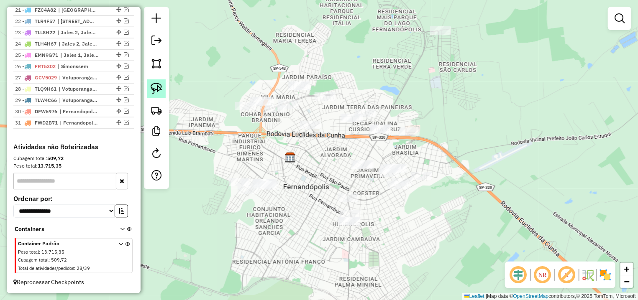
drag, startPoint x: 161, startPoint y: 91, endPoint x: 292, endPoint y: 93, distance: 131.0
click at [161, 91] on img at bounding box center [157, 89] width 12 height 12
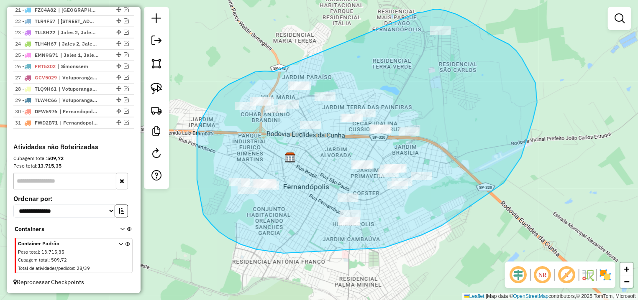
drag, startPoint x: 255, startPoint y: 72, endPoint x: 414, endPoint y: 14, distance: 168.7
click at [414, 14] on div "Janela de atendimento Grade de atendimento Capacidade Transportadoras Veículos …" at bounding box center [319, 150] width 638 height 300
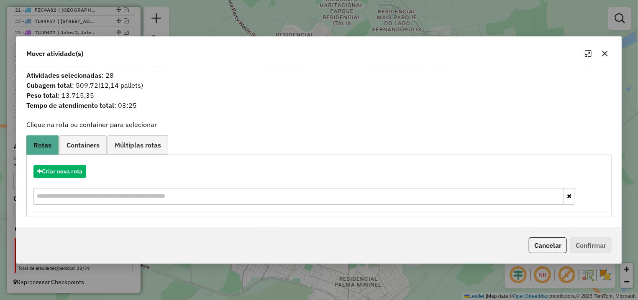
click at [611, 52] on button "button" at bounding box center [604, 53] width 13 height 13
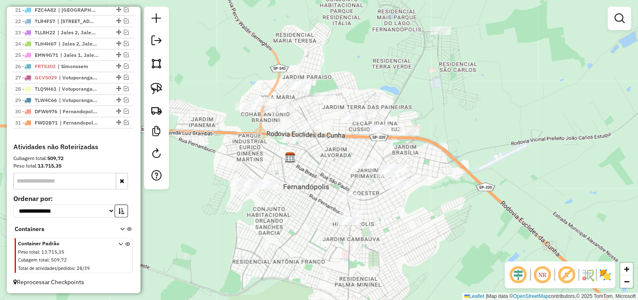
click at [148, 73] on div at bounding box center [156, 98] width 25 height 183
drag, startPoint x: 148, startPoint y: 83, endPoint x: 323, endPoint y: 101, distance: 176.2
click at [149, 84] on link at bounding box center [156, 88] width 18 height 18
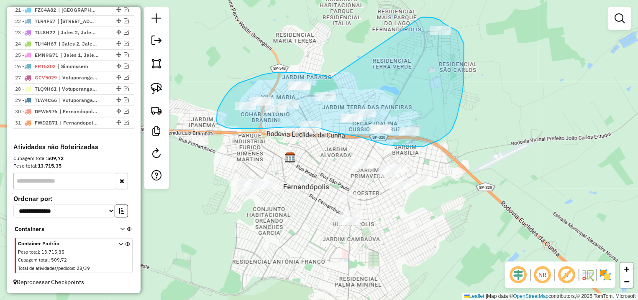
drag, startPoint x: 329, startPoint y: 77, endPoint x: 398, endPoint y: 24, distance: 87.4
click at [398, 24] on div "Janela de atendimento Grade de atendimento Capacidade Transportadoras Veículos …" at bounding box center [319, 150] width 638 height 300
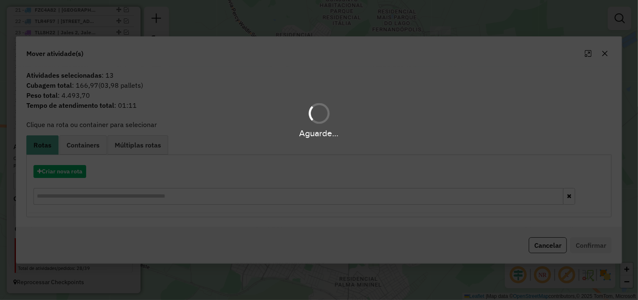
click at [57, 168] on hb-app "Aguarde... Pop-up bloqueado! Seu navegador bloqueou automáticamente a abertura …" at bounding box center [319, 150] width 638 height 300
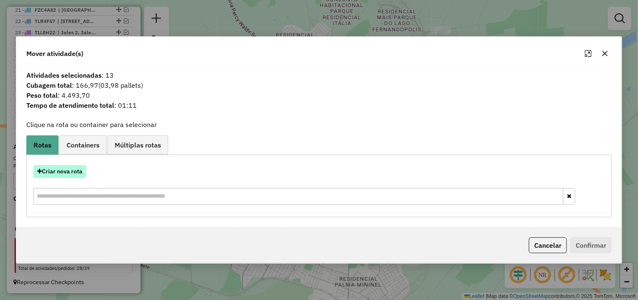
click at [63, 175] on button "Criar nova rota" at bounding box center [59, 171] width 53 height 13
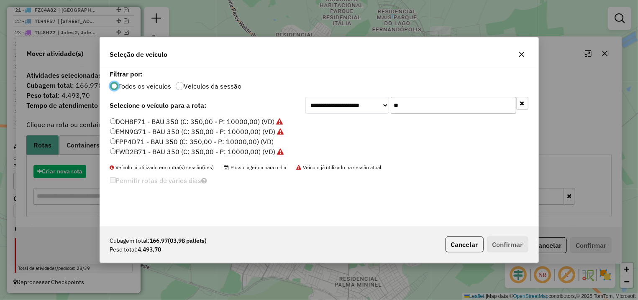
scroll to position [5, 3]
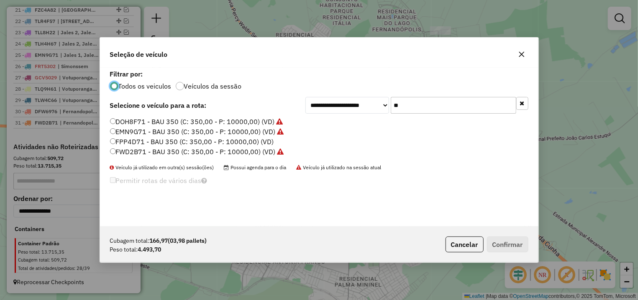
drag, startPoint x: 346, startPoint y: 99, endPoint x: 292, endPoint y: 96, distance: 53.6
click at [391, 97] on input "**" at bounding box center [454, 105] width 126 height 17
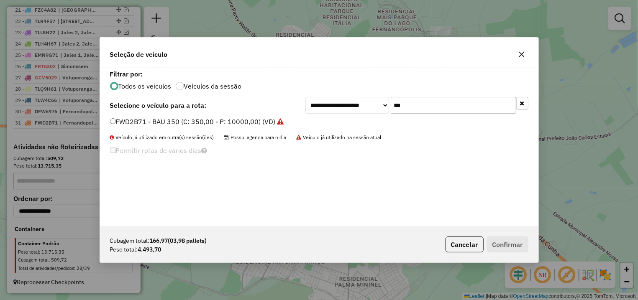
type input "***"
click at [221, 115] on div "**********" at bounding box center [319, 147] width 438 height 159
click at [241, 120] on label "FWD2B71 - BAU 350 (C: 350,00 - P: 10000,00) (VD)" at bounding box center [197, 122] width 174 height 10
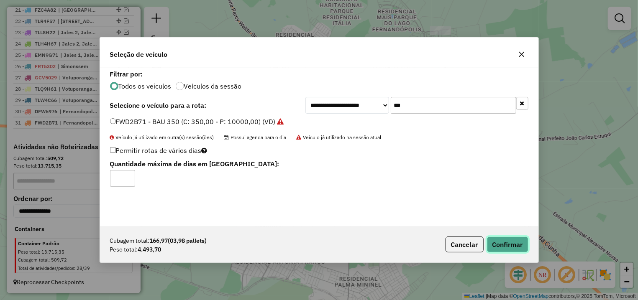
click at [528, 242] on button "Confirmar" at bounding box center [507, 245] width 41 height 16
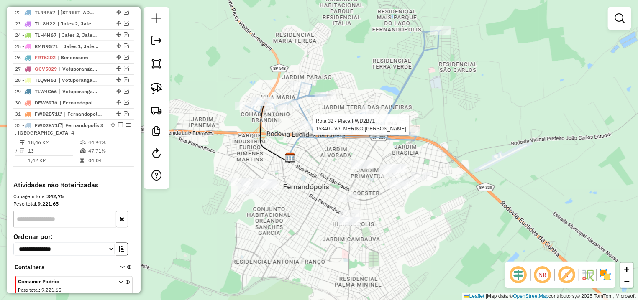
select select "*********"
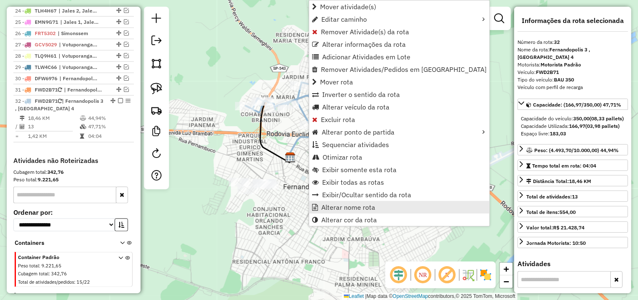
scroll to position [607, 0]
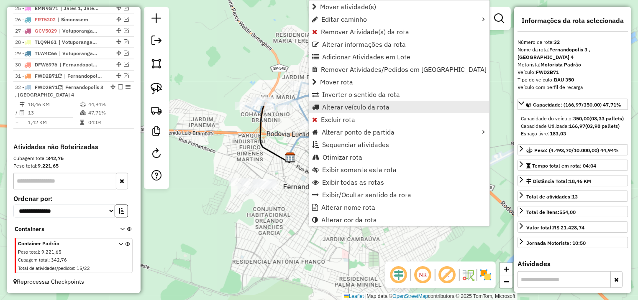
click at [355, 105] on span "Alterar veículo da rota" at bounding box center [355, 107] width 67 height 7
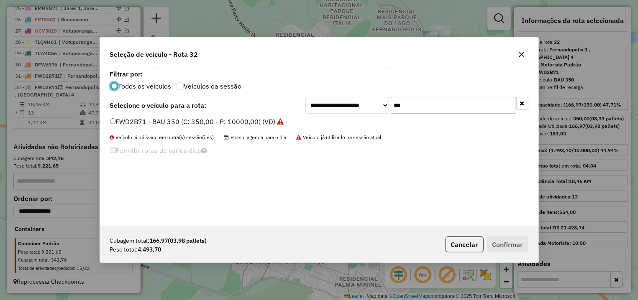
scroll to position [5, 3]
drag, startPoint x: 423, startPoint y: 103, endPoint x: 341, endPoint y: 106, distance: 82.5
click at [391, 106] on input "***" at bounding box center [454, 105] width 126 height 17
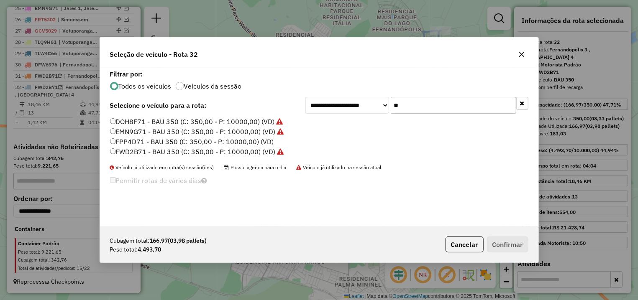
type input "**"
click at [171, 142] on label "FPP4D71 - BAU 350 (C: 350,00 - P: 10000,00) (VD)" at bounding box center [192, 142] width 164 height 10
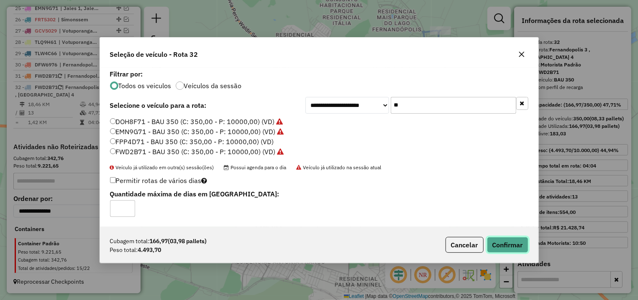
click at [513, 245] on button "Confirmar" at bounding box center [507, 245] width 41 height 16
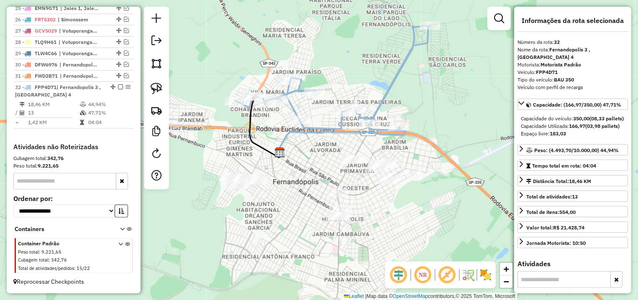
drag, startPoint x: 373, startPoint y: 204, endPoint x: 273, endPoint y: 146, distance: 116.2
click at [377, 177] on div "Janela de atendimento Grade de atendimento Capacidade Transportadoras Veículos …" at bounding box center [319, 150] width 638 height 300
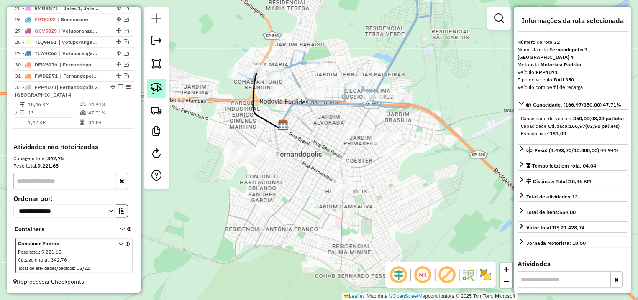
click at [151, 82] on link at bounding box center [156, 88] width 18 height 18
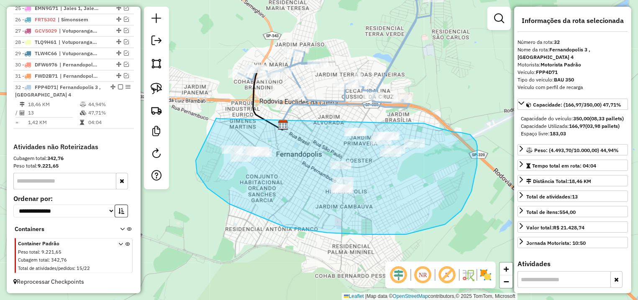
drag, startPoint x: 219, startPoint y: 118, endPoint x: 346, endPoint y: 120, distance: 127.2
click at [346, 120] on div "Janela de atendimento Grade de atendimento Capacidade Transportadoras Veículos …" at bounding box center [319, 150] width 638 height 300
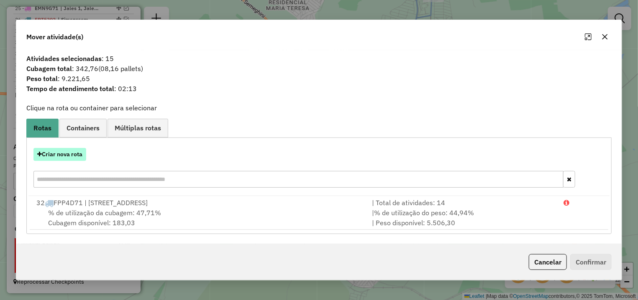
click at [72, 153] on button "Criar nova rota" at bounding box center [59, 154] width 53 height 13
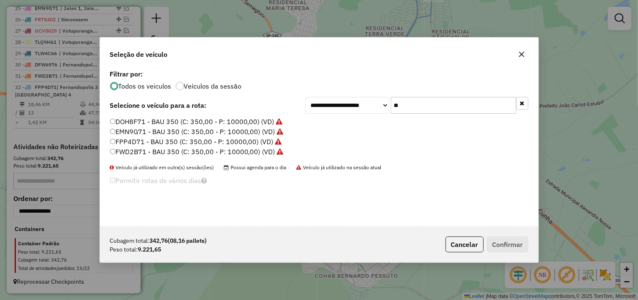
drag, startPoint x: 476, startPoint y: 103, endPoint x: 253, endPoint y: 111, distance: 223.1
click at [391, 111] on input "**" at bounding box center [454, 105] width 126 height 17
type input "*"
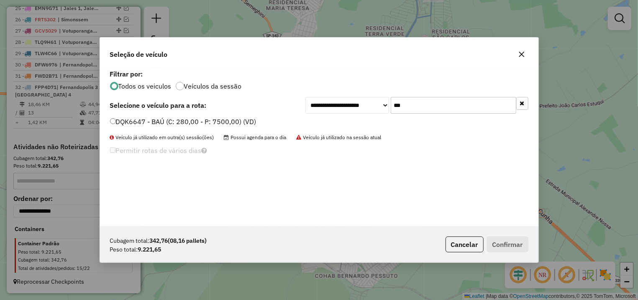
type input "***"
click at [192, 123] on label "DQK6647 - BAÚ (C: 280,00 - P: 7500,00) (VD)" at bounding box center [183, 122] width 146 height 10
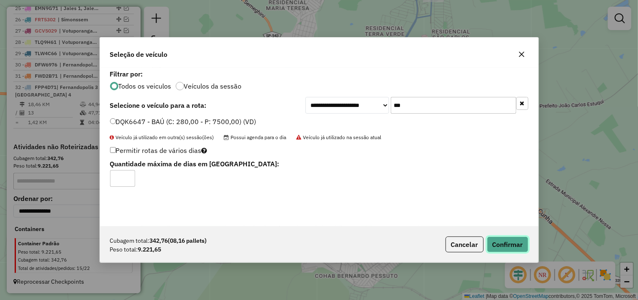
click at [520, 243] on button "Confirmar" at bounding box center [507, 245] width 41 height 16
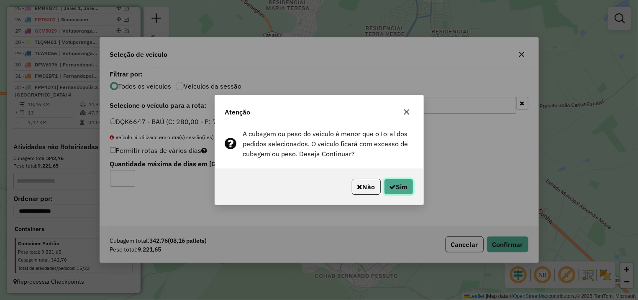
click at [412, 192] on button "Sim" at bounding box center [398, 187] width 29 height 16
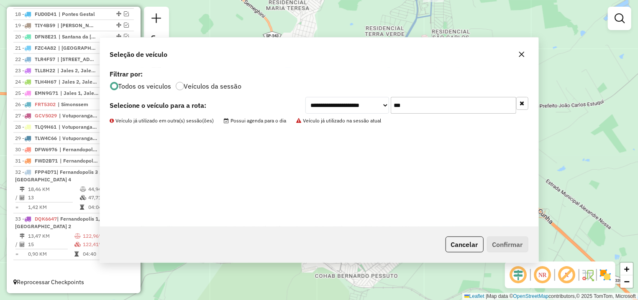
scroll to position [523, 0]
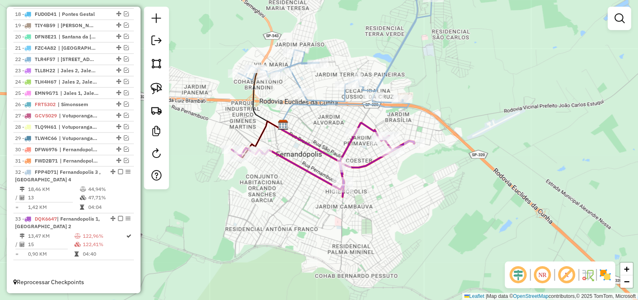
select select "*********"
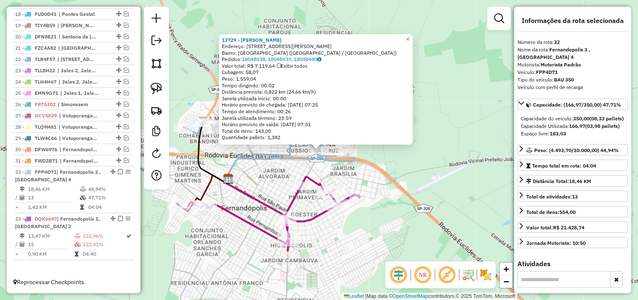
click at [423, 176] on div "Rota 32 - Placa FPP4D71 13729 - DEOCLIDIO DINIZ CUST 13729 - DEOCLIDIO DINIZ CU…" at bounding box center [319, 150] width 638 height 300
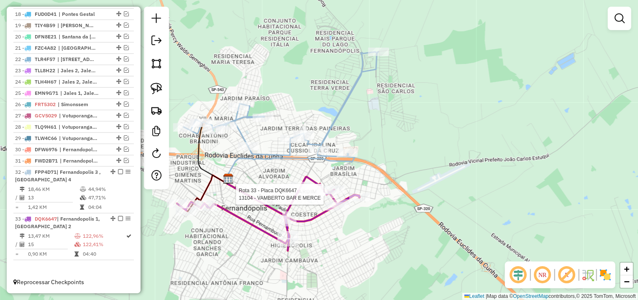
select select "*********"
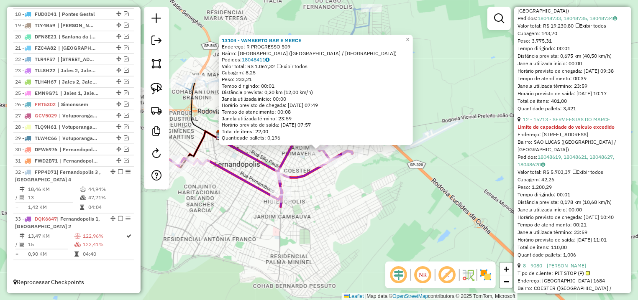
scroll to position [235, 0]
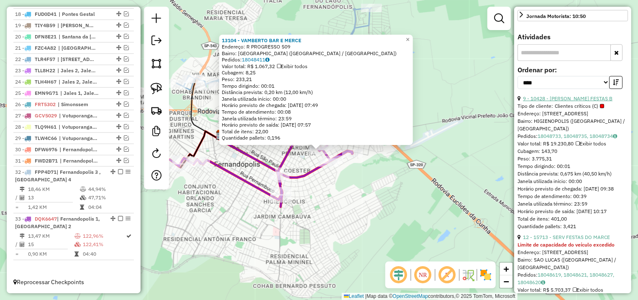
click at [578, 102] on link "9 - 10428 - [PERSON_NAME] FESTAS B" at bounding box center [568, 98] width 90 height 6
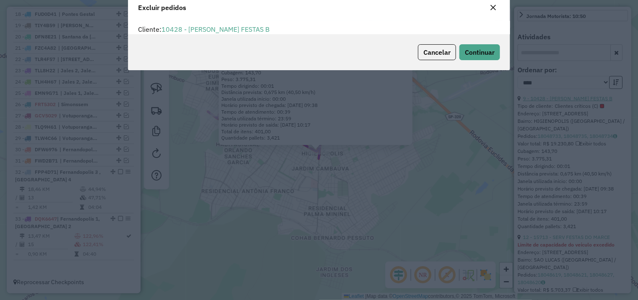
scroll to position [5, 3]
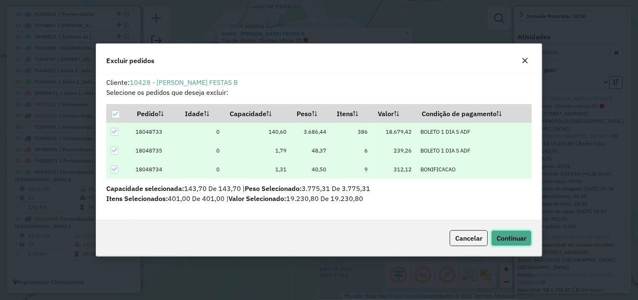
click at [517, 243] on span "Continuar" at bounding box center [512, 238] width 30 height 8
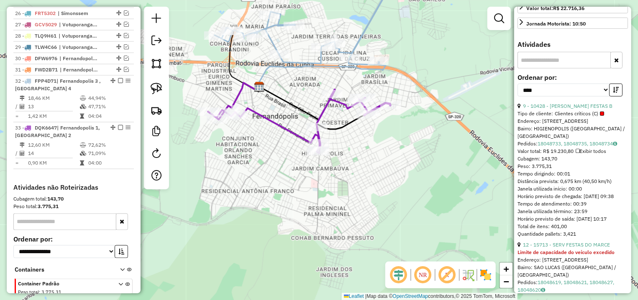
scroll to position [654, 0]
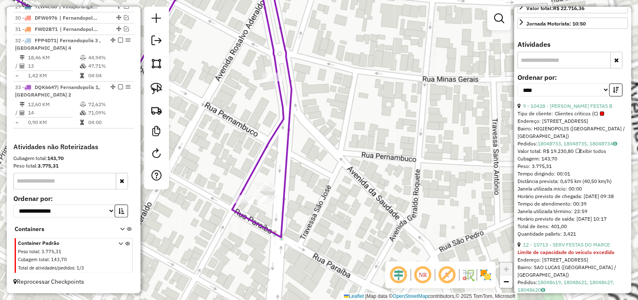
click at [230, 155] on div "Janela de atendimento Grade de atendimento Capacidade Transportadoras Veículos …" at bounding box center [319, 150] width 638 height 300
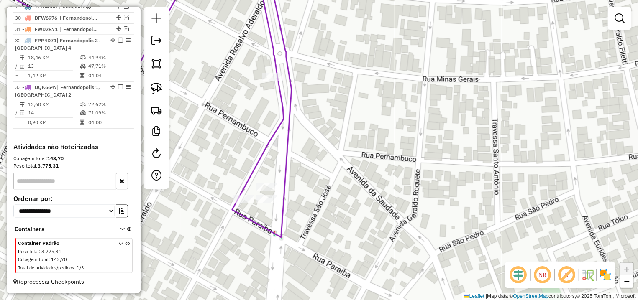
drag, startPoint x: 155, startPoint y: 86, endPoint x: 309, endPoint y: 170, distance: 175.4
click at [155, 85] on img at bounding box center [157, 89] width 12 height 12
drag, startPoint x: 247, startPoint y: 144, endPoint x: 365, endPoint y: 182, distance: 123.7
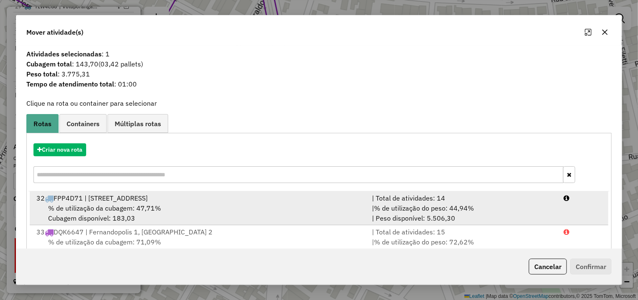
click at [456, 195] on div "| Total de atividades: 14" at bounding box center [463, 198] width 192 height 10
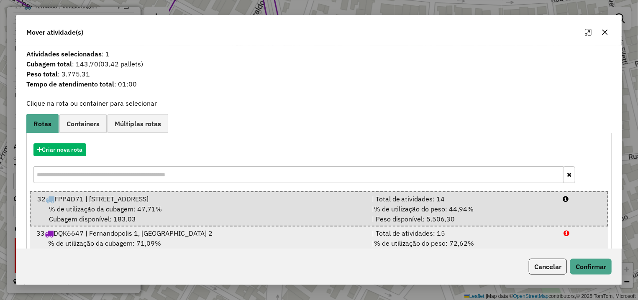
click at [574, 248] on li "33 DQK6647 | Fernandopolis 1, [GEOGRAPHIC_DATA] 2 | Total de atividades: 15 % d…" at bounding box center [319, 244] width 579 height 34
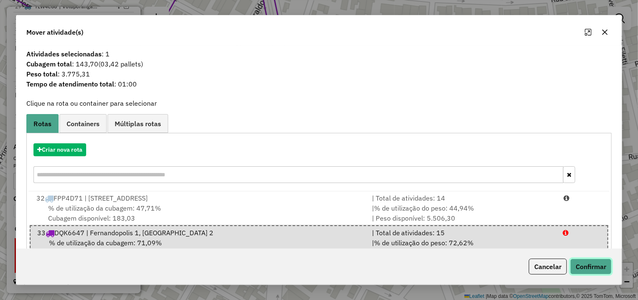
click at [576, 259] on button "Confirmar" at bounding box center [590, 267] width 41 height 16
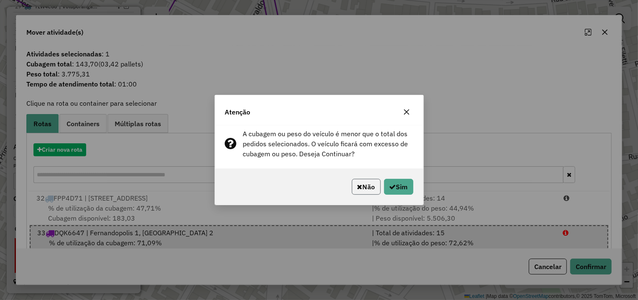
click at [357, 189] on icon "button" at bounding box center [359, 187] width 5 height 7
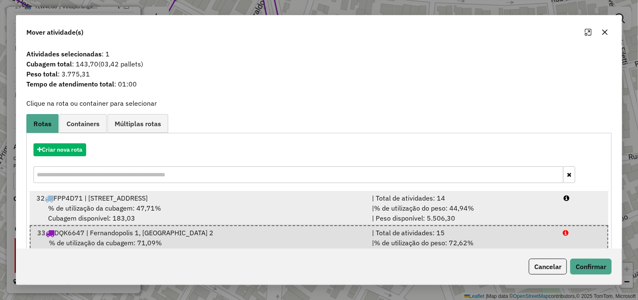
click at [345, 205] on div "% de utilização da cubagem: 47,71% Cubagem disponível: 183,03" at bounding box center [199, 213] width 336 height 20
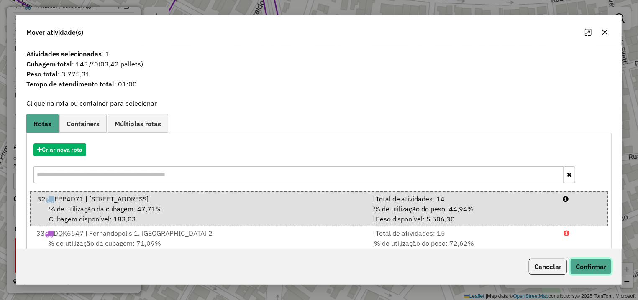
click at [593, 268] on button "Confirmar" at bounding box center [590, 267] width 41 height 16
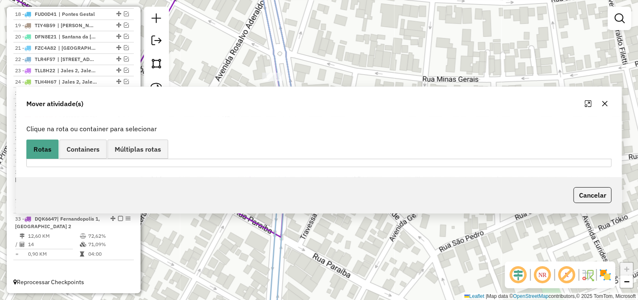
scroll to position [523, 0]
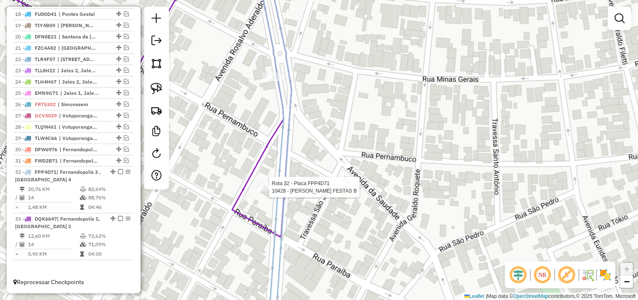
select select "*********"
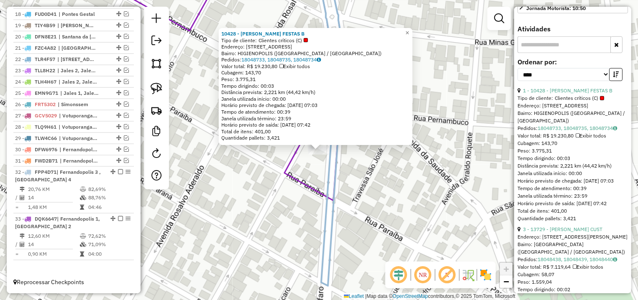
scroll to position [392, 0]
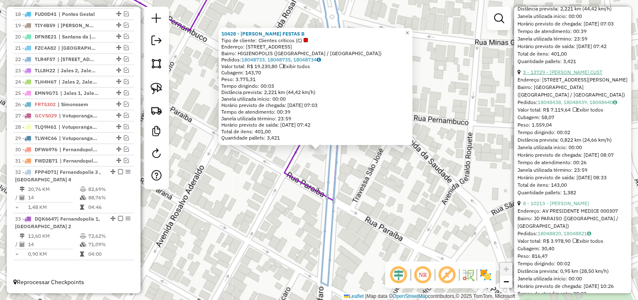
click at [567, 75] on link "3 - 13729 - [PERSON_NAME] CUST" at bounding box center [562, 72] width 79 height 6
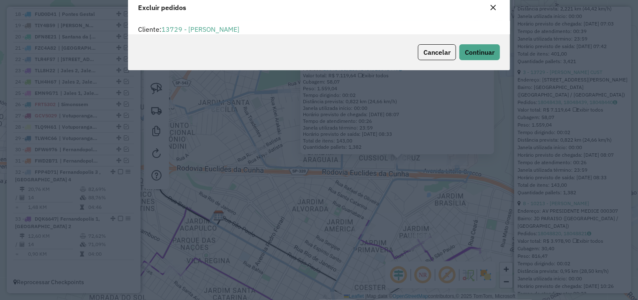
scroll to position [0, 0]
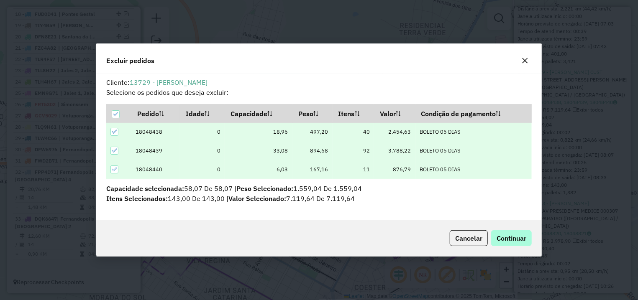
click at [516, 231] on div "Cancelar Continuar" at bounding box center [319, 238] width 446 height 36
click at [516, 236] on span "Continuar" at bounding box center [512, 238] width 30 height 8
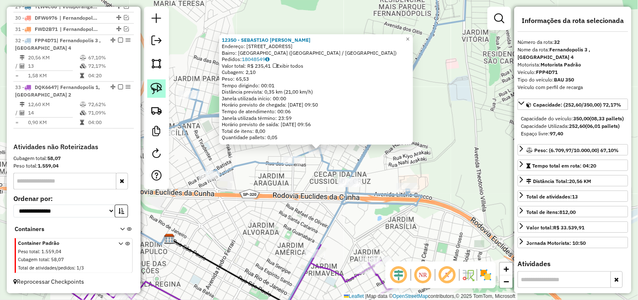
click at [156, 92] on img at bounding box center [157, 89] width 12 height 12
drag, startPoint x: 362, startPoint y: 178, endPoint x: 378, endPoint y: 182, distance: 16.6
click at [378, 182] on div "12350 - [GEOGRAPHIC_DATA][PERSON_NAME]: R DOS EUCALIPTOS 475 Bairro: [GEOGRAPHI…" at bounding box center [319, 150] width 638 height 300
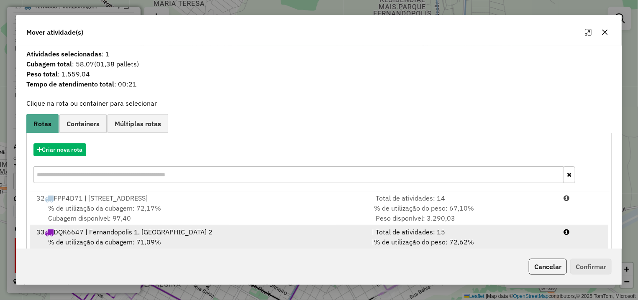
click at [562, 238] on li "33 DQK6647 | Fernandopolis 1, [GEOGRAPHIC_DATA] 2 | Total de atividades: 15 % d…" at bounding box center [319, 243] width 579 height 34
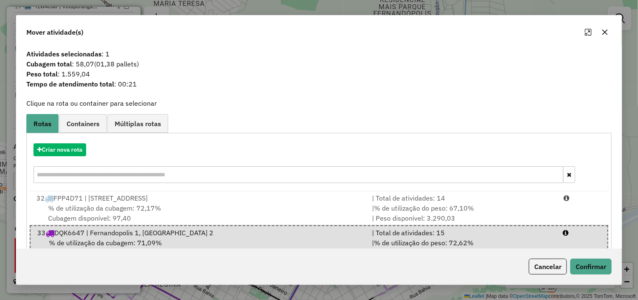
click at [584, 276] on div "Cancelar Confirmar" at bounding box center [318, 267] width 605 height 36
click at [585, 267] on button "Confirmar" at bounding box center [590, 267] width 41 height 16
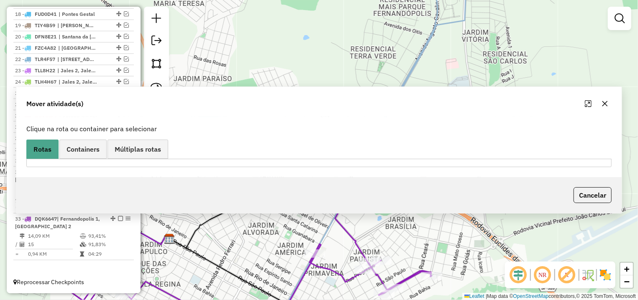
scroll to position [523, 0]
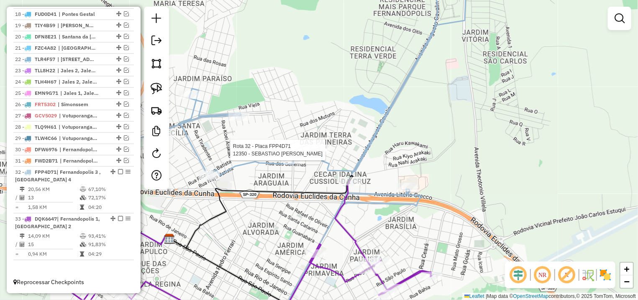
select select "*********"
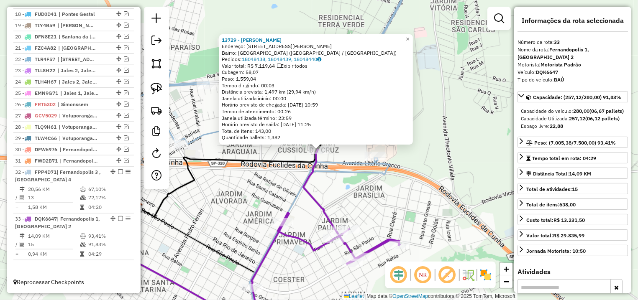
click at [272, 165] on icon at bounding box center [229, 180] width 183 height 73
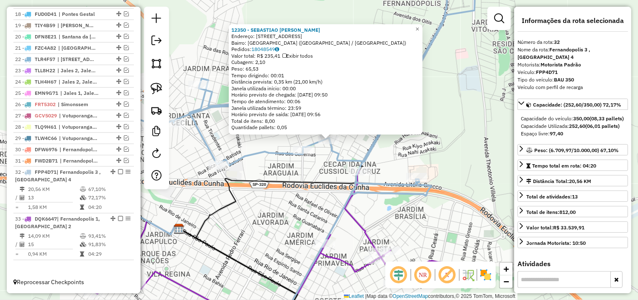
drag, startPoint x: 284, startPoint y: 199, endPoint x: 323, endPoint y: 172, distance: 47.0
click at [323, 172] on div "12350 - [GEOGRAPHIC_DATA][PERSON_NAME]: R DOS EUCALIPTOS 475 Bairro: [GEOGRAPHI…" at bounding box center [319, 150] width 638 height 300
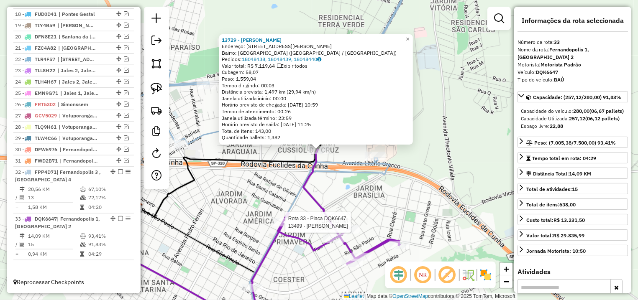
click at [279, 215] on div "Rota 33 - Placa DQK6647 13499 - ARIELI AMARAL DA SIL 13729 - [PERSON_NAME] CUST…" at bounding box center [319, 150] width 638 height 300
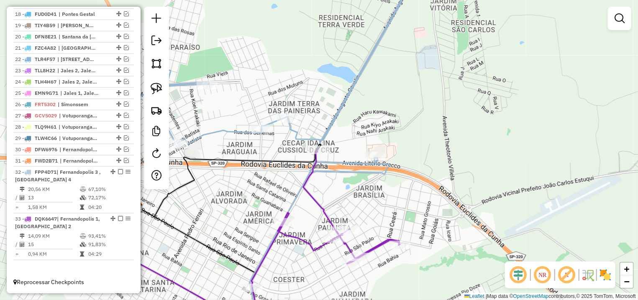
click at [284, 218] on icon at bounding box center [217, 240] width 366 height 181
select select "*********"
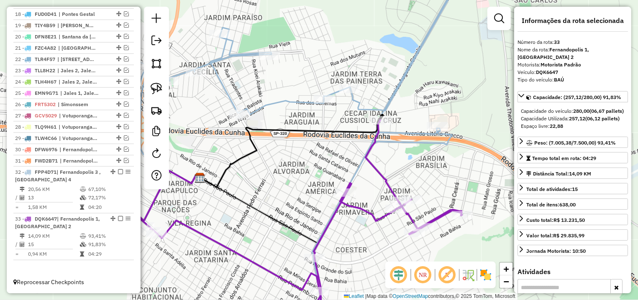
drag, startPoint x: 240, startPoint y: 225, endPoint x: 347, endPoint y: 177, distance: 117.8
click at [327, 190] on div "Janela de atendimento Grade de atendimento Capacidade Transportadoras Veículos …" at bounding box center [319, 150] width 638 height 300
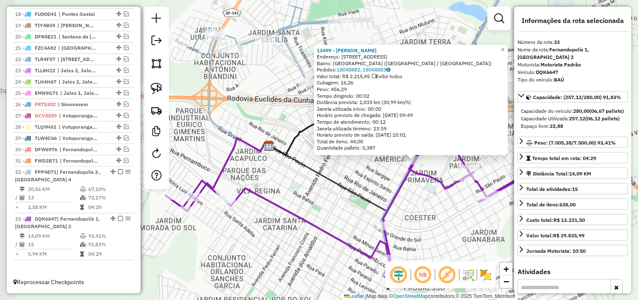
drag, startPoint x: 241, startPoint y: 179, endPoint x: 336, endPoint y: 190, distance: 96.0
click at [336, 190] on icon at bounding box center [329, 218] width 121 height 144
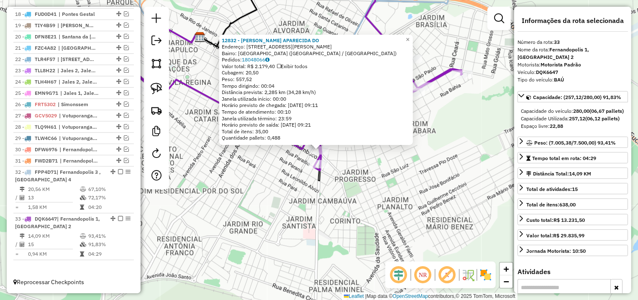
click at [356, 179] on div "12832 - GISELE APARECIDA DO Endereço: AV [PERSON_NAME] 1750 Bairro: [GEOGRAPHIC…" at bounding box center [319, 150] width 638 height 300
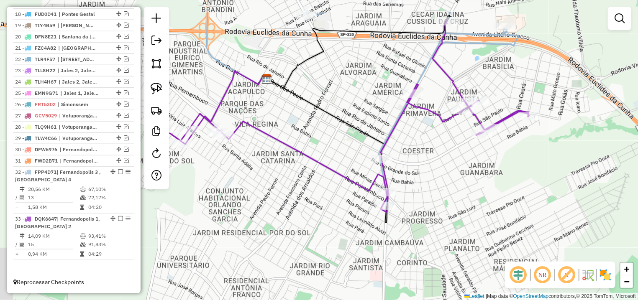
click at [414, 175] on div "Rota 33 - Placa DQK6647 9080 - [PERSON_NAME] RITA A Janela de atendimento Grade…" at bounding box center [319, 150] width 638 height 300
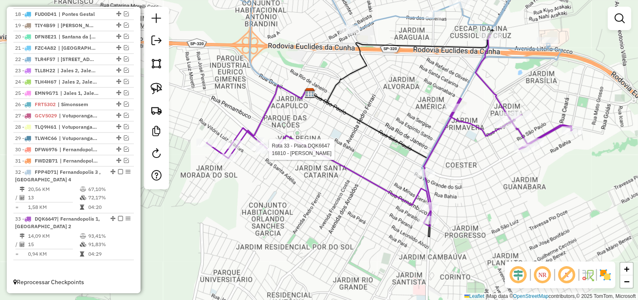
select select "*********"
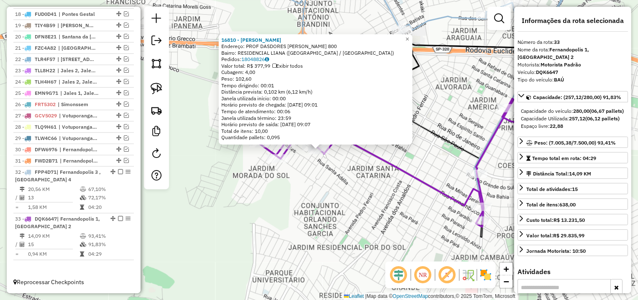
click at [414, 168] on div "Rota 33 - Placa DQK6647 16810 - MERCADINHO BALU 16810 - MERCADINHO BALU Endereç…" at bounding box center [319, 150] width 638 height 300
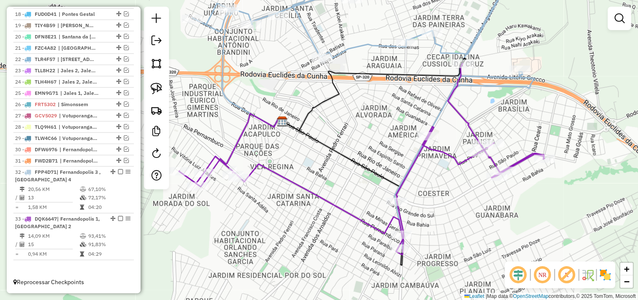
drag, startPoint x: 357, startPoint y: 172, endPoint x: 311, endPoint y: 187, distance: 48.7
click at [300, 190] on div "Janela de atendimento Grade de atendimento Capacidade Transportadoras Veículos …" at bounding box center [319, 150] width 638 height 300
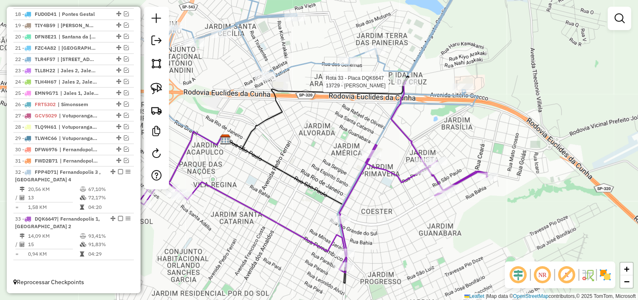
select select "*********"
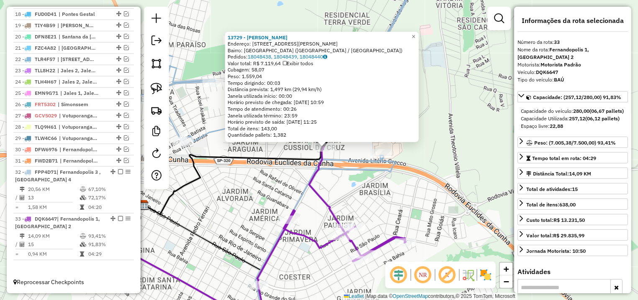
drag, startPoint x: 341, startPoint y: 187, endPoint x: 407, endPoint y: 113, distance: 99.6
click at [407, 113] on div "13729 - [PERSON_NAME] Endereço: [STREET_ADDRESS][PERSON_NAME] Bairro: [GEOGRAPH…" at bounding box center [319, 150] width 638 height 300
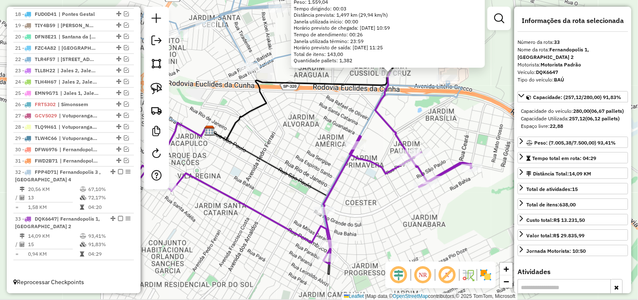
click at [276, 137] on div "Rota 33 - Placa DQK6647 12832 - GISELE APARECIDA DO 13729 - DEOCLIDIO DINIZ CUS…" at bounding box center [319, 150] width 638 height 300
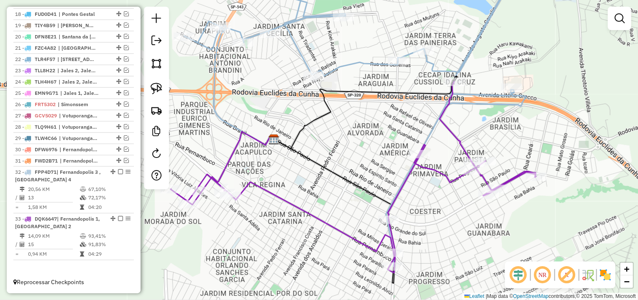
drag, startPoint x: 342, startPoint y: 116, endPoint x: 355, endPoint y: 113, distance: 13.8
click at [356, 115] on div "Janela de atendimento Grade de atendimento Capacidade Transportadoras Veículos …" at bounding box center [319, 150] width 638 height 300
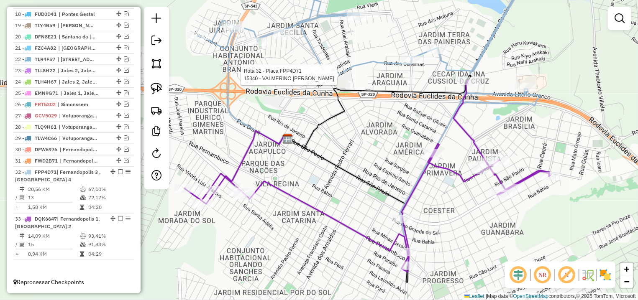
select select "*********"
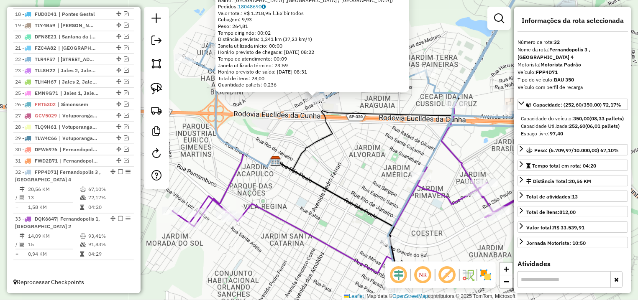
drag, startPoint x: 325, startPoint y: 173, endPoint x: 320, endPoint y: 113, distance: 60.0
click at [320, 113] on div "15340 - VALMERINO [PERSON_NAME]: [STREET_ADDRESS] Bairro: [GEOGRAPHIC_DATA] ([G…" at bounding box center [319, 150] width 638 height 300
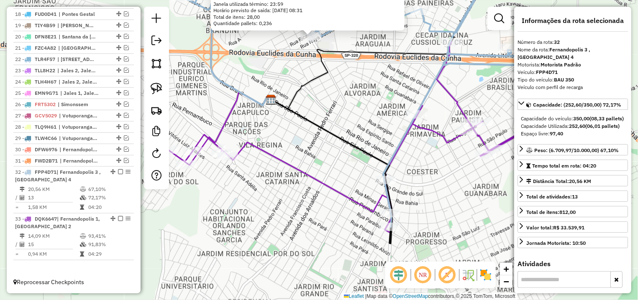
click at [377, 97] on div "15340 - VALMERINO [PERSON_NAME]: [STREET_ADDRESS] Bairro: [GEOGRAPHIC_DATA] ([G…" at bounding box center [319, 150] width 638 height 300
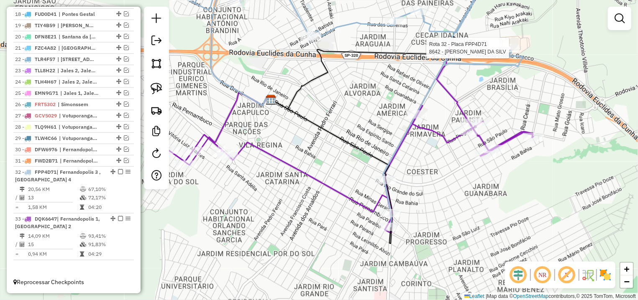
select select "*********"
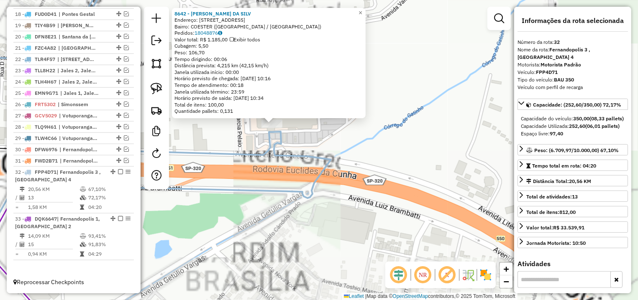
click at [292, 169] on div "8642 - [PERSON_NAME] DA SILV Endereço: AV LITERIO GRECCO 600 Bairro: COESTER ([…" at bounding box center [319, 150] width 638 height 300
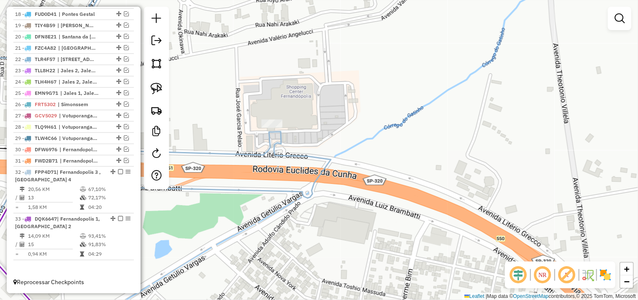
click at [282, 149] on div "Janela de atendimento Grade de atendimento Capacidade Transportadoras Veículos …" at bounding box center [319, 150] width 638 height 300
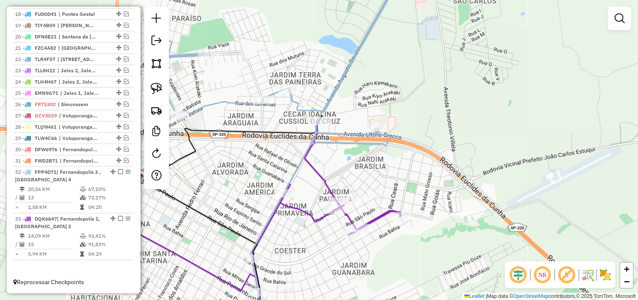
drag, startPoint x: 313, startPoint y: 161, endPoint x: 363, endPoint y: 149, distance: 51.5
click at [363, 149] on div "Janela de atendimento Grade de atendimento Capacidade Transportadoras Veículos …" at bounding box center [319, 150] width 638 height 300
select select "*********"
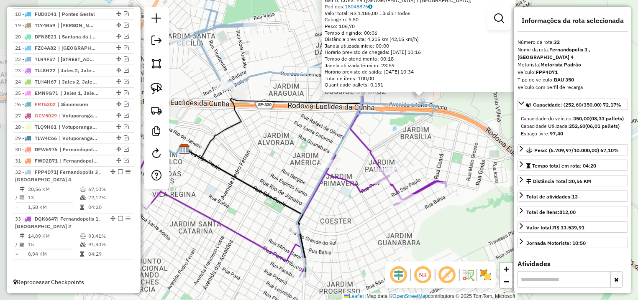
drag, startPoint x: 339, startPoint y: 179, endPoint x: 425, endPoint y: 138, distance: 94.9
click at [425, 138] on div "8642 - [PERSON_NAME] DA SILV Endereço: AV LITERIO GRECCO 600 Bairro: COESTER ([…" at bounding box center [319, 150] width 638 height 300
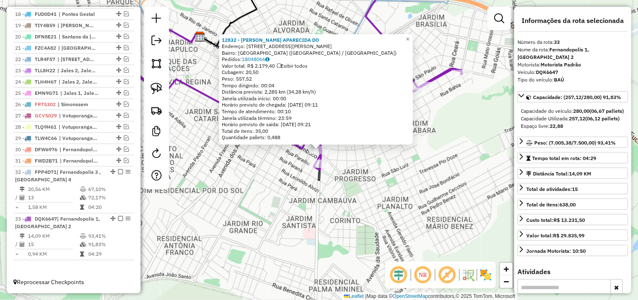
click at [357, 163] on div "12832 - GISELE APARECIDA DO Endereço: AV [PERSON_NAME] 1750 Bairro: [GEOGRAPHIC…" at bounding box center [319, 150] width 638 height 300
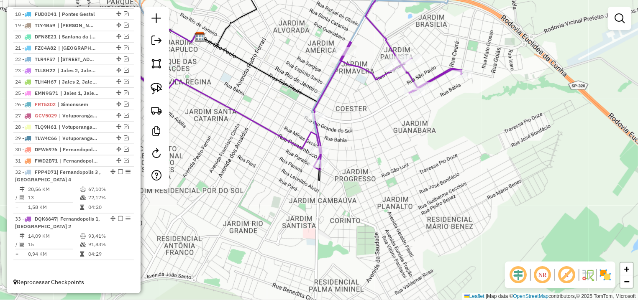
click at [316, 169] on icon at bounding box center [280, 75] width 366 height 192
select select "*********"
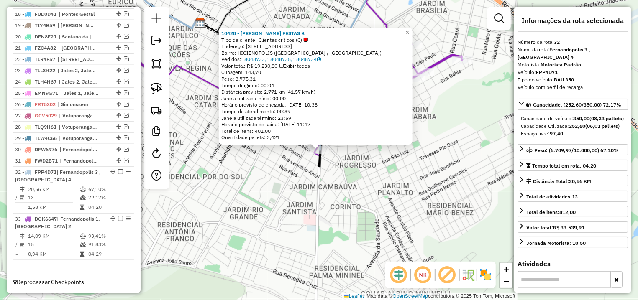
click at [333, 181] on div "10428 - CARLIM SERV FESTAS B Tipo de cliente: Clientes críticos (C) Endereço: A…" at bounding box center [319, 150] width 638 height 300
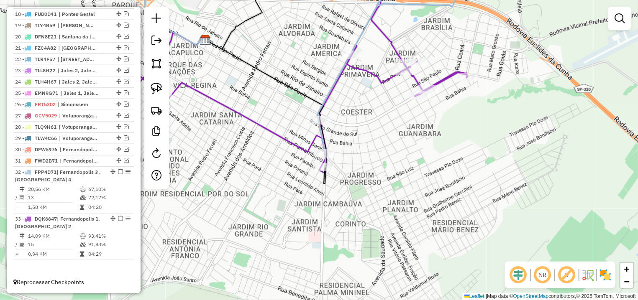
drag, startPoint x: 371, startPoint y: 145, endPoint x: 388, endPoint y: 187, distance: 45.2
click at [388, 187] on div "Janela de atendimento Grade de atendimento Capacidade Transportadoras Veículos …" at bounding box center [319, 150] width 638 height 300
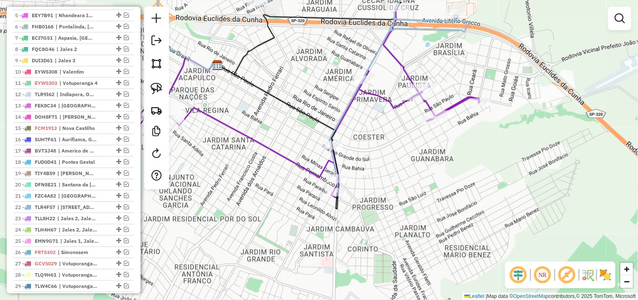
scroll to position [248, 0]
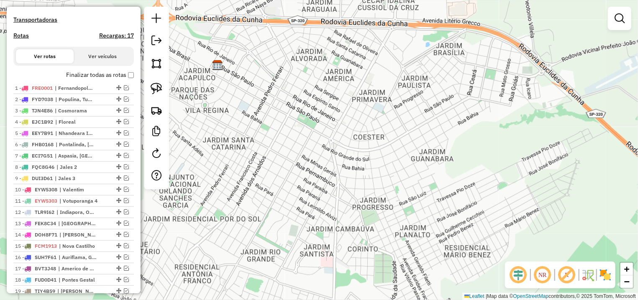
click at [232, 108] on div "Janela de atendimento Grade de atendimento Capacidade Transportadoras Veículos …" at bounding box center [319, 150] width 638 height 300
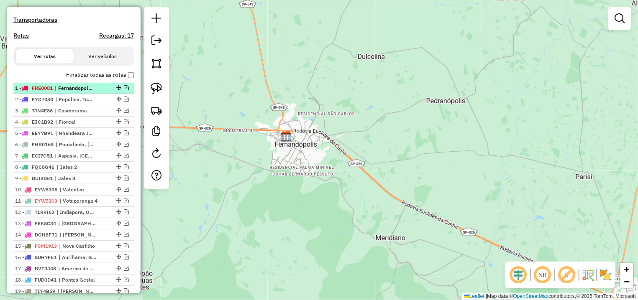
click at [124, 90] on em at bounding box center [126, 87] width 5 height 5
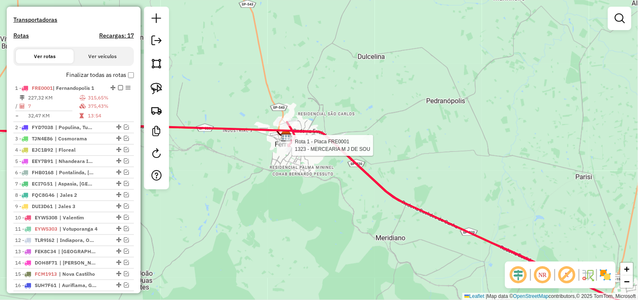
select select "*********"
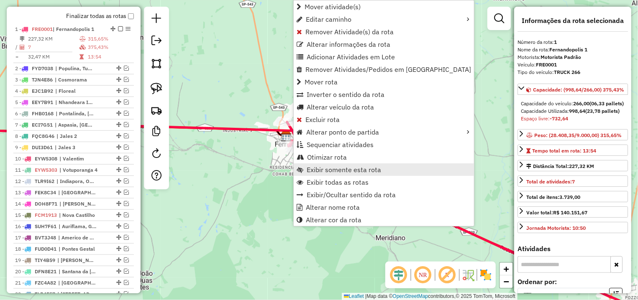
scroll to position [331, 0]
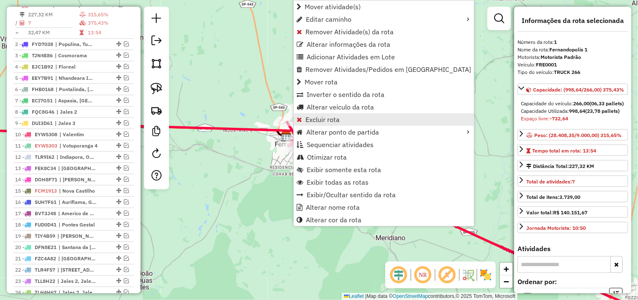
click at [340, 120] on link "Excluir rota" at bounding box center [384, 119] width 180 height 13
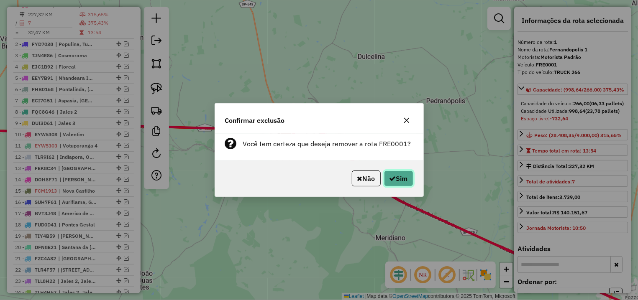
click at [400, 180] on button "Sim" at bounding box center [398, 179] width 29 height 16
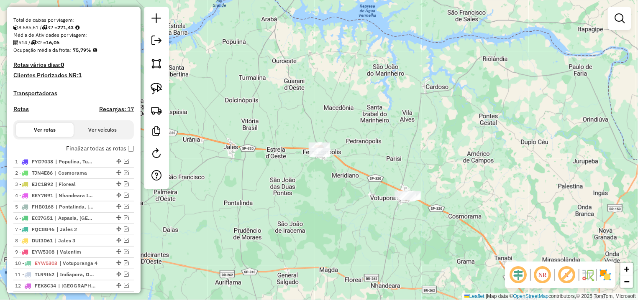
scroll to position [449, 0]
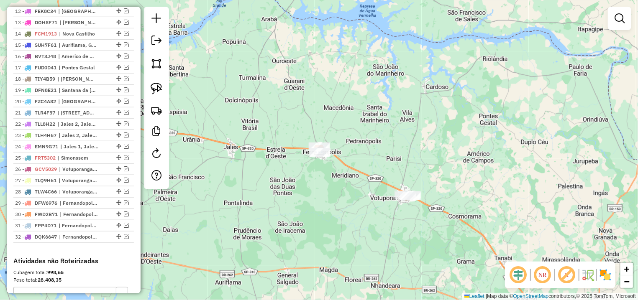
click at [344, 192] on div "Janela de atendimento Grade de atendimento Capacidade Transportadoras Veículos …" at bounding box center [319, 150] width 638 height 300
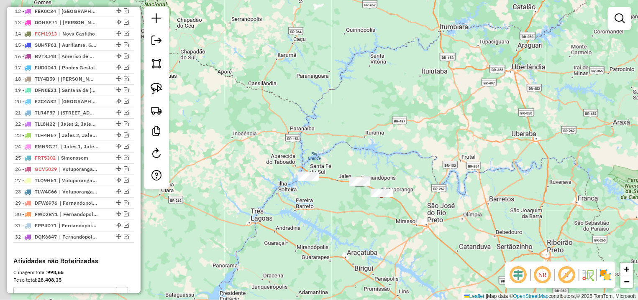
drag, startPoint x: 288, startPoint y: 205, endPoint x: 309, endPoint y: 205, distance: 20.5
click at [309, 205] on div "Janela de atendimento Grade de atendimento Capacidade Transportadoras Veículos …" at bounding box center [319, 150] width 638 height 300
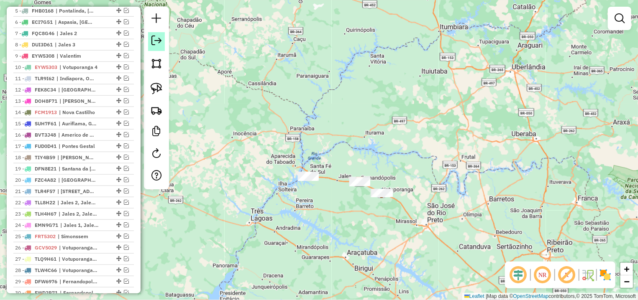
click at [149, 38] on link at bounding box center [156, 41] width 17 height 19
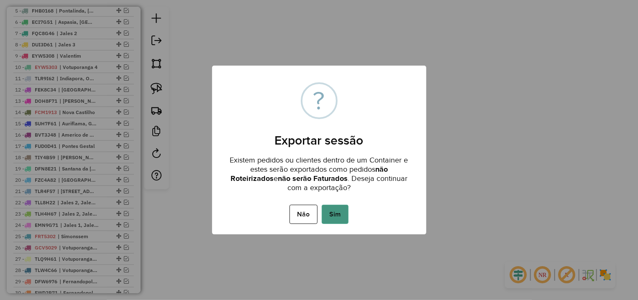
click at [339, 218] on button "Sim" at bounding box center [335, 214] width 27 height 19
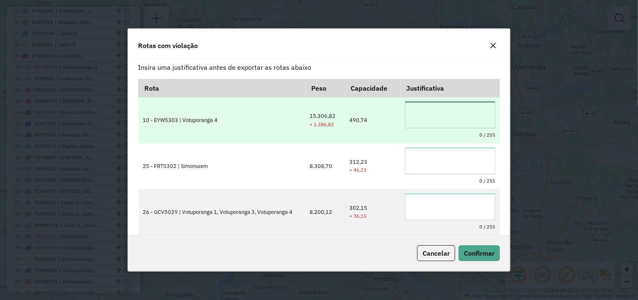
click at [422, 116] on textarea at bounding box center [450, 115] width 90 height 27
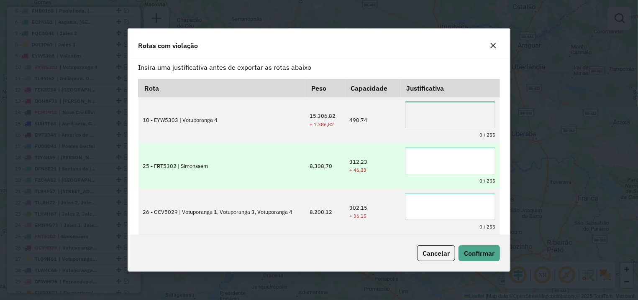
scroll to position [0, 0]
type textarea "*"
type textarea "**********"
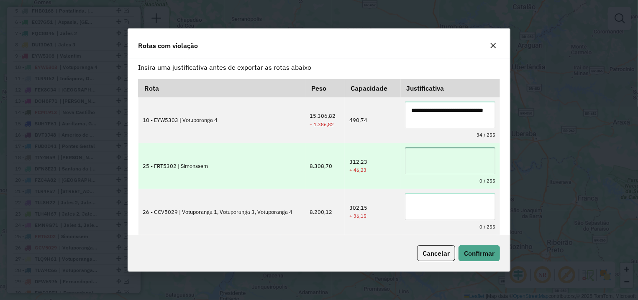
type textarea "*"
click at [466, 152] on textarea at bounding box center [450, 161] width 90 height 27
type textarea "**********"
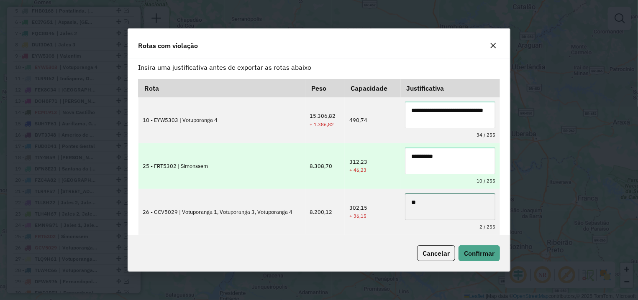
type textarea "*"
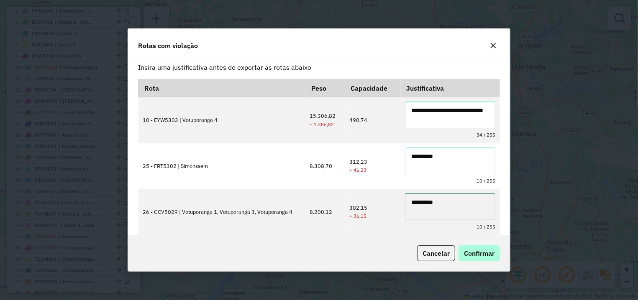
type textarea "**********"
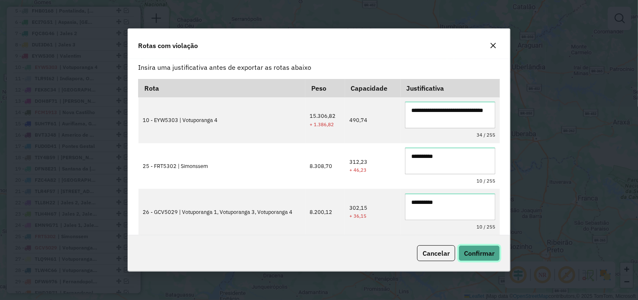
click at [477, 261] on button "Confirmar" at bounding box center [479, 254] width 41 height 16
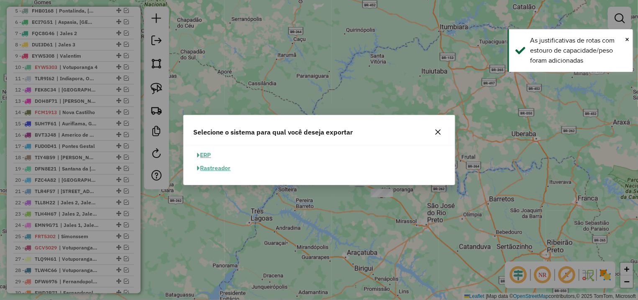
click at [205, 157] on button "ERP" at bounding box center [204, 155] width 21 height 13
select select "**"
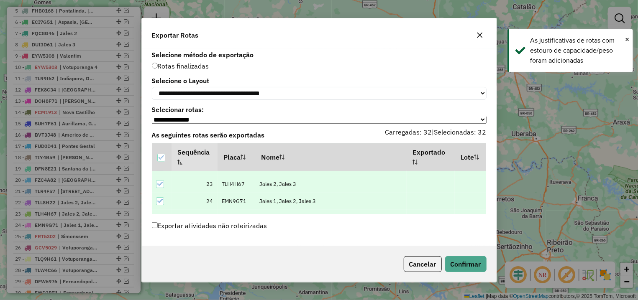
scroll to position [507, 0]
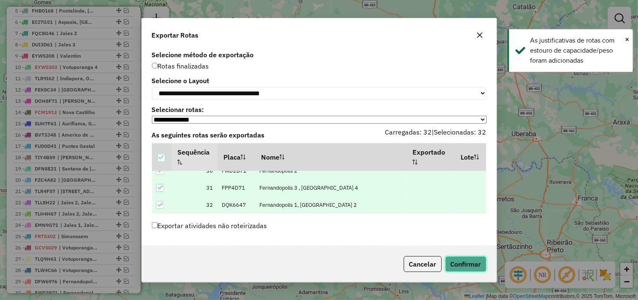
click at [474, 265] on button "Confirmar" at bounding box center [465, 264] width 41 height 16
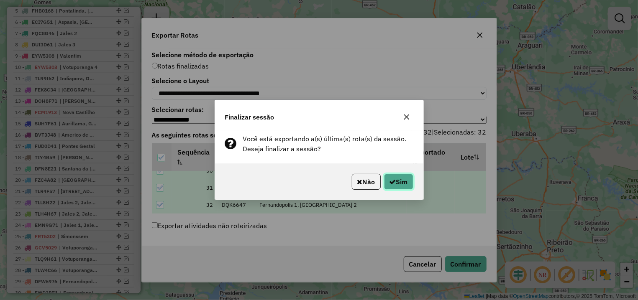
click at [405, 185] on button "Sim" at bounding box center [398, 182] width 29 height 16
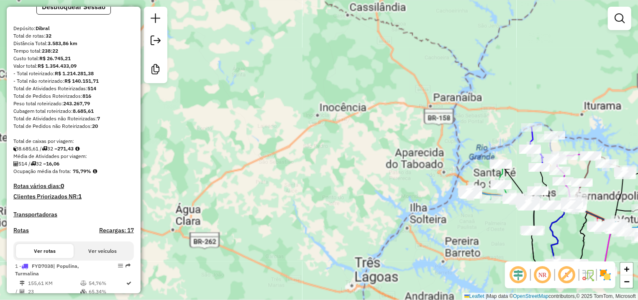
scroll to position [0, 0]
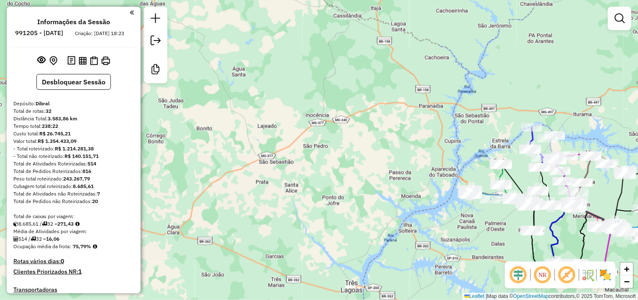
drag, startPoint x: 97, startPoint y: 185, endPoint x: 64, endPoint y: 189, distance: 33.2
click at [64, 183] on div "Peso total roteirizado: 243.267,79" at bounding box center [73, 179] width 120 height 8
copy strong "243.267,79"
drag, startPoint x: 88, startPoint y: 171, endPoint x: 101, endPoint y: 171, distance: 13.4
click at [101, 168] on div "Total de Atividades Roteirizadas: 514" at bounding box center [73, 164] width 120 height 8
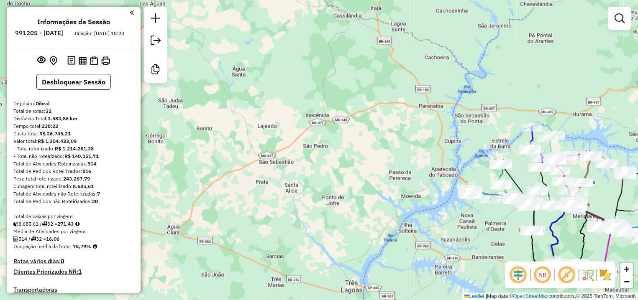
copy div "514"
drag, startPoint x: 82, startPoint y: 178, endPoint x: 97, endPoint y: 178, distance: 14.6
click at [97, 175] on div "Total de Pedidos Roteirizados: 816" at bounding box center [73, 172] width 120 height 8
copy div "816"
